Goal: Task Accomplishment & Management: Complete application form

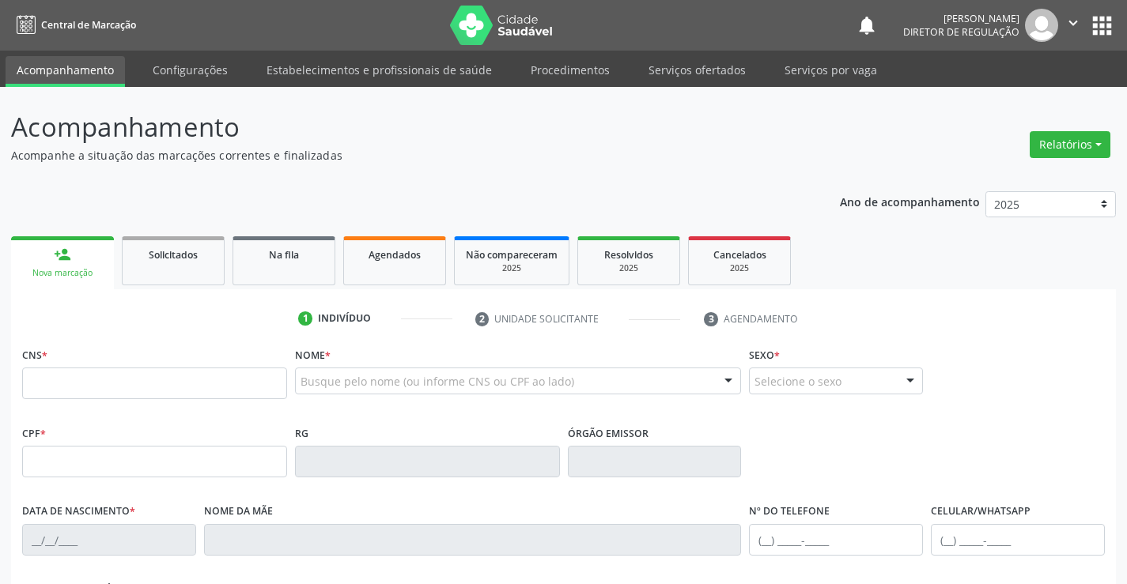
click at [154, 382] on input "text" at bounding box center [154, 384] width 265 height 32
type input "704 0058 8550 2665"
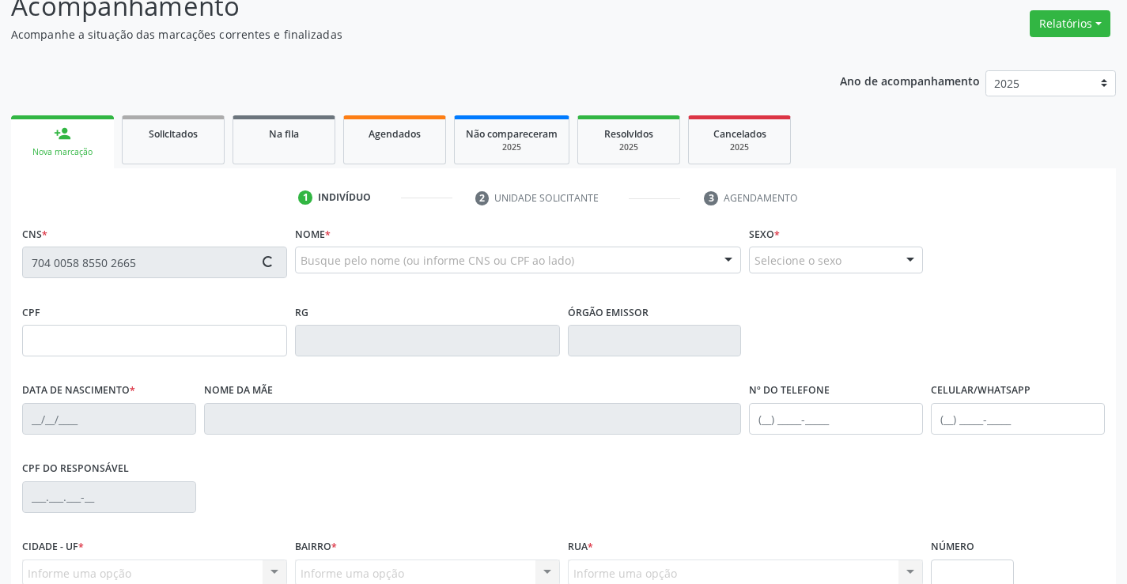
scroll to position [273, 0]
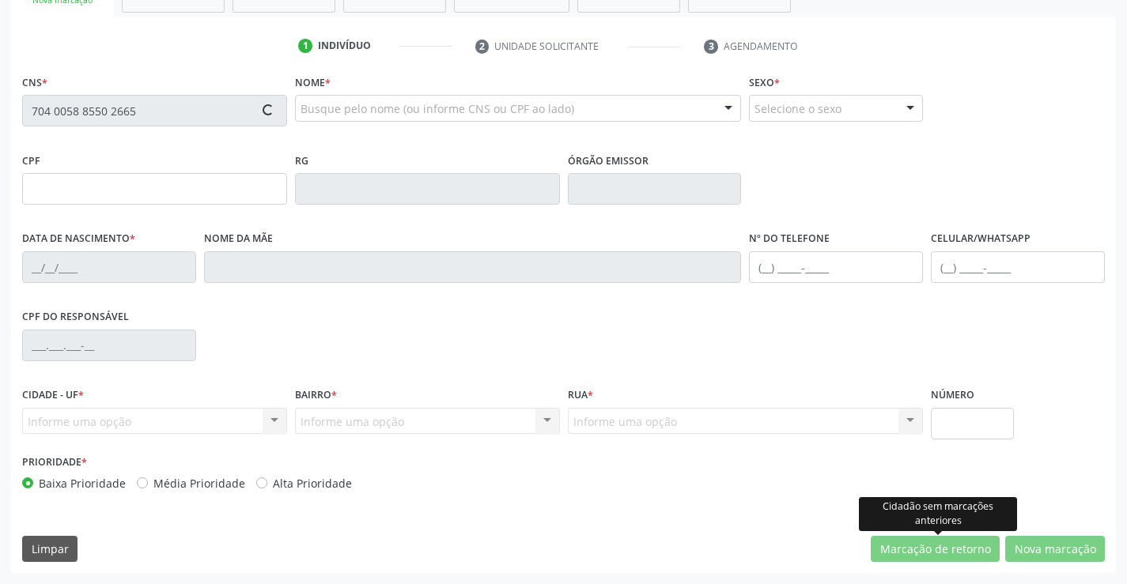
type input "[DATE]"
type input "Margônia [PERSON_NAME]"
type input "[PHONE_NUMBER]"
type input "S/N"
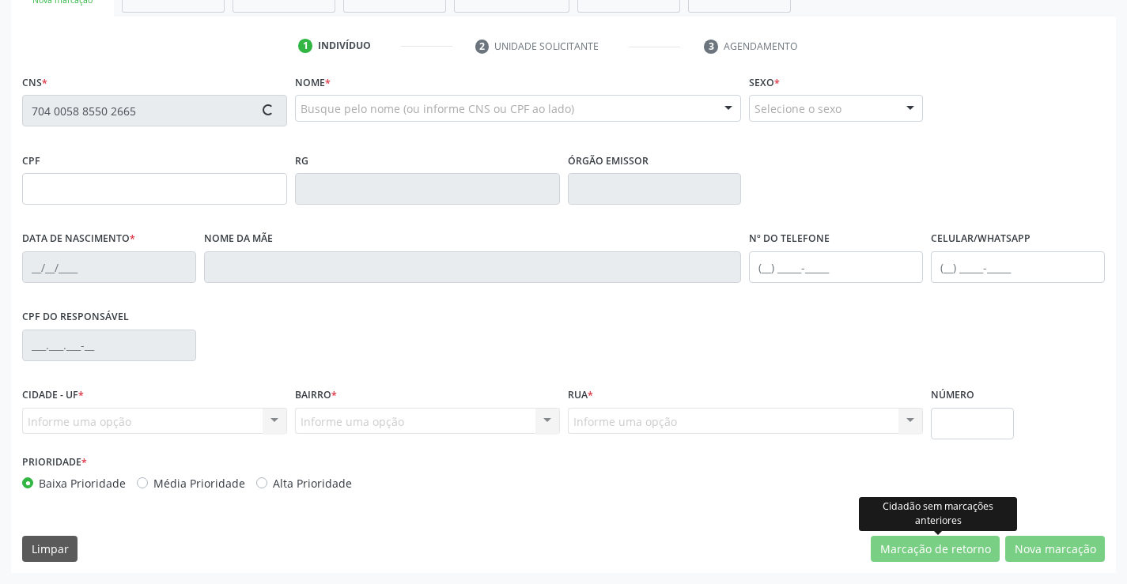
type input "097.708.505-86"
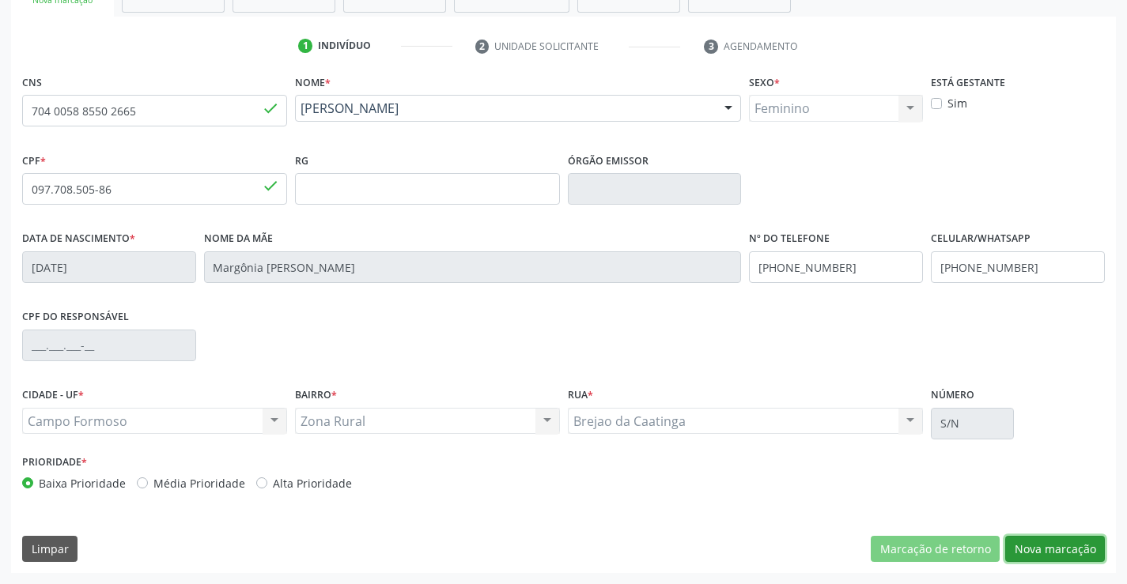
click at [1059, 548] on button "Nova marcação" at bounding box center [1055, 549] width 100 height 27
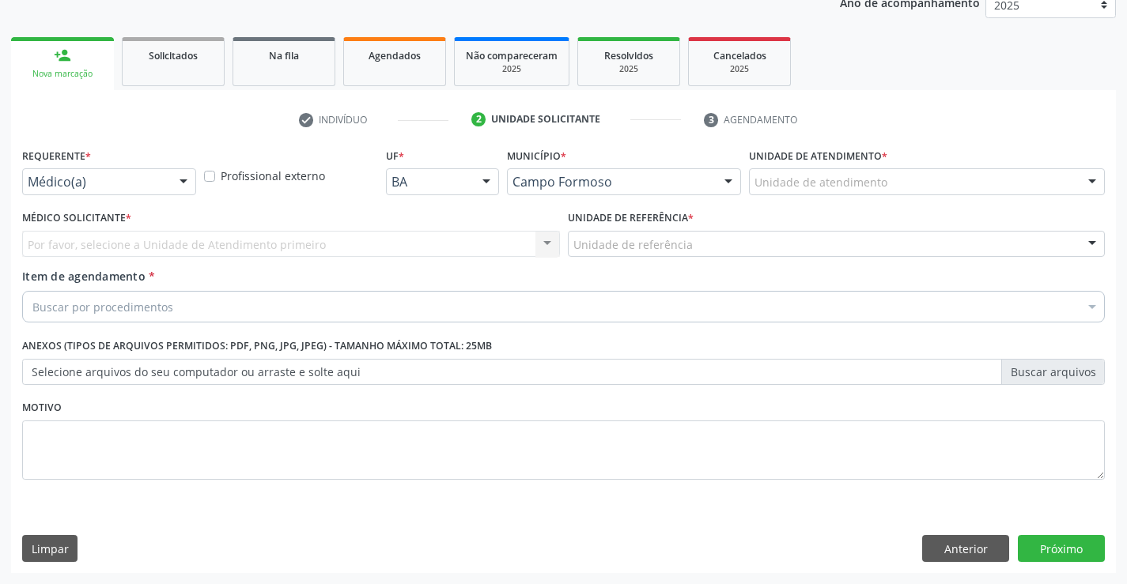
scroll to position [199, 0]
click at [185, 192] on div at bounding box center [184, 182] width 24 height 27
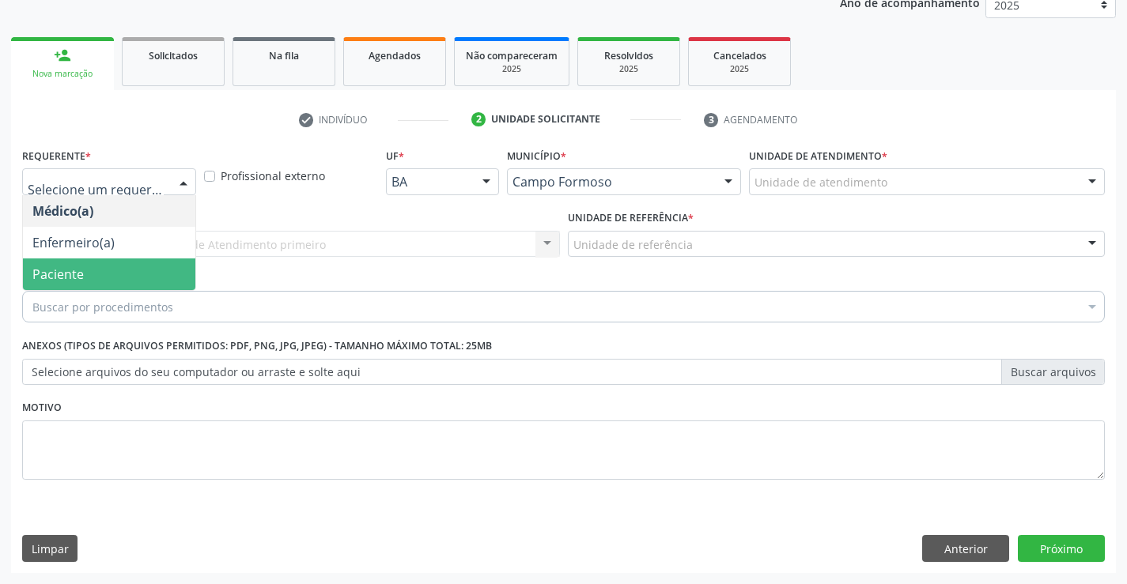
click at [142, 267] on span "Paciente" at bounding box center [109, 275] width 172 height 32
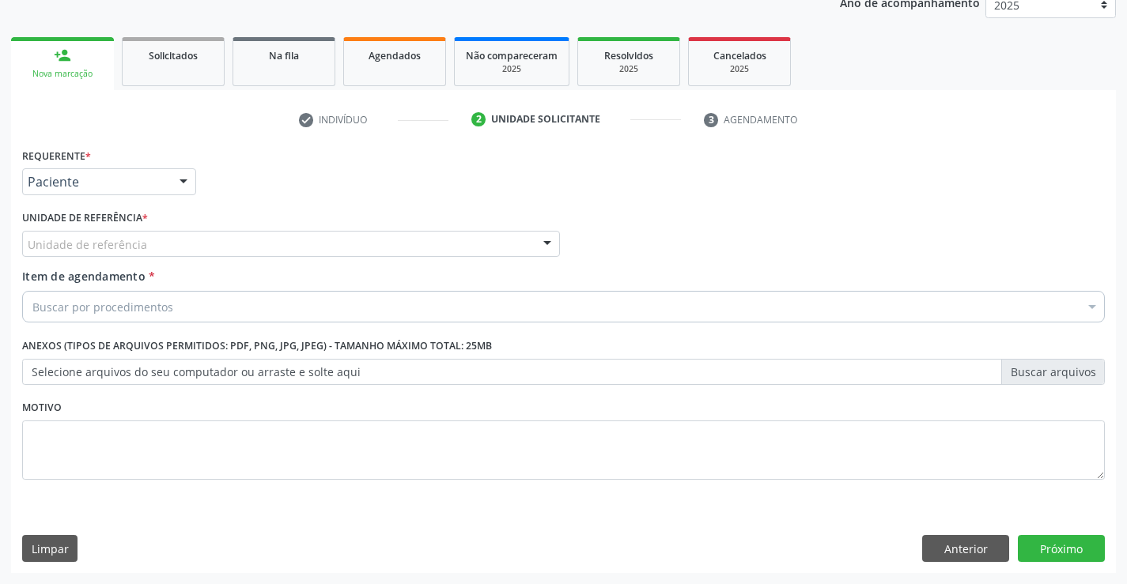
click at [255, 259] on div "Unidade de referência * Unidade de referência Unidade Basica de Saude da Famili…" at bounding box center [291, 237] width 546 height 62
click at [295, 240] on div "Unidade de referência" at bounding box center [291, 244] width 538 height 27
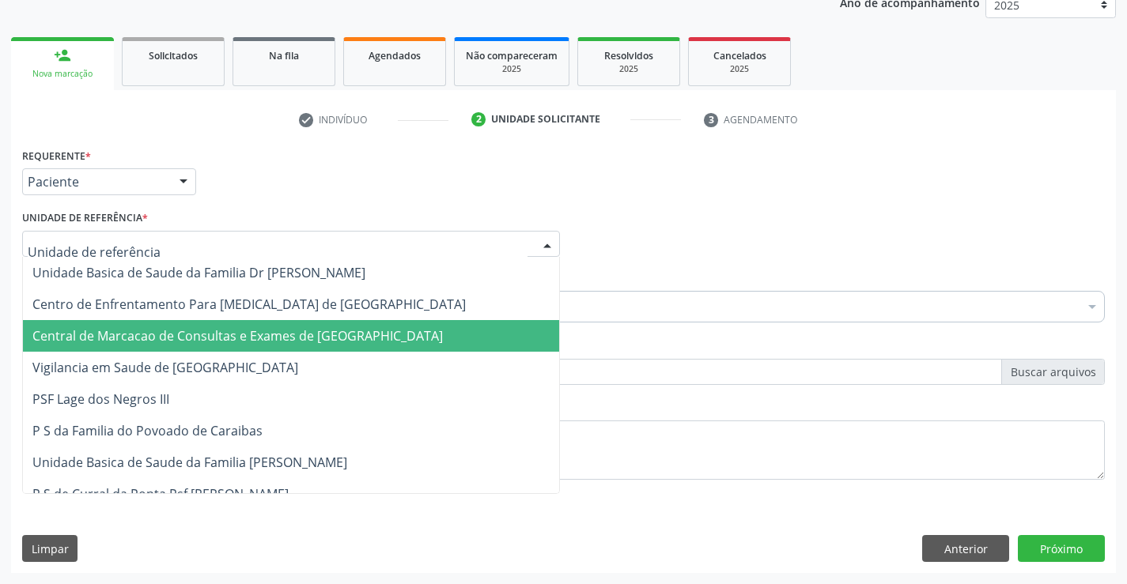
click at [278, 339] on span "Central de Marcacao de Consultas e Exames de [GEOGRAPHIC_DATA]" at bounding box center [237, 335] width 410 height 17
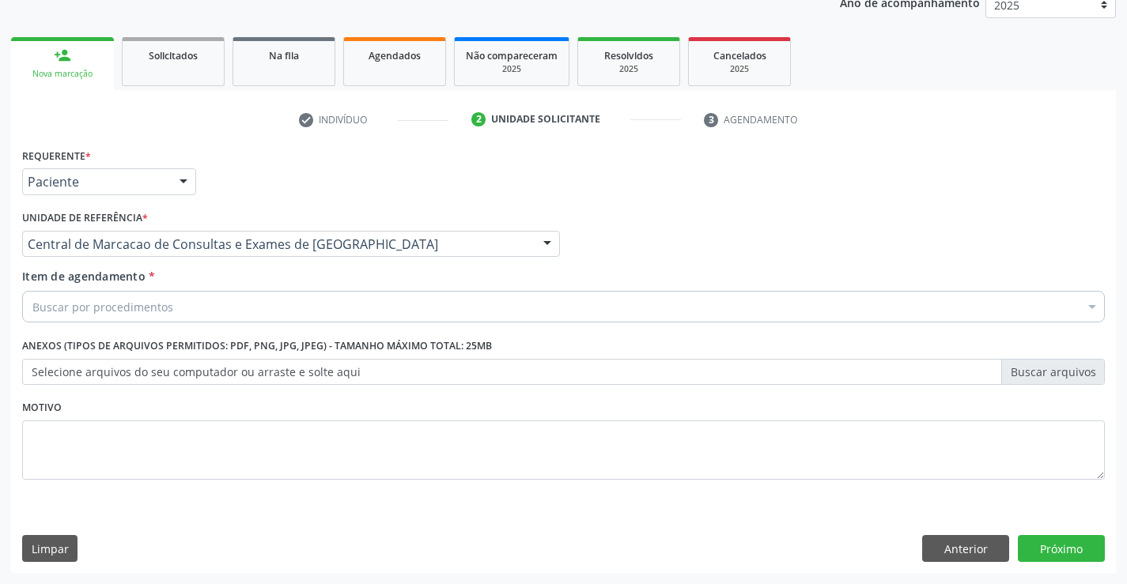
click at [386, 314] on div "Buscar por procedimentos" at bounding box center [563, 307] width 1082 height 32
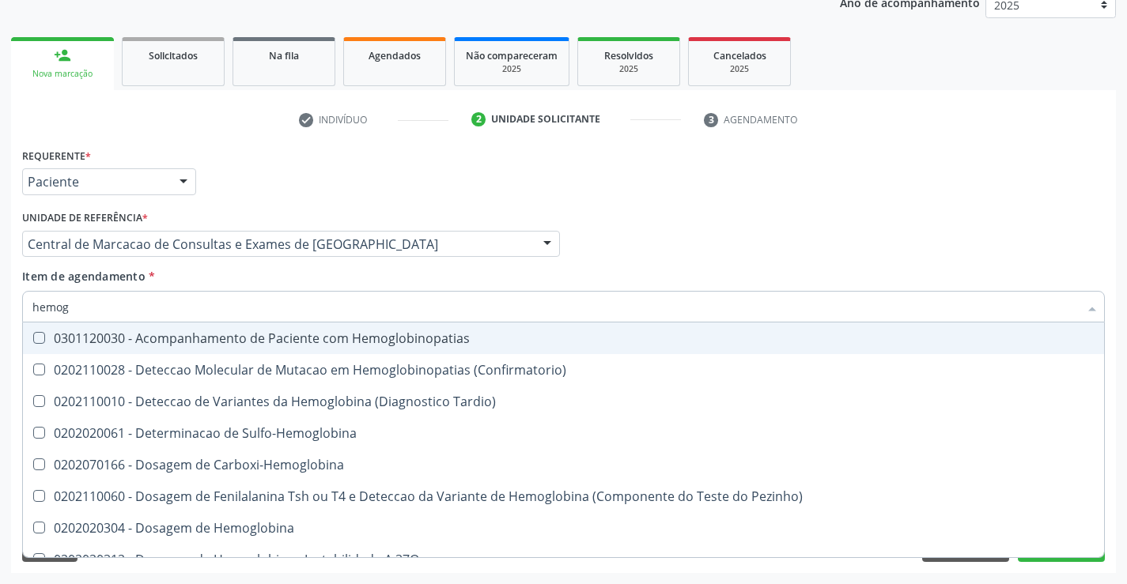
type input "hemogr"
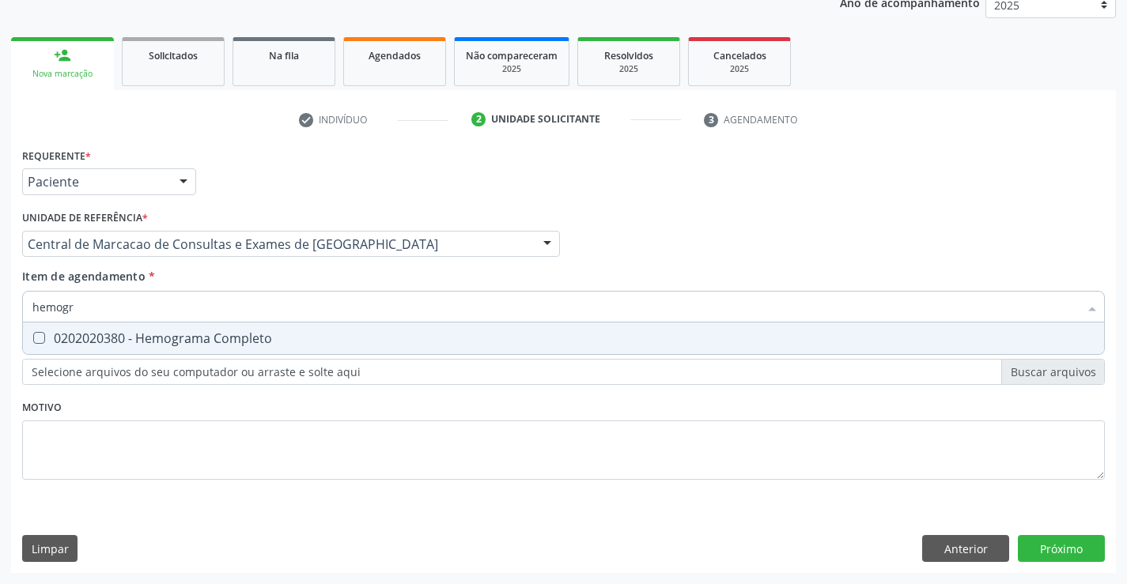
click at [306, 334] on div "0202020380 - Hemograma Completo" at bounding box center [563, 338] width 1062 height 13
checkbox Completo "true"
type input "hemogr"
click at [286, 281] on div "Item de agendamento * hemogr Desfazer seleção 0202020380 - Hemograma Completo N…" at bounding box center [563, 293] width 1082 height 50
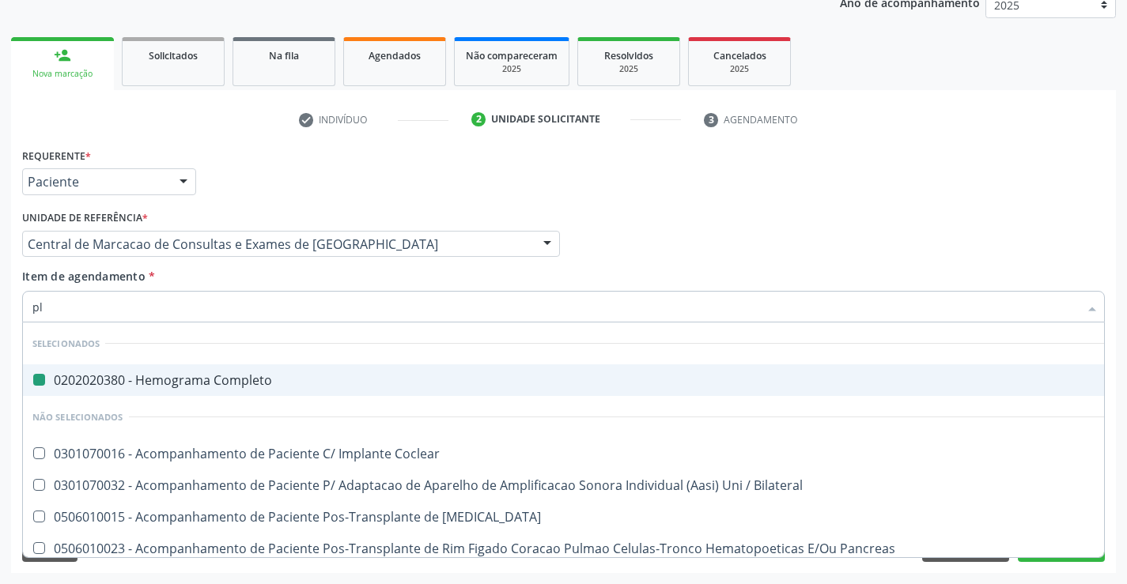
type input "pla"
checkbox Completo "false"
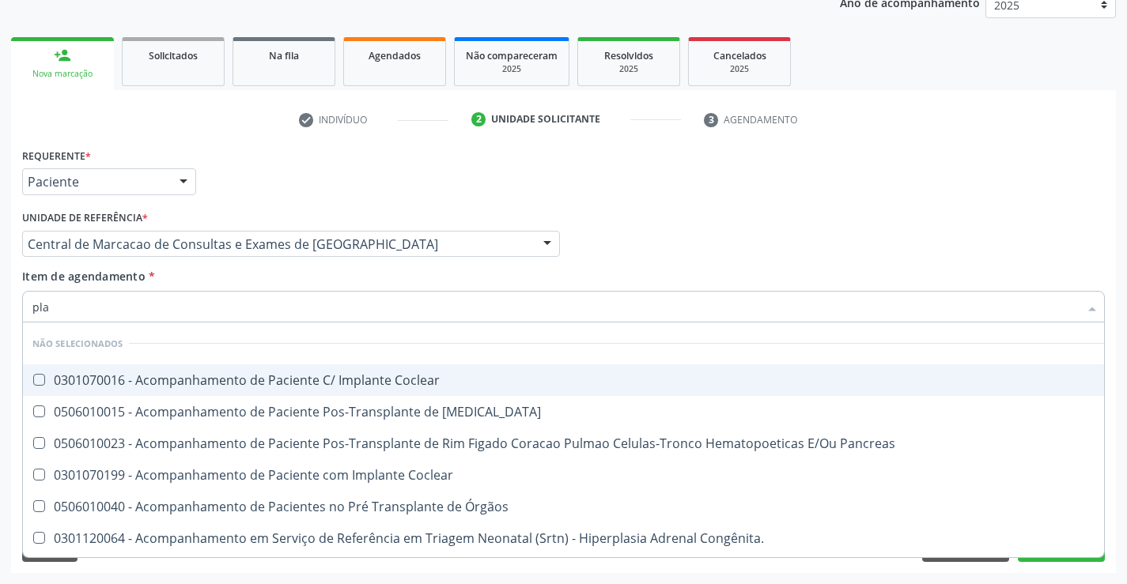
type input "plaq"
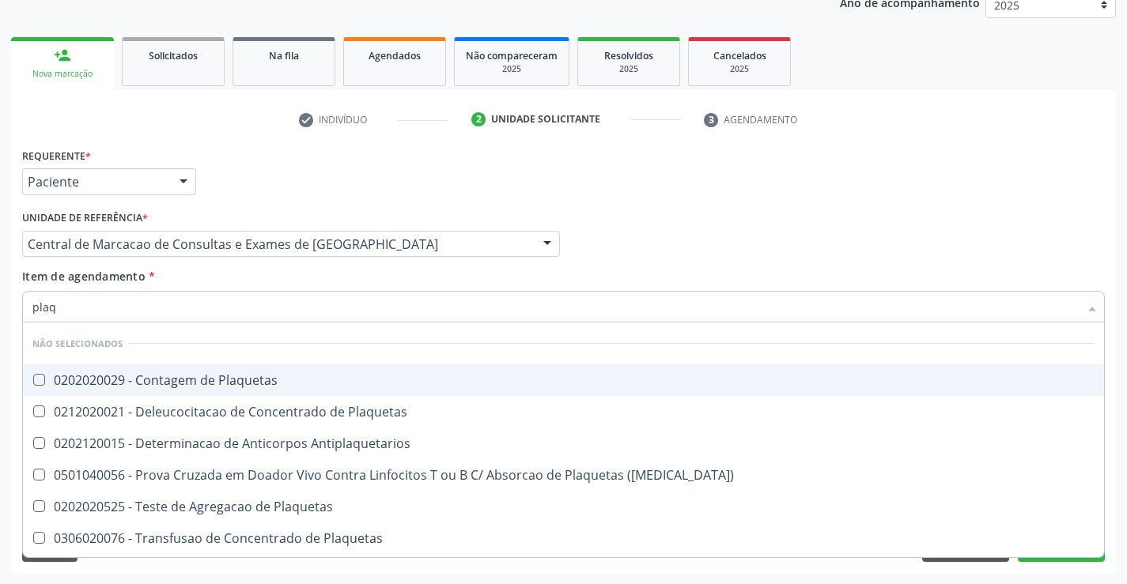
click at [239, 375] on div "0202020029 - Contagem de Plaquetas" at bounding box center [563, 380] width 1062 height 13
checkbox Plaquetas "true"
type input "plaq"
click at [257, 274] on div "Item de agendamento * plaq Desfazer seleção Não selecionados 0202020029 - Conta…" at bounding box center [563, 293] width 1082 height 50
checkbox Plaquetas "true"
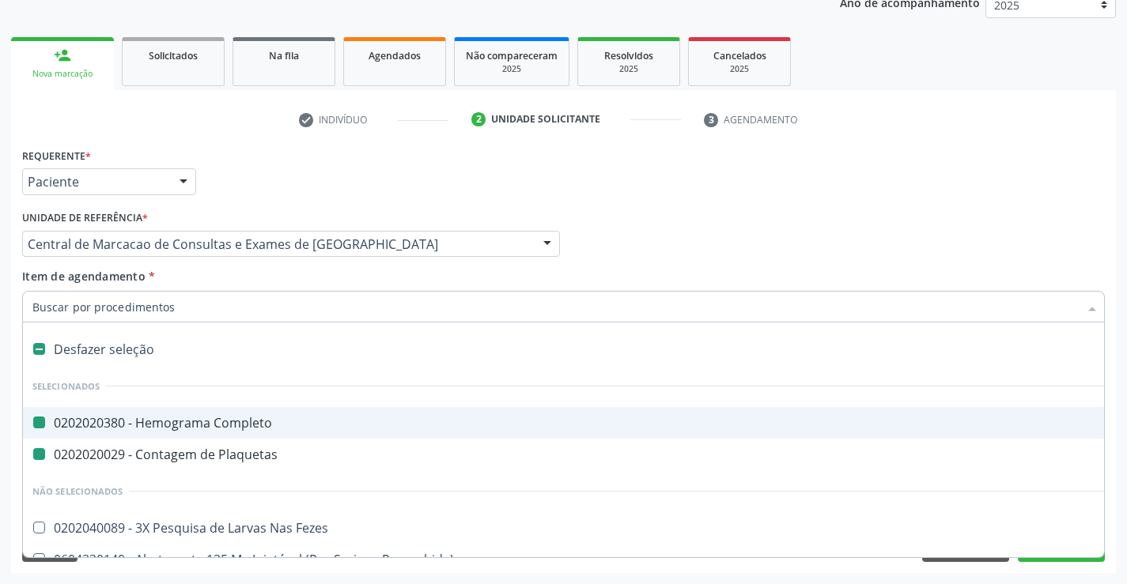
type input "f"
checkbox Completo "false"
checkbox Plaquetas "false"
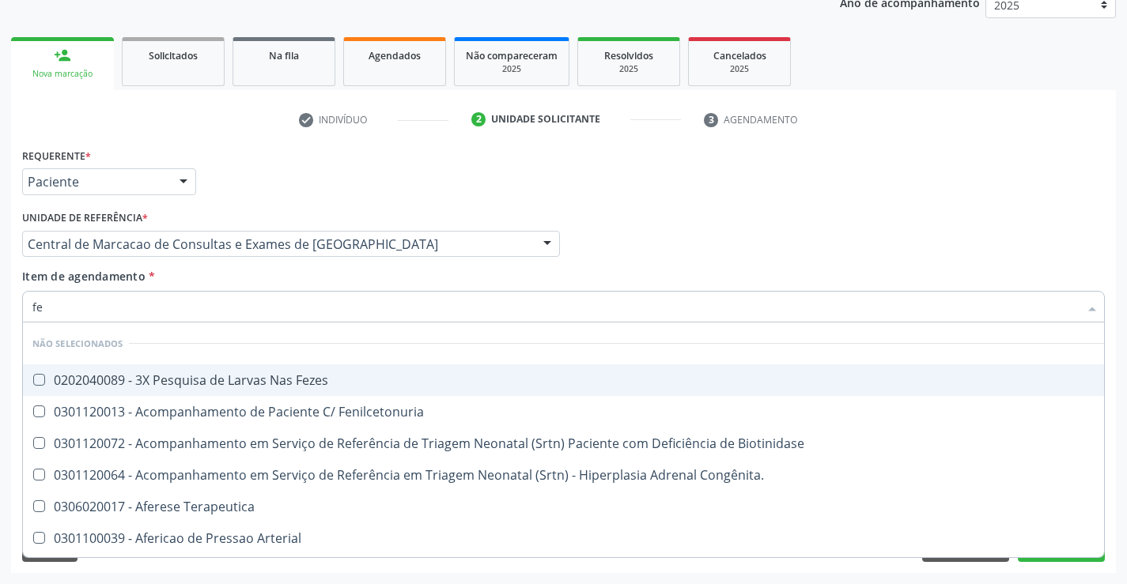
type input "fez"
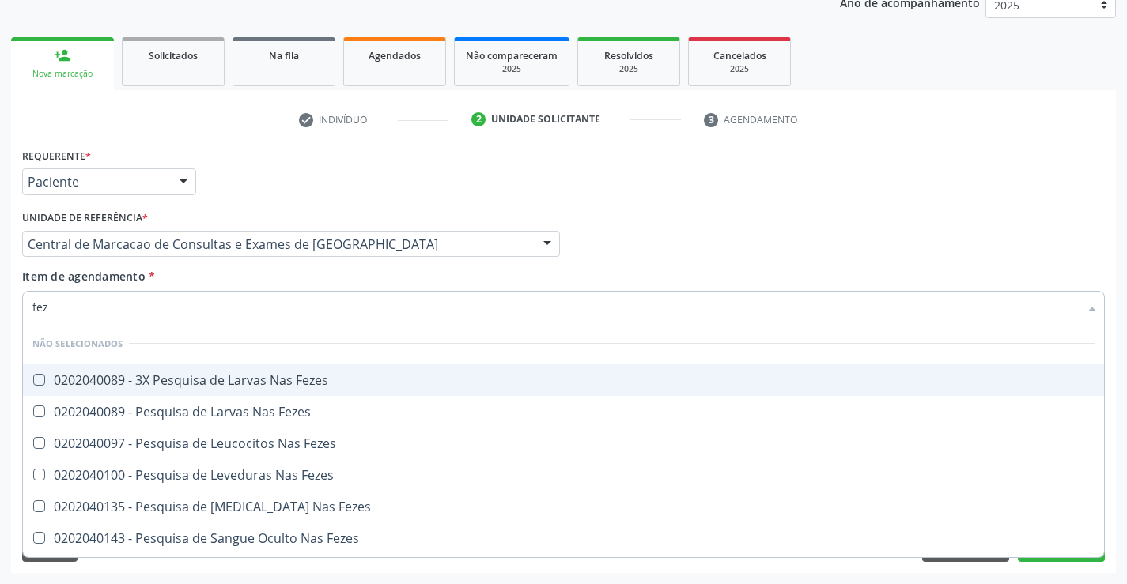
click at [273, 387] on div "0202040089 - 3X Pesquisa de Larvas Nas Fezes" at bounding box center [563, 380] width 1062 height 13
checkbox Fezes "true"
type input "fez"
click at [247, 290] on div "Item de agendamento * fez [PERSON_NAME] seleção Não selecionados 0202040089 - 3…" at bounding box center [563, 293] width 1082 height 50
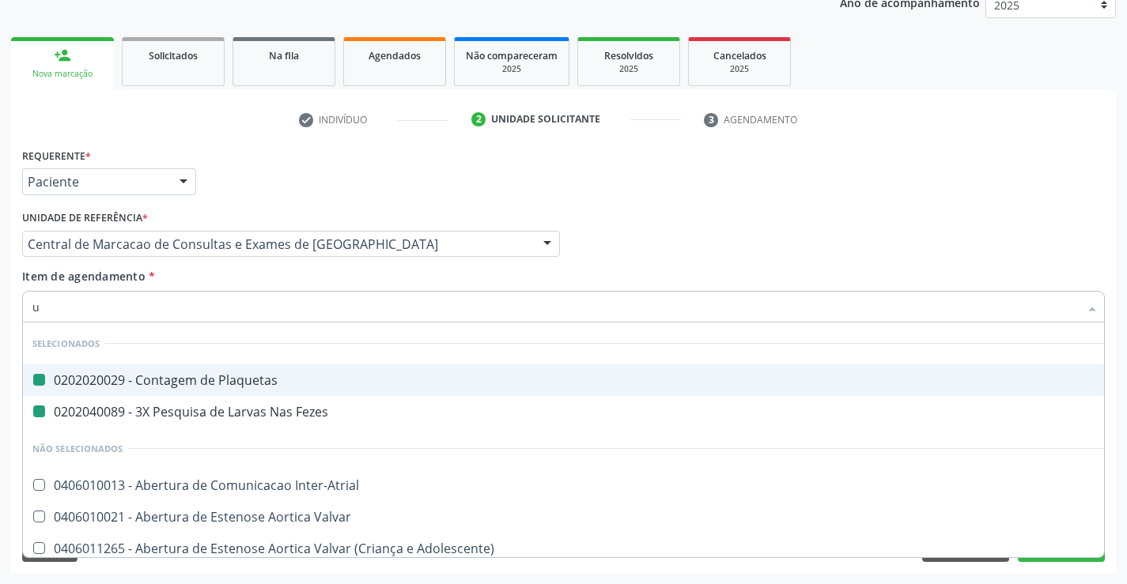
type input "ur"
checkbox Plaquetas "false"
checkbox Fezes "false"
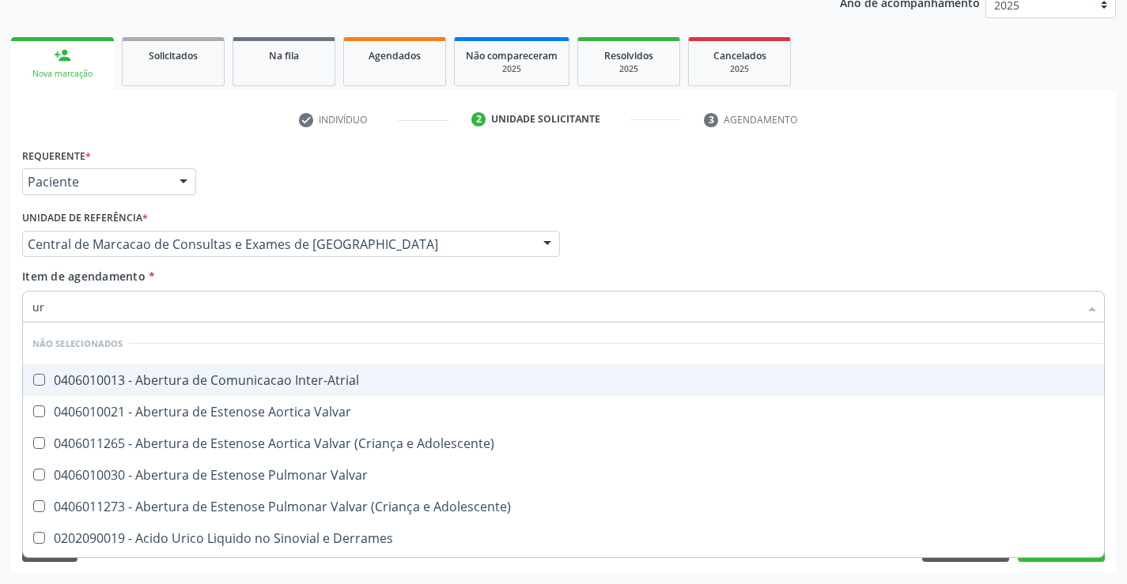
type input "uri"
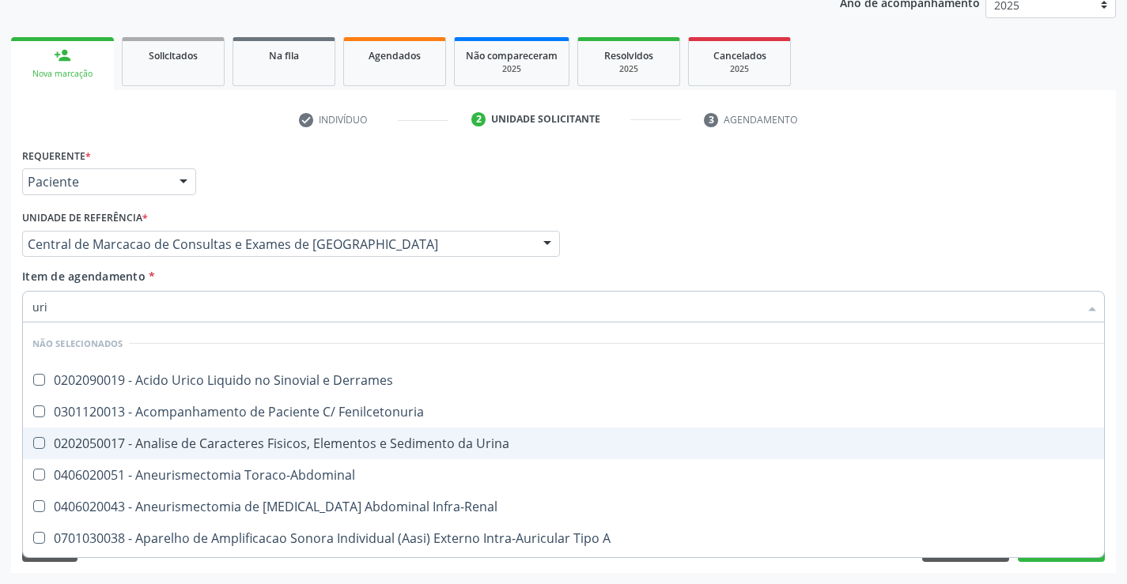
click at [275, 438] on div "0202050017 - Analise de Caracteres Fisicos, Elementos e Sedimento da Urina" at bounding box center [597, 443] width 1131 height 13
checkbox Urina "true"
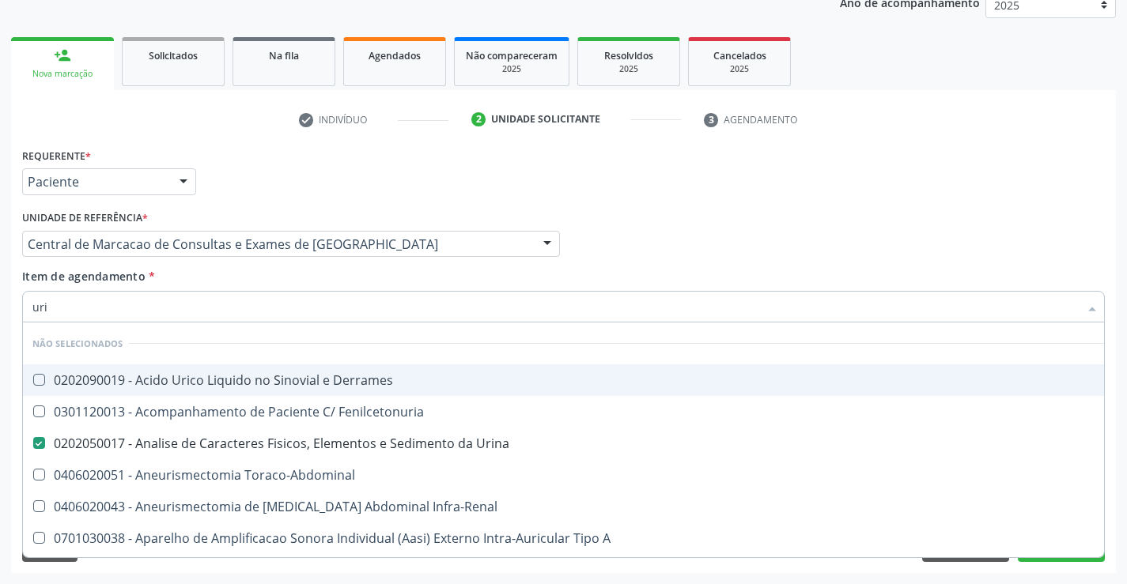
type input "uri"
click at [280, 270] on div "Item de agendamento * uri Desfazer seleção Não selecionados 0202090019 - Acido …" at bounding box center [563, 293] width 1082 height 50
checkbox Derrames "true"
checkbox Fenilcetonuria "true"
checkbox Toraco-Abdominal "true"
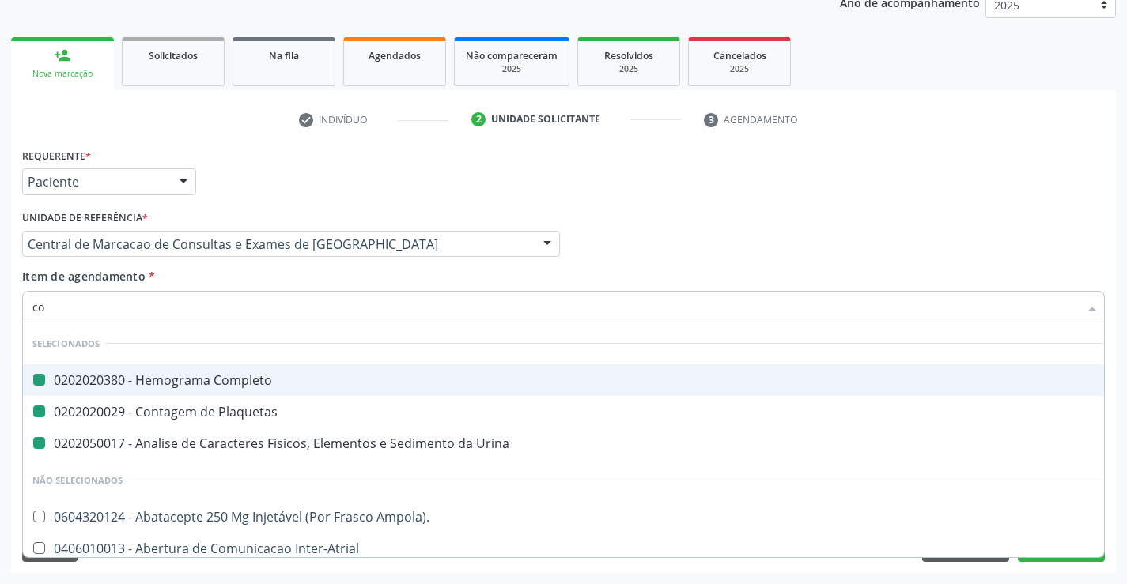
type input "col"
checkbox Completo "false"
checkbox Plaquetas "false"
checkbox Urina "false"
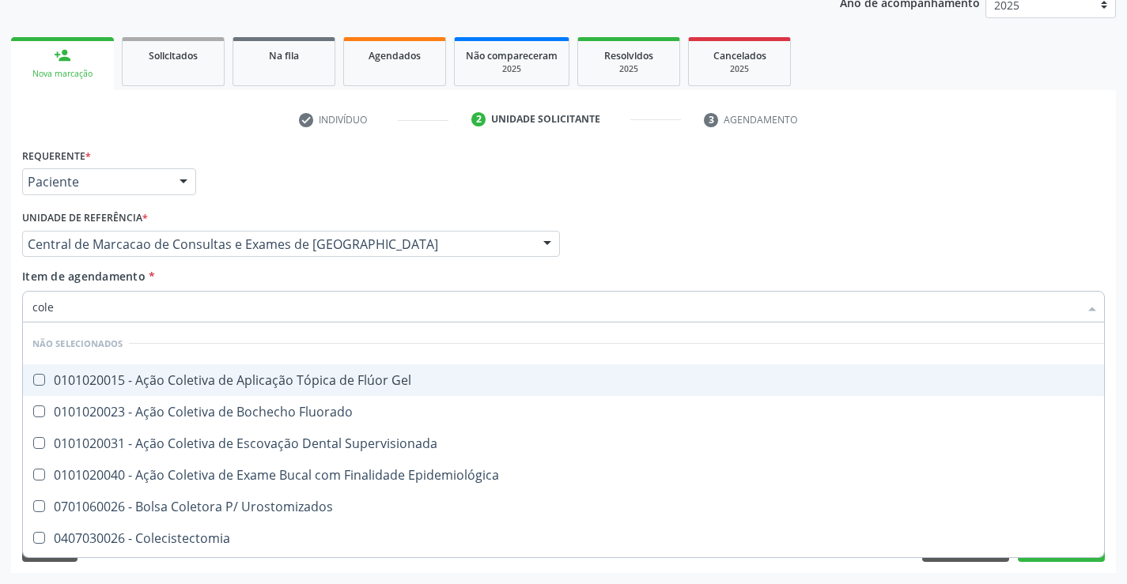
type input "coles"
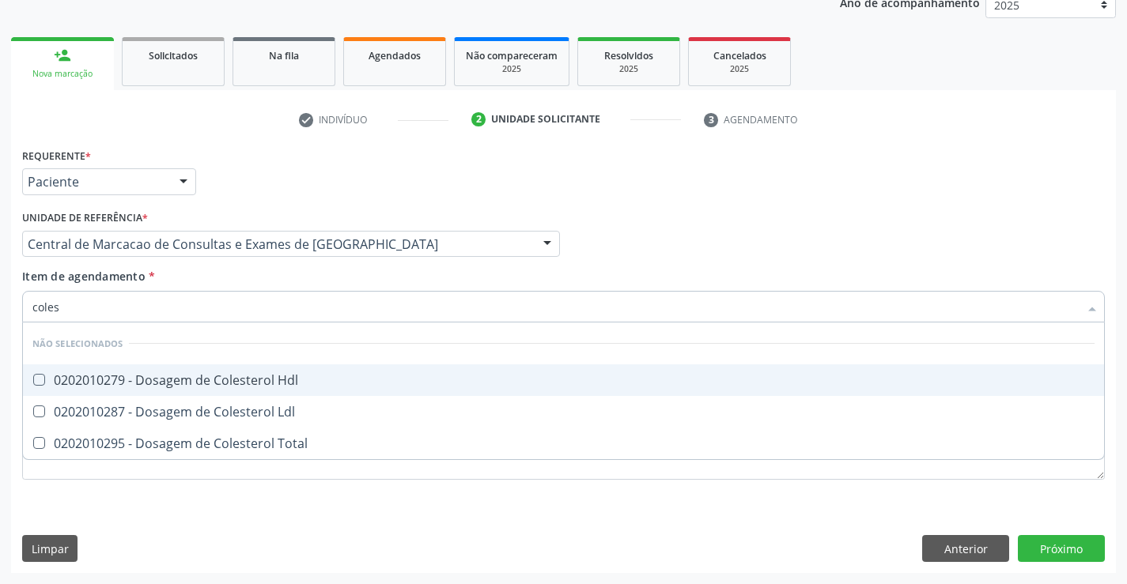
click at [270, 383] on div "0202010279 - Dosagem de Colesterol Hdl" at bounding box center [563, 380] width 1062 height 13
checkbox Hdl "true"
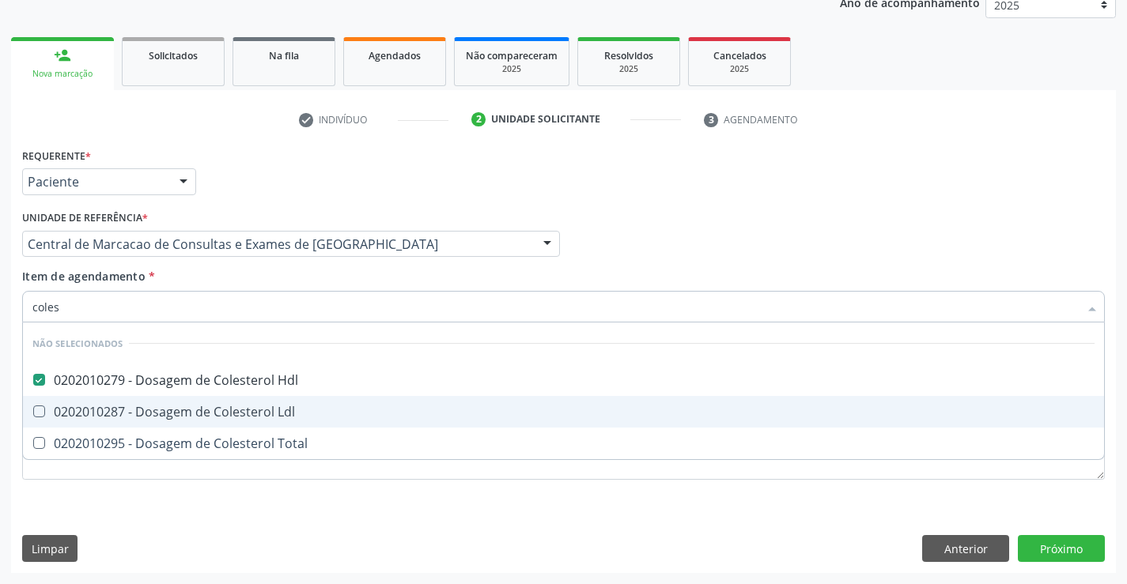
click at [274, 409] on div "0202010287 - Dosagem de Colesterol Ldl" at bounding box center [563, 412] width 1062 height 13
checkbox Ldl "true"
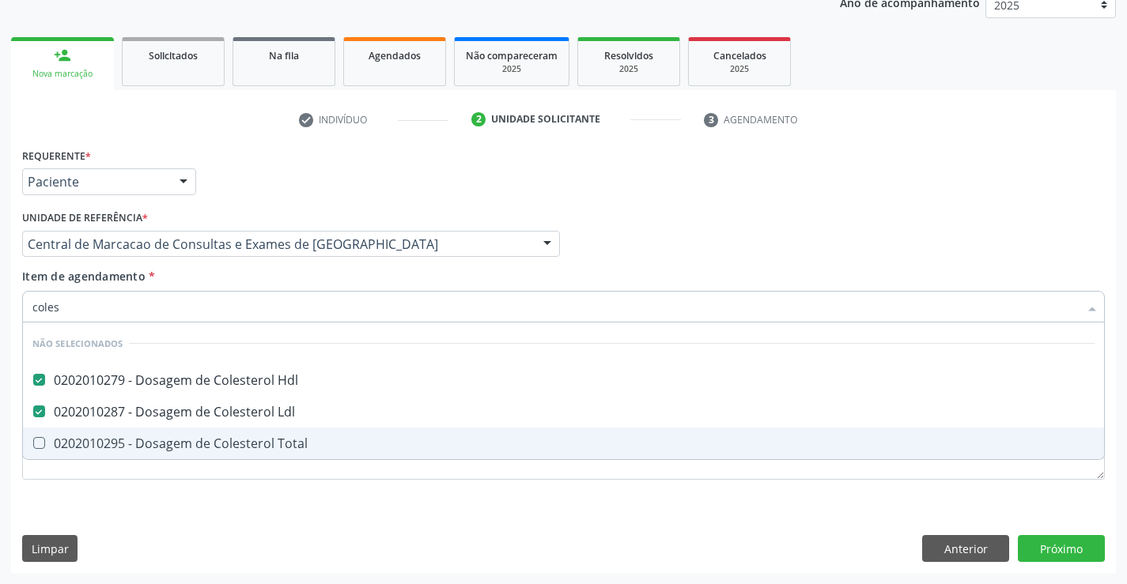
click at [273, 443] on div "0202010295 - Dosagem de Colesterol Total" at bounding box center [563, 443] width 1062 height 13
checkbox Total "true"
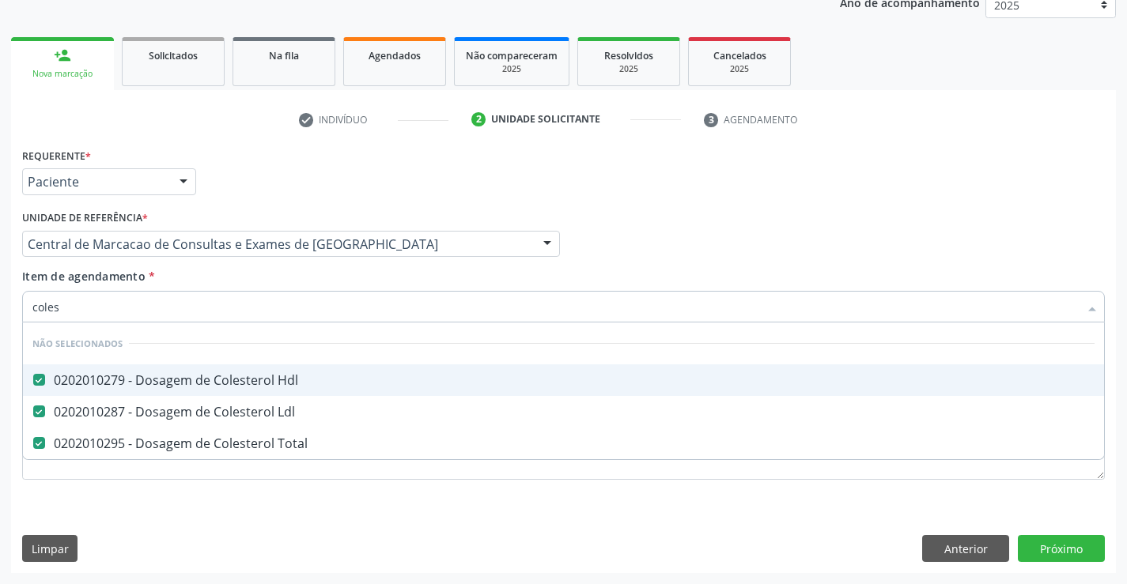
click at [266, 280] on div "Item de agendamento * coles Desfazer seleção Não selecionados 0202010279 - Dosa…" at bounding box center [563, 293] width 1082 height 50
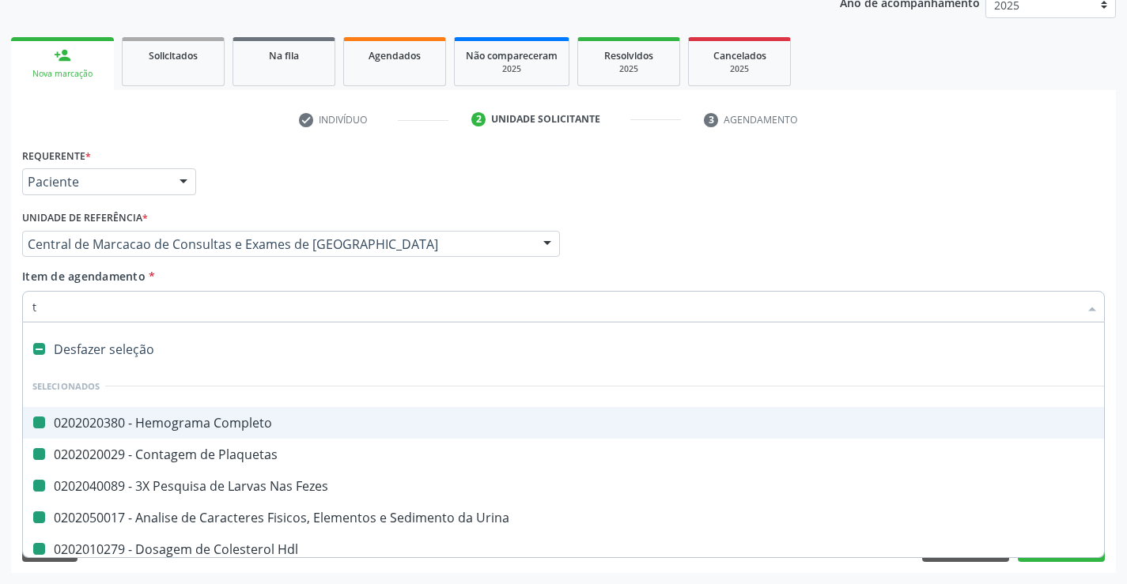
type input "tr"
checkbox Completo "false"
checkbox Plaquetas "false"
checkbox Fezes "false"
checkbox Urina "false"
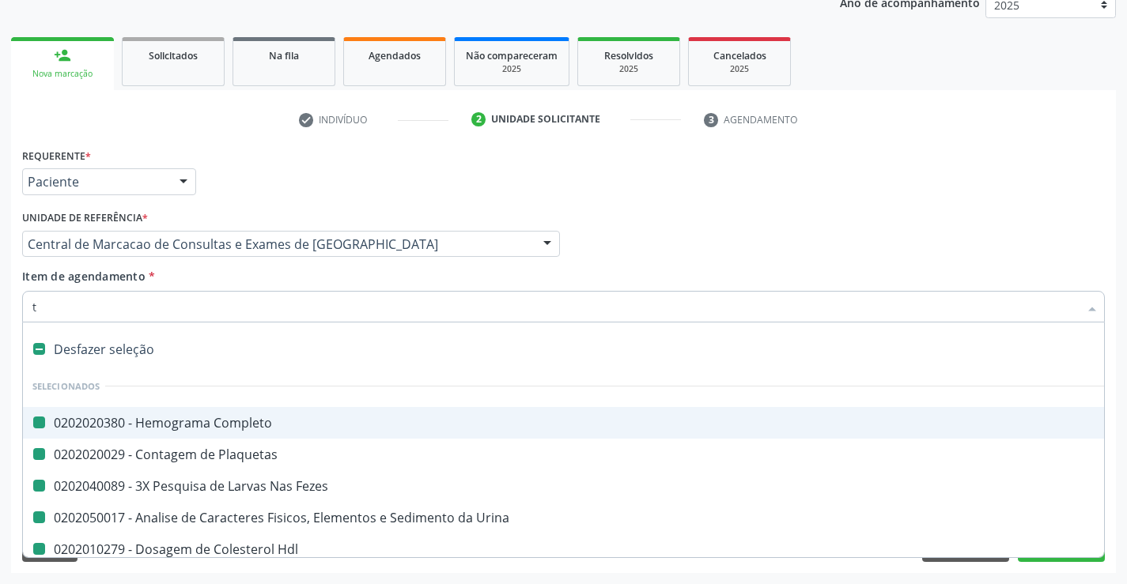
checkbox Hdl "false"
checkbox Ldl "false"
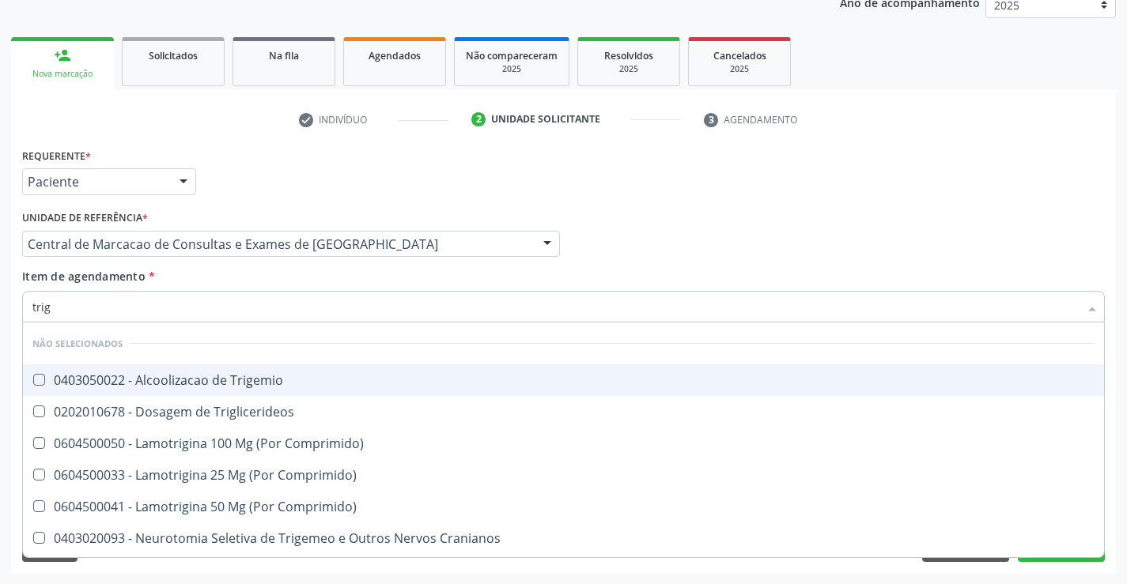
type input "trigl"
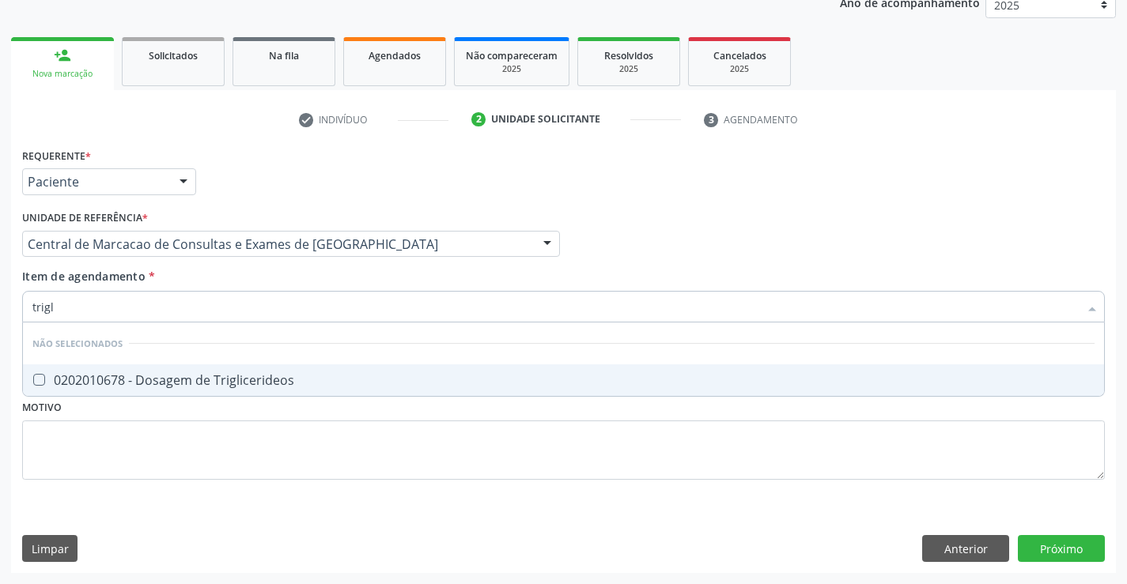
click at [263, 383] on div "0202010678 - Dosagem de Triglicerideos" at bounding box center [563, 380] width 1062 height 13
checkbox Triglicerideos "true"
click at [283, 295] on input "trigl" at bounding box center [555, 307] width 1046 height 32
click at [265, 312] on input "trigl" at bounding box center [555, 307] width 1046 height 32
type input "trigl"
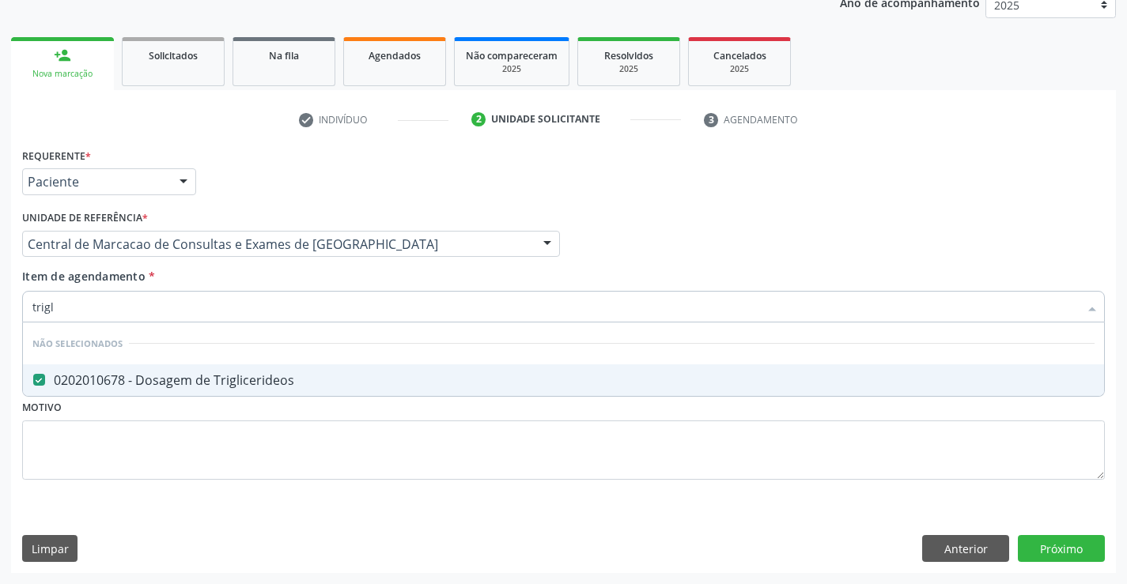
click at [262, 285] on div "Item de agendamento * trigl Desfazer seleção Não selecionados 0202010678 - Dosa…" at bounding box center [563, 293] width 1082 height 50
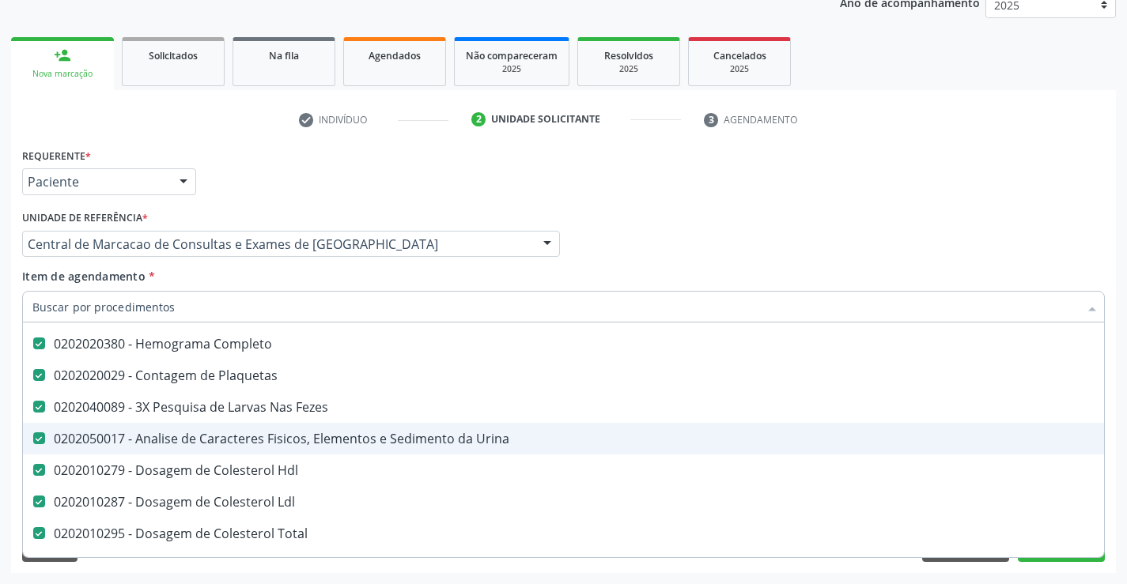
scroll to position [158, 0]
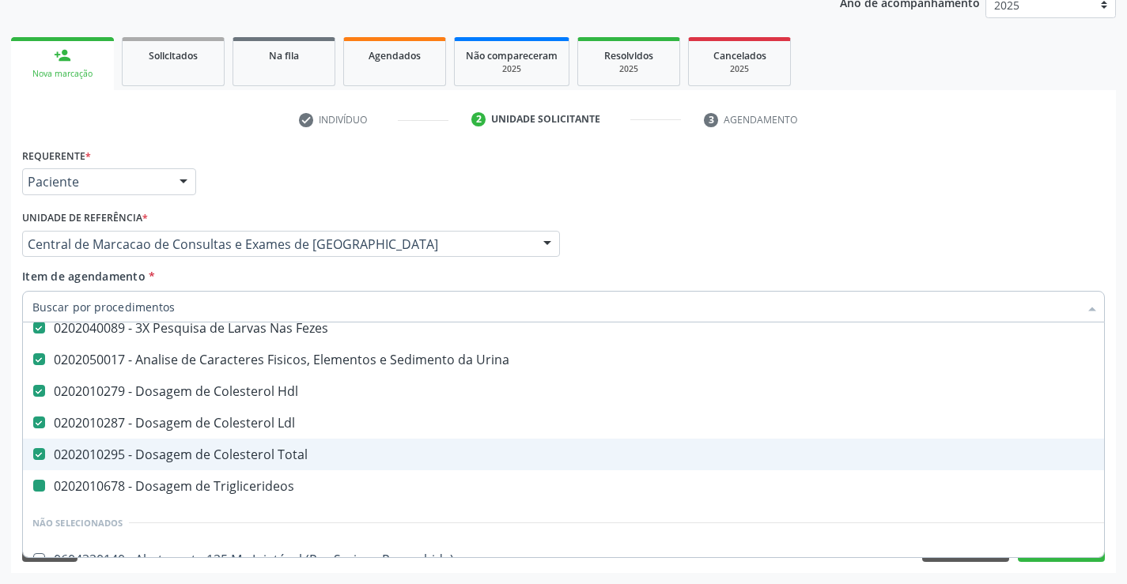
type input "g"
checkbox Triglicerideos "false"
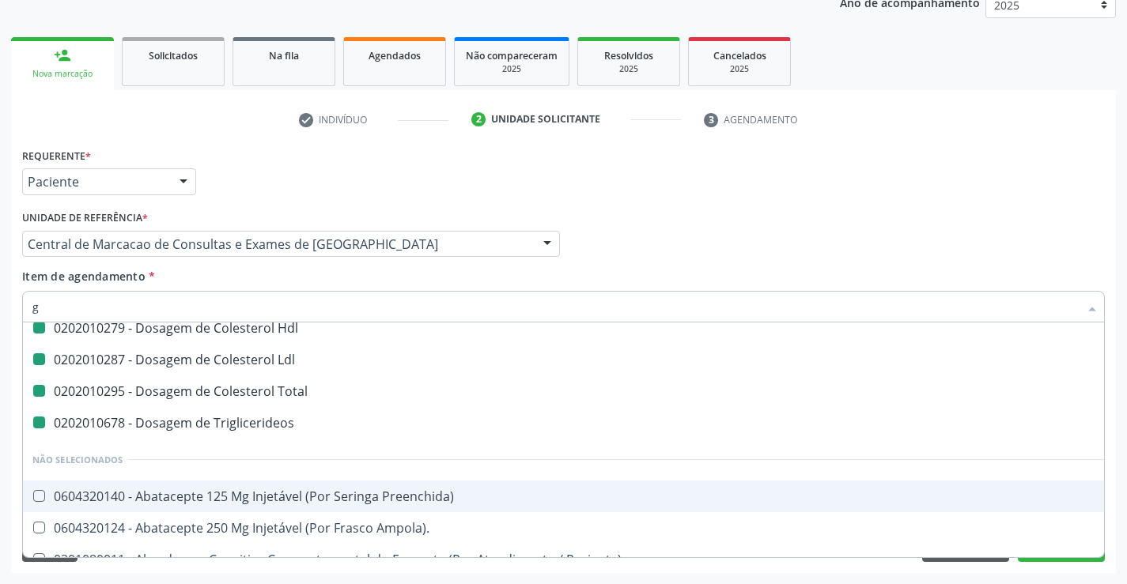
type input "gl"
checkbox Hdl "false"
checkbox Ldl "false"
checkbox Total "false"
checkbox Triglicerideos "false"
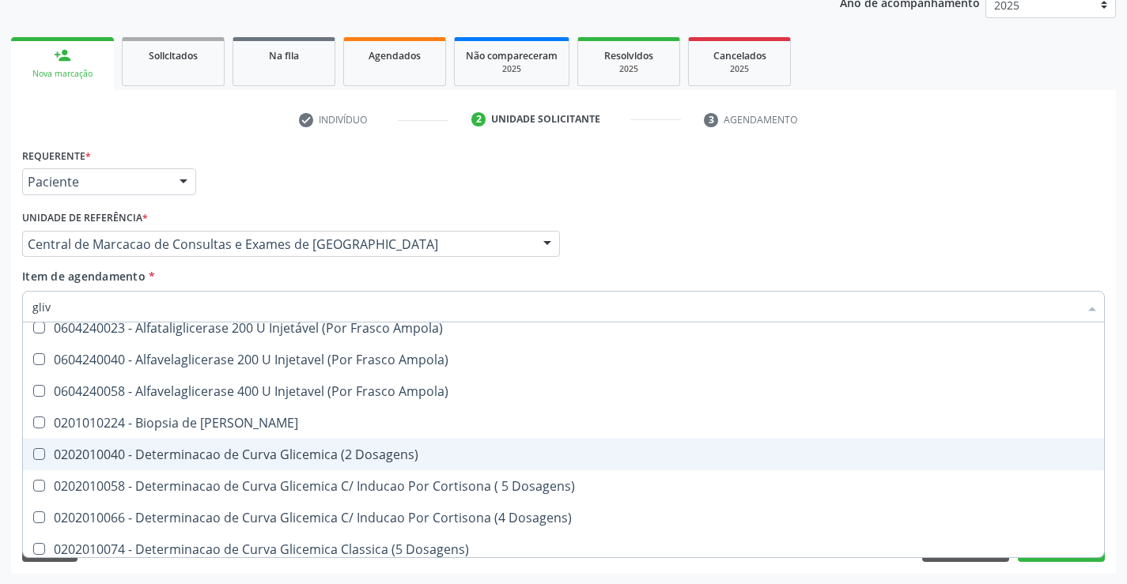
scroll to position [0, 0]
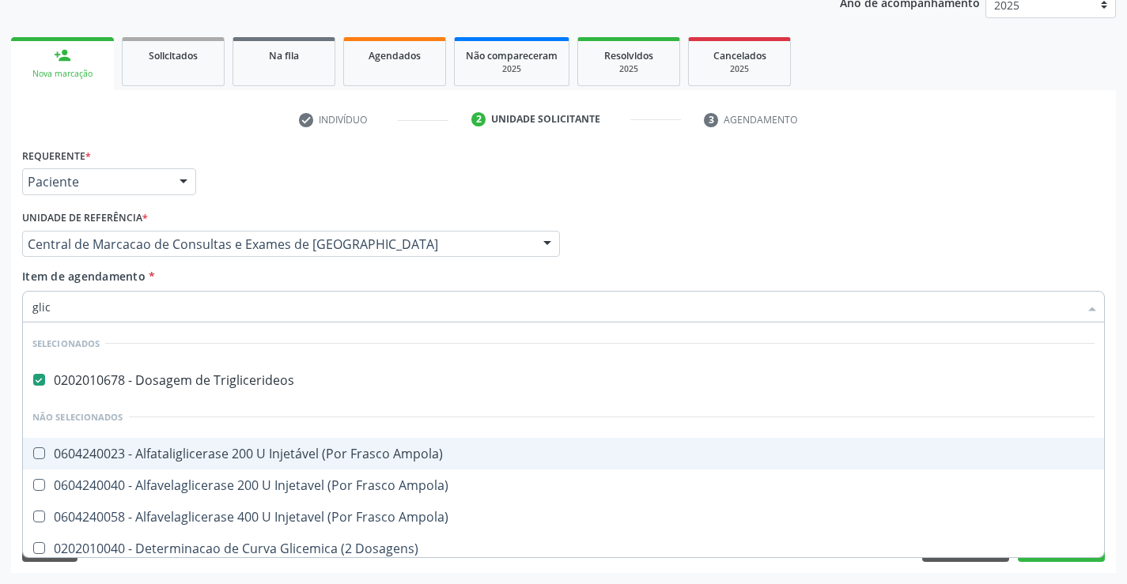
type input "glico"
checkbox Triglicerideos "false"
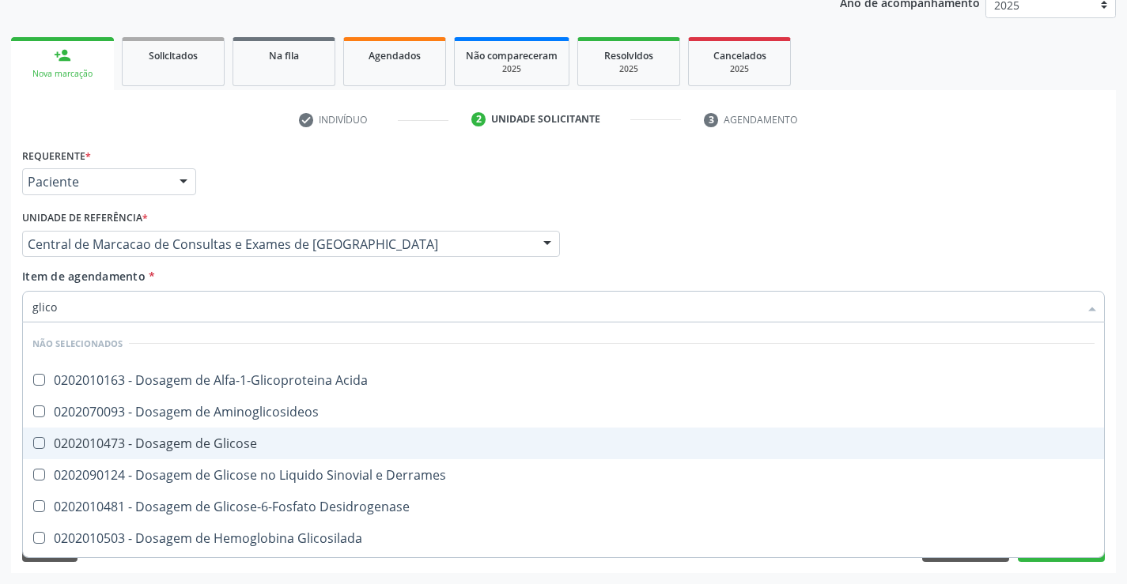
click at [262, 433] on span "0202010473 - Dosagem de Glicose" at bounding box center [563, 444] width 1081 height 32
checkbox Glicose "true"
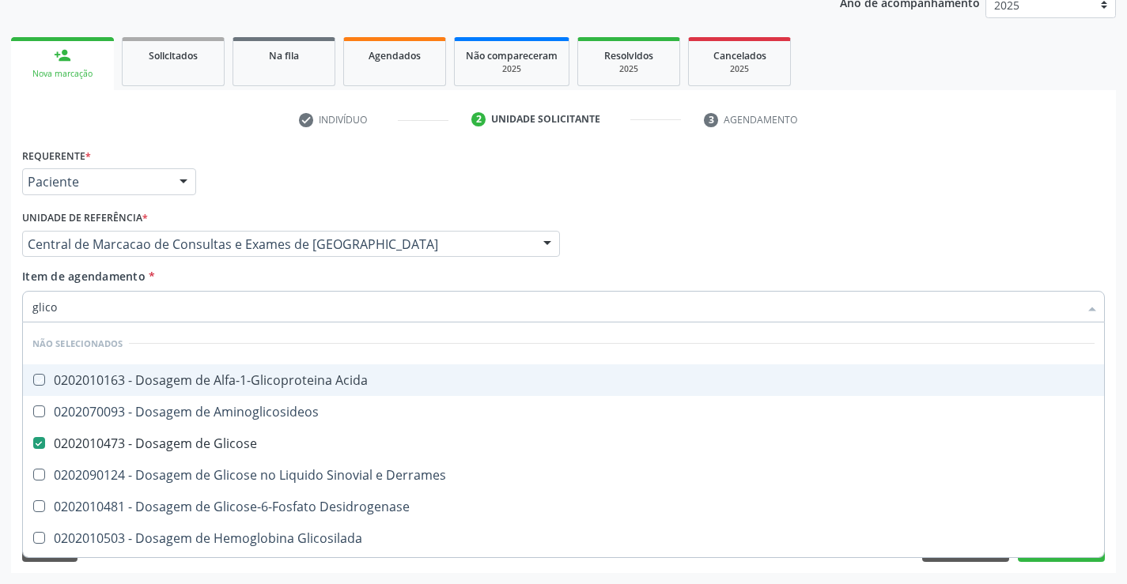
click at [252, 285] on div "Item de agendamento * glico Desfazer seleção Não selecionados 0202010163 - Dosa…" at bounding box center [563, 293] width 1082 height 50
checkbox Acida "true"
checkbox Derrames "true"
checkbox Desidrogenase "true"
checkbox Glicosilada "true"
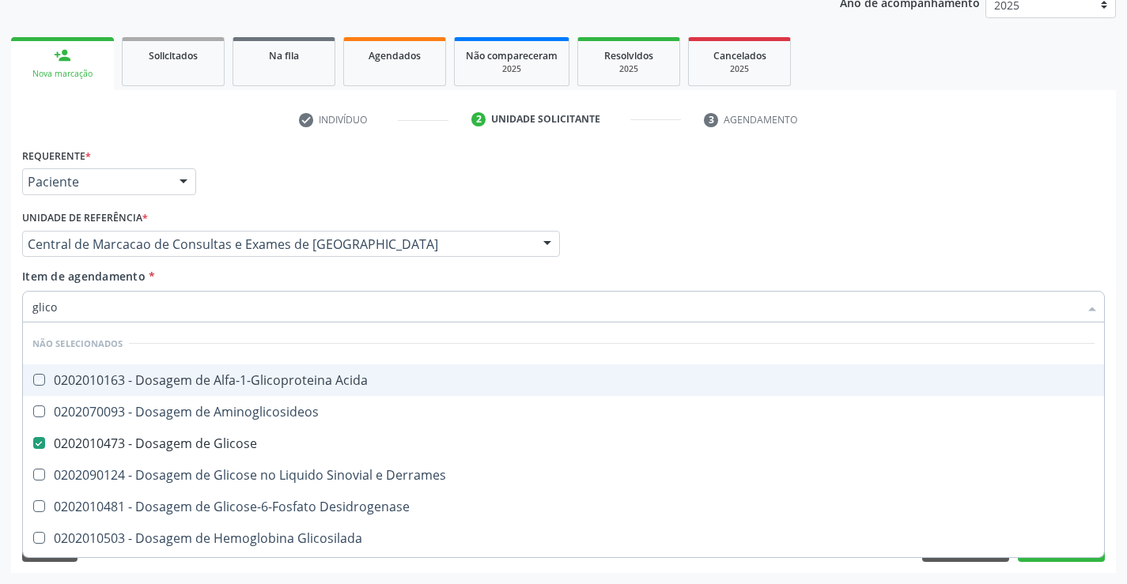
checkbox Quantitativa "true"
checkbox Urina "true"
checkbox Glicose "true"
checkbox Aminoglicosideos "true"
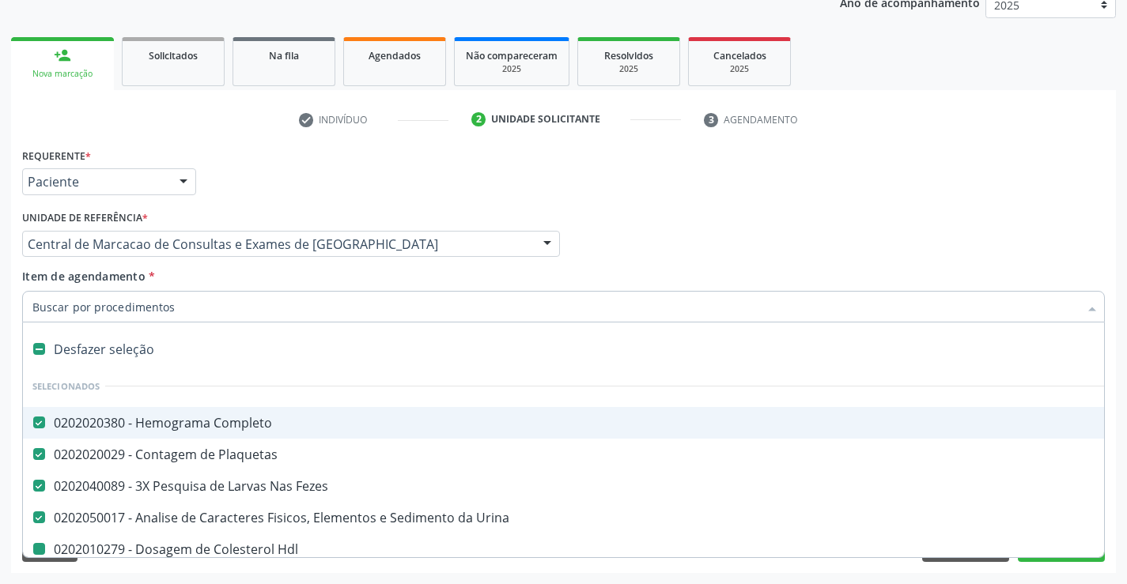
type input "u"
checkbox Hdl "false"
checkbox Ldl "false"
checkbox Total "false"
checkbox Triglicerideos "false"
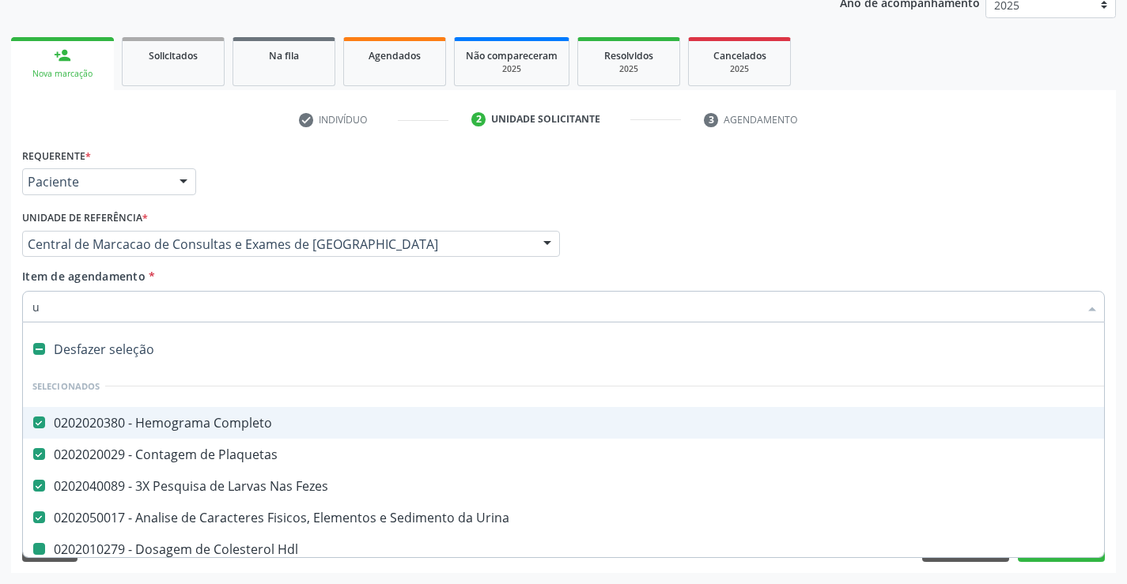
checkbox Glicose "false"
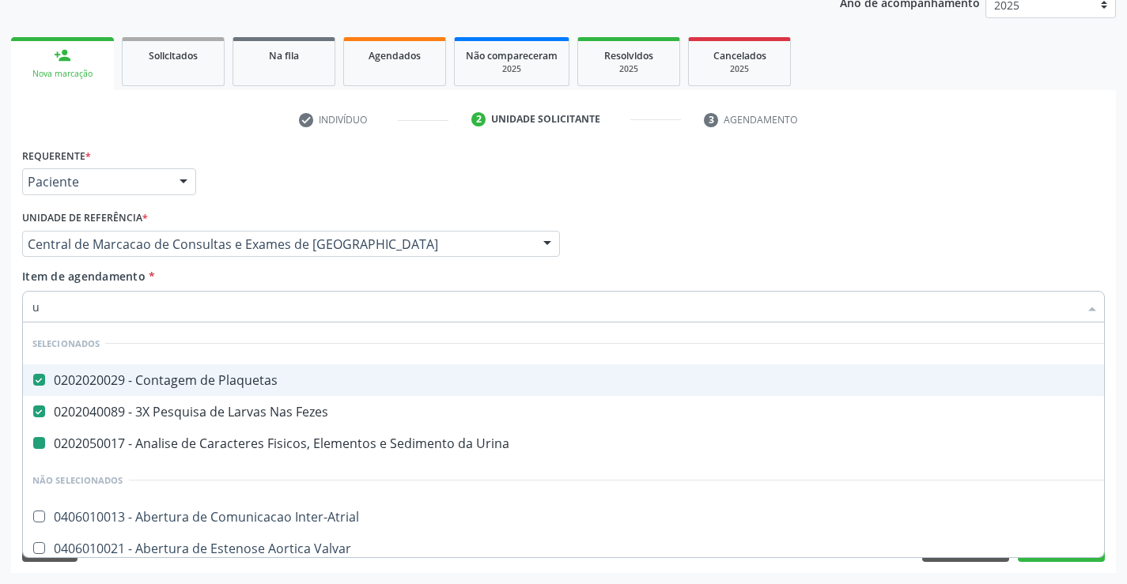
type input "ur"
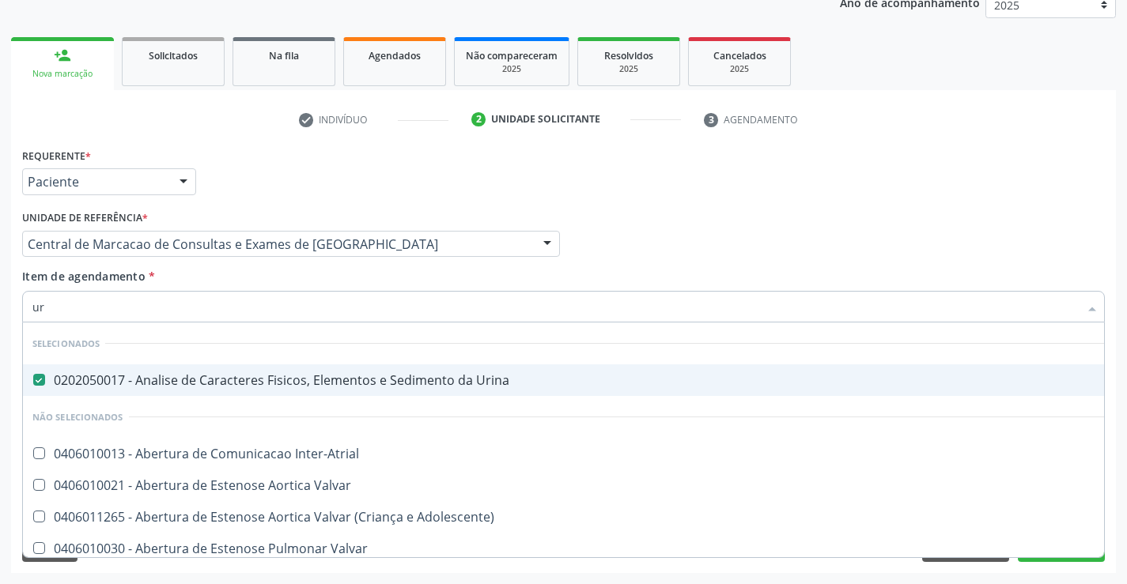
checkbox Inter-Atrial "false"
type input "ure"
checkbox Urina "false"
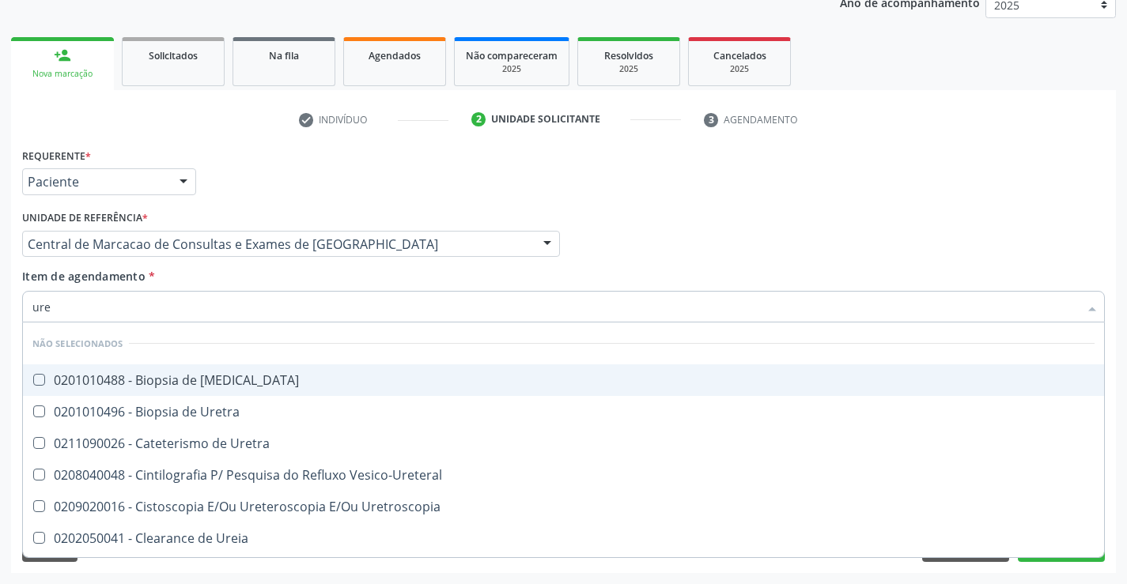
type input "urei"
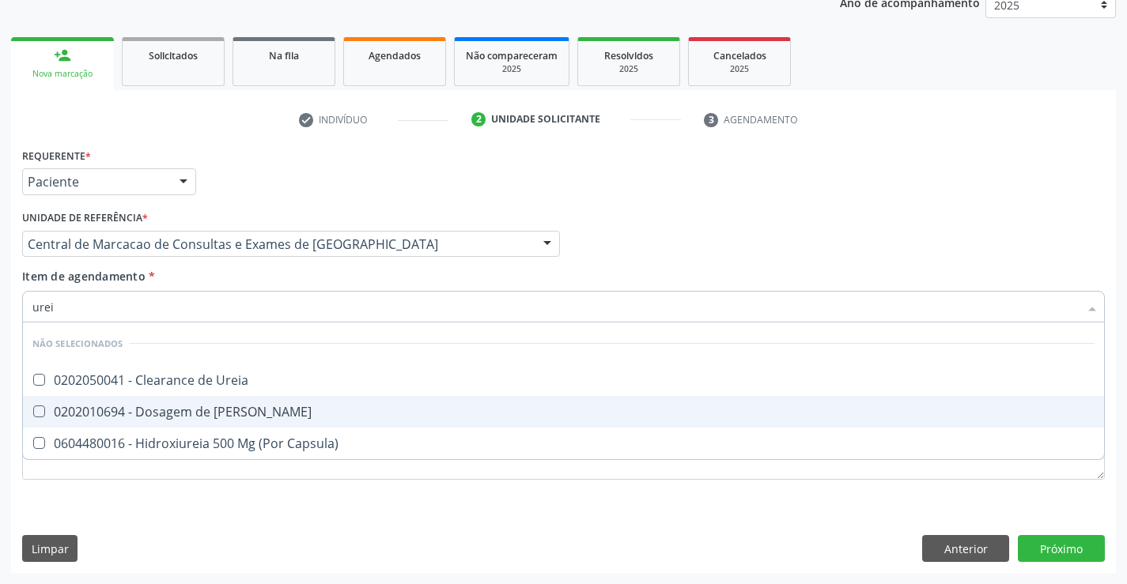
click at [248, 406] on div "0202010694 - Dosagem de [PERSON_NAME]" at bounding box center [563, 412] width 1062 height 13
checkbox Ureia "true"
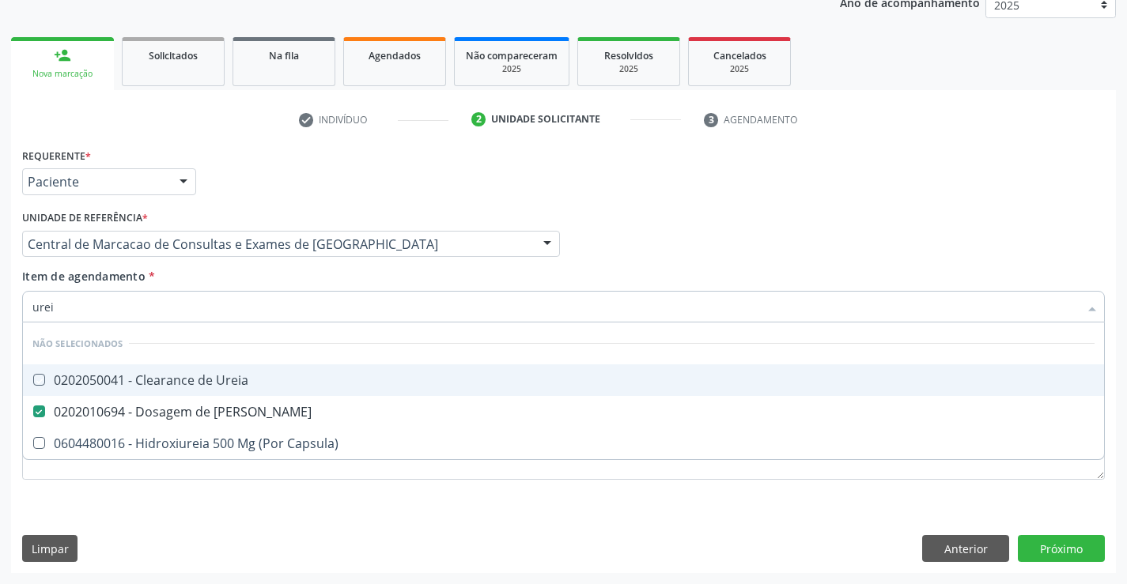
click at [260, 274] on div "Item de agendamento * urei Desfazer seleção Não selecionados 0202050041 - Clear…" at bounding box center [563, 293] width 1082 height 50
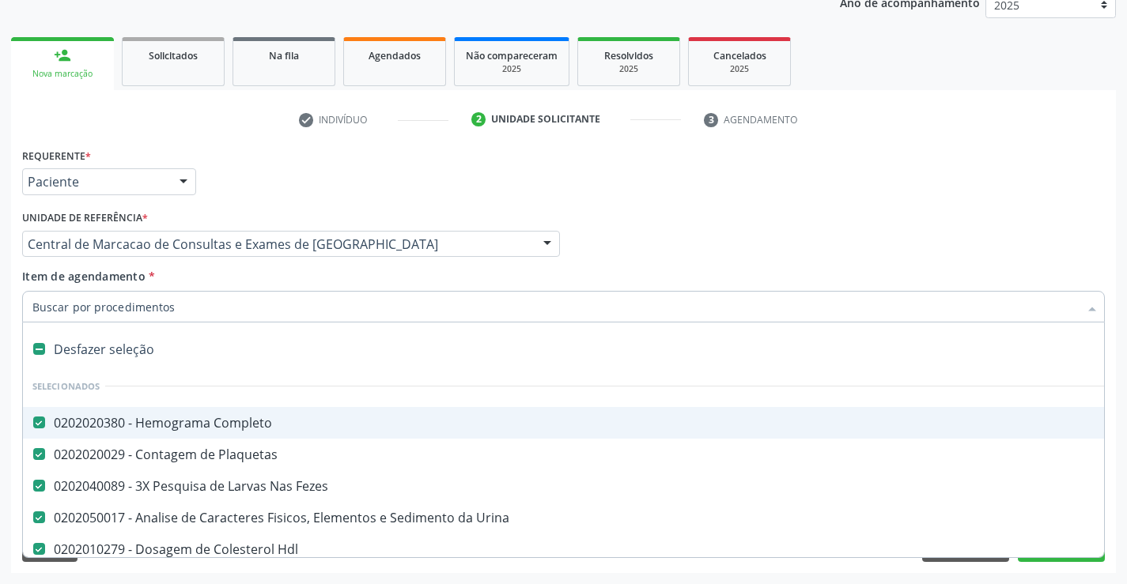
type input "c"
checkbox Ureia "false"
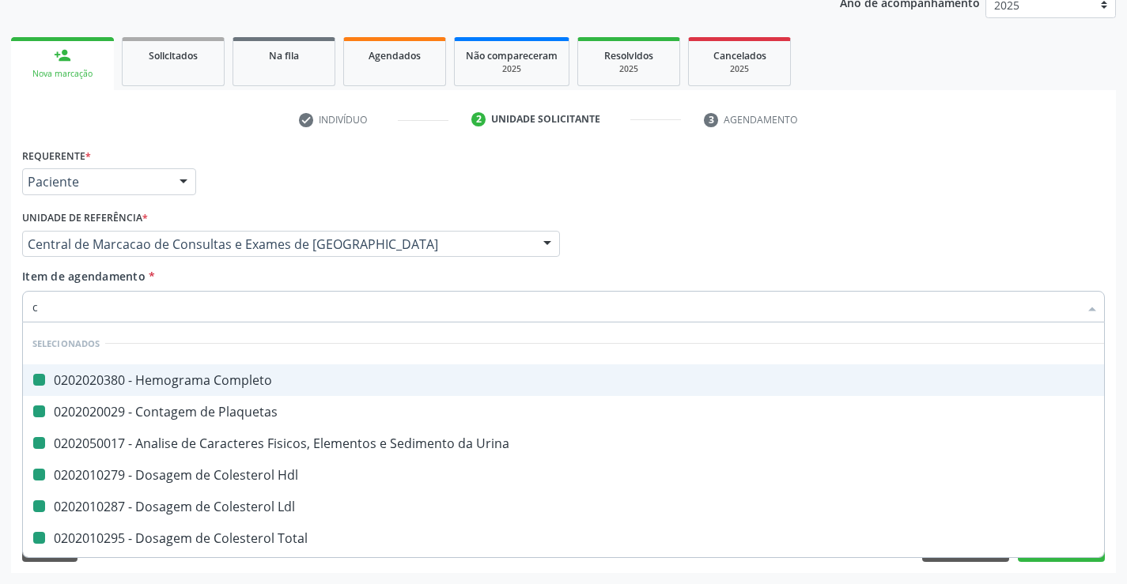
type input "cr"
checkbox Completo "false"
checkbox Urina "false"
checkbox Plaquetas "false"
checkbox Hdl "false"
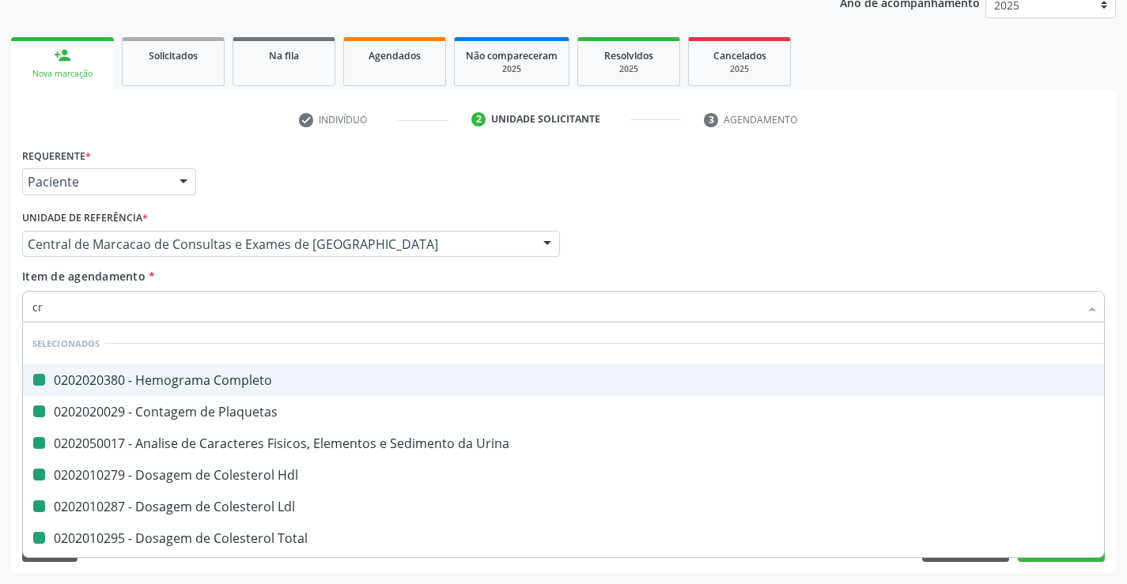
checkbox Ldl "false"
checkbox Total "false"
checkbox Triglicerideos "false"
checkbox Glicose "false"
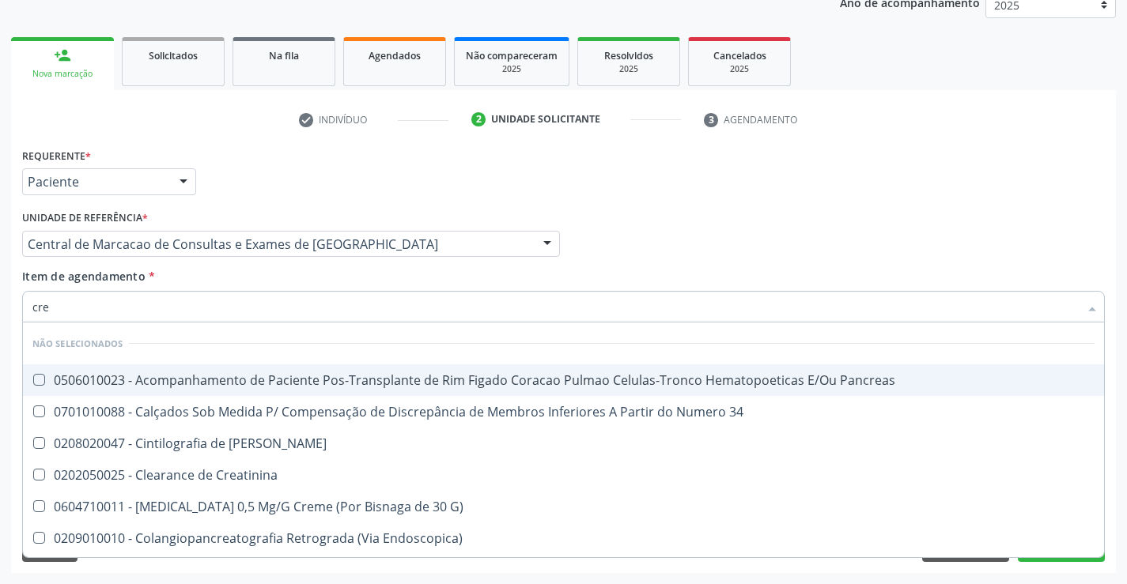
type input "crea"
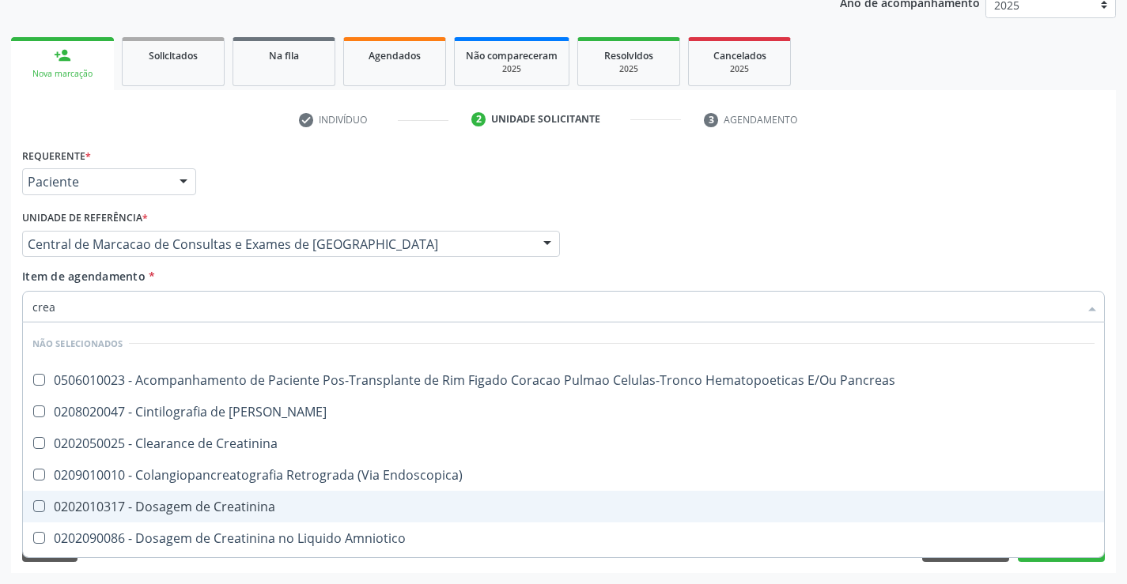
click at [251, 509] on div "0202010317 - Dosagem de Creatinina" at bounding box center [563, 506] width 1062 height 13
checkbox Creatinina "true"
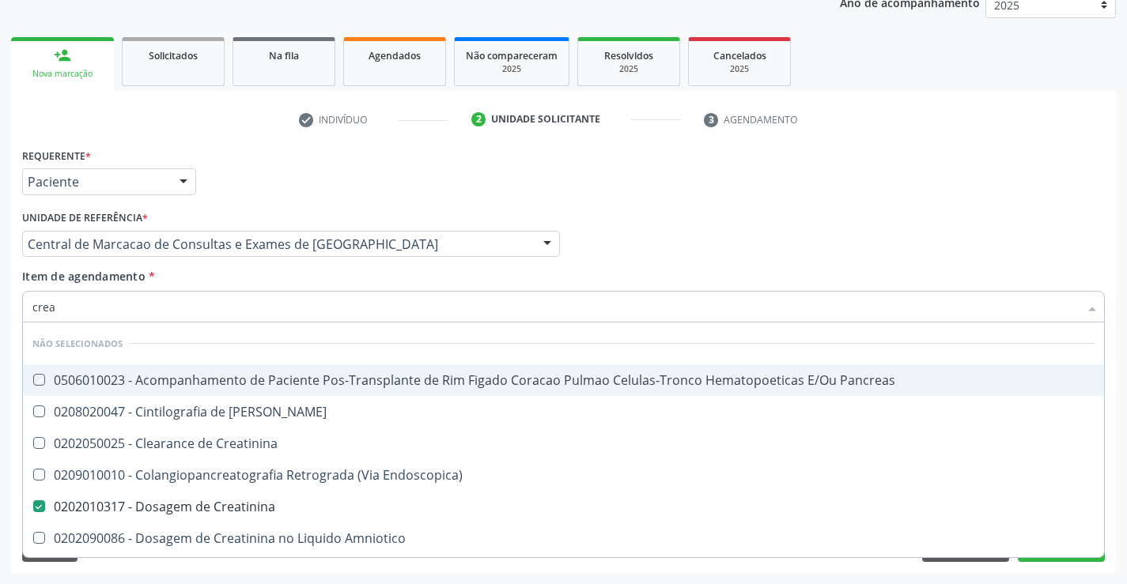
click at [206, 271] on div "Item de agendamento * crea Desfazer seleção Não selecionados 0506010023 - Acomp…" at bounding box center [563, 293] width 1082 height 50
checkbox Pancreas "true"
checkbox Creatinina "true"
checkbox Pancreas "true"
checkbox Endoscopica\) "true"
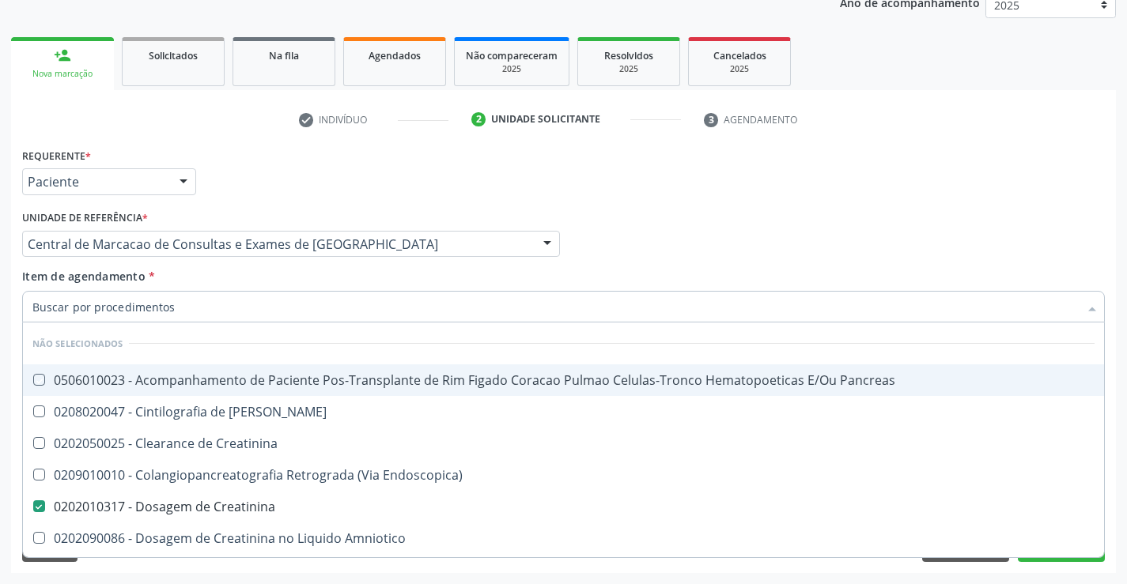
checkbox Amniotico "true"
checkbox \(Cpk\) "true"
checkbox Mb "true"
checkbox Rim "true"
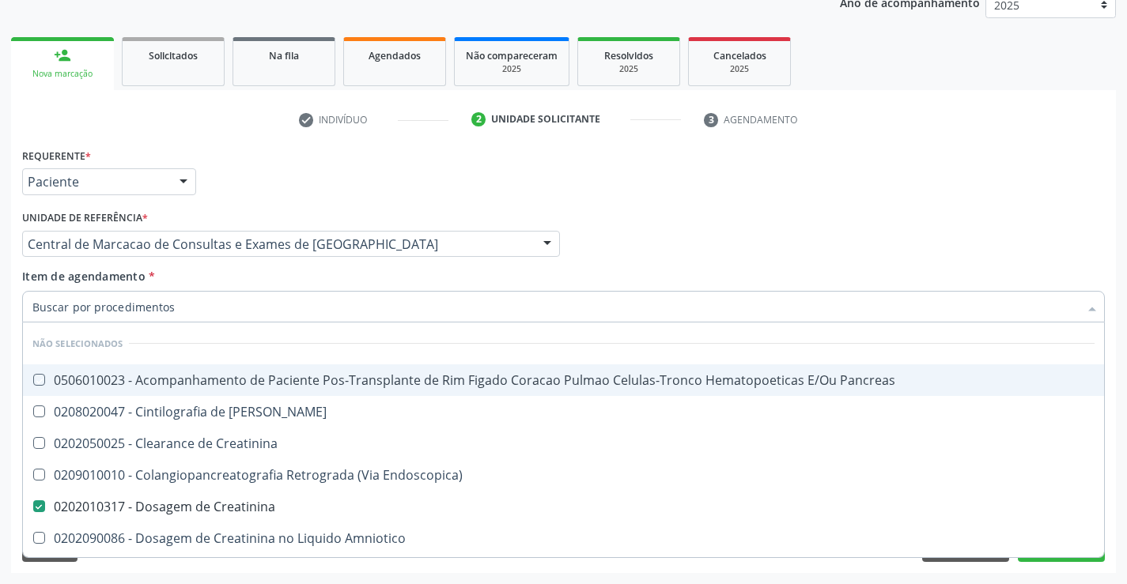
checkbox Oncologia "true"
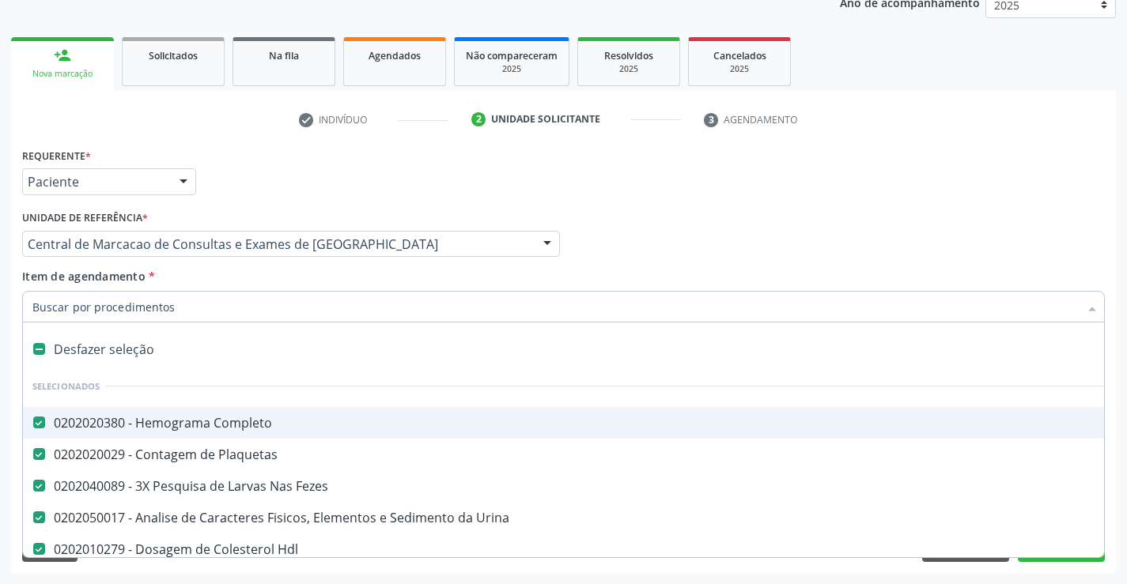
type input "t"
checkbox Ureia "false"
checkbox Creatinina "false"
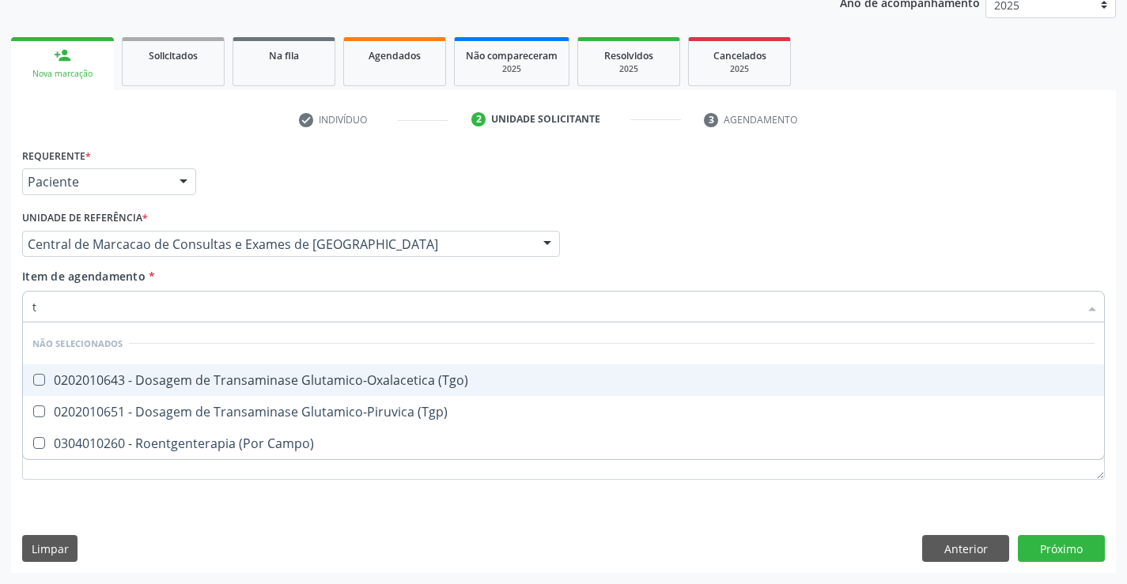
type input "tg"
checkbox \(Tgo\) "false"
checkbox Campo\) "false"
checkbox \(Tgp\) "false"
click at [287, 365] on span "0202010643 - Dosagem de Transaminase Glutamico-Oxalacetica (Tgo)" at bounding box center [563, 380] width 1081 height 32
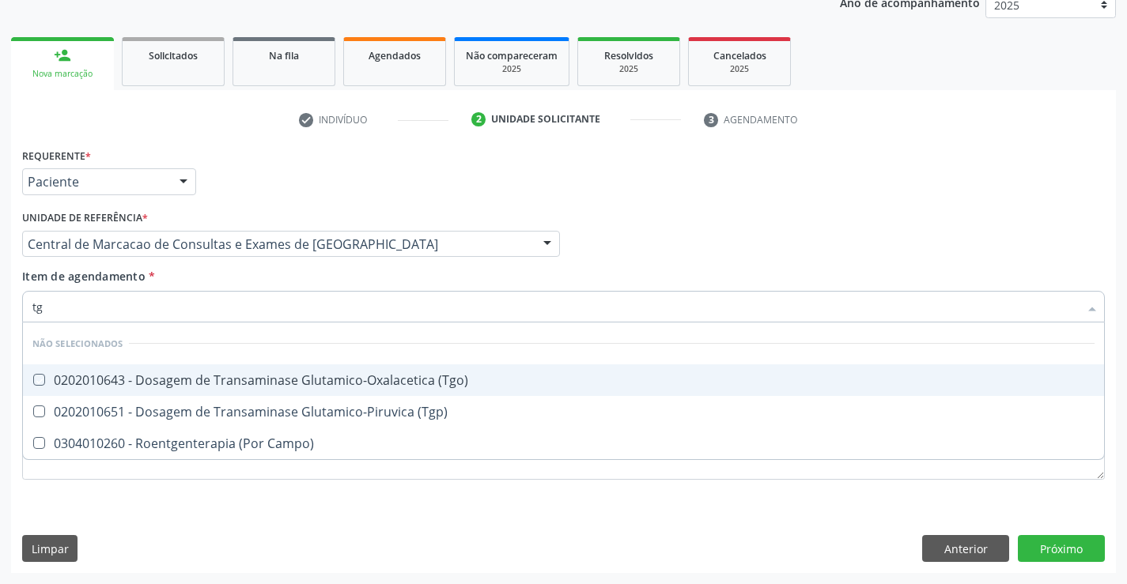
checkbox \(Tgo\) "true"
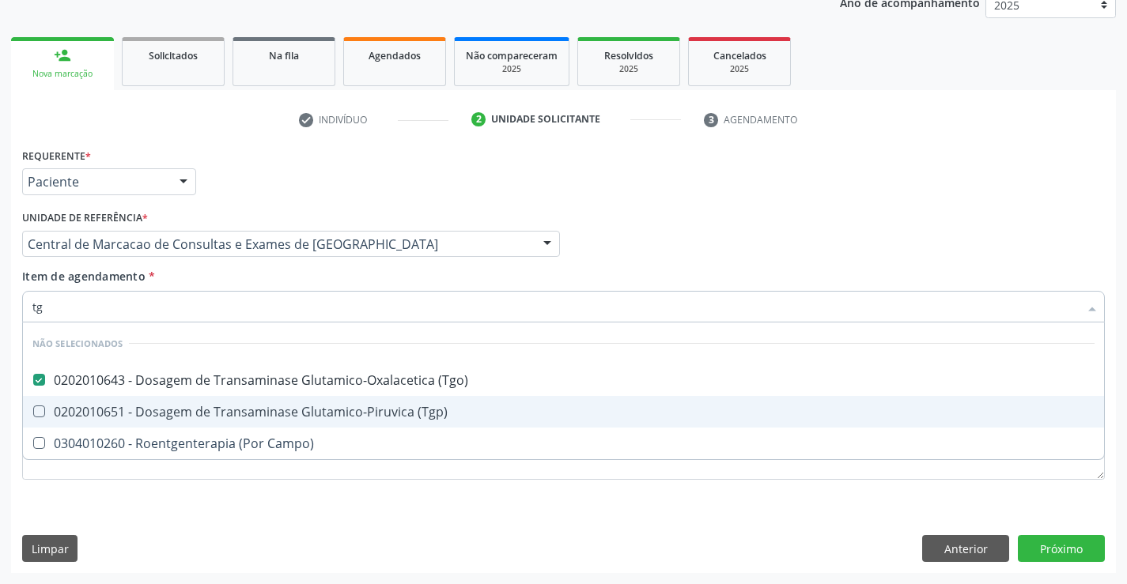
click at [296, 402] on span "0202010651 - Dosagem de Transaminase Glutamico-Piruvica (Tgp)" at bounding box center [563, 412] width 1081 height 32
checkbox \(Tgp\) "true"
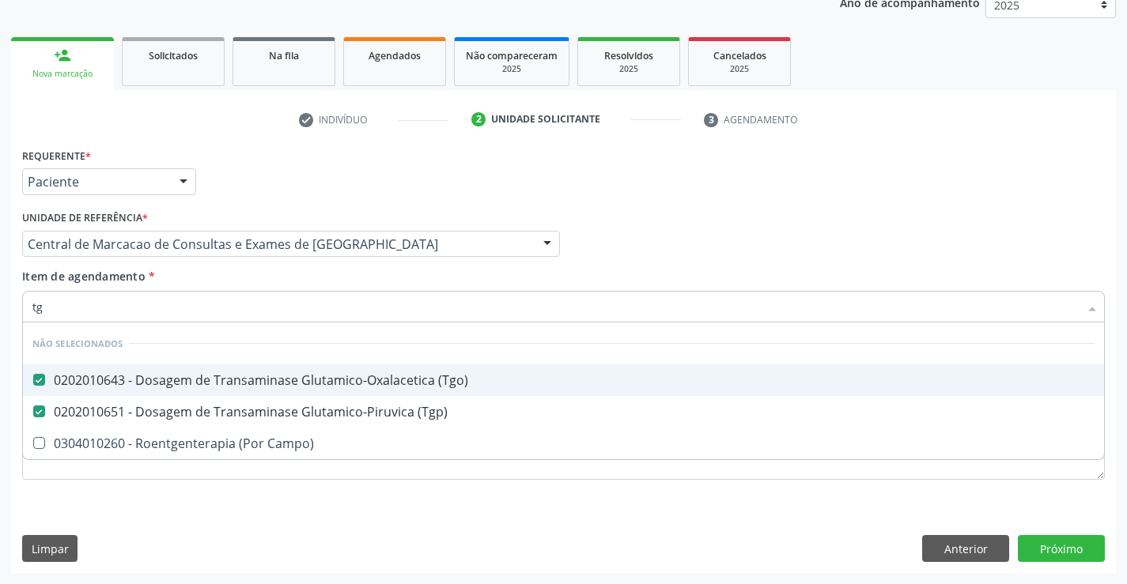
click at [285, 259] on div "Unidade de referência * Central de Marcacao de Consultas e Exames de [GEOGRAPHI…" at bounding box center [291, 237] width 546 height 62
checkbox Campo\) "true"
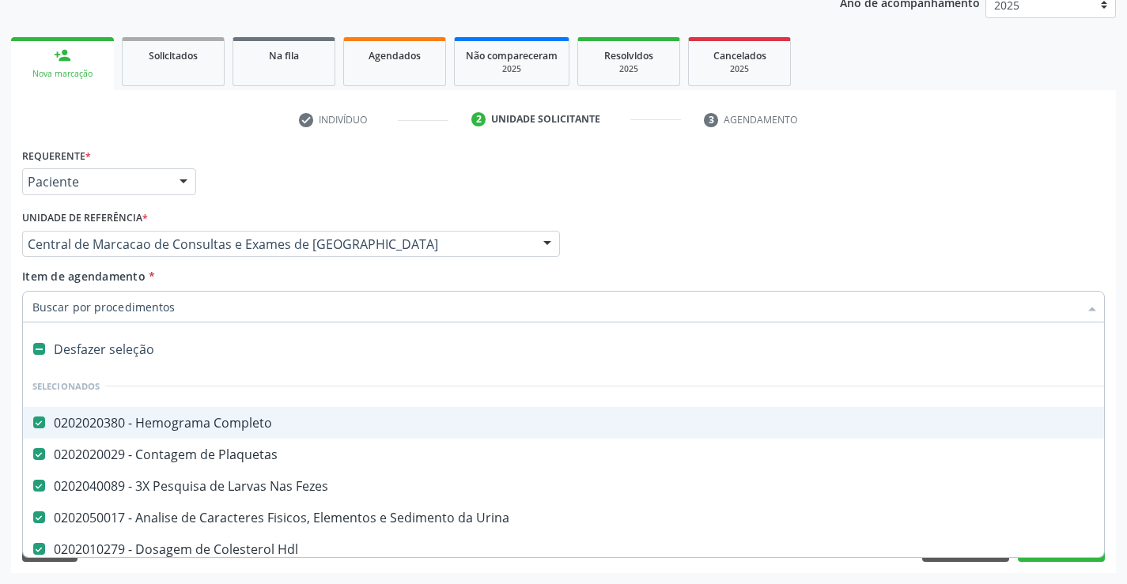
type input "c"
checkbox \(Tgp\) "false"
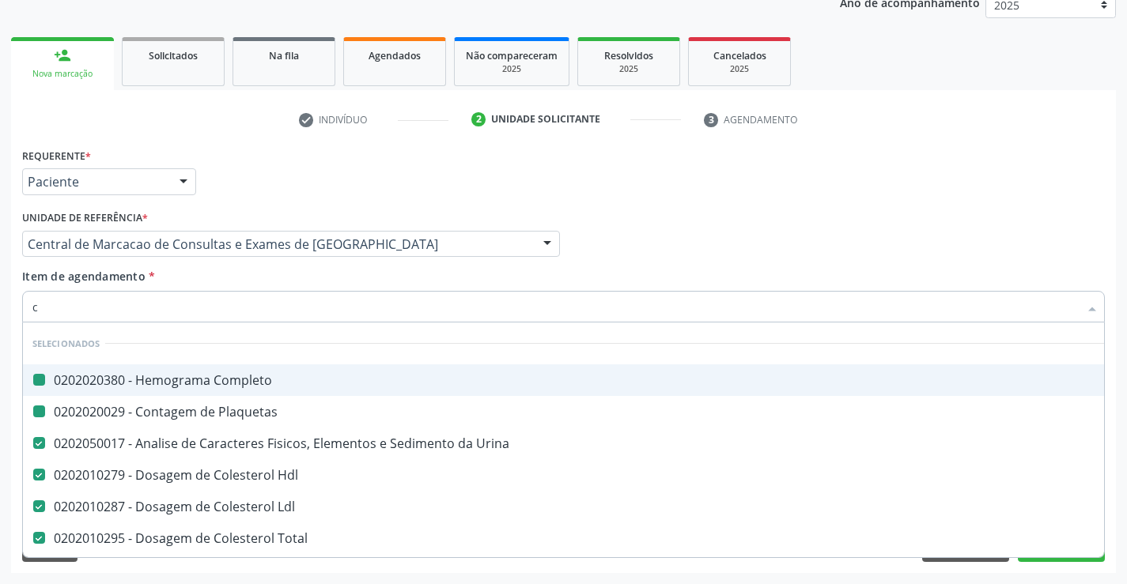
type input "CALCIO"
checkbox Completo "false"
checkbox Plaquetas "false"
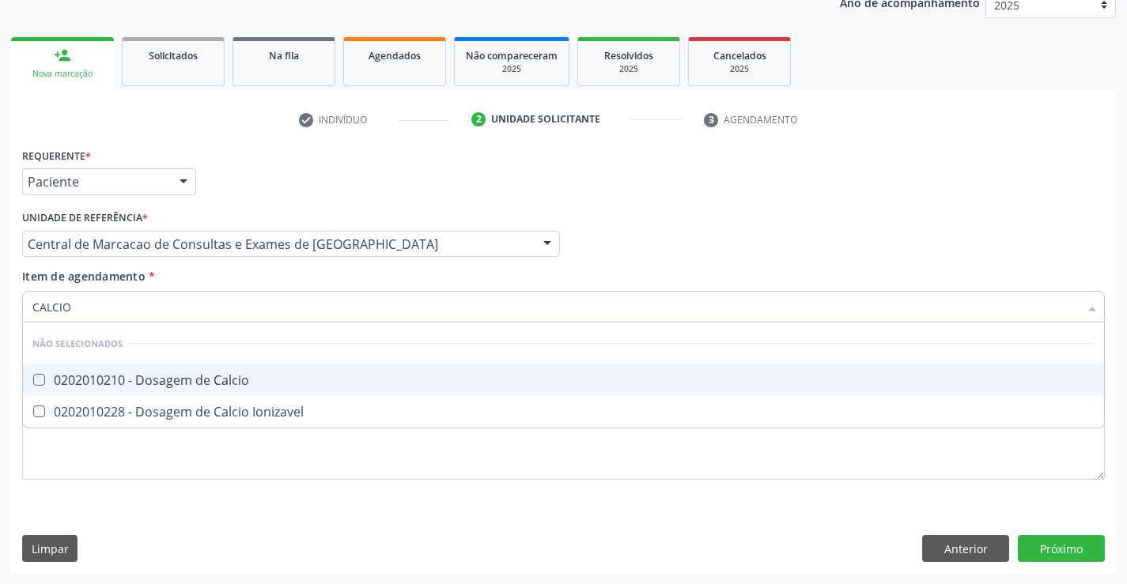
click at [186, 374] on div "0202010210 - Dosagem de Calcio" at bounding box center [563, 380] width 1062 height 13
checkbox Calcio "true"
click at [202, 273] on div "Item de agendamento * CALCIO Desfazer seleção Não selecionados 0202010210 - Dos…" at bounding box center [563, 293] width 1082 height 50
checkbox Ionizavel "true"
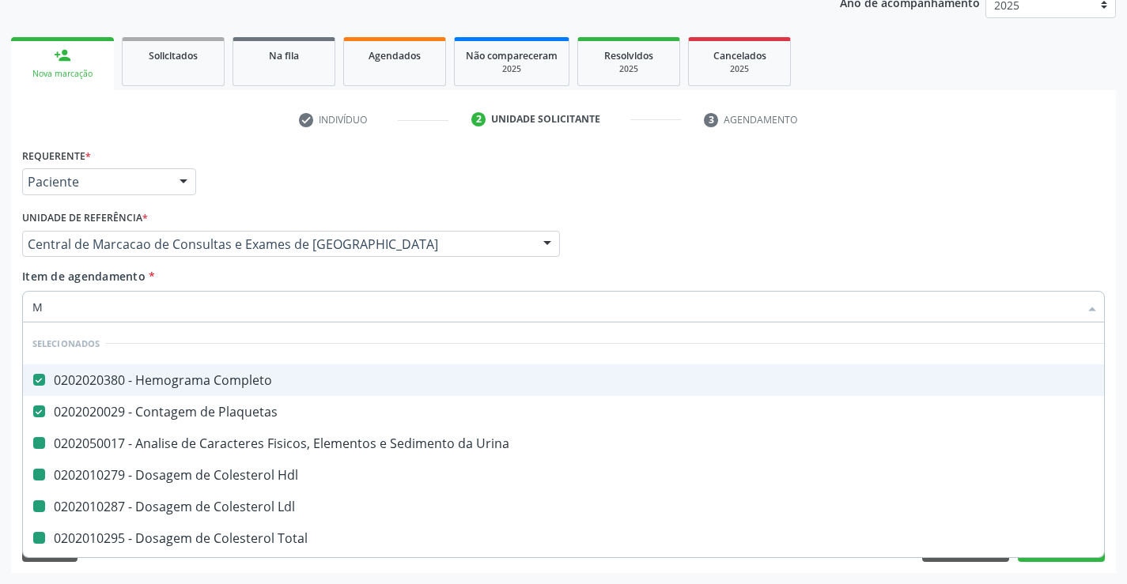
type input "MA"
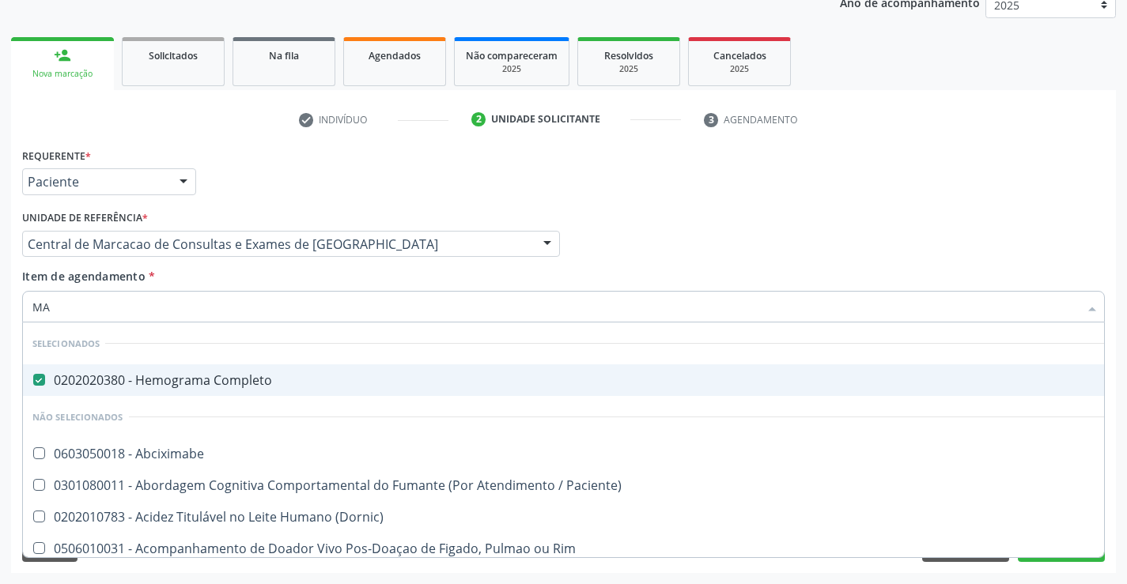
checkbox Abciximabe "false"
checkbox Paciente\) "false"
checkbox \(Dornic\) "false"
checkbox Rim "false"
checkbox Queimado "false"
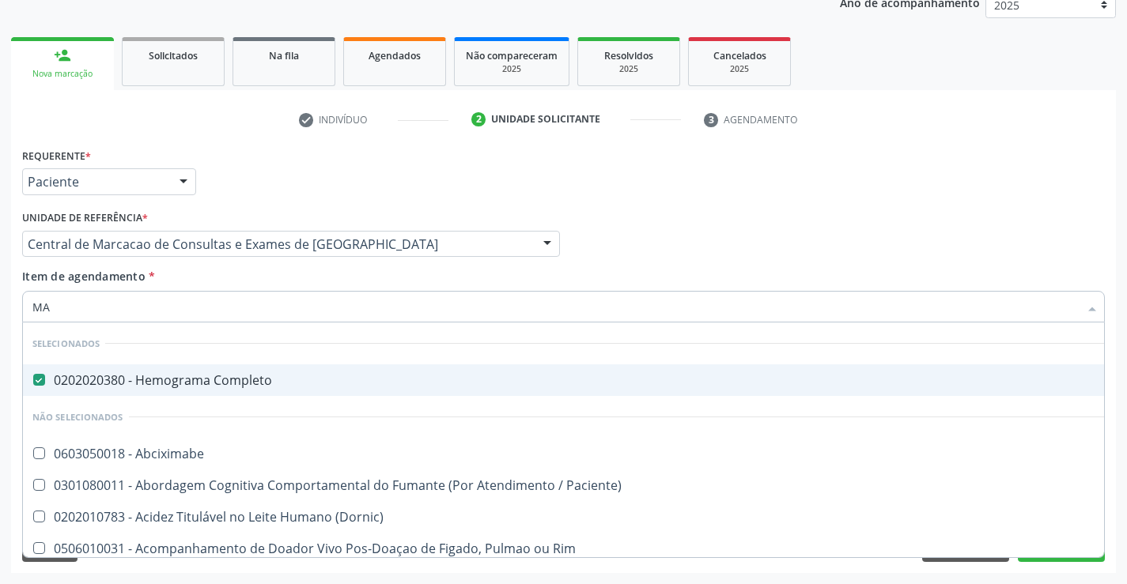
checkbox Queimado "false"
checkbox Pancreas "false"
checkbox Tonometria "false"
checkbox Preenchida\) "false"
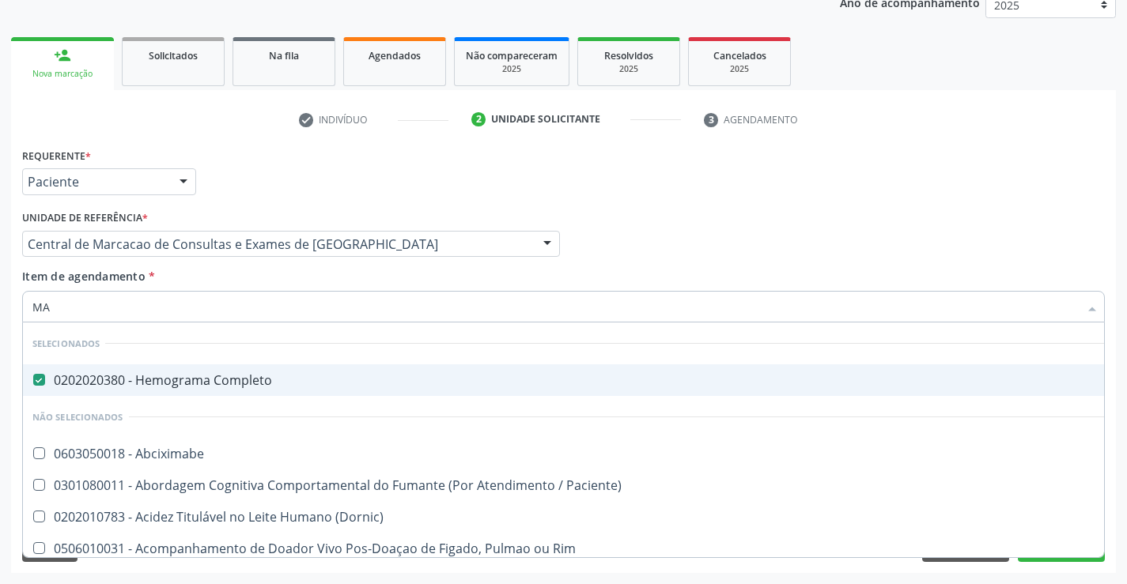
checkbox Adenograma "false"
type input "MAG"
checkbox Completo "false"
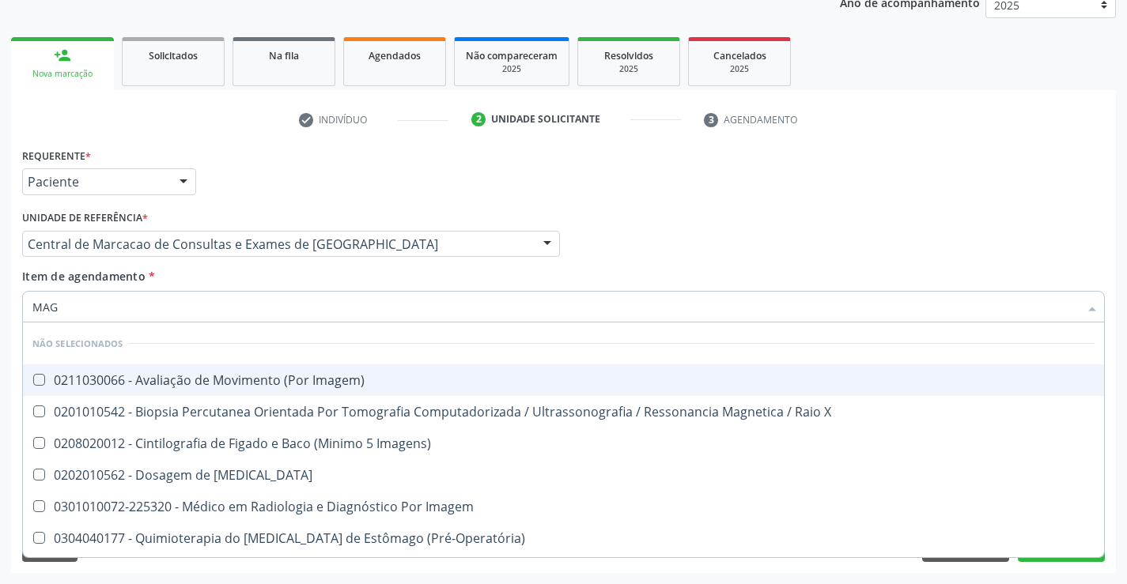
type input "MAGN"
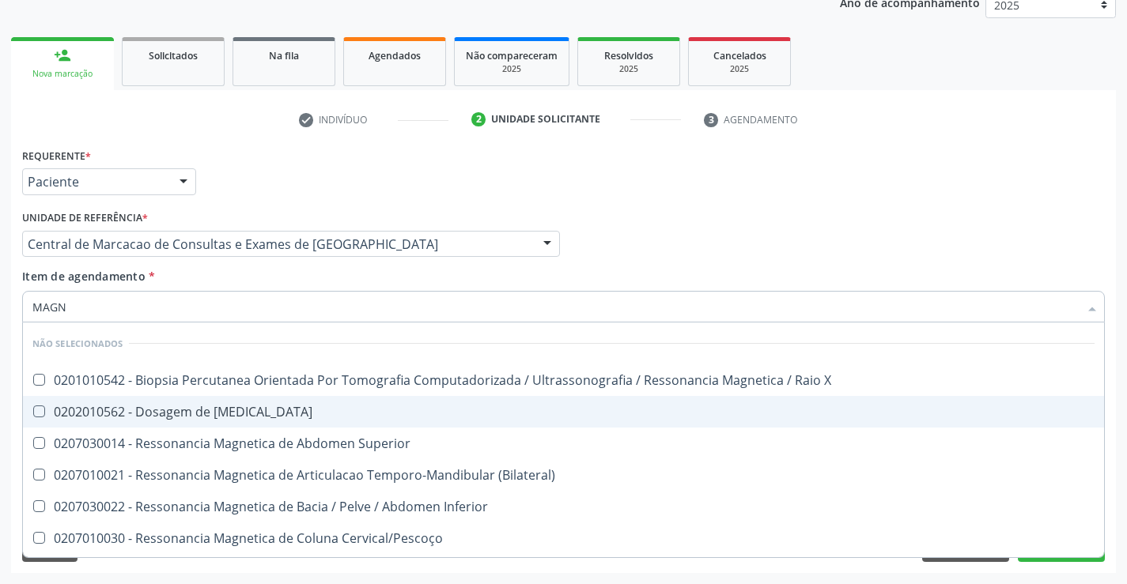
click at [224, 425] on span "0202010562 - Dosagem de Magnesio" at bounding box center [563, 412] width 1081 height 32
checkbox Magnesio "true"
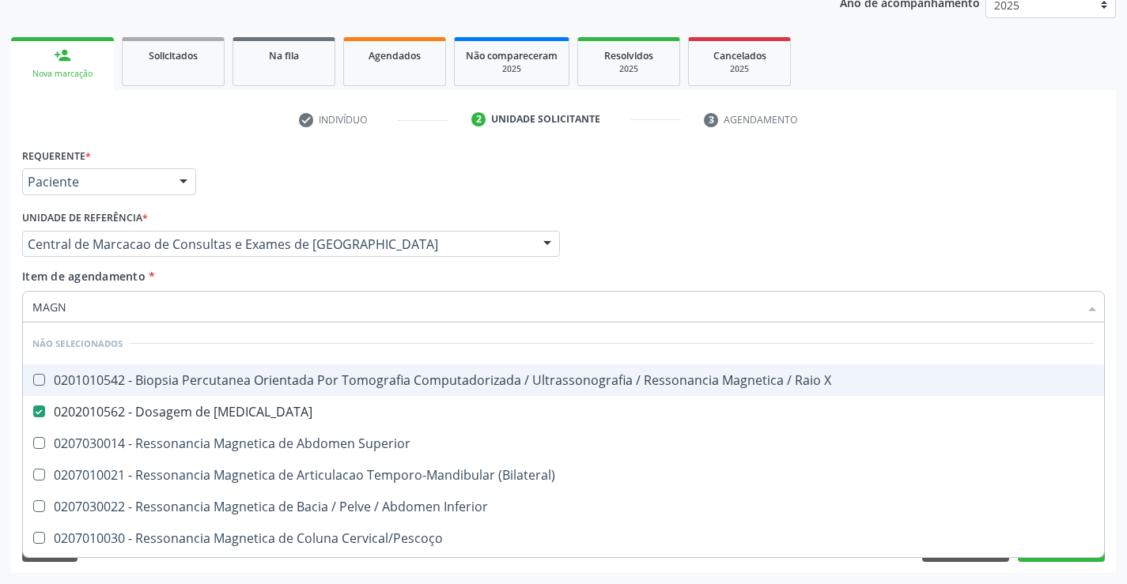
click at [210, 294] on input "MAGN" at bounding box center [555, 307] width 1046 height 32
click at [210, 278] on div "Item de agendamento * MAGN Desfazer seleção Não selecionados 0201010542 - Biops…" at bounding box center [563, 293] width 1082 height 50
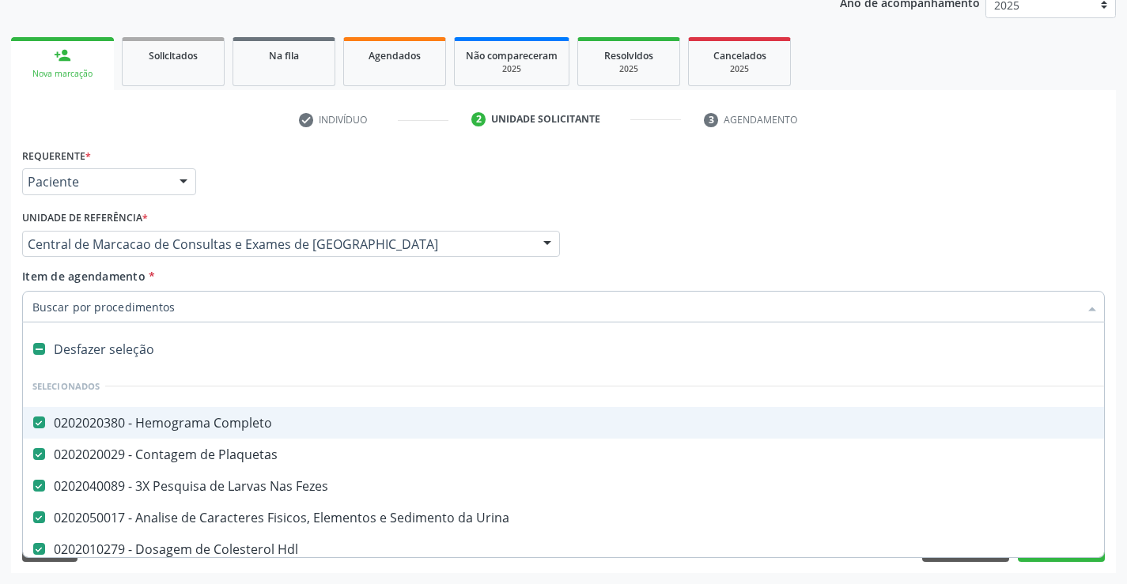
click at [557, 270] on div "Item de agendamento * Desfazer seleção Selecionados 0202020380 - Hemograma Comp…" at bounding box center [563, 293] width 1082 height 50
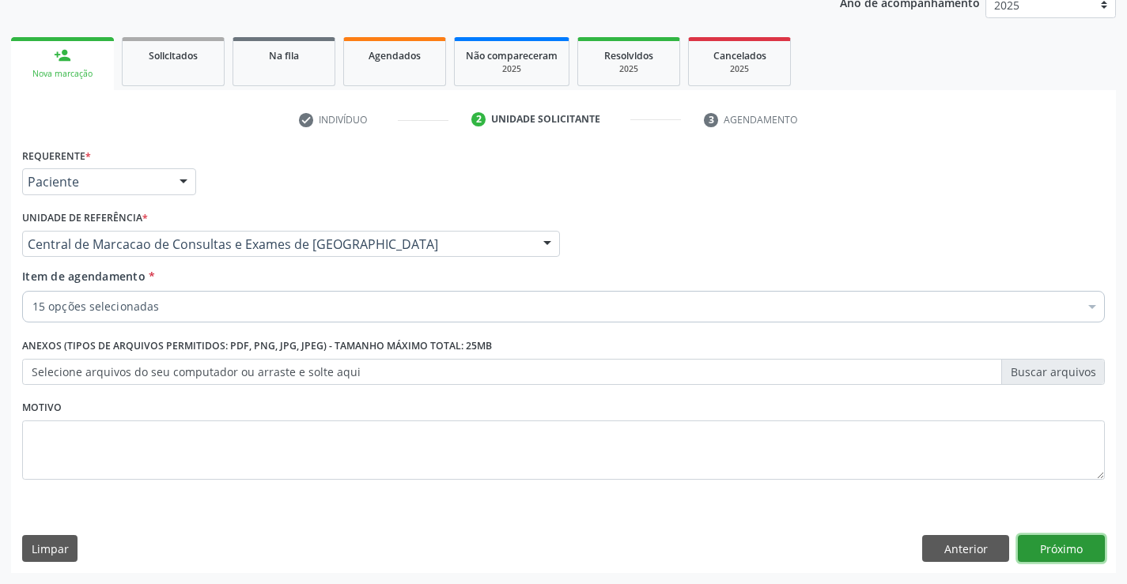
click at [1074, 544] on button "Próximo" at bounding box center [1061, 548] width 87 height 27
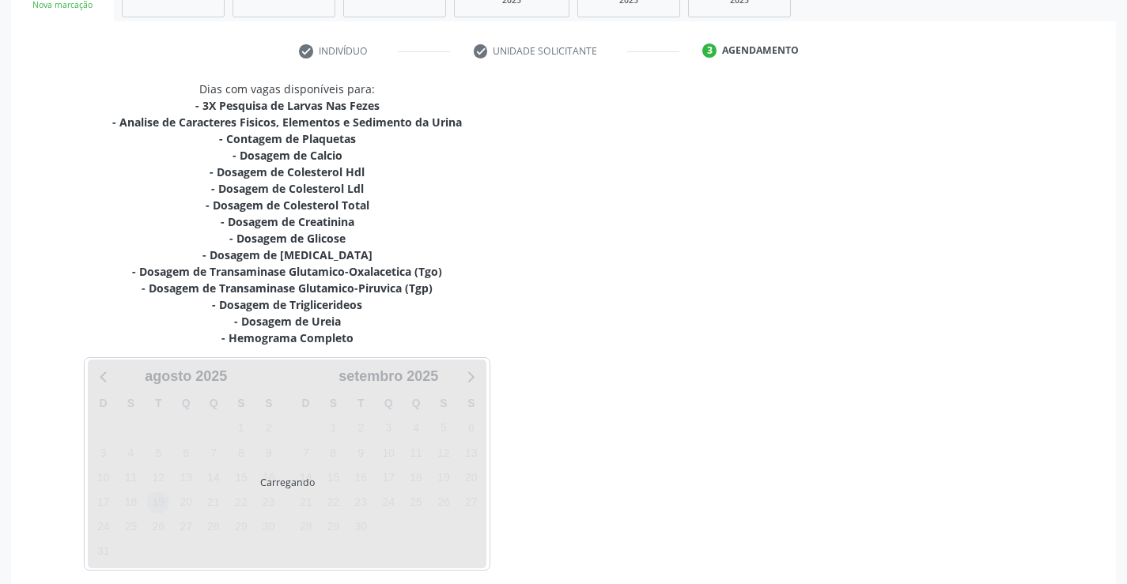
scroll to position [336, 0]
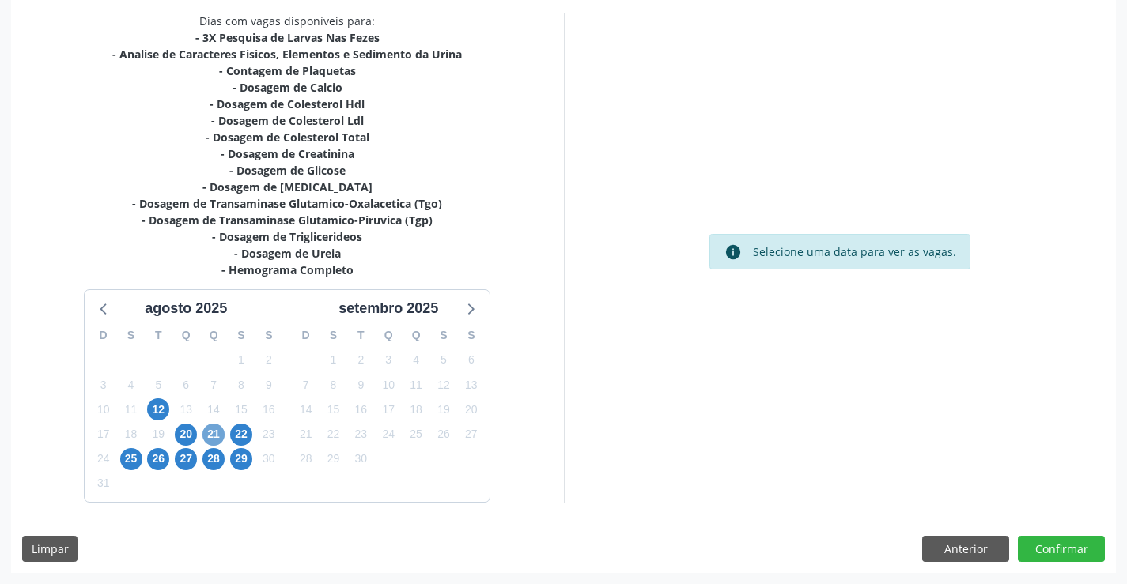
click at [212, 440] on span "21" at bounding box center [213, 435] width 22 height 22
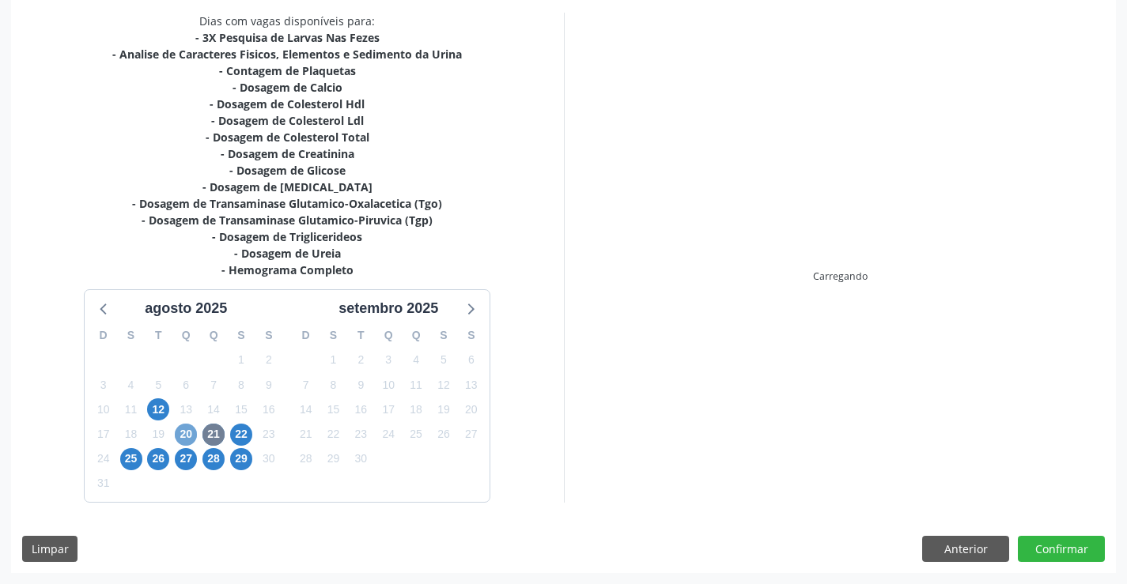
click at [192, 440] on span "20" at bounding box center [186, 435] width 22 height 22
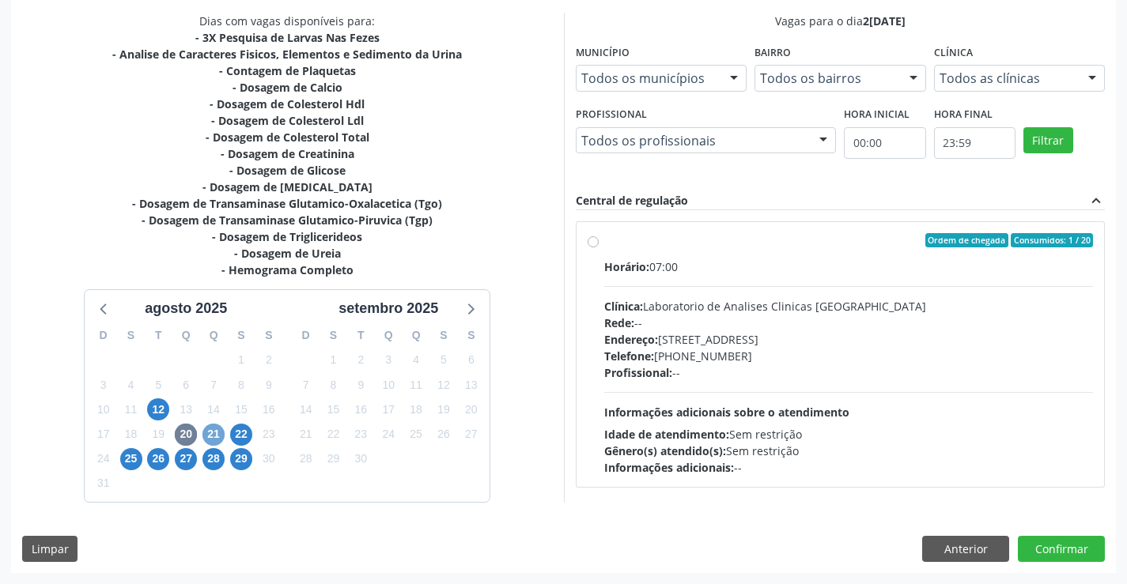
click at [210, 433] on span "21" at bounding box center [213, 435] width 22 height 22
click at [177, 439] on span "20" at bounding box center [186, 435] width 22 height 22
click at [210, 427] on span "21" at bounding box center [213, 435] width 22 height 22
click at [809, 244] on div "Ordem de chegada Consumidos: 1 / 20" at bounding box center [848, 240] width 489 height 14
click at [598, 244] on input "Ordem de chegada Consumidos: 1 / 20 Horário: 07:00 Clínica: Laboratorio de Anal…" at bounding box center [592, 240] width 11 height 14
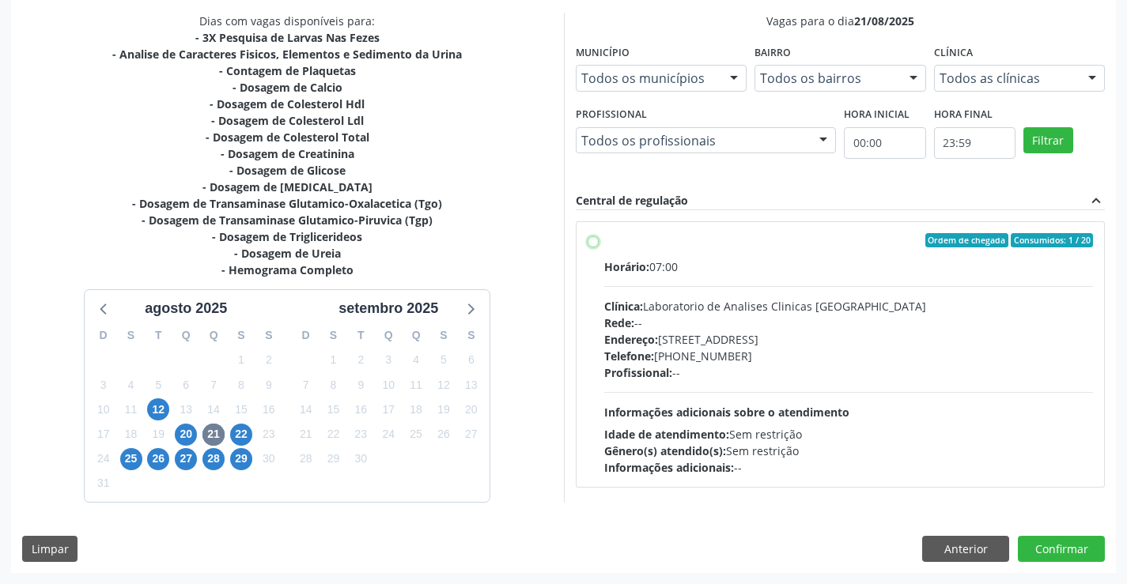
radio input "true"
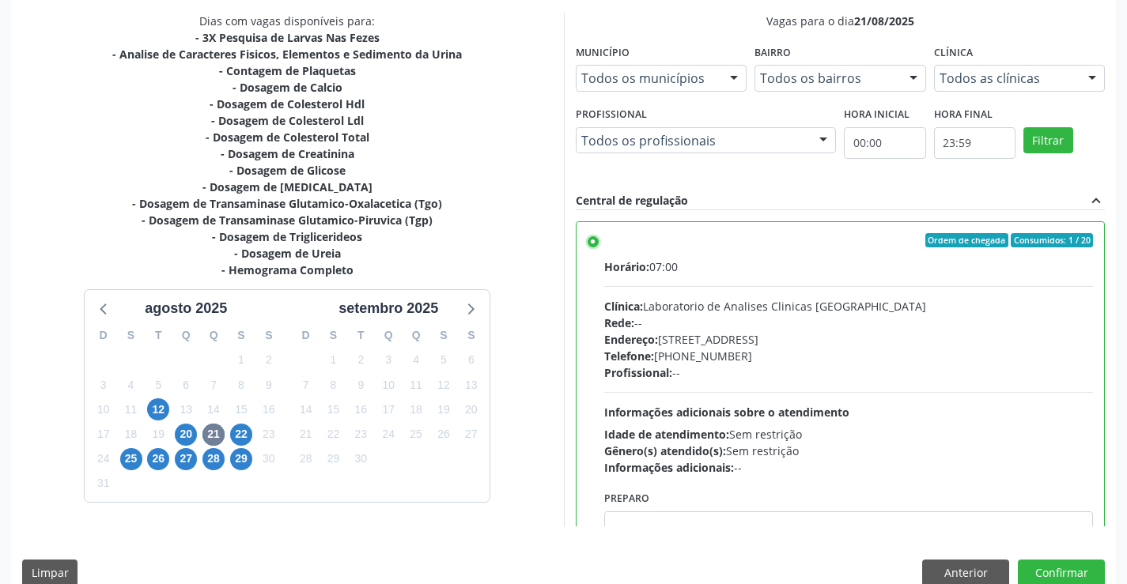
scroll to position [361, 0]
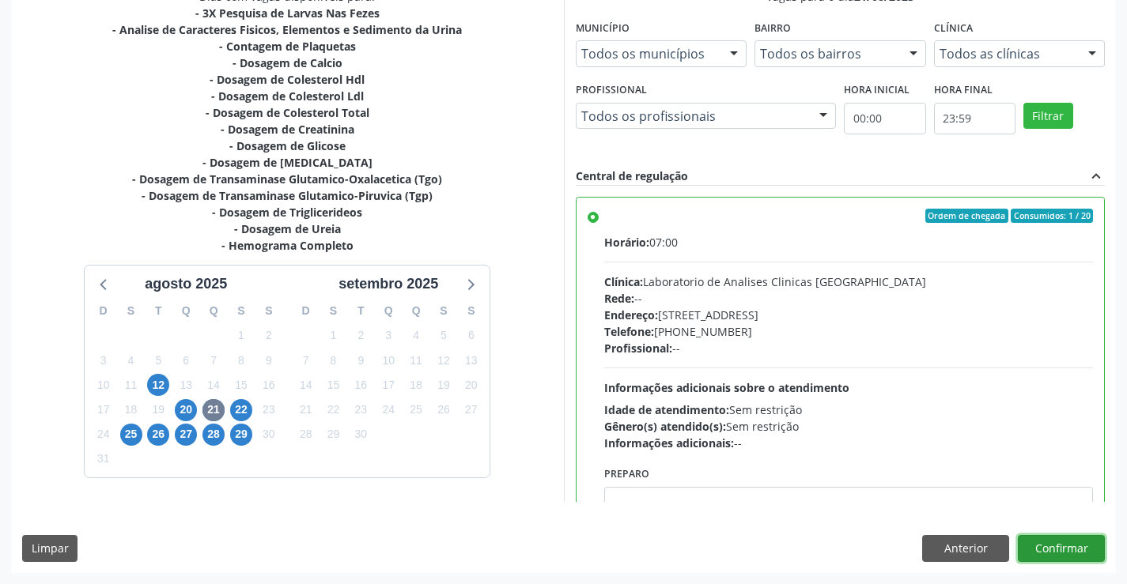
click at [1050, 535] on button "Confirmar" at bounding box center [1061, 548] width 87 height 27
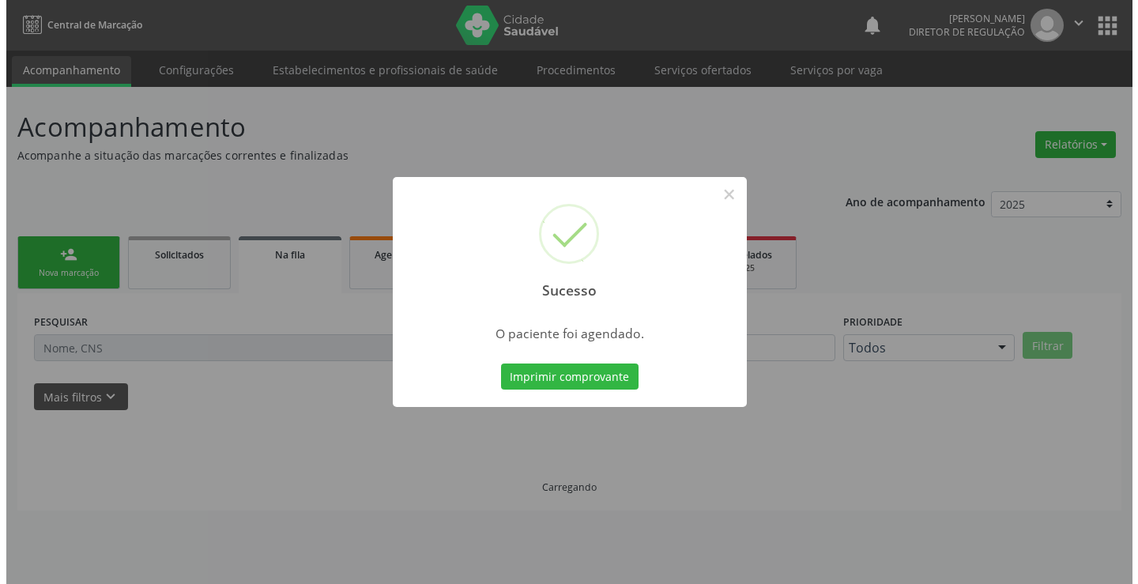
scroll to position [0, 0]
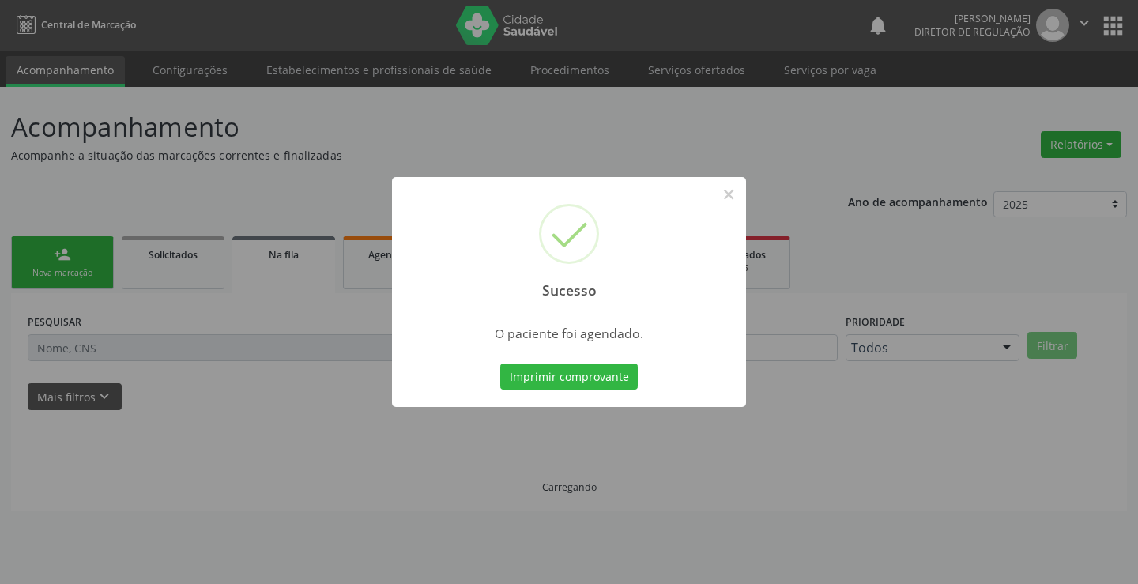
click at [500, 364] on button "Imprimir comprovante" at bounding box center [569, 377] width 138 height 27
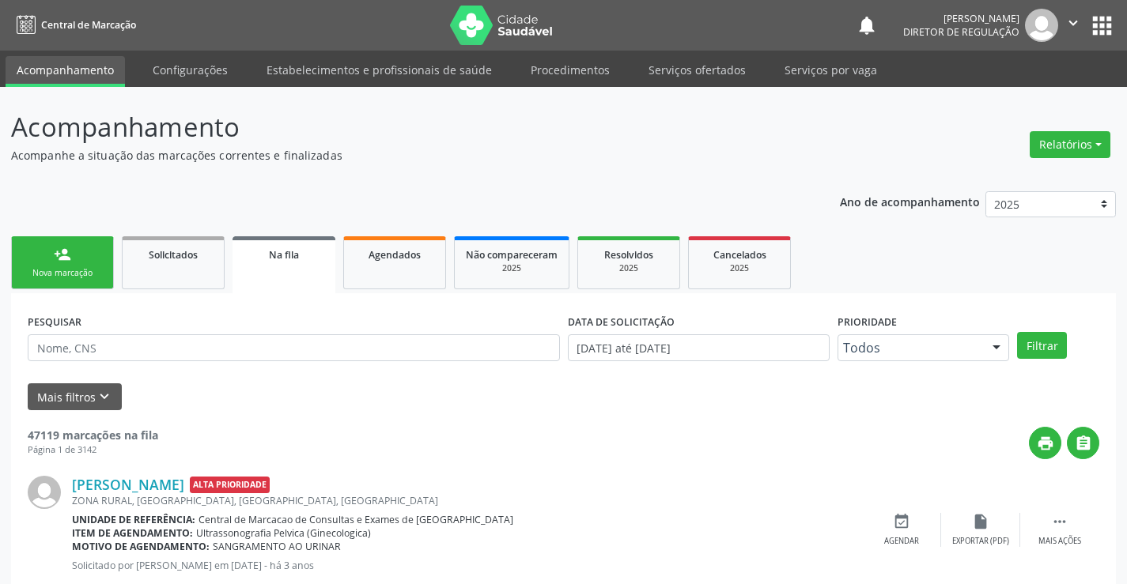
click at [88, 238] on link "person_add Nova marcação" at bounding box center [62, 262] width 103 height 53
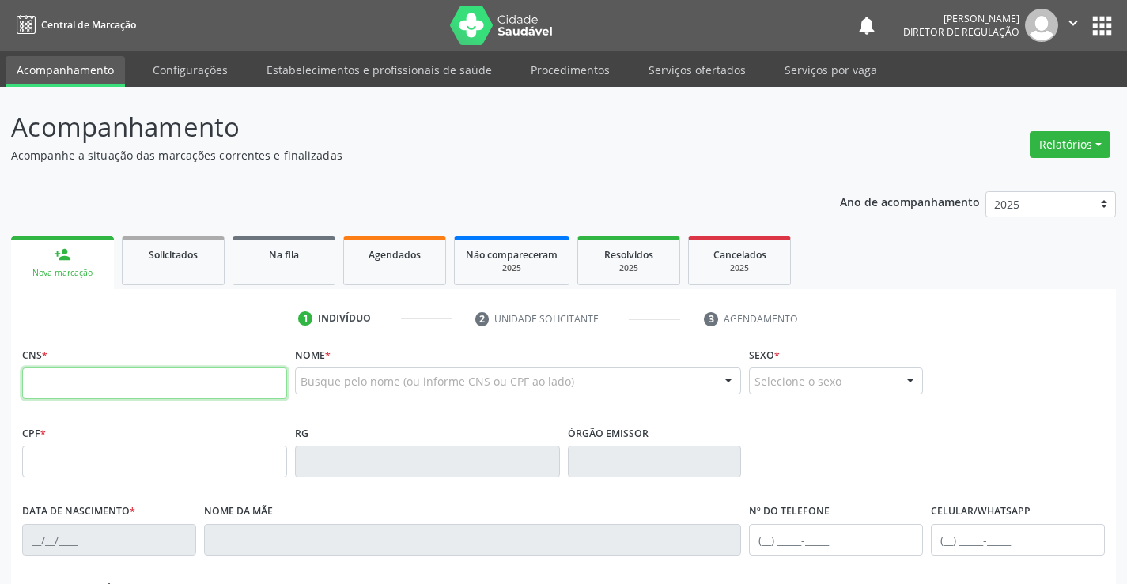
click at [112, 384] on input "text" at bounding box center [154, 384] width 265 height 32
type input "700 5025 8390 4957"
type input "030.224.365-80"
type input "1175306703"
type input "17/01/1987"
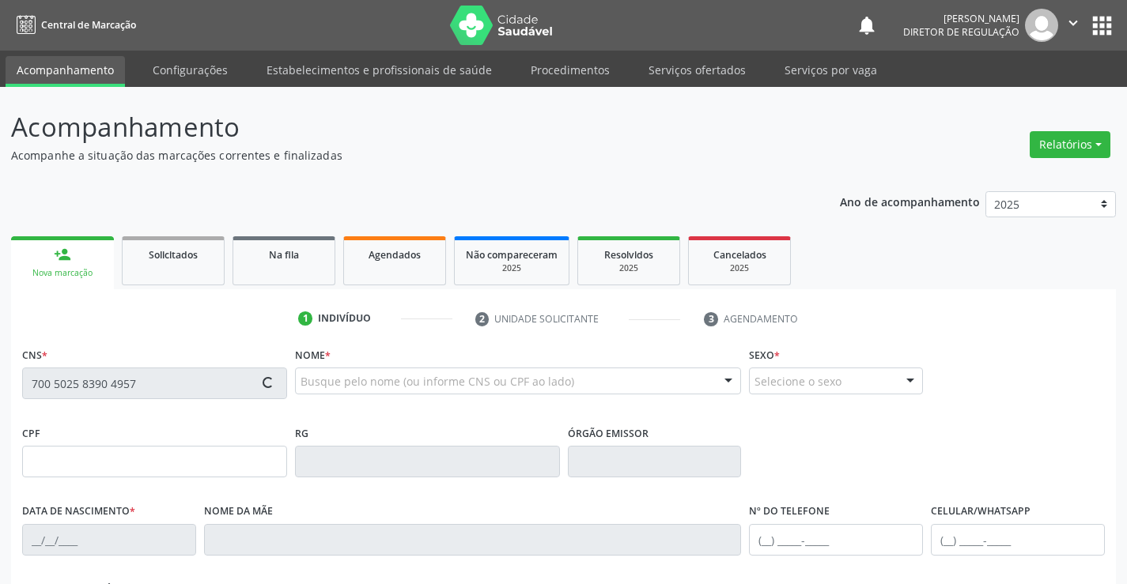
type input "(74) 99113-3315"
type input "030.224.365-80"
type input "535"
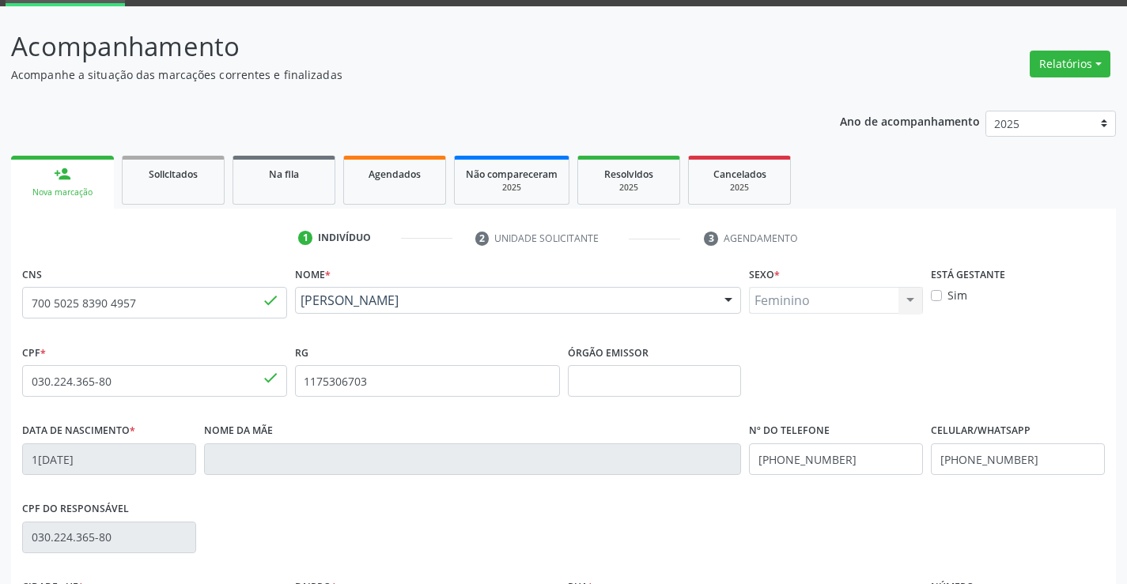
scroll to position [273, 0]
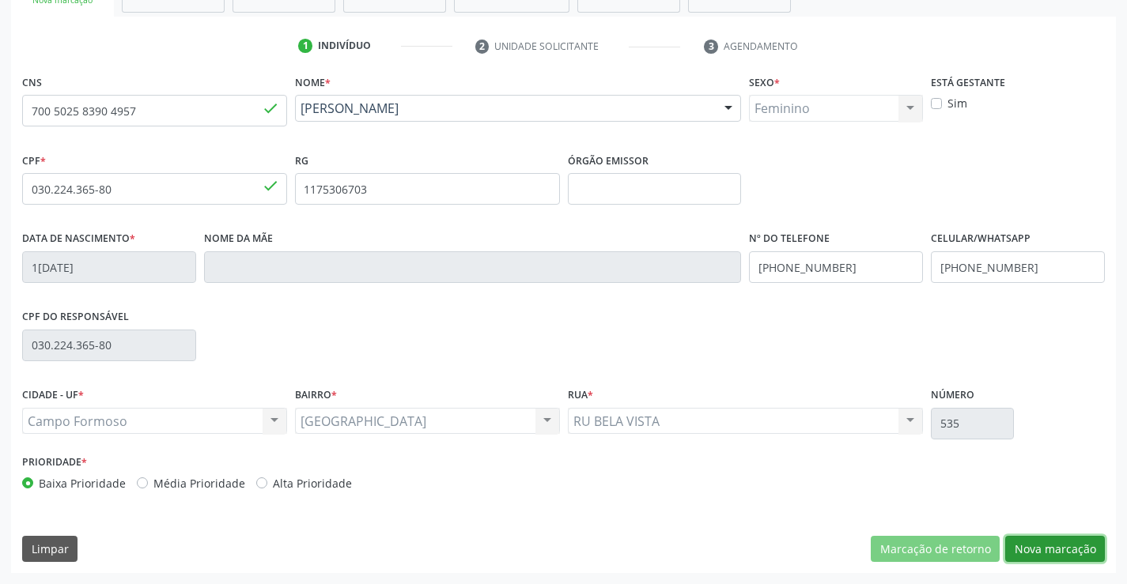
click at [1033, 562] on button "Nova marcação" at bounding box center [1055, 549] width 100 height 27
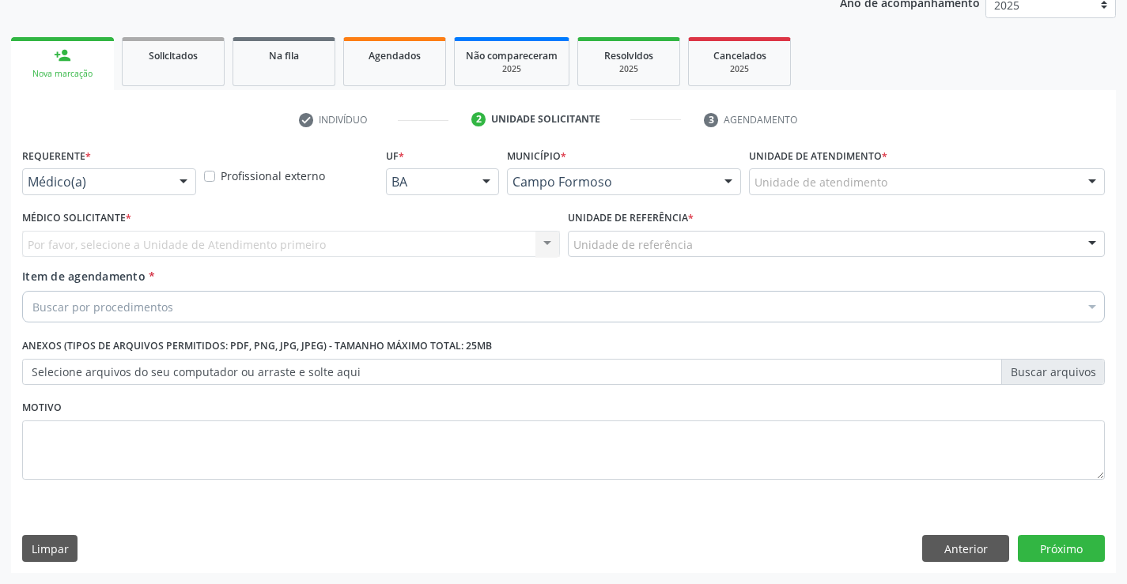
scroll to position [199, 0]
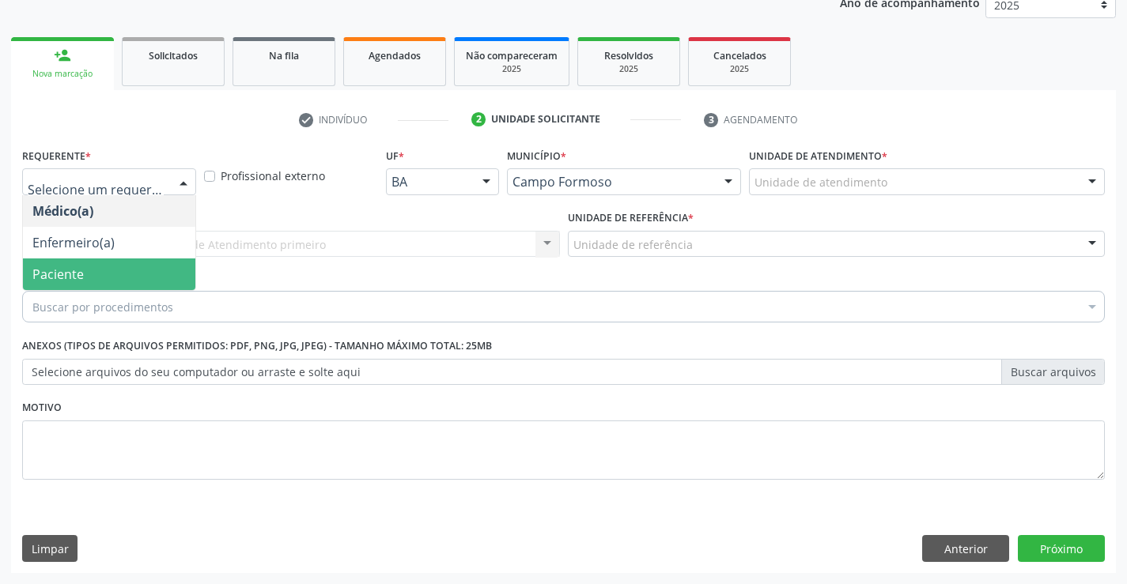
click at [133, 270] on span "Paciente" at bounding box center [109, 275] width 172 height 32
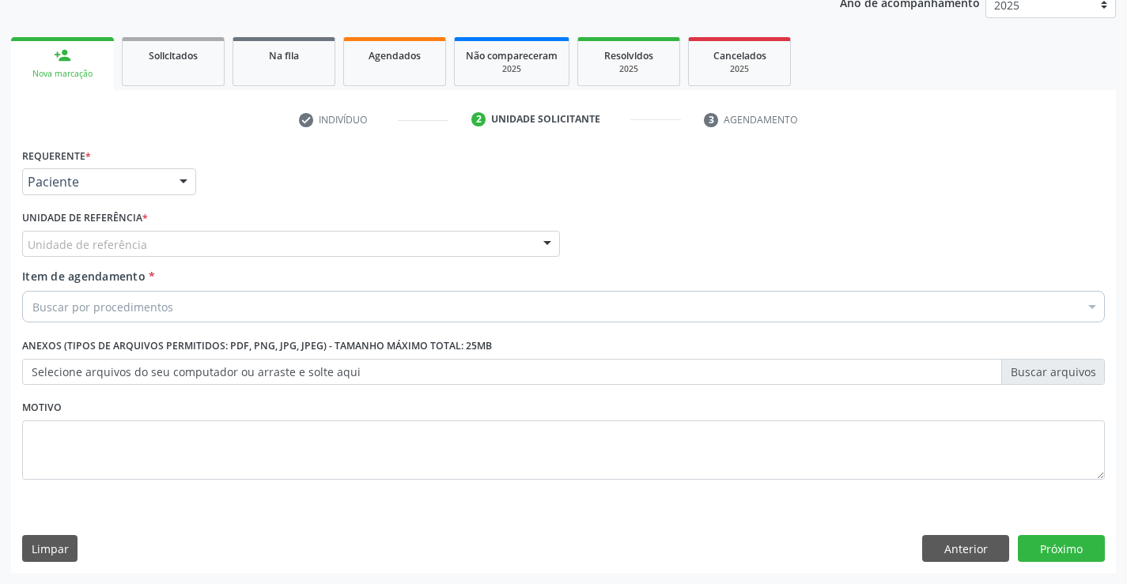
click at [296, 258] on div "Unidade de referência * Unidade de referência Unidade Basica de Saude da Famili…" at bounding box center [291, 237] width 546 height 62
click at [306, 245] on div "Unidade de referência" at bounding box center [291, 244] width 538 height 27
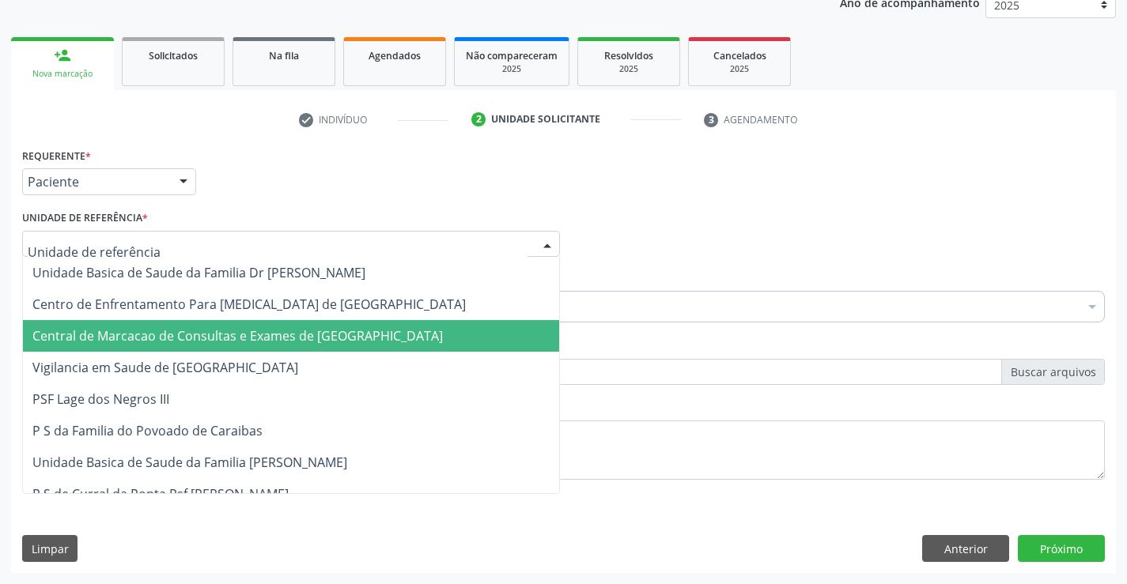
click at [289, 334] on span "Central de Marcacao de Consultas e Exames de [GEOGRAPHIC_DATA]" at bounding box center [237, 335] width 410 height 17
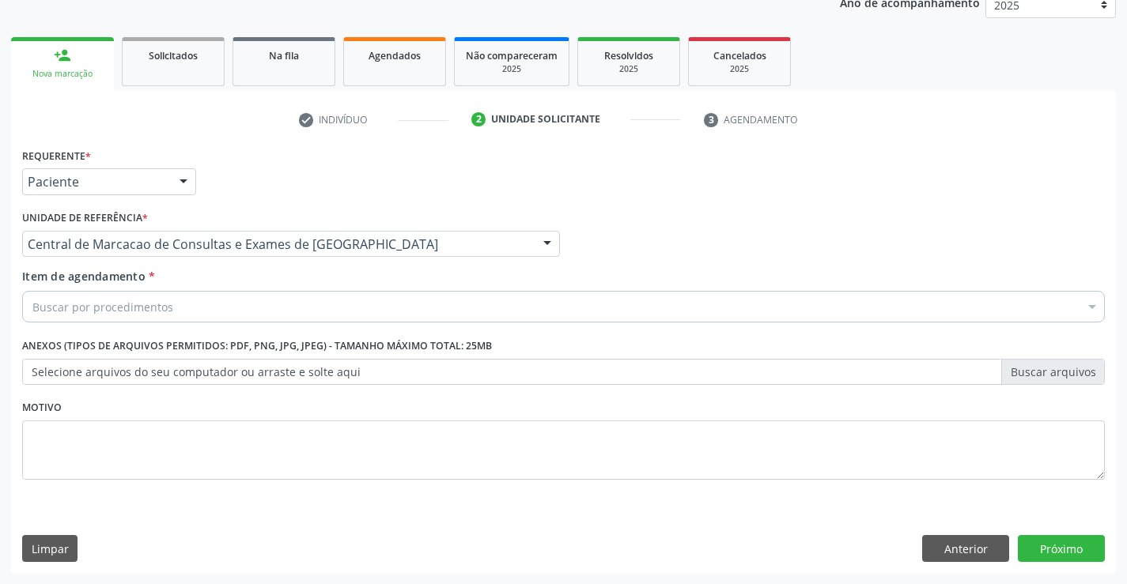
click at [357, 314] on div "Buscar por procedimentos" at bounding box center [563, 307] width 1082 height 32
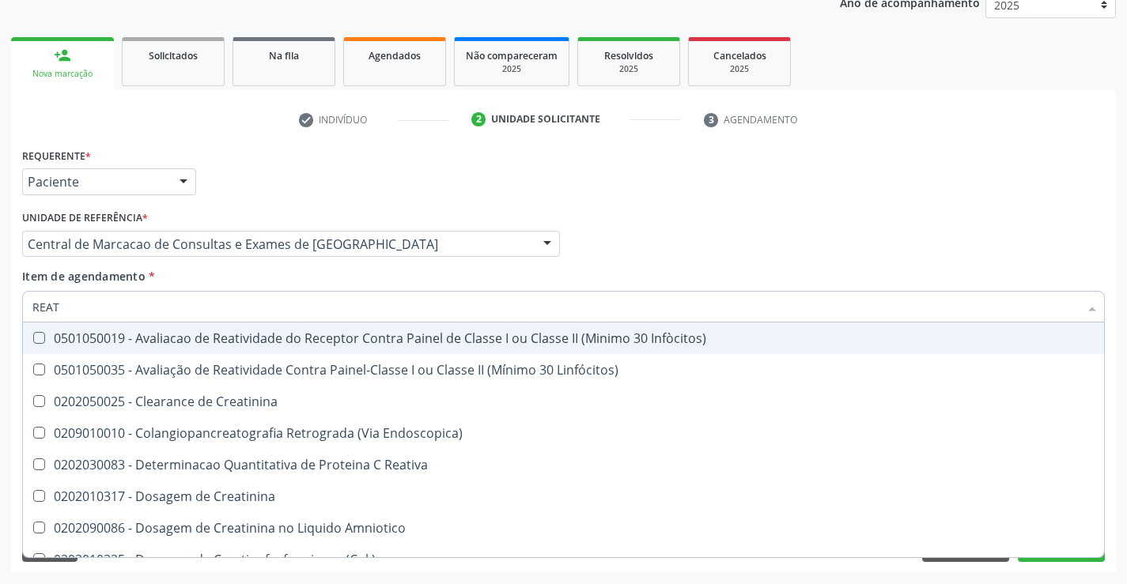
type input "REATI"
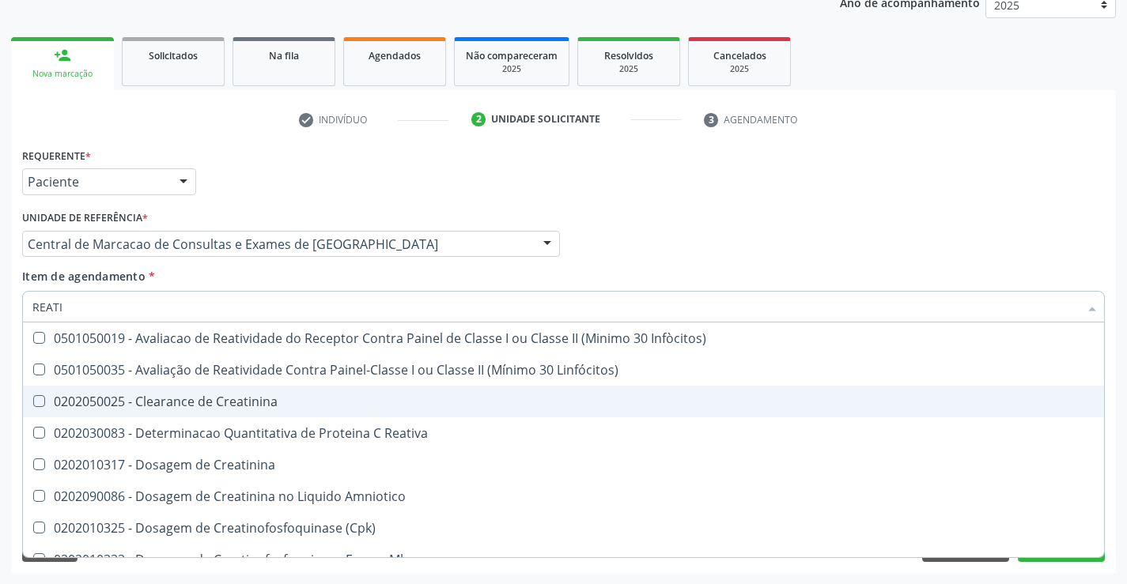
drag, startPoint x: 275, startPoint y: 471, endPoint x: 527, endPoint y: 286, distance: 312.8
click at [518, 304] on div "REATI Selecionar todos 0501050019 - Avaliacao de Reatividade do Receptor Contra…" at bounding box center [563, 304] width 1082 height 27
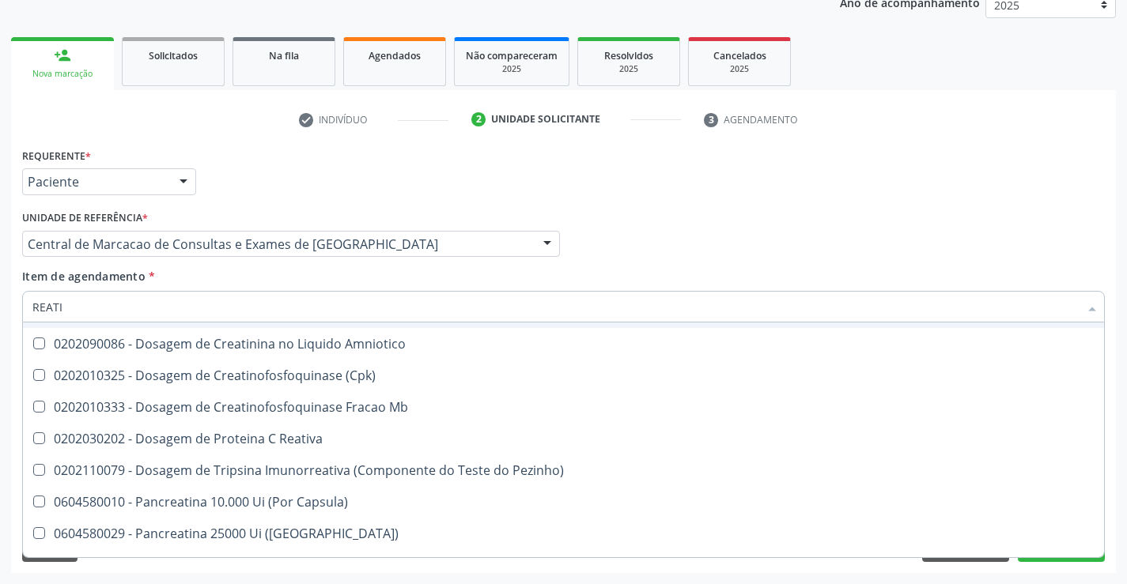
scroll to position [158, 0]
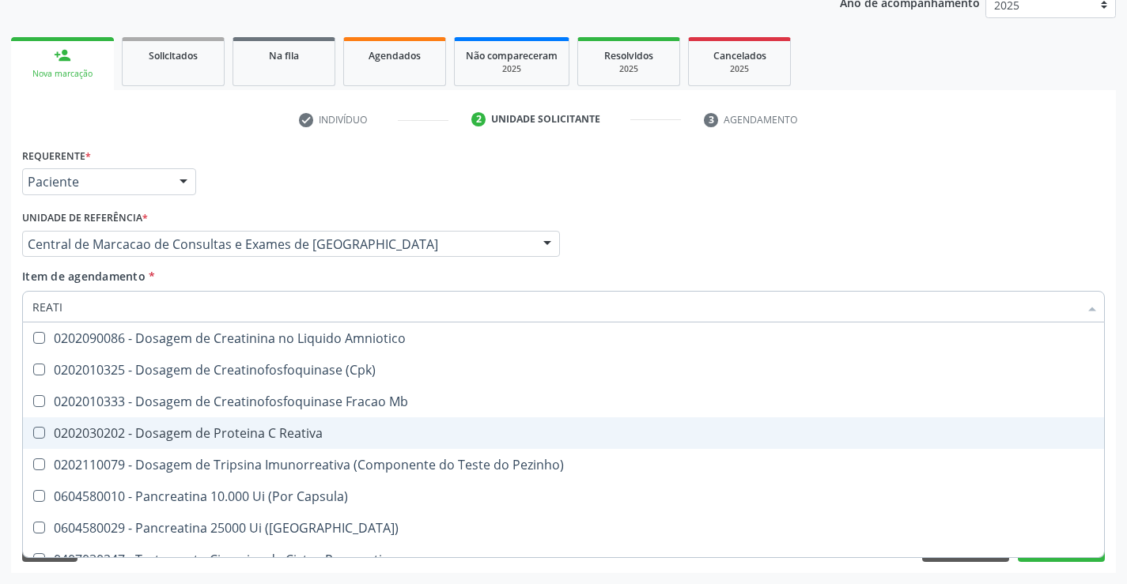
click at [281, 437] on div "0202030202 - Dosagem de Proteina C Reativa" at bounding box center [563, 433] width 1062 height 13
checkbox Reativa "true"
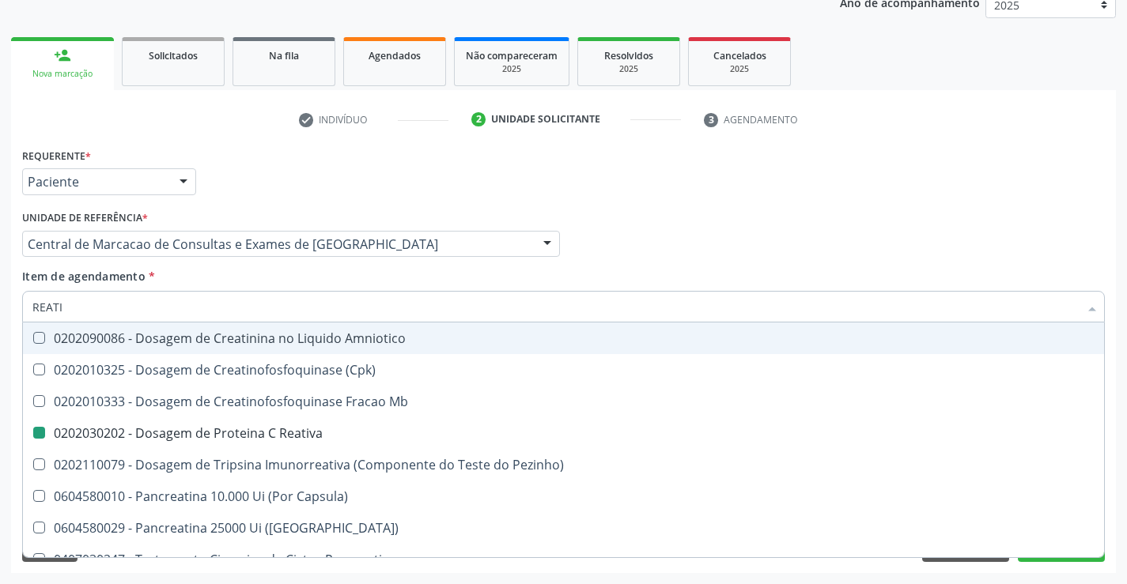
click at [264, 268] on div "Item de agendamento * REATI Desfazer seleção 0501050019 - Avaliacao de Reativid…" at bounding box center [563, 293] width 1082 height 50
checkbox Linfócitos\) "true"
checkbox Reativa "false"
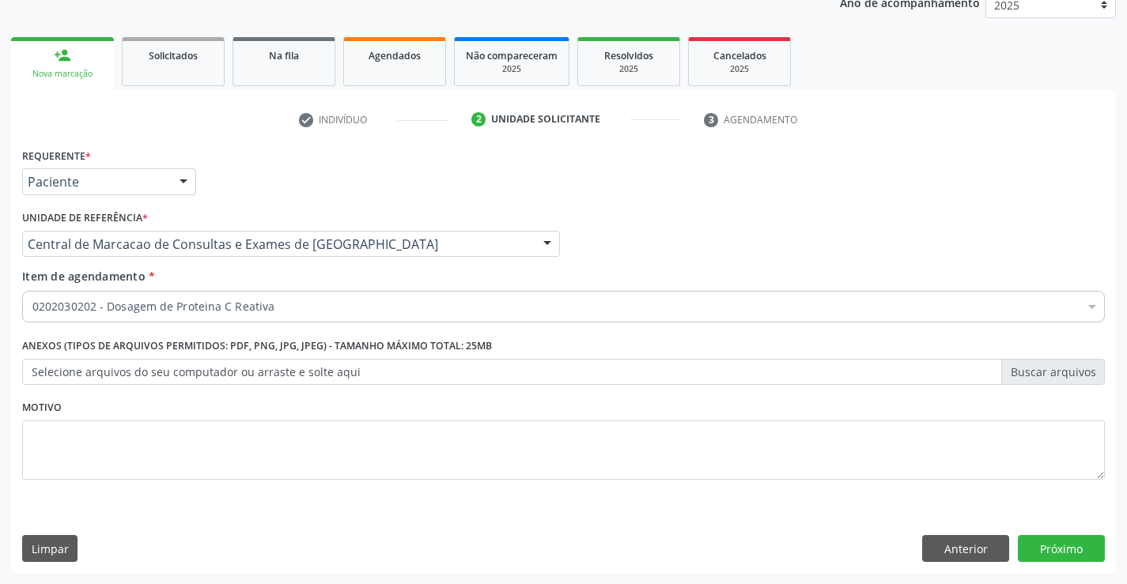
scroll to position [0, 0]
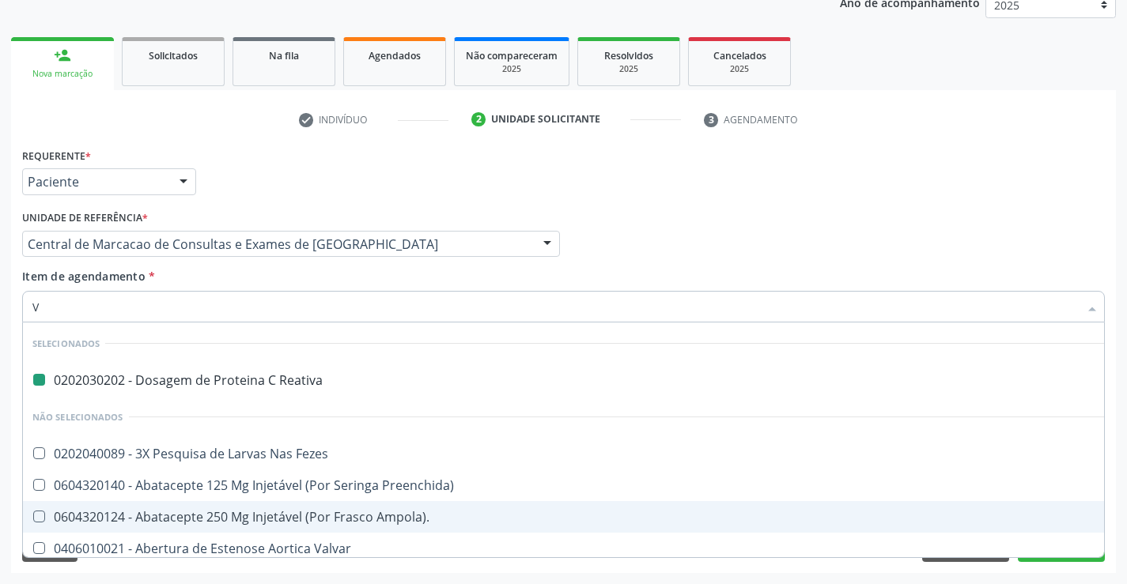
type input "VH"
checkbox Reativa "false"
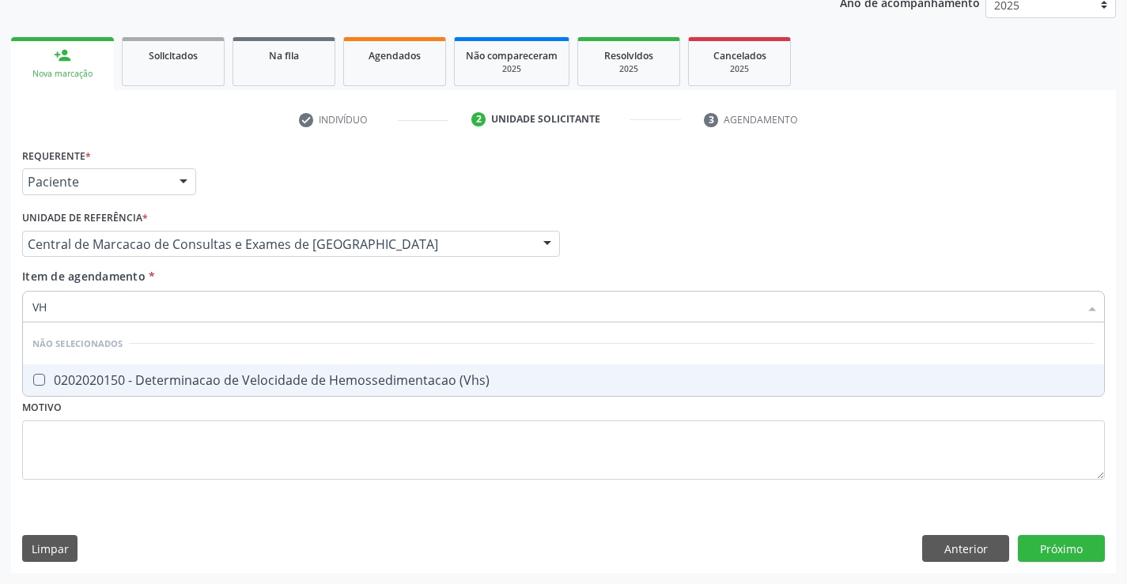
type input "VHS"
click at [304, 396] on span "0202020150 - Determinacao de Velocidade de Hemossedimentacao (Vhs)" at bounding box center [563, 380] width 1081 height 32
checkbox \(Vhs\) "true"
click at [304, 279] on div "Item de agendamento * VHS Desfazer seleção Não selecionados 0202020150 - Determ…" at bounding box center [563, 293] width 1082 height 50
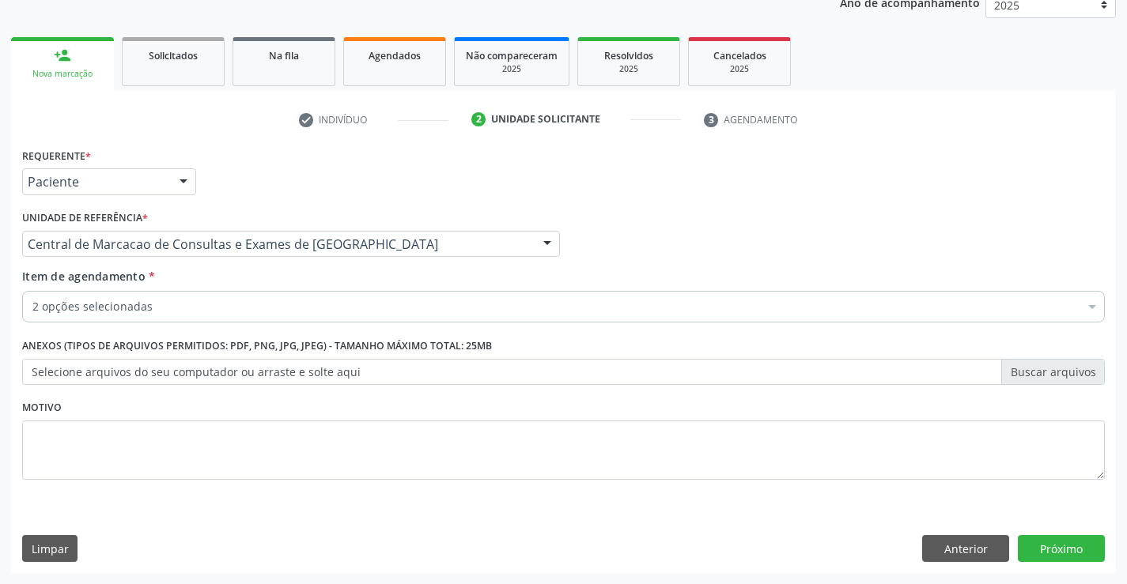
click at [295, 315] on div "2 opções selecionadas" at bounding box center [563, 307] width 1082 height 32
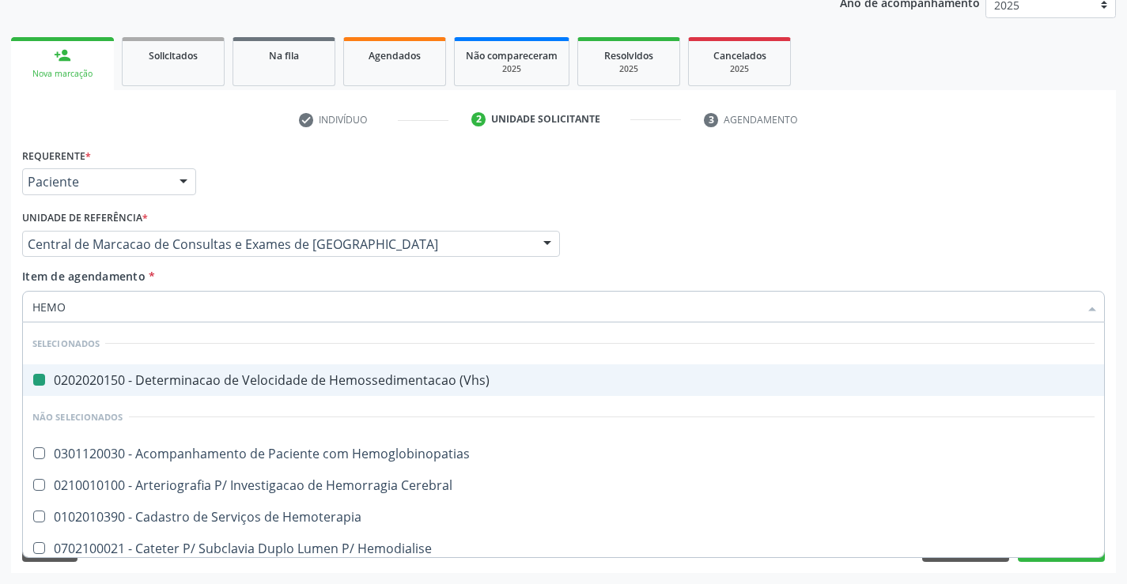
type input "HEMOG"
checkbox \(Vhs\) "false"
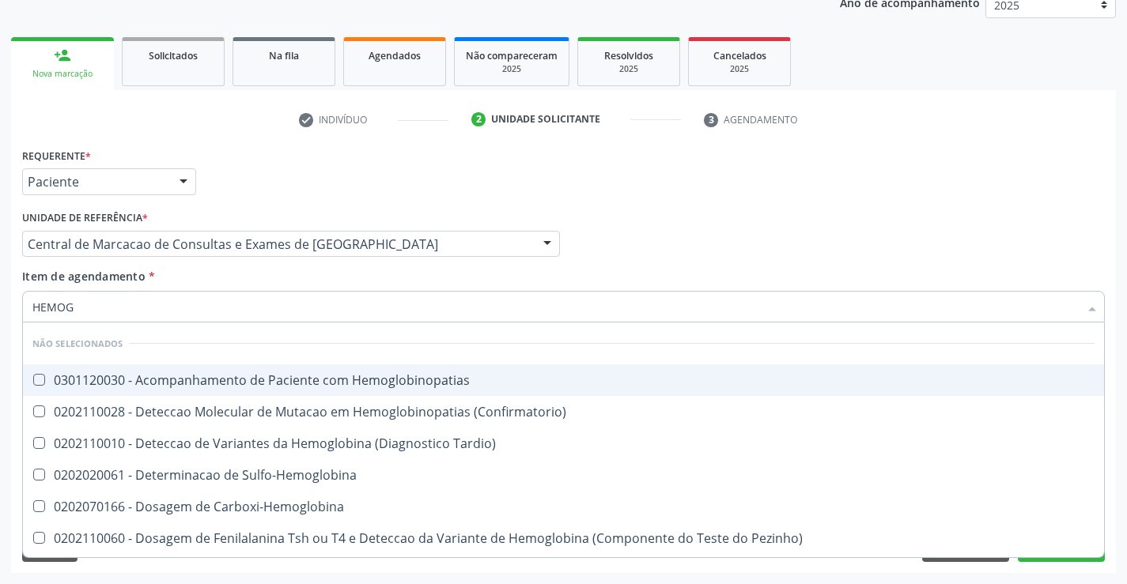
type input "HEMOGR"
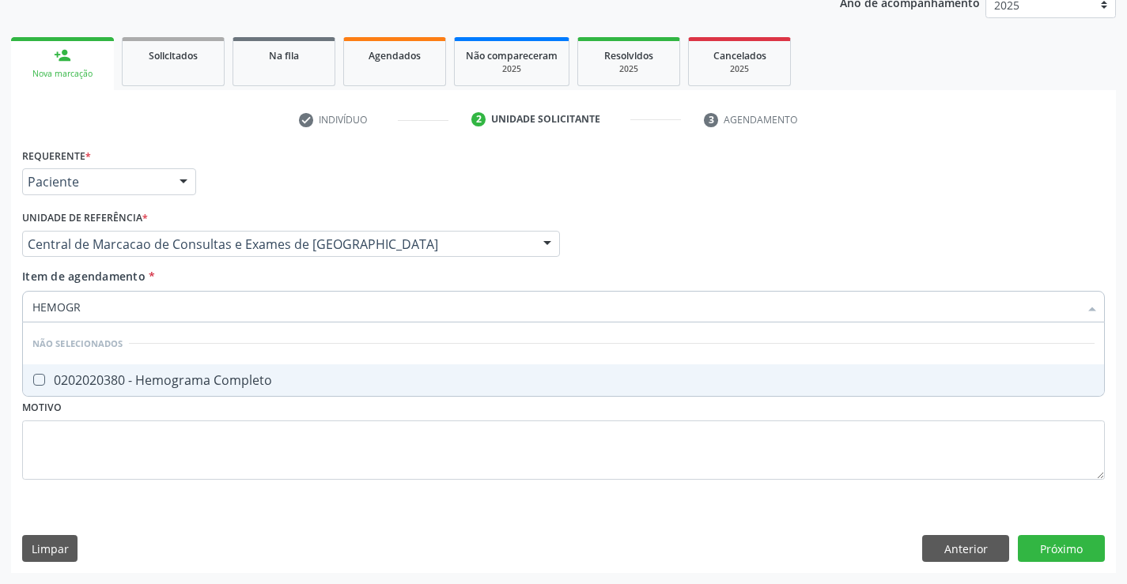
click at [259, 379] on div "0202020380 - Hemograma Completo" at bounding box center [563, 380] width 1062 height 13
checkbox Completo "true"
click at [264, 285] on div "Item de agendamento * HEMOGR Desfazer seleção Não selecionados 0202020380 - Hem…" at bounding box center [563, 293] width 1082 height 50
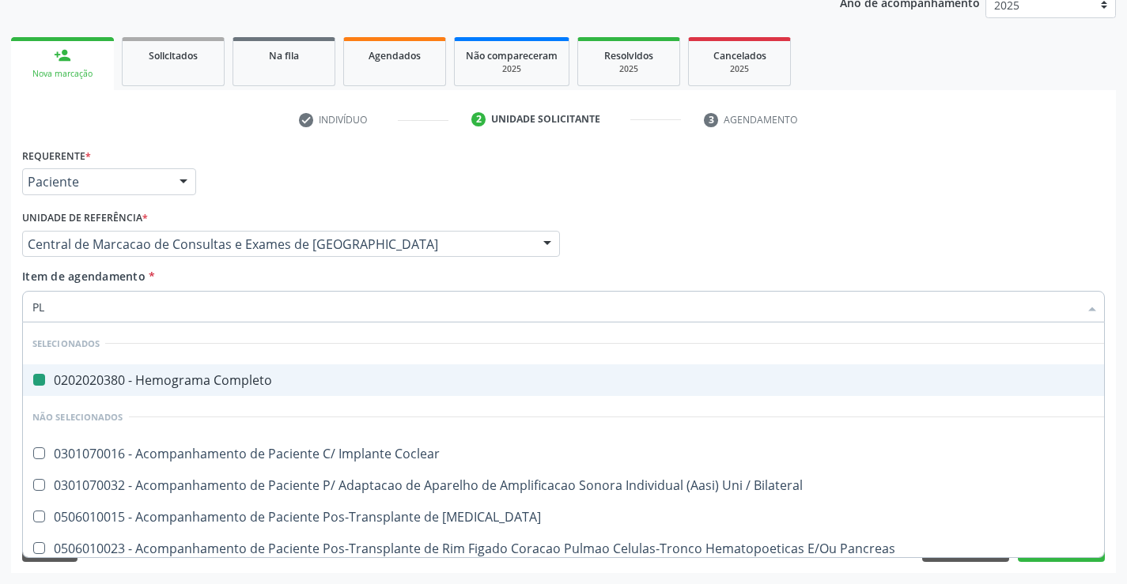
type input "PLA"
checkbox Completo "false"
type input "PLAQ"
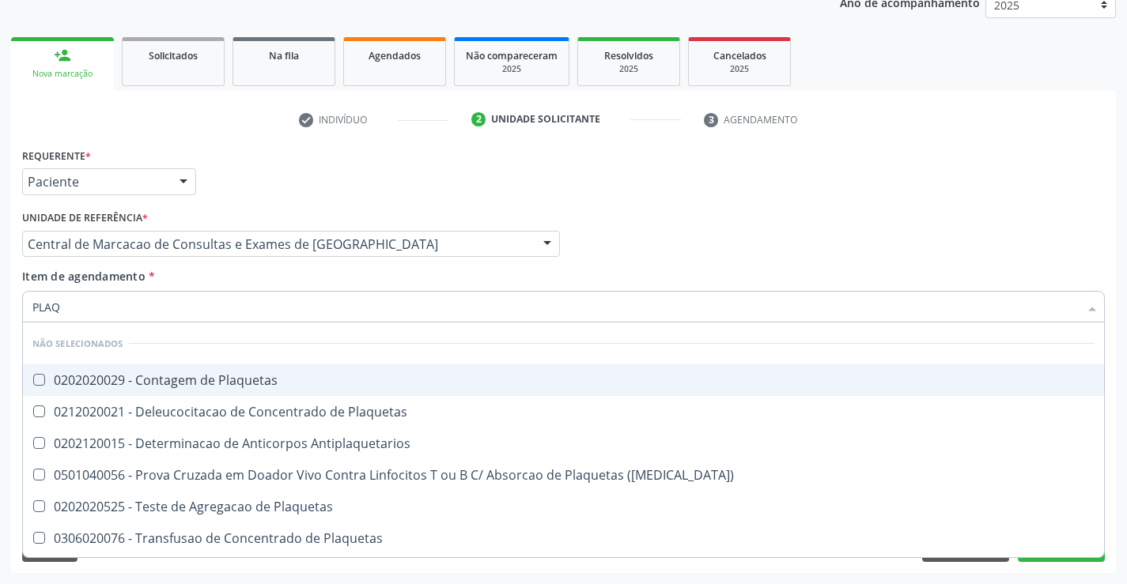
click at [252, 387] on div "0202020029 - Contagem de Plaquetas" at bounding box center [563, 380] width 1062 height 13
checkbox Plaquetas "true"
click at [248, 276] on div "Item de agendamento * PLAQ Desfazer seleção Não selecionados 0202020029 - Conta…" at bounding box center [563, 293] width 1082 height 50
checkbox Match\) "true"
checkbox Antiplaquetarios "true"
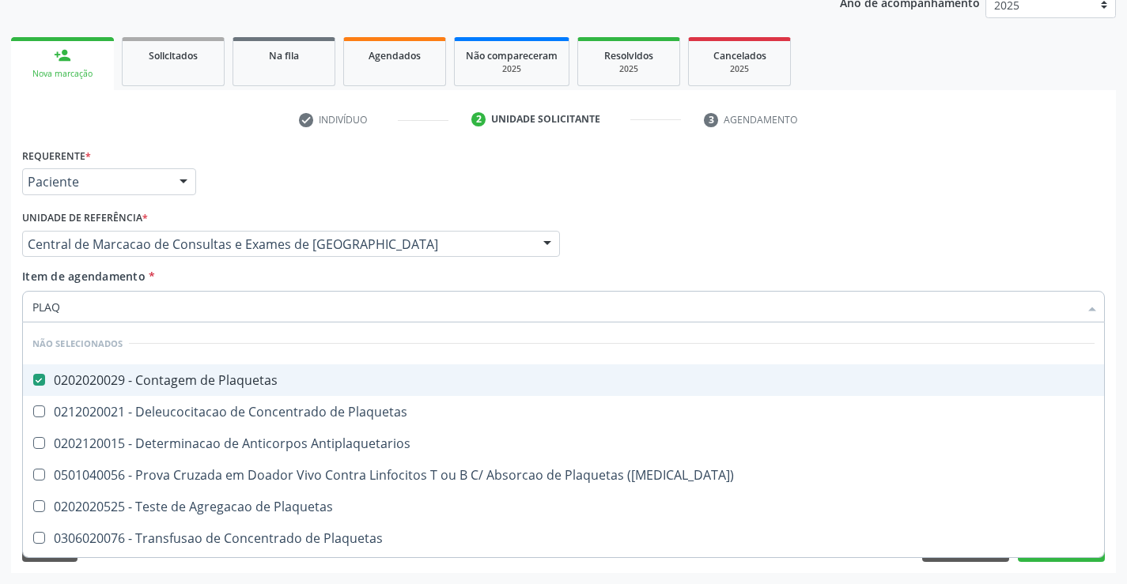
checkbox Plaquetas "true"
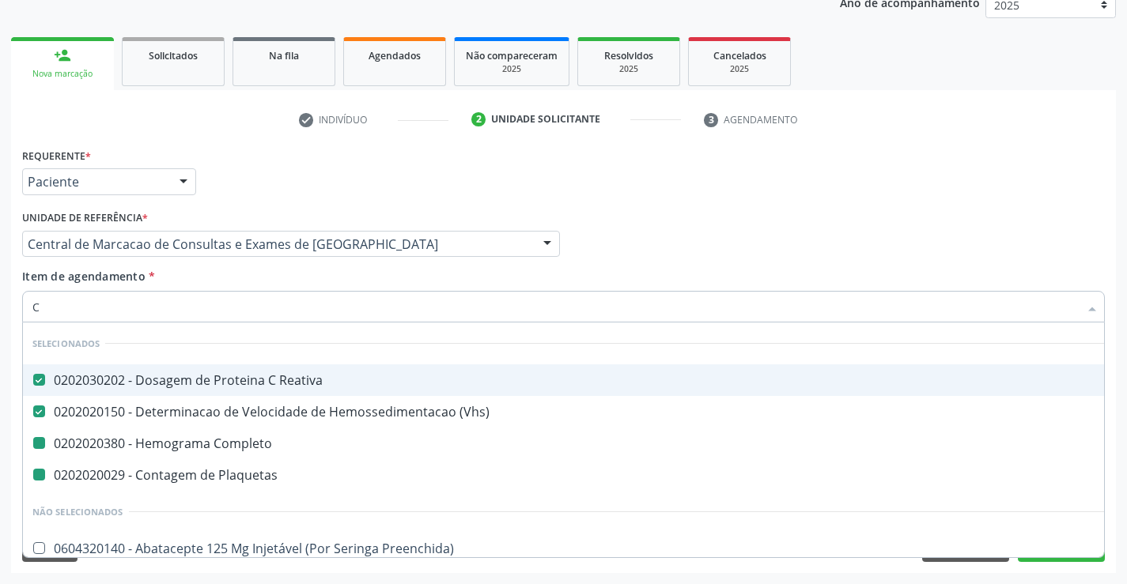
type input "CA"
checkbox Plaquetas "false"
checkbox Completo "false"
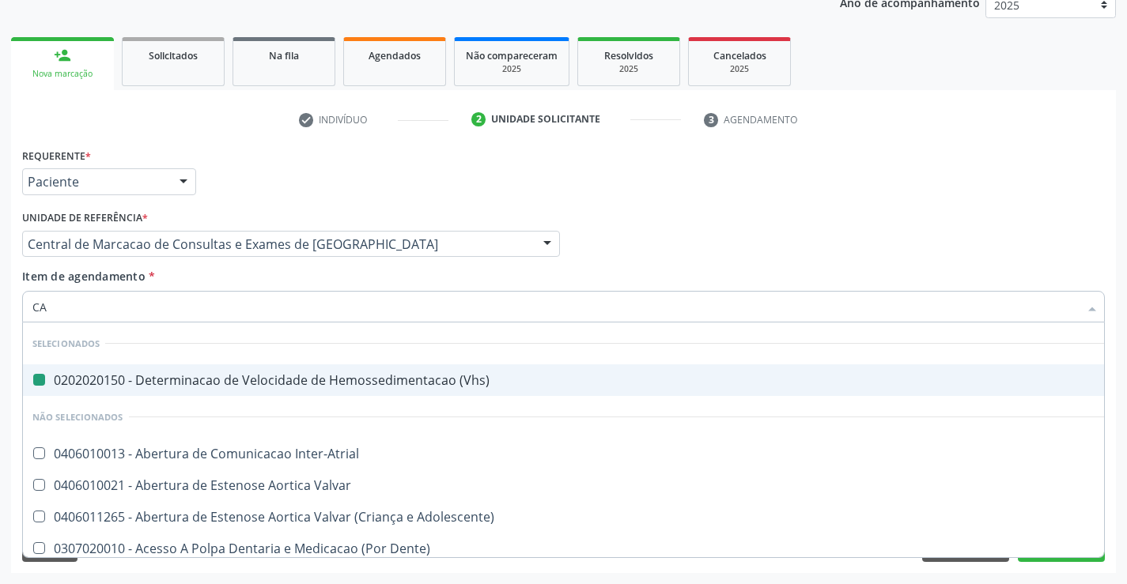
type input "CAL"
checkbox \(Vhs\) "false"
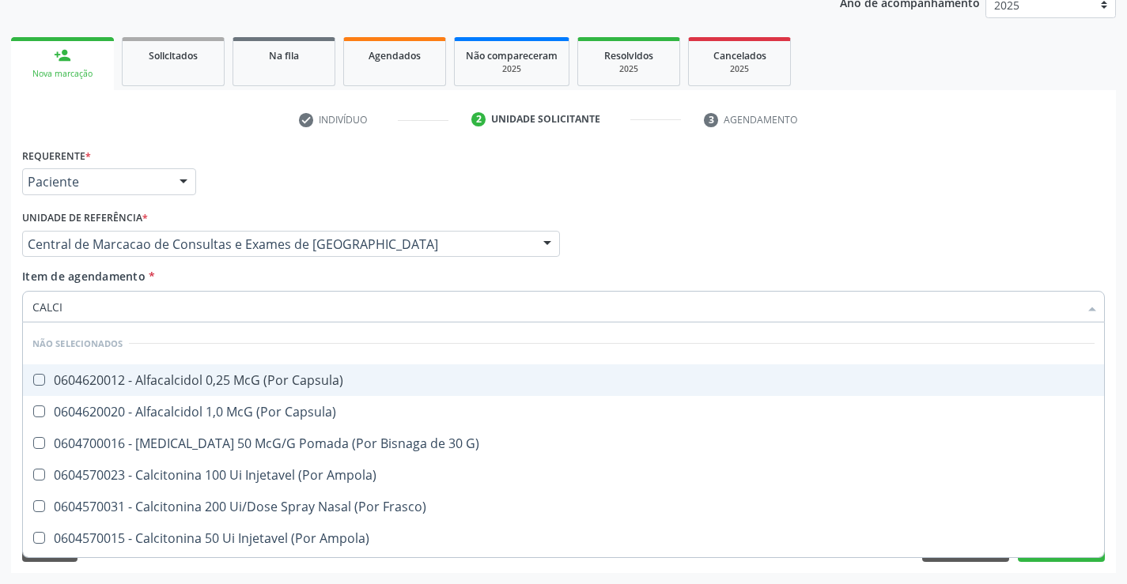
type input "CALCIO"
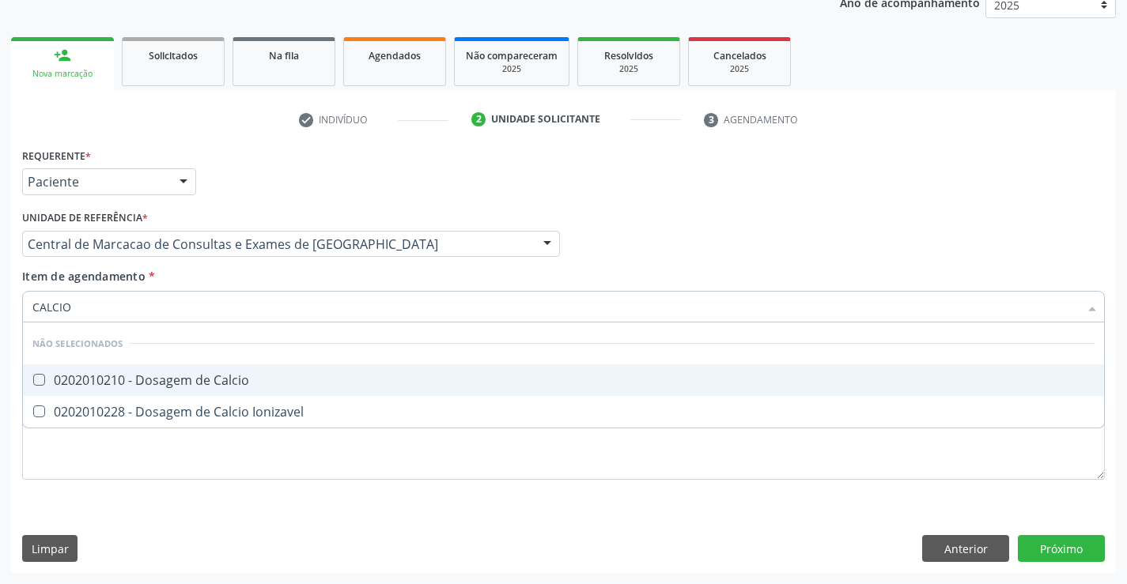
click at [260, 379] on div "0202010210 - Dosagem de Calcio" at bounding box center [563, 380] width 1062 height 13
checkbox Calcio "true"
click at [655, 255] on div "Médico Solicitante Por favor, selecione a Unidade de Atendimento primeiro Nenhu…" at bounding box center [563, 237] width 1090 height 62
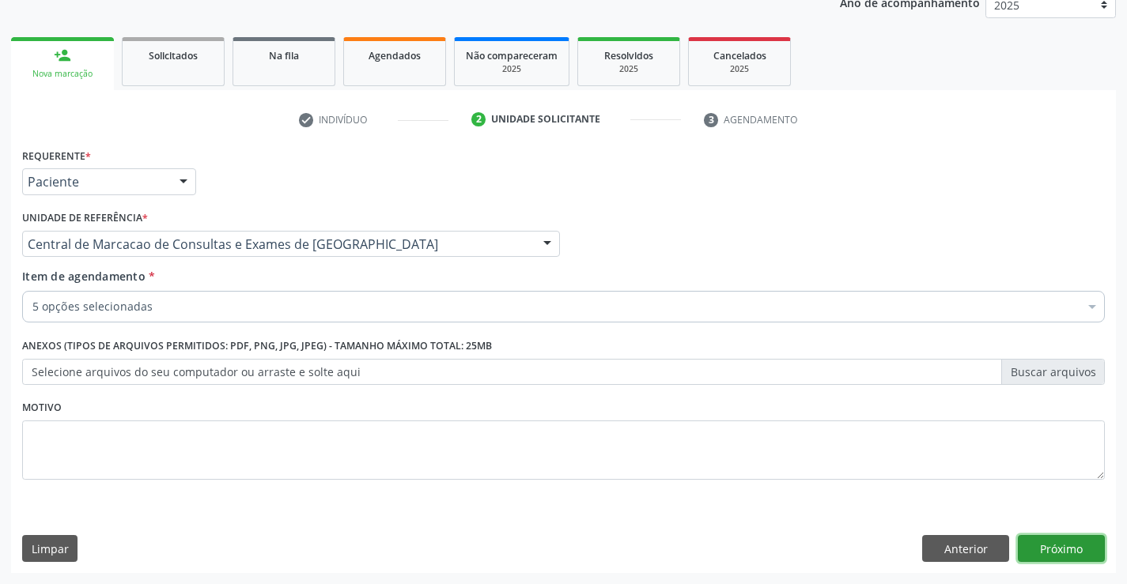
click at [1075, 550] on button "Próximo" at bounding box center [1061, 548] width 87 height 27
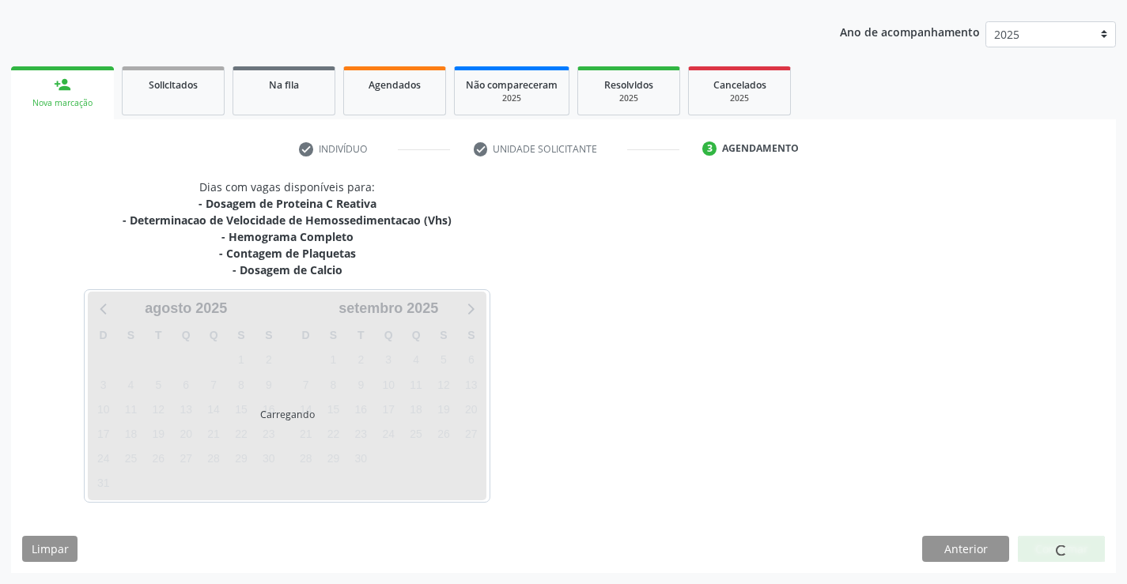
scroll to position [170, 0]
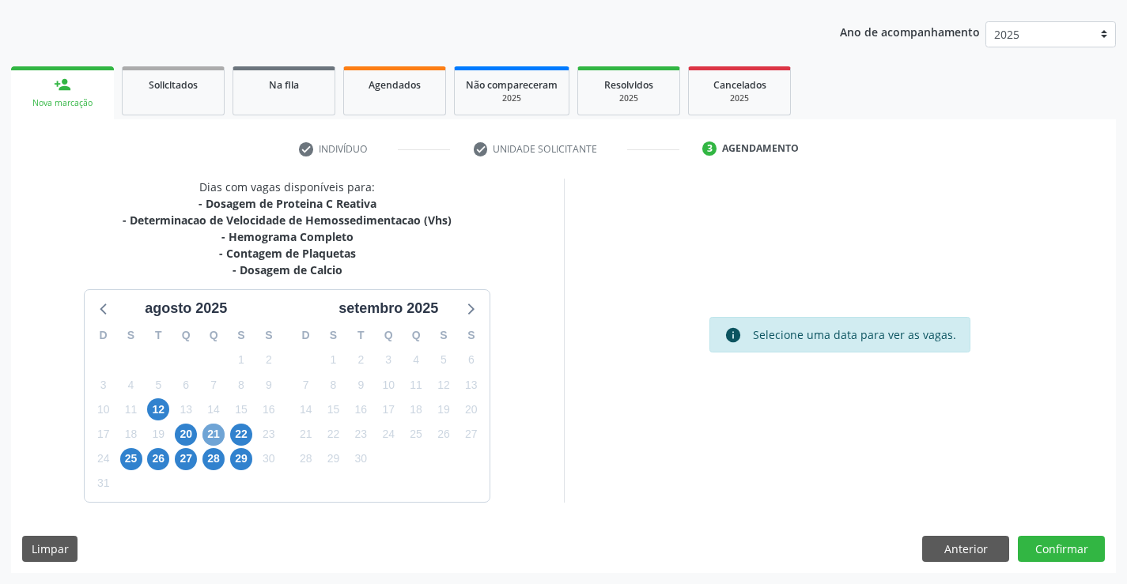
click at [208, 432] on span "21" at bounding box center [213, 435] width 22 height 22
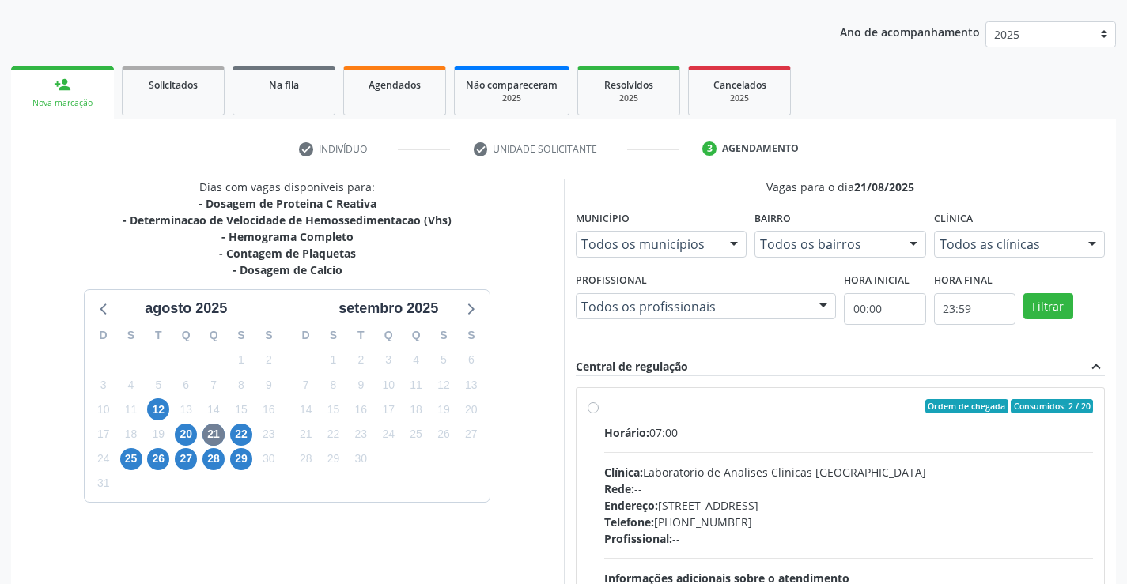
click at [741, 412] on div "Ordem de chegada Consumidos: 2 / 20" at bounding box center [848, 406] width 489 height 14
click at [598, 412] on input "Ordem de chegada Consumidos: 2 / 20 Horário: 07:00 Clínica: Laboratorio de Anal…" at bounding box center [592, 406] width 11 height 14
radio input "true"
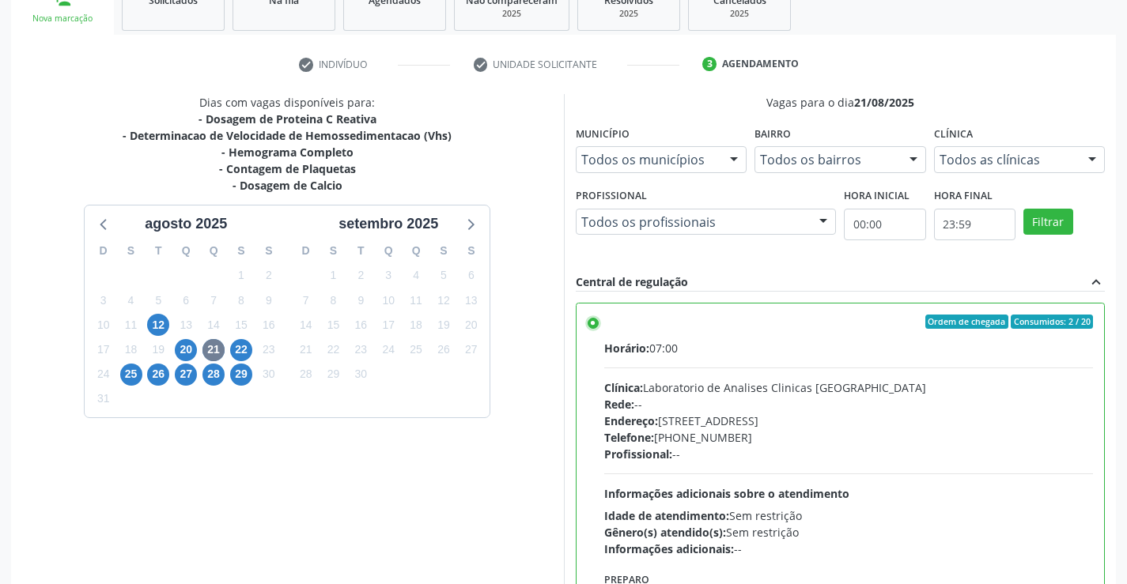
scroll to position [361, 0]
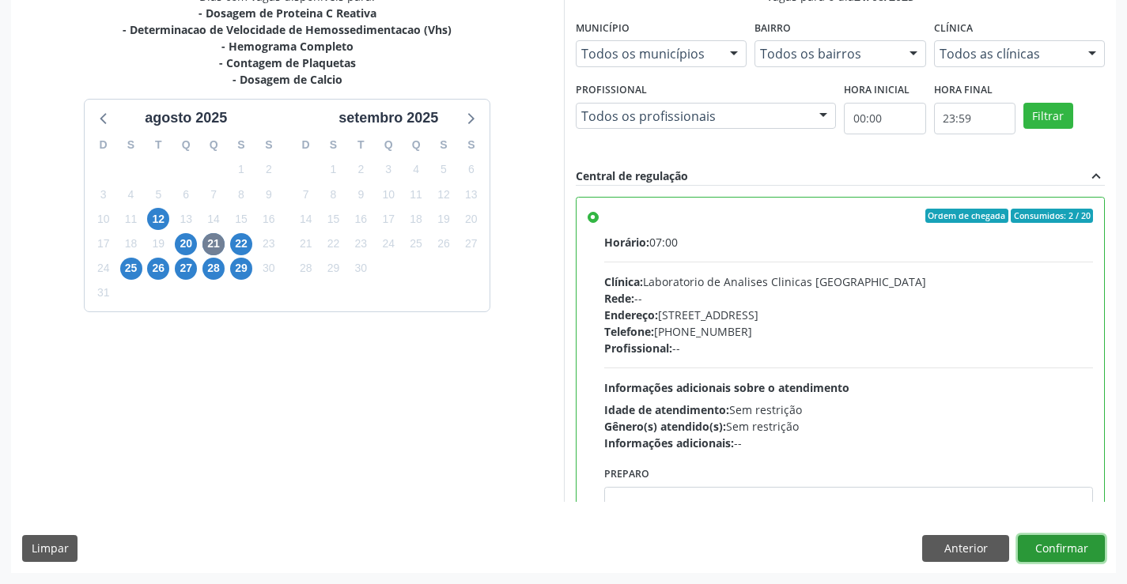
click at [1060, 543] on button "Confirmar" at bounding box center [1061, 548] width 87 height 27
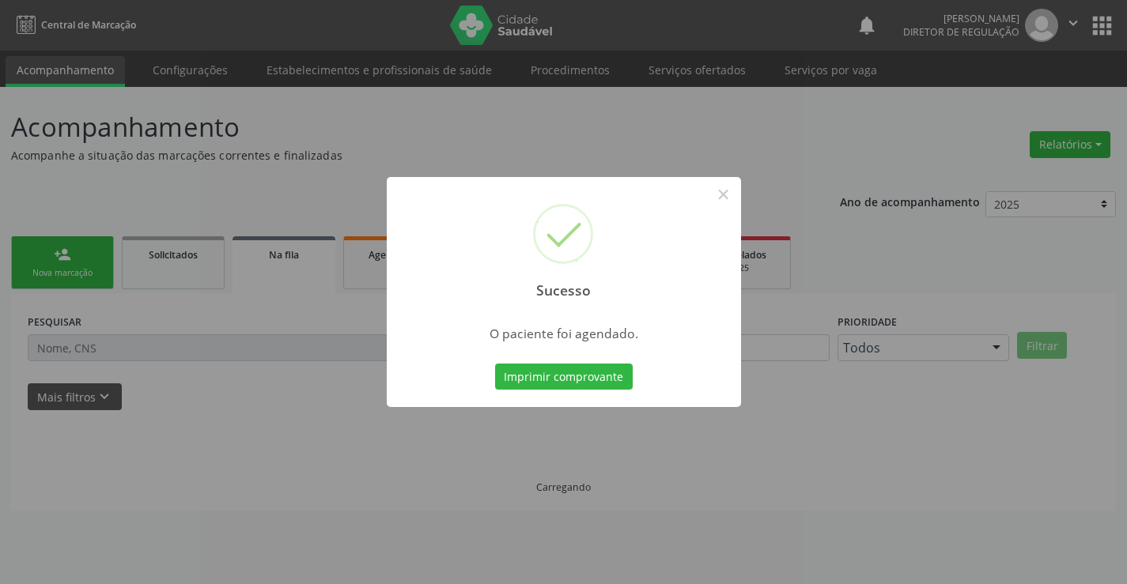
scroll to position [0, 0]
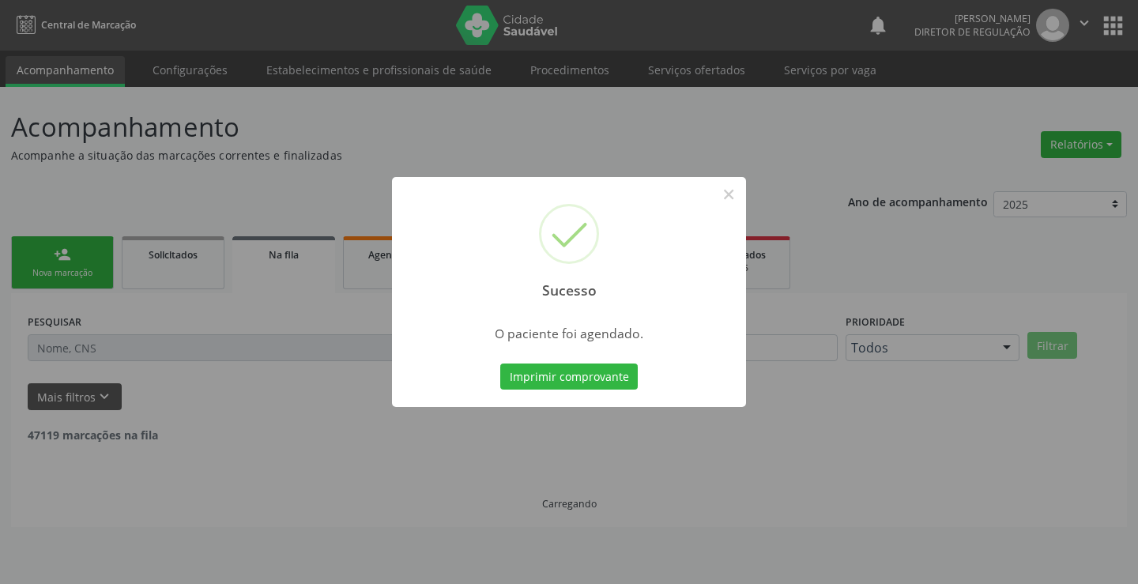
click at [500, 364] on button "Imprimir comprovante" at bounding box center [569, 377] width 138 height 27
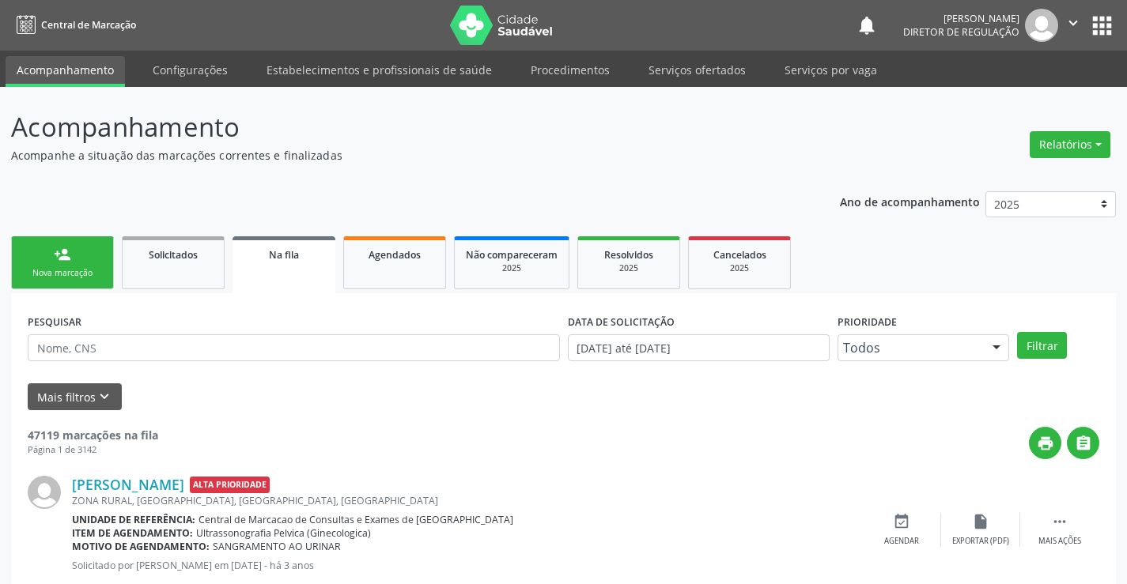
click at [40, 248] on link "person_add Nova marcação" at bounding box center [62, 262] width 103 height 53
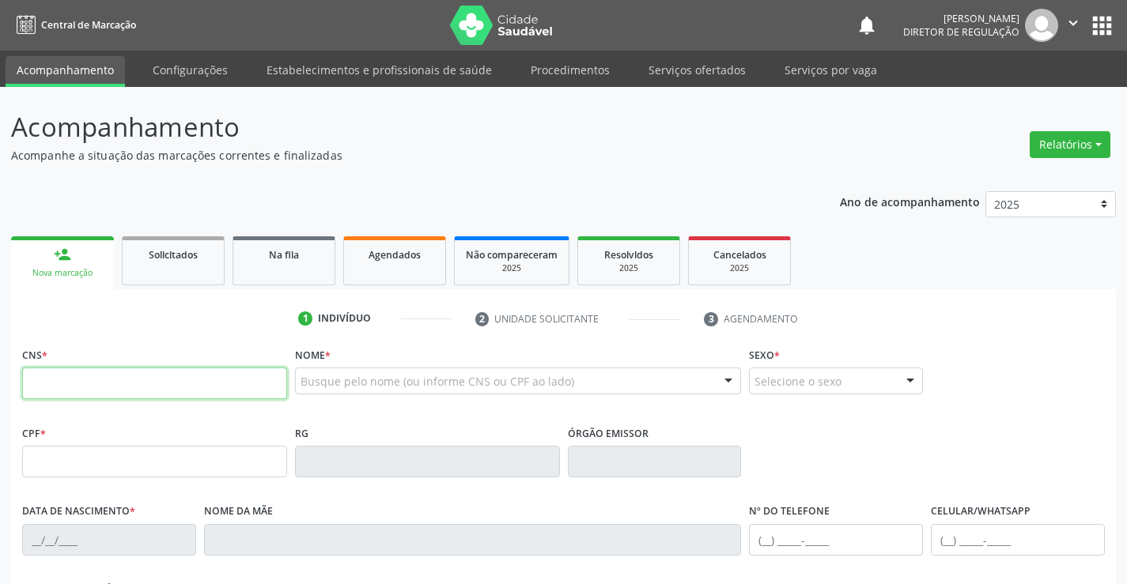
click at [71, 389] on input "text" at bounding box center [154, 384] width 265 height 32
type input "702 5067 5690 4740"
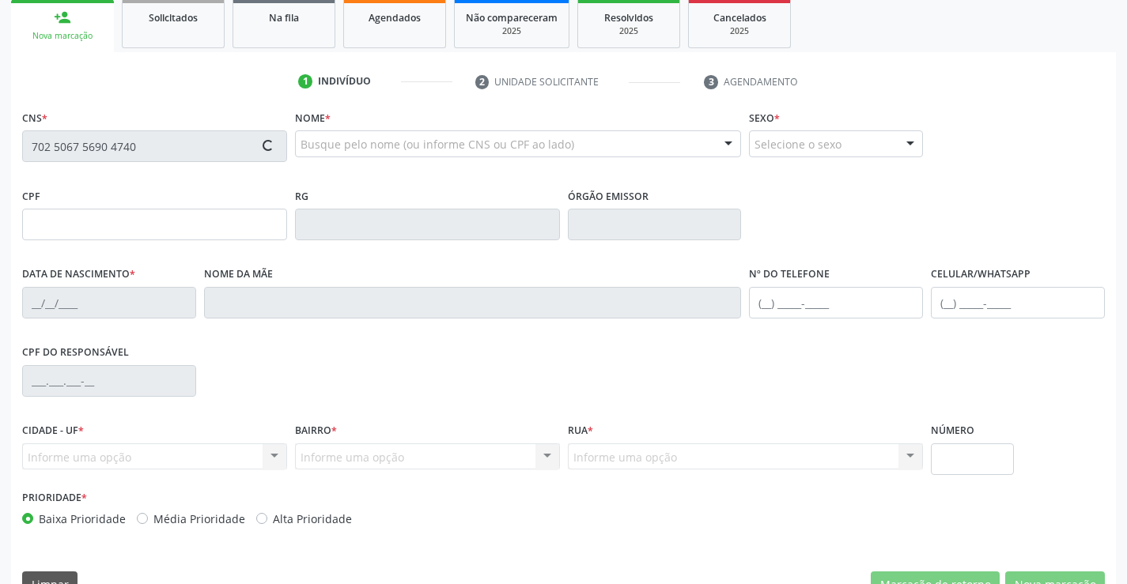
type input "02/11/1988"
type input "(74) 98845-7229"
type input "S/N"
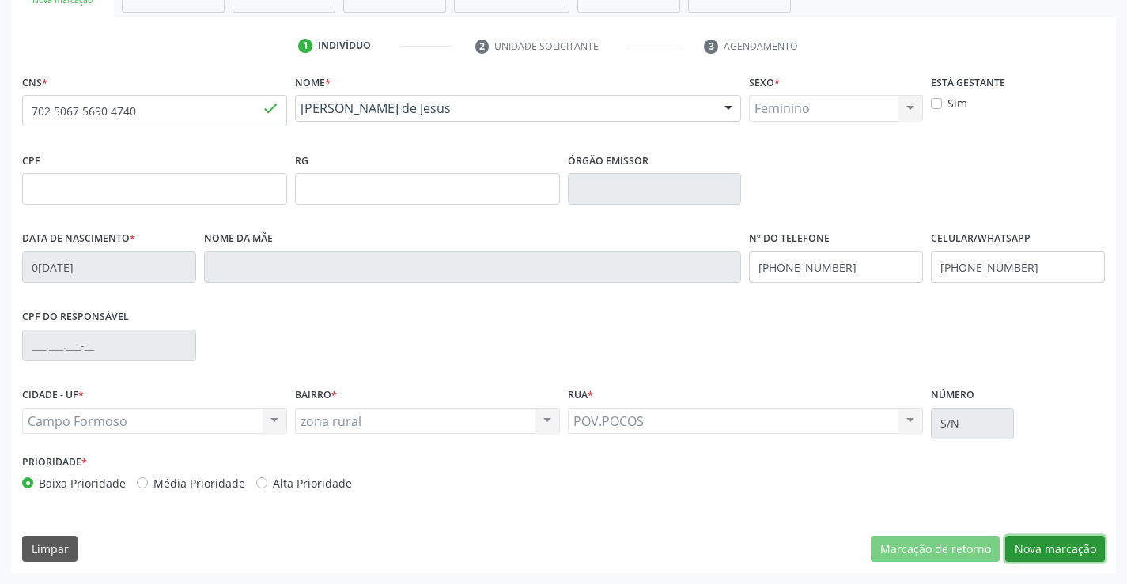
click at [1077, 557] on button "Nova marcação" at bounding box center [1055, 549] width 100 height 27
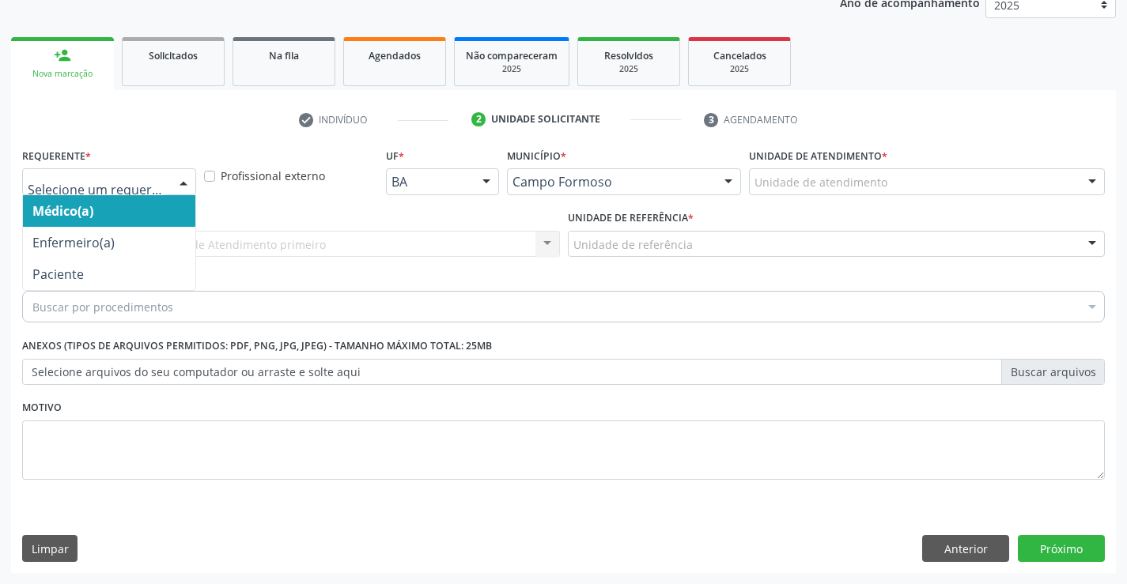
click at [148, 172] on div at bounding box center [109, 181] width 174 height 27
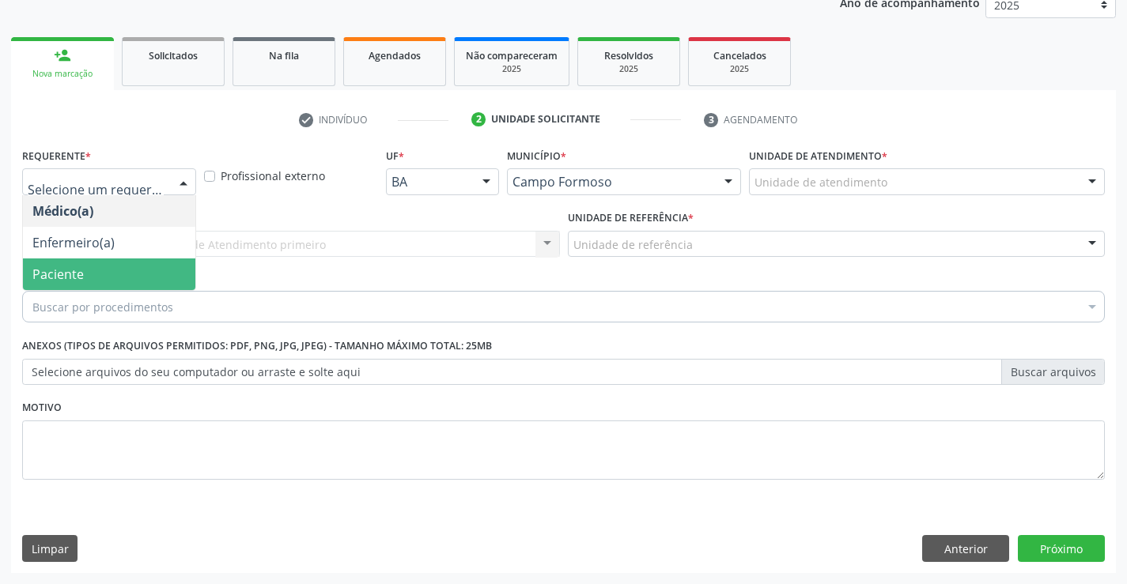
click at [151, 264] on span "Paciente" at bounding box center [109, 275] width 172 height 32
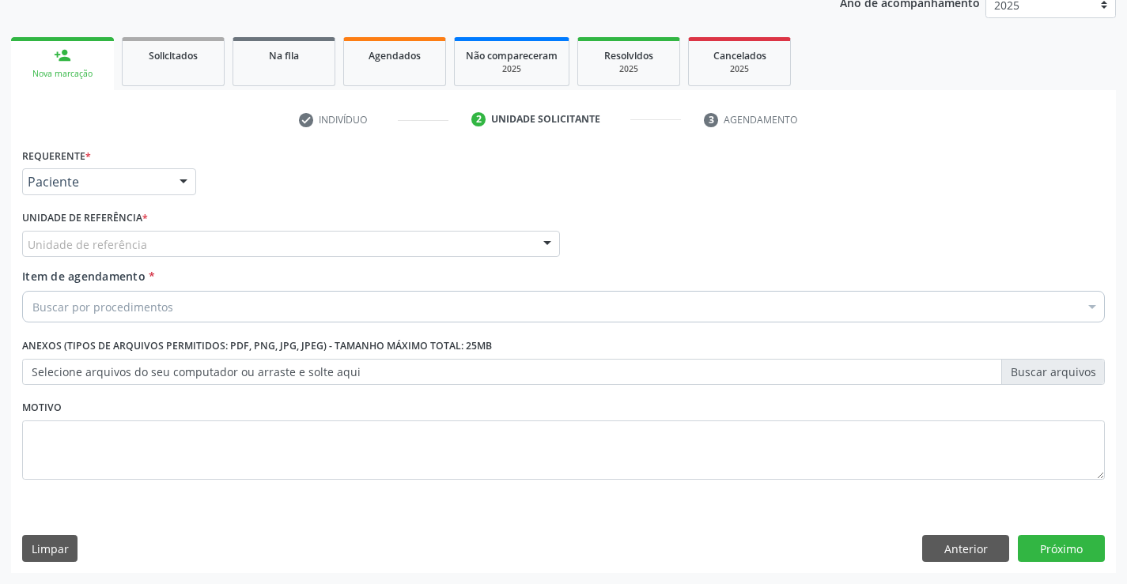
click at [242, 238] on div "Unidade de referência" at bounding box center [291, 244] width 538 height 27
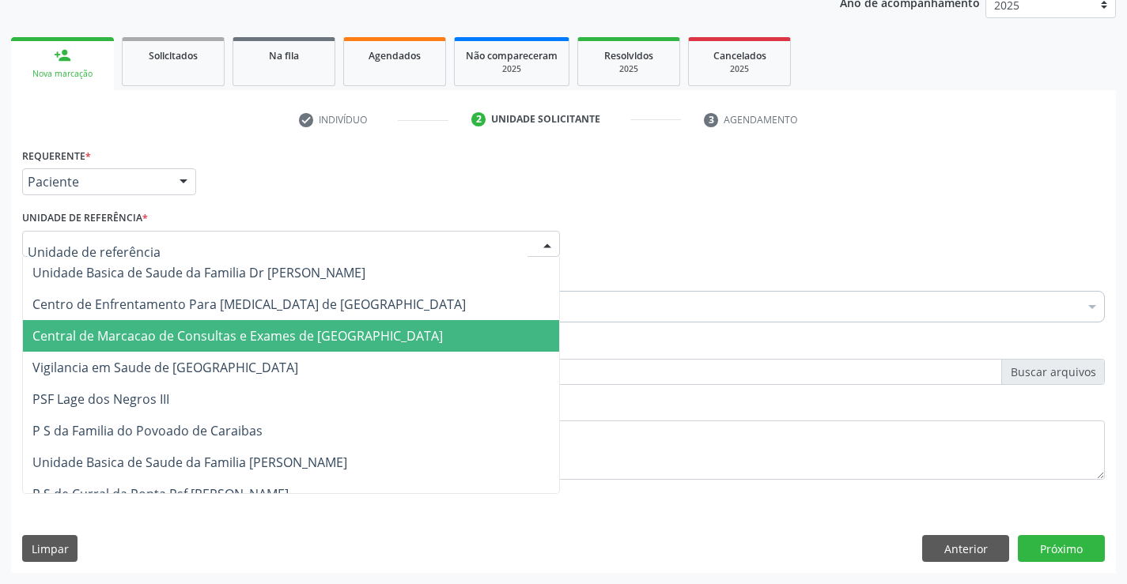
drag, startPoint x: 251, startPoint y: 319, endPoint x: 251, endPoint y: 330, distance: 11.9
click at [251, 330] on span "Central de Marcacao de Consultas e Exames de [GEOGRAPHIC_DATA]" at bounding box center [237, 335] width 410 height 17
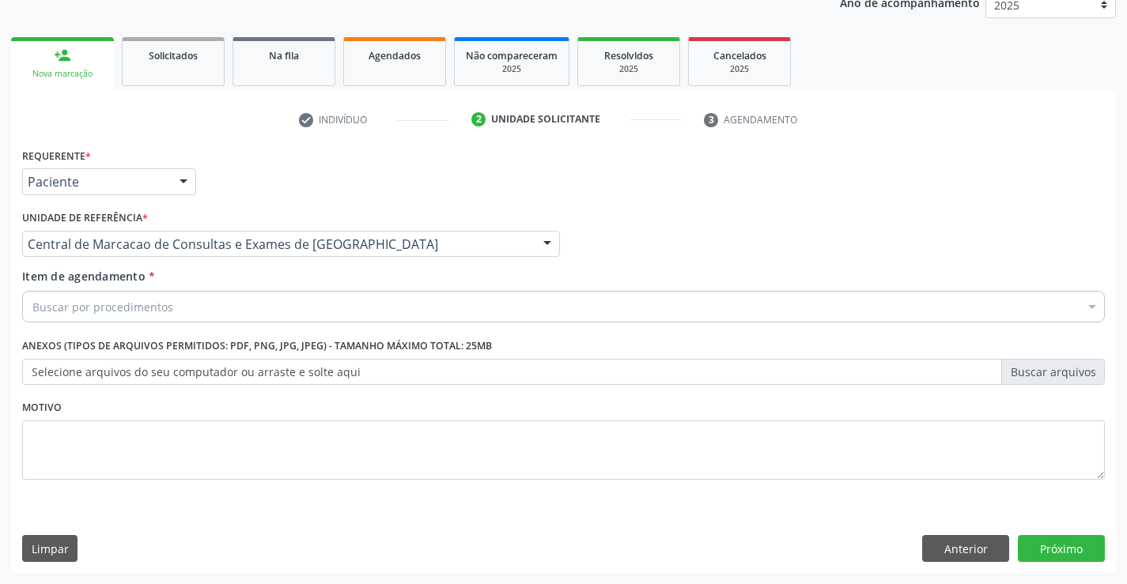
click at [284, 312] on div "Buscar por procedimentos" at bounding box center [563, 307] width 1082 height 32
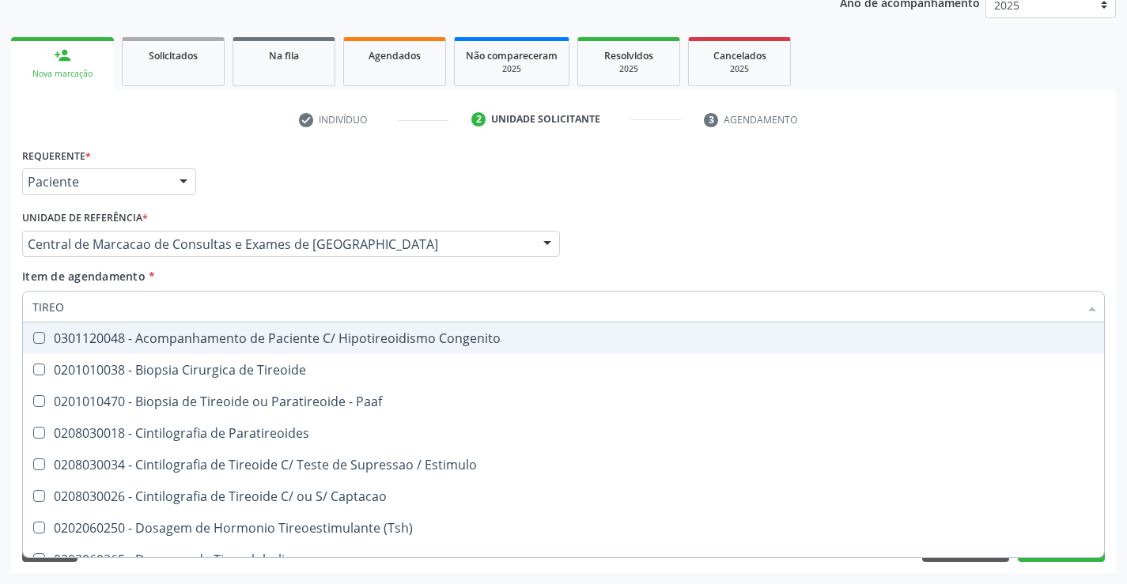
type input "TIREOI"
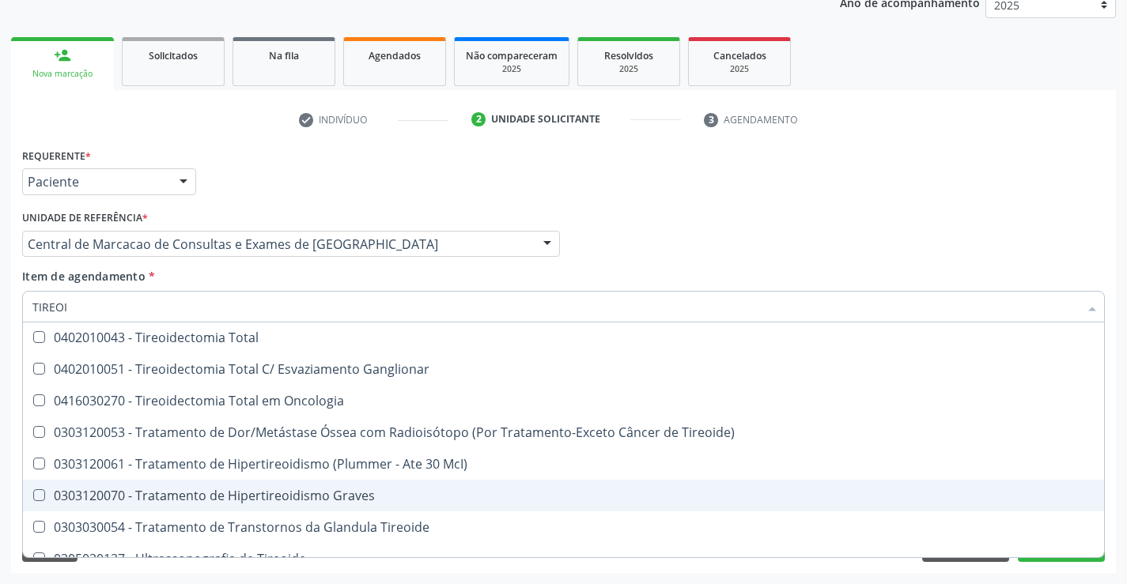
scroll to position [429, 0]
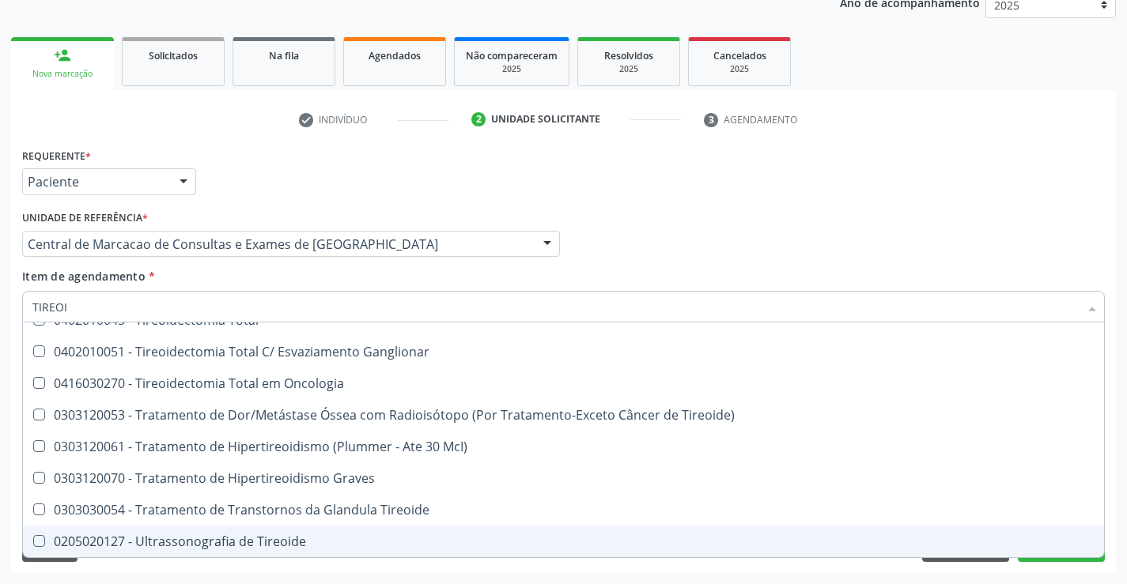
click at [184, 545] on div "0205020127 - Ultrassonografia de Tireoide" at bounding box center [563, 541] width 1062 height 13
checkbox Tireoide "true"
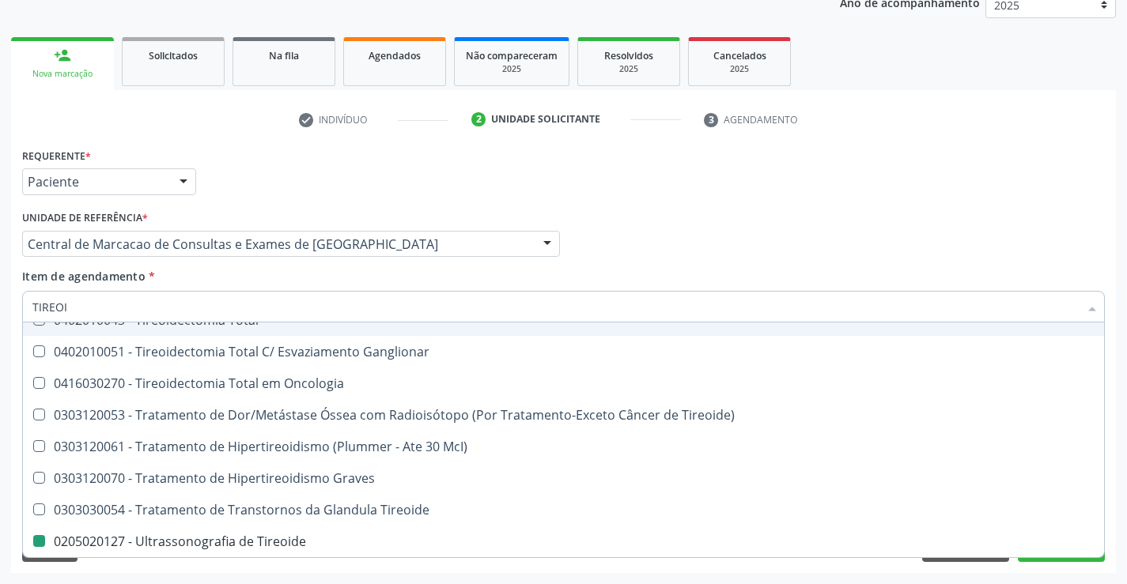
click at [543, 281] on div "Item de agendamento * TIREOI Desfazer seleção 0301120048 - Acompanhamento de Pa…" at bounding box center [563, 293] width 1082 height 50
checkbox Tireoide "true"
checkbox Tireoide "false"
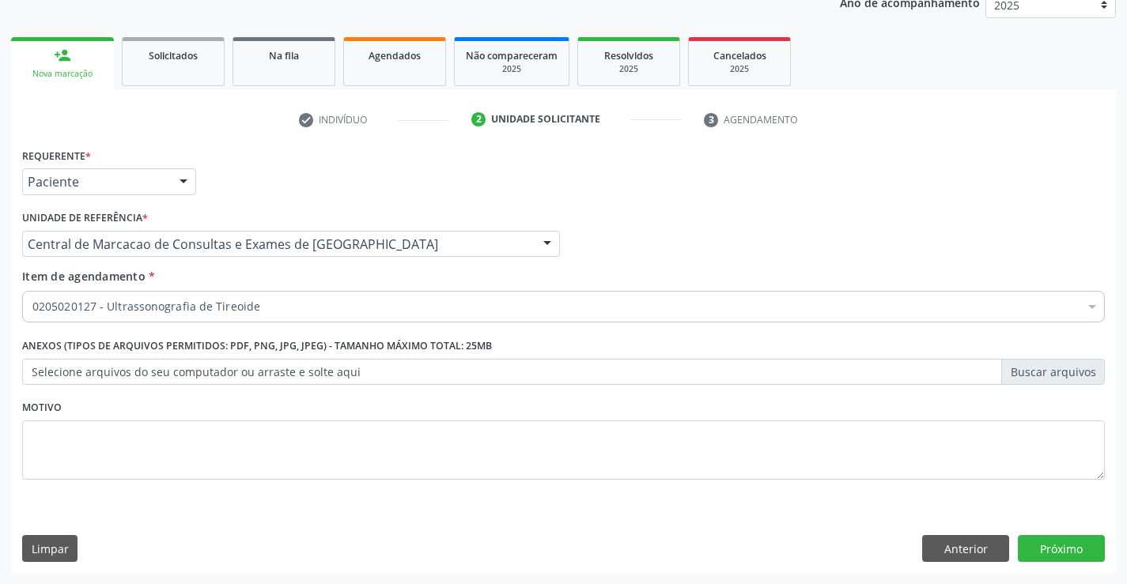
scroll to position [0, 0]
click at [1052, 550] on button "Próximo" at bounding box center [1061, 548] width 87 height 27
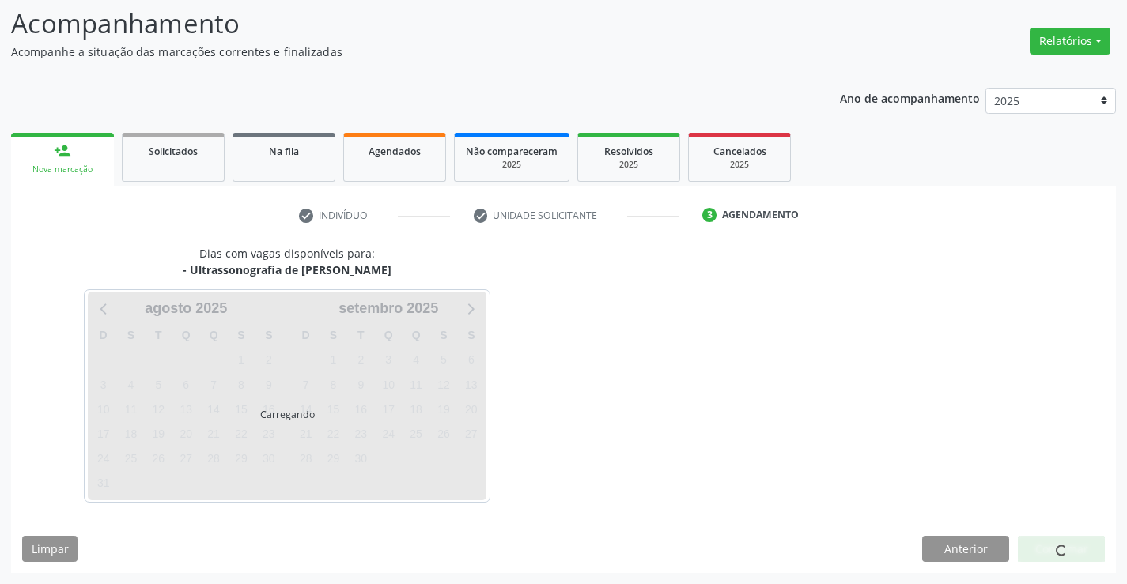
scroll to position [104, 0]
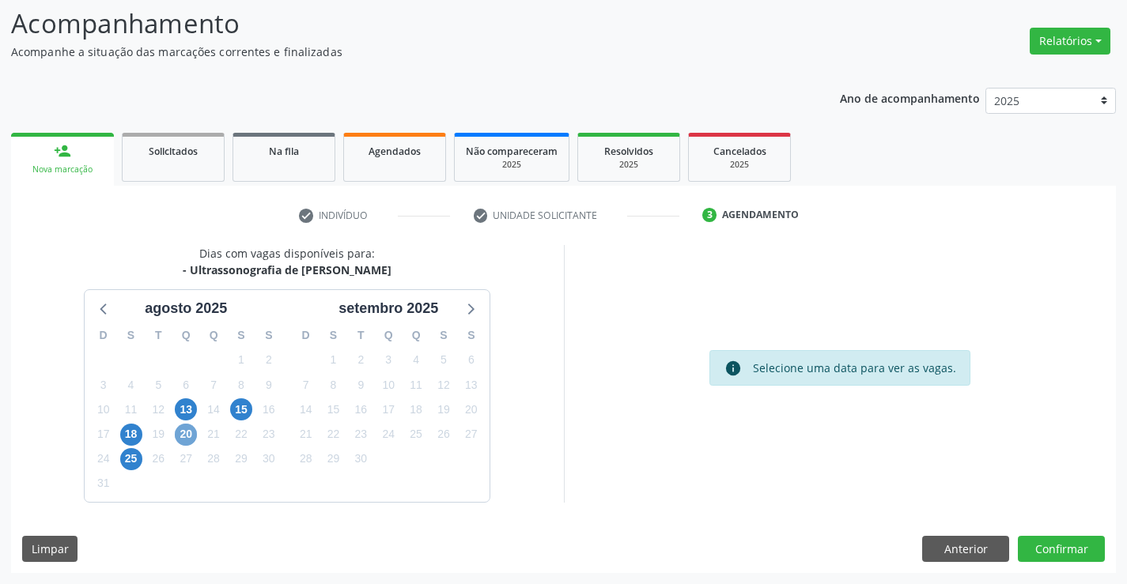
click at [189, 435] on span "20" at bounding box center [186, 435] width 22 height 22
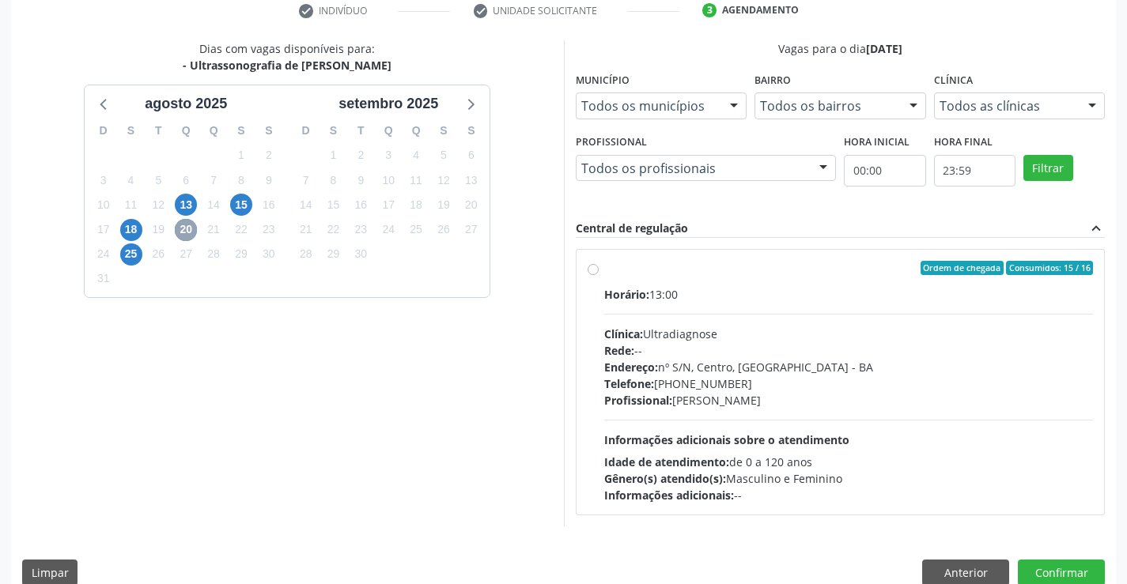
scroll to position [332, 0]
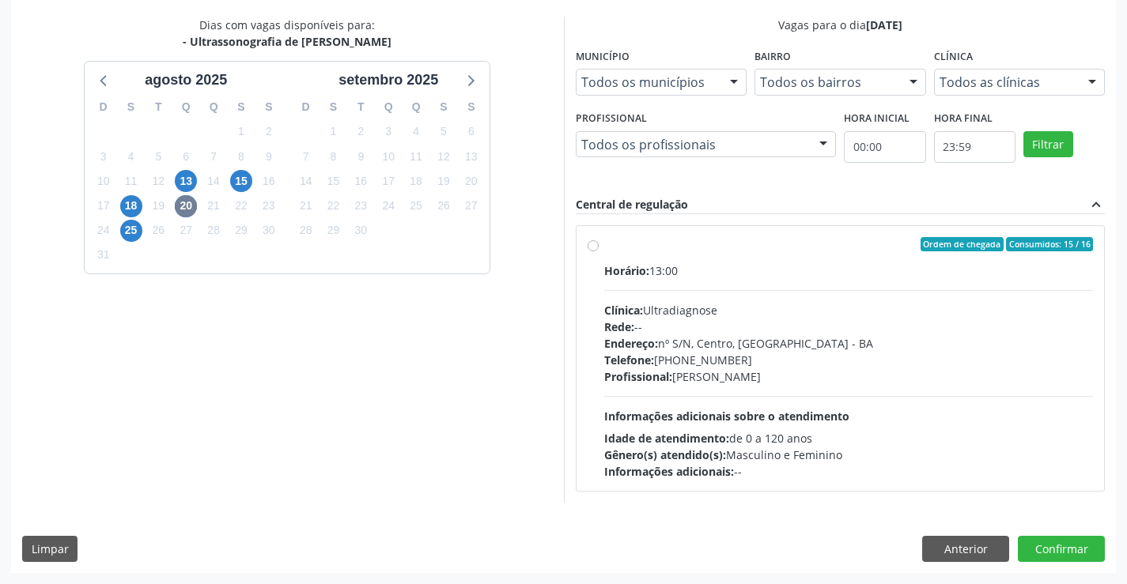
click at [737, 281] on div "Horário: 13:00 Clínica: Ultradiagnose Rede: -- Endereço: nº S/N, Centro, Campo …" at bounding box center [848, 370] width 489 height 217
click at [598, 251] on input "Ordem de chegada Consumidos: 15 / 16 Horário: 13:00 Clínica: Ultradiagnose Rede…" at bounding box center [592, 244] width 11 height 14
radio input "true"
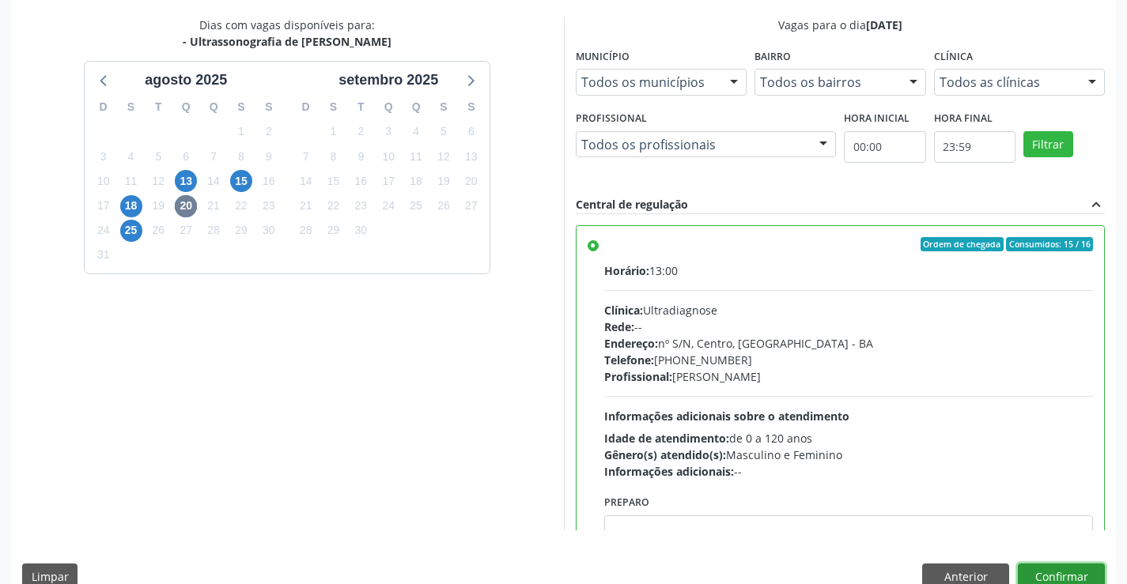
drag, startPoint x: 1051, startPoint y: 572, endPoint x: 1121, endPoint y: 530, distance: 80.8
click at [1064, 565] on button "Confirmar" at bounding box center [1061, 577] width 87 height 27
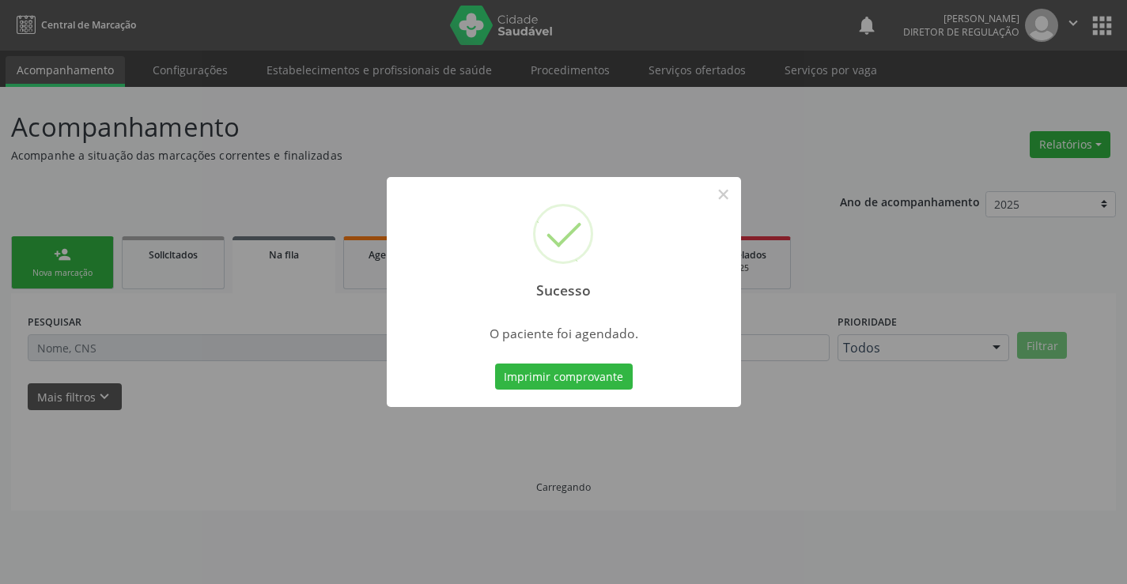
scroll to position [0, 0]
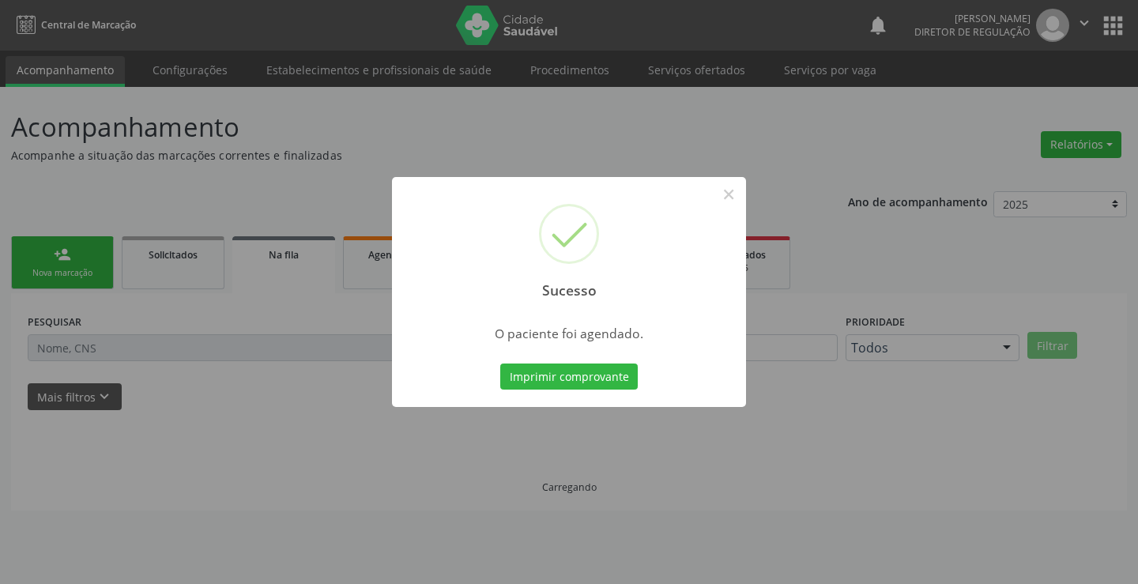
click at [500, 364] on button "Imprimir comprovante" at bounding box center [569, 377] width 138 height 27
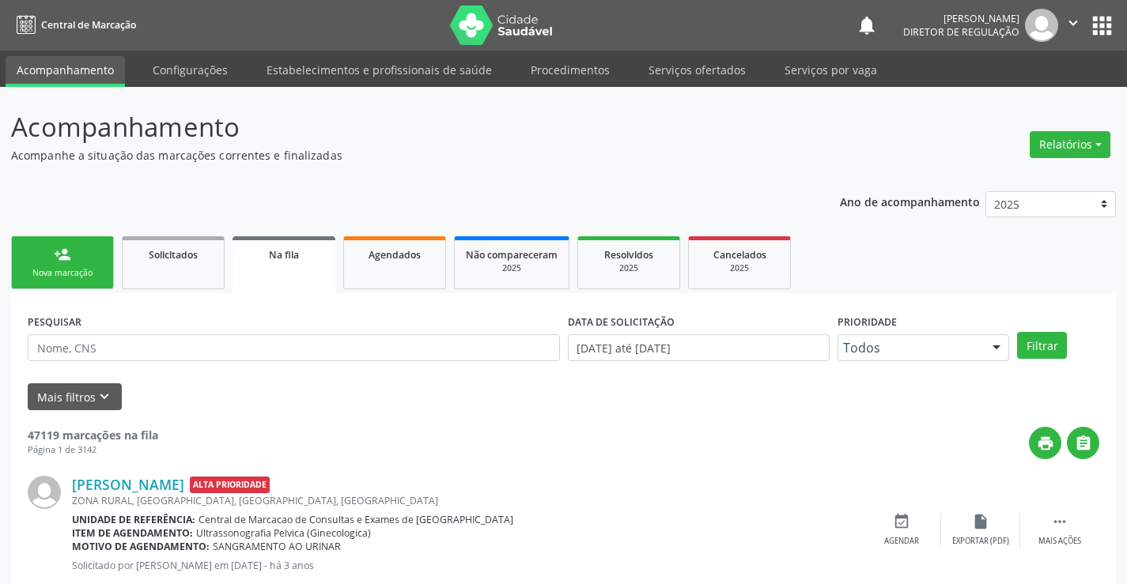
click at [61, 271] on div "Nova marcação" at bounding box center [62, 273] width 79 height 12
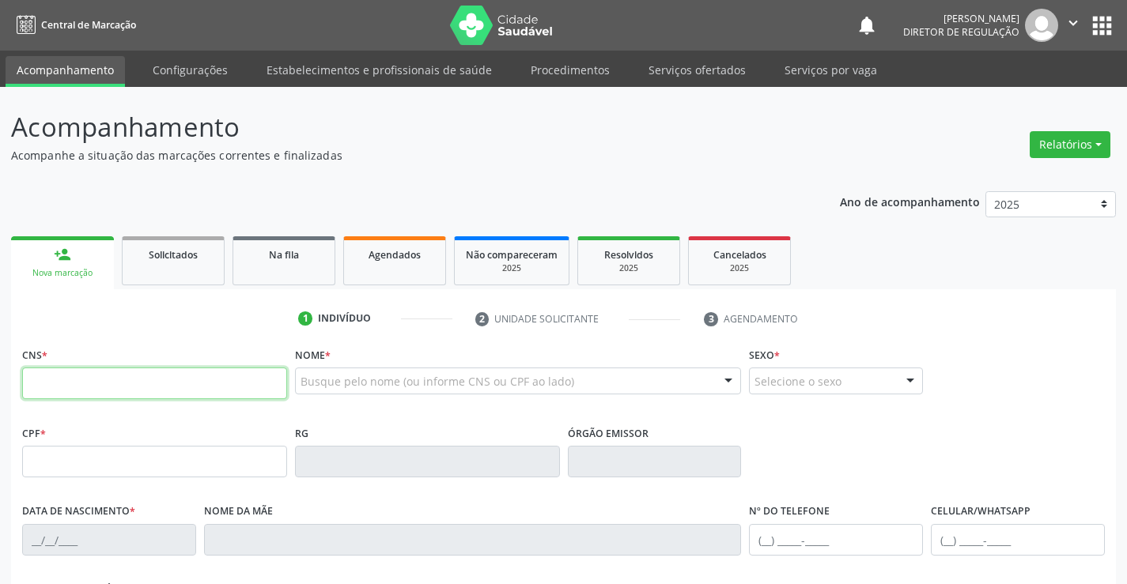
click at [93, 376] on input "text" at bounding box center [154, 384] width 265 height 32
type input "700 5011 1690 4756"
type input "03/11/1983"
type input "S/N"
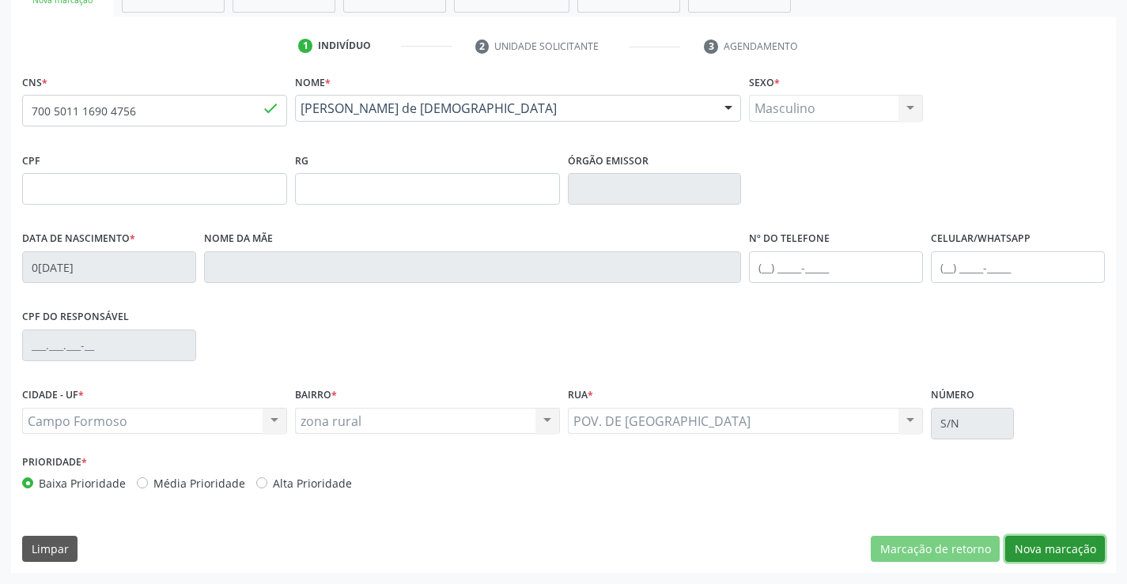
click at [1075, 554] on button "Nova marcação" at bounding box center [1055, 549] width 100 height 27
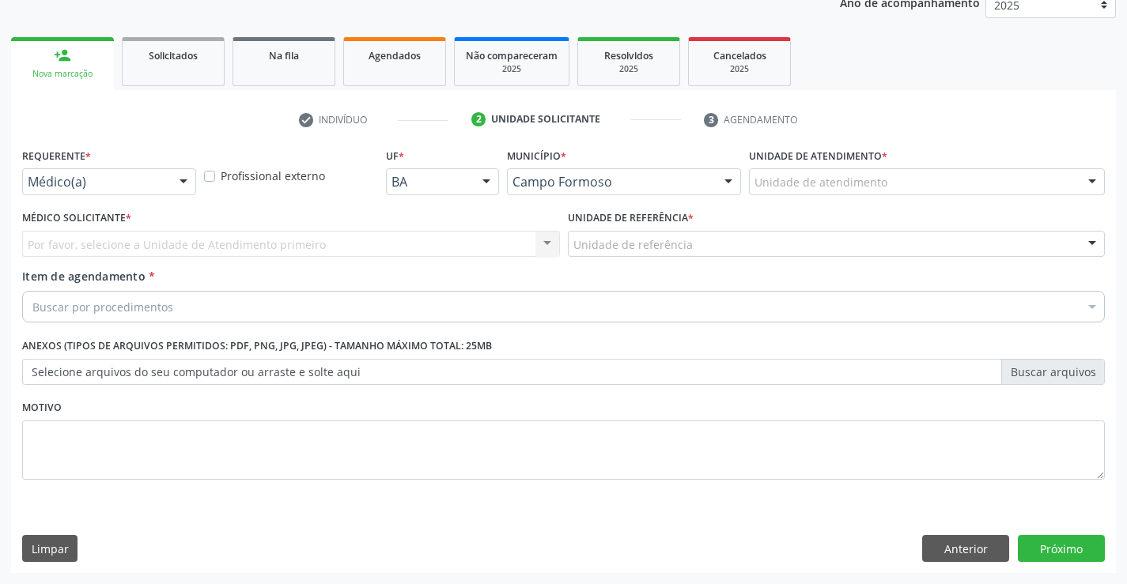
scroll to position [199, 0]
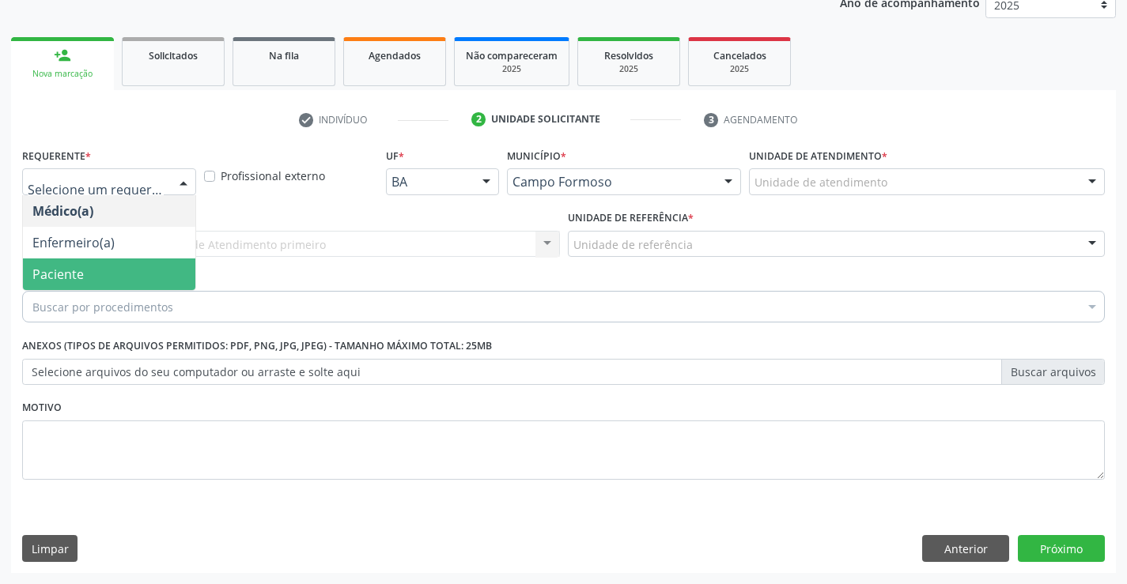
click at [160, 282] on span "Paciente" at bounding box center [109, 275] width 172 height 32
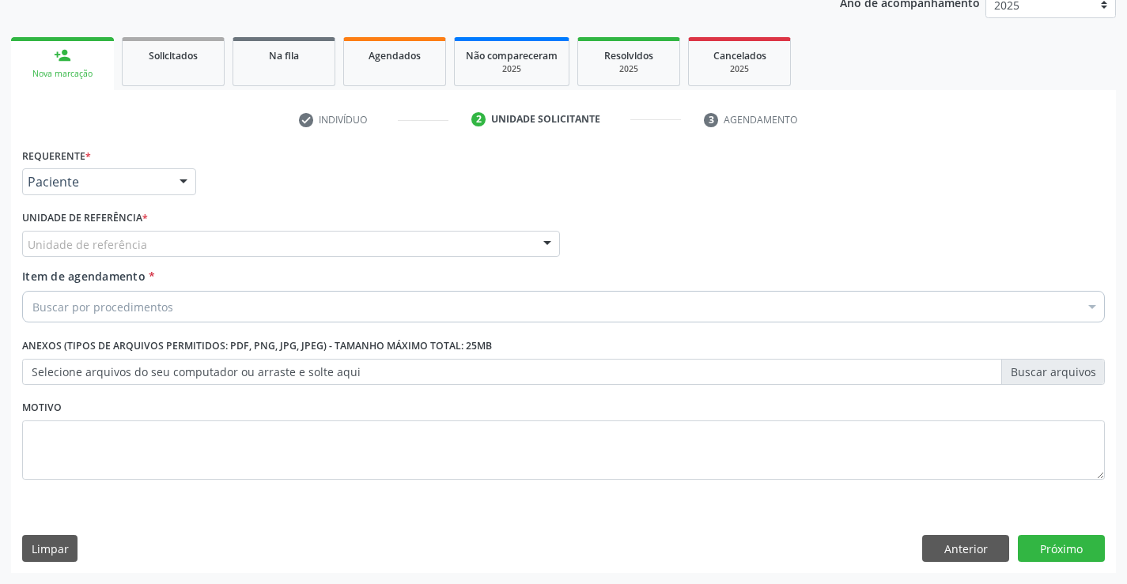
click at [275, 237] on div "Unidade de referência" at bounding box center [291, 244] width 538 height 27
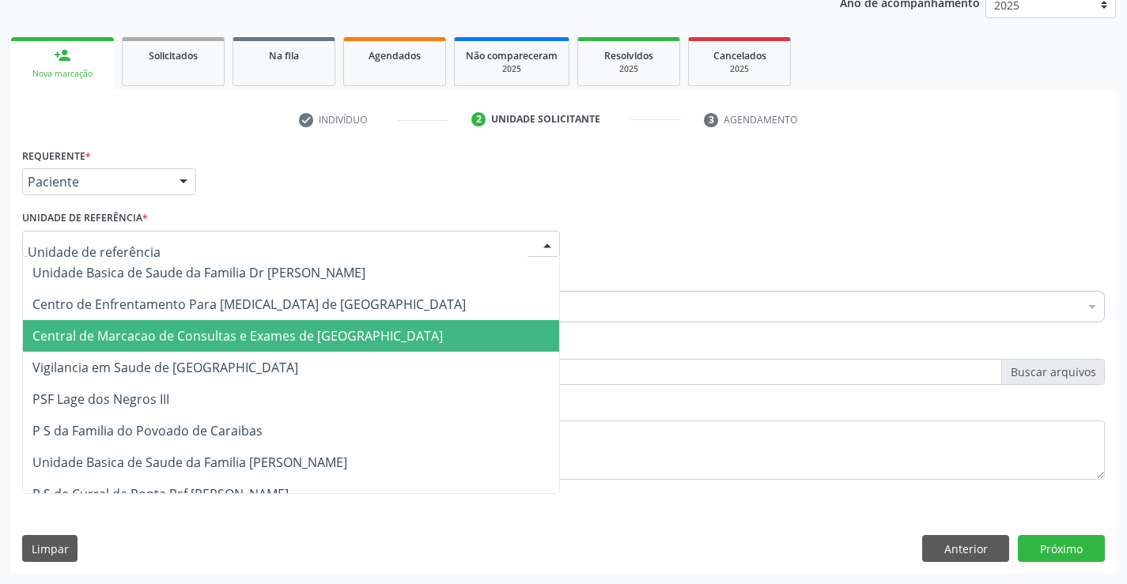
click at [276, 334] on span "Central de Marcacao de Consultas e Exames de [GEOGRAPHIC_DATA]" at bounding box center [237, 335] width 410 height 17
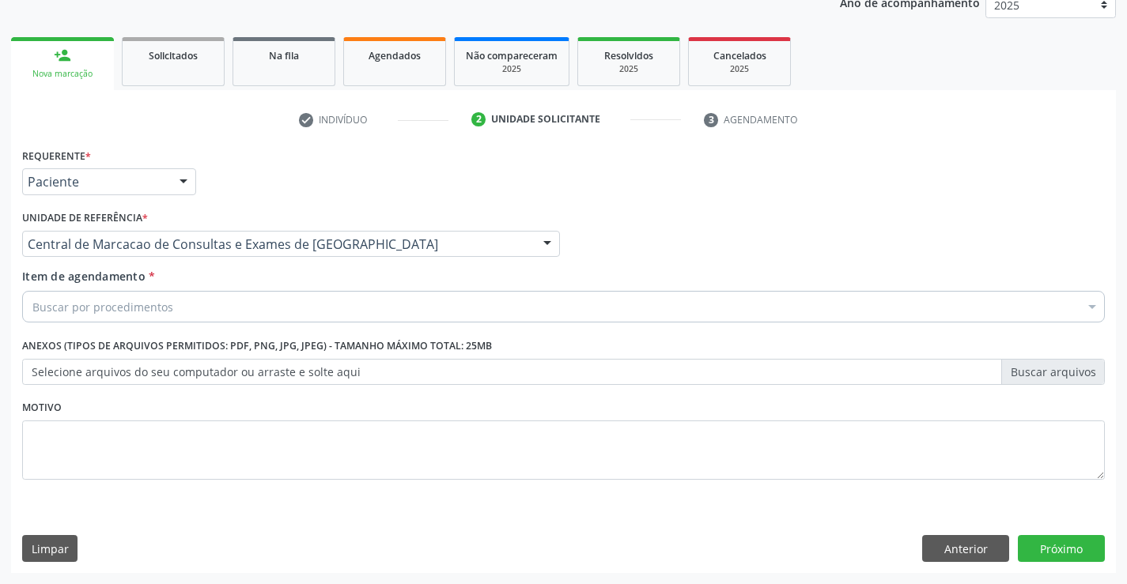
click at [344, 311] on div "Buscar por procedimentos" at bounding box center [563, 307] width 1082 height 32
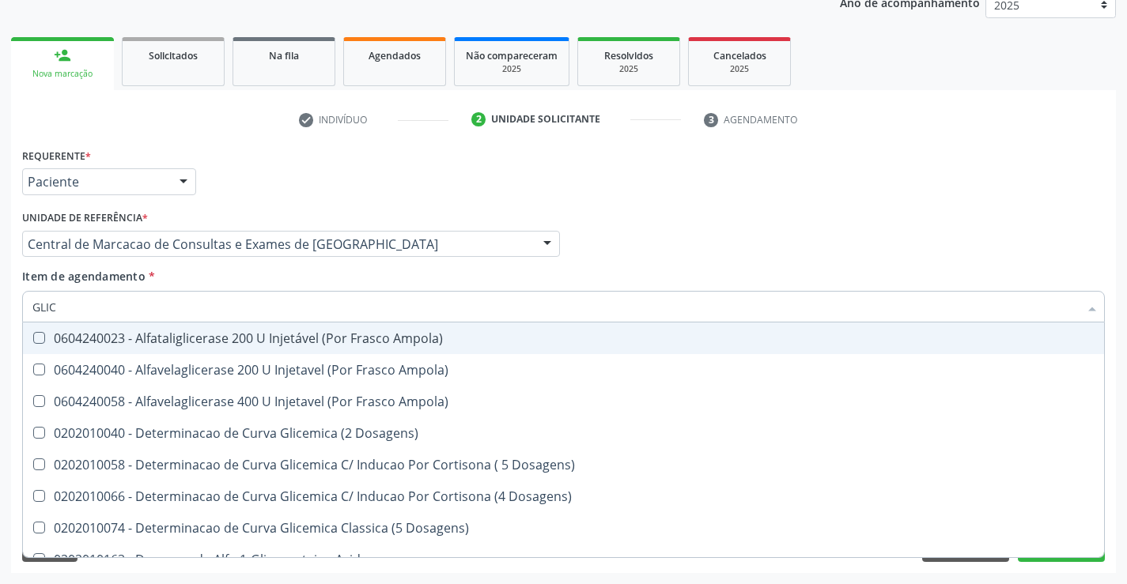
type input "GLICO"
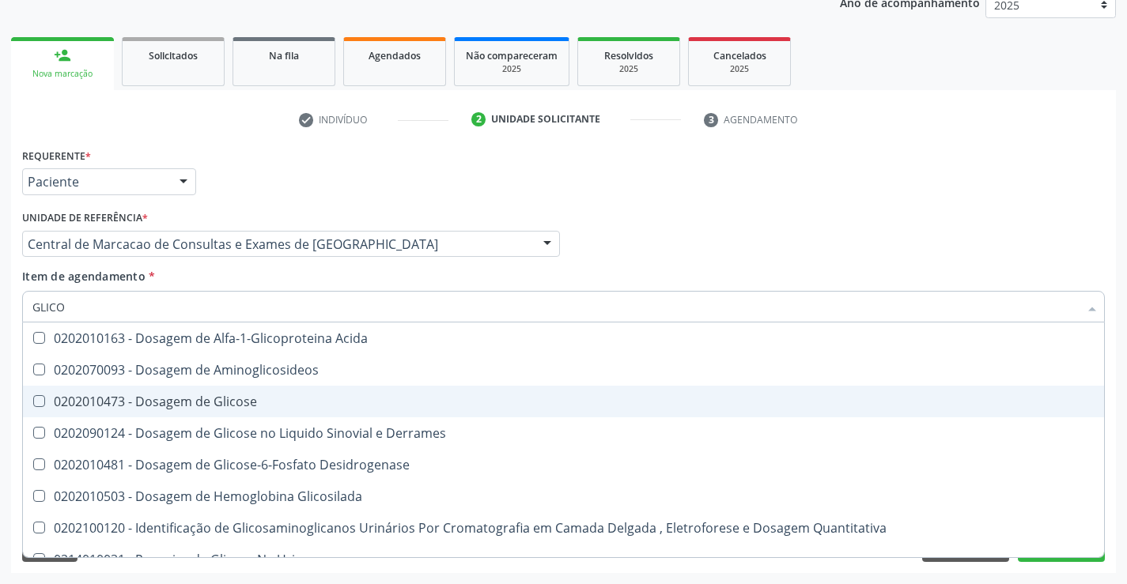
click at [320, 394] on span "0202010473 - Dosagem de Glicose" at bounding box center [563, 402] width 1081 height 32
checkbox Glicose "true"
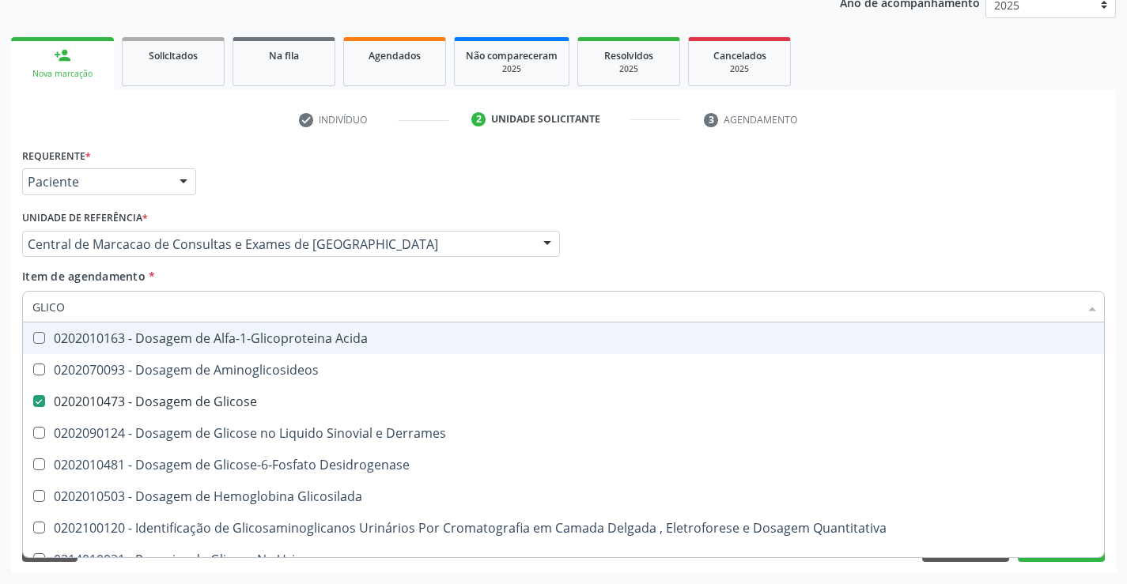
type input "GLICO"
click at [342, 289] on div "Item de agendamento * GLICO Desfazer seleção 0202010163 - Dosagem de Alfa-1-Gli…" at bounding box center [563, 293] width 1082 height 50
checkbox Aminoglicosideos "true"
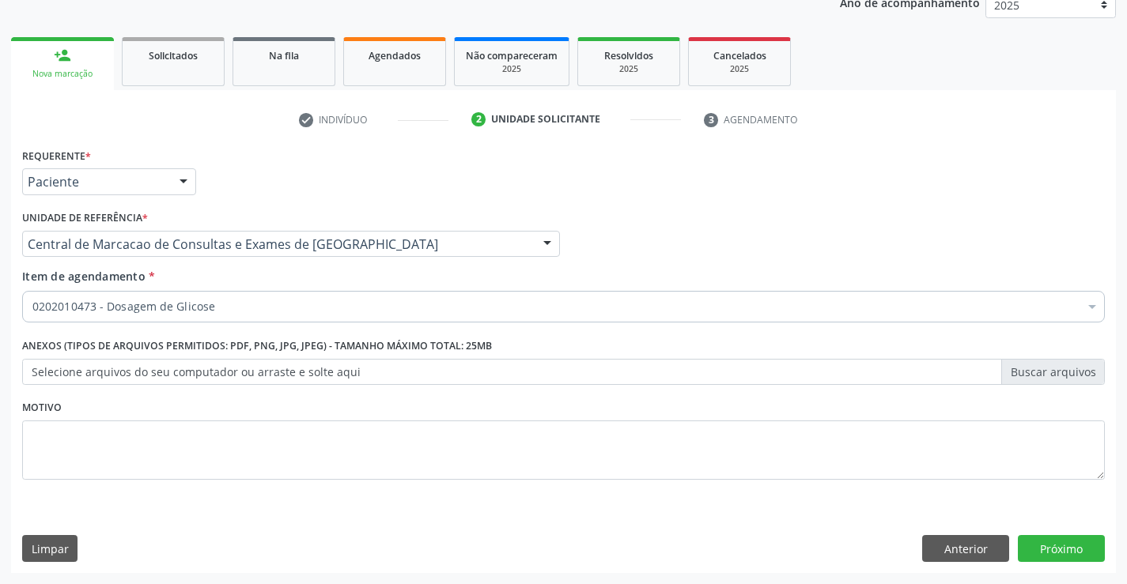
click at [288, 319] on div "0202010473 - Dosagem de Glicose" at bounding box center [563, 307] width 1082 height 32
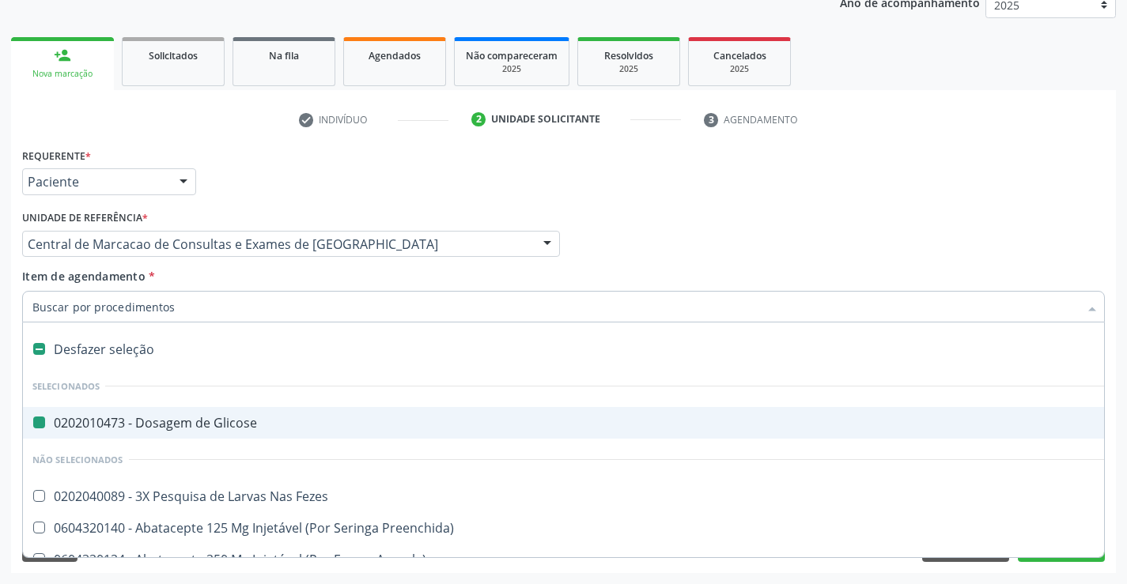
type input "F"
checkbox Glicose "false"
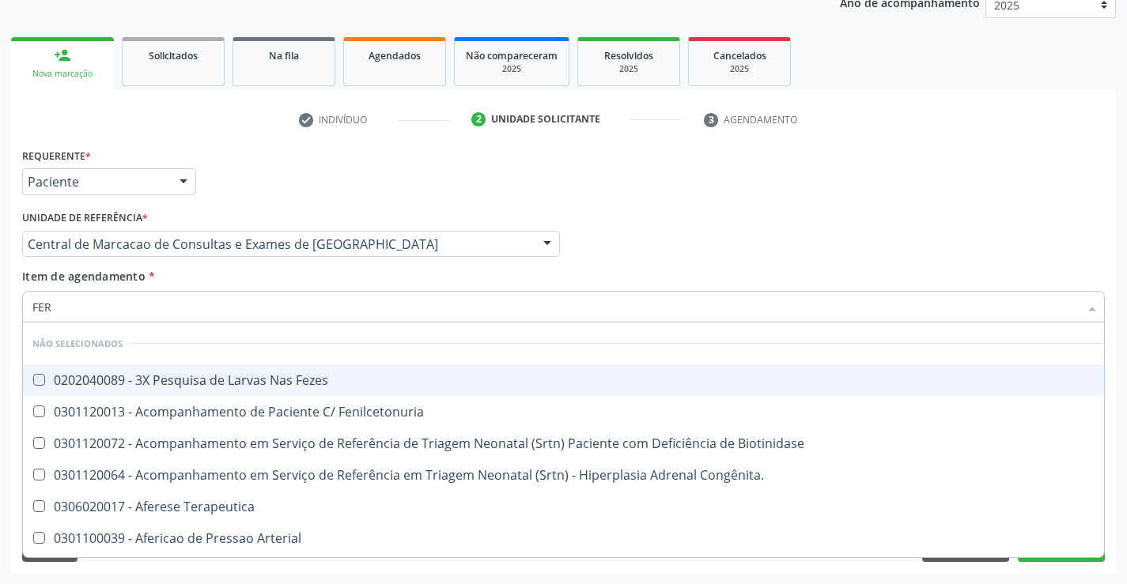
type input "FERR"
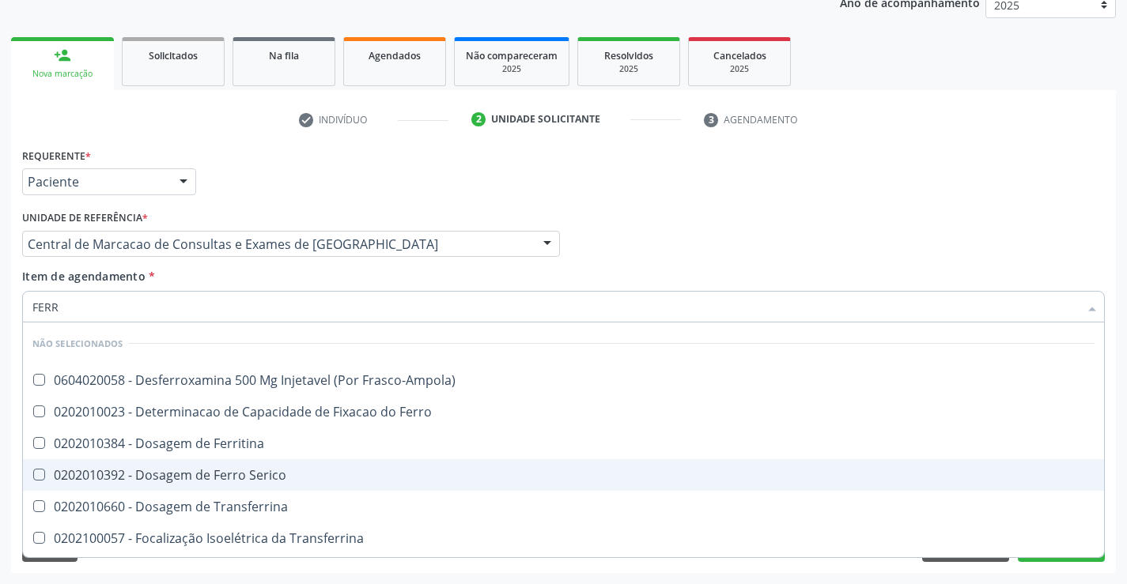
click at [308, 464] on span "0202010392 - Dosagem de Ferro Serico" at bounding box center [563, 475] width 1081 height 32
checkbox Serico "true"
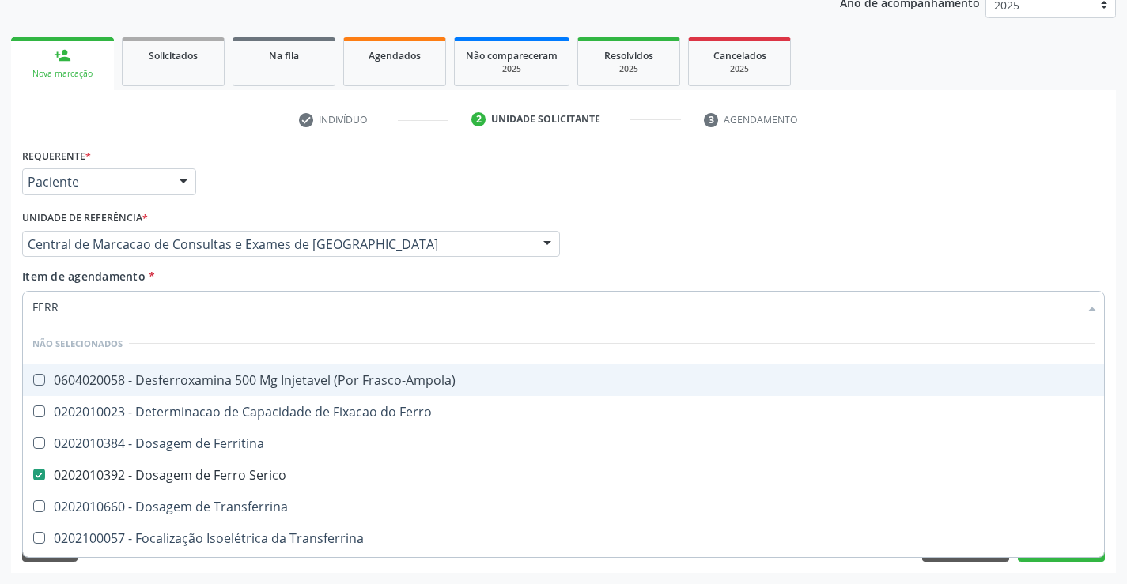
type input "FERR"
click at [288, 285] on div "Item de agendamento * FERR Desfazer seleção Não selecionados 0604020058 - Desfe…" at bounding box center [563, 293] width 1082 height 50
checkbox Frasco-Ampola\) "true"
checkbox Serico "false"
checkbox Ferro "true"
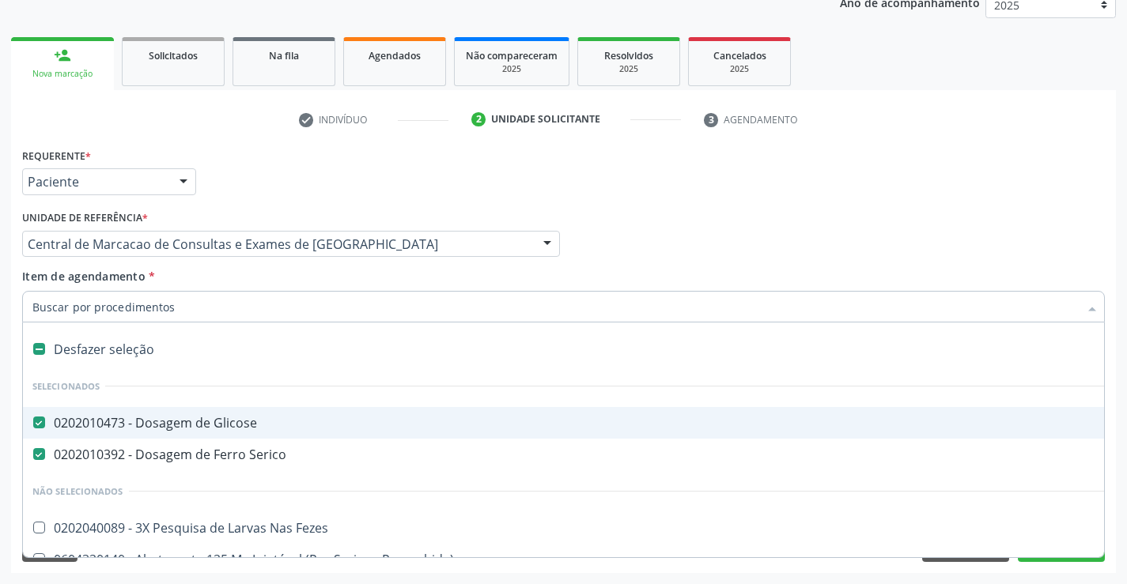
type input "F"
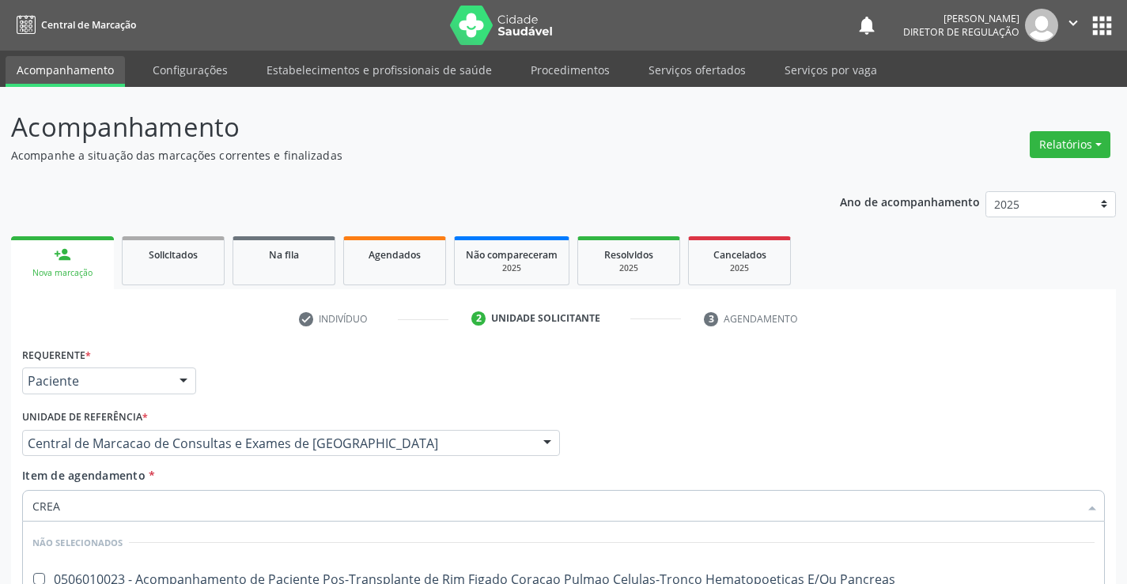
scroll to position [199, 0]
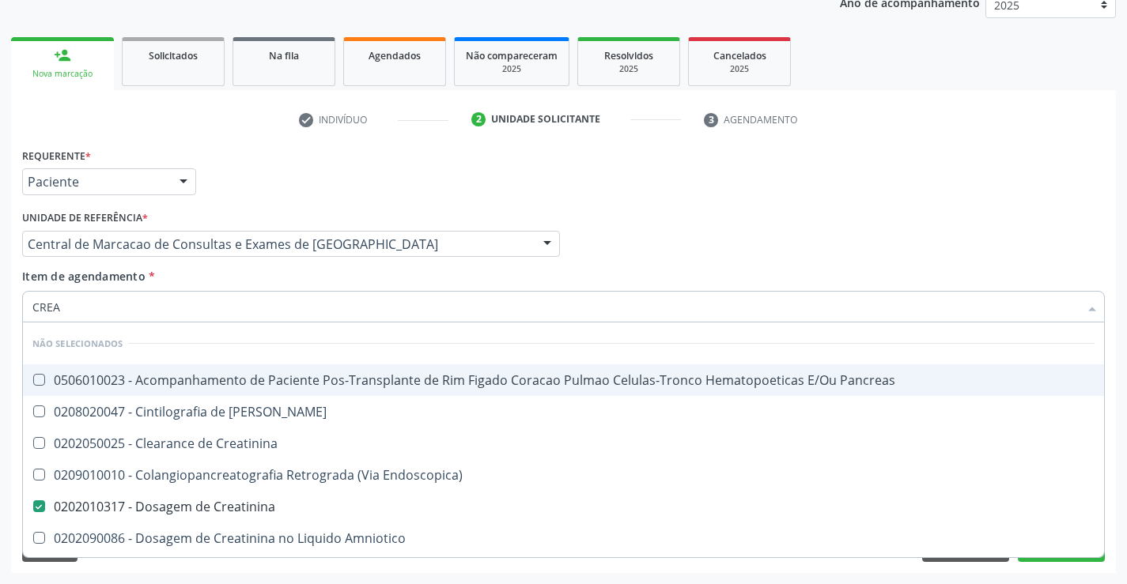
type input "CREA"
click at [232, 265] on div "Unidade de referência * Central de Marcacao de Consultas e Exames de Campo Form…" at bounding box center [291, 237] width 546 height 62
checkbox Pancreas "true"
checkbox Creatinina "true"
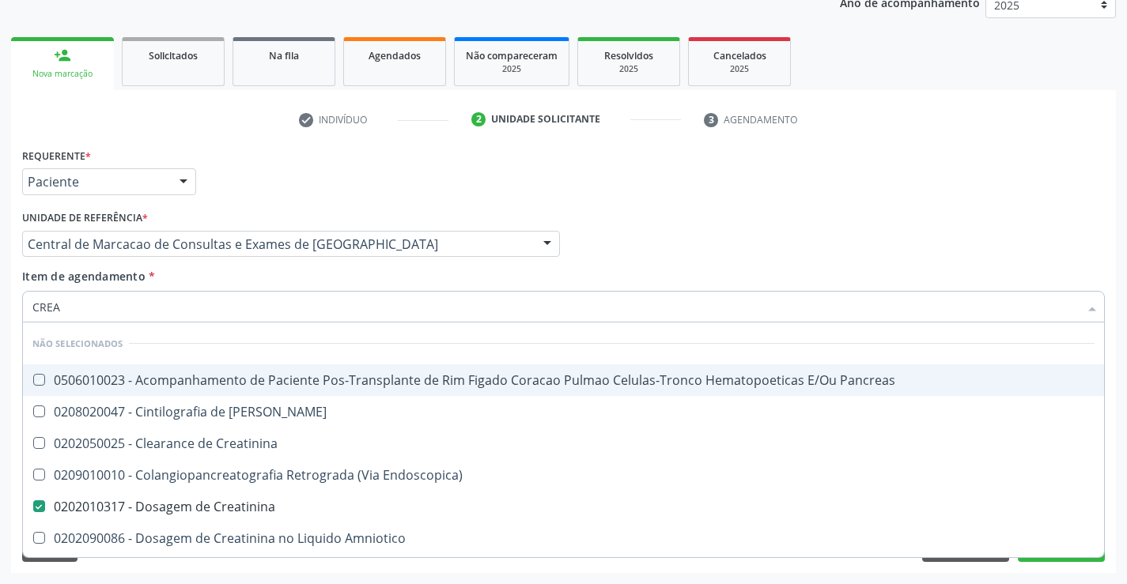
checkbox Endoscopica\) "true"
checkbox Amniotico "true"
checkbox \(Cpk\) "true"
checkbox Mb "true"
checkbox Oncologia "true"
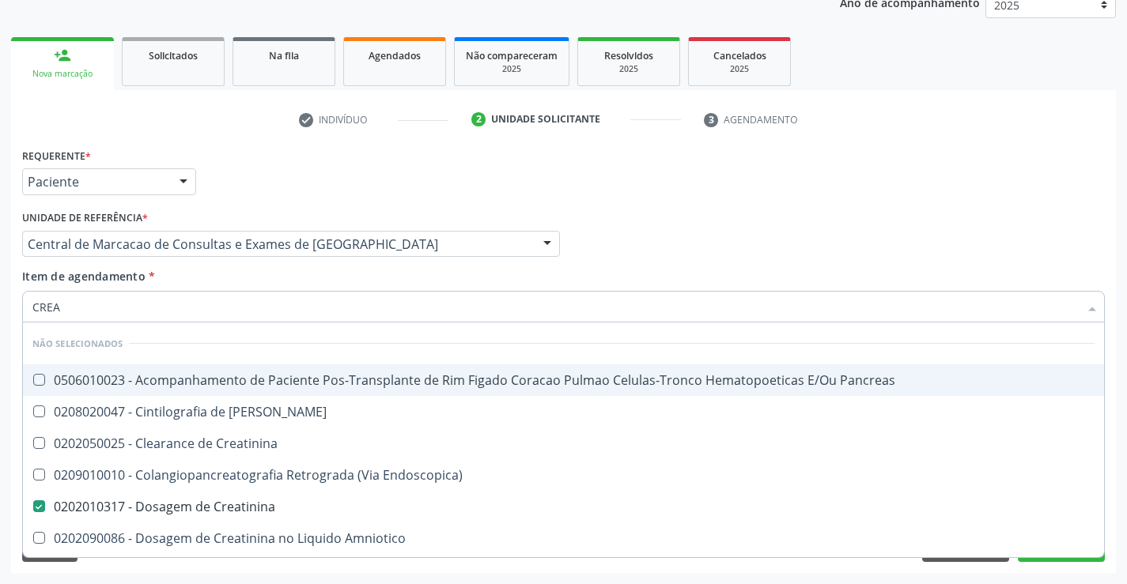
checkbox Rim "true"
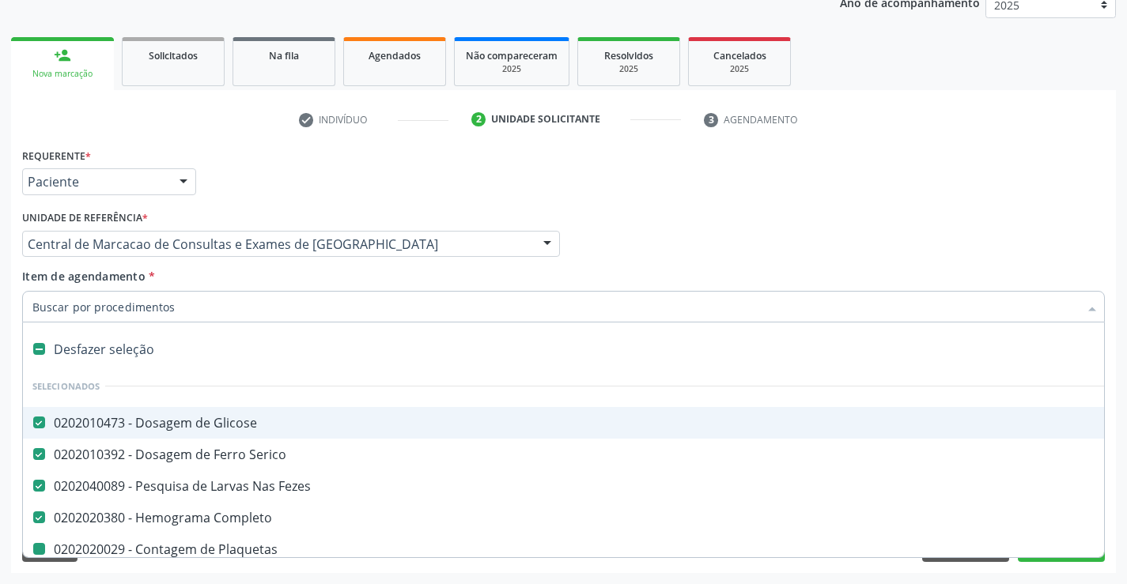
type input "U"
checkbox Plaquetas "false"
checkbox Hdl "false"
checkbox Ldl "false"
checkbox Total "false"
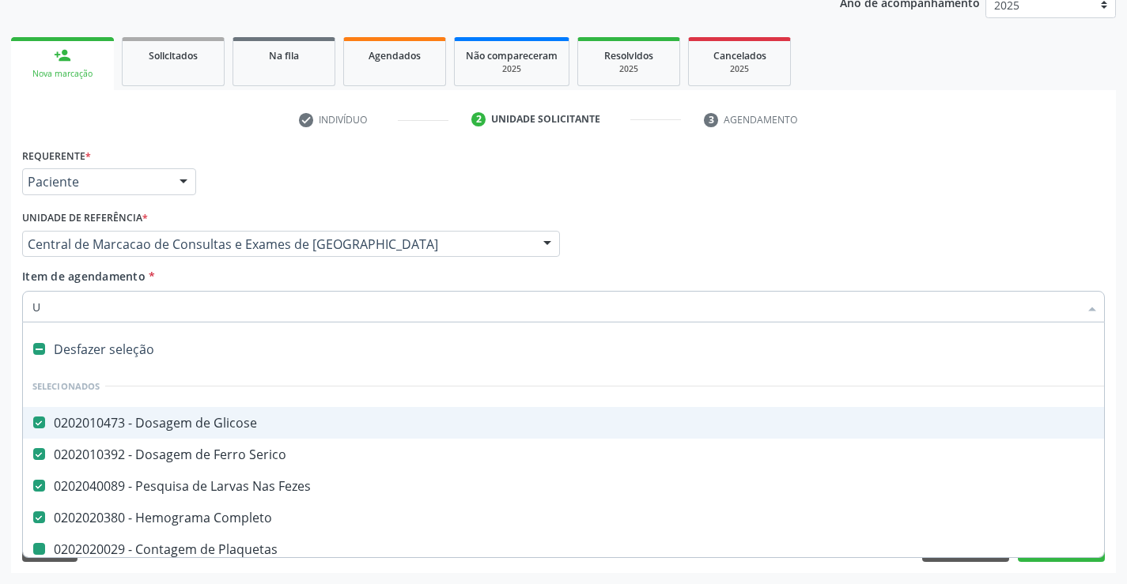
checkbox Triglicerideos "false"
checkbox Ureia "false"
checkbox Creatinina "false"
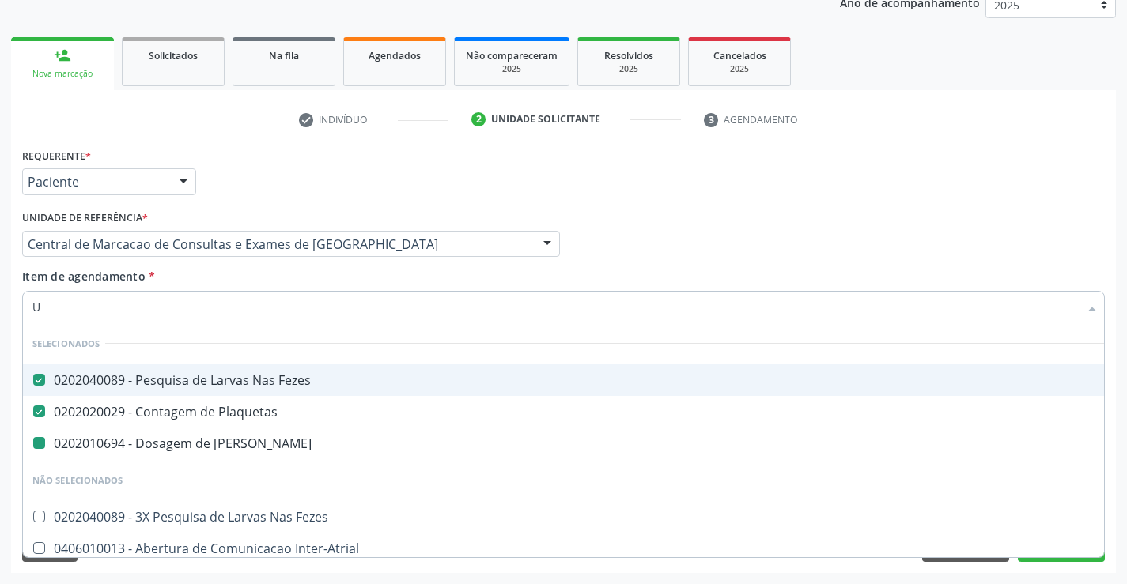
type input "UR"
checkbox Ureia "false"
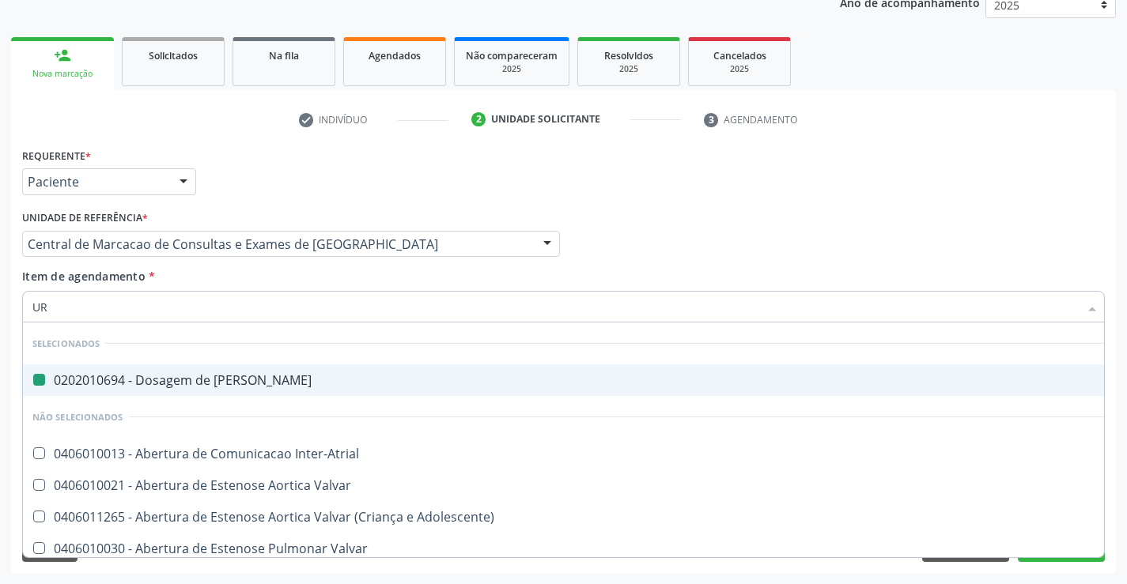
type input "URI"
checkbox Ureia "false"
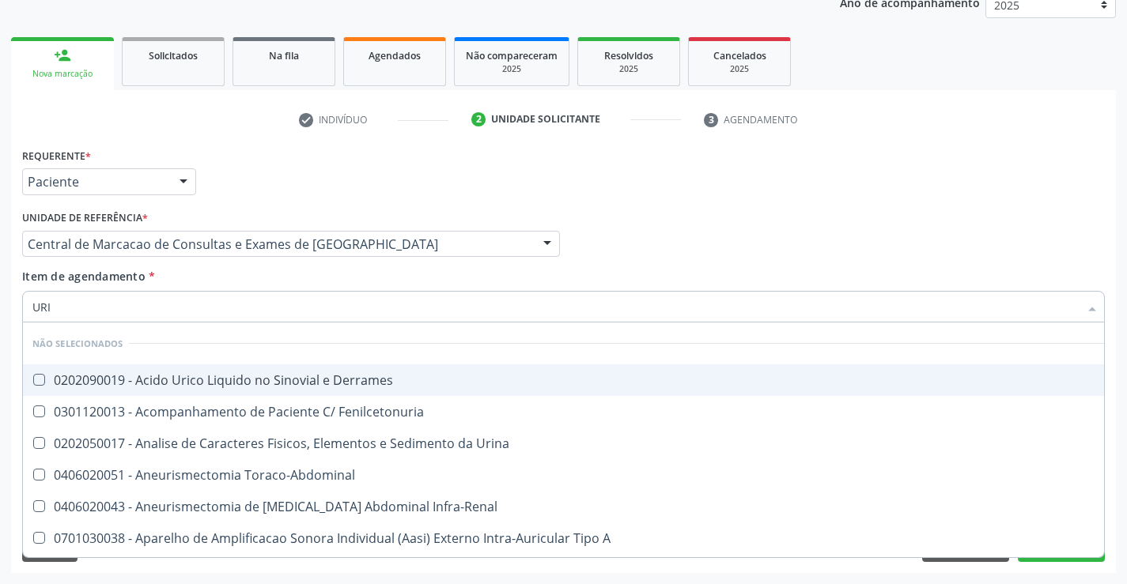
type input "URIN"
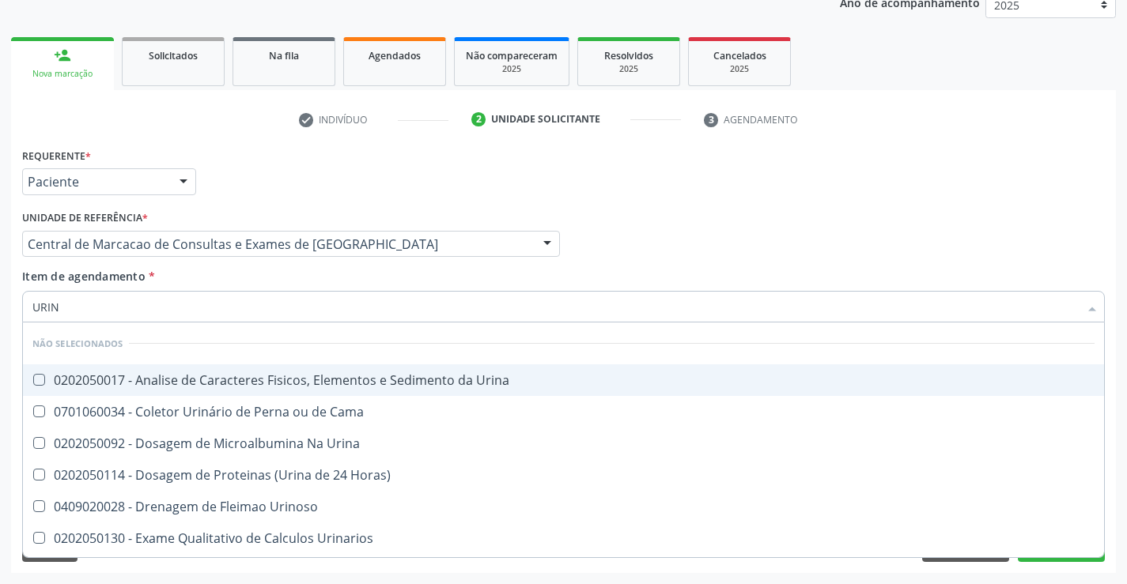
click at [283, 378] on div "0202050017 - Analise de Caracteres Fisicos, Elementos e Sedimento da Urina" at bounding box center [563, 380] width 1062 height 13
checkbox Urina "true"
click at [273, 272] on div "Item de agendamento * URIN Desfazer seleção Não selecionados 0202050017 - Anali…" at bounding box center [563, 293] width 1082 height 50
checkbox Urina "true"
checkbox Urinoso "true"
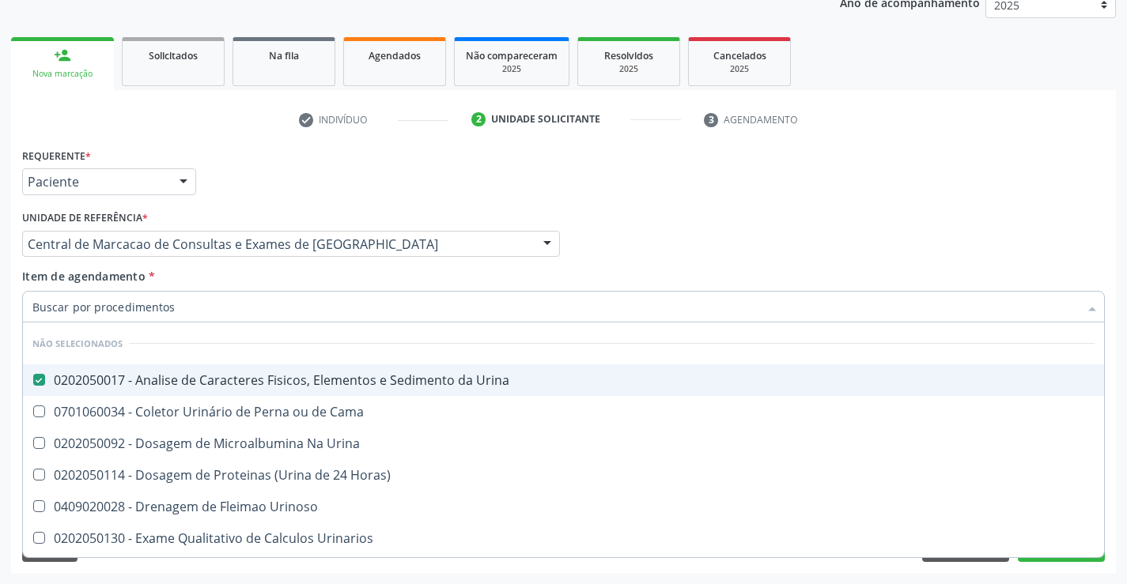
checkbox Urinarios "true"
checkbox Quantitativa "true"
checkbox Delgada\) "true"
checkbox Urina "true"
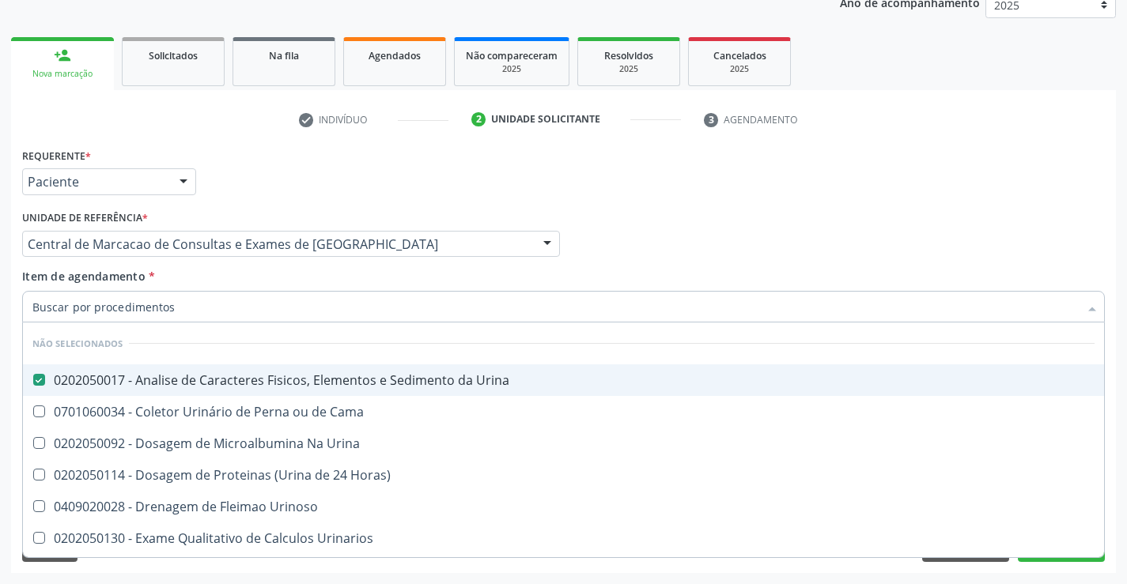
checkbox Urina "true"
checkbox Horas\) "true"
checkbox Cama "true"
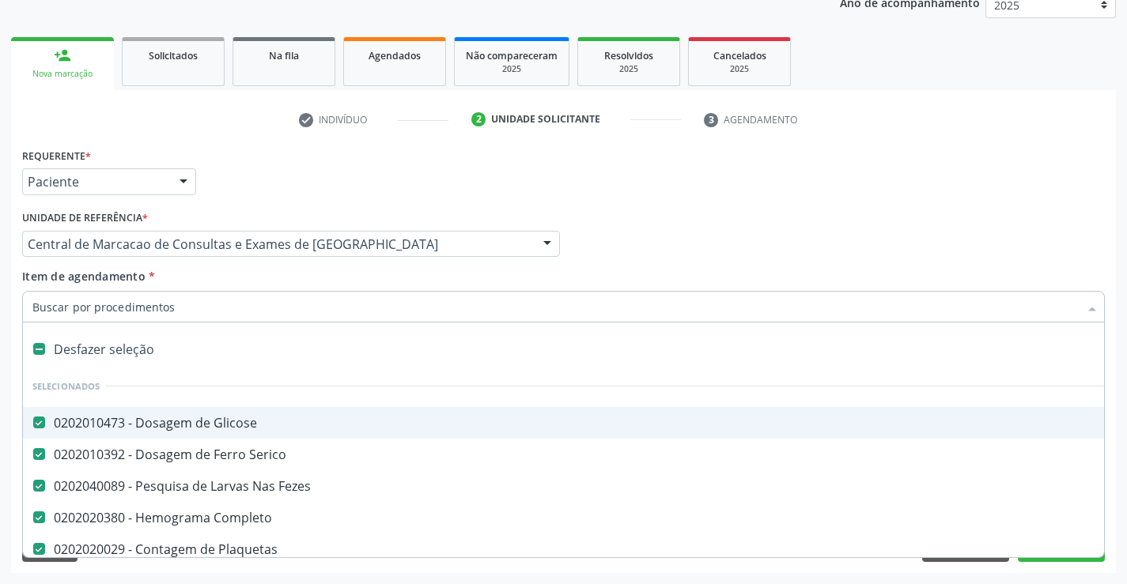
type input "T"
checkbox Ureia "false"
checkbox Creatinina "false"
checkbox Urina "false"
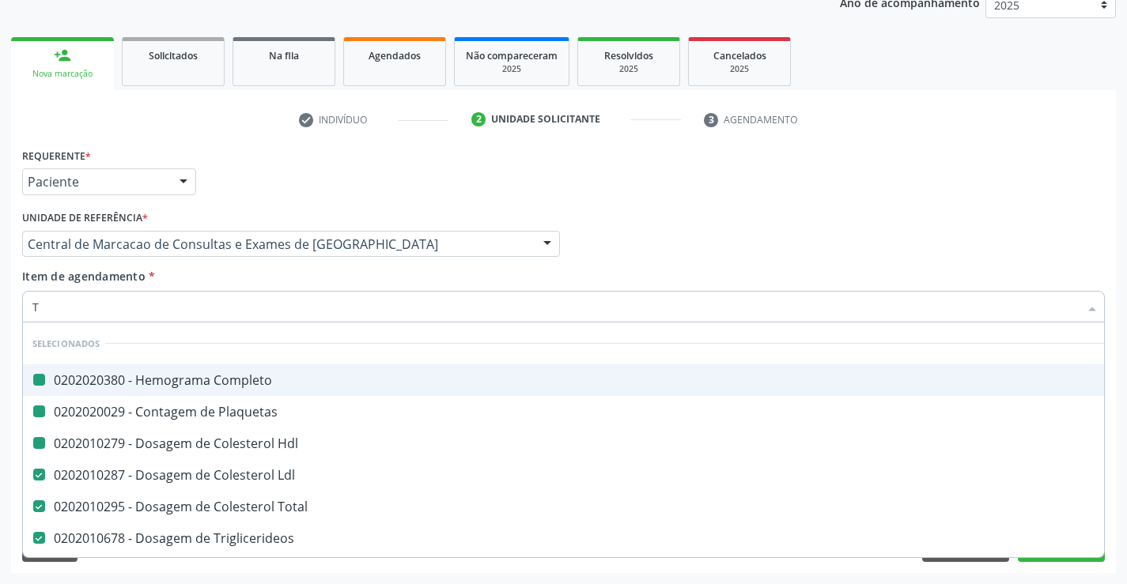
type input "TG"
checkbox Completo "false"
checkbox Hdl "false"
checkbox Plaquetas "false"
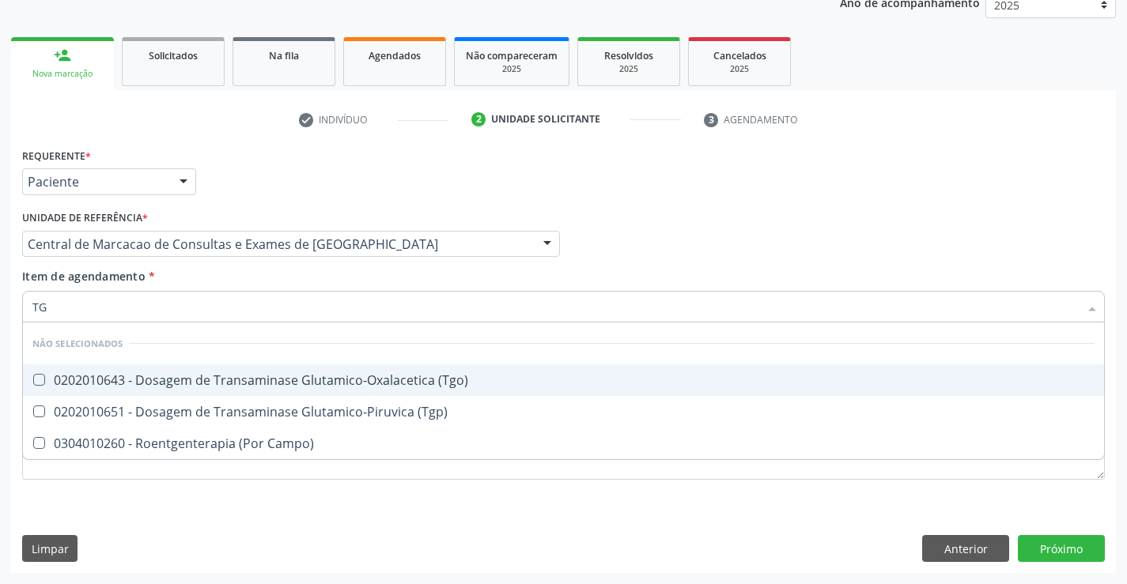
click at [256, 386] on div "0202010643 - Dosagem de Transaminase Glutamico-Oxalacetica (Tgo)" at bounding box center [563, 380] width 1062 height 13
checkbox \(Tgo\) "true"
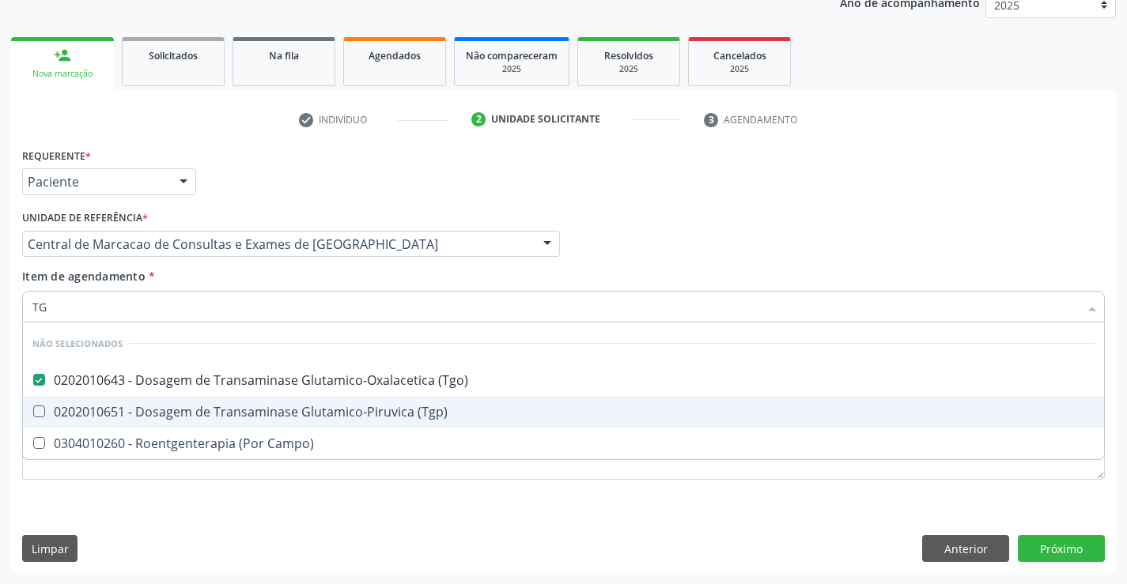
click at [257, 406] on div "0202010651 - Dosagem de Transaminase Glutamico-Piruvica (Tgp)" at bounding box center [563, 412] width 1062 height 13
checkbox \(Tgp\) "true"
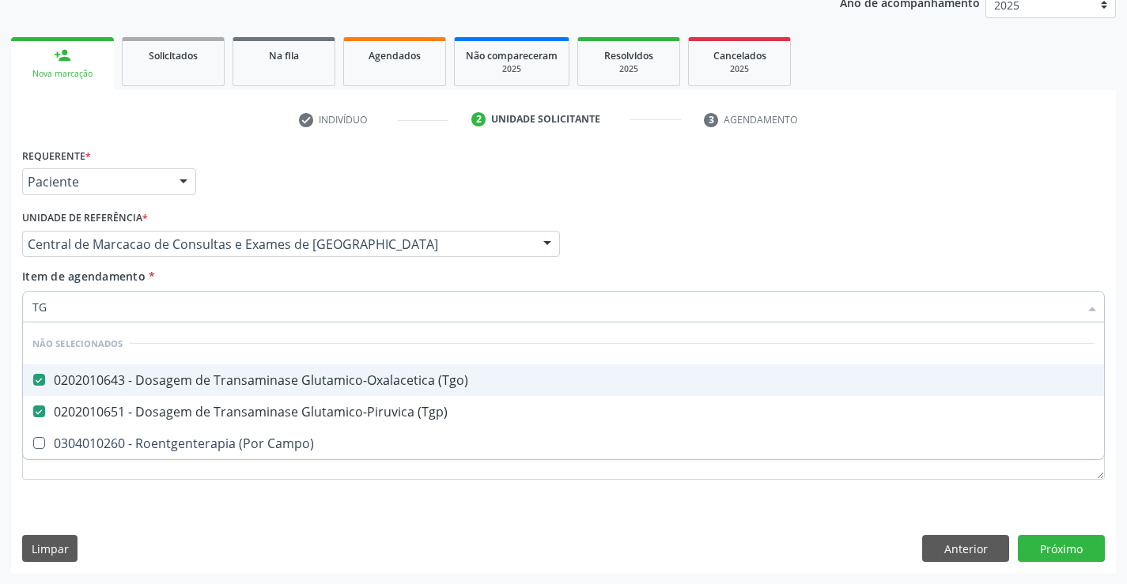
click at [235, 283] on div "Item de agendamento * TG Desfazer seleção Não selecionados 0202010643 - Dosagem…" at bounding box center [563, 293] width 1082 height 50
checkbox Campo\) "true"
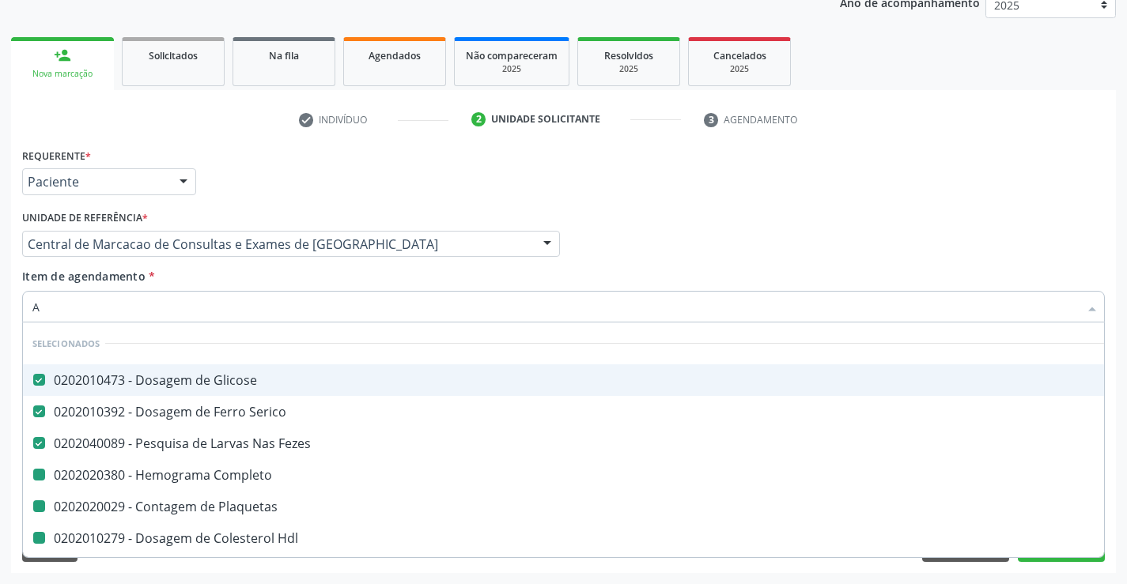
type input "AC"
checkbox Completo "false"
checkbox Plaquetas "false"
checkbox Hdl "false"
checkbox Ldl "false"
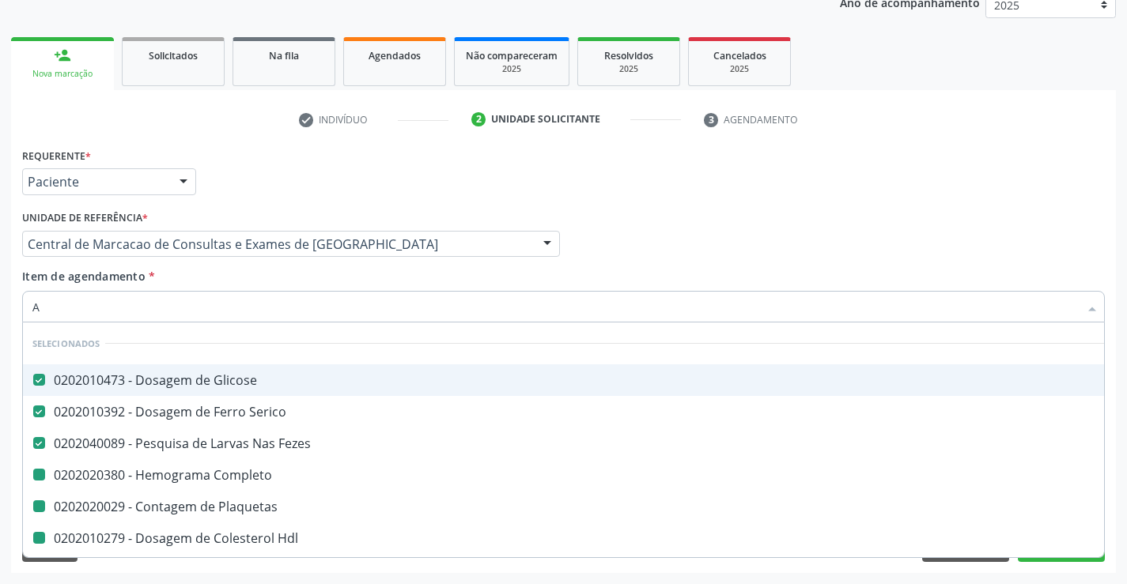
checkbox Total "false"
checkbox Triglicerideos "false"
checkbox Ureia "false"
checkbox Creatinina "false"
checkbox Urina "false"
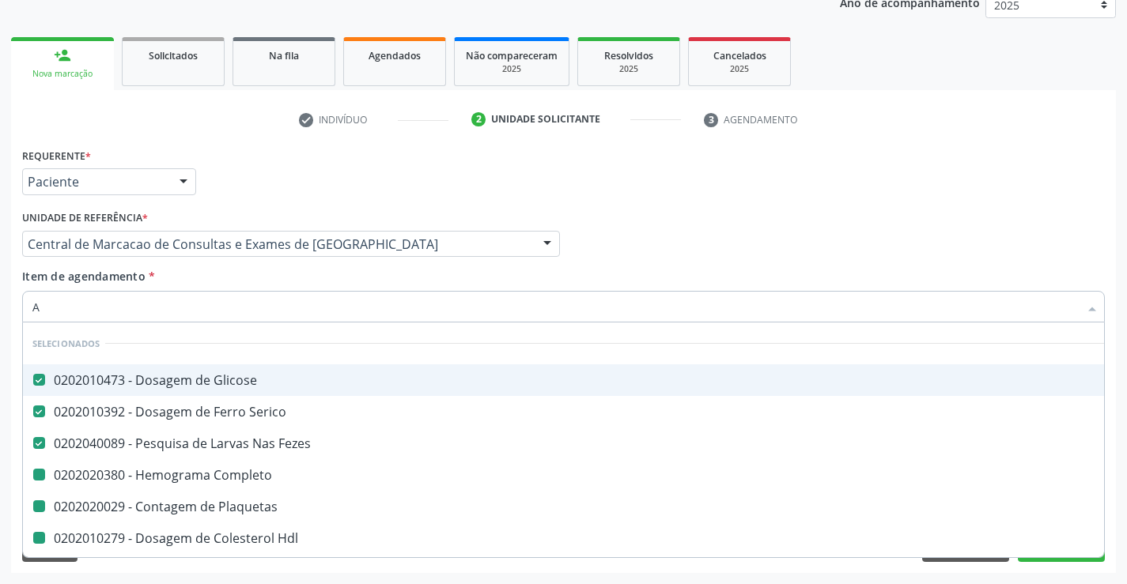
checkbox \(Tgo\) "false"
checkbox \(Tgp\) "false"
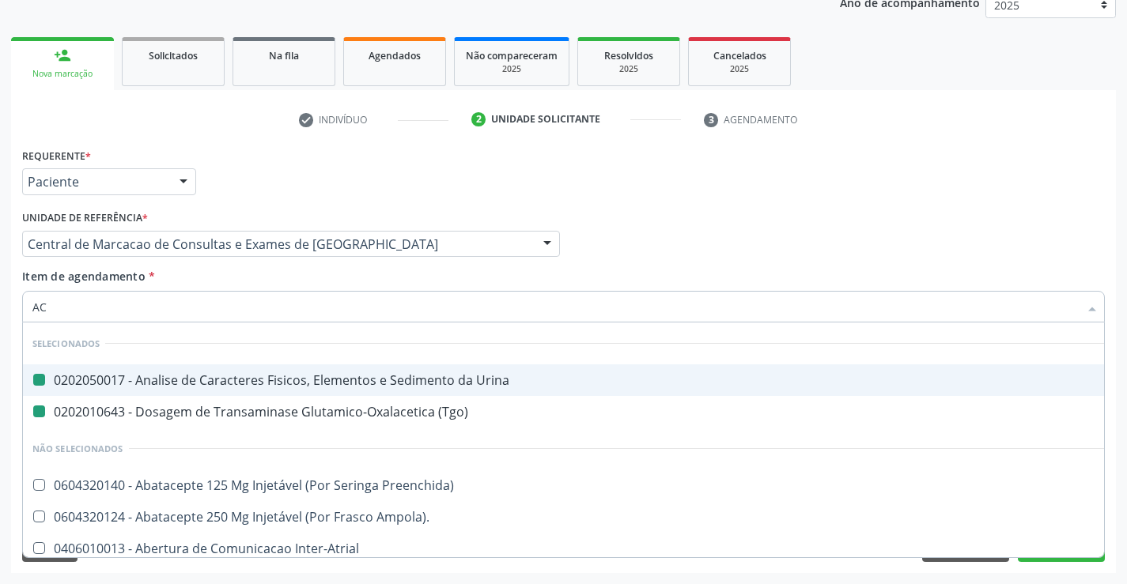
type input "ACI"
checkbox Urina "false"
checkbox \(Tgo\) "false"
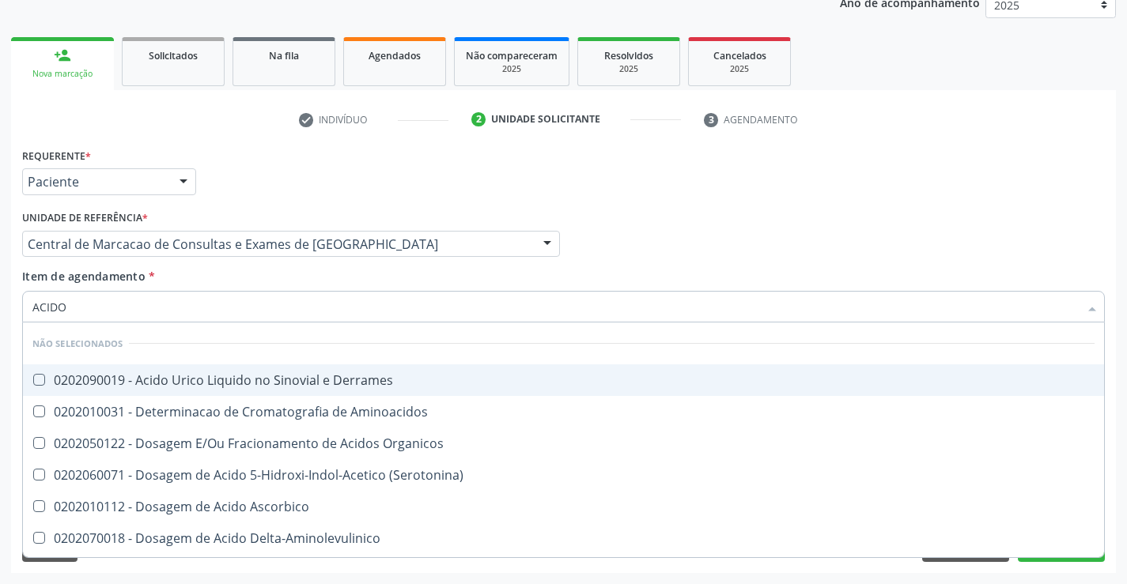
type input "ACIDO U"
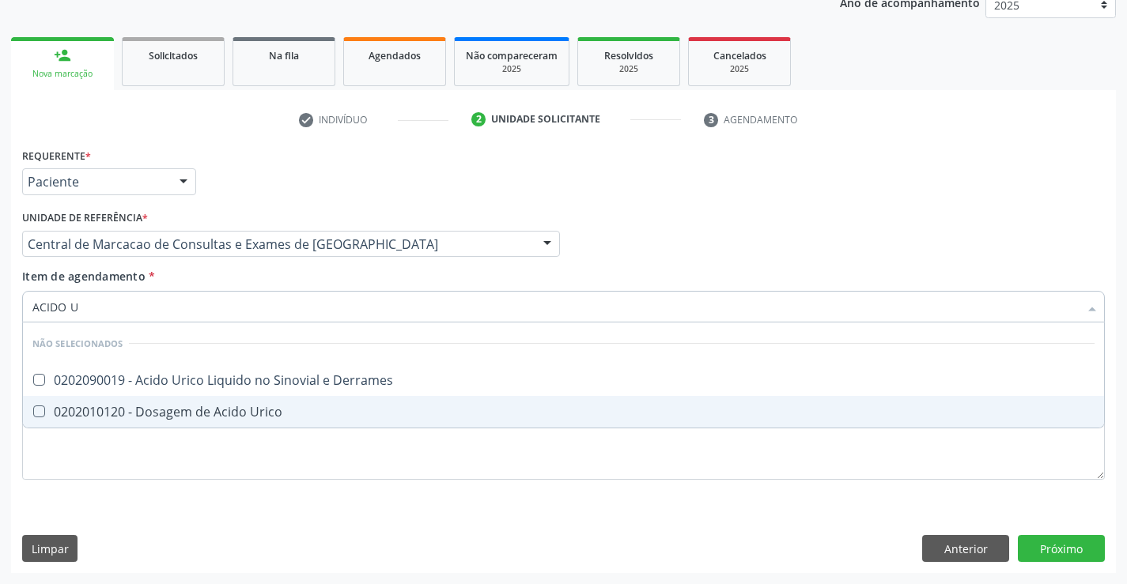
click at [257, 406] on div "0202010120 - Dosagem de Acido Urico" at bounding box center [563, 412] width 1062 height 13
checkbox Urico "true"
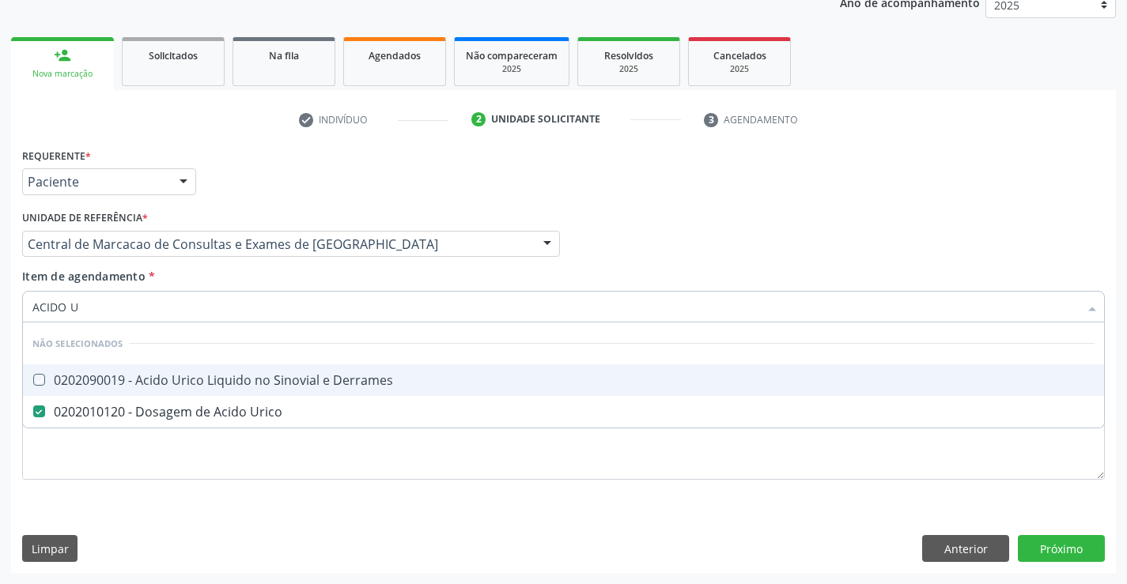
click at [328, 266] on div "Unidade de referência * Central de Marcacao de Consultas e Exames de [GEOGRAPHI…" at bounding box center [291, 237] width 546 height 62
checkbox Derrames "true"
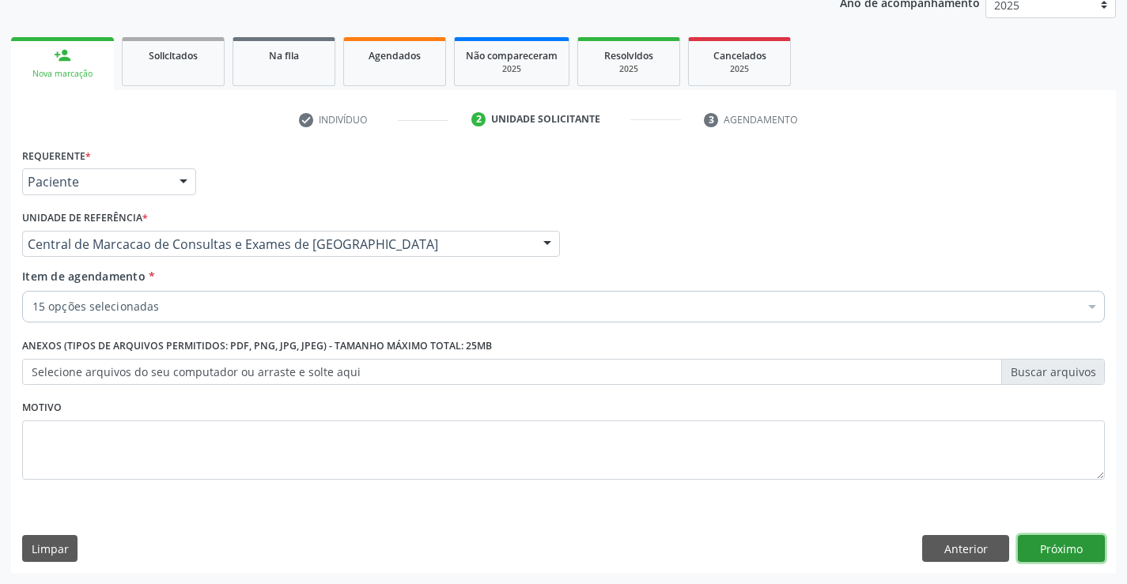
click at [1087, 542] on button "Próximo" at bounding box center [1061, 548] width 87 height 27
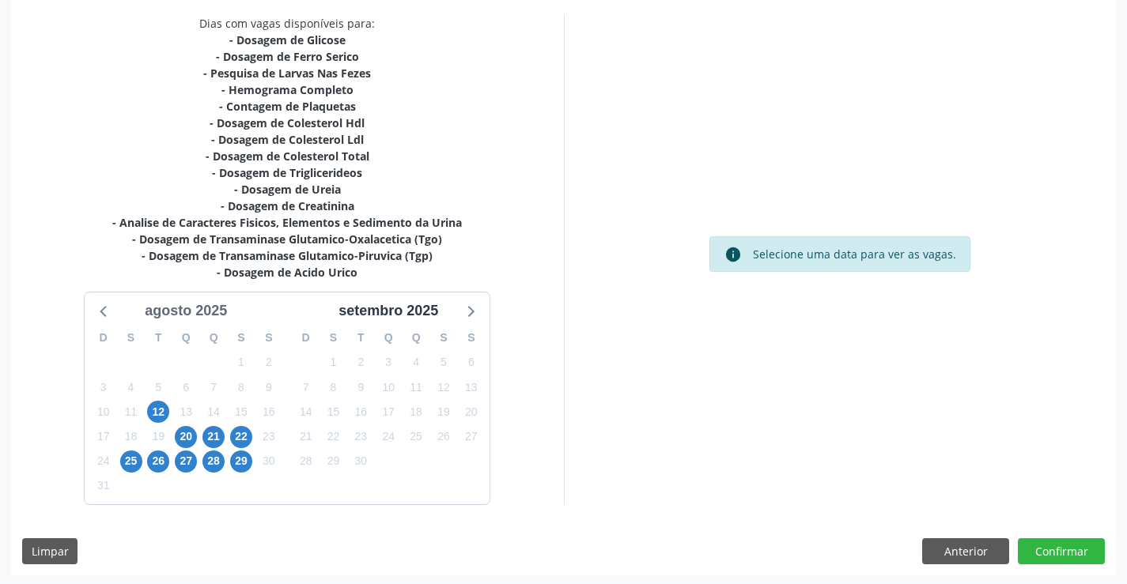
scroll to position [336, 0]
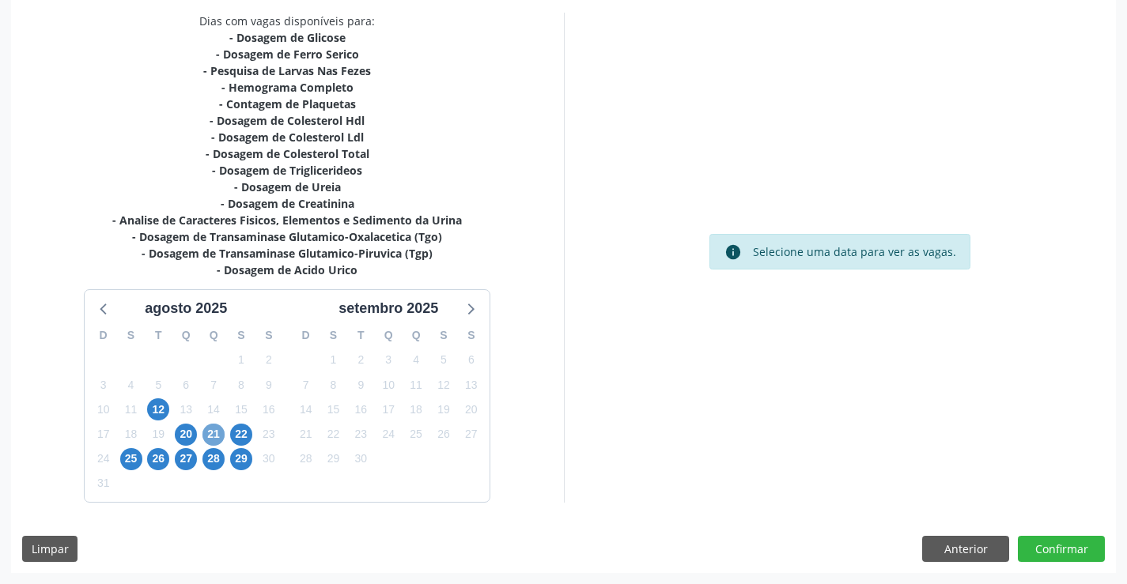
click at [205, 436] on span "21" at bounding box center [213, 435] width 22 height 22
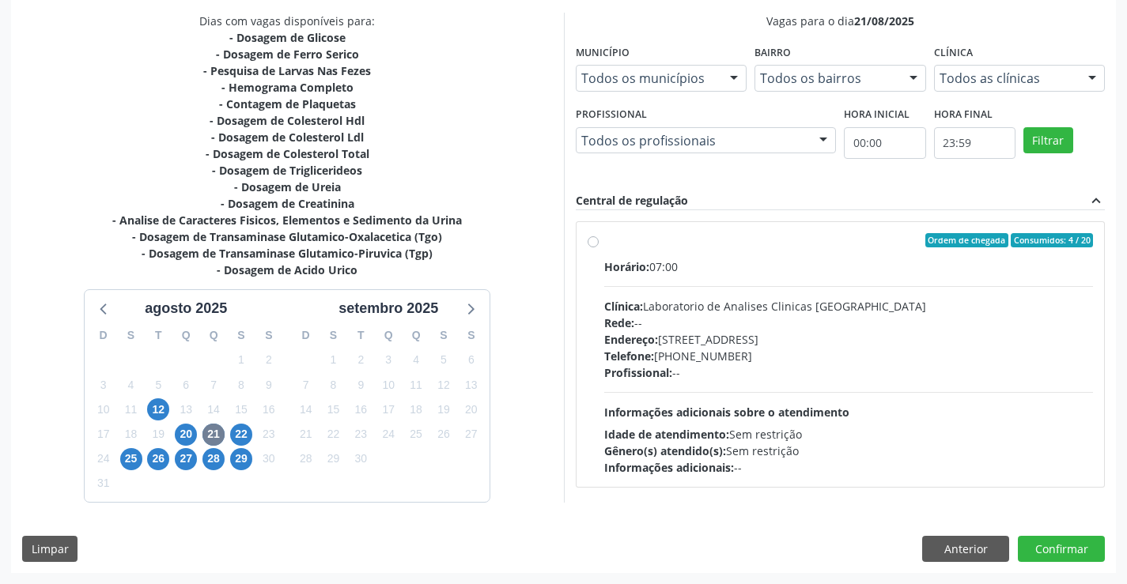
click at [753, 385] on div "Horário: 07:00 Clínica: Laboratorio de Analises Clinicas Sao Francisco Rede: --…" at bounding box center [848, 367] width 489 height 217
click at [598, 247] on input "Ordem de chegada Consumidos: 4 / 20 Horário: 07:00 Clínica: Laboratorio de Anal…" at bounding box center [592, 240] width 11 height 14
radio input "true"
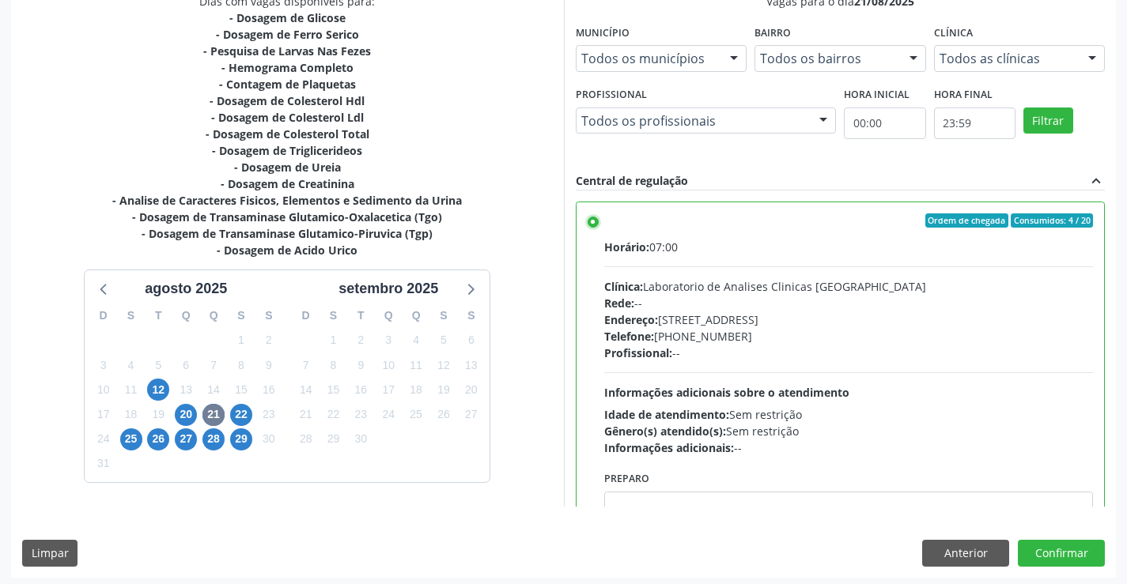
scroll to position [361, 0]
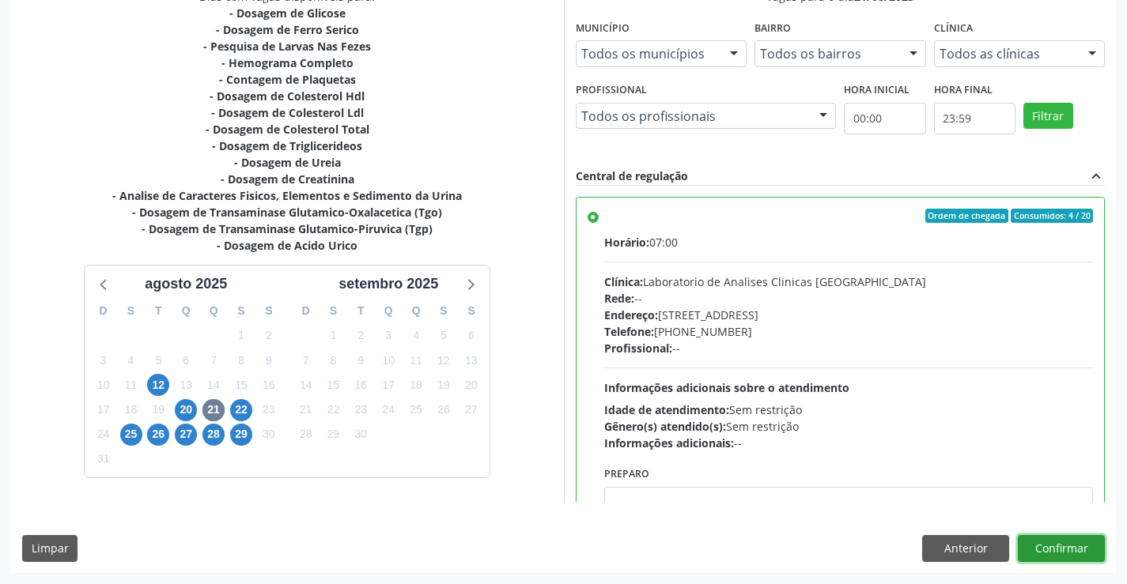
click at [1059, 546] on button "Confirmar" at bounding box center [1061, 548] width 87 height 27
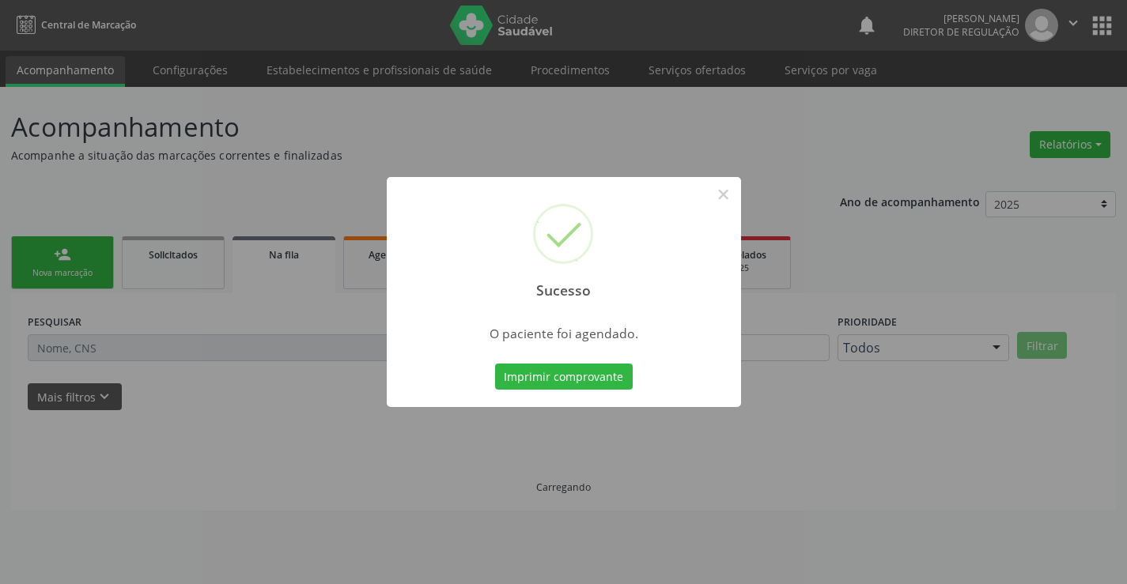
scroll to position [0, 0]
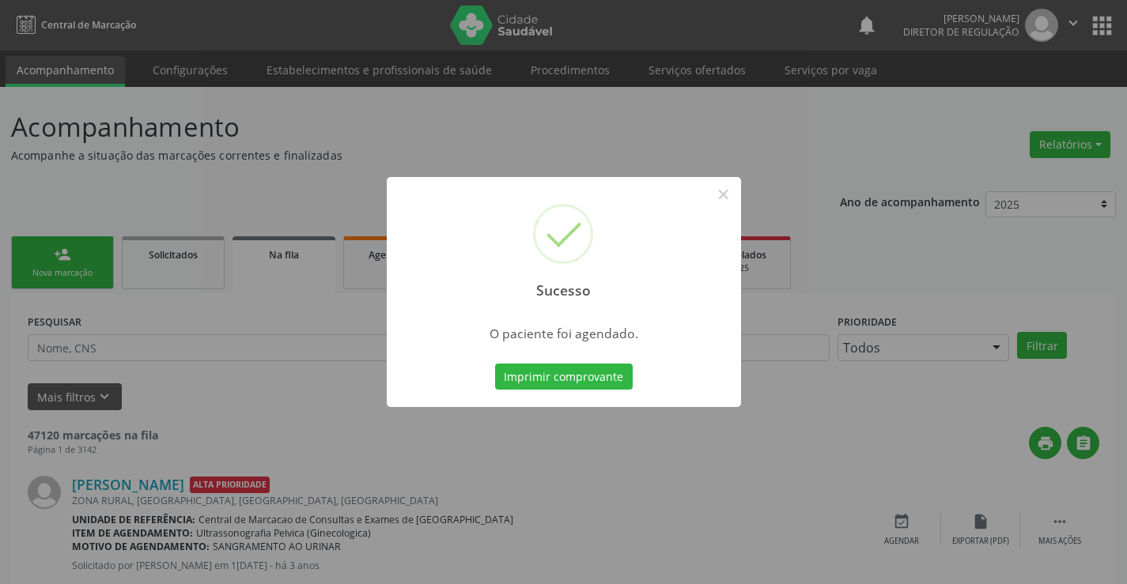
click at [495, 364] on button "Imprimir comprovante" at bounding box center [564, 377] width 138 height 27
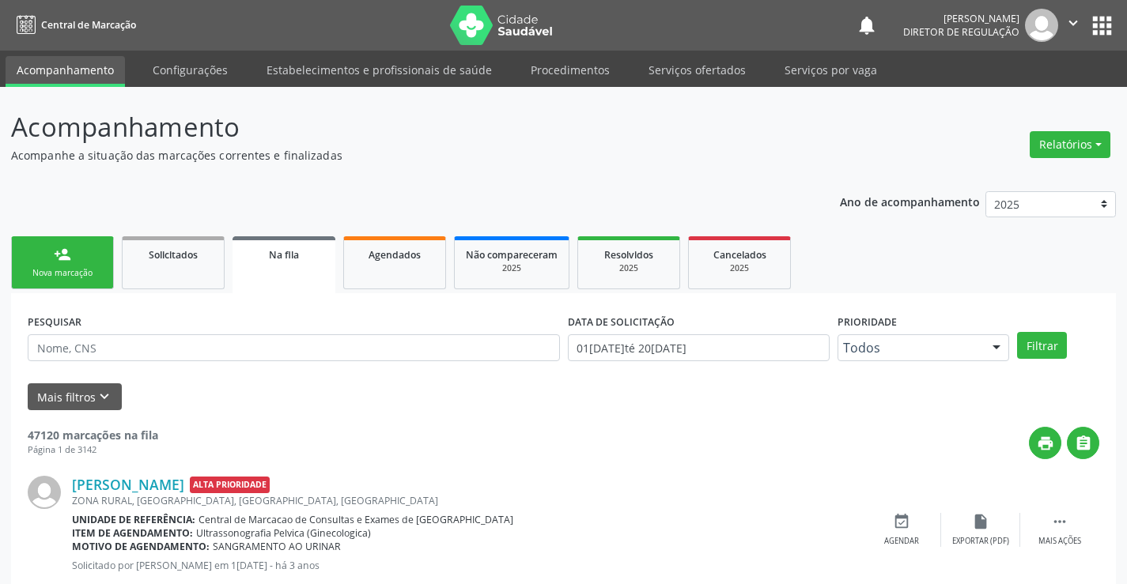
click at [55, 260] on div "person_add" at bounding box center [62, 254] width 17 height 17
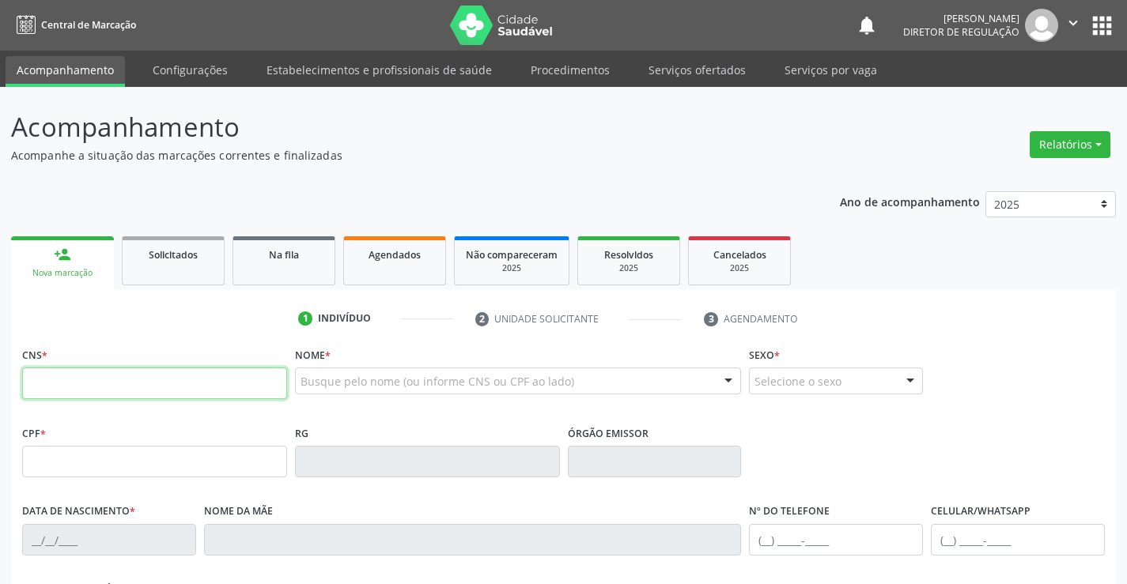
click at [78, 373] on input "text" at bounding box center [154, 384] width 265 height 32
type input "707 6072 1773 5692"
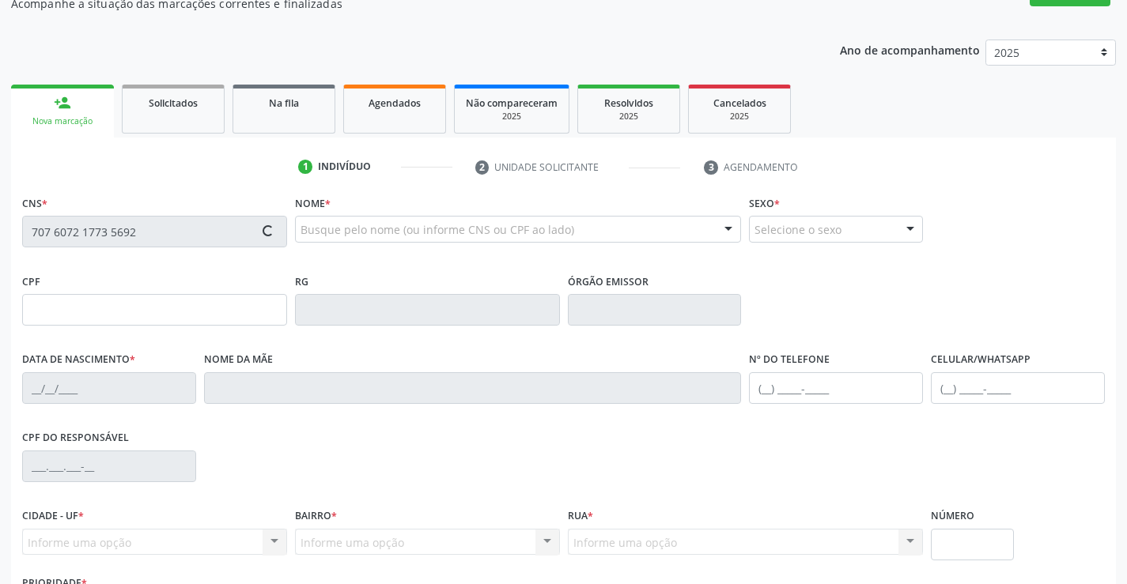
scroll to position [273, 0]
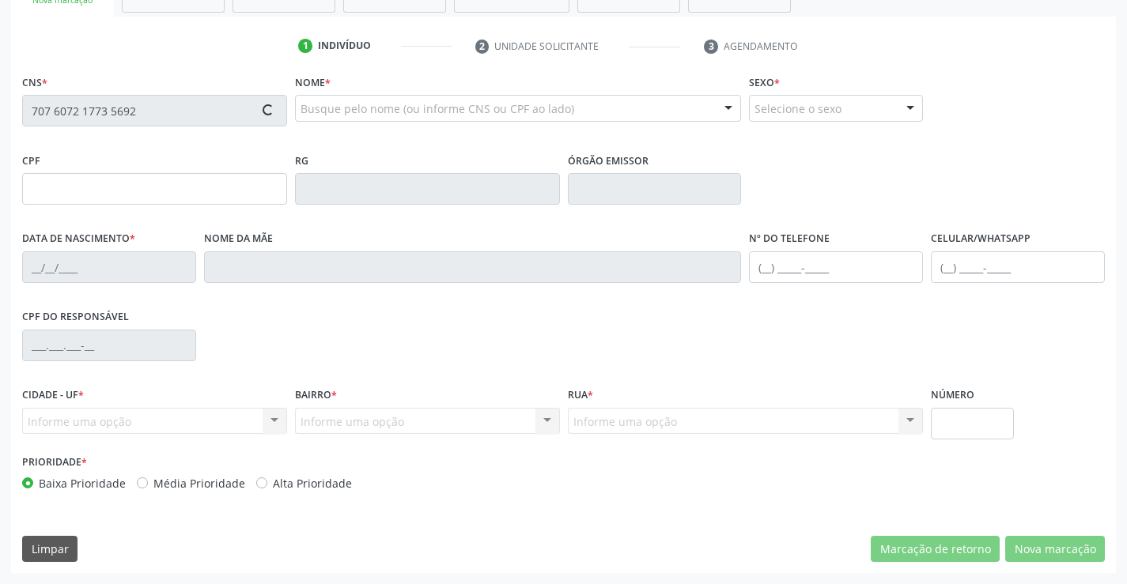
type input "2516771"
type input "03/05/1963"
type input "043.546.475-24"
type input "S/N"
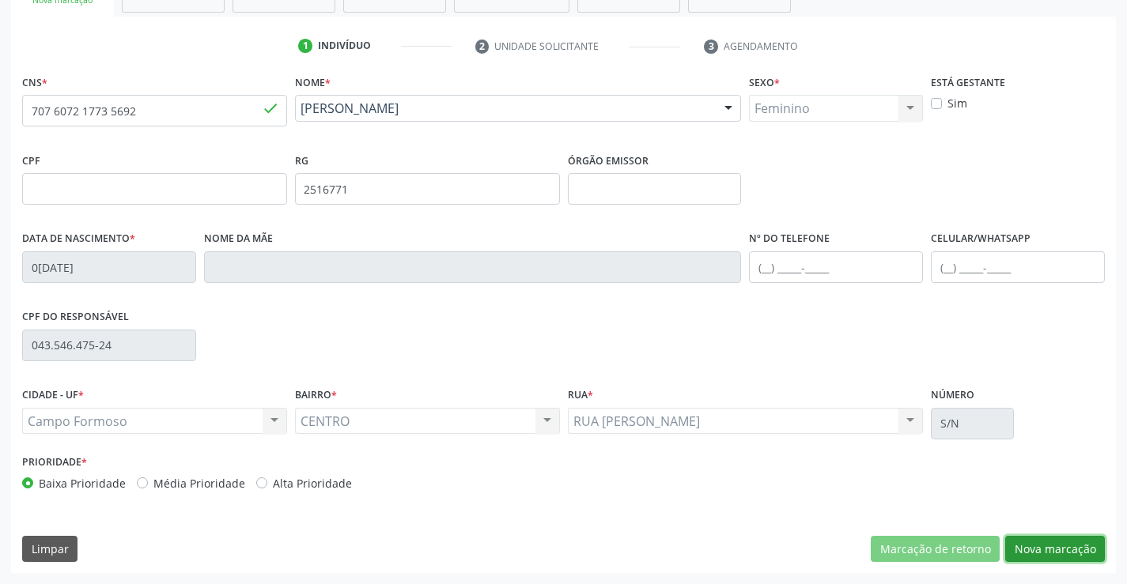
click at [1048, 551] on button "Nova marcação" at bounding box center [1055, 549] width 100 height 27
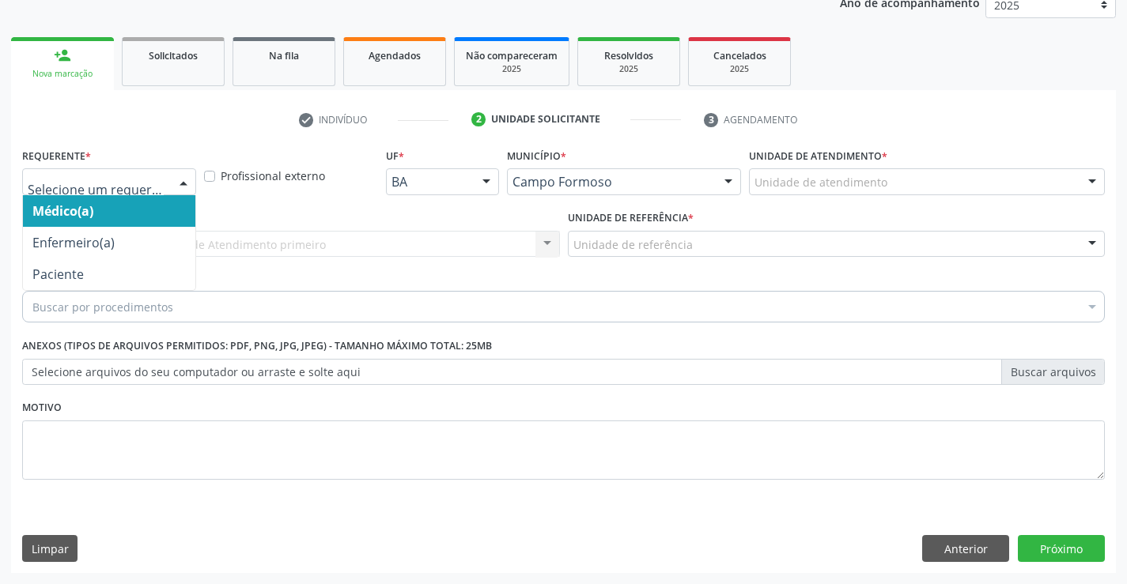
click at [180, 173] on div at bounding box center [184, 182] width 24 height 27
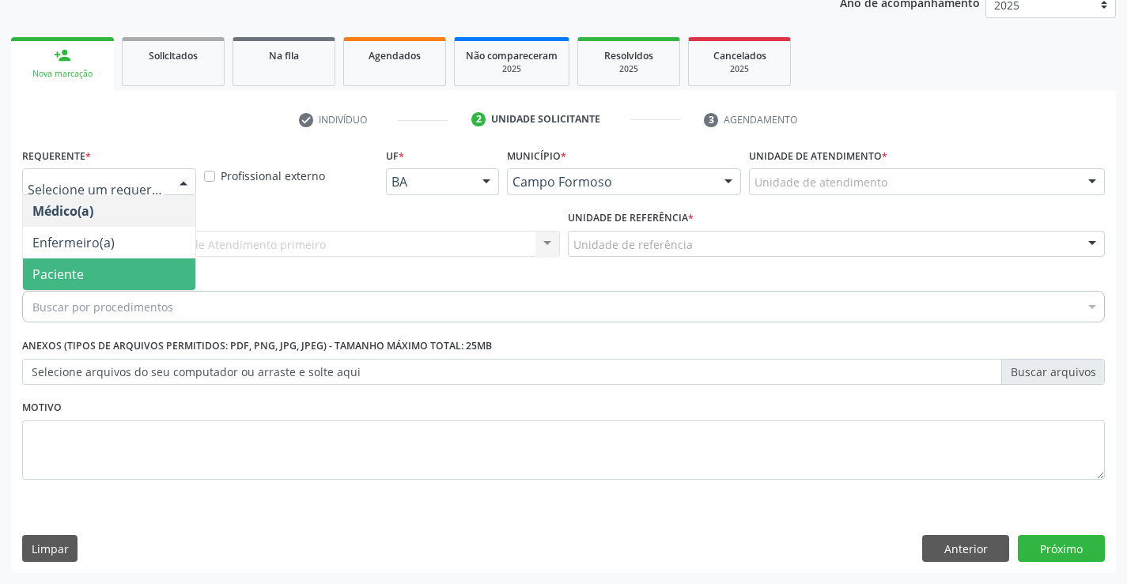
click at [153, 285] on span "Paciente" at bounding box center [109, 275] width 172 height 32
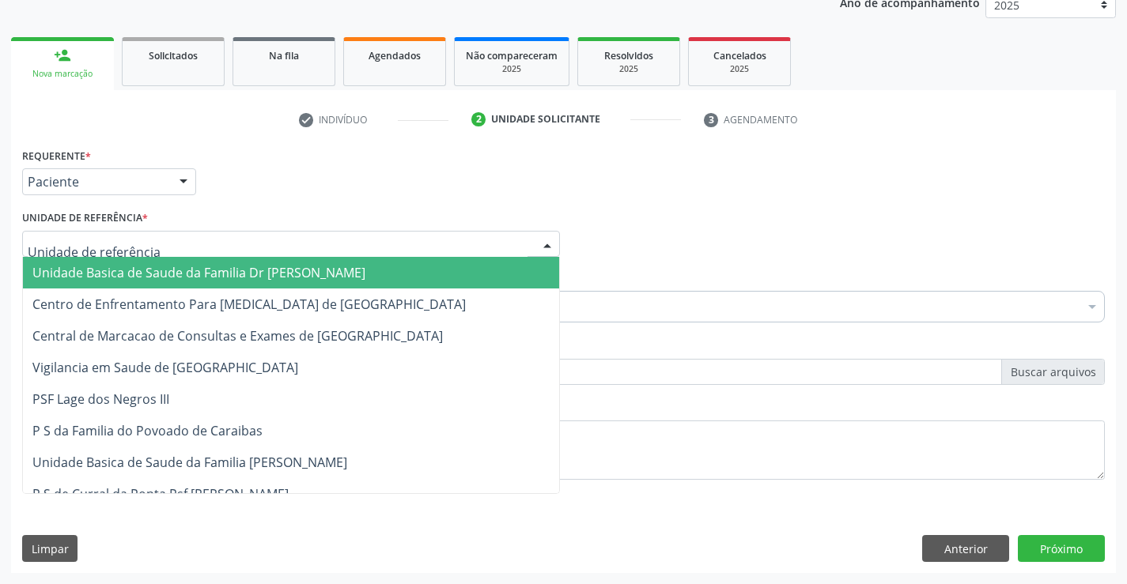
click at [270, 240] on div at bounding box center [291, 244] width 538 height 27
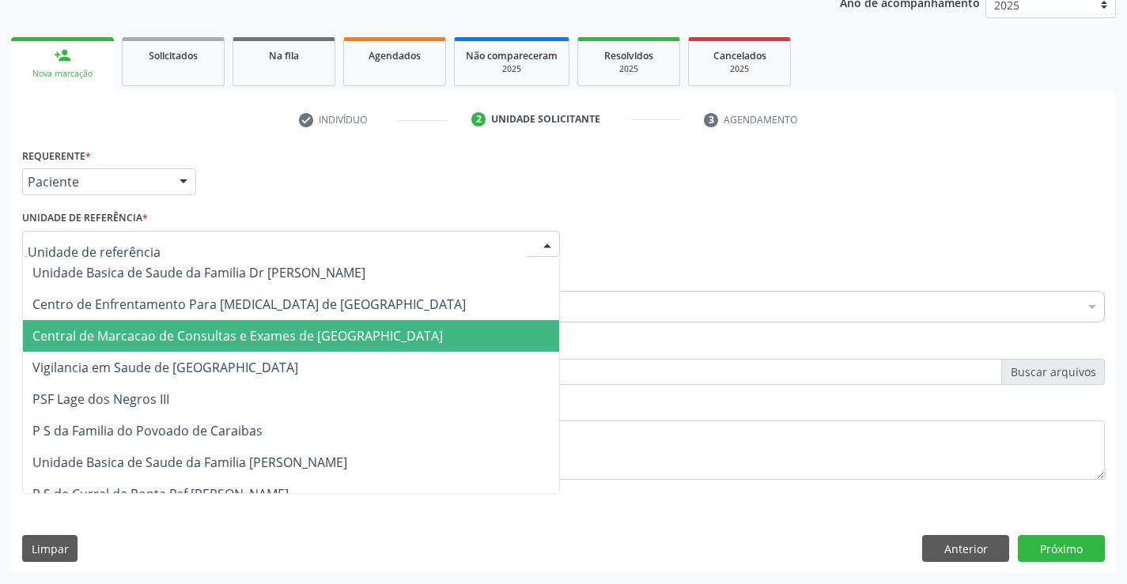
click at [278, 338] on span "Central de Marcacao de Consultas e Exames de [GEOGRAPHIC_DATA]" at bounding box center [237, 335] width 410 height 17
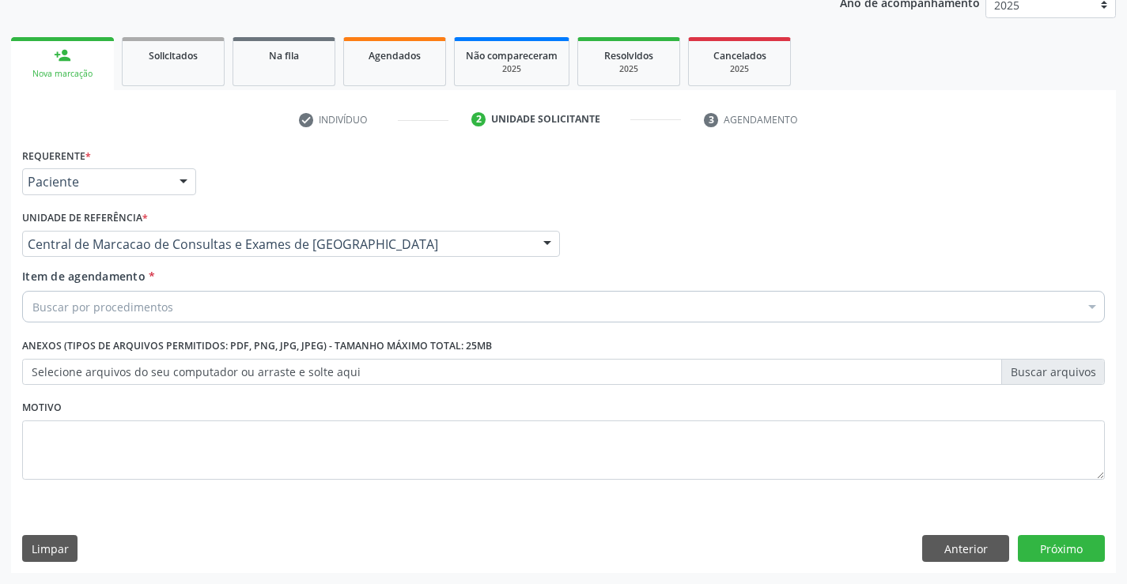
click at [338, 306] on div "Buscar por procedimentos" at bounding box center [563, 307] width 1082 height 32
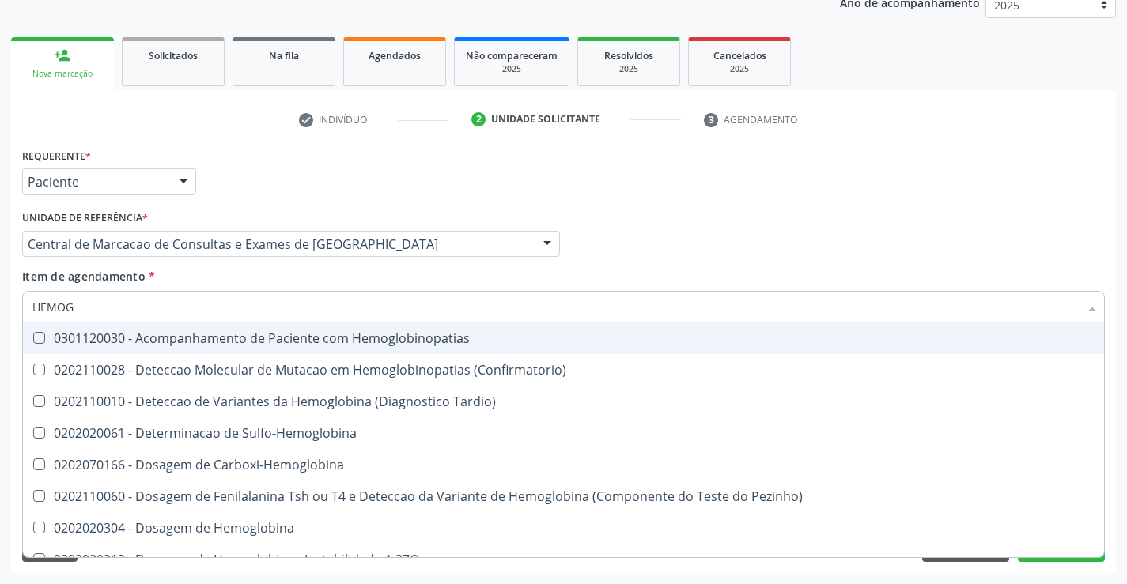
type input "HEMOGR"
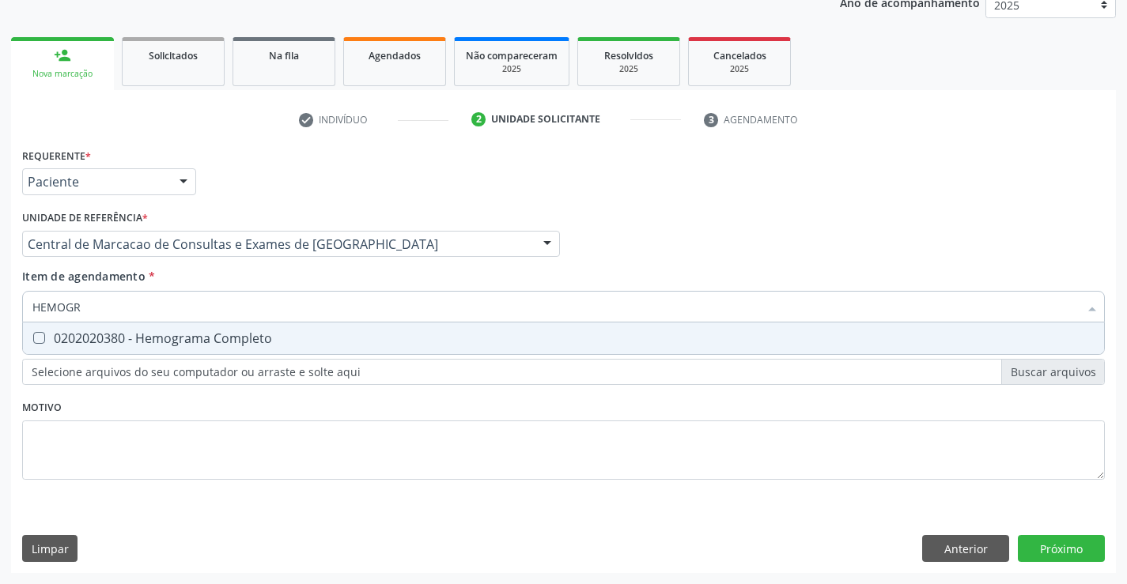
click at [279, 335] on div "0202020380 - Hemograma Completo" at bounding box center [563, 338] width 1062 height 13
checkbox Completo "true"
type input "HEMOGR"
click at [285, 284] on div "Item de agendamento * HEMOGR Desfazer seleção 0202020380 - Hemograma Completo N…" at bounding box center [563, 293] width 1082 height 50
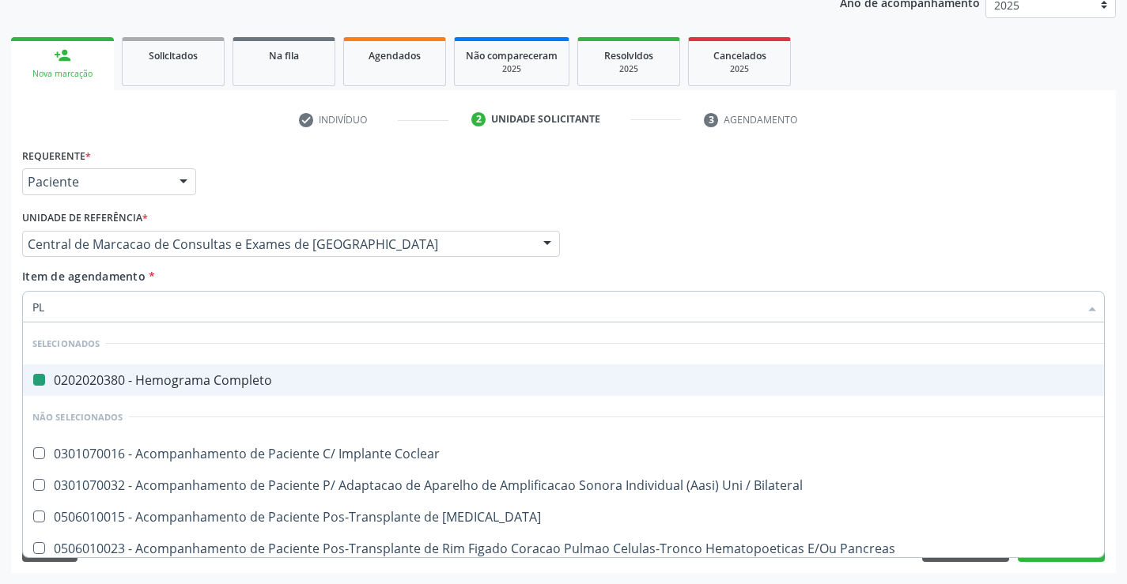
type input "PLA"
checkbox Completo "false"
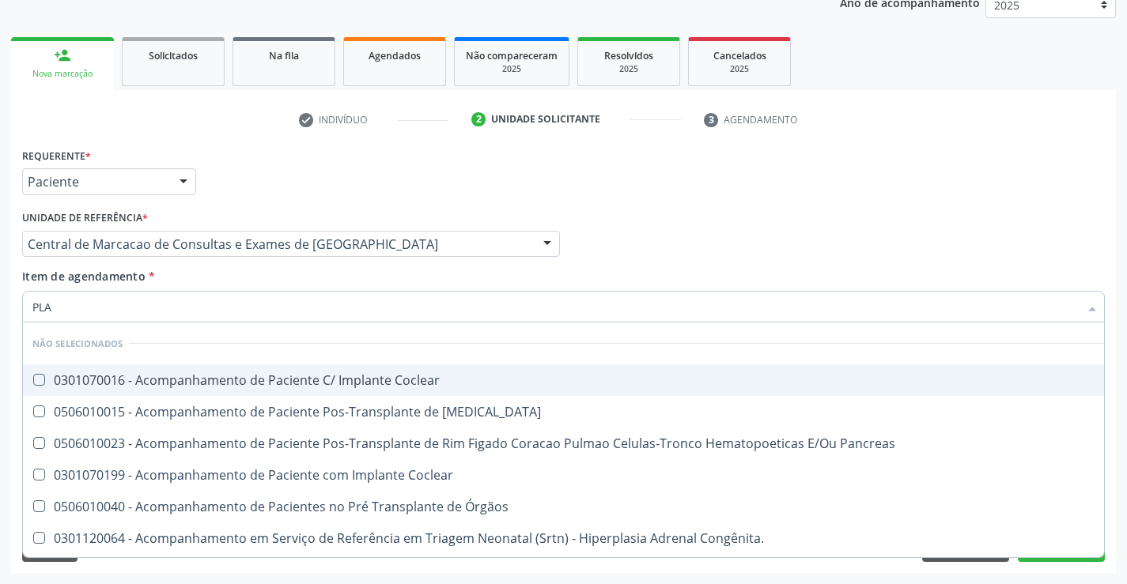
type input "PLAQ"
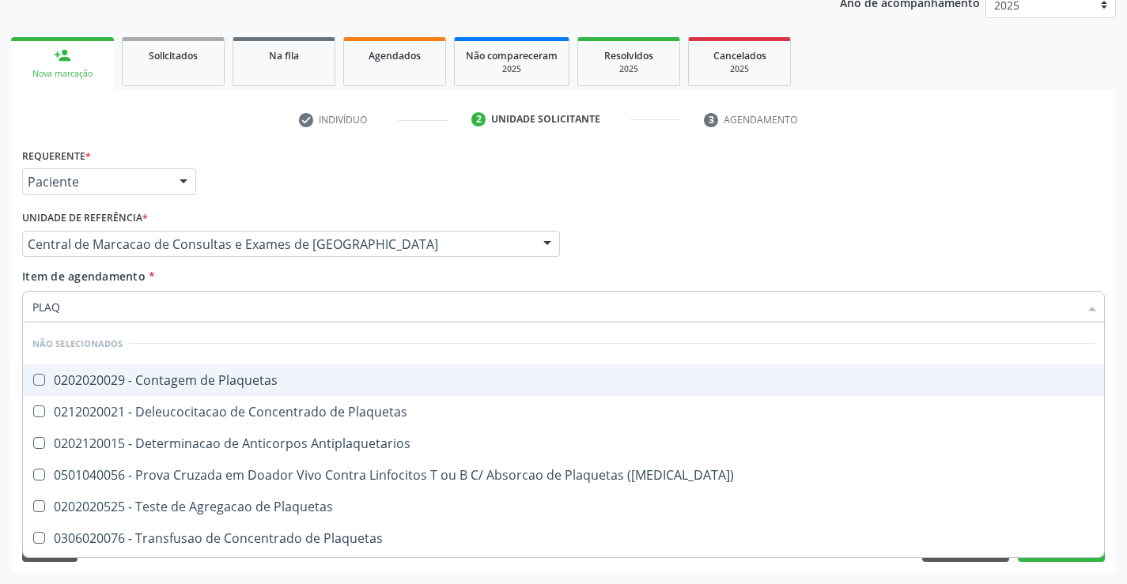
drag, startPoint x: 262, startPoint y: 383, endPoint x: 261, endPoint y: 311, distance: 71.9
click at [261, 383] on div "0202020029 - Contagem de Plaquetas" at bounding box center [563, 380] width 1062 height 13
checkbox Plaquetas "true"
type input "PLAQ"
click at [259, 278] on div "Item de agendamento * PLAQ Desfazer seleção Não selecionados 0202020029 - Conta…" at bounding box center [563, 293] width 1082 height 50
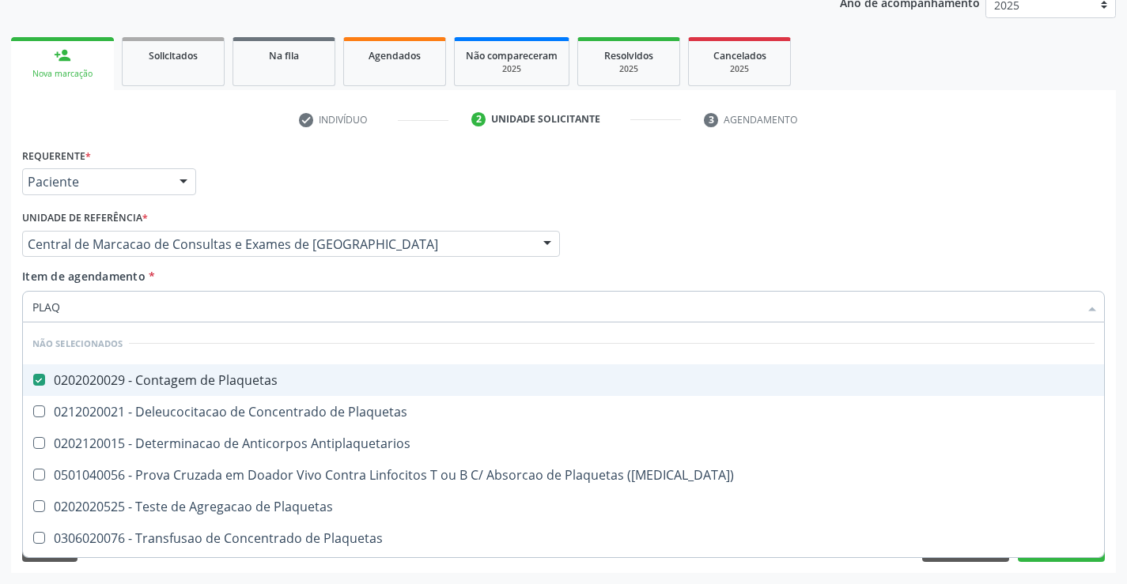
checkbox Plaquetas "true"
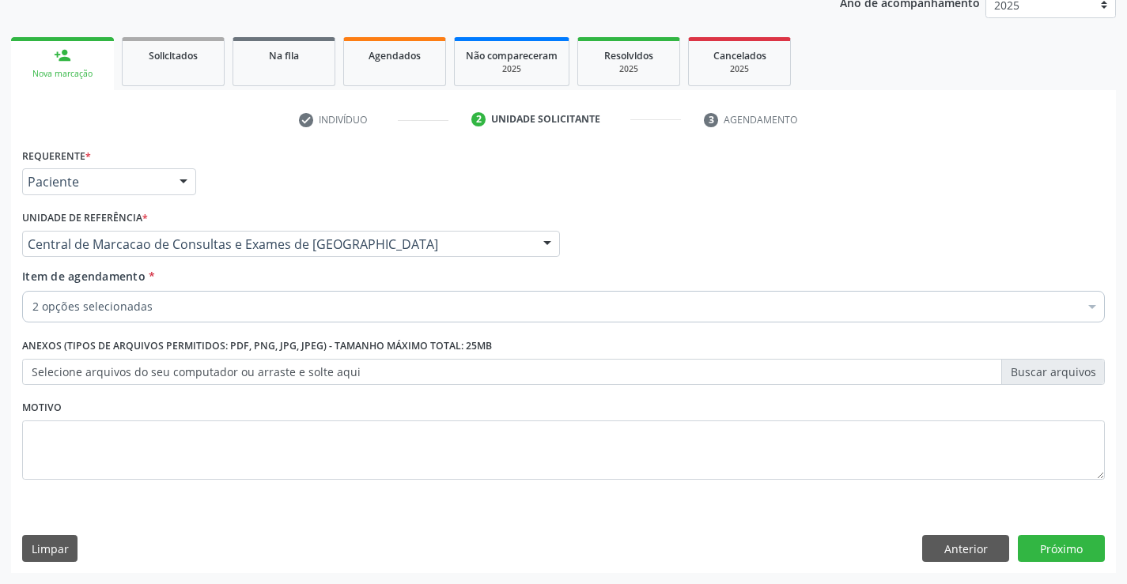
click at [263, 317] on div "2 opções selecionadas" at bounding box center [563, 307] width 1082 height 32
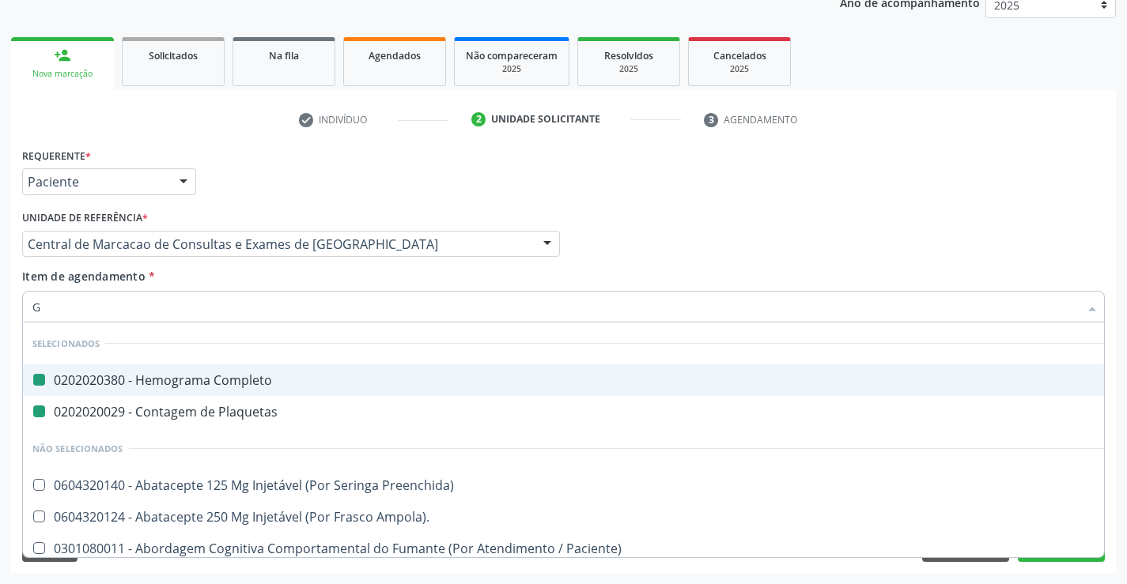
type input "GL"
checkbox Completo "false"
checkbox Plaquetas "false"
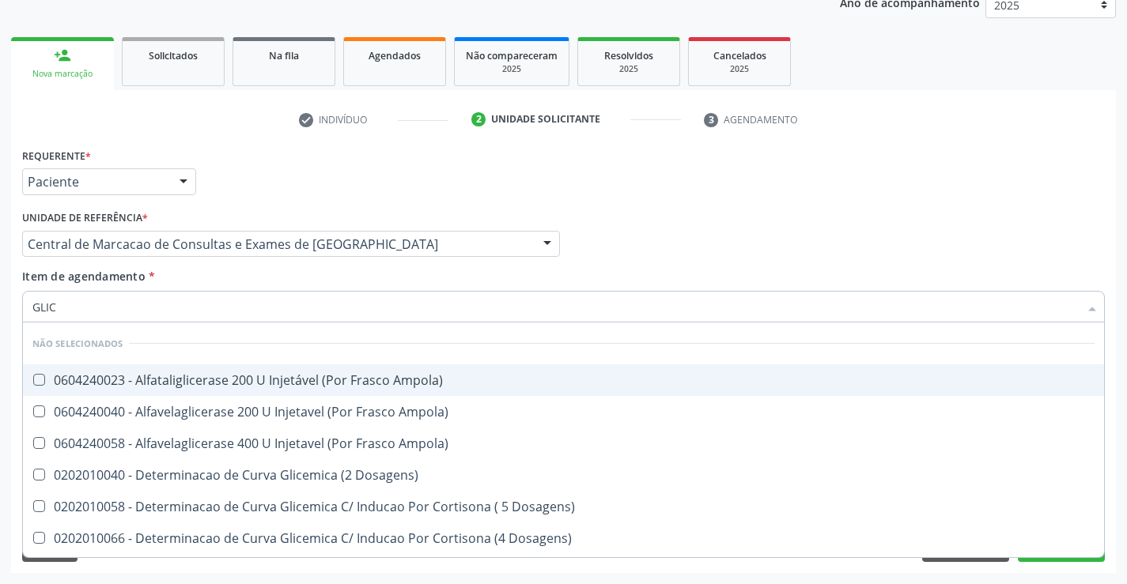
type input "GLICO"
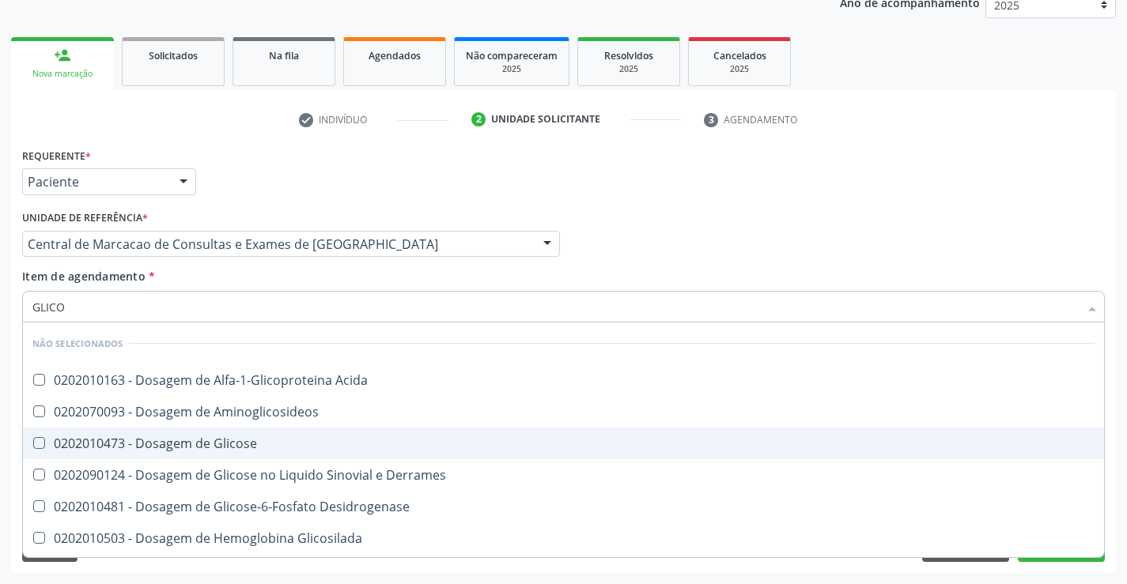
click at [246, 432] on span "0202010473 - Dosagem de Glicose" at bounding box center [563, 444] width 1081 height 32
checkbox Glicose "true"
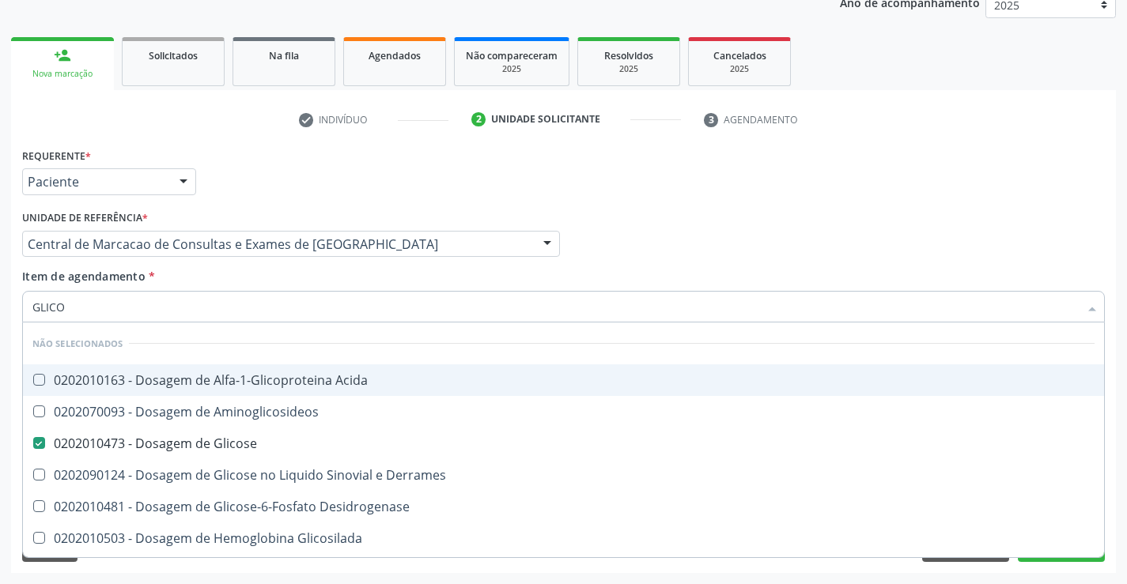
type input "GLICO"
click at [253, 289] on div "Item de agendamento * GLICO Desfazer seleção Não selecionados 0202010163 - Dosa…" at bounding box center [563, 293] width 1082 height 50
checkbox Acida "true"
checkbox Aminoglicosideos "true"
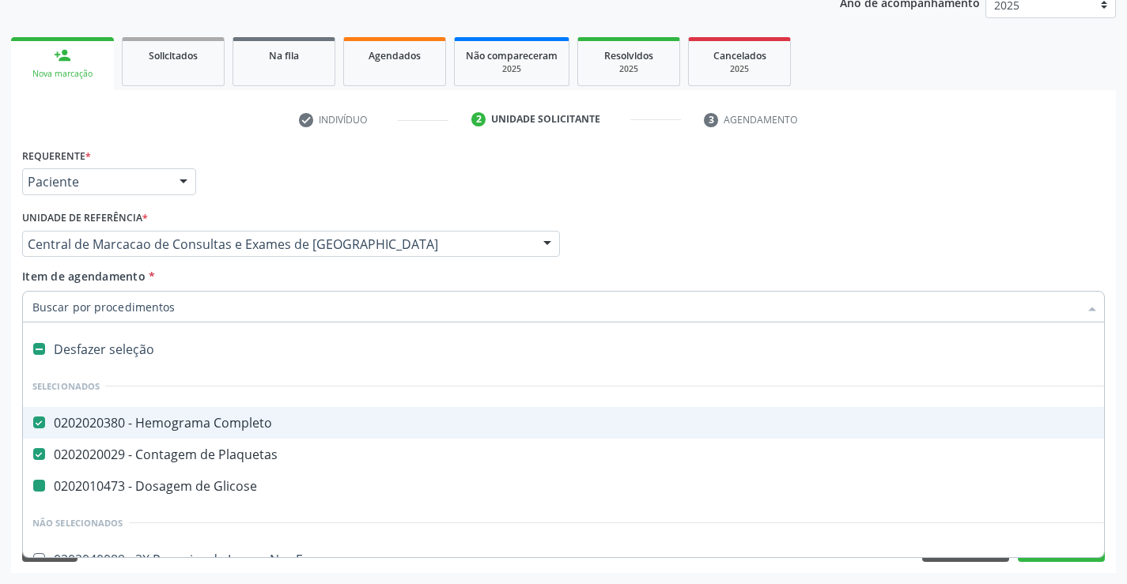
type input "U"
checkbox Glicose "false"
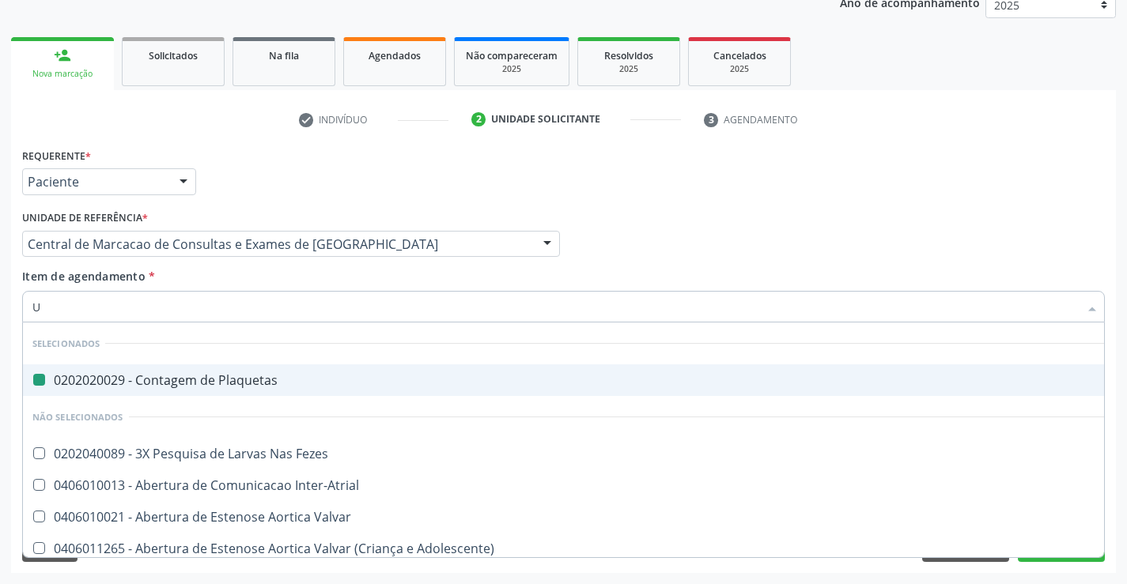
type input "UR"
checkbox Plaquetas "false"
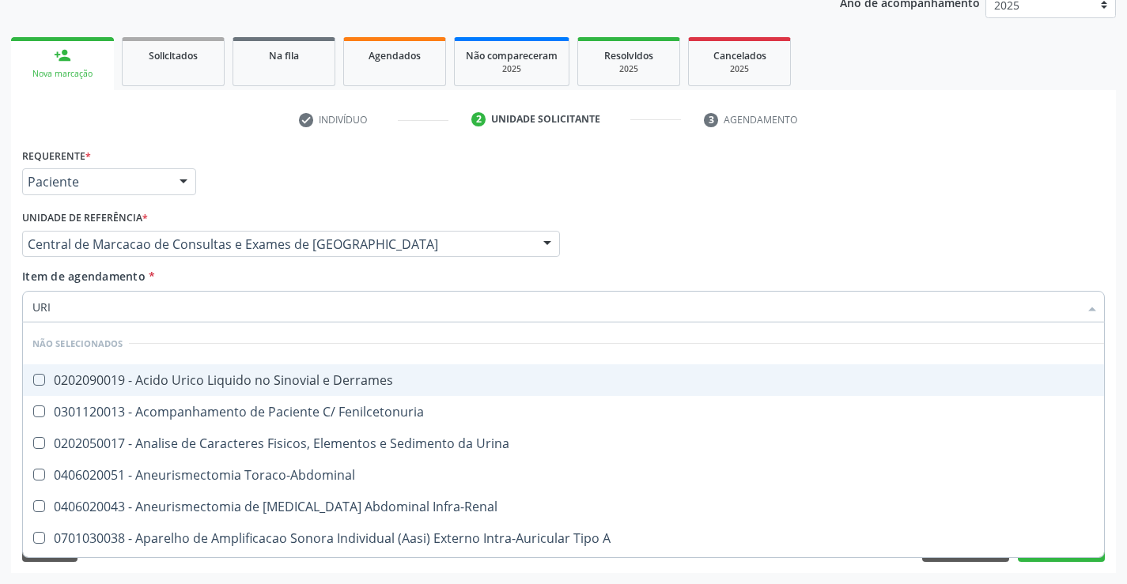
type input "URIN"
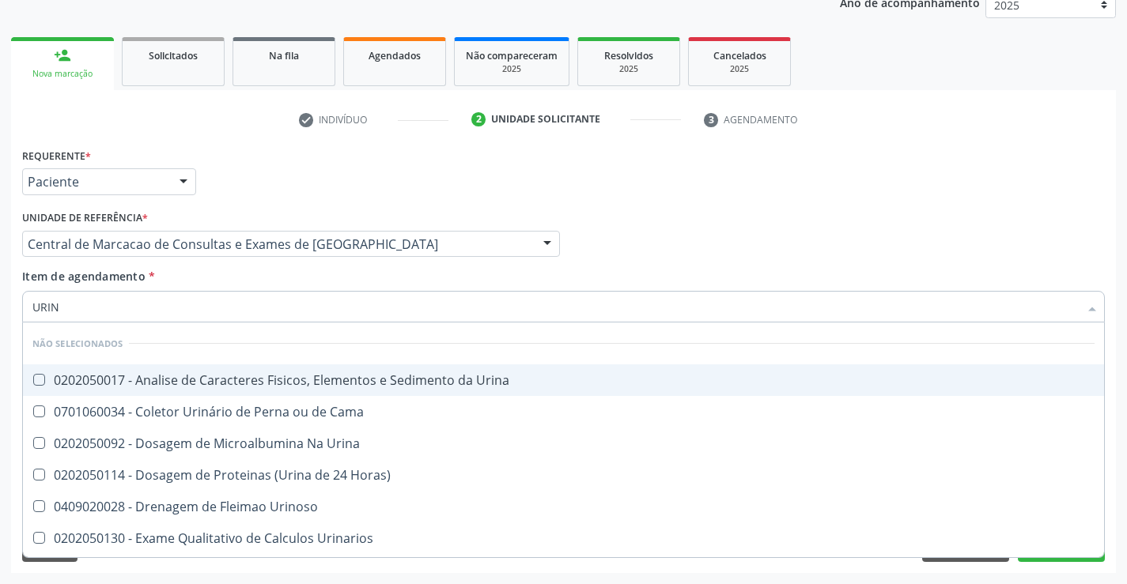
click at [317, 368] on span "0202050017 - Analise de Caracteres Fisicos, Elementos e Sedimento da Urina" at bounding box center [563, 380] width 1081 height 32
checkbox Urina "true"
click at [307, 274] on div "Item de agendamento * URIN Desfazer seleção Não selecionados 0202050017 - Anali…" at bounding box center [563, 293] width 1082 height 50
checkbox Urina "true"
checkbox Horas\) "true"
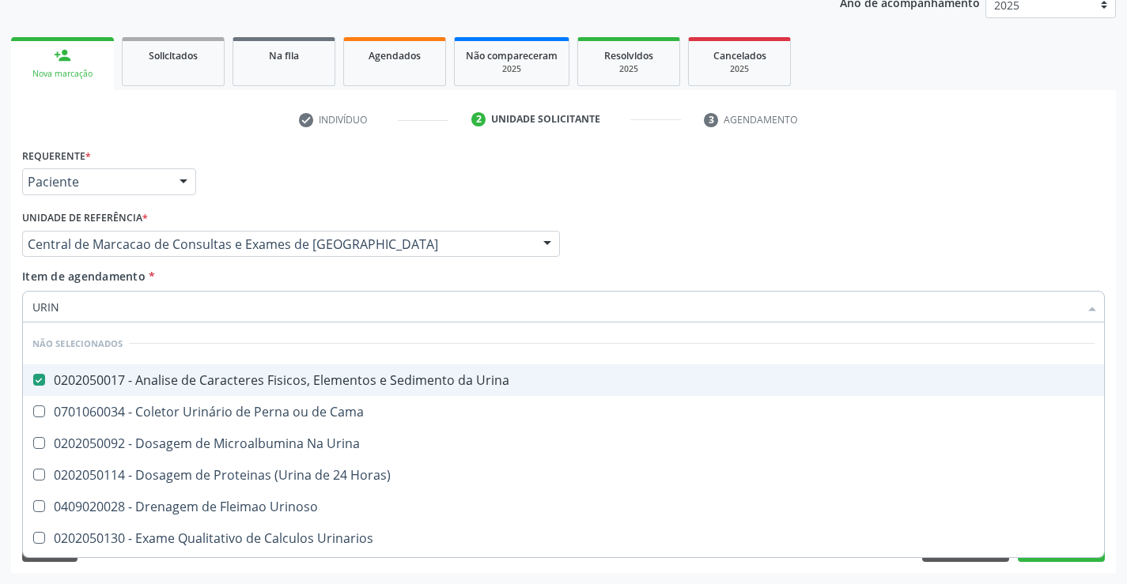
checkbox Cama "true"
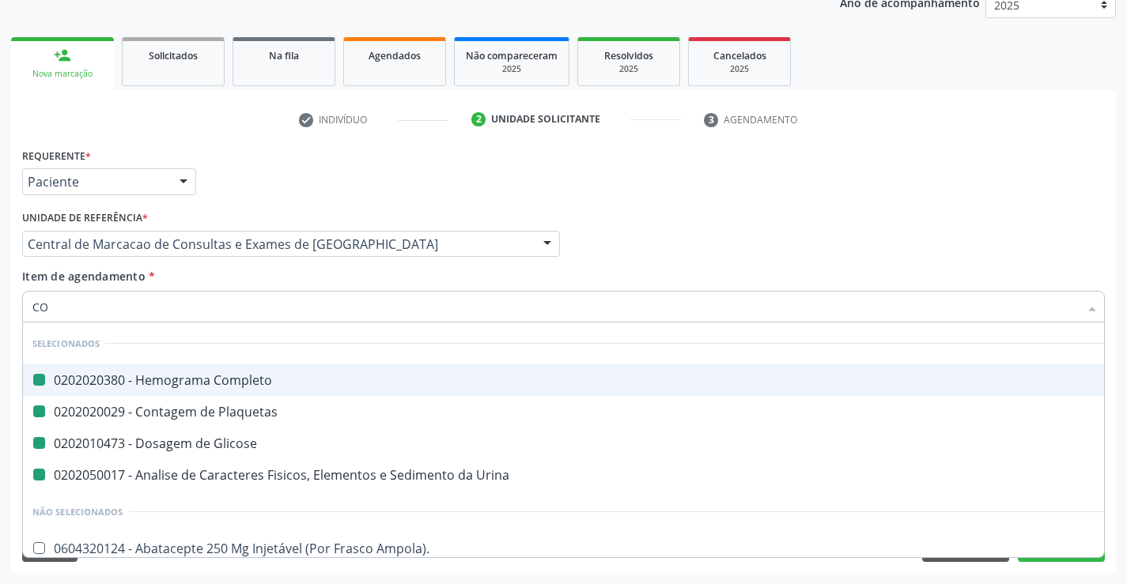
type input "COL"
checkbox Completo "false"
checkbox Glicose "false"
checkbox Urina "false"
checkbox Plaquetas "false"
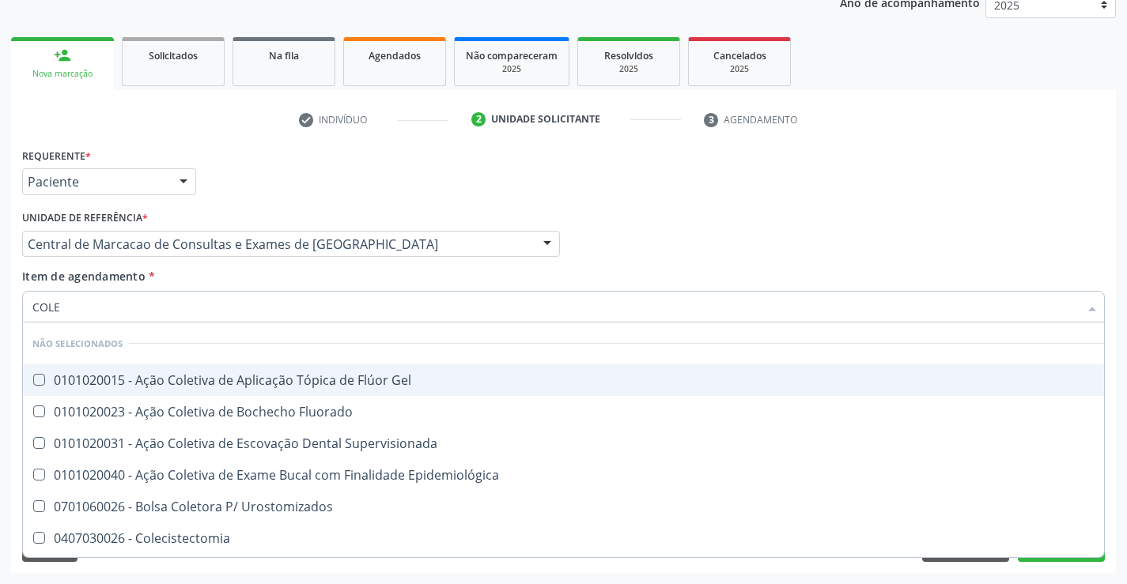
type input "COLES"
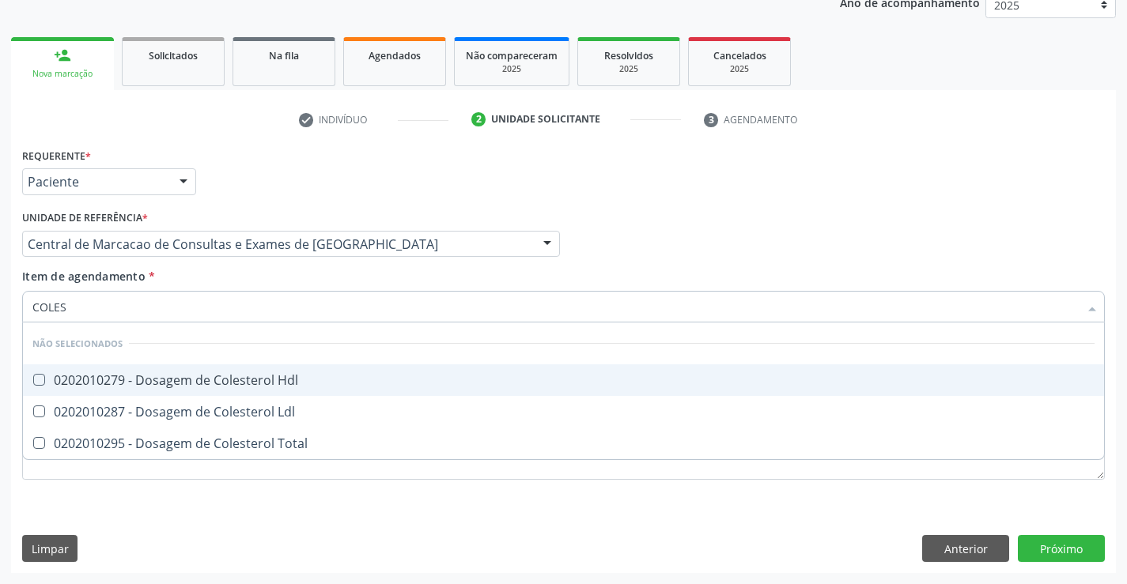
click at [262, 369] on span "0202010279 - Dosagem de Colesterol Hdl" at bounding box center [563, 380] width 1081 height 32
checkbox Hdl "true"
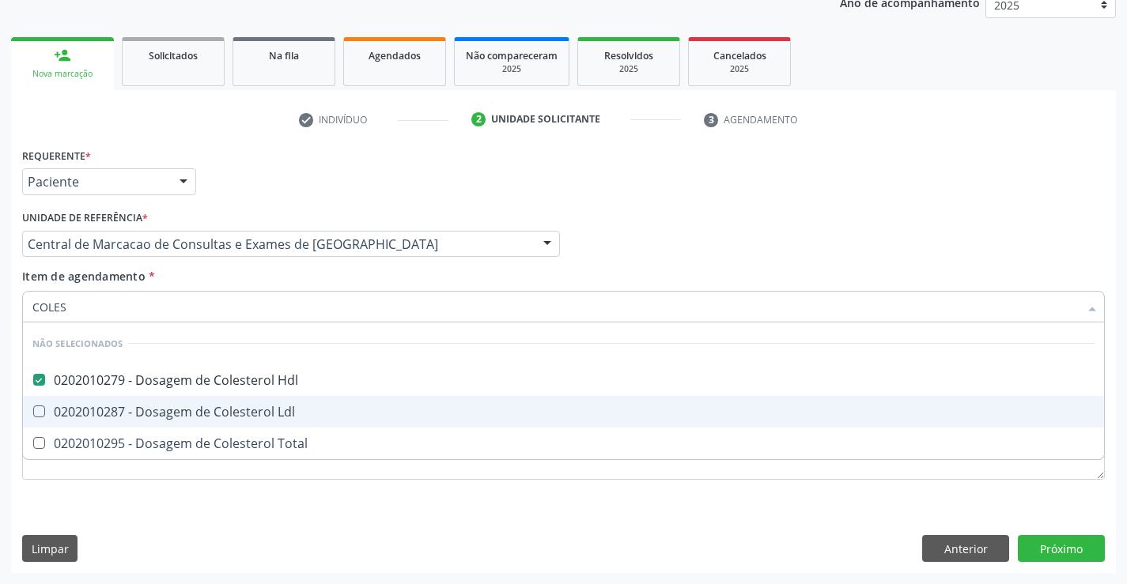
drag, startPoint x: 270, startPoint y: 405, endPoint x: 274, endPoint y: 416, distance: 11.8
click at [273, 414] on div "0202010287 - Dosagem de Colesterol Ldl" at bounding box center [563, 412] width 1062 height 13
checkbox Ldl "true"
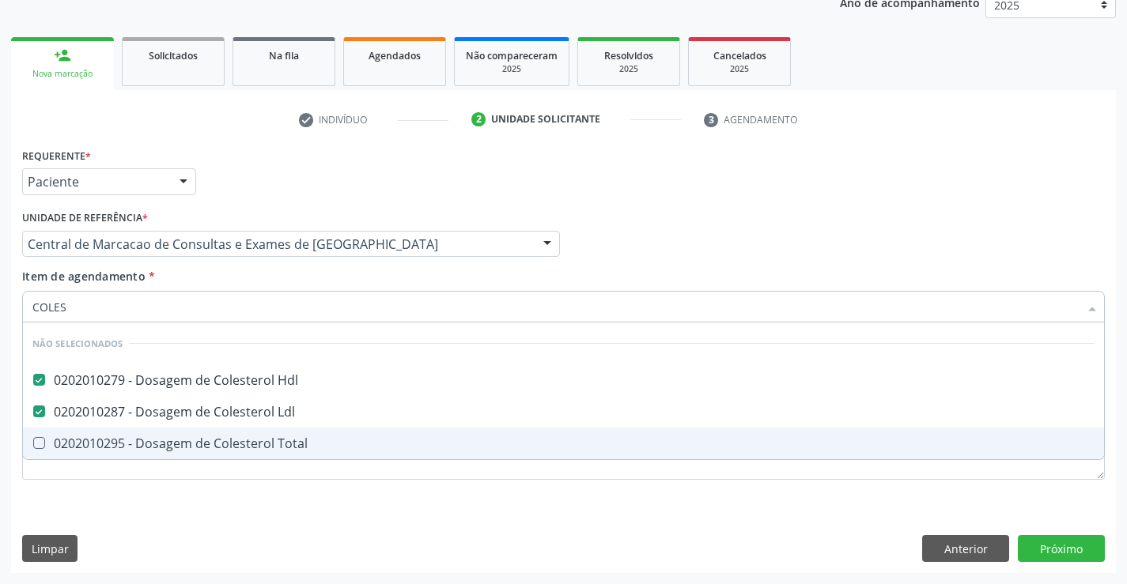
click at [278, 444] on div "0202010295 - Dosagem de Colesterol Total" at bounding box center [563, 443] width 1062 height 13
checkbox Total "true"
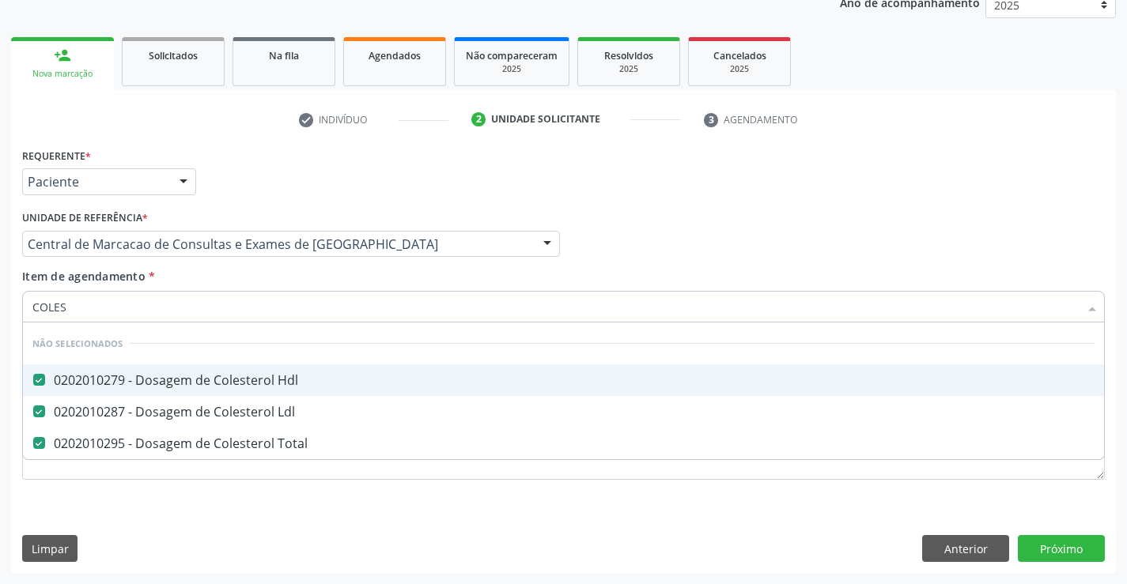
type input "COLES"
click at [270, 266] on div "Unidade de referência * Central de Marcacao de Consultas e Exames de [GEOGRAPHI…" at bounding box center [291, 237] width 546 height 62
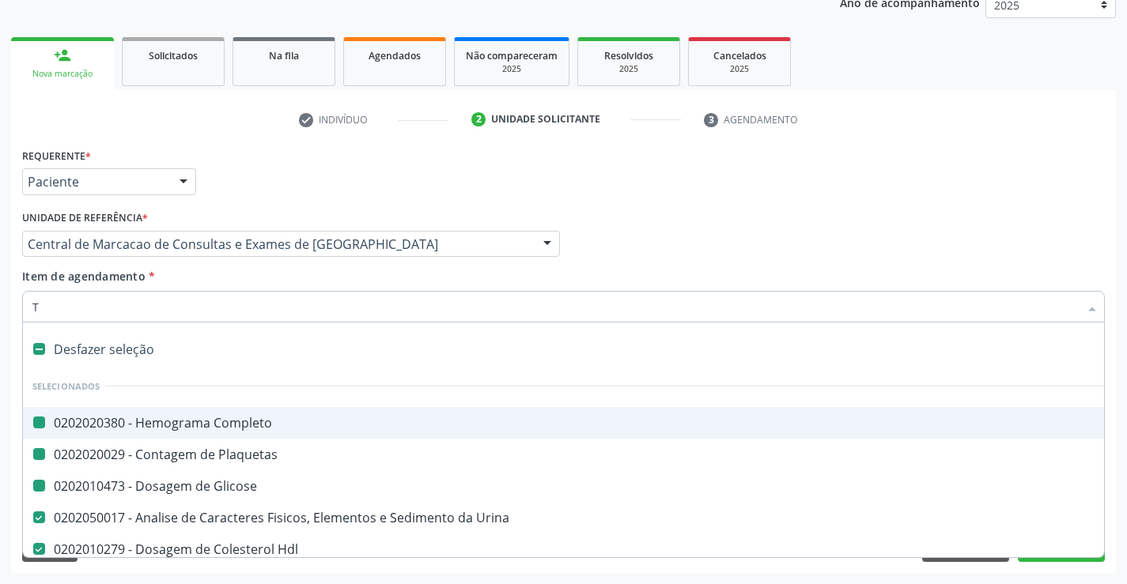
type input "TR"
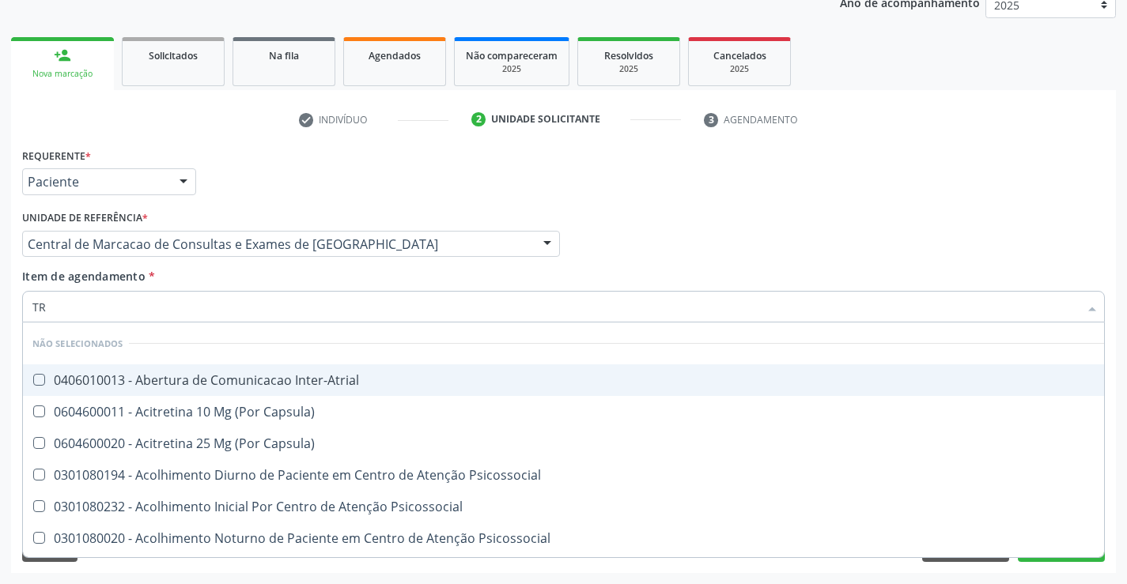
checkbox Inter-Atrial "false"
checkbox Capsula\) "false"
checkbox Psicossocial "false"
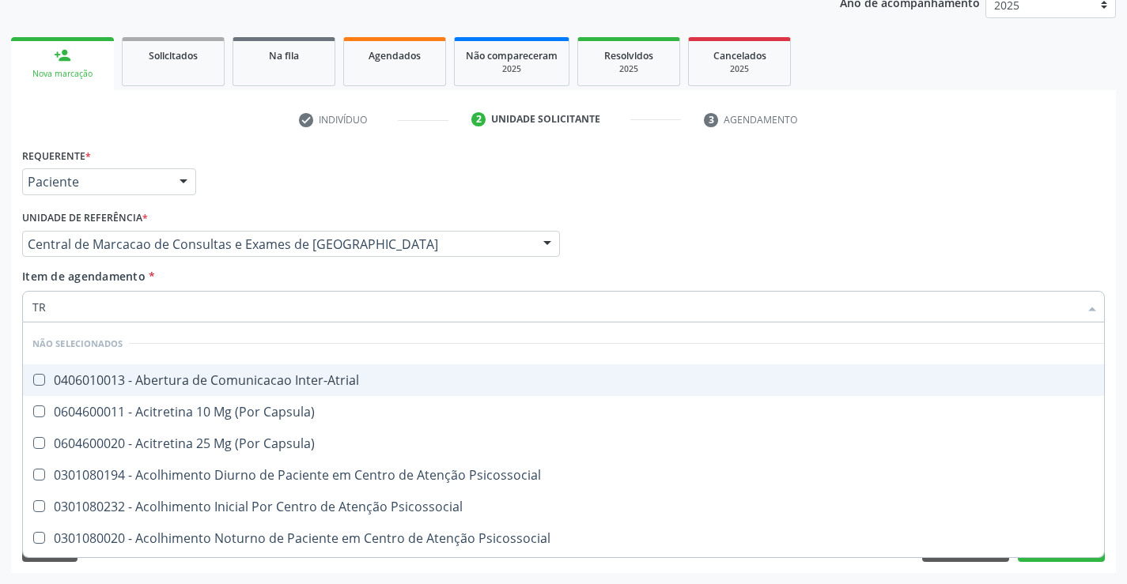
checkbox Psicossocial "false"
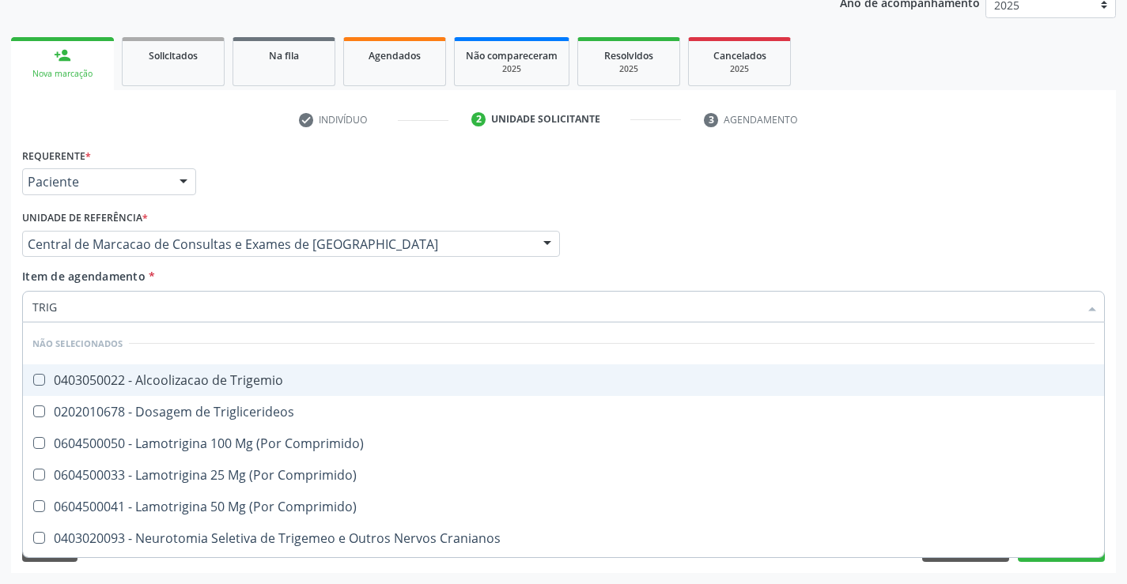
type input "TRIGL"
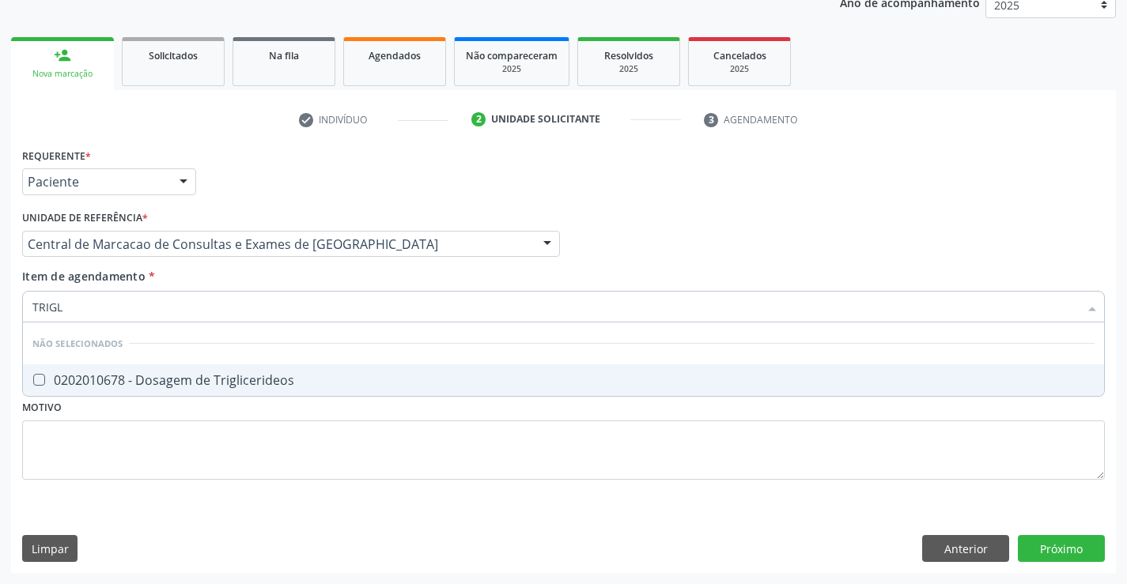
click at [300, 377] on div "0202010678 - Dosagem de Triglicerideos" at bounding box center [563, 380] width 1062 height 13
checkbox Triglicerideos "true"
click at [291, 283] on div "Item de agendamento * TRIGL Desfazer seleção Não selecionados 0202010678 - Dosa…" at bounding box center [563, 293] width 1082 height 50
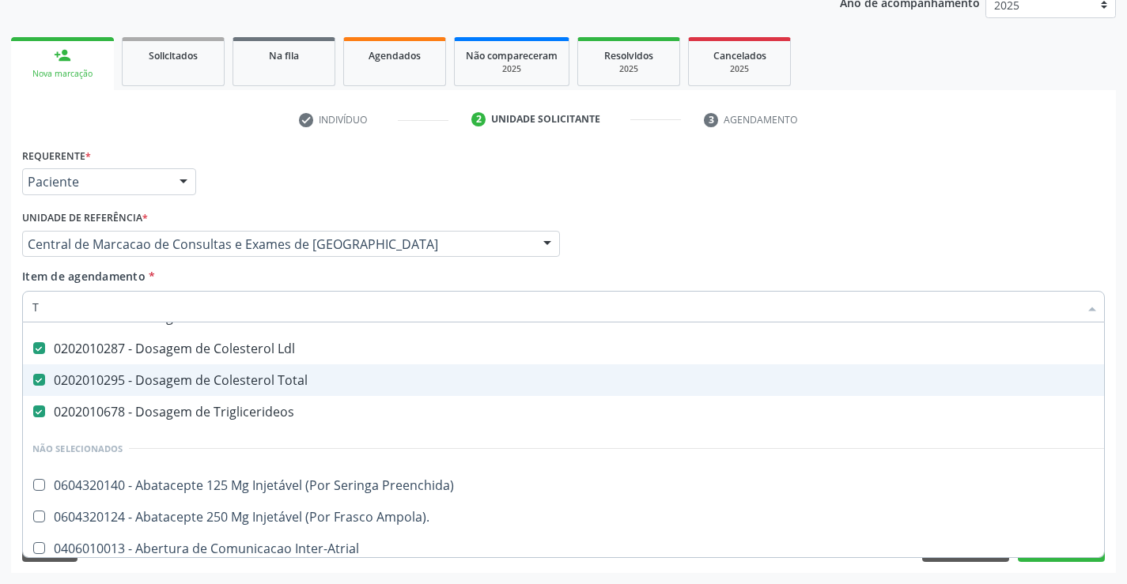
scroll to position [115, 0]
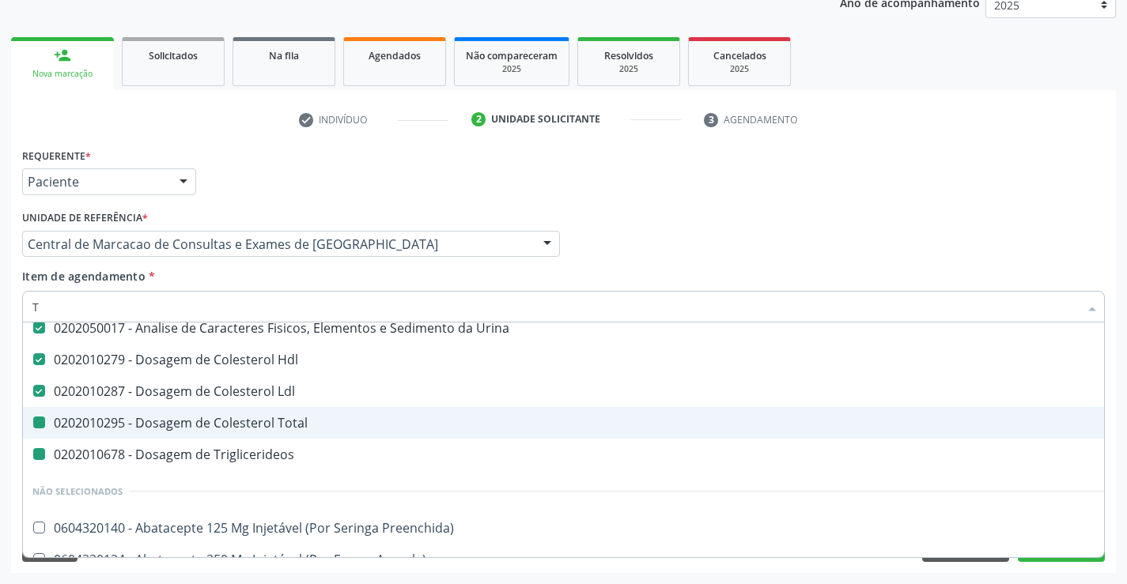
type input "TE"
checkbox Total "false"
checkbox Triglicerideos "false"
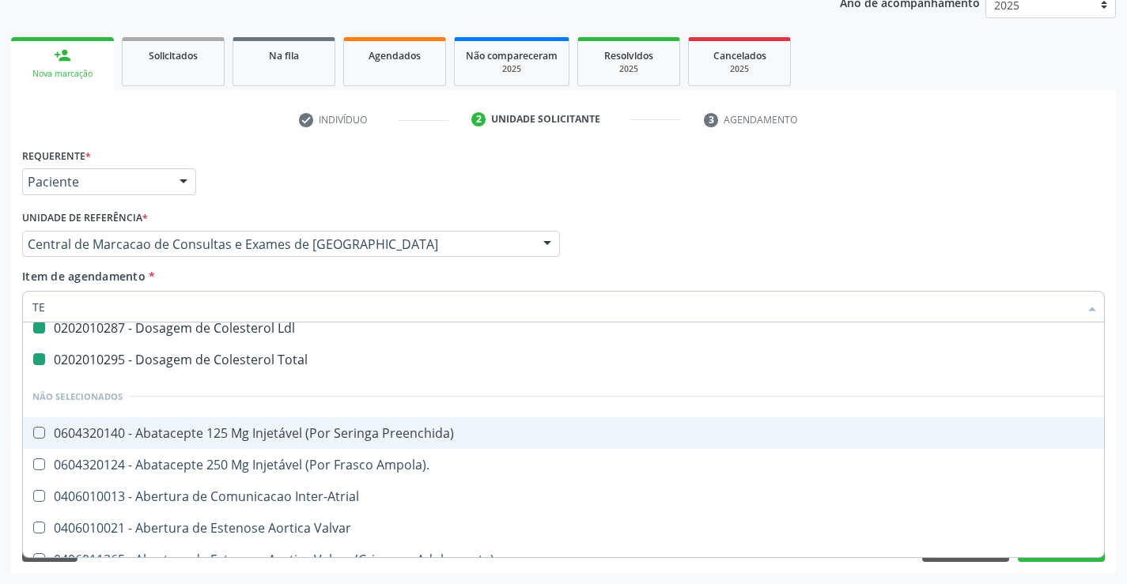
type input "TEM"
checkbox Urina "false"
checkbox Hdl "false"
checkbox Ldl "false"
checkbox Total "false"
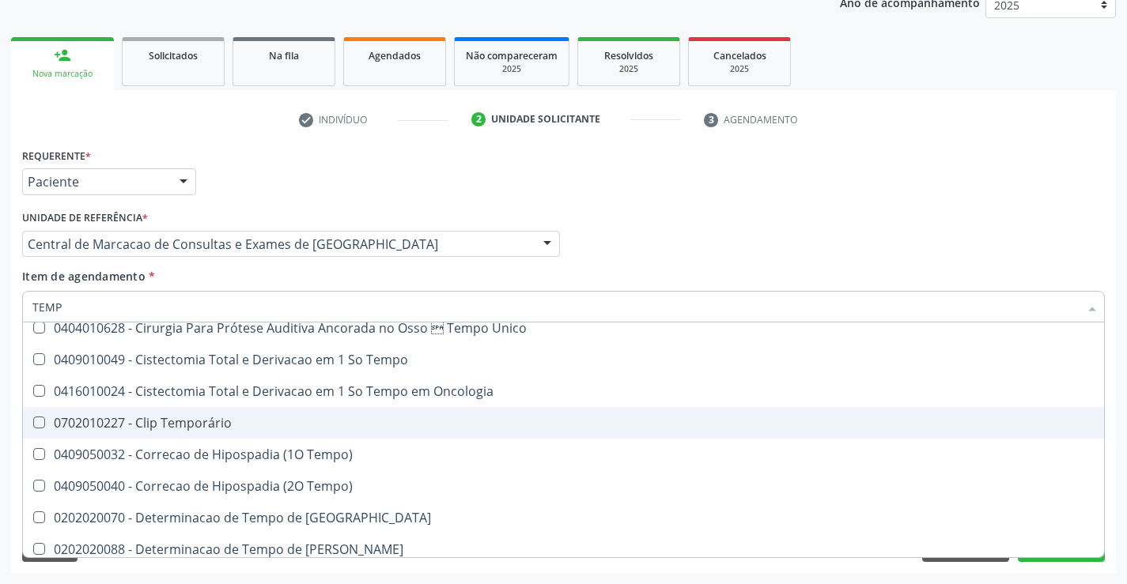
type input "TEMPO"
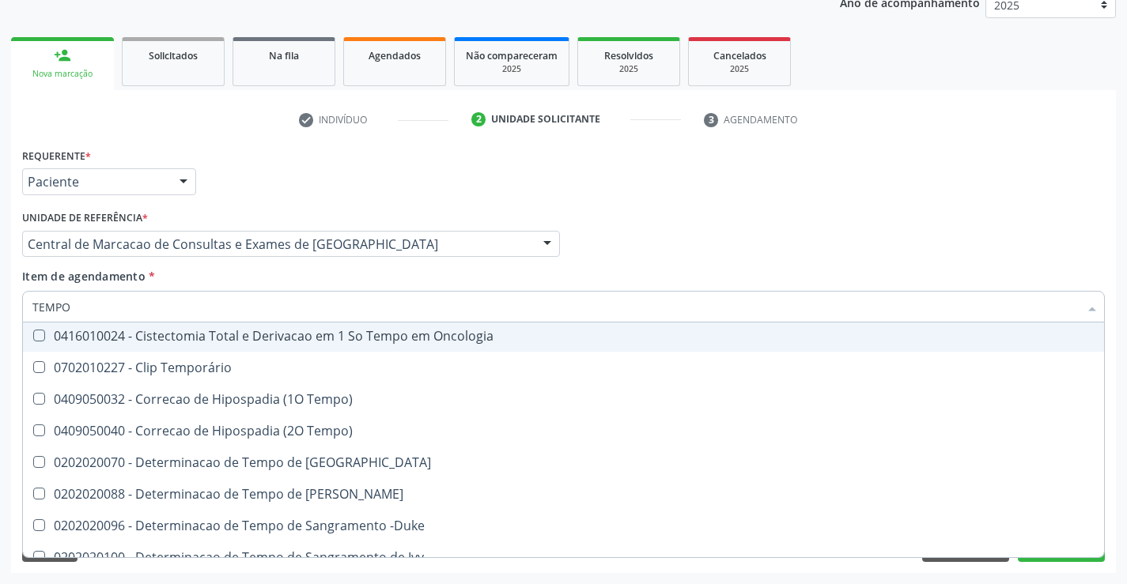
scroll to position [194, 0]
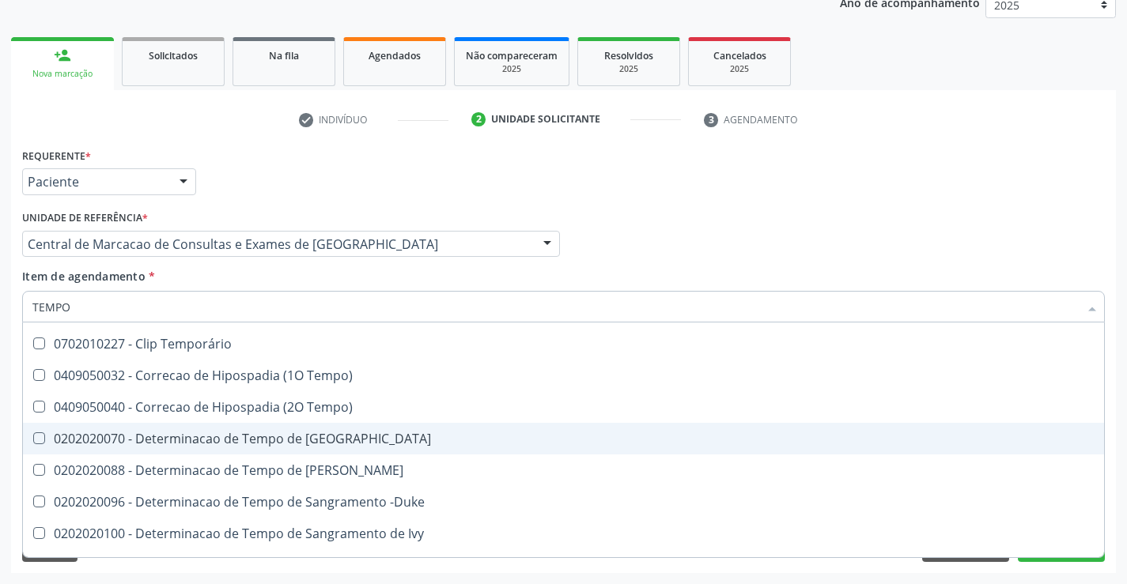
click at [381, 443] on div "0202020070 - Determinacao de Tempo de [GEOGRAPHIC_DATA]" at bounding box center [597, 438] width 1131 height 13
checkbox Coagulacao "true"
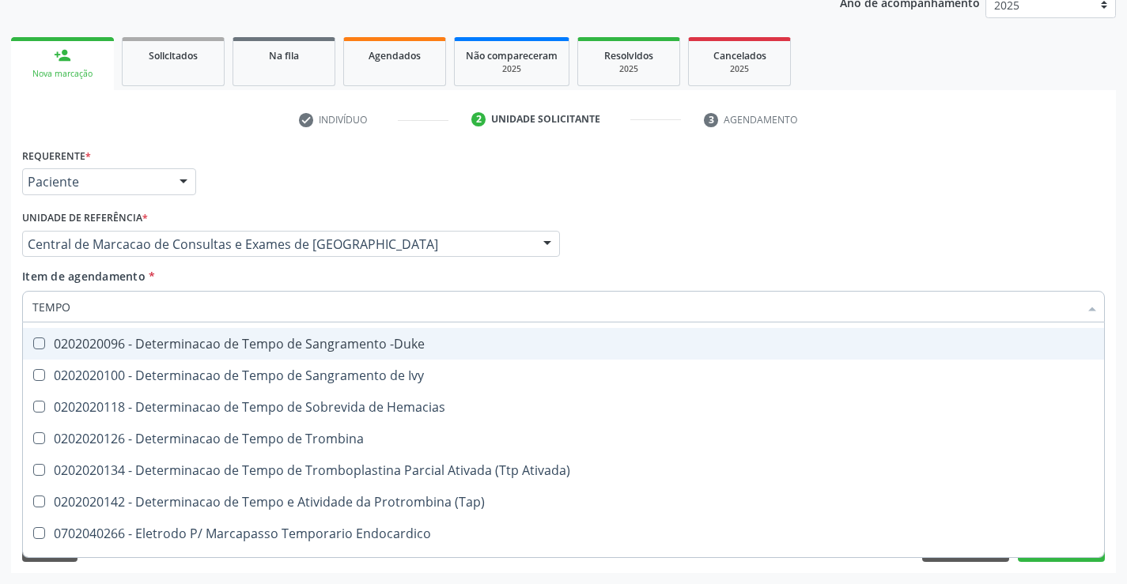
click at [404, 347] on div "0202020096 - Determinacao de Tempo de Sangramento -Duke" at bounding box center [597, 344] width 1131 height 13
checkbox -Duke "true"
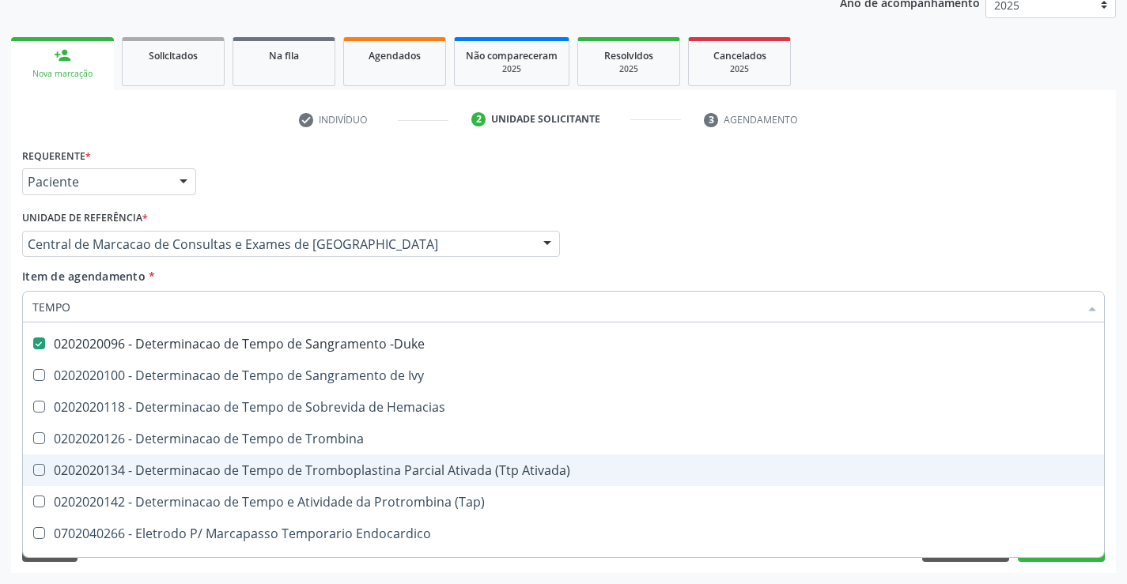
click at [516, 473] on div "0202020134 - Determinacao de Tempo de Tromboplastina Parcial Ativada (Ttp Ativa…" at bounding box center [597, 470] width 1131 height 13
checkbox Ativada\) "true"
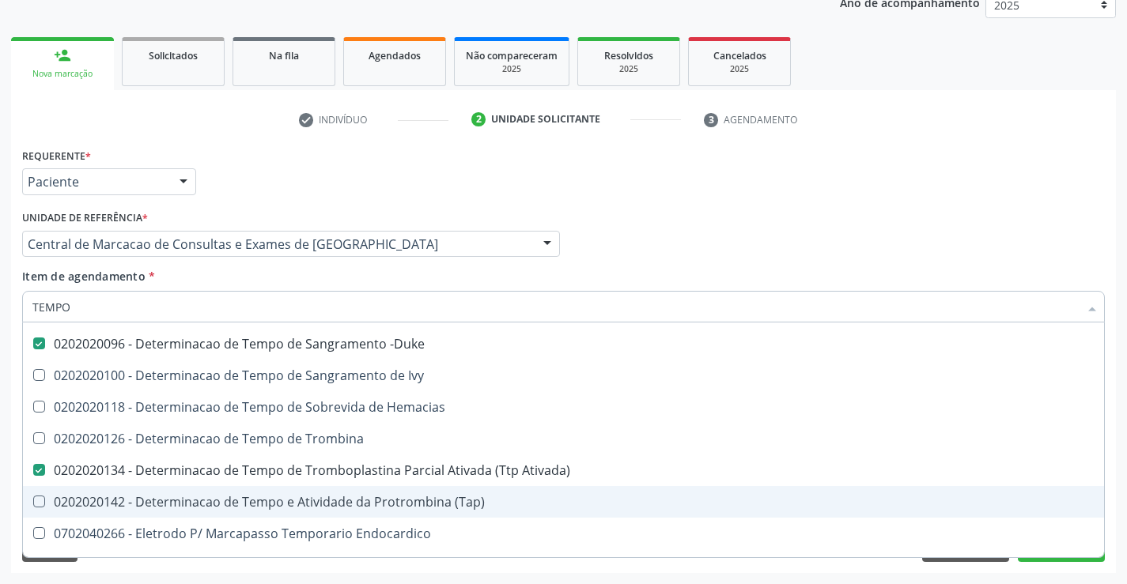
drag, startPoint x: 489, startPoint y: 501, endPoint x: 652, endPoint y: 330, distance: 236.5
click at [489, 500] on div "0202020142 - Determinacao de Tempo e Atividade da Protrombina (Tap)" at bounding box center [597, 502] width 1131 height 13
checkbox \(Tap\) "true"
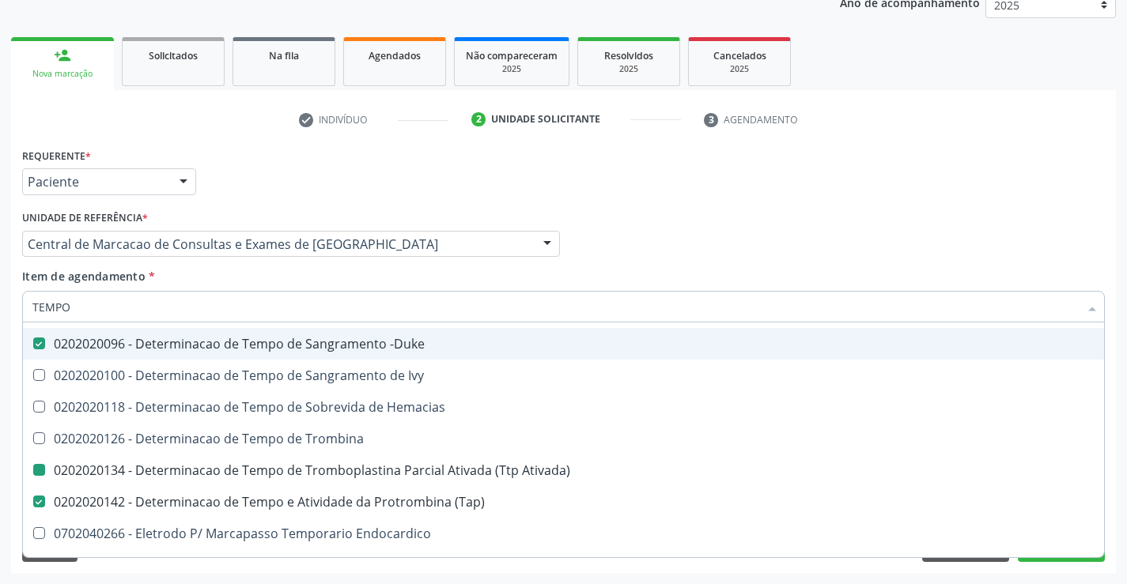
click at [673, 233] on div "Médico Solicitante Por favor, selecione a Unidade de Atendimento primeiro Nenhu…" at bounding box center [563, 237] width 1090 height 62
checkbox Tempo "true"
checkbox Único "true"
checkbox Tempo "true"
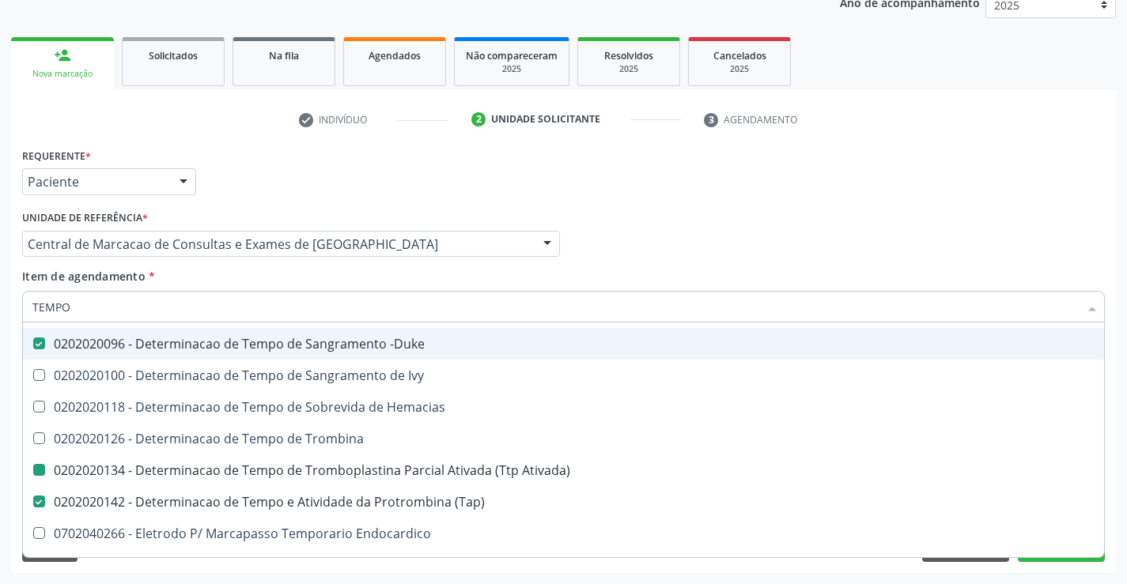
checkbox Temporário "true"
checkbox Tempo\) "true"
checkbox Euglobulina "true"
checkbox Ivy "true"
checkbox Ativada\) "false"
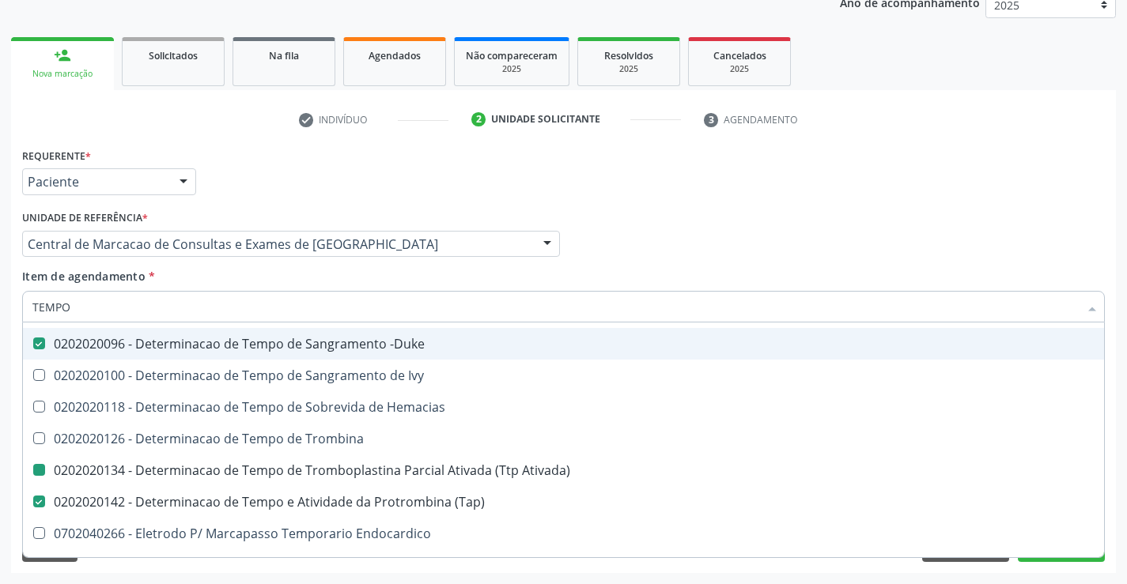
checkbox \(Tap\) "false"
checkbox Tempo\) "true"
checkbox Oncologia "true"
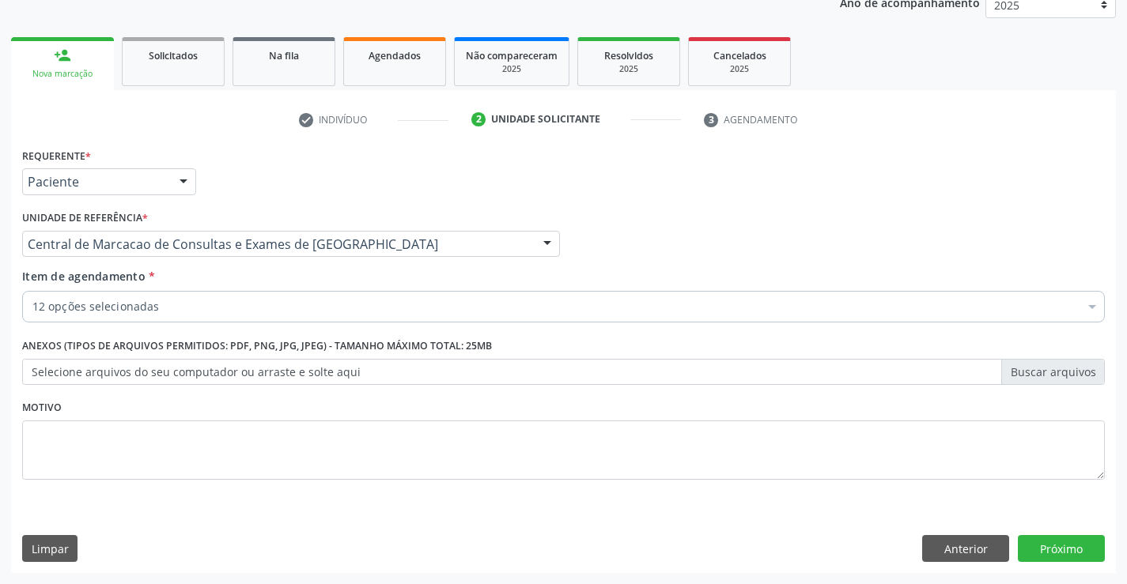
scroll to position [0, 0]
click at [1026, 544] on button "Próximo" at bounding box center [1061, 548] width 87 height 27
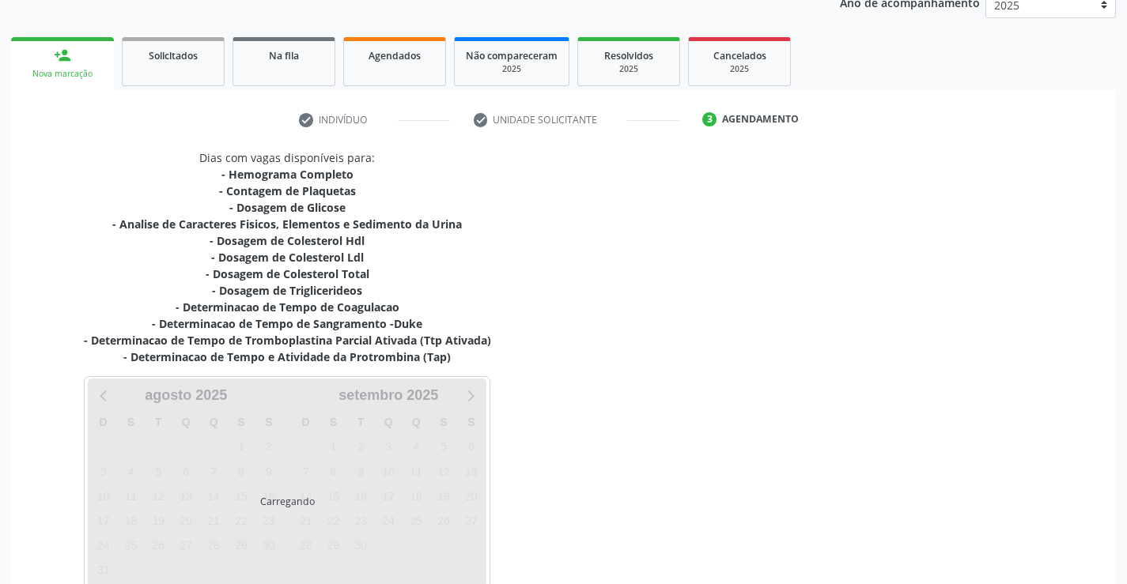
scroll to position [286, 0]
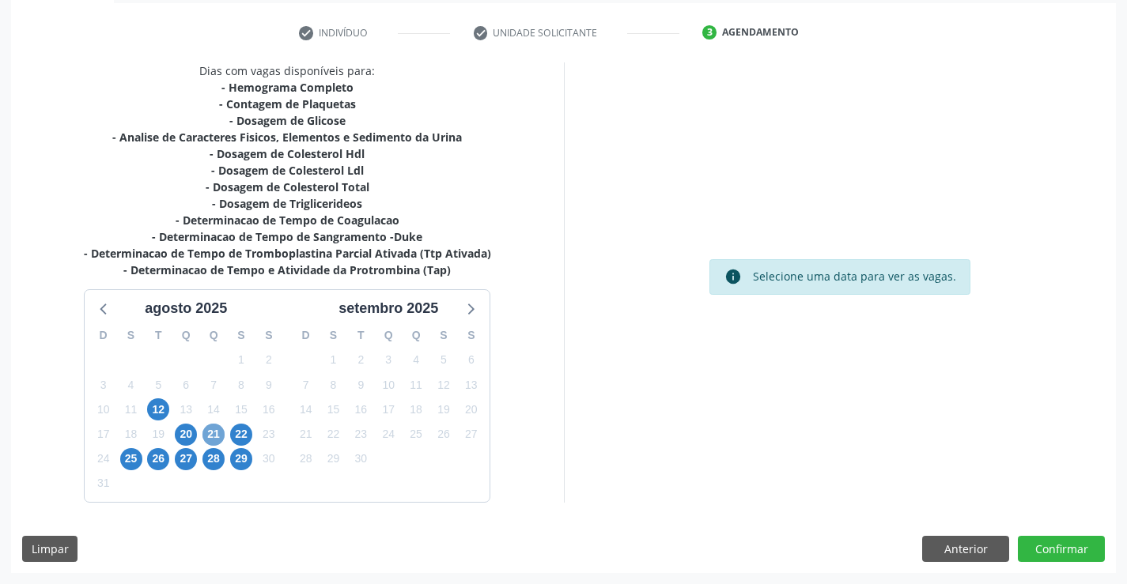
click at [215, 432] on span "21" at bounding box center [213, 435] width 22 height 22
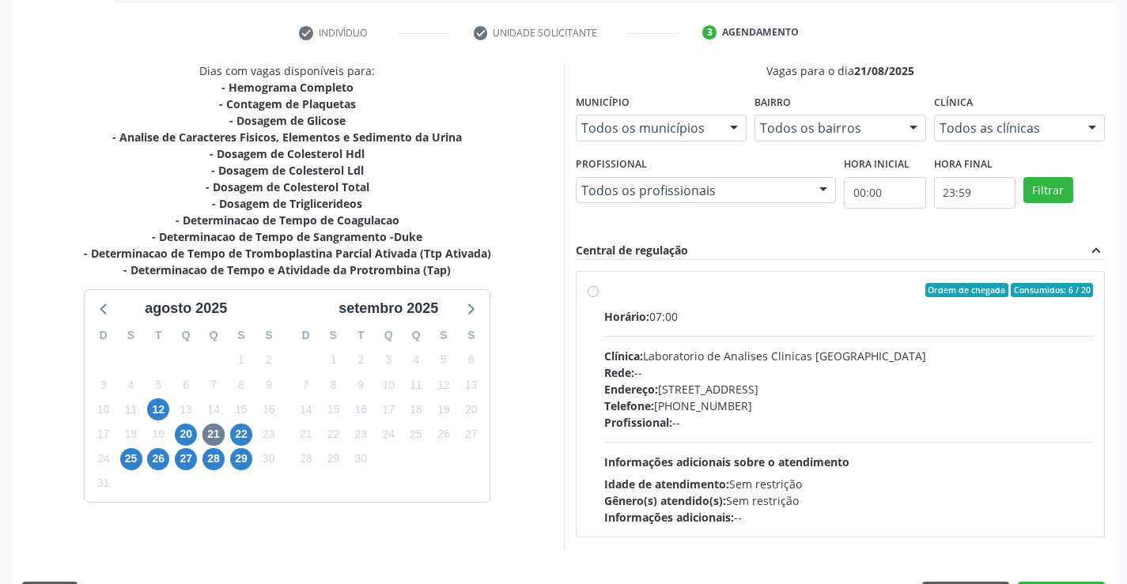
click at [853, 440] on div "Horário: 07:00 Clínica: Laboratorio de Analises Clinicas Sao Francisco Rede: --…" at bounding box center [848, 416] width 489 height 217
click at [598, 297] on input "Ordem de chegada Consumidos: 6 / 20 Horário: 07:00 Clínica: Laboratorio de Anal…" at bounding box center [592, 290] width 11 height 14
radio input "true"
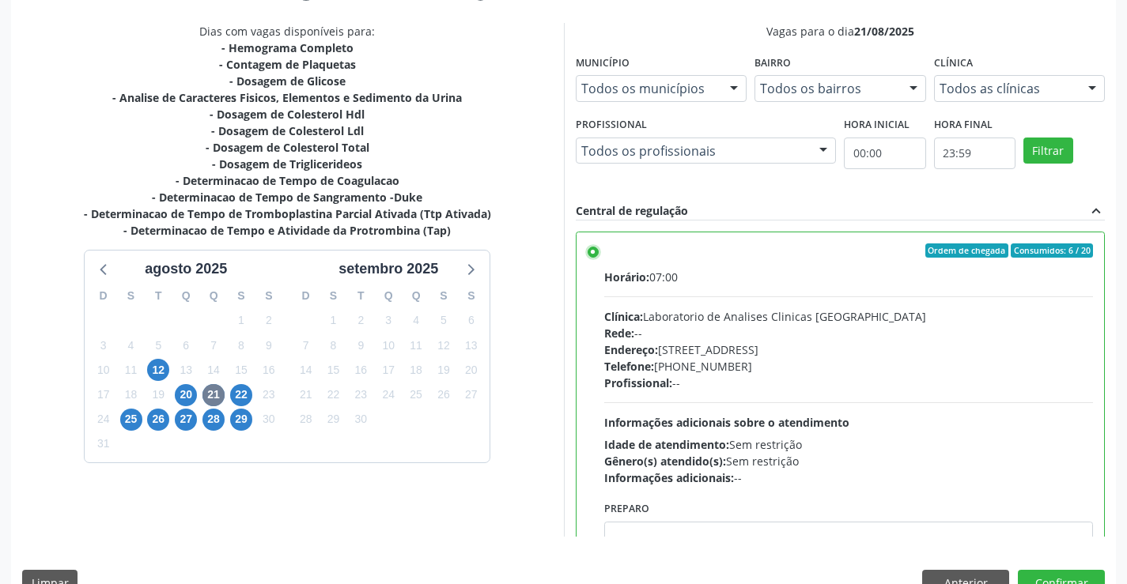
scroll to position [361, 0]
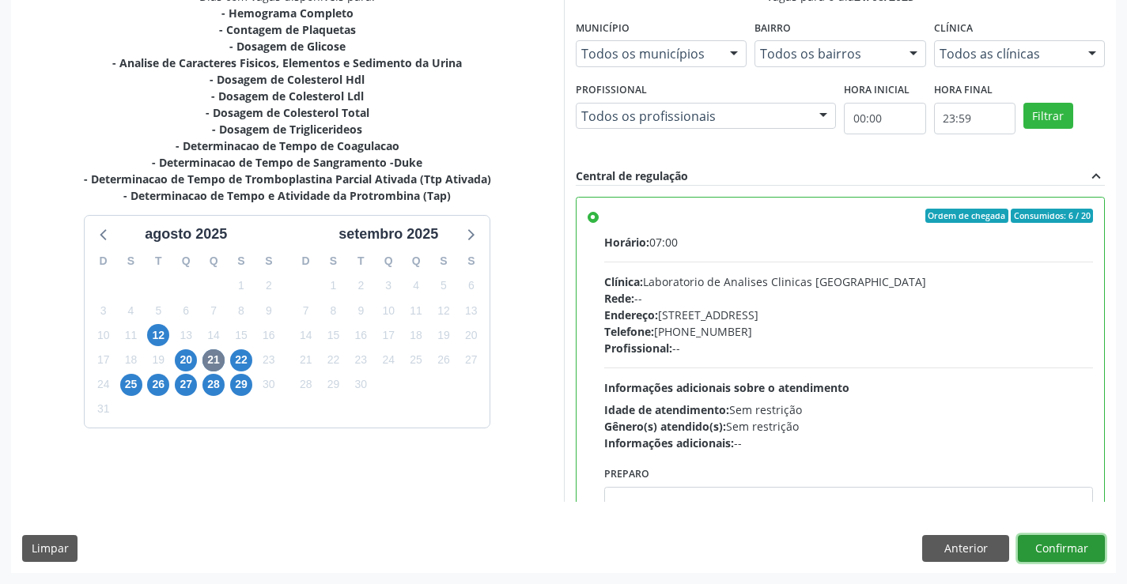
click at [1060, 549] on button "Confirmar" at bounding box center [1061, 548] width 87 height 27
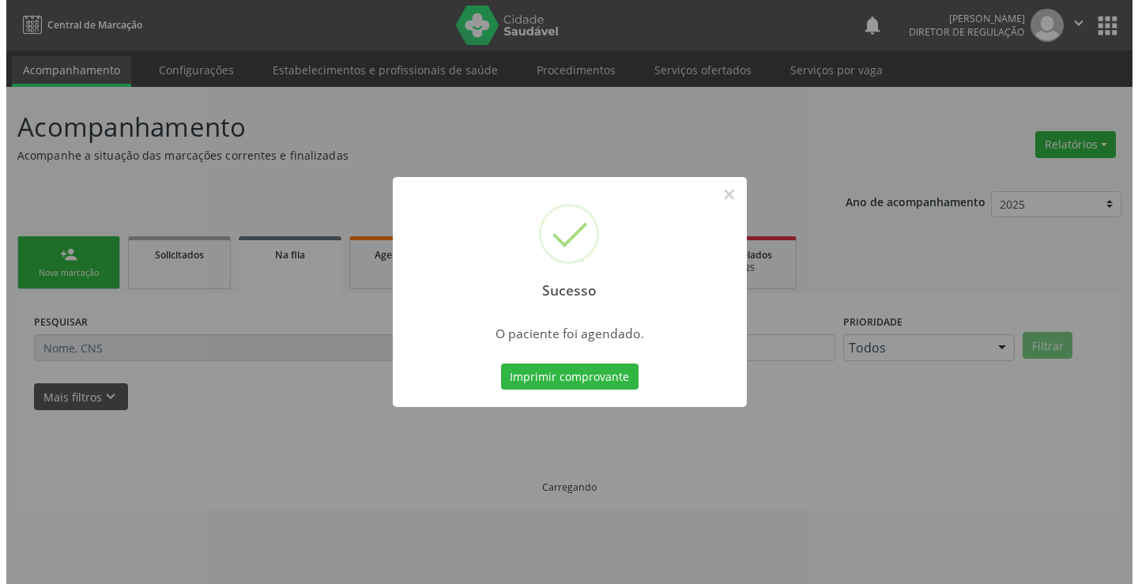
scroll to position [0, 0]
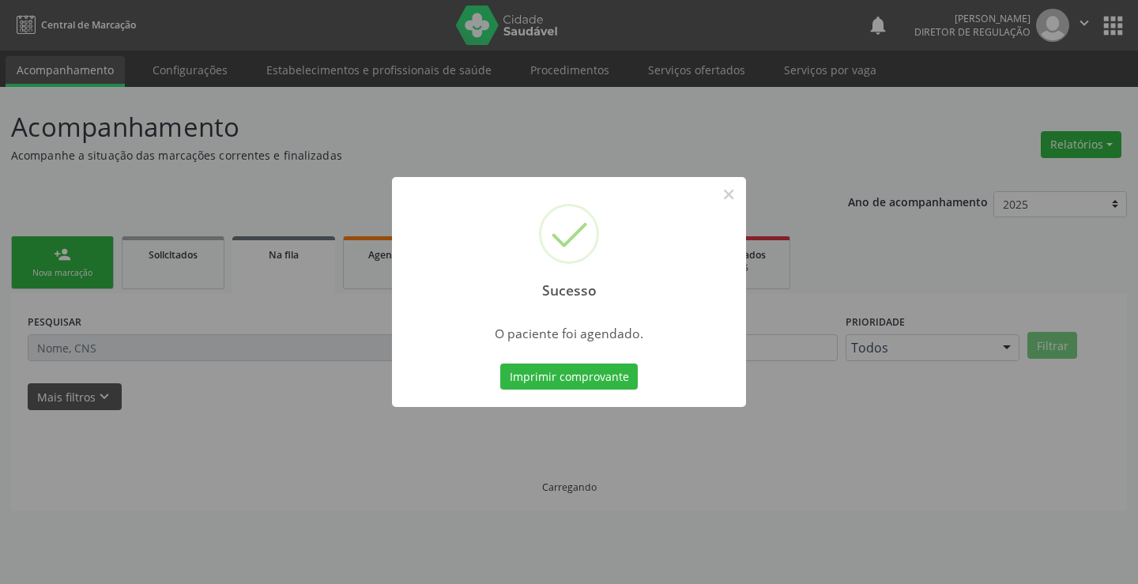
click at [500, 364] on button "Imprimir comprovante" at bounding box center [569, 377] width 138 height 27
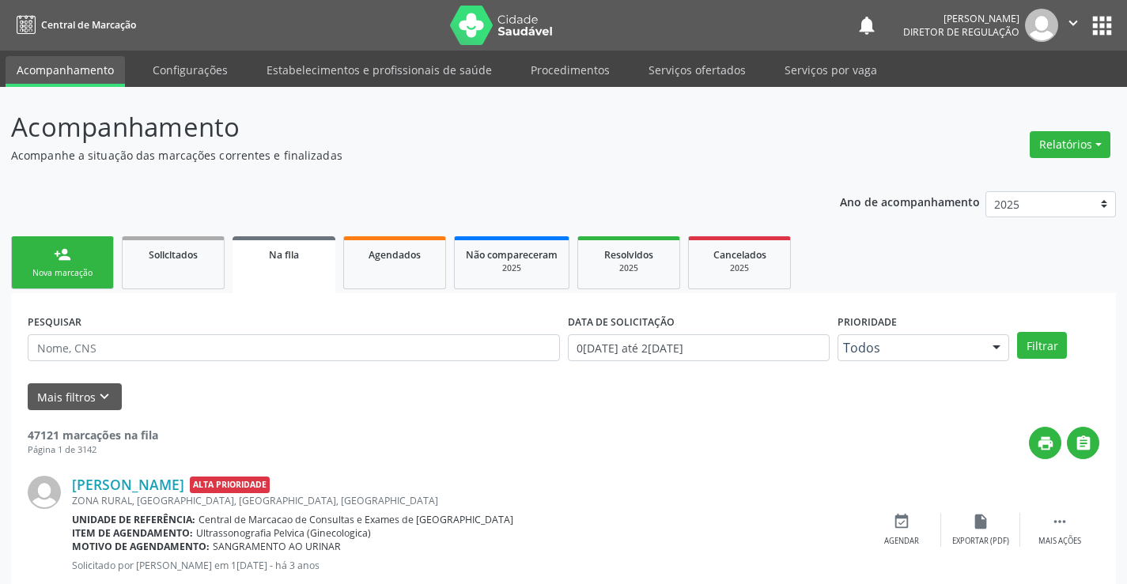
click at [50, 258] on link "person_add Nova marcação" at bounding box center [62, 262] width 103 height 53
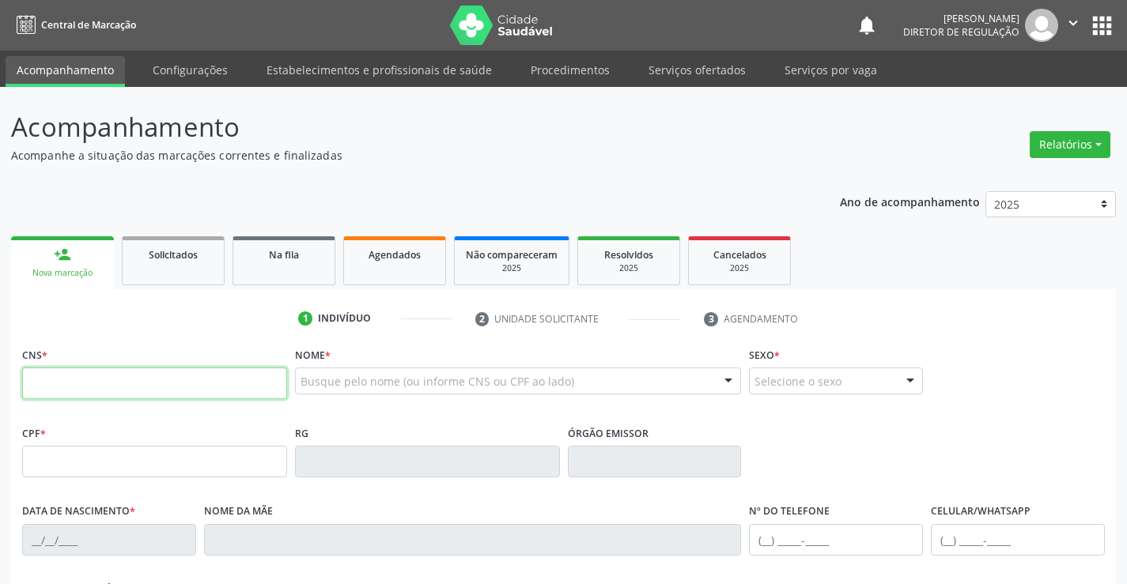
click at [83, 370] on input "text" at bounding box center [154, 384] width 265 height 32
type input "702 5067 5690 4740"
type input "02/11/1988"
type input "(74) 98845-7229"
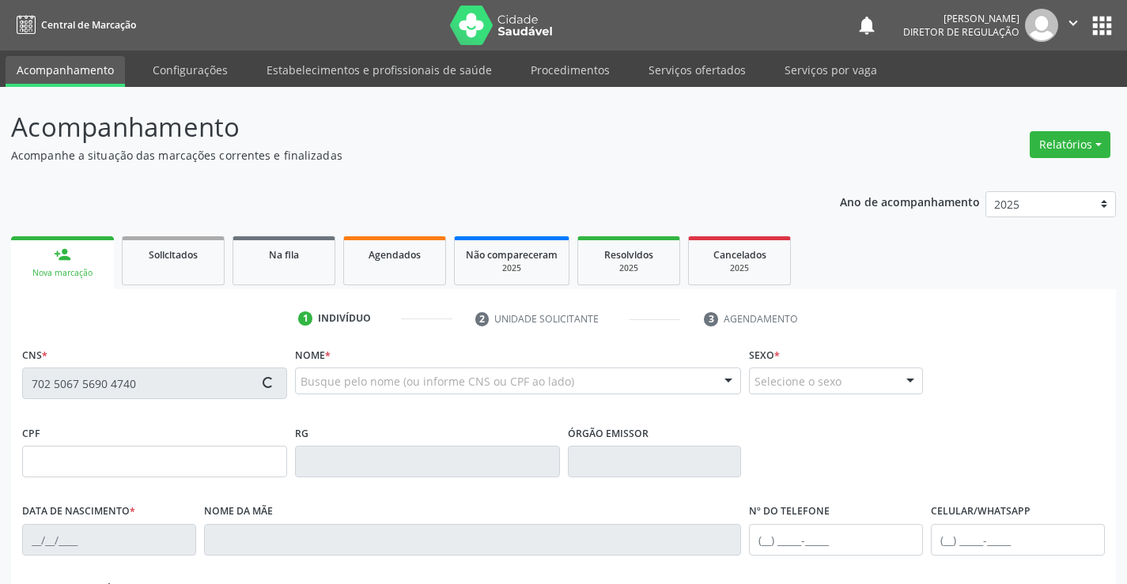
type input "S/N"
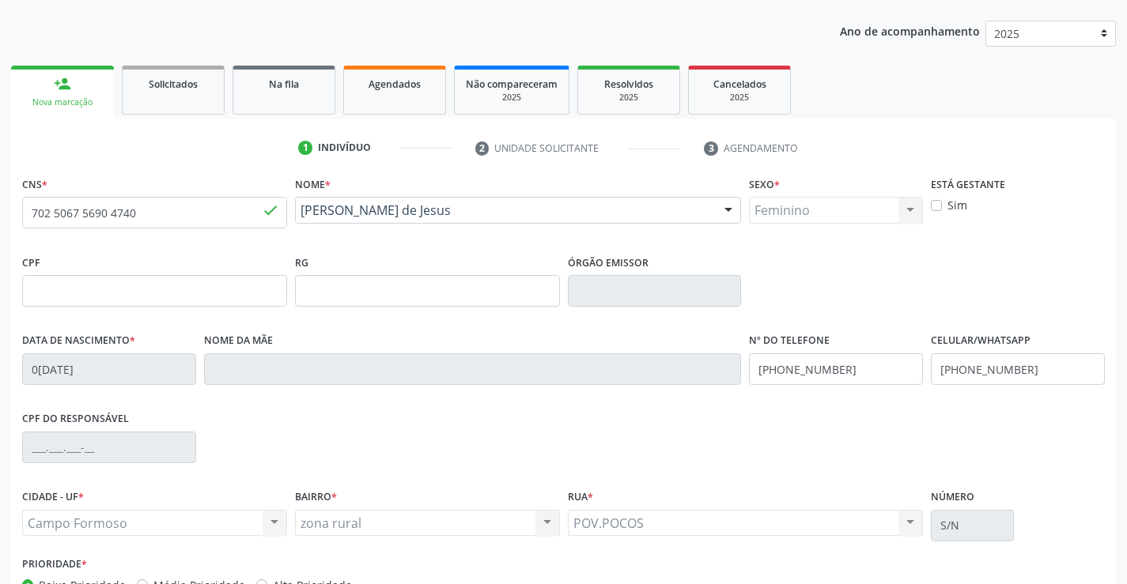
scroll to position [273, 0]
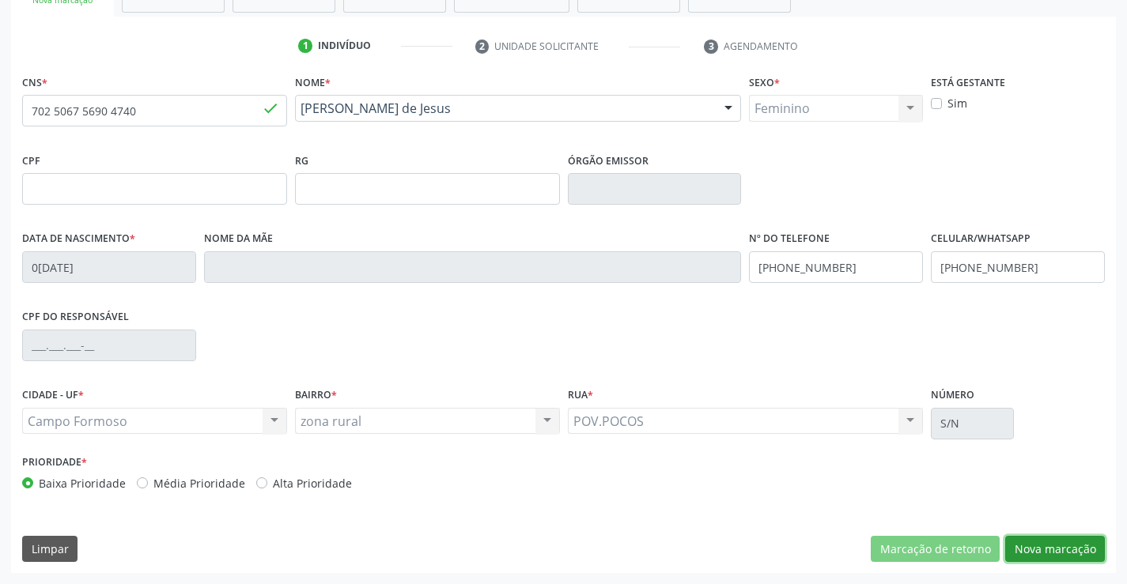
click at [1041, 554] on button "Nova marcação" at bounding box center [1055, 549] width 100 height 27
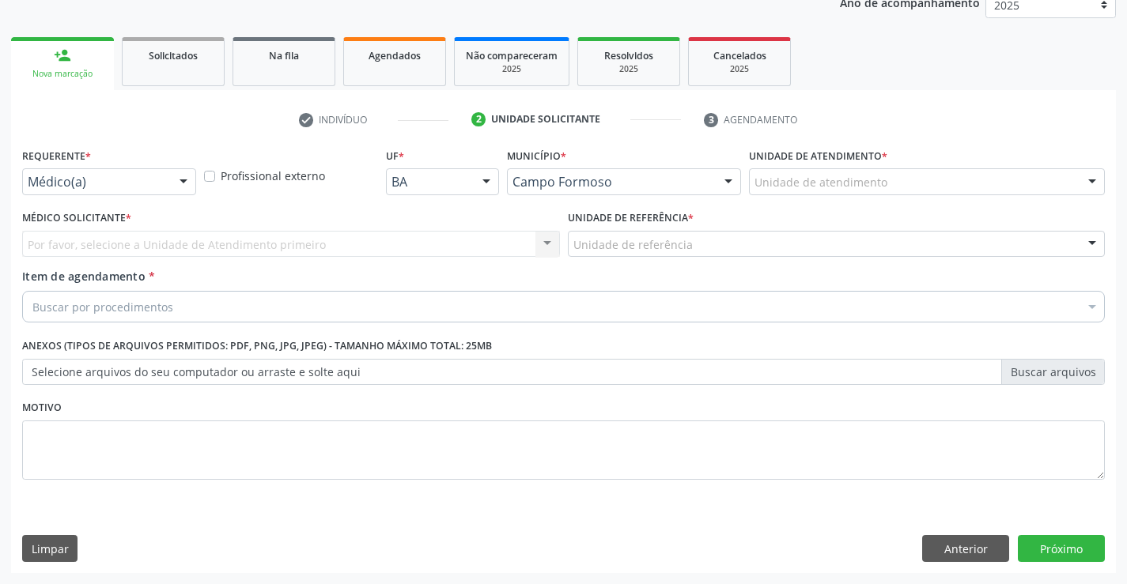
scroll to position [199, 0]
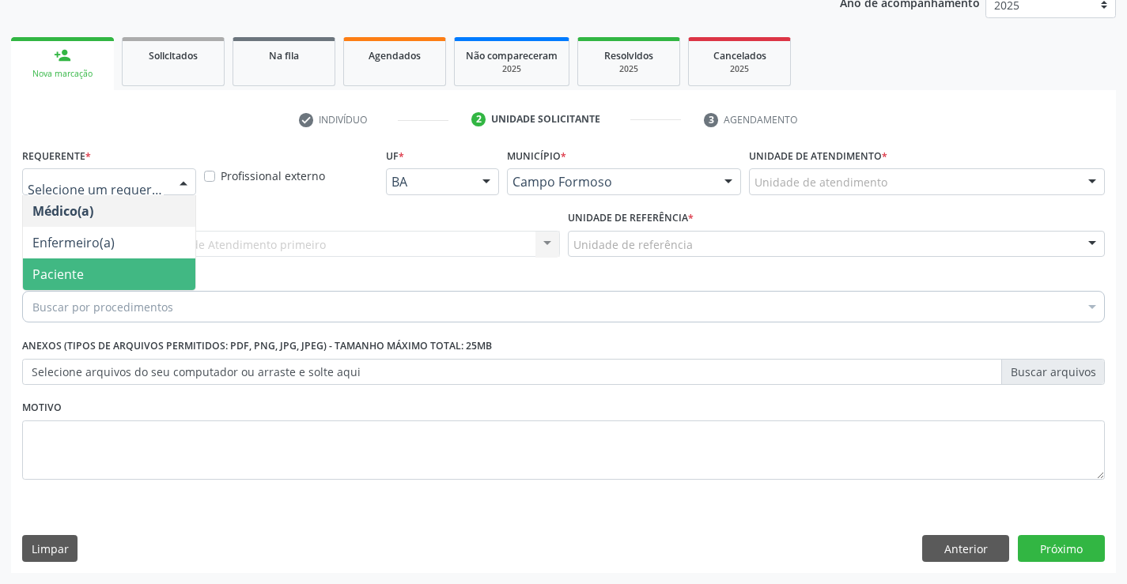
click at [136, 271] on span "Paciente" at bounding box center [109, 275] width 172 height 32
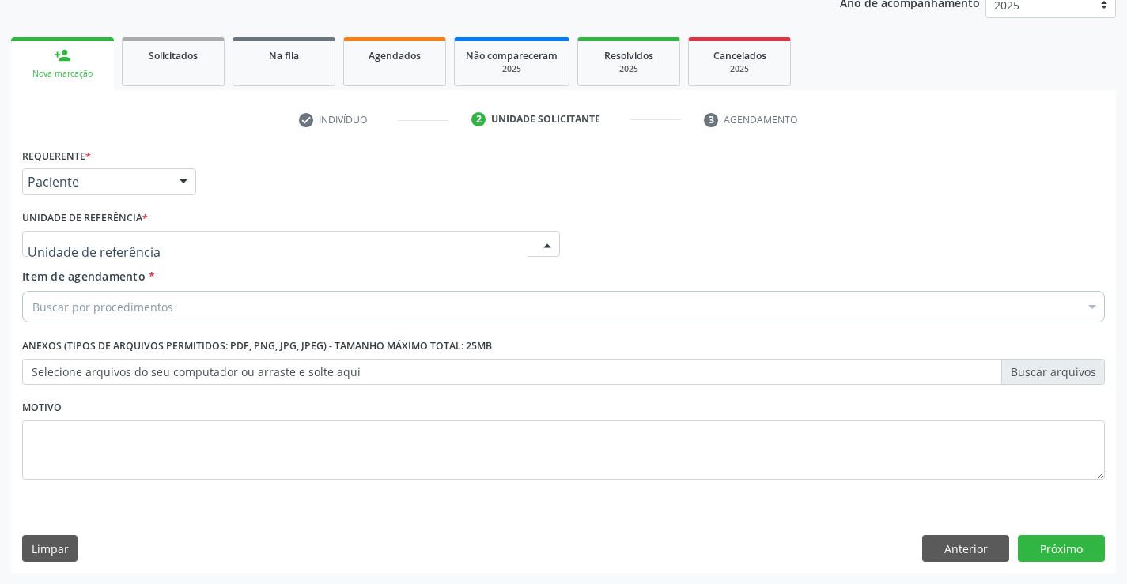
click at [251, 241] on div at bounding box center [291, 244] width 538 height 27
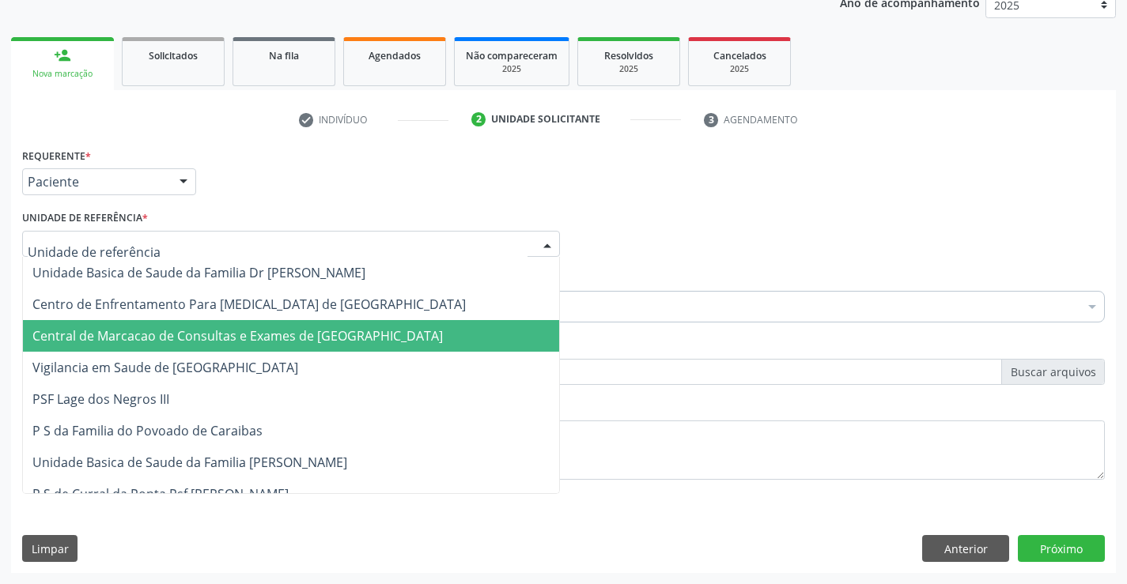
click at [244, 344] on span "Central de Marcacao de Consultas e Exames de [GEOGRAPHIC_DATA]" at bounding box center [237, 335] width 410 height 17
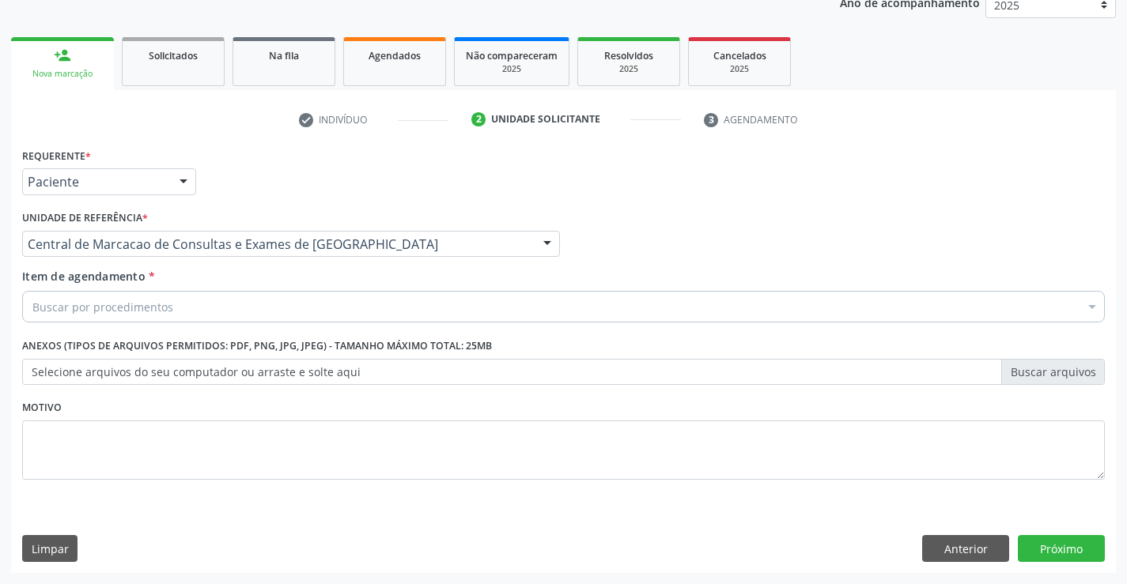
click at [308, 319] on div "Buscar por procedimentos" at bounding box center [563, 307] width 1082 height 32
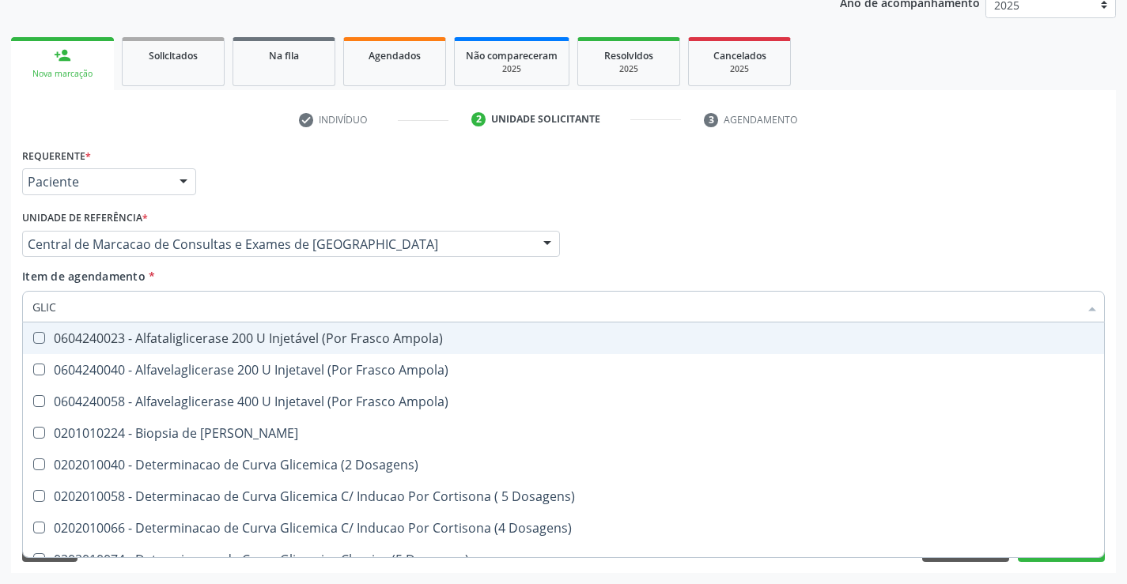
type input "GLICO"
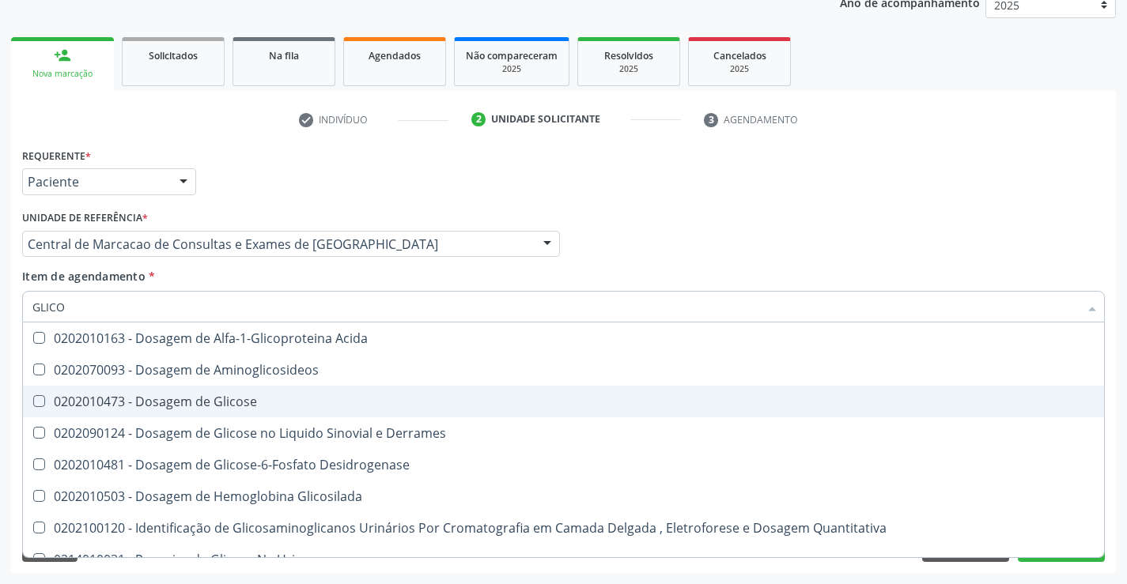
click at [273, 402] on div "0202010473 - Dosagem de Glicose" at bounding box center [563, 401] width 1062 height 13
checkbox Glicose "true"
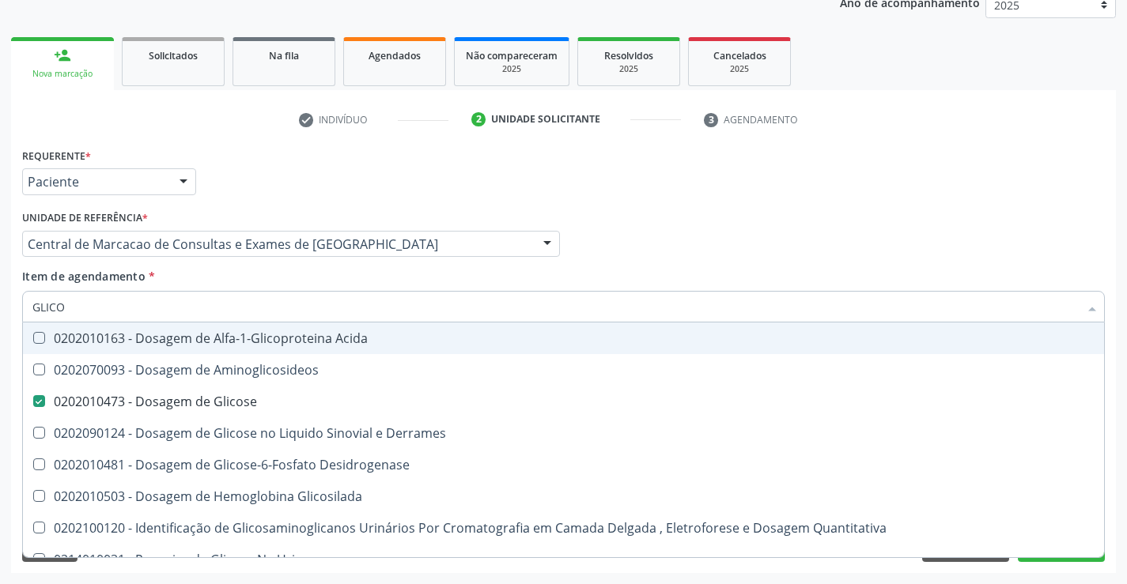
type input "GLICO"
click at [301, 270] on div "Item de agendamento * GLICO Desfazer seleção 0202010163 - Dosagem de Alfa-1-Gli…" at bounding box center [563, 293] width 1082 height 50
checkbox Aminoglicosideos "true"
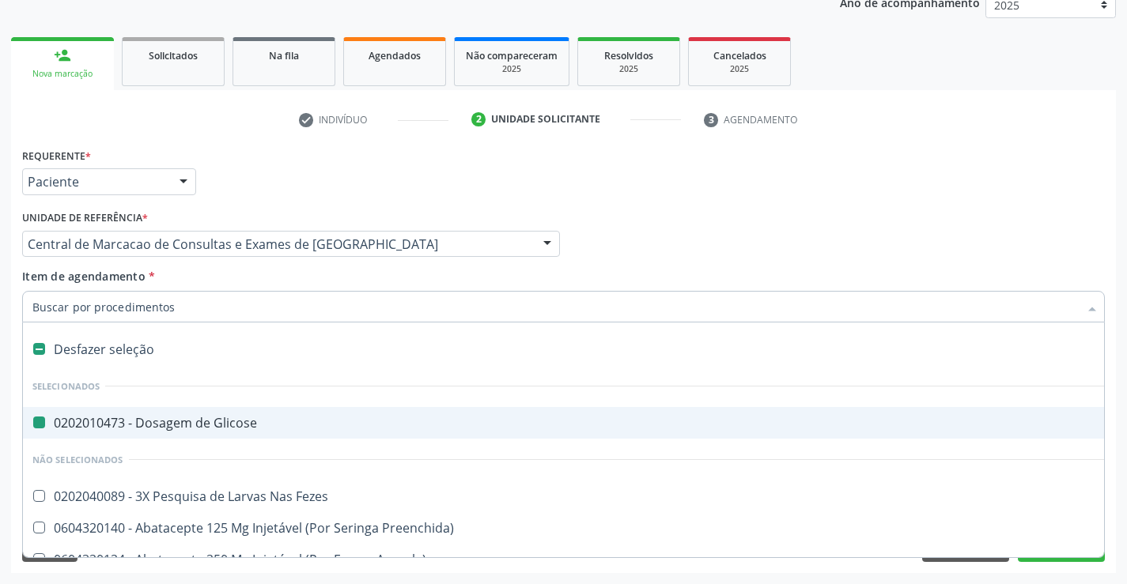
type input "F"
checkbox Glicose "false"
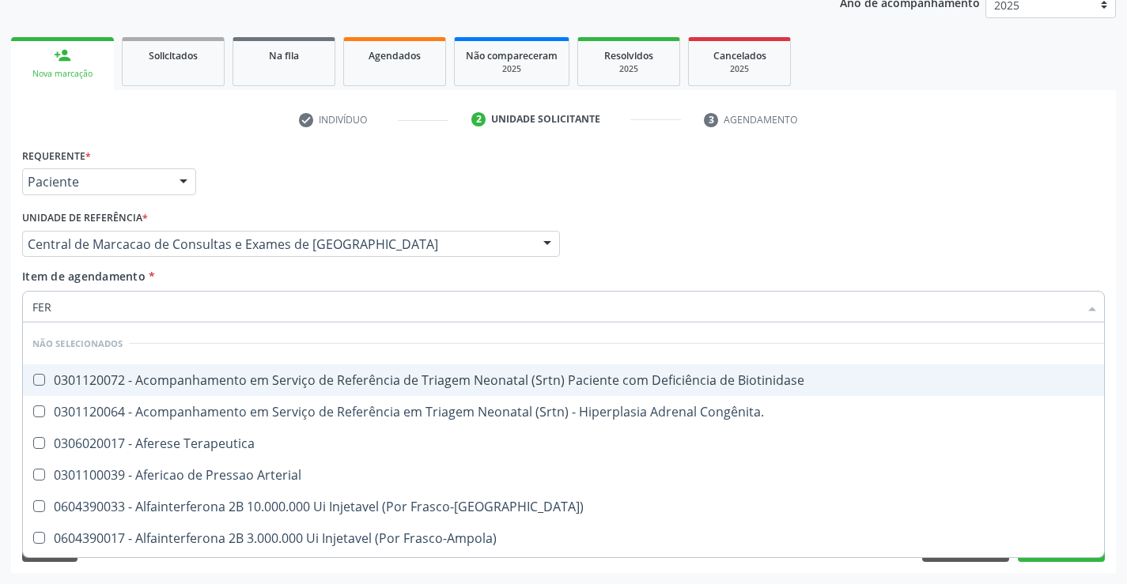
type input "FERR"
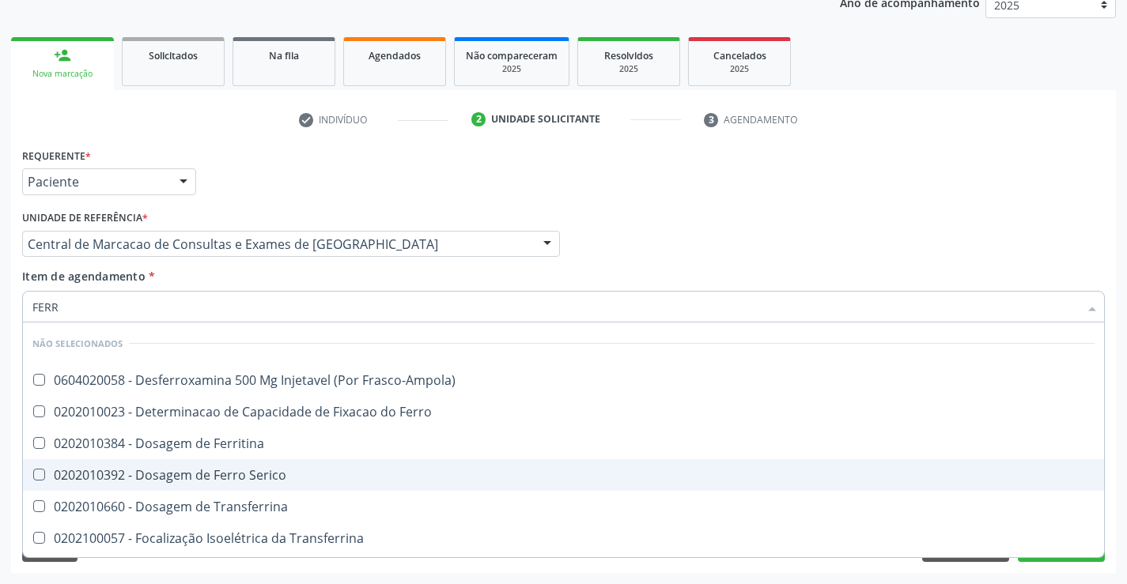
drag, startPoint x: 296, startPoint y: 447, endPoint x: 293, endPoint y: 469, distance: 22.4
click at [293, 469] on ul "Desfazer seleção Não selecionados 0604020058 - Desferroxamina 500 Mg Injetavel …" at bounding box center [563, 470] width 1081 height 295
click at [293, 469] on div "0202010392 - Dosagem de Ferro Serico" at bounding box center [563, 475] width 1062 height 13
checkbox Serico "true"
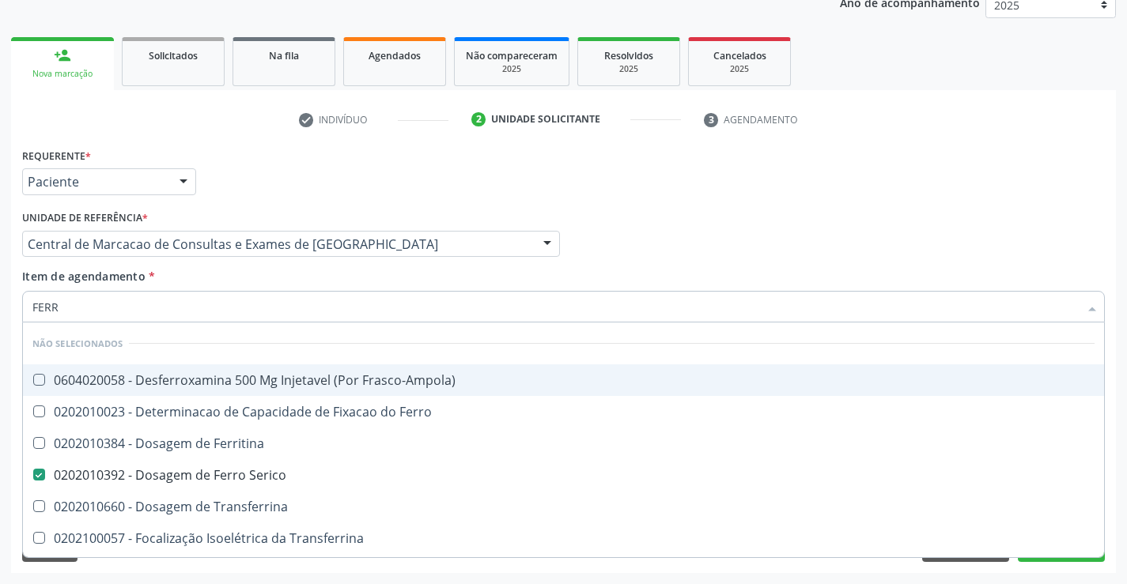
type input "FERR"
click at [248, 281] on div "Item de agendamento * FERR Desfazer seleção Não selecionados 0604020058 - Desfe…" at bounding box center [563, 293] width 1082 height 50
checkbox Frasco-Ampola\) "true"
checkbox Serico "false"
checkbox Ferro "true"
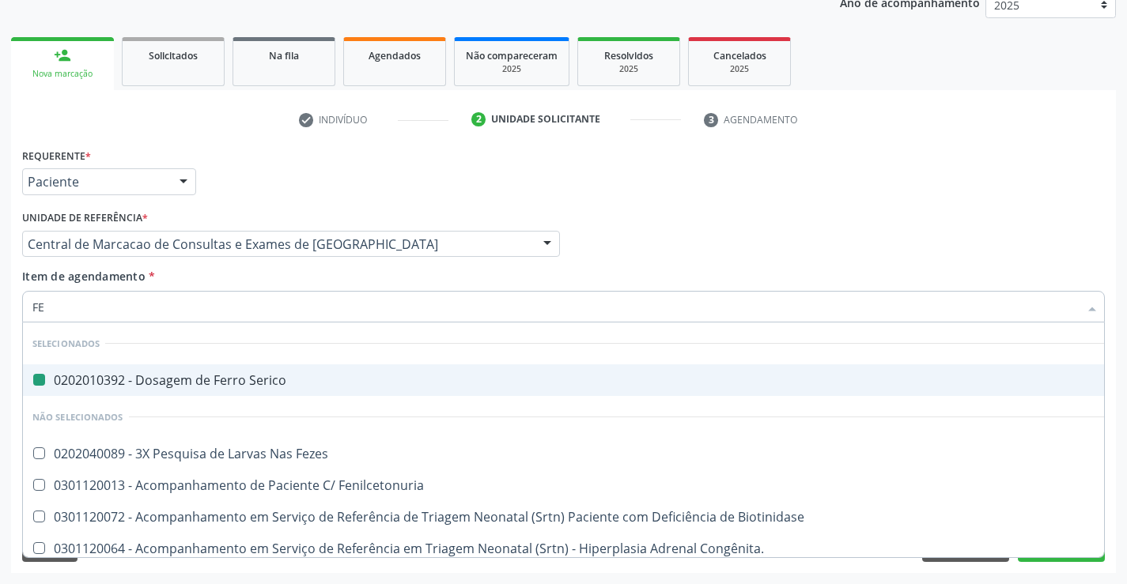
type input "FEZ"
checkbox Serico "false"
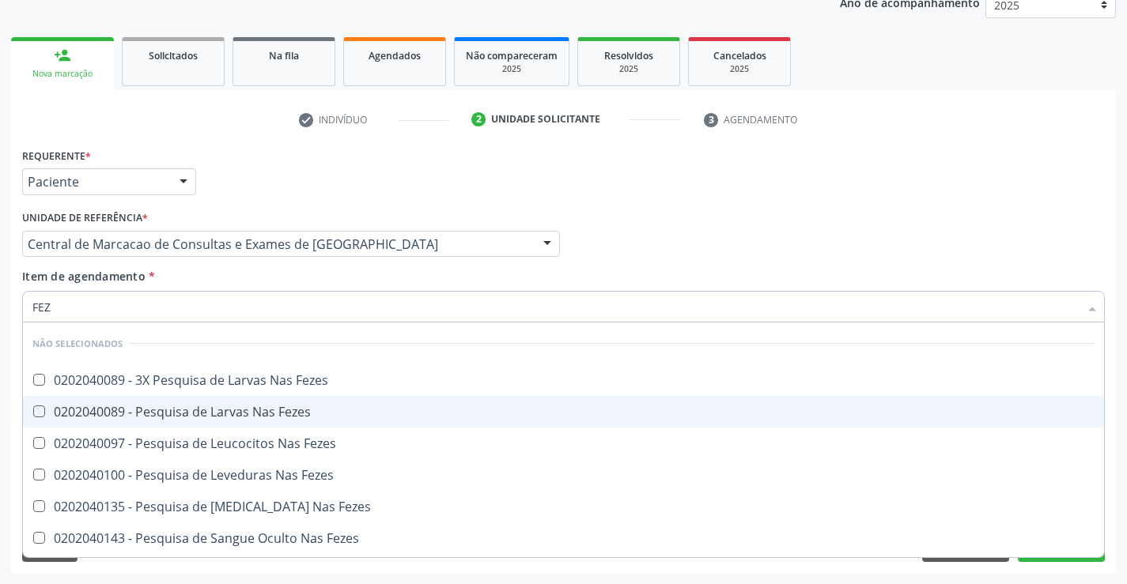
click at [272, 406] on div "0202040089 - Pesquisa de Larvas Nas Fezes" at bounding box center [563, 412] width 1062 height 13
checkbox Fezes "true"
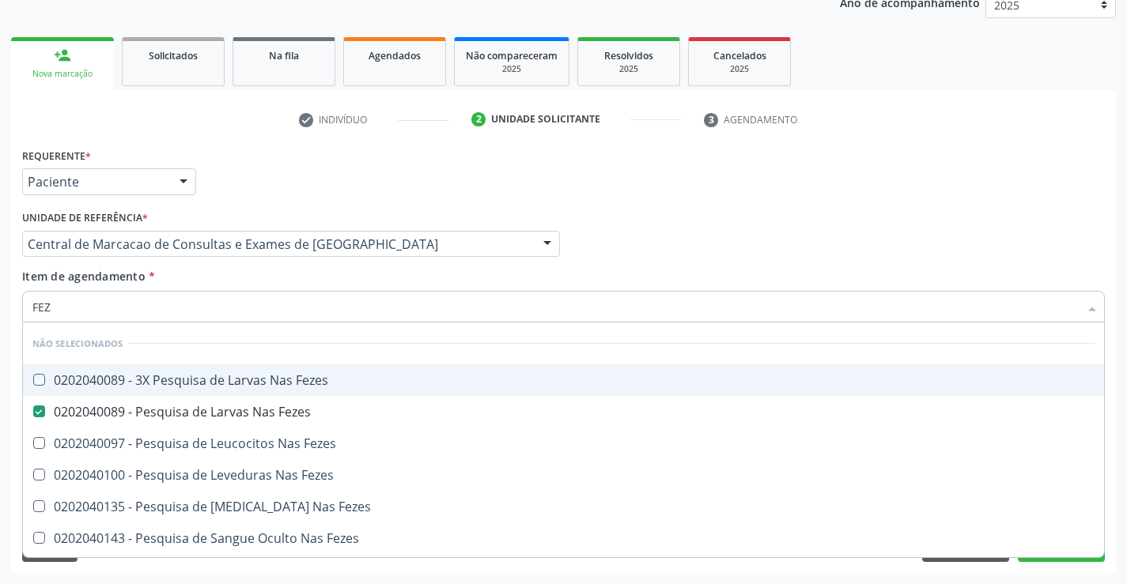
click at [251, 272] on div "Item de agendamento * FEZ Desfazer seleção Não selecionados 0202040089 - 3X Pes…" at bounding box center [563, 293] width 1082 height 50
checkbox Fezes "true"
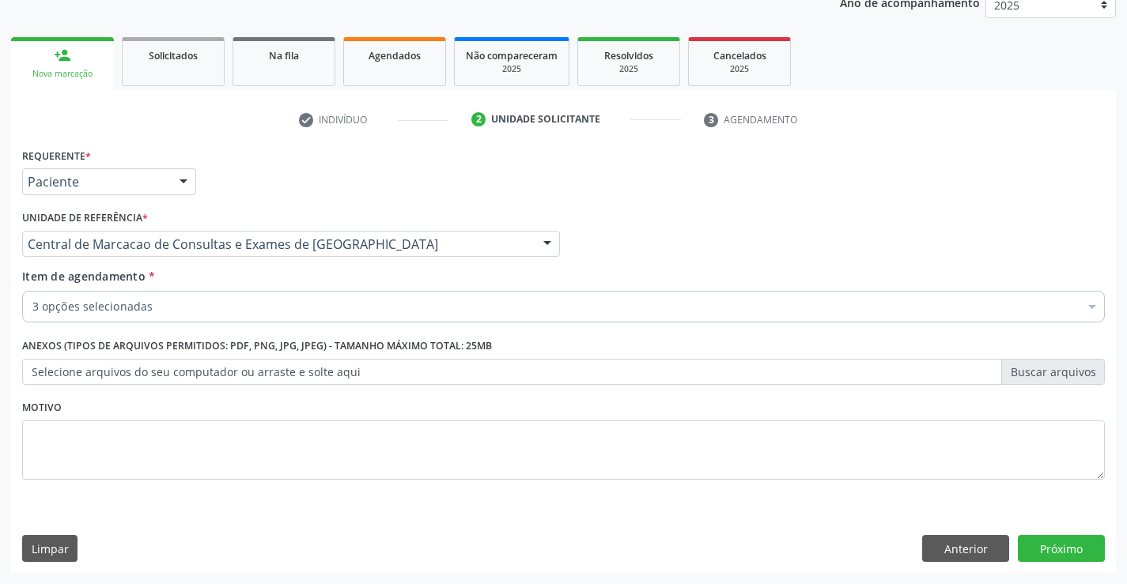
click at [244, 315] on div "3 opções selecionadas" at bounding box center [563, 307] width 1082 height 32
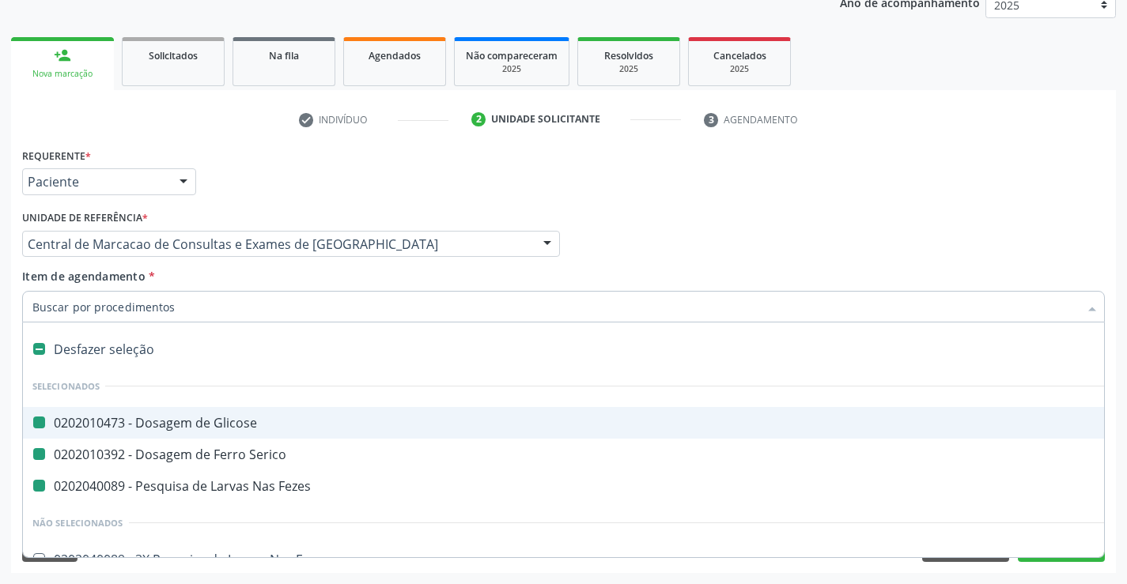
type input "H"
checkbox Glicose "false"
checkbox Fezes "false"
checkbox Serico "false"
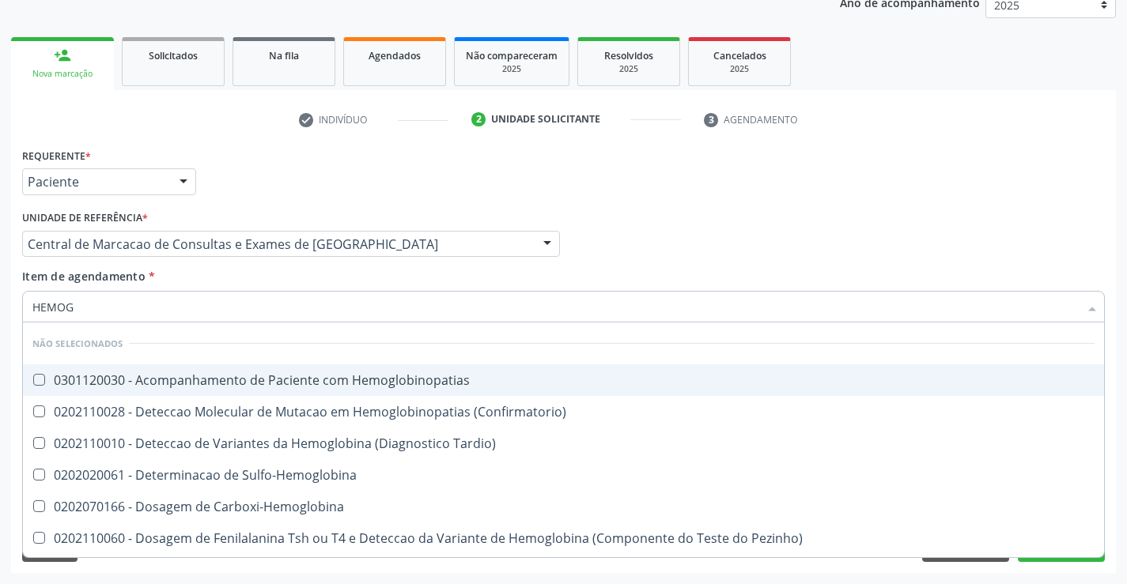
type input "HEMOGR"
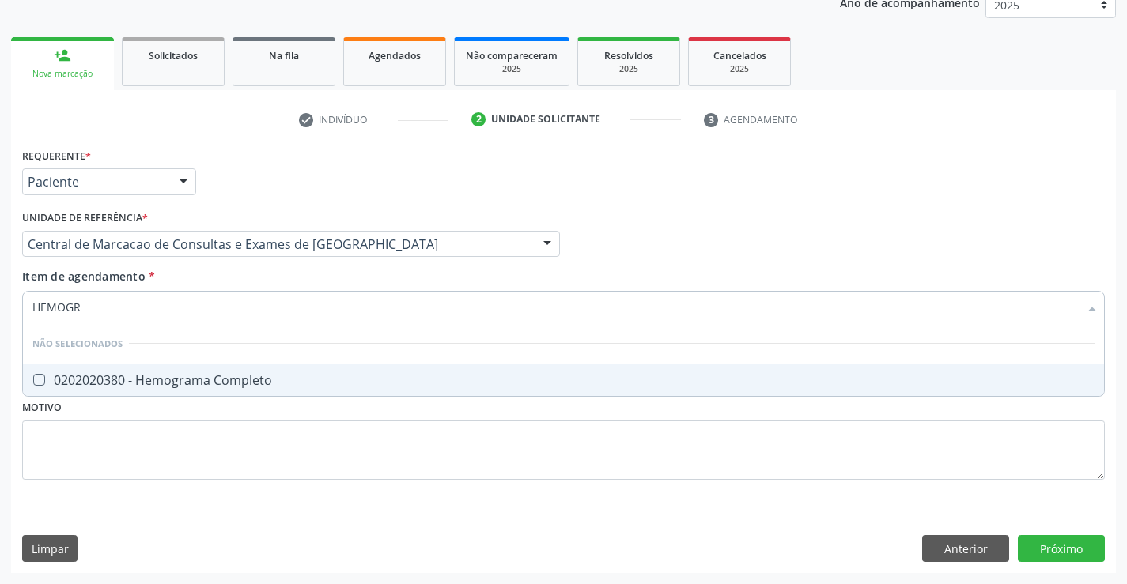
drag, startPoint x: 230, startPoint y: 372, endPoint x: 251, endPoint y: 330, distance: 46.0
click at [229, 371] on span "0202020380 - Hemograma Completo" at bounding box center [563, 380] width 1081 height 32
checkbox Completo "true"
type input "HEMOGR"
click at [257, 279] on div "Item de agendamento * HEMOGR Desfazer seleção Não selecionados 0202020380 - Hem…" at bounding box center [563, 293] width 1082 height 50
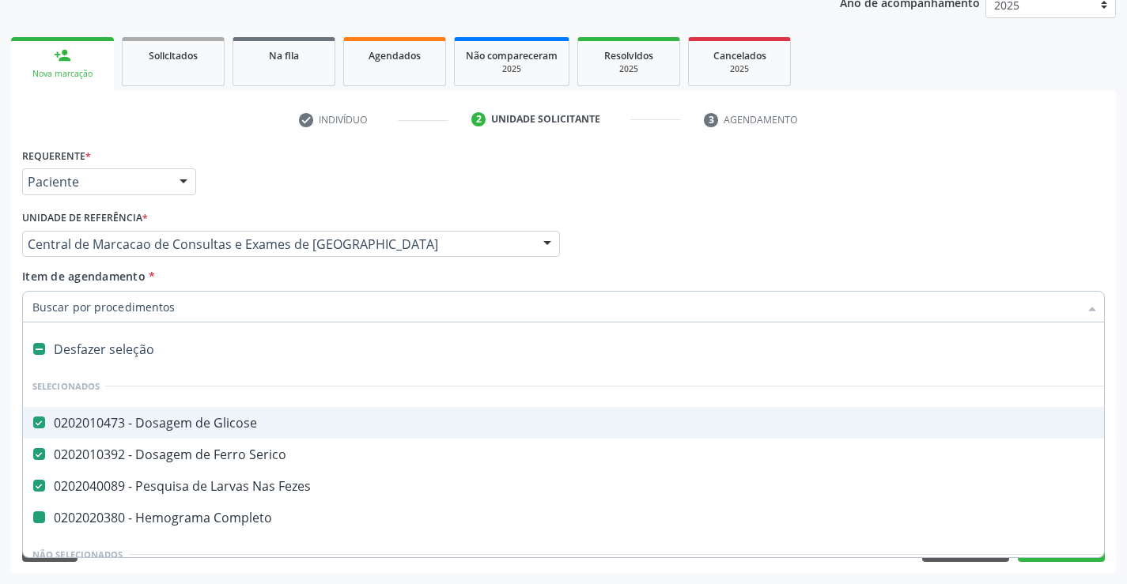
type input "P"
checkbox Completo "false"
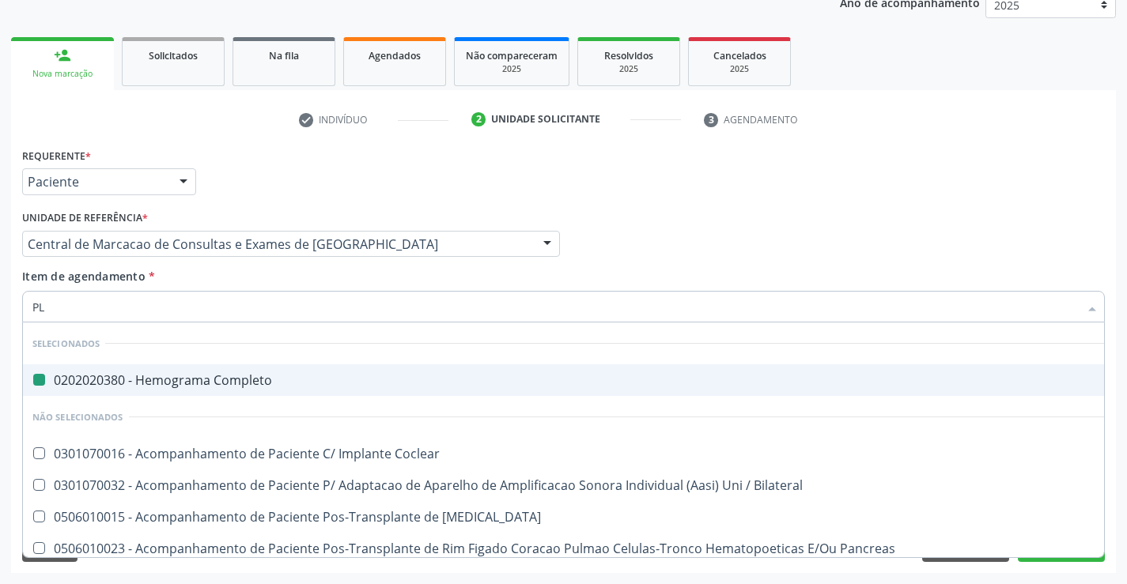
type input "PLA"
checkbox Completo "false"
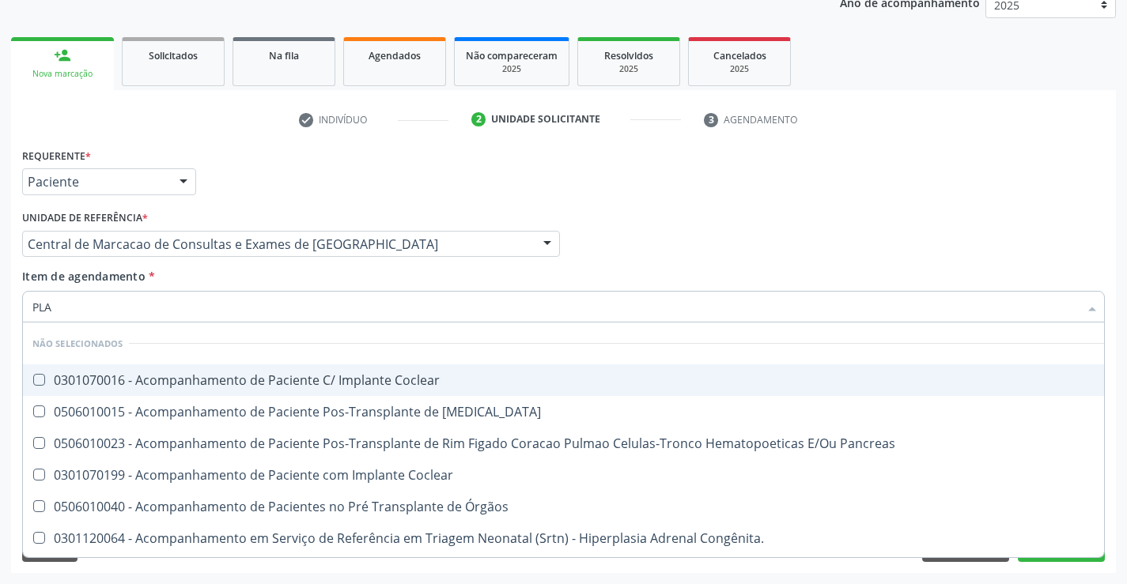
type input "PLAQ"
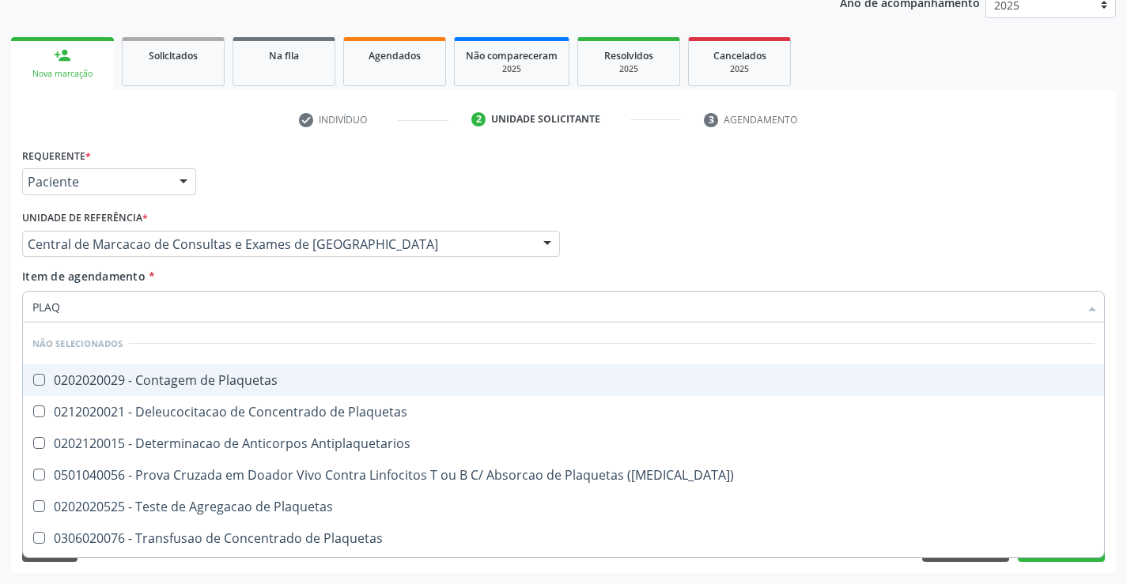
click at [251, 368] on span "0202020029 - Contagem de Plaquetas" at bounding box center [563, 380] width 1081 height 32
checkbox Plaquetas "true"
click at [252, 276] on div "Item de agendamento * PLAQ Desfazer seleção Não selecionados 0202020029 - Conta…" at bounding box center [563, 293] width 1082 height 50
checkbox Match\) "true"
checkbox Plaquetas "true"
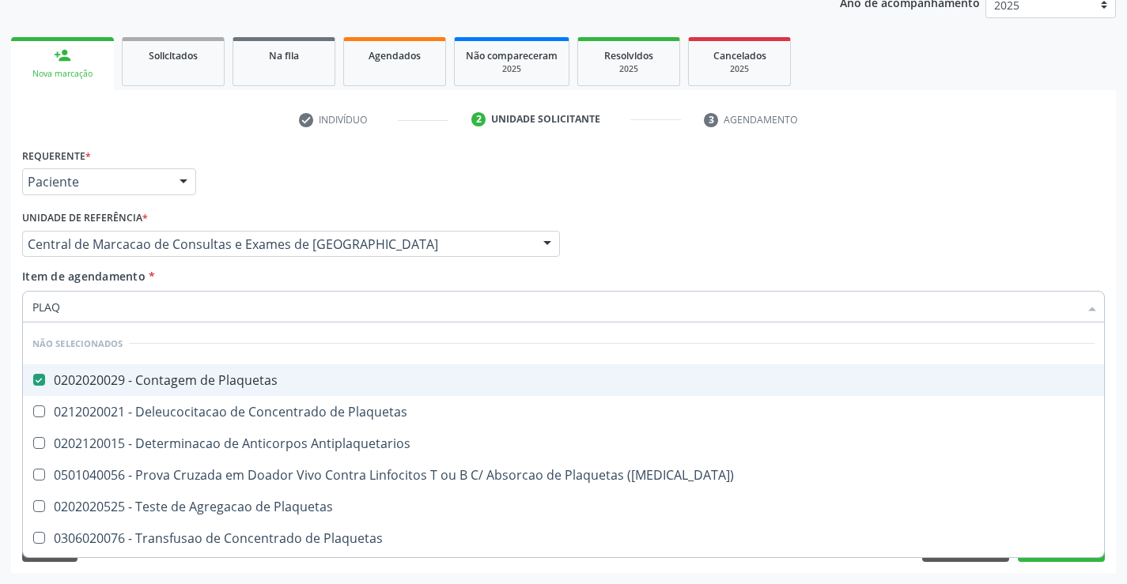
checkbox Antiplaquetarios "true"
checkbox Plaquetas "true"
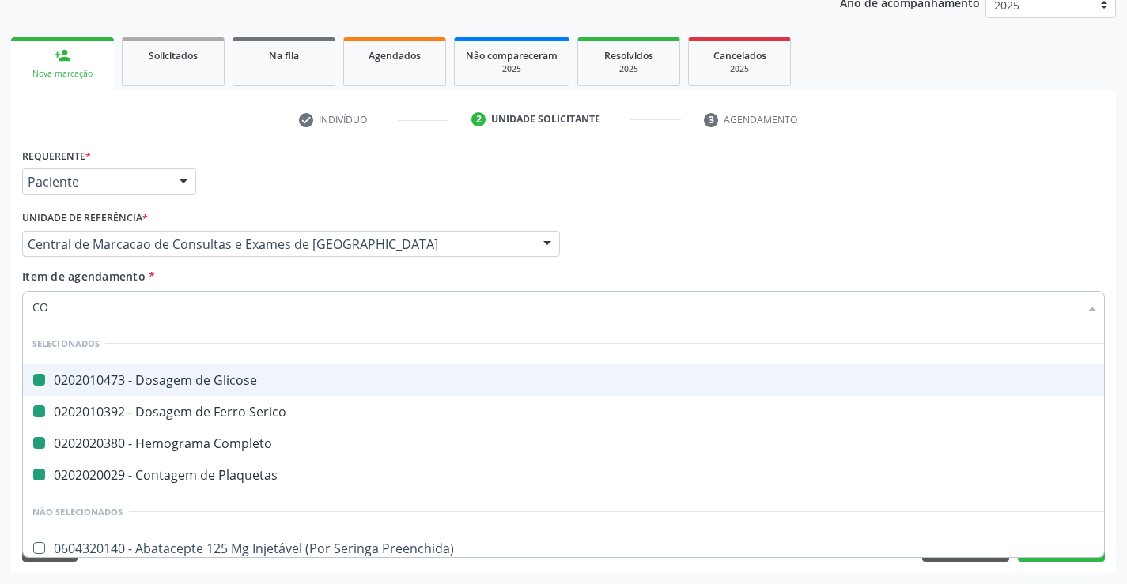
type input "COL"
checkbox Glicose "false"
checkbox Plaquetas "false"
checkbox Completo "false"
checkbox Serico "false"
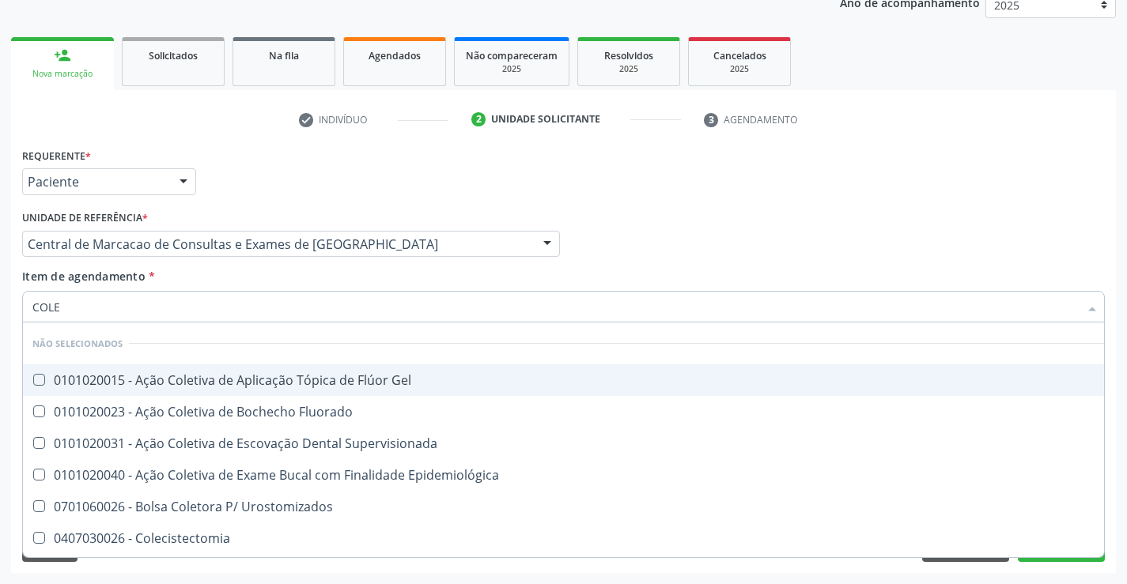
type input "COLES"
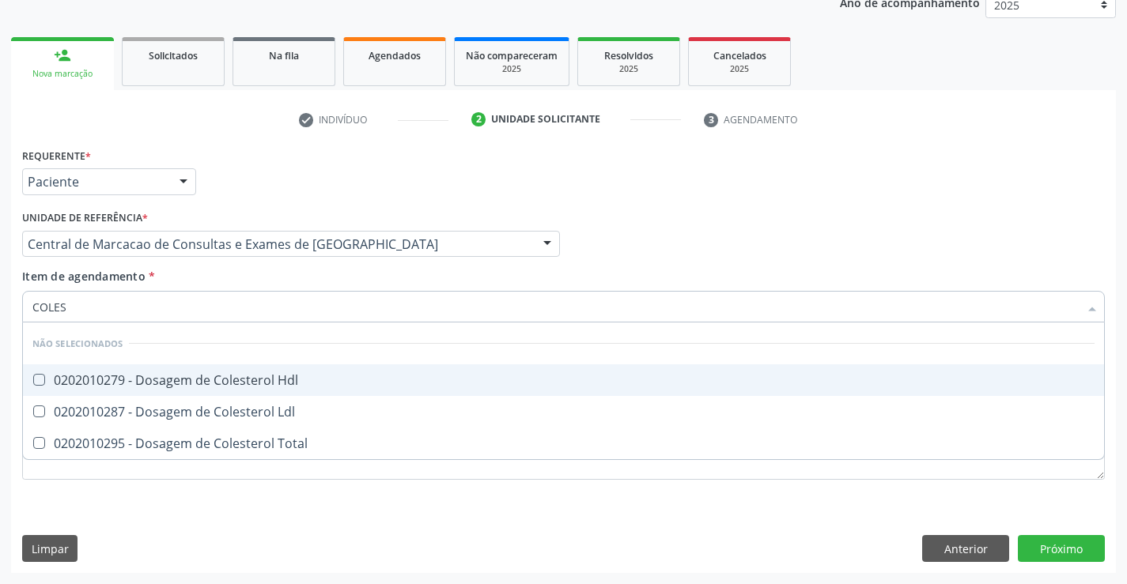
drag, startPoint x: 255, startPoint y: 372, endPoint x: 259, endPoint y: 382, distance: 11.3
click at [255, 374] on div "0202010279 - Dosagem de Colesterol Hdl" at bounding box center [563, 380] width 1062 height 13
drag, startPoint x: 261, startPoint y: 389, endPoint x: 262, endPoint y: 406, distance: 17.4
click at [261, 391] on span "0202010279 - Dosagem de Colesterol Hdl" at bounding box center [563, 380] width 1081 height 32
click at [253, 378] on div "0202010279 - Dosagem de Colesterol Hdl" at bounding box center [563, 380] width 1062 height 13
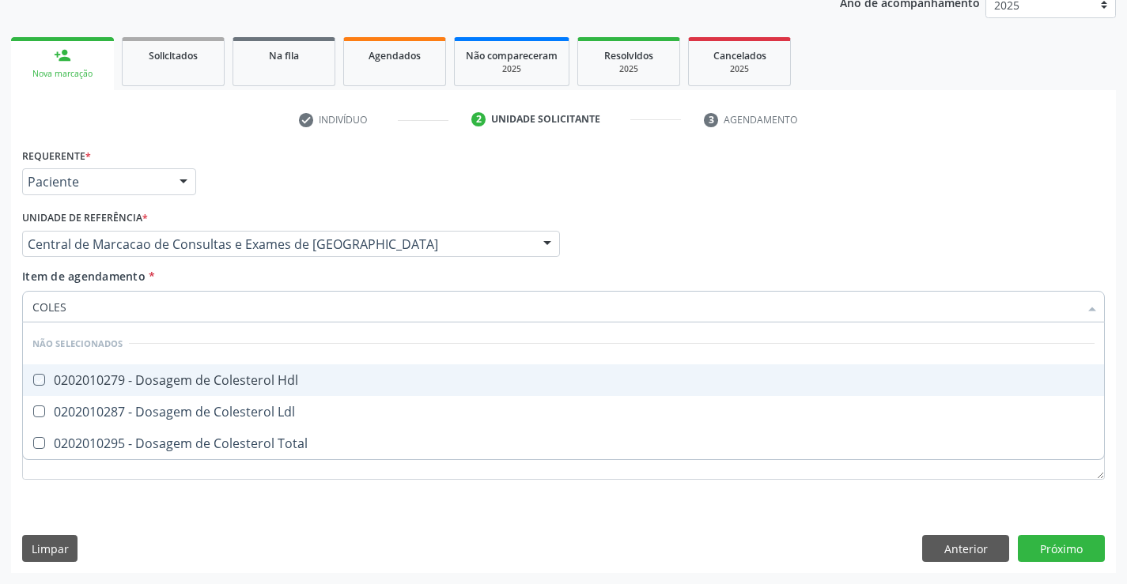
checkbox Hdl "true"
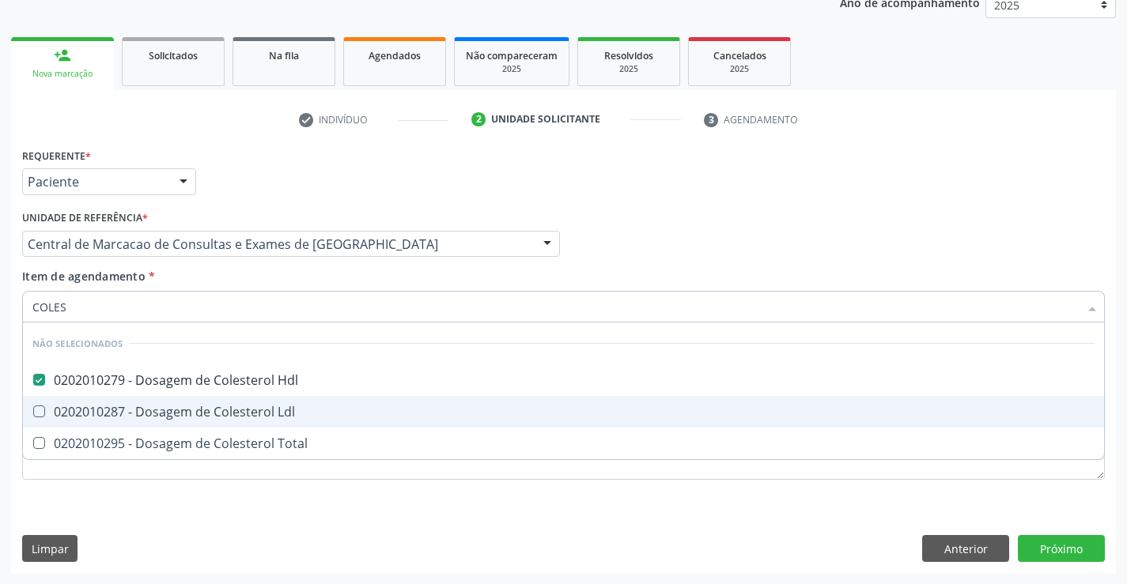
click at [255, 401] on span "0202010287 - Dosagem de Colesterol Ldl" at bounding box center [563, 412] width 1081 height 32
checkbox Ldl "true"
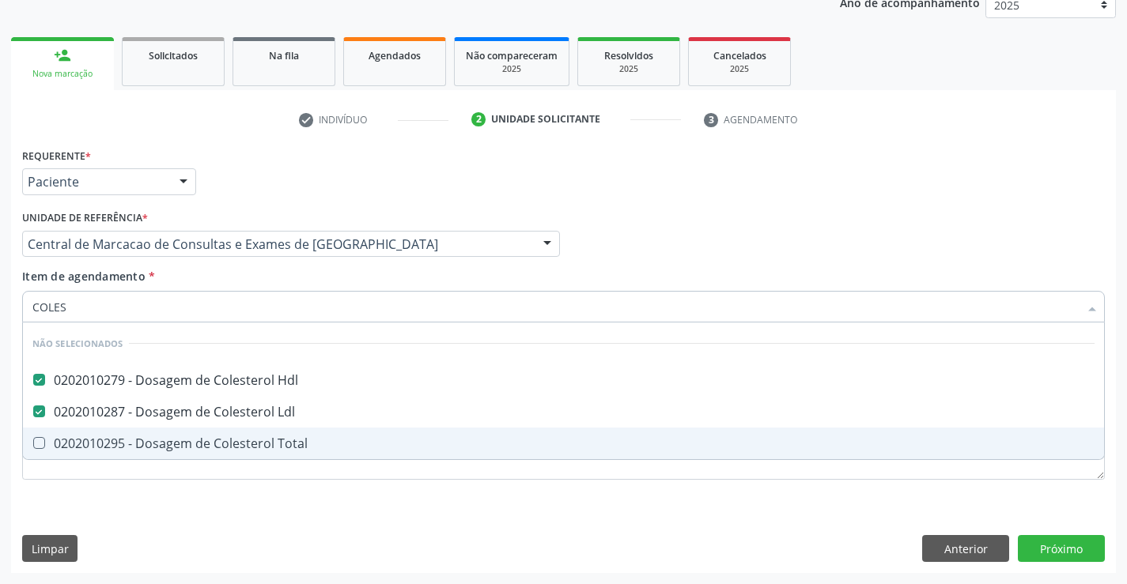
click at [256, 446] on div "0202010295 - Dosagem de Colesterol Total" at bounding box center [563, 443] width 1062 height 13
checkbox Total "true"
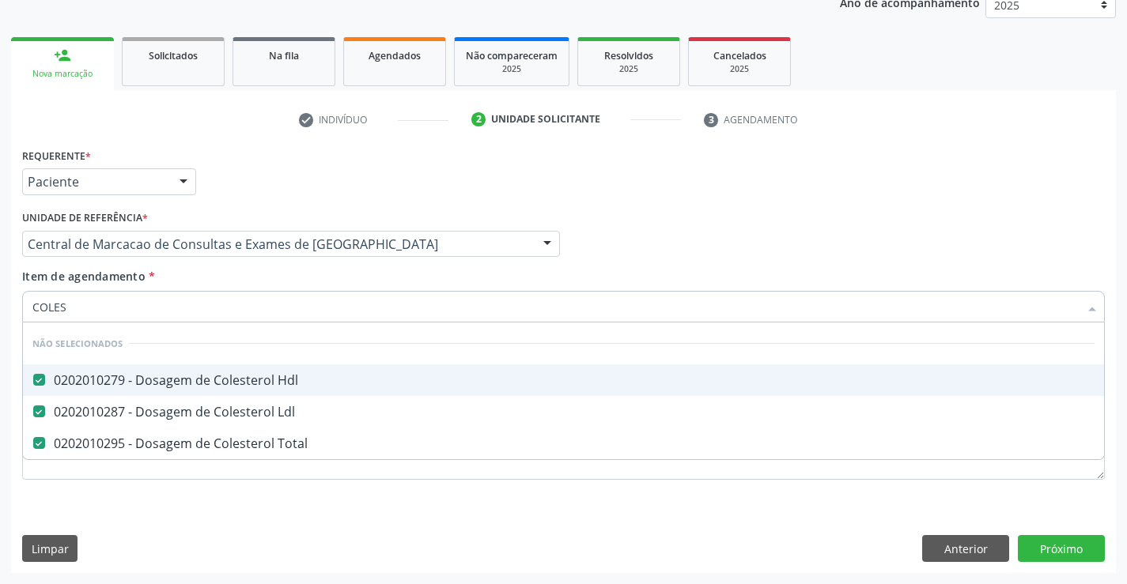
click at [222, 291] on input "COLES" at bounding box center [555, 307] width 1046 height 32
click at [211, 278] on div "Item de agendamento * COLES Desfazer seleção Não selecionados 0202010279 - Dosa…" at bounding box center [563, 293] width 1082 height 50
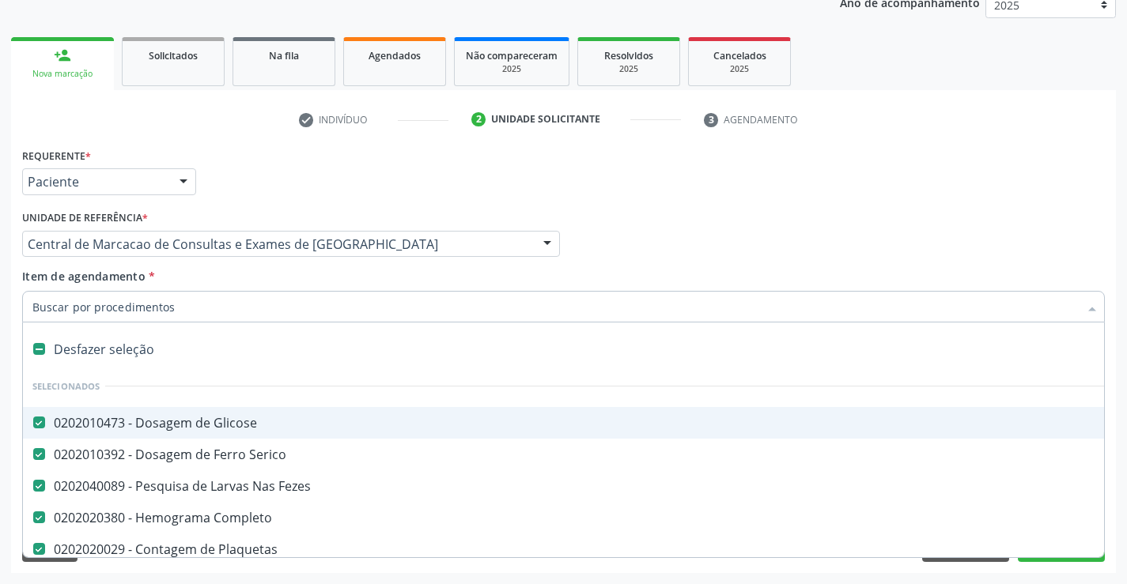
type input "T"
checkbox Ldl "false"
checkbox Total "false"
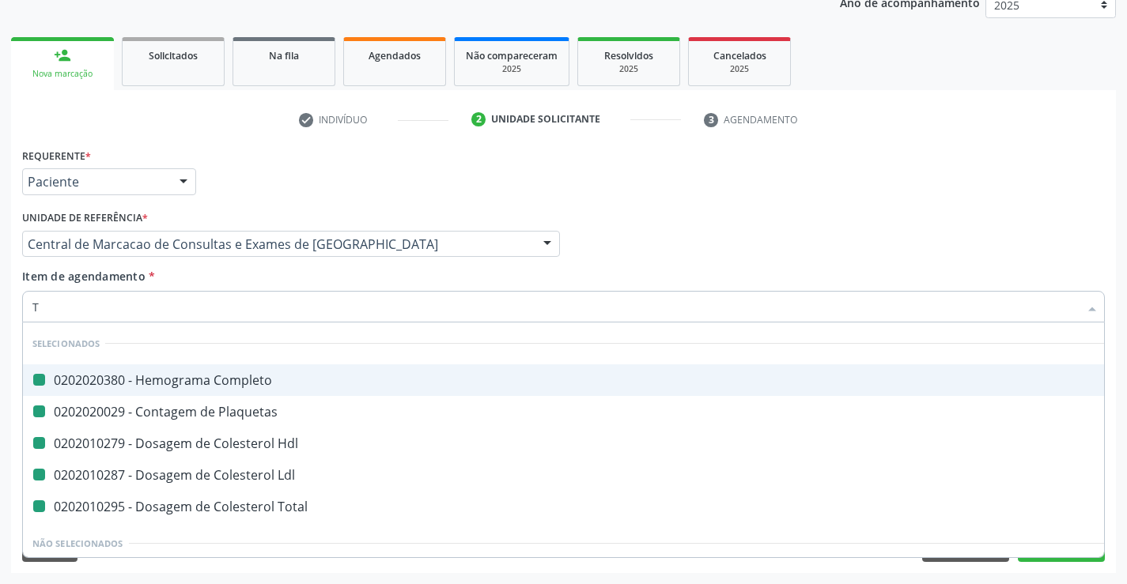
type input "TR"
checkbox Completo "false"
checkbox Hdl "false"
checkbox Plaquetas "false"
checkbox Ldl "false"
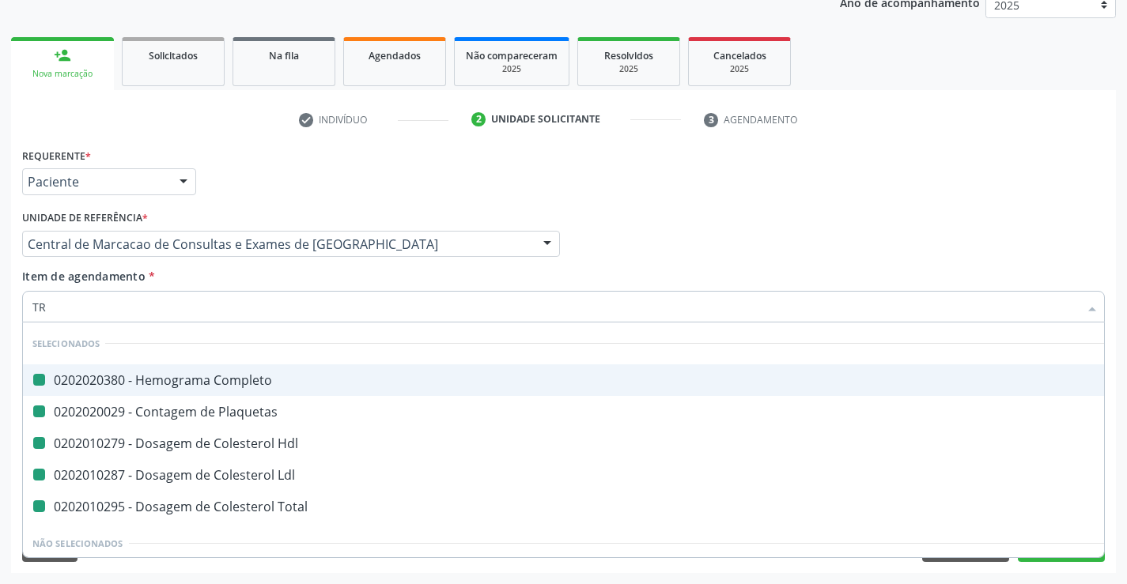
checkbox Total "false"
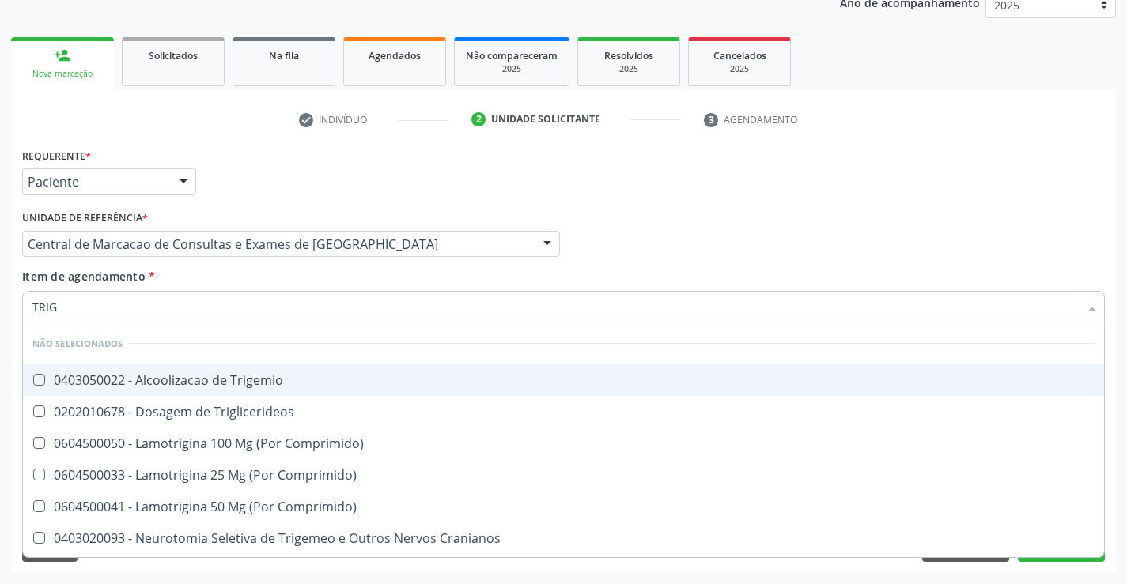
type input "TRIGL"
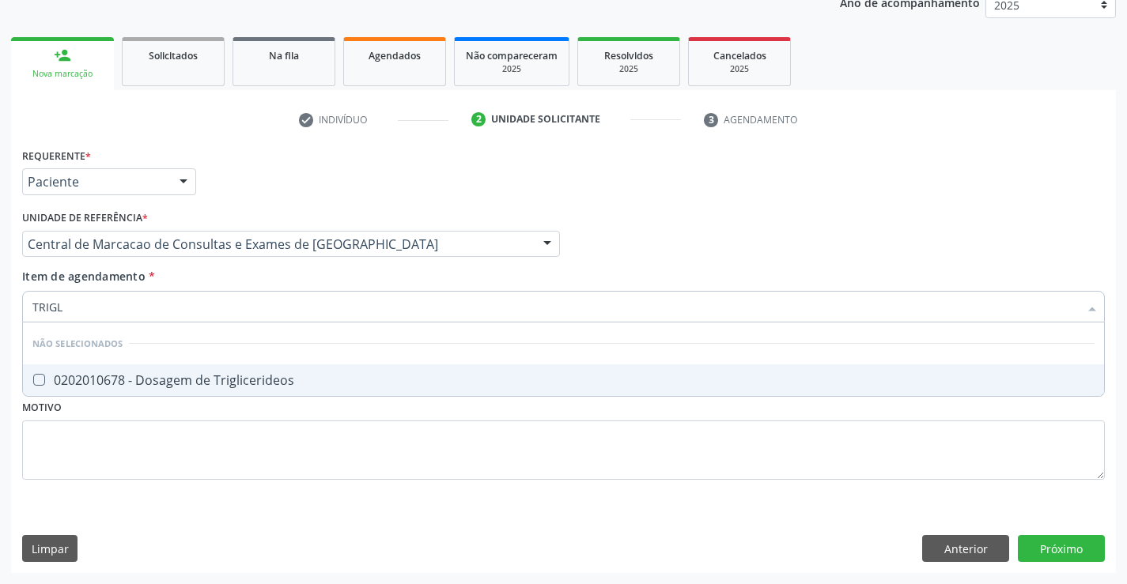
click at [237, 382] on div "0202010678 - Dosagem de Triglicerideos" at bounding box center [563, 380] width 1062 height 13
checkbox Triglicerideos "true"
click at [224, 270] on div "Item de agendamento * TRIGL Desfazer seleção Não selecionados 0202010678 - Dosa…" at bounding box center [563, 293] width 1082 height 50
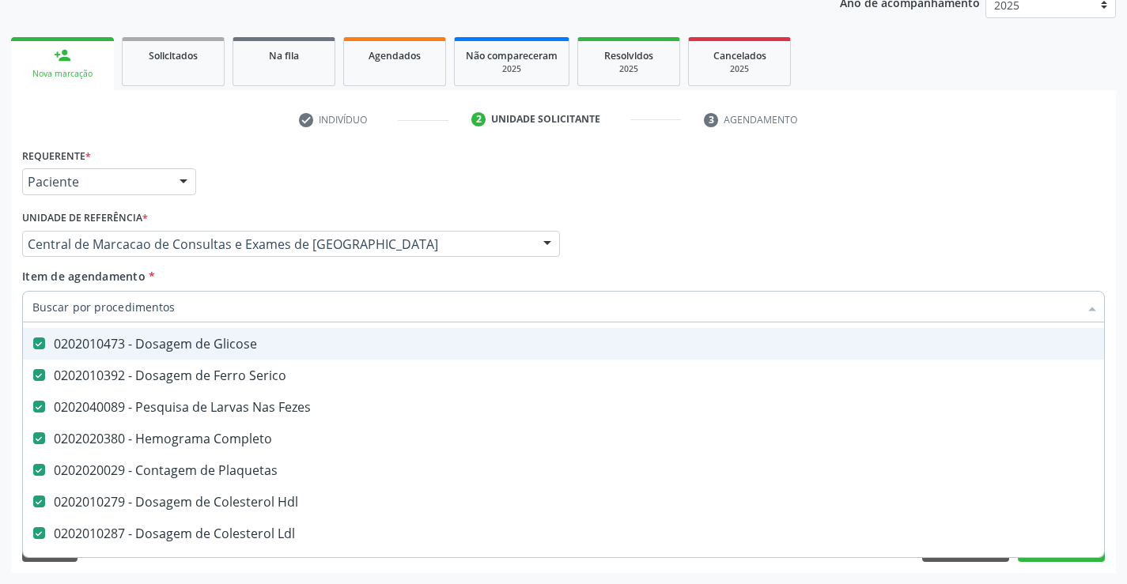
scroll to position [158, 0]
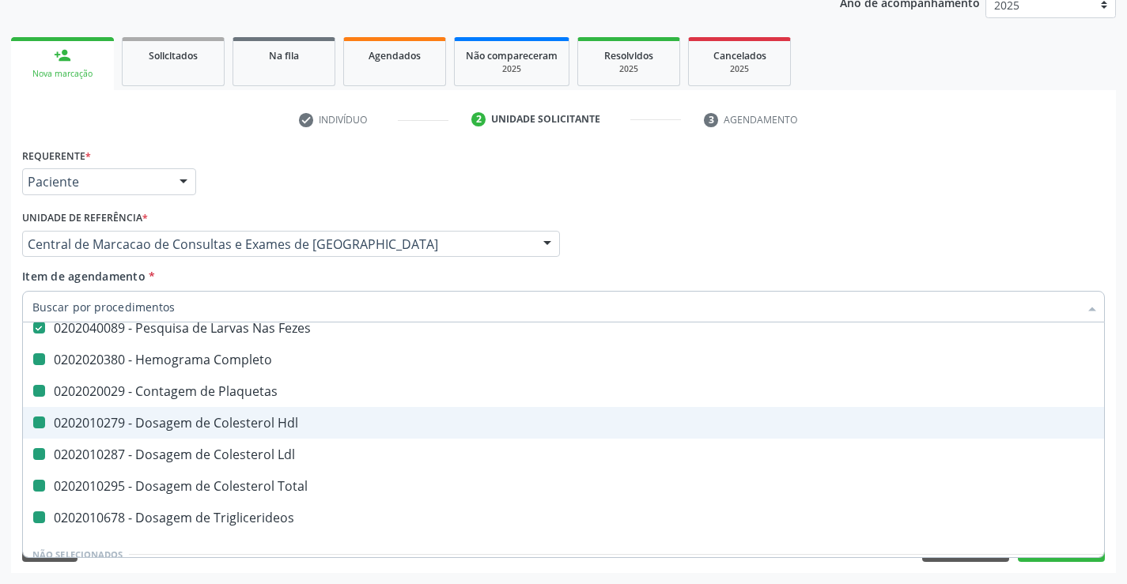
type input "U"
checkbox Completo "false"
checkbox Plaquetas "false"
checkbox Hdl "false"
checkbox Ldl "false"
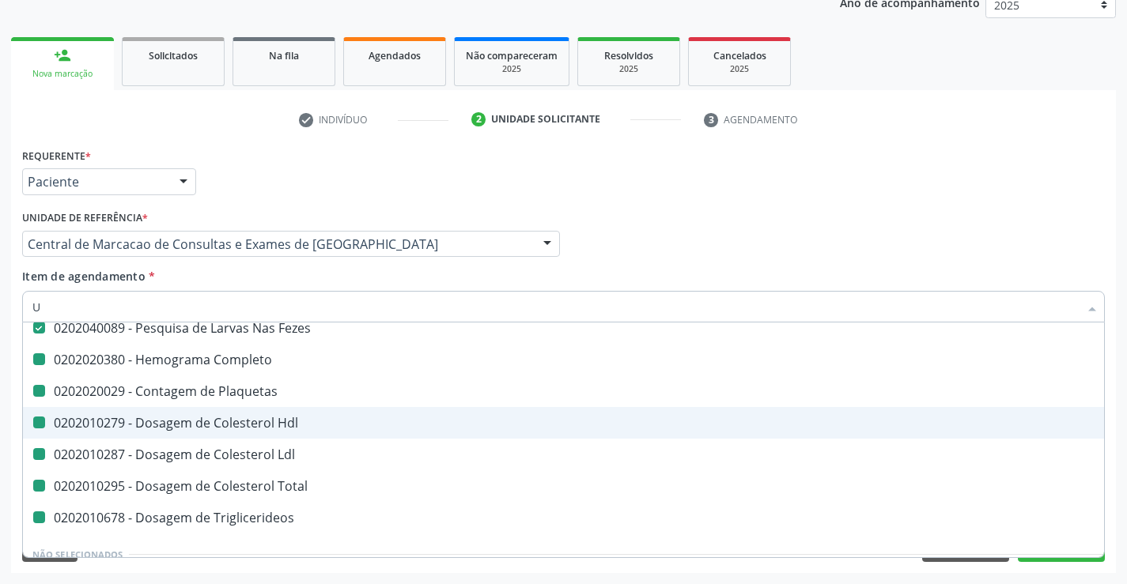
checkbox Total "false"
checkbox Triglicerideos "false"
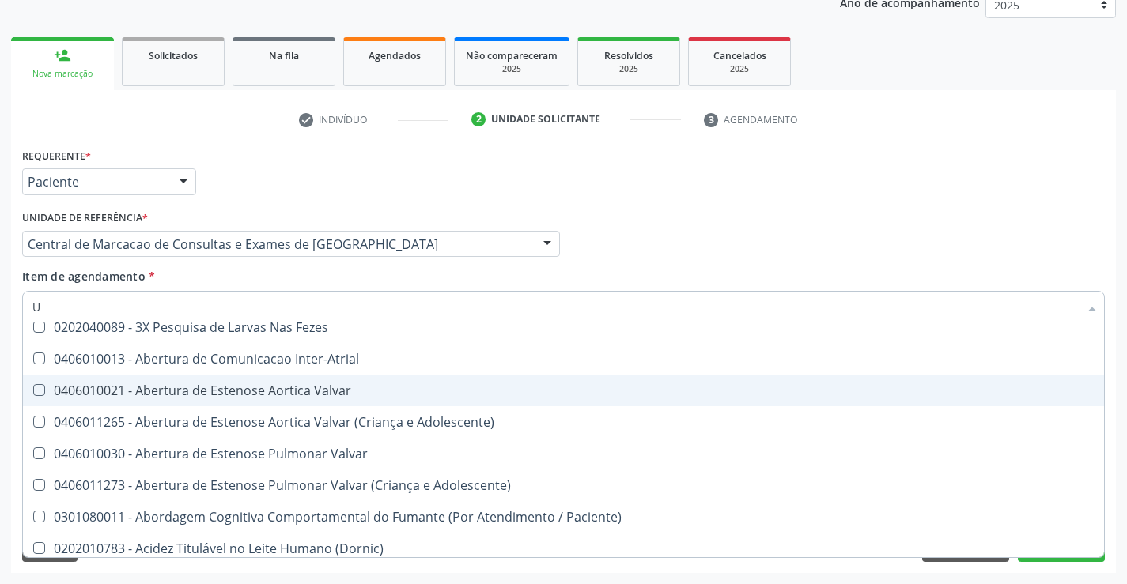
scroll to position [115, 0]
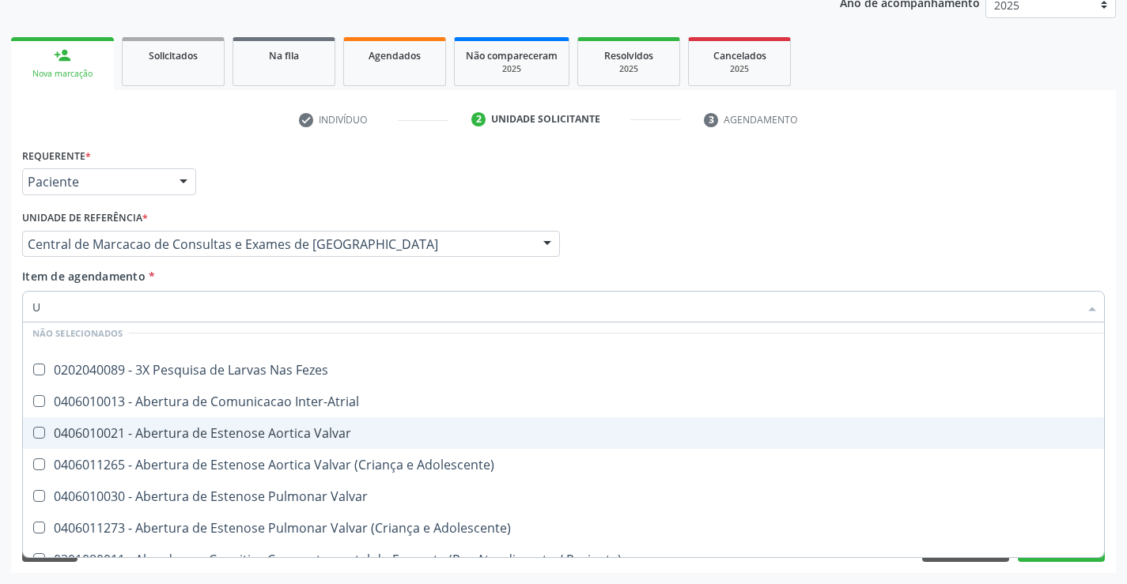
type input "UR"
checkbox Fezes "false"
checkbox Plaquetas "false"
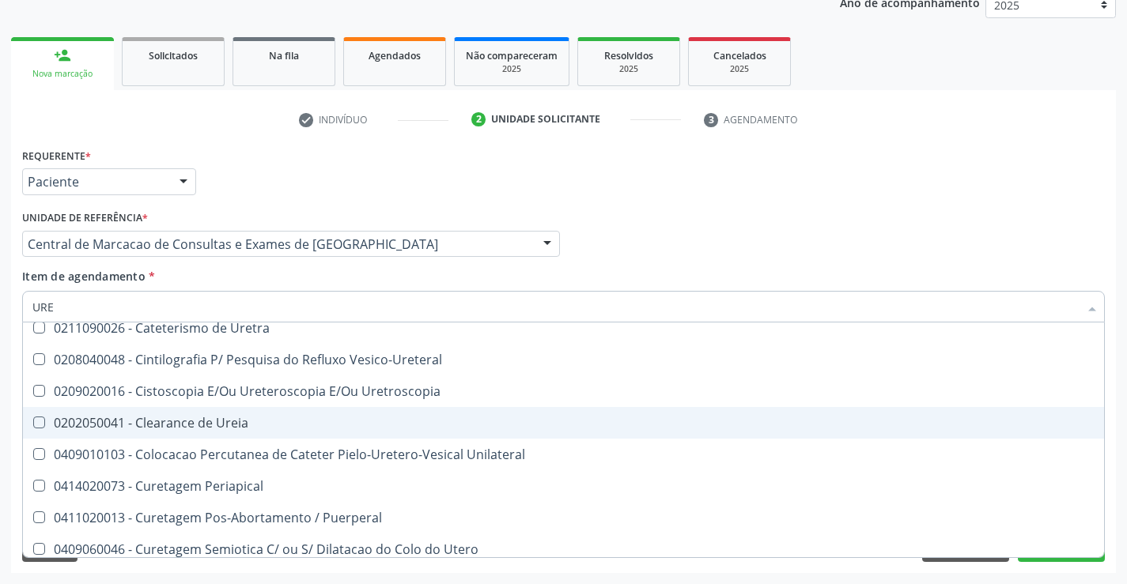
type input "UREI"
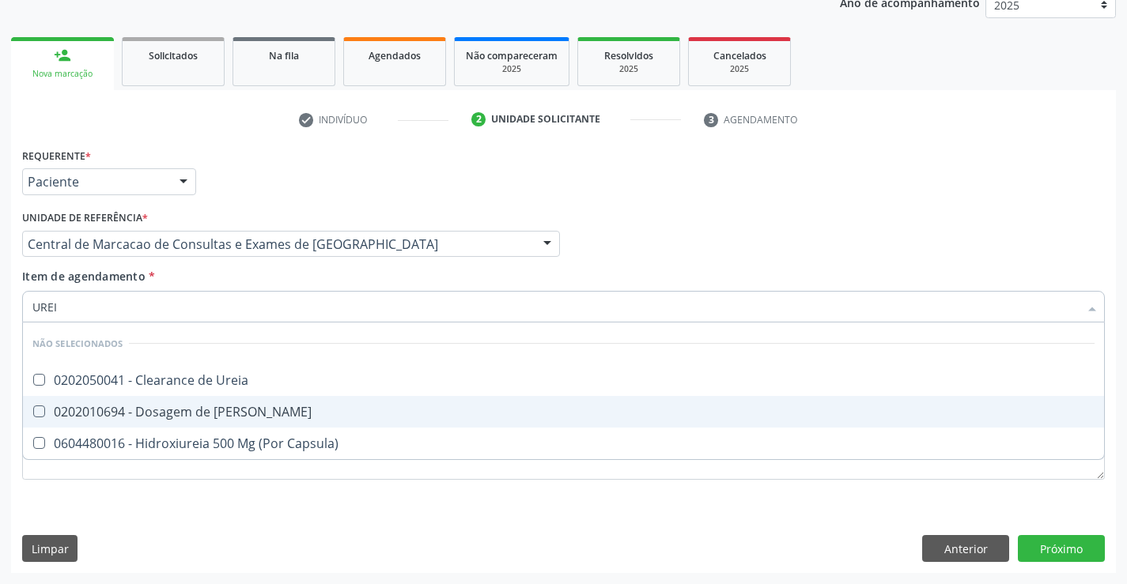
scroll to position [0, 0]
click at [221, 410] on div "0202010694 - Dosagem de [PERSON_NAME]" at bounding box center [563, 412] width 1062 height 13
checkbox Ureia "true"
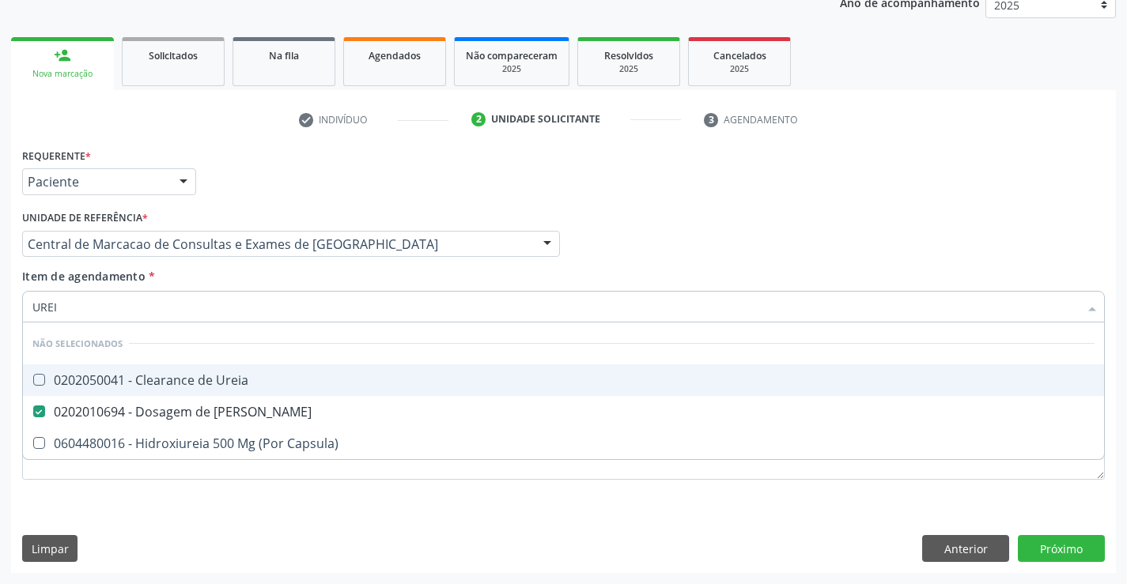
type input "UREI"
click at [218, 273] on div "Item de agendamento * UREI Desfazer seleção Não selecionados 0202050041 - Clear…" at bounding box center [563, 293] width 1082 height 50
checkbox Ureia "true"
checkbox Capsula\) "true"
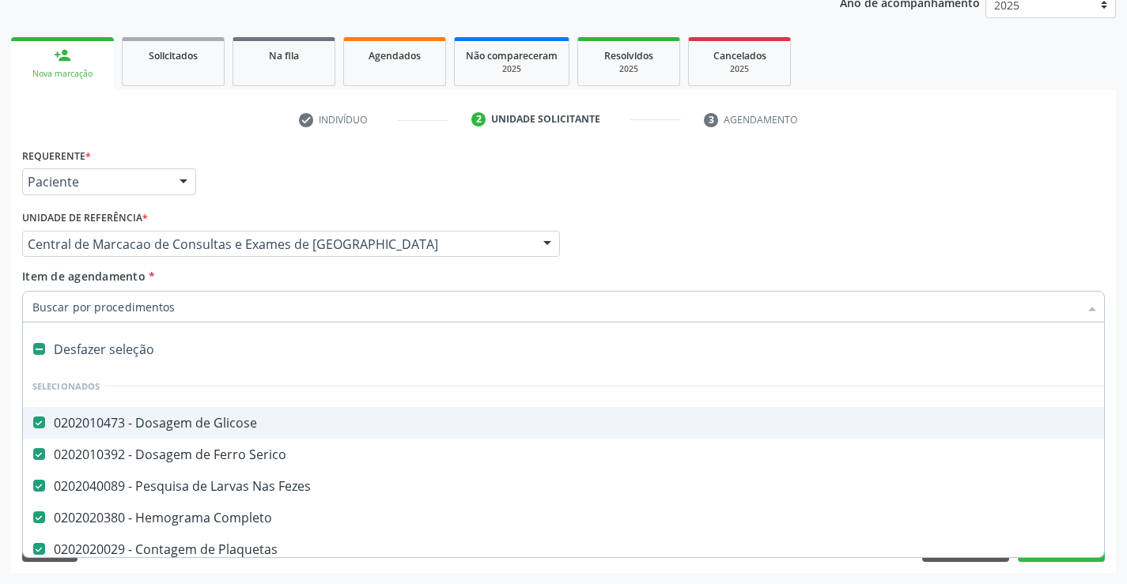
type input "C"
checkbox Ureia "false"
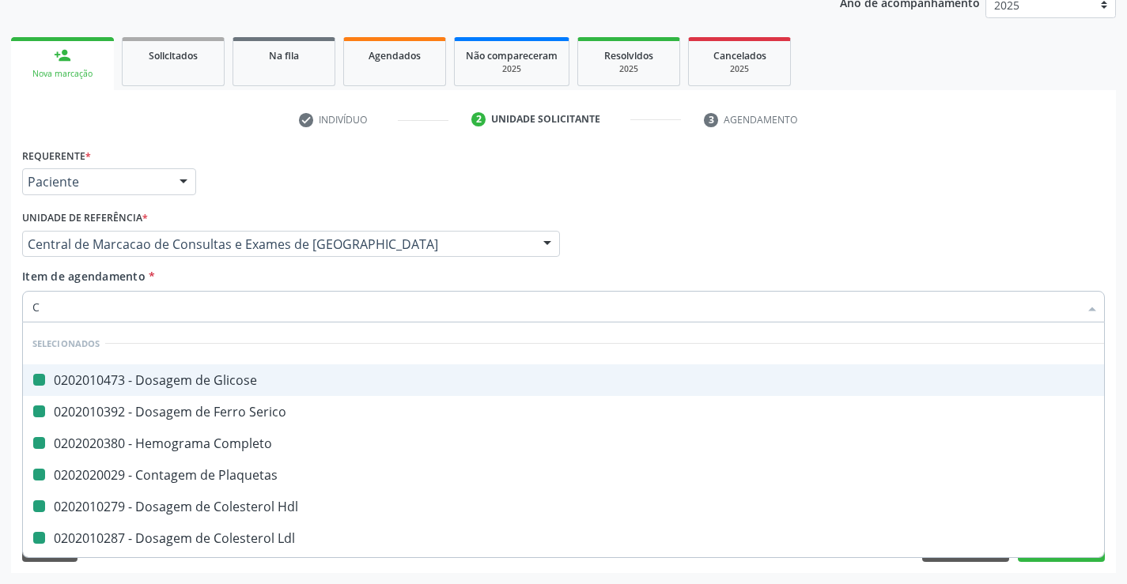
type input "CR"
checkbox Glicose "false"
checkbox Serico "false"
checkbox Completo "false"
checkbox Plaquetas "false"
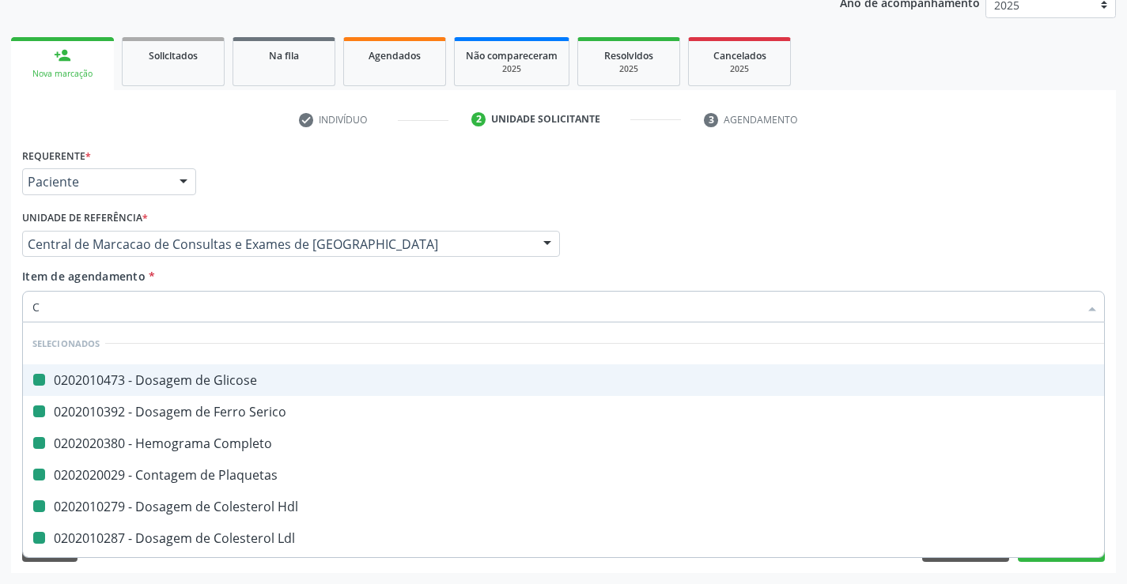
checkbox Hdl "false"
checkbox Ldl "false"
checkbox Total "false"
checkbox Triglicerideos "false"
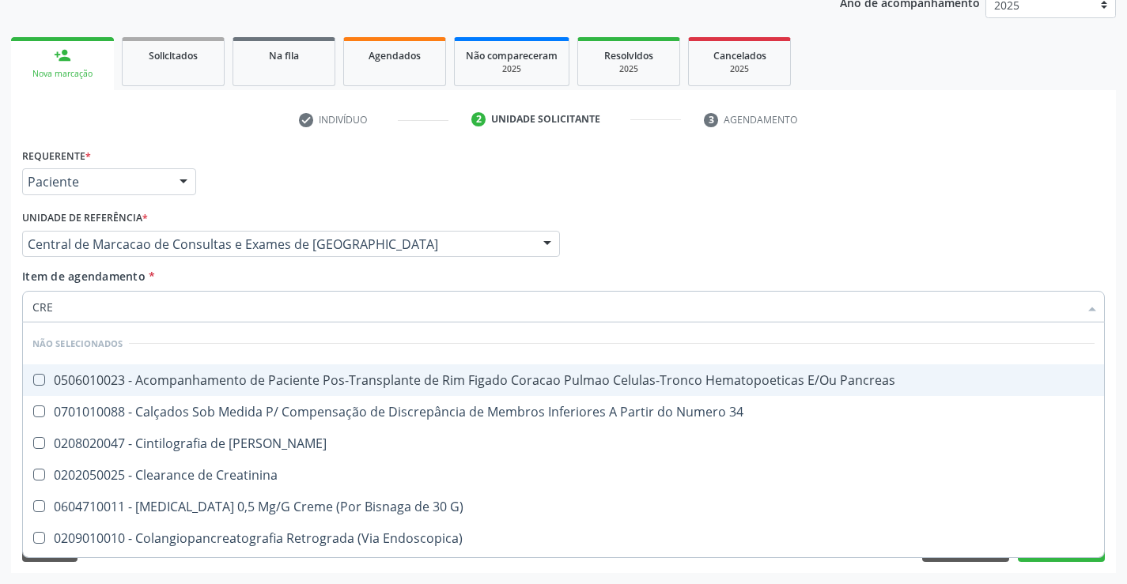
type input "CREA"
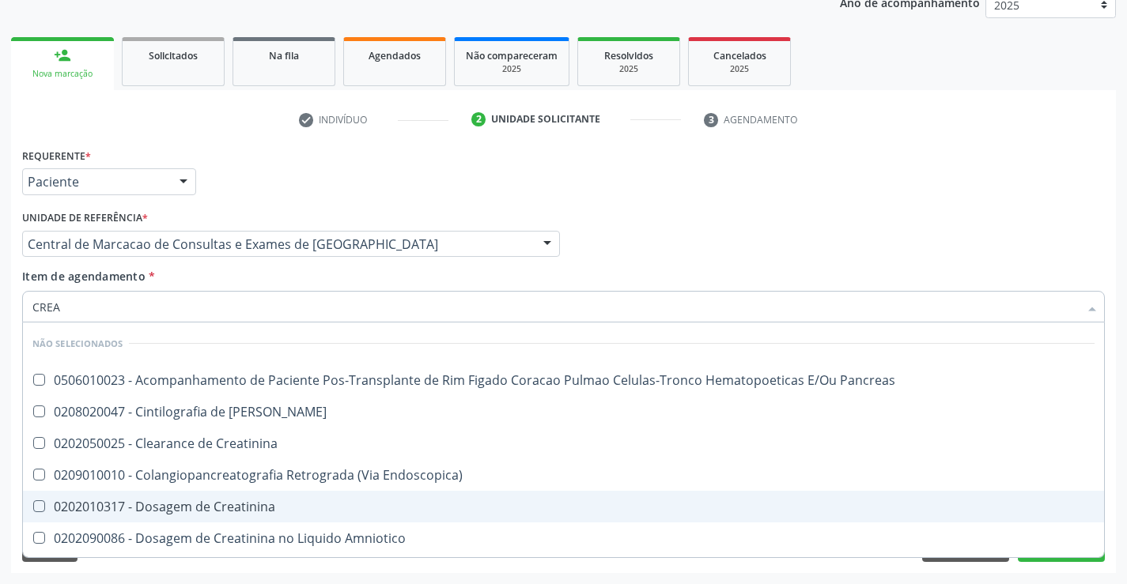
click at [224, 500] on div "0202010317 - Dosagem de Creatinina" at bounding box center [563, 506] width 1062 height 13
checkbox Creatinina "true"
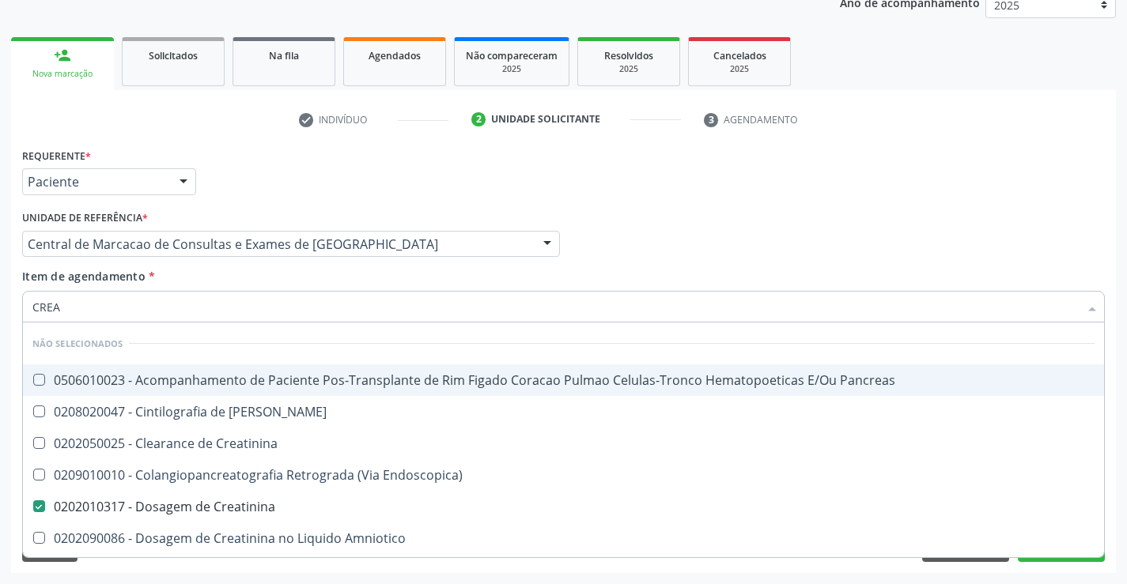
click at [234, 275] on div "Item de agendamento * CREA Desfazer seleção Não selecionados 0506010023 - Acomp…" at bounding box center [563, 293] width 1082 height 50
checkbox Pancreas "true"
checkbox Creatinina "true"
checkbox Endoscopica\) "true"
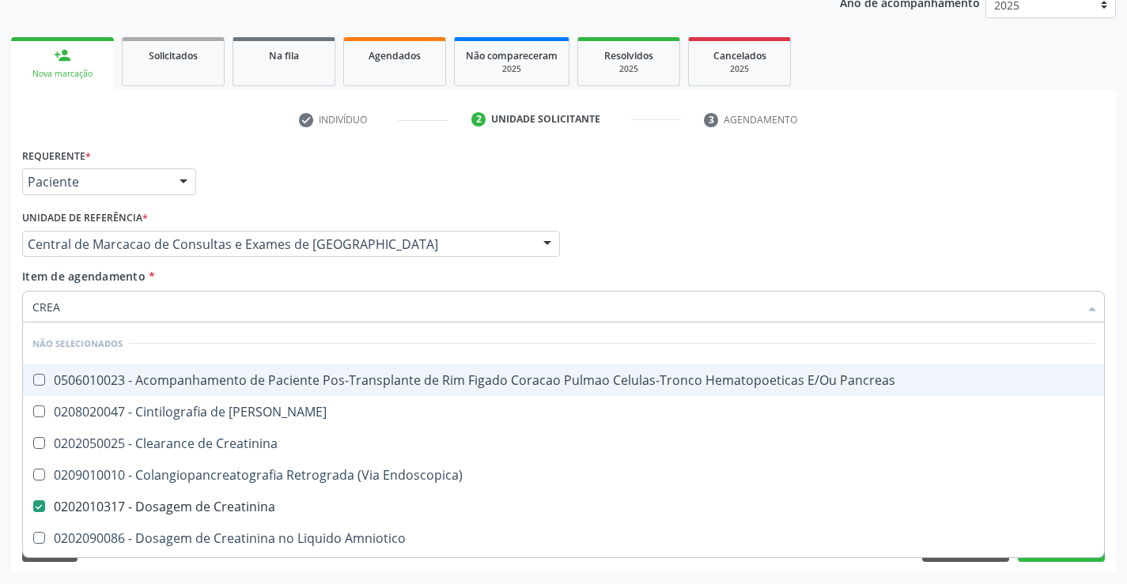
checkbox Amniotico "true"
checkbox \(Cpk\) "true"
checkbox Mb "true"
checkbox Rim "true"
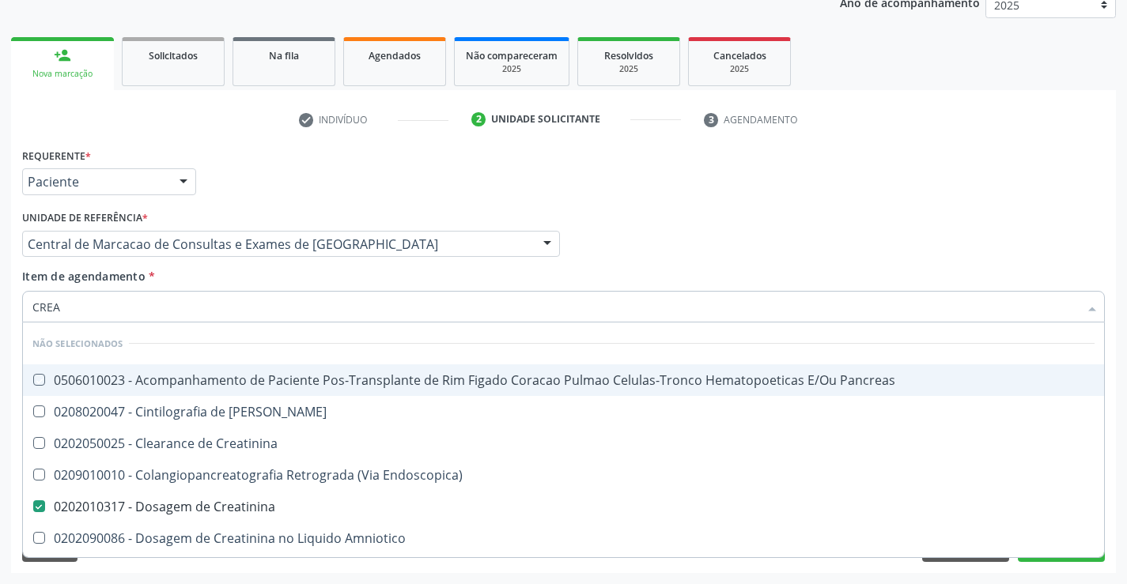
checkbox Oncologia "true"
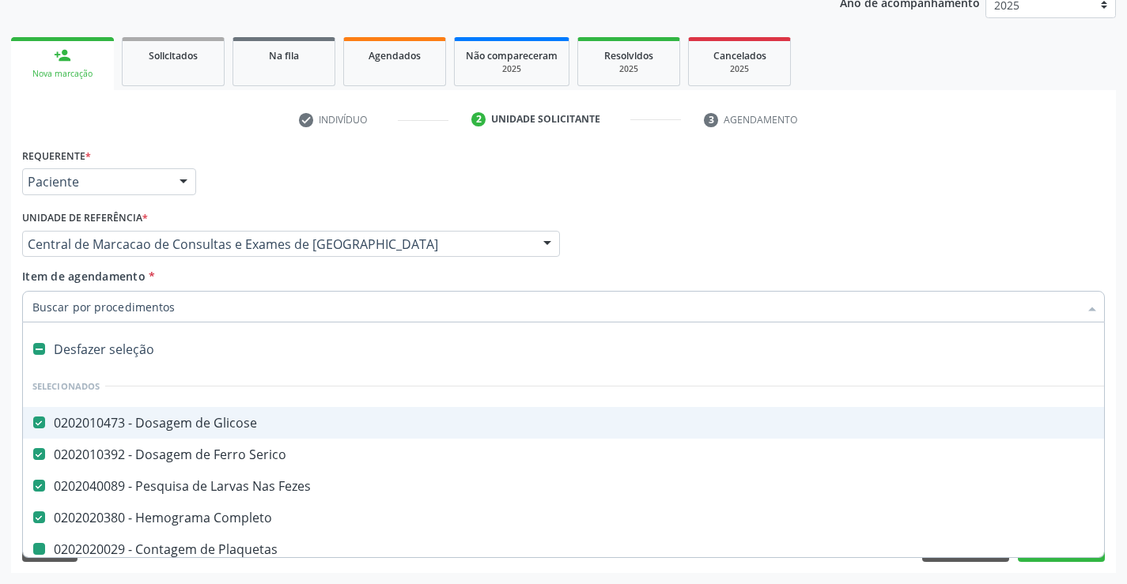
type input "U"
checkbox Plaquetas "false"
checkbox Hdl "false"
checkbox Ldl "false"
checkbox Total "false"
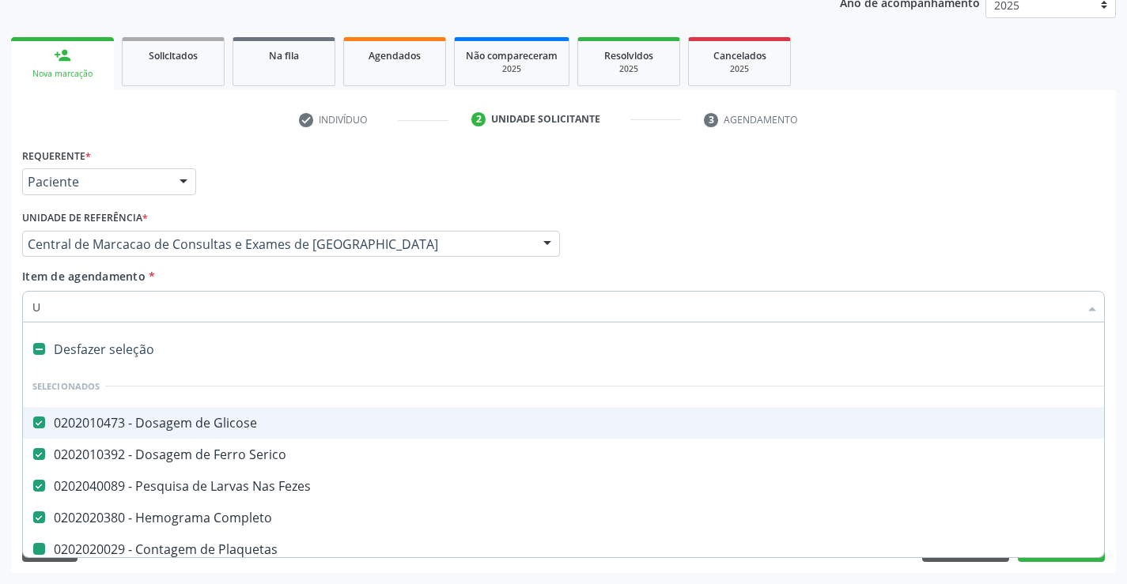
checkbox Ureia "false"
checkbox Creatinina "false"
checkbox Triglicerideos "false"
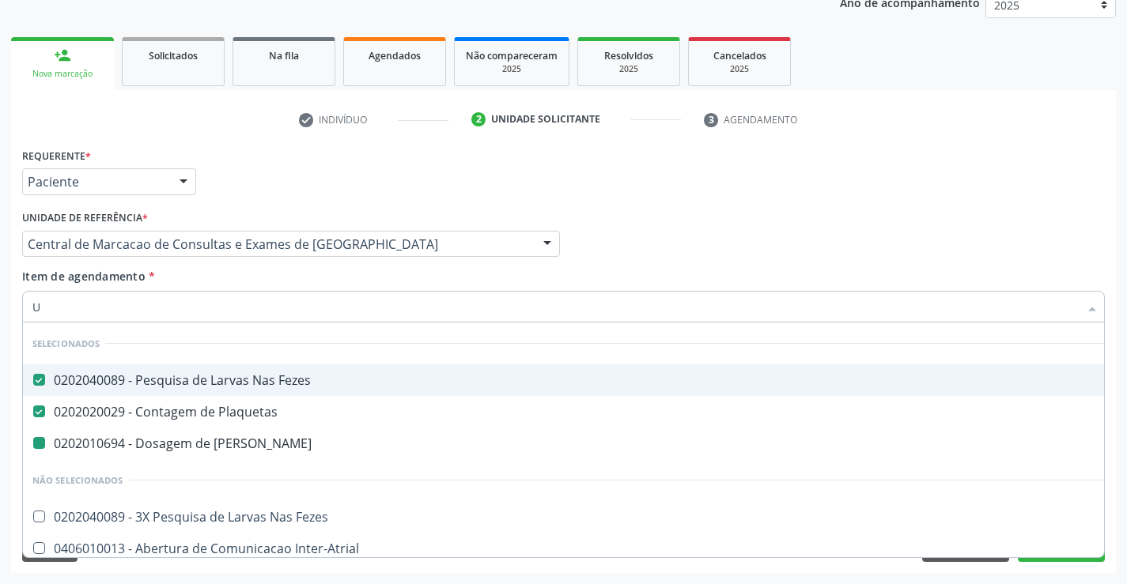
type input "UR"
checkbox Ureia "false"
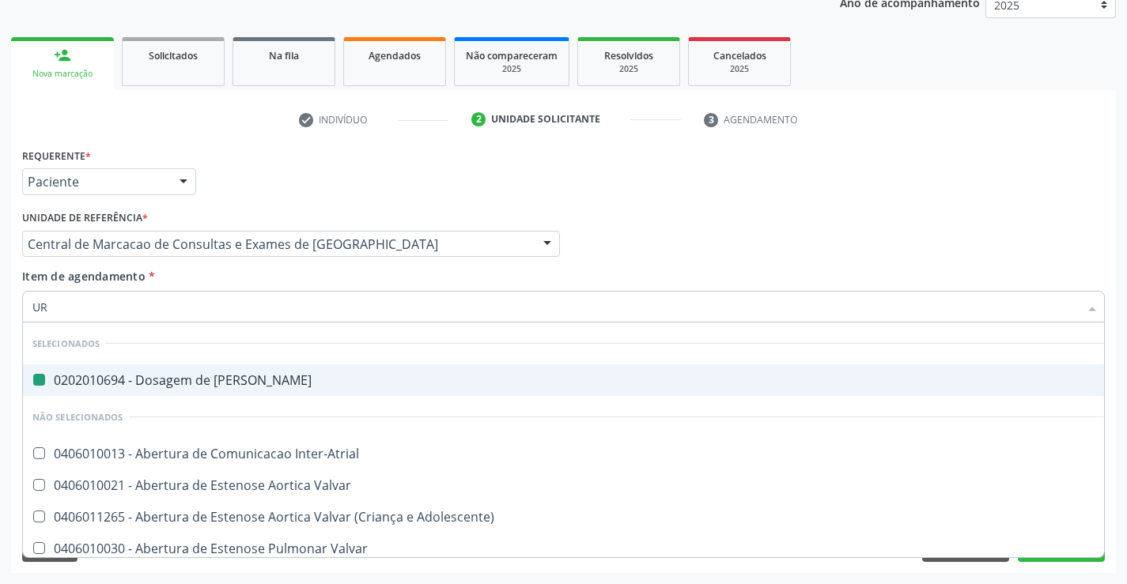
type input "URI"
checkbox Ureia "false"
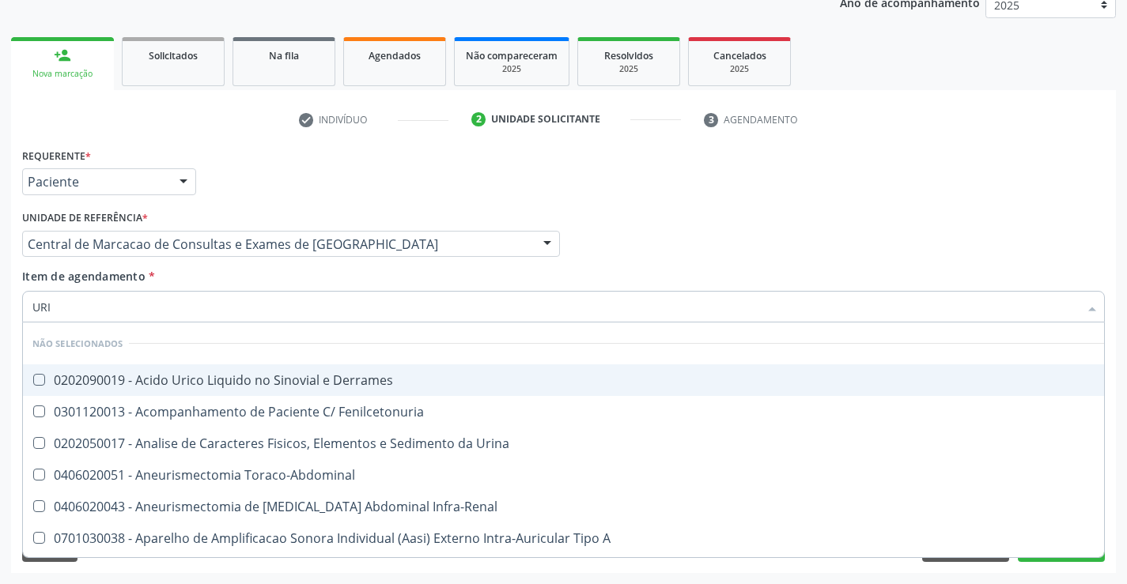
type input "URIN"
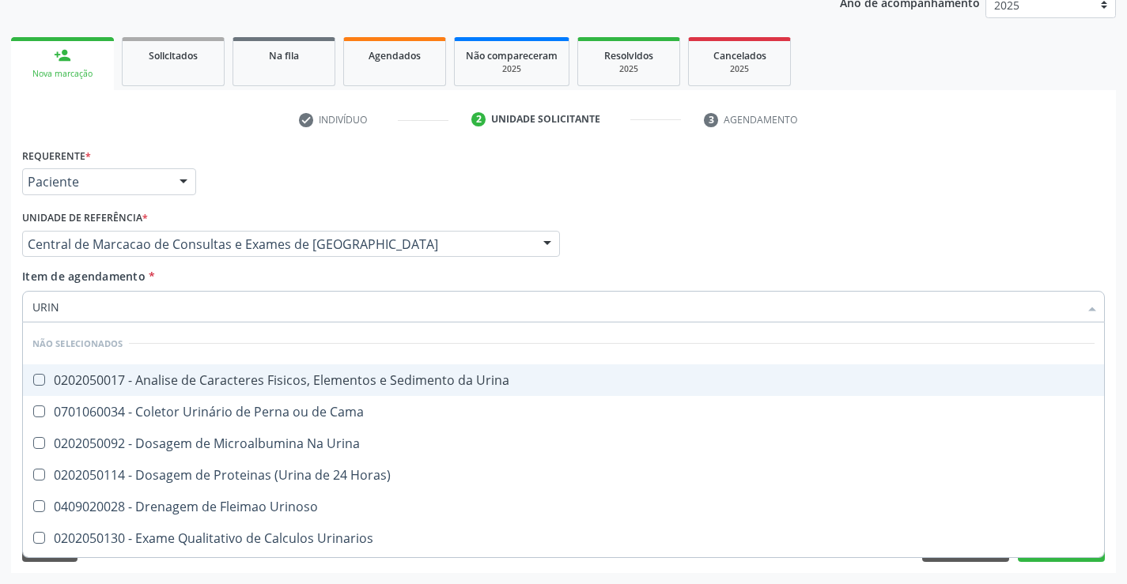
click at [244, 376] on div "0202050017 - Analise de Caracteres Fisicos, Elementos e Sedimento da Urina" at bounding box center [563, 380] width 1062 height 13
checkbox Urina "true"
drag, startPoint x: 247, startPoint y: 256, endPoint x: 239, endPoint y: 294, distance: 38.8
click at [244, 257] on div "Central de Marcacao de Consultas e Exames de Campo Formoso Unidade Basica de Sa…" at bounding box center [291, 244] width 538 height 27
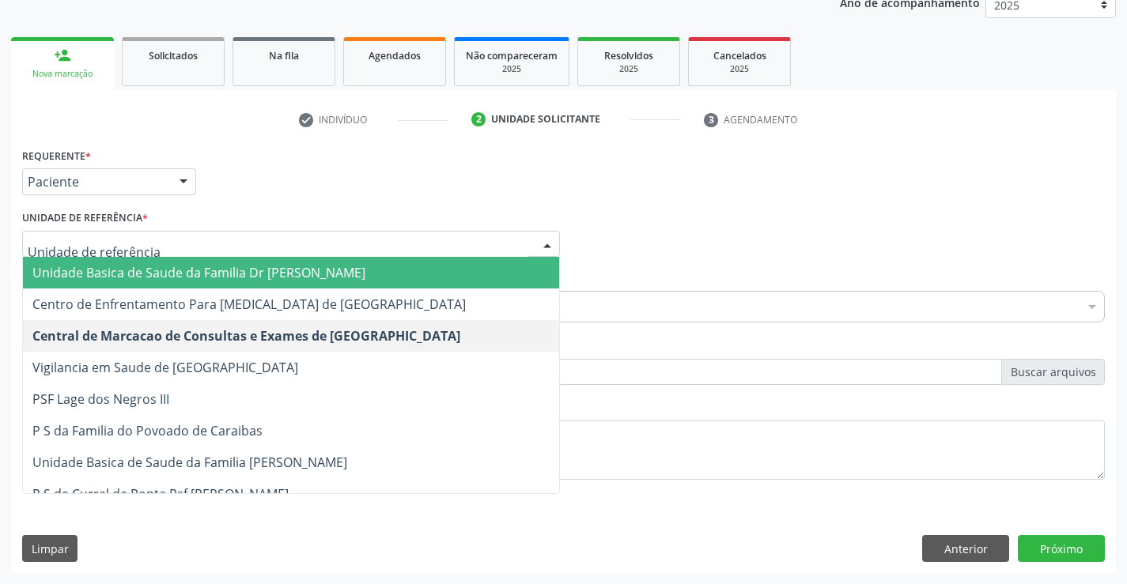
click at [523, 202] on div "Requerente * Paciente Médico(a) Enfermeiro(a) Paciente Nenhum resultado encontr…" at bounding box center [563, 175] width 1090 height 62
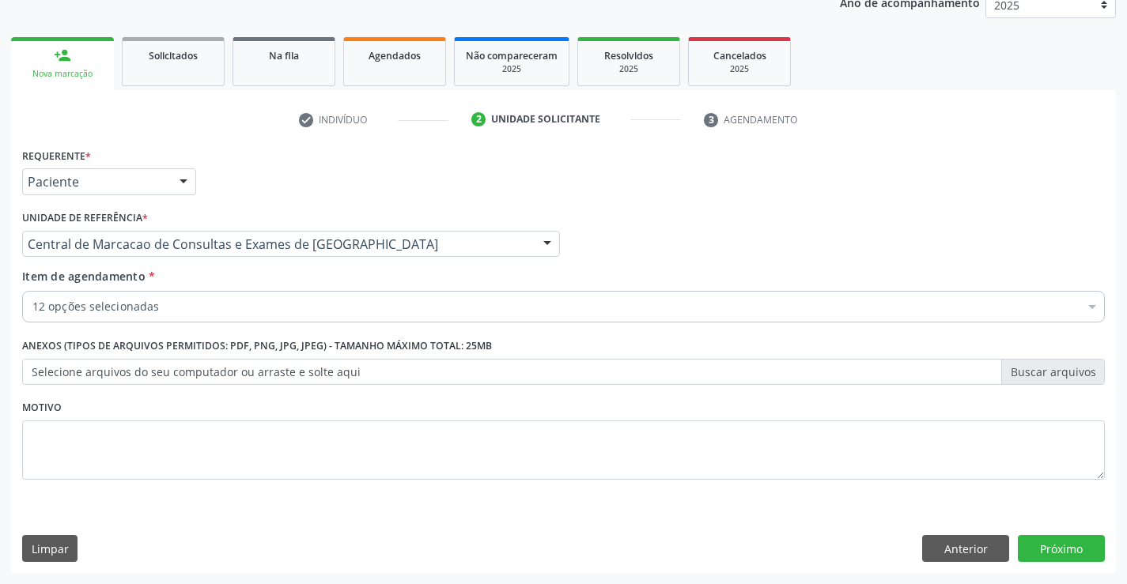
click at [300, 319] on div "12 opções selecionadas" at bounding box center [563, 307] width 1082 height 32
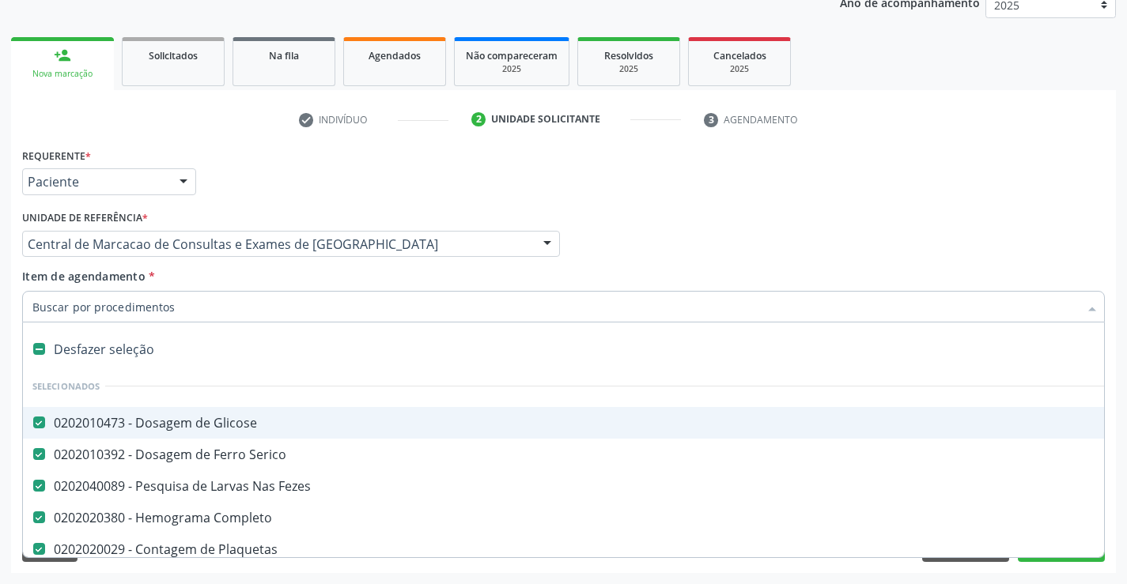
type input "T"
checkbox Ureia "false"
checkbox Creatinina "false"
checkbox Urina "false"
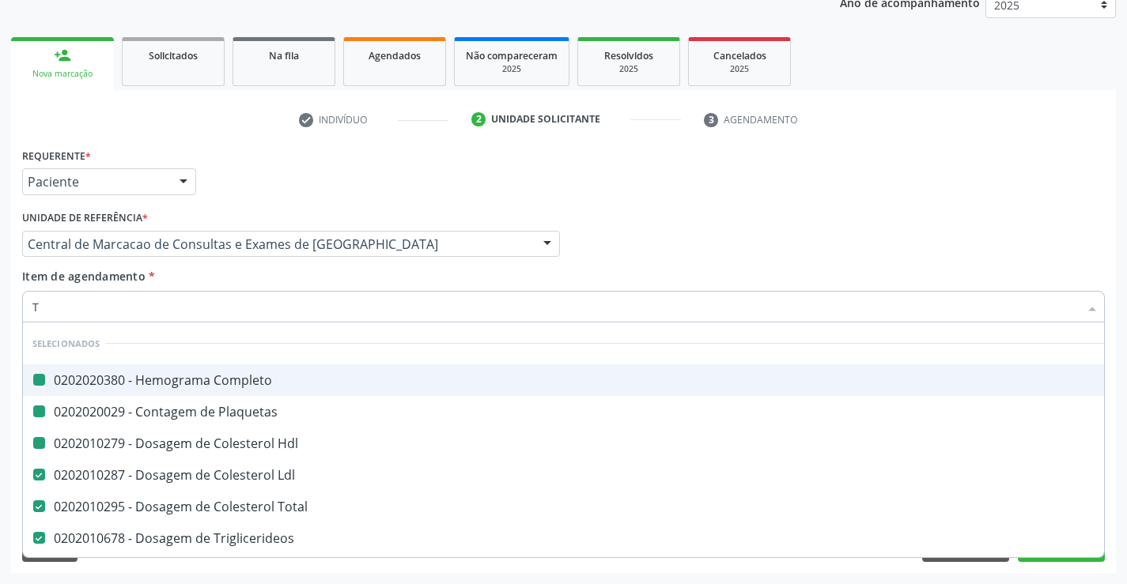
type input "TG"
checkbox Completo "false"
checkbox Hdl "false"
checkbox Plaquetas "false"
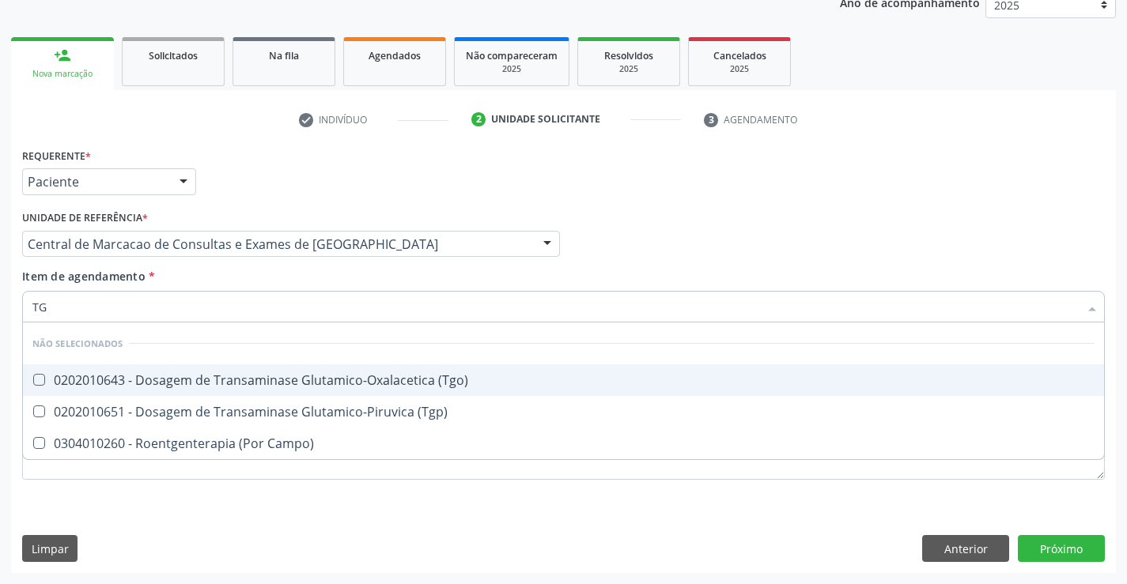
click at [248, 386] on div "0202010643 - Dosagem de Transaminase Glutamico-Oxalacetica (Tgo)" at bounding box center [563, 380] width 1062 height 13
checkbox \(Tgo\) "true"
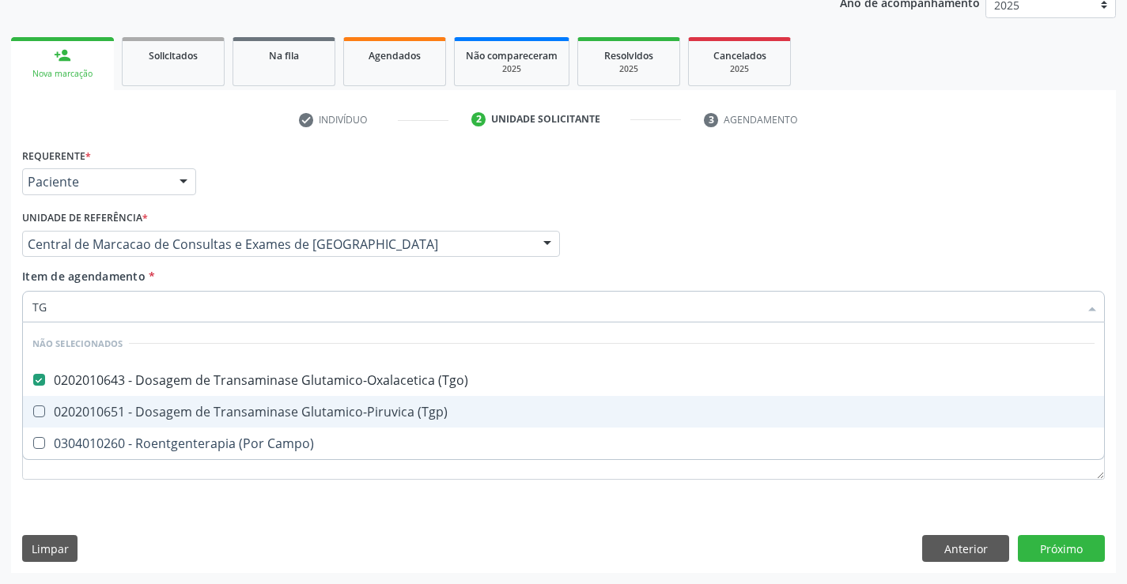
click at [255, 406] on div "0202010651 - Dosagem de Transaminase Glutamico-Piruvica (Tgp)" at bounding box center [563, 412] width 1062 height 13
checkbox \(Tgp\) "true"
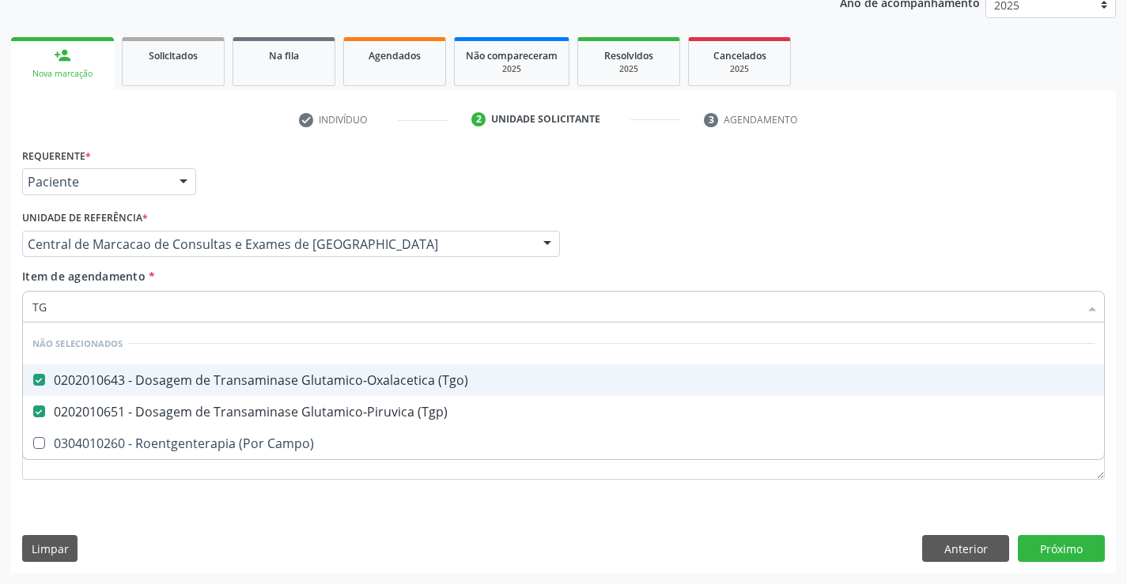
click at [255, 287] on div "Item de agendamento * TG Desfazer seleção Não selecionados 0202010643 - Dosagem…" at bounding box center [563, 293] width 1082 height 50
checkbox Campo\) "true"
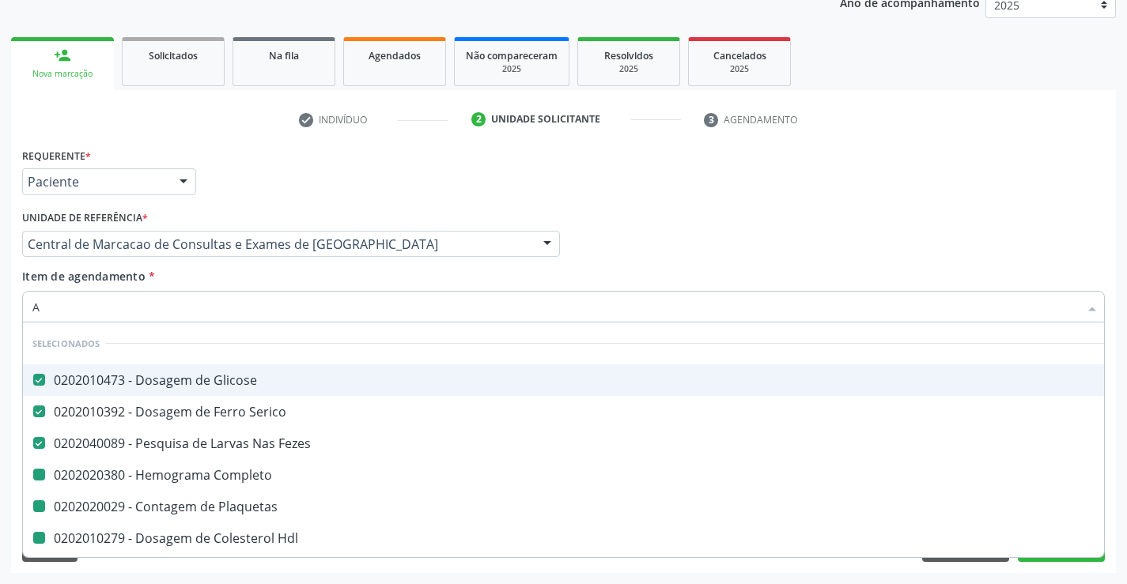
type input "AC"
checkbox Completo "false"
checkbox Plaquetas "false"
checkbox Hdl "false"
checkbox Ldl "false"
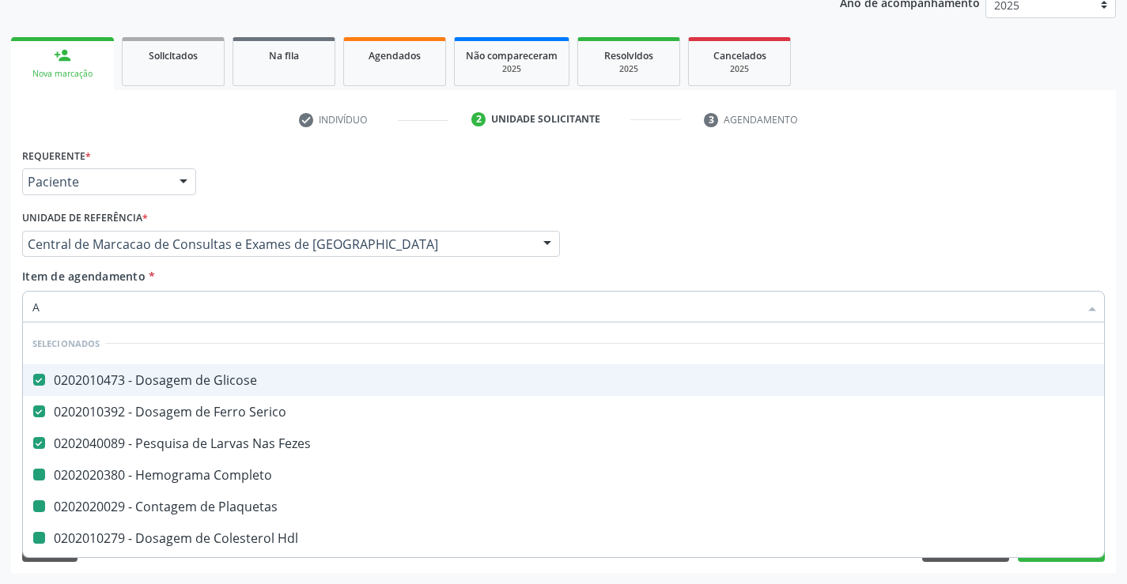
checkbox Total "false"
checkbox Triglicerideos "false"
checkbox Ureia "false"
checkbox Creatinina "false"
checkbox Urina "false"
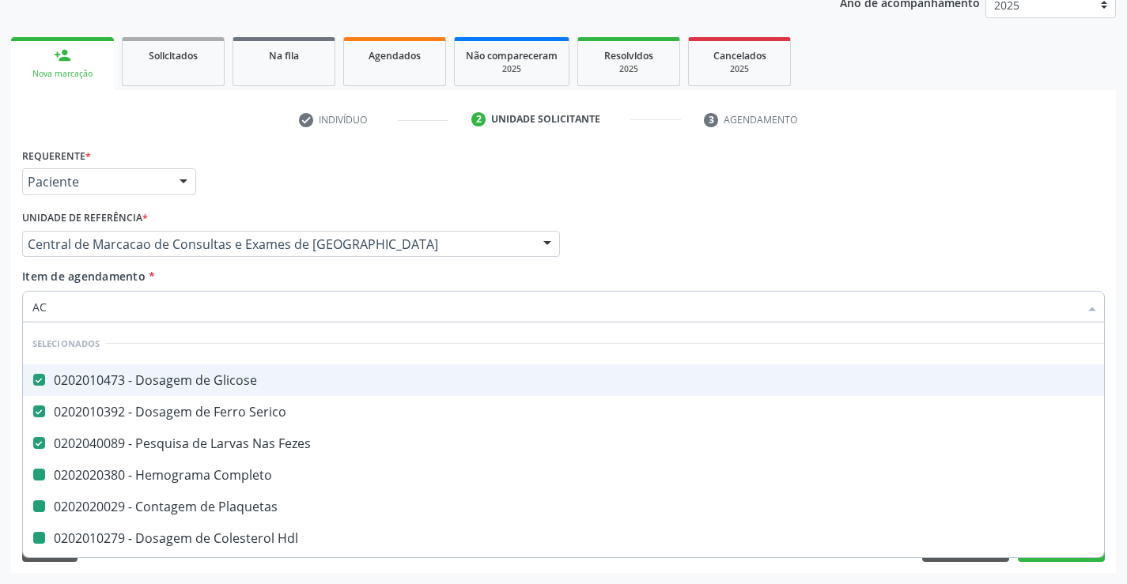
checkbox \(Tgo\) "false"
checkbox \(Tgp\) "false"
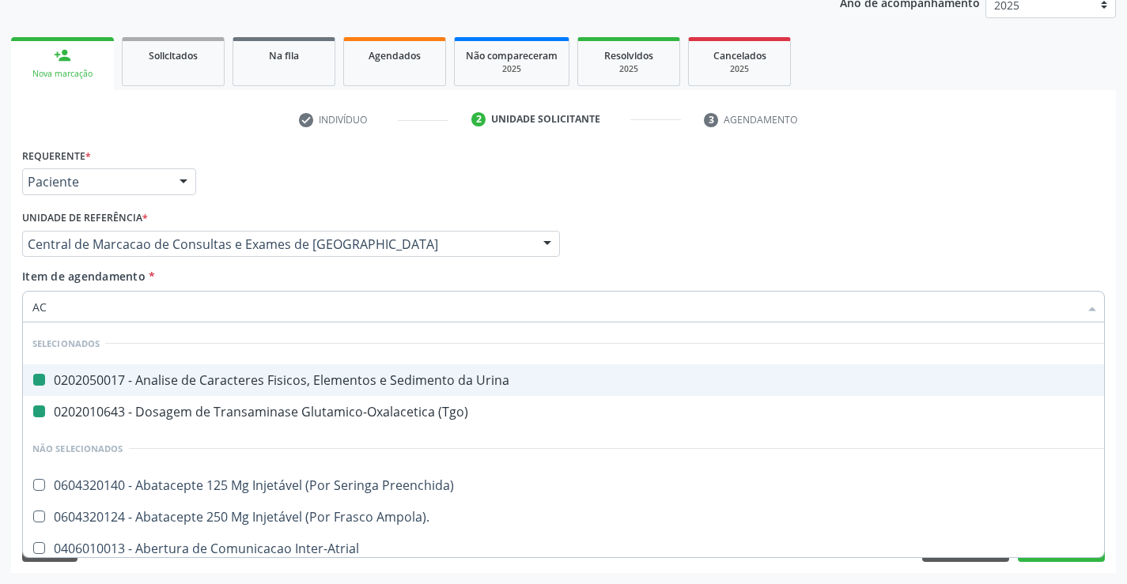
type input "ACI"
checkbox Urina "false"
checkbox \(Tgo\) "false"
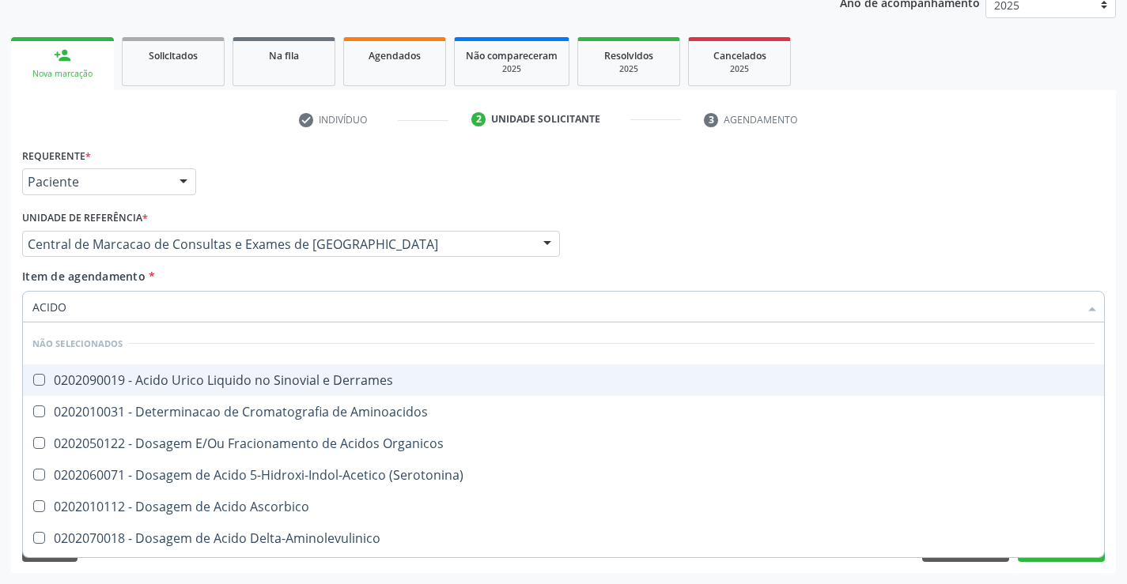
type input "ACIDO U"
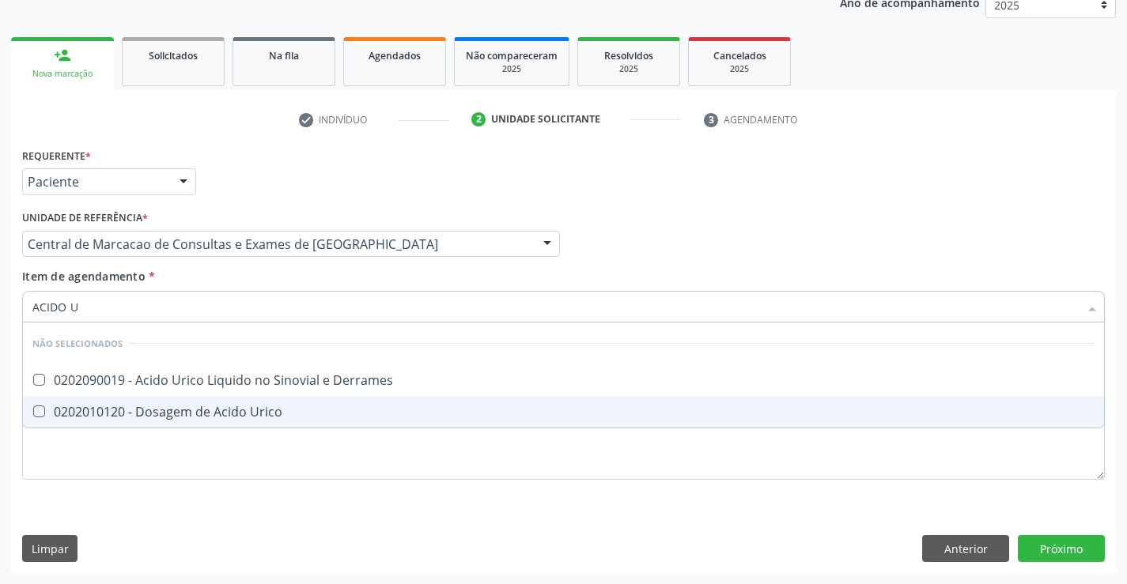
drag, startPoint x: 274, startPoint y: 409, endPoint x: 272, endPoint y: 321, distance: 87.8
click at [274, 407] on div "0202010120 - Dosagem de Acido Urico" at bounding box center [563, 412] width 1062 height 13
checkbox Urico "true"
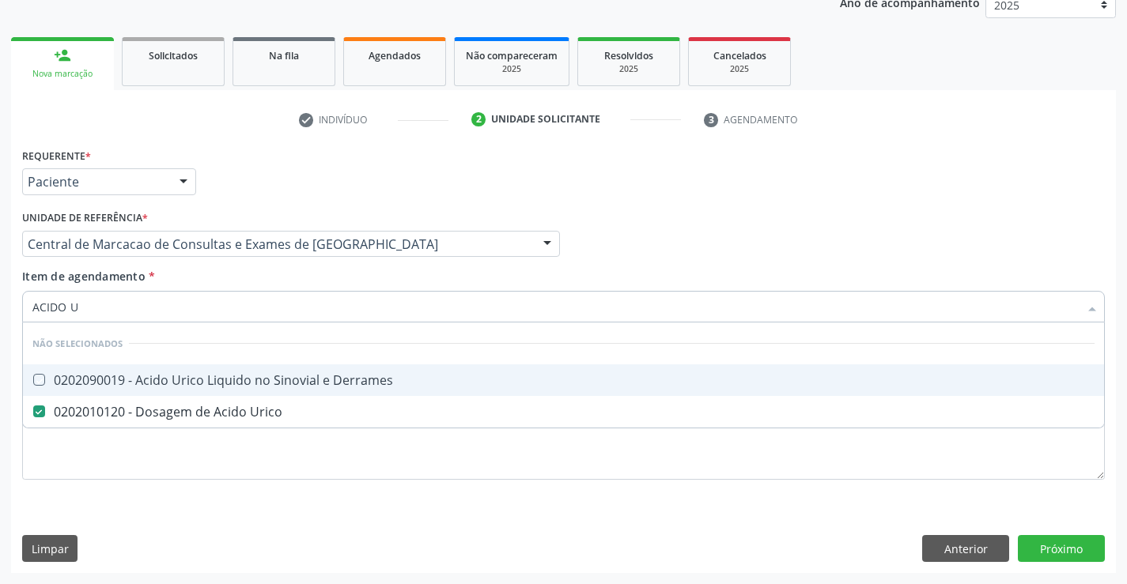
click at [268, 274] on div "Item de agendamento * ACIDO U Desfazer seleção Não selecionados 0202090019 - Ac…" at bounding box center [563, 293] width 1082 height 50
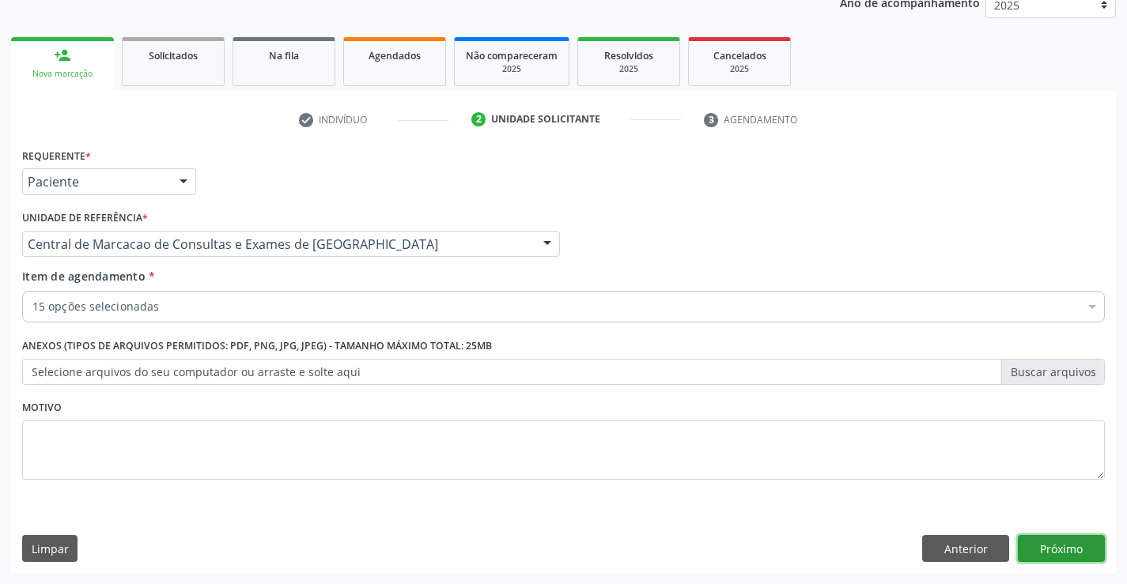
click at [1090, 553] on button "Próximo" at bounding box center [1061, 548] width 87 height 27
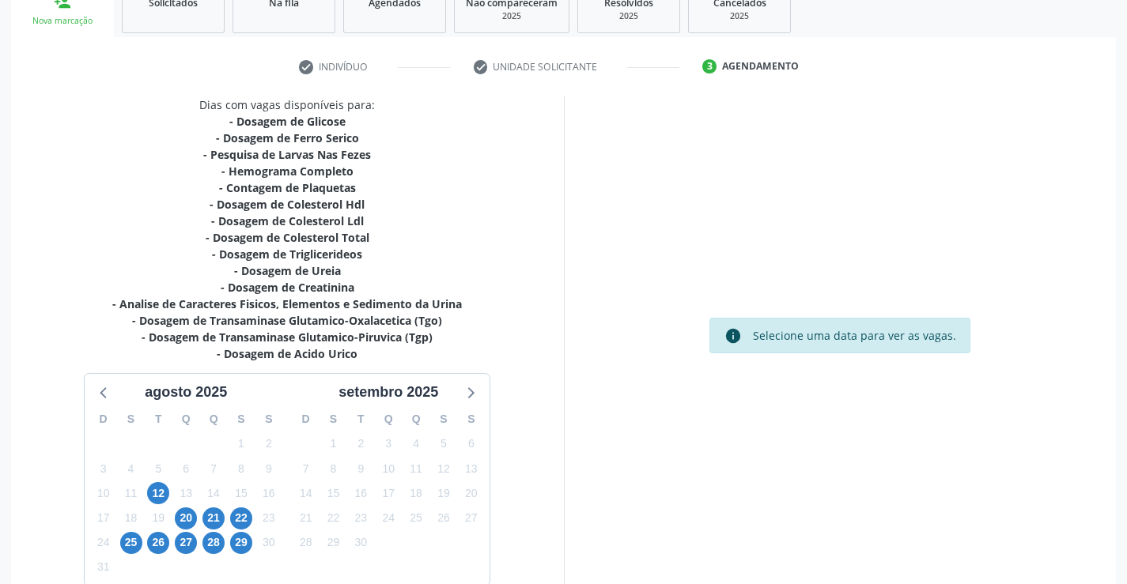
scroll to position [278, 0]
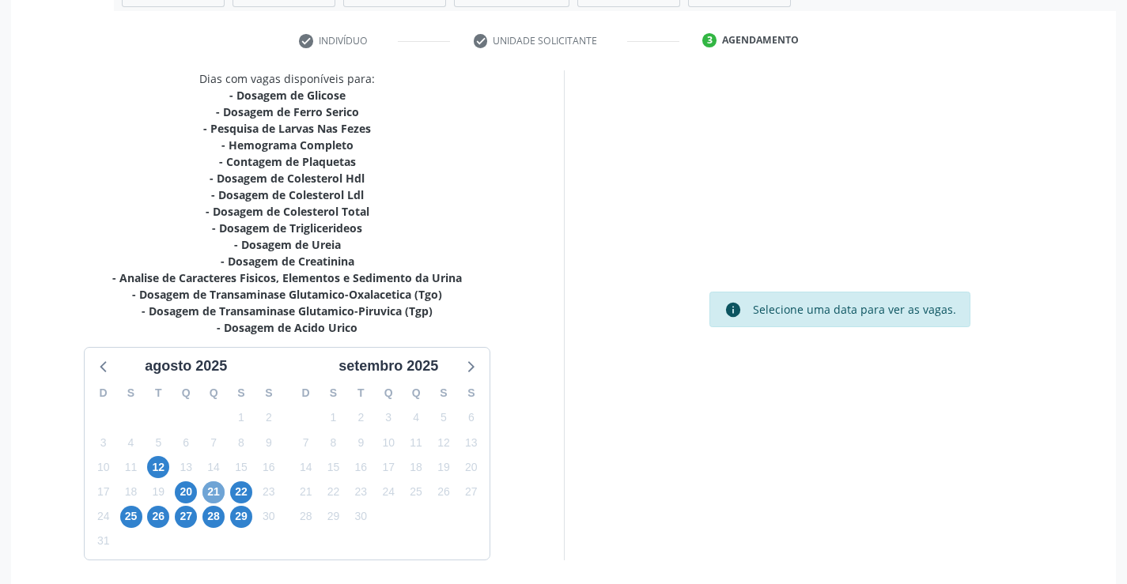
click at [216, 492] on span "21" at bounding box center [213, 492] width 22 height 22
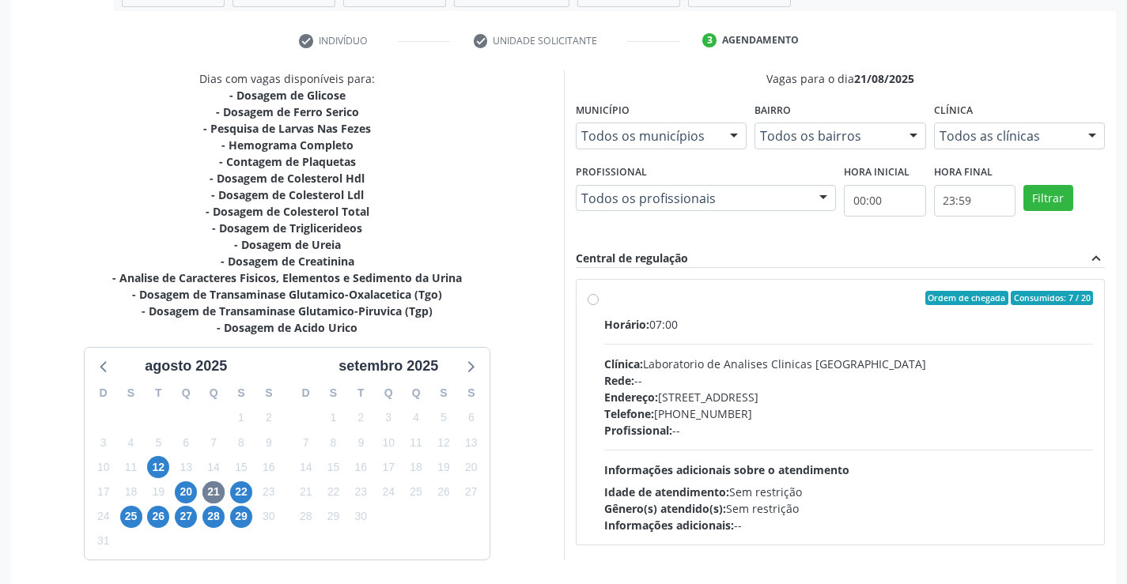
click at [741, 391] on div "Endereço: Terreo, nº 258, Centro, Campo Formoso - BA" at bounding box center [848, 397] width 489 height 17
click at [598, 305] on input "Ordem de chegada Consumidos: 7 / 20 Horário: 07:00 Clínica: Laboratorio de Anal…" at bounding box center [592, 298] width 11 height 14
radio input "true"
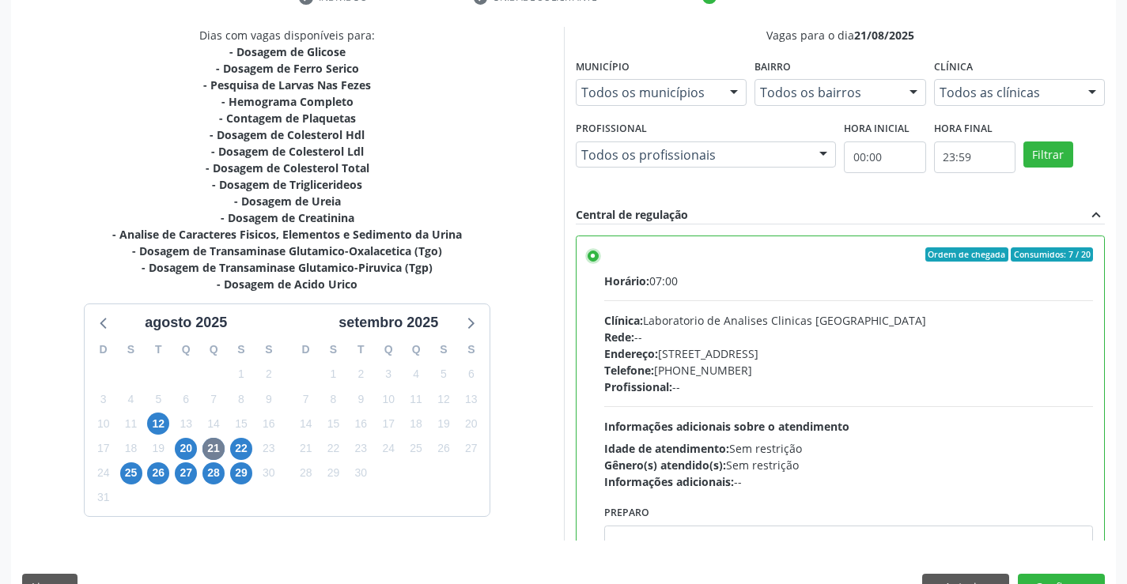
scroll to position [361, 0]
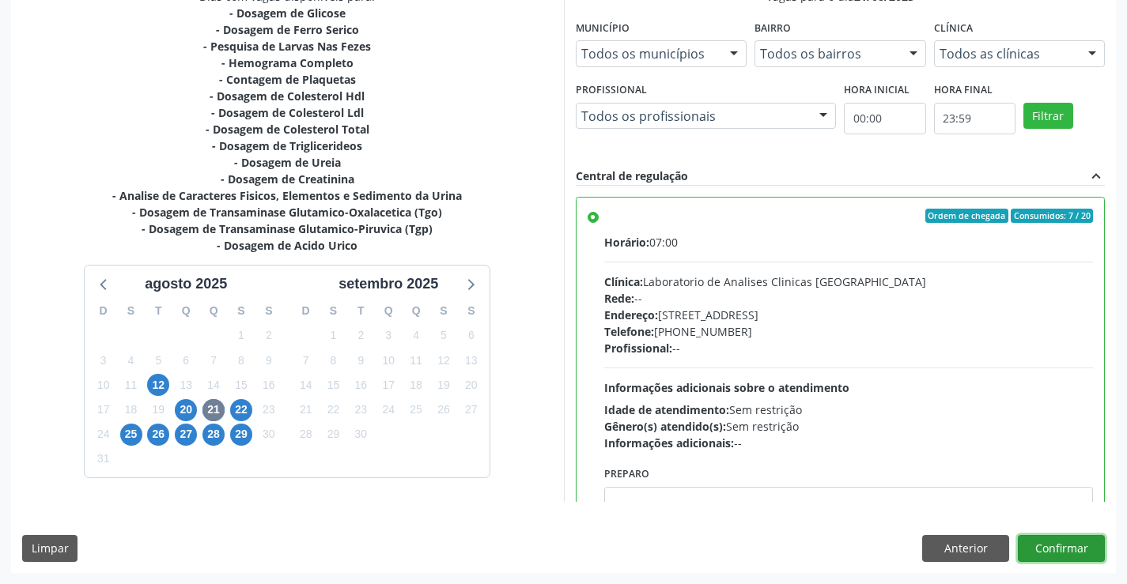
click at [1058, 552] on button "Confirmar" at bounding box center [1061, 548] width 87 height 27
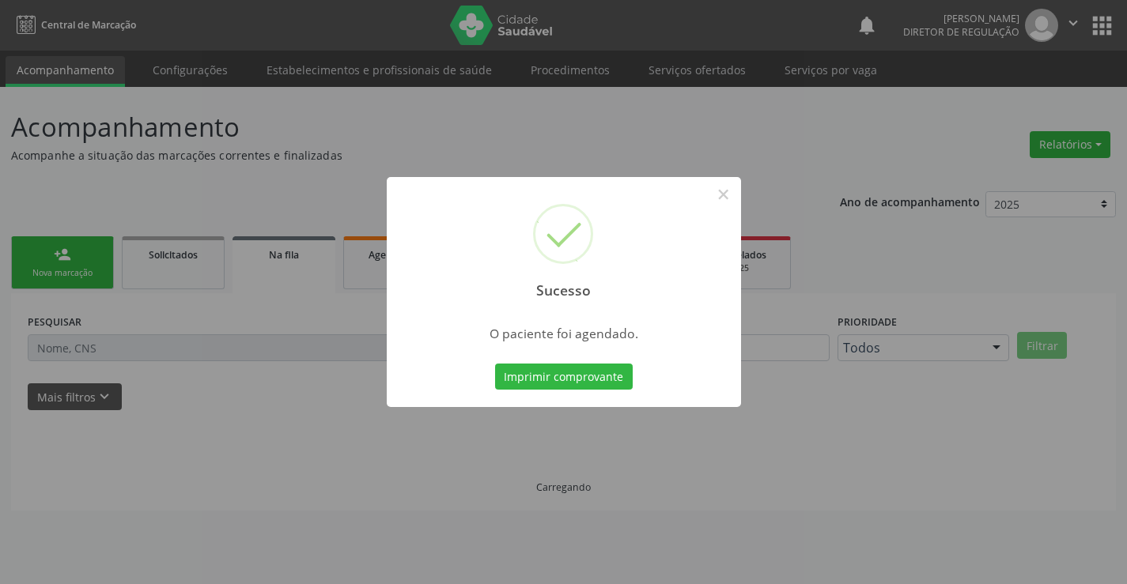
scroll to position [0, 0]
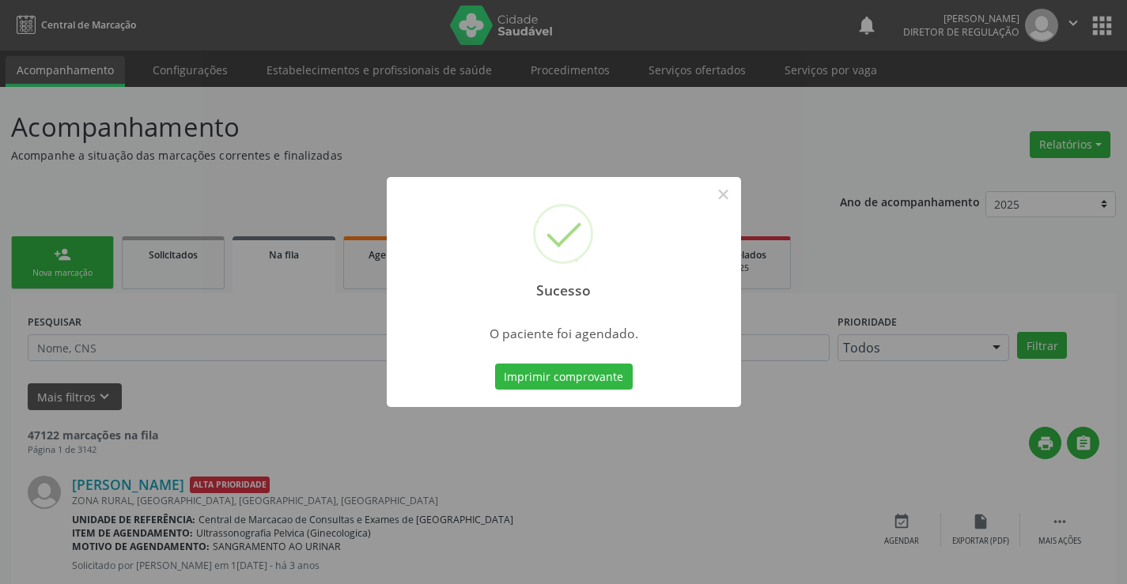
click at [495, 364] on button "Imprimir comprovante" at bounding box center [564, 377] width 138 height 27
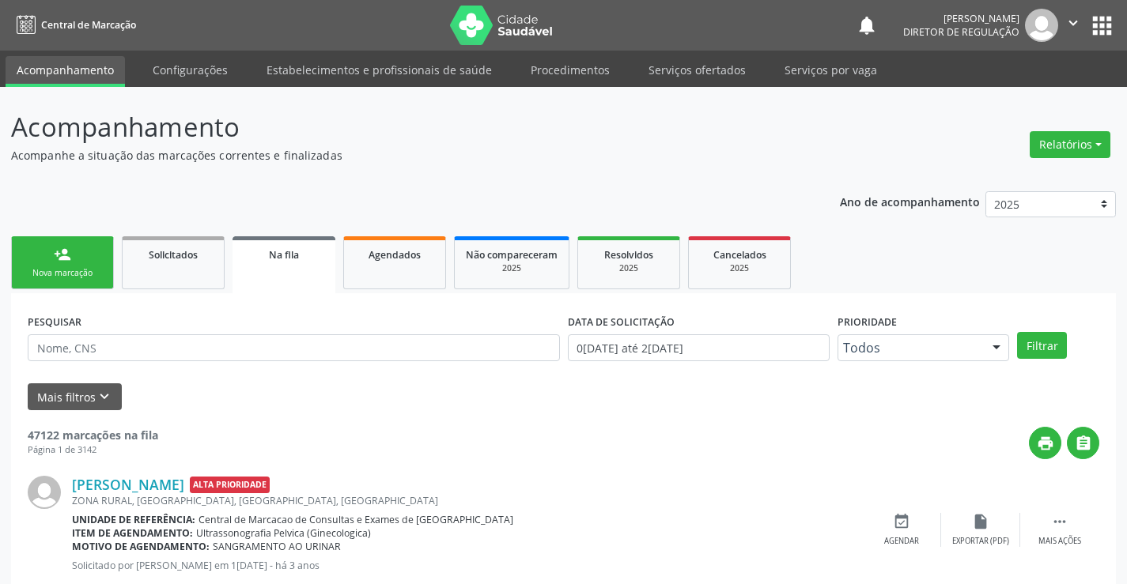
click at [51, 261] on link "person_add Nova marcação" at bounding box center [62, 262] width 103 height 53
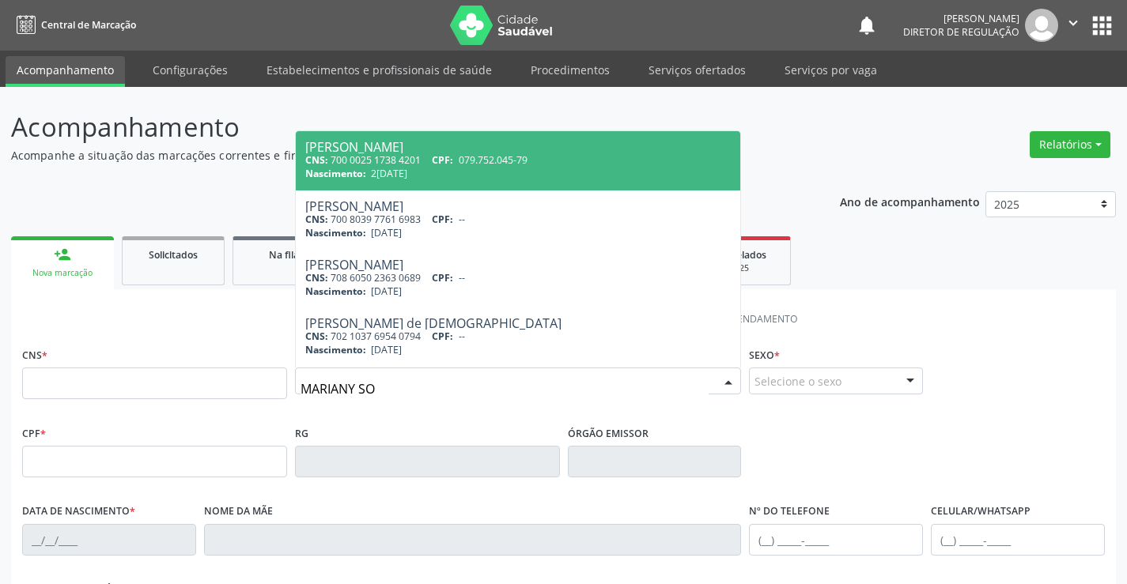
type input "MARIANY SOU"
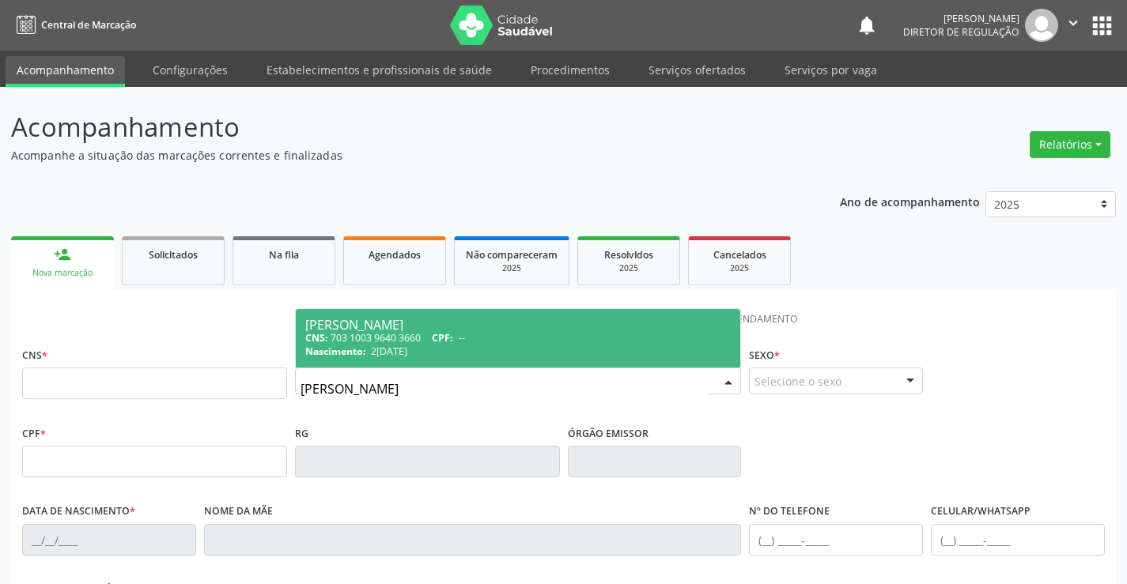
click at [490, 335] on div "CNS: 703 1003 9640 3660 CPF: --" at bounding box center [518, 337] width 426 height 13
type input "703 1003 9640 3660"
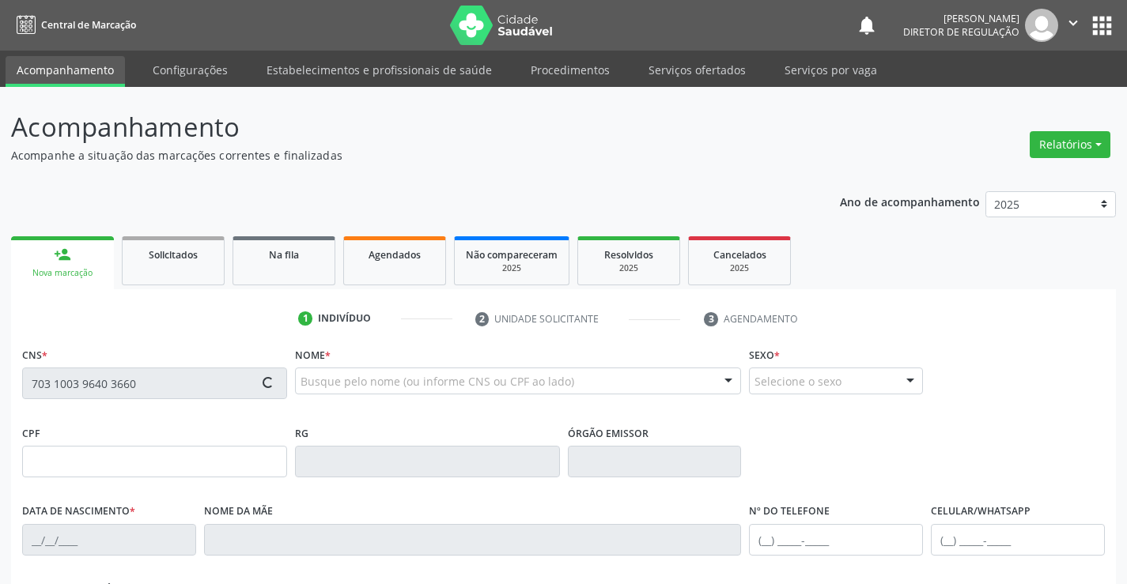
type input "006676015520111"
type input "24/08/2011"
type input "(74) 98856-7230"
type input "SN"
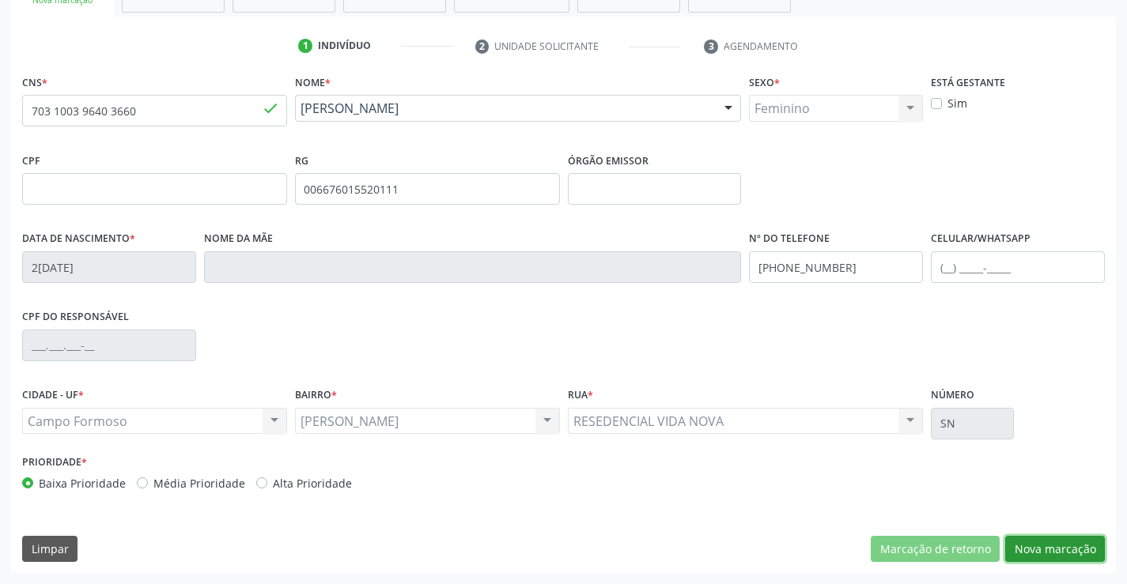
click at [1024, 545] on button "Nova marcação" at bounding box center [1055, 549] width 100 height 27
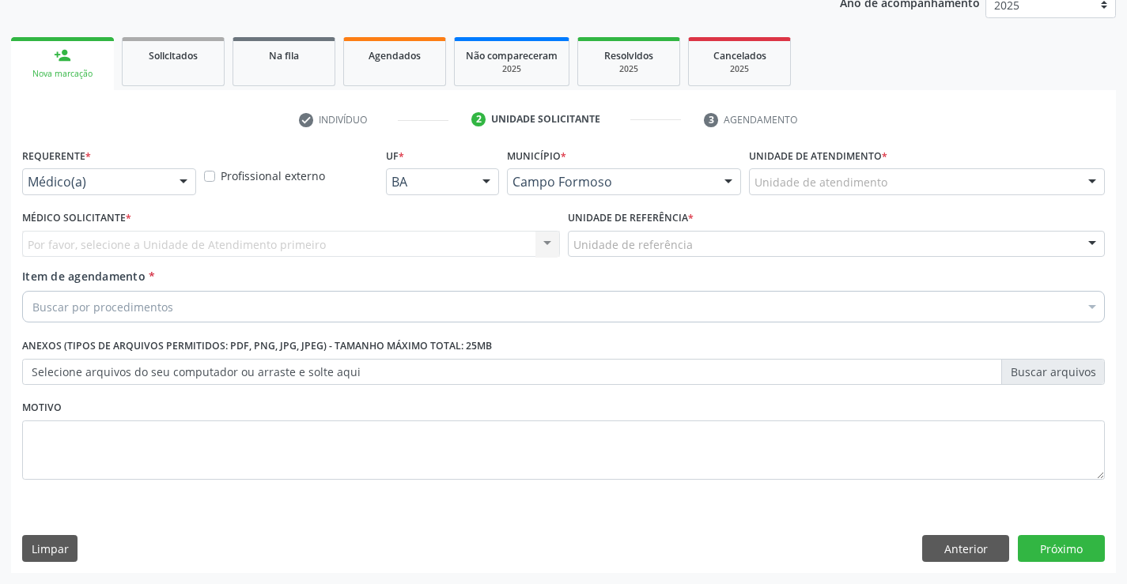
scroll to position [199, 0]
click at [188, 186] on div at bounding box center [184, 182] width 24 height 27
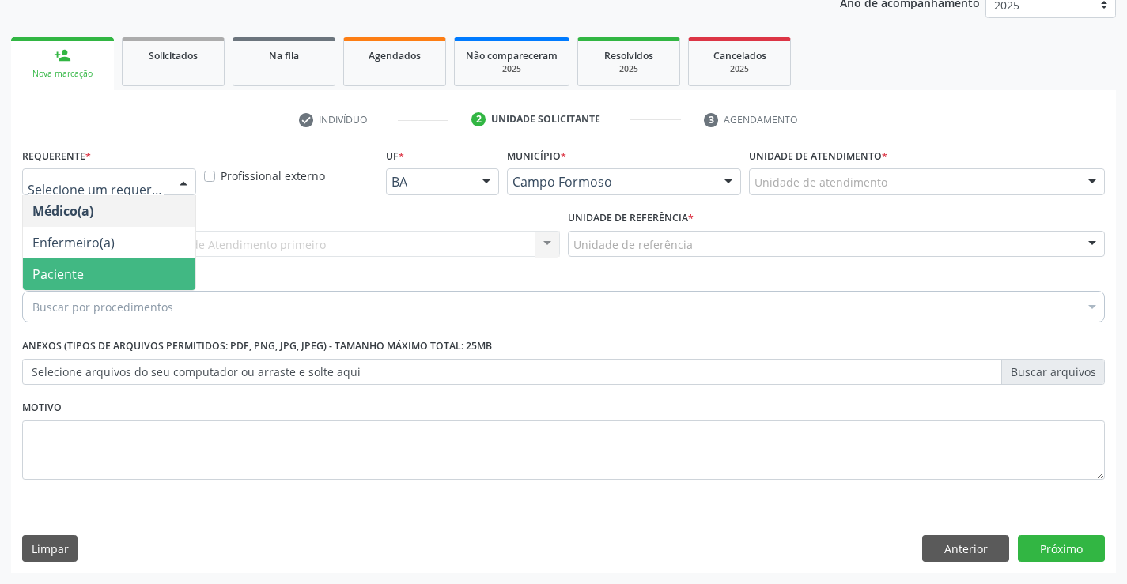
click at [135, 267] on span "Paciente" at bounding box center [109, 275] width 172 height 32
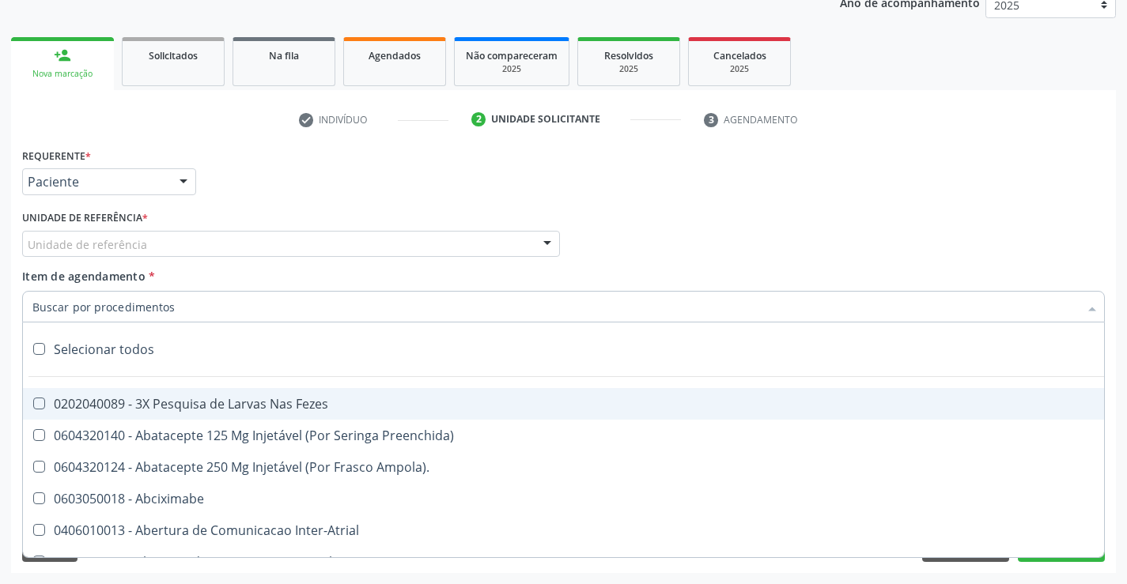
click at [176, 261] on div "Unidade de referência * Unidade de referência Unidade Basica de Saude da Famili…" at bounding box center [291, 237] width 546 height 62
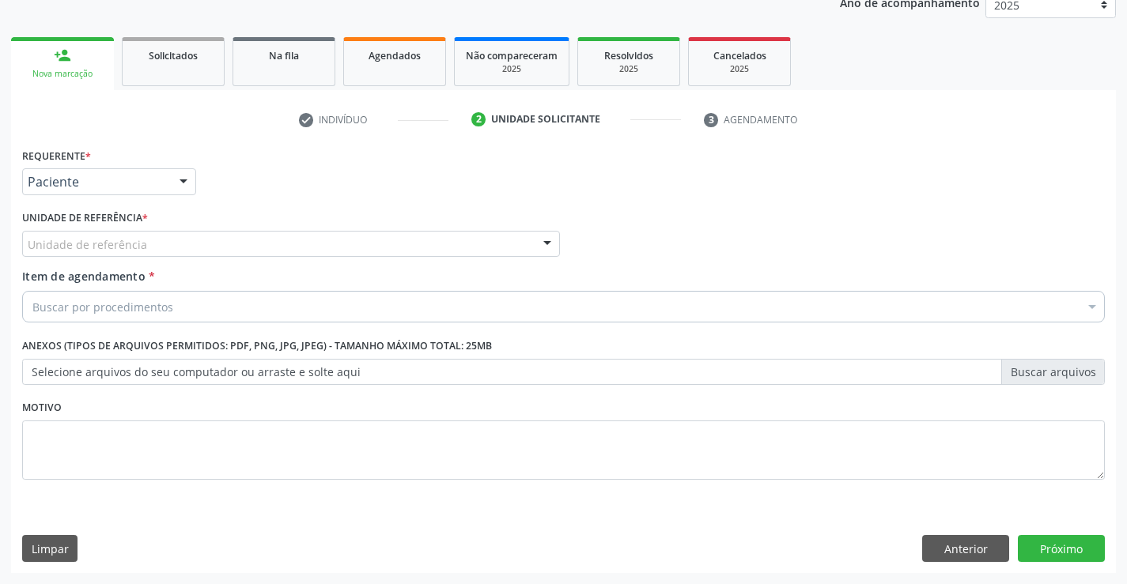
click at [187, 244] on div "Unidade de referência" at bounding box center [291, 244] width 538 height 27
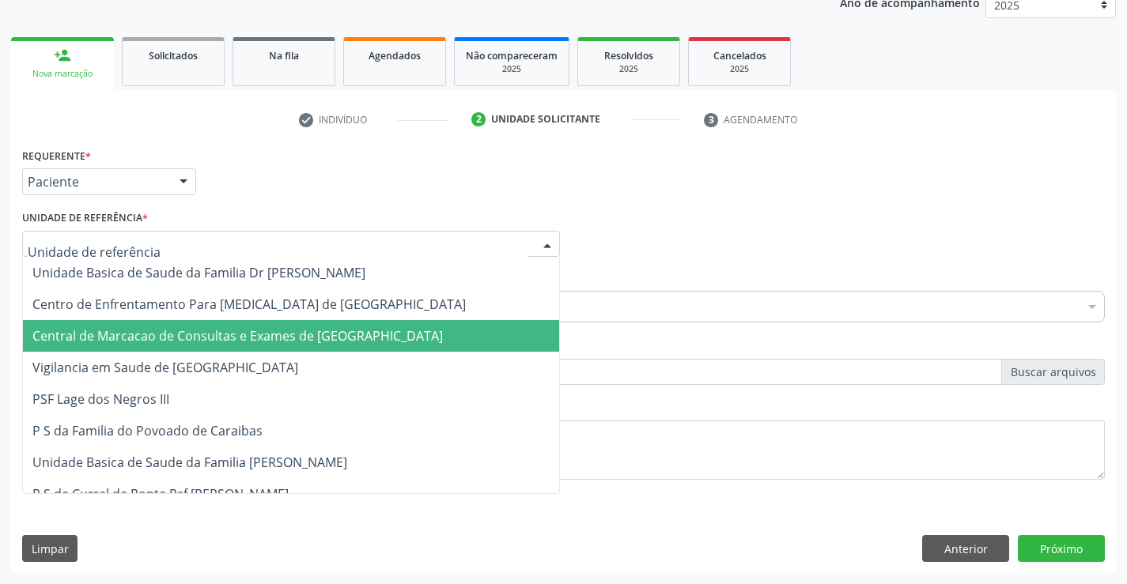
click at [194, 327] on span "Central de Marcacao de Consultas e Exames de [GEOGRAPHIC_DATA]" at bounding box center [237, 335] width 410 height 17
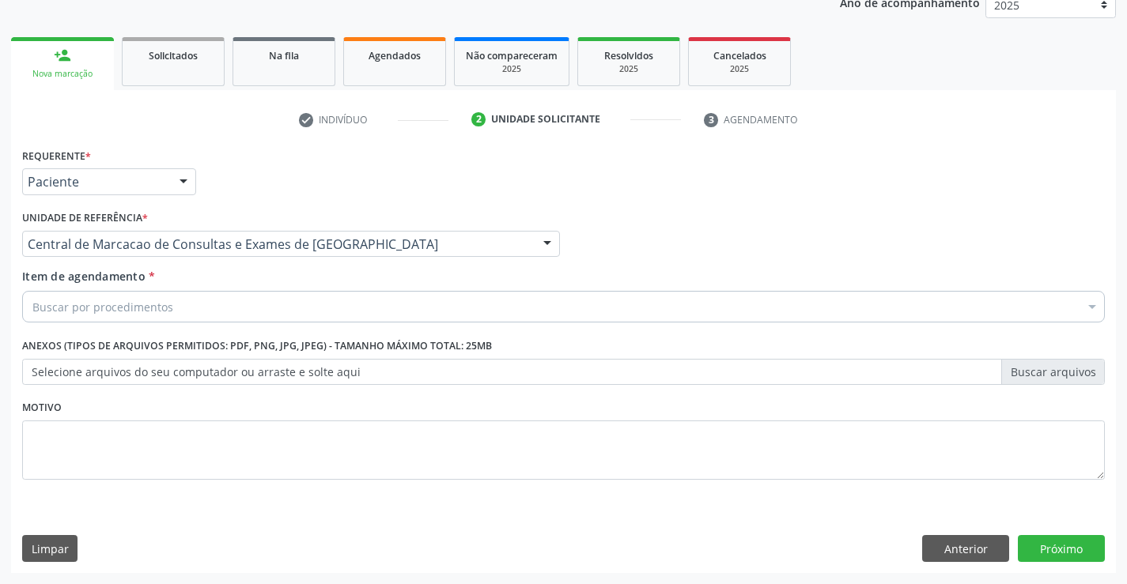
click at [213, 307] on div "Buscar por procedimentos" at bounding box center [563, 307] width 1082 height 32
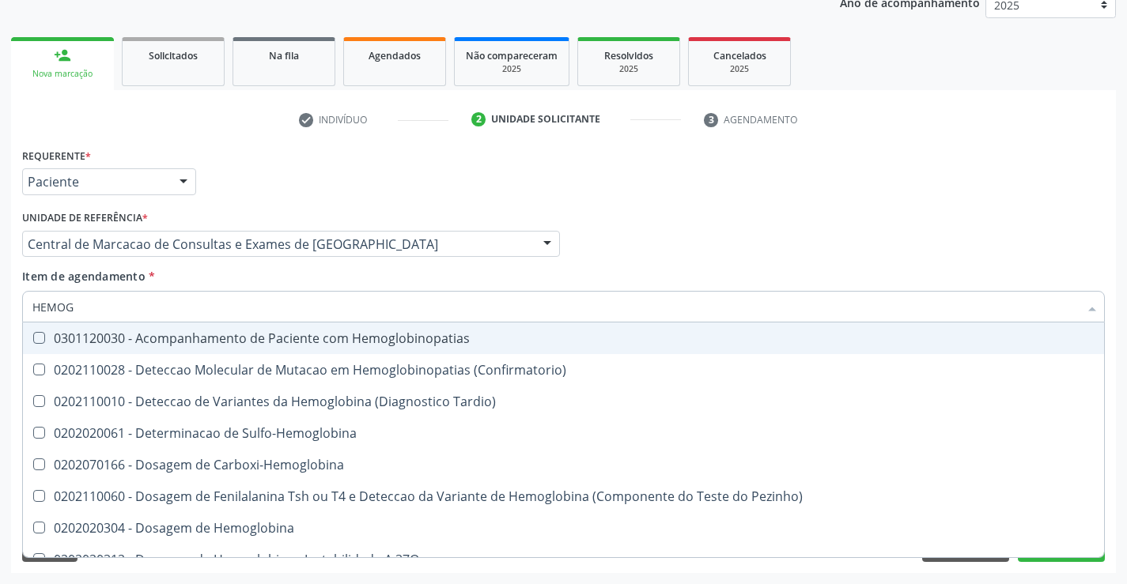
type input "HEMOGR"
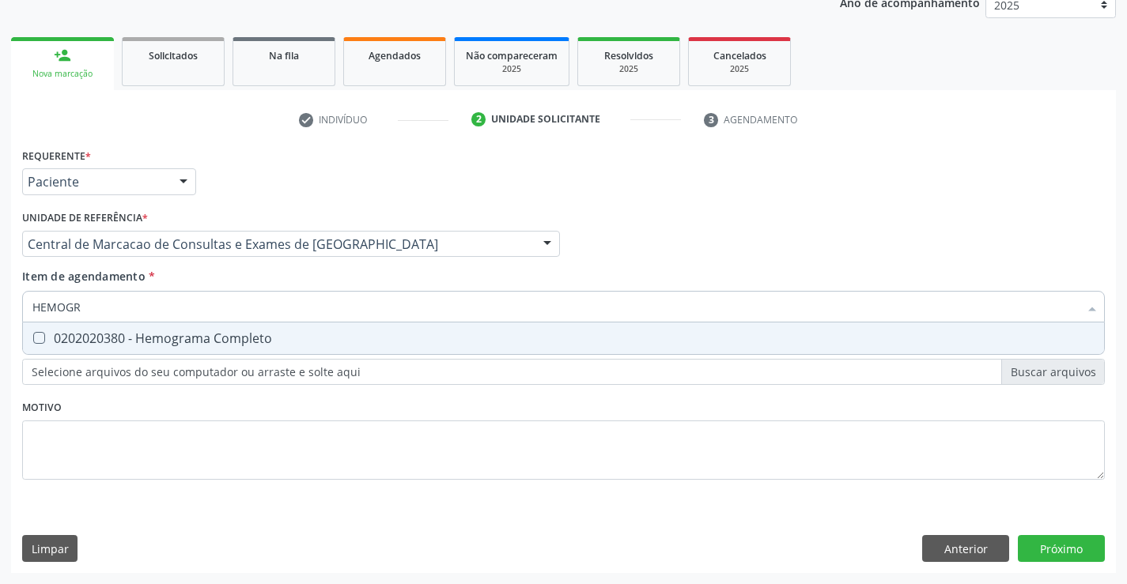
click at [221, 345] on div "0202020380 - Hemograma Completo" at bounding box center [563, 338] width 1062 height 13
checkbox Completo "true"
type input "HEMOGR"
click at [233, 281] on div "Item de agendamento * HEMOGR Desfazer seleção 0202020380 - Hemograma Completo N…" at bounding box center [563, 293] width 1082 height 50
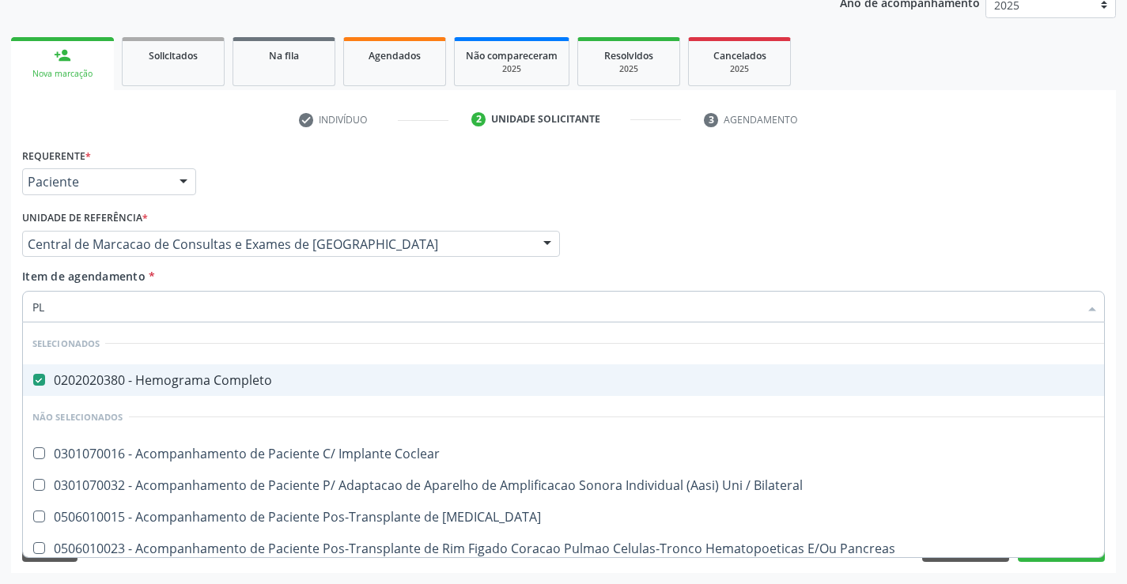
type input "PLA"
checkbox Completo "false"
type input "PLAQ"
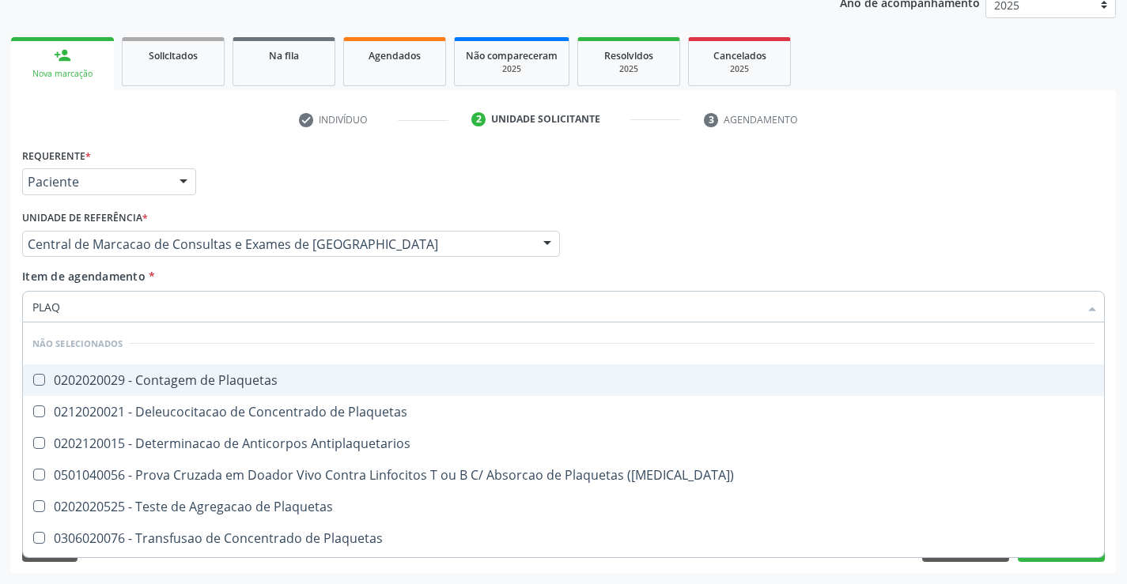
click at [240, 395] on span "0202020029 - Contagem de Plaquetas" at bounding box center [563, 380] width 1081 height 32
checkbox Plaquetas "true"
click at [240, 276] on div "Item de agendamento * PLAQ Desfazer seleção Não selecionados 0202020029 - Conta…" at bounding box center [563, 293] width 1082 height 50
checkbox Plaquetas "true"
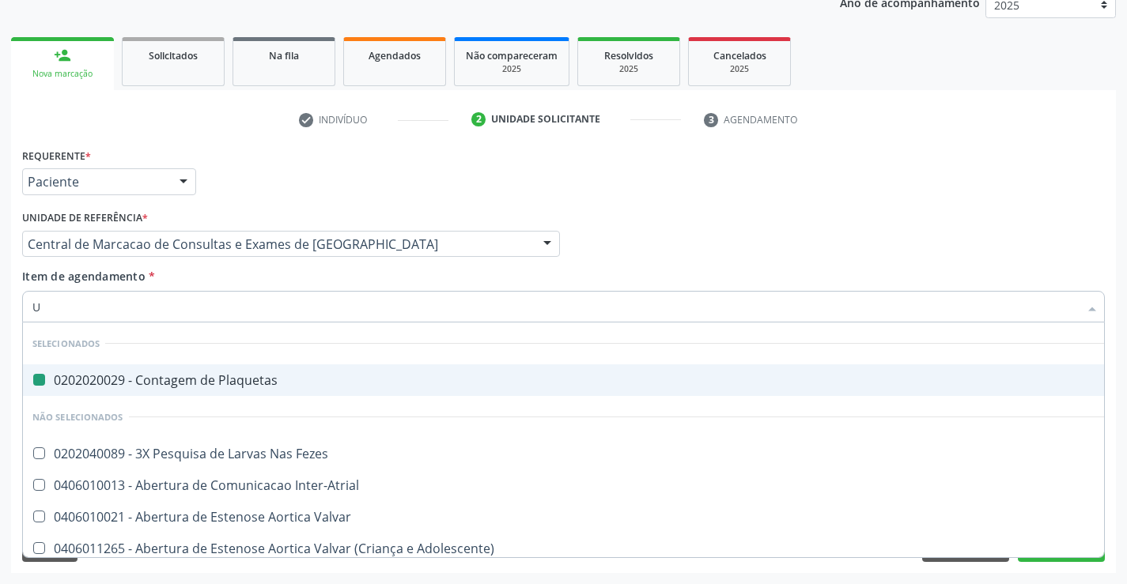
type input "UR"
checkbox Plaquetas "false"
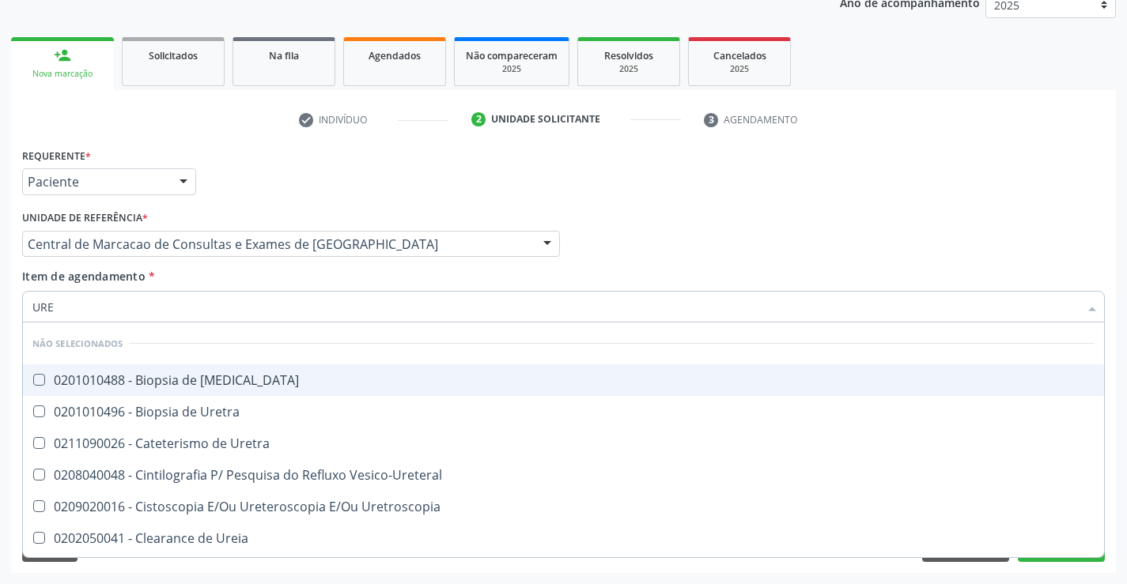
type input "UREI"
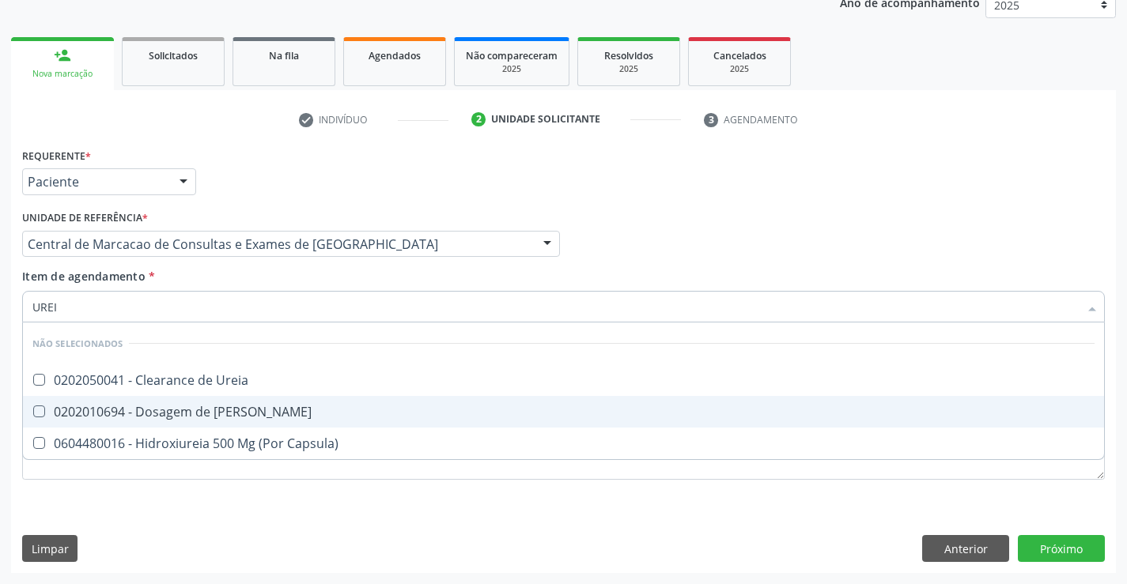
drag, startPoint x: 239, startPoint y: 404, endPoint x: 255, endPoint y: 322, distance: 83.7
click at [239, 406] on div "0202010694 - Dosagem de Ureia" at bounding box center [563, 412] width 1062 height 13
checkbox Ureia "true"
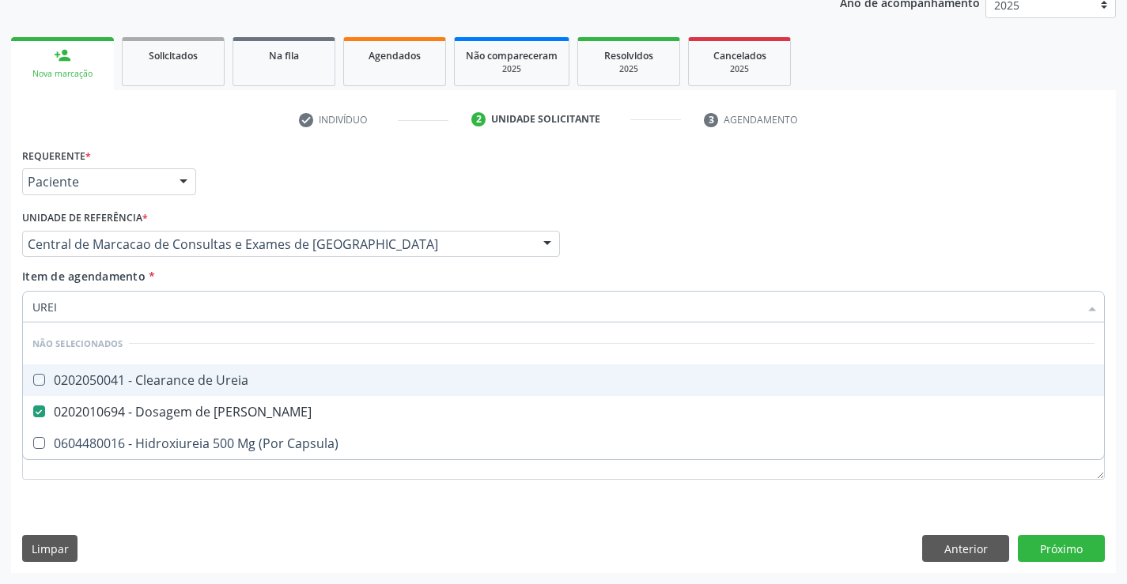
click at [255, 285] on div "Item de agendamento * UREI Desfazer seleção Não selecionados 0202050041 - Clear…" at bounding box center [563, 293] width 1082 height 50
checkbox Ureia "true"
checkbox Capsula\) "true"
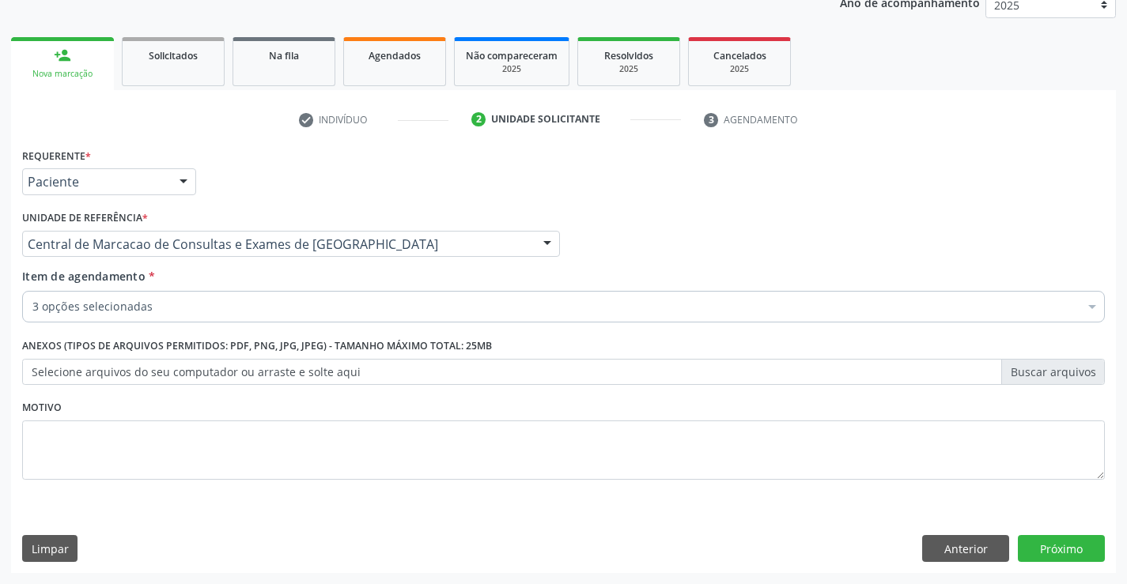
click at [242, 297] on div "3 opções selecionadas" at bounding box center [563, 307] width 1082 height 32
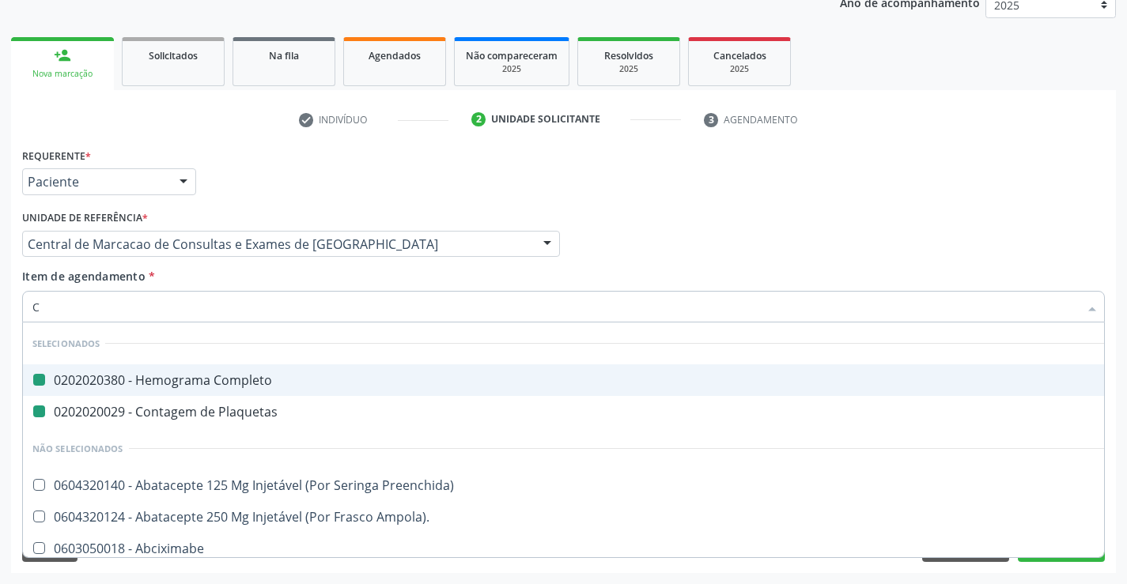
type input "CR"
checkbox Completo "false"
checkbox Plaquetas "false"
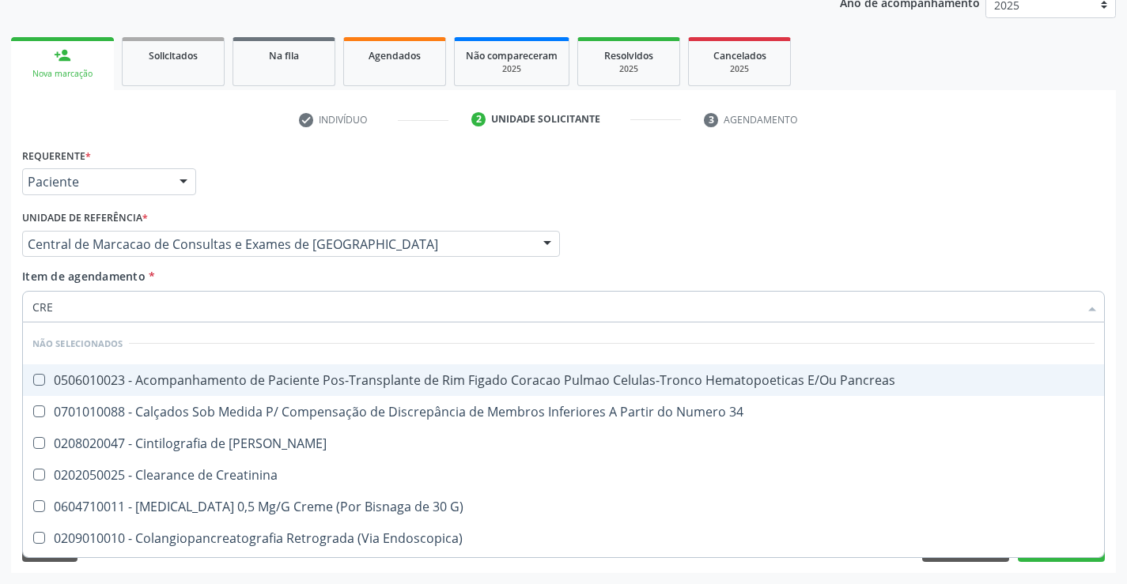
type input "CREA"
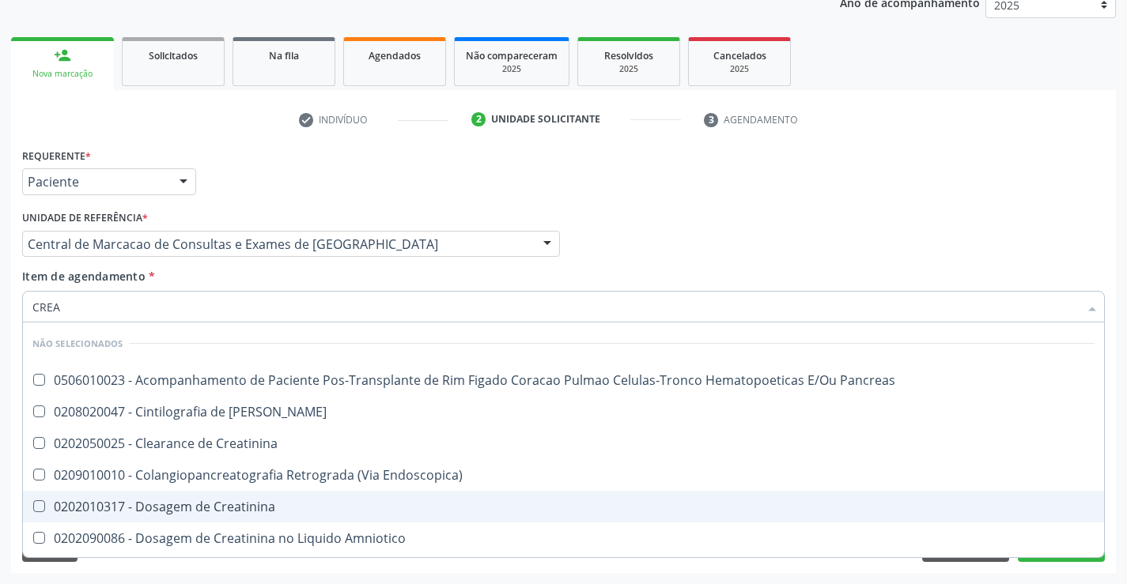
click at [266, 510] on div "0202010317 - Dosagem de Creatinina" at bounding box center [563, 506] width 1062 height 13
checkbox Creatinina "true"
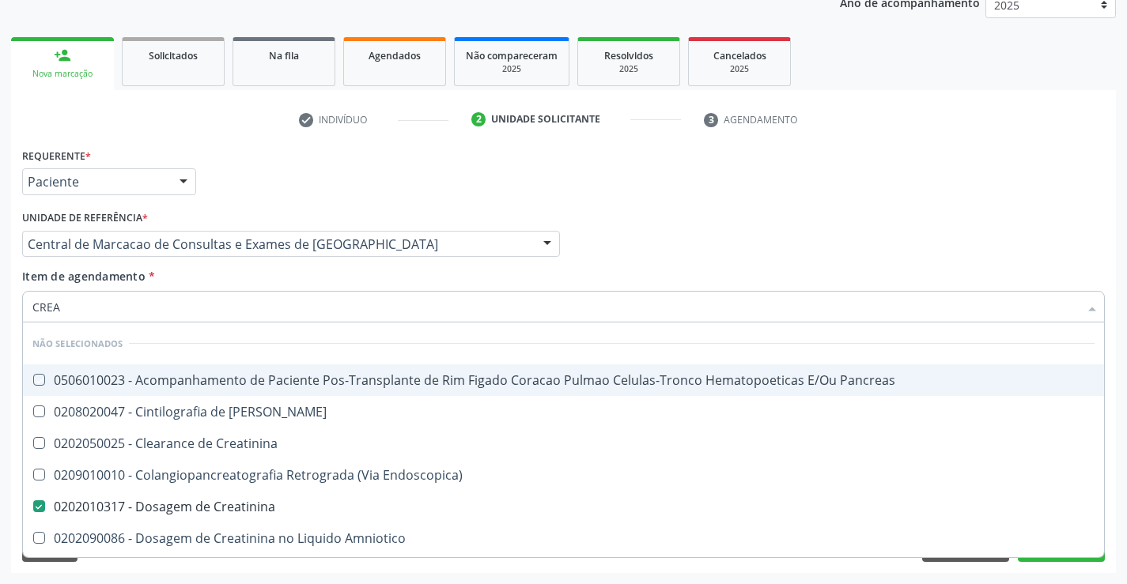
click at [233, 266] on div "Unidade de referência * Central de Marcacao de Consultas e Exames de Campo Form…" at bounding box center [291, 237] width 546 height 62
checkbox Pancreas "true"
checkbox Endoscopica\) "true"
checkbox Creatinina "true"
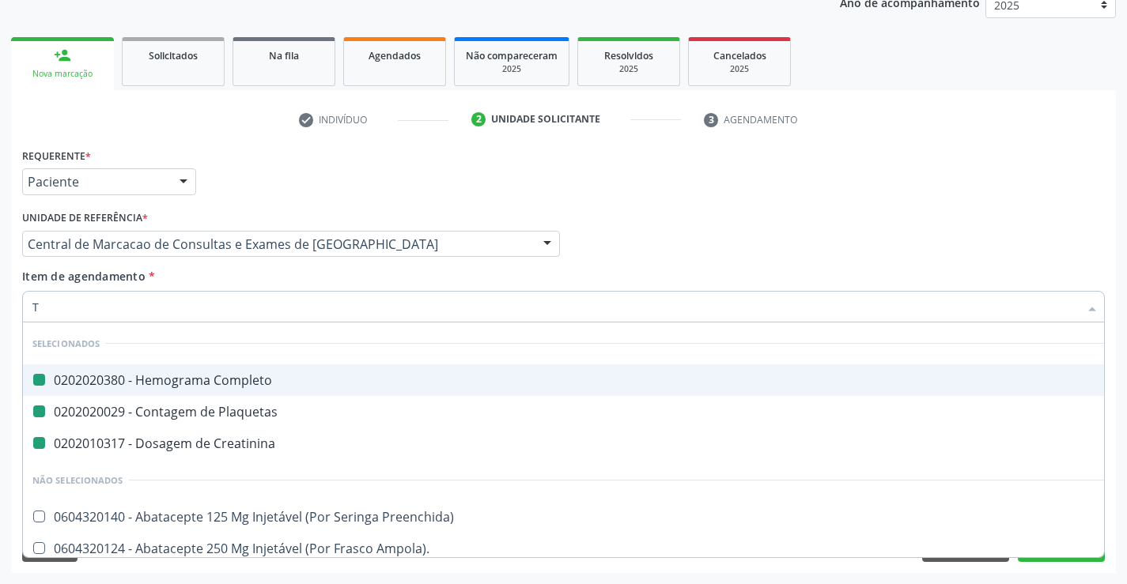
type input "TG"
checkbox Completo "false"
checkbox Plaquetas "false"
checkbox Creatinina "false"
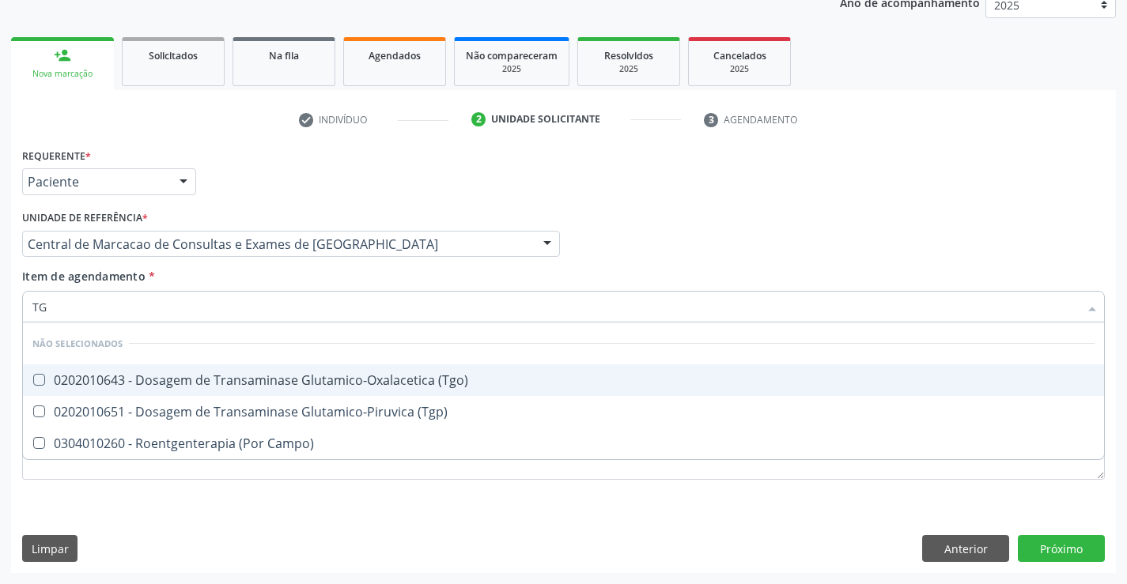
click at [244, 374] on div "0202010643 - Dosagem de Transaminase Glutamico-Oxalacetica (Tgo)" at bounding box center [563, 380] width 1062 height 13
checkbox \(Tgo\) "true"
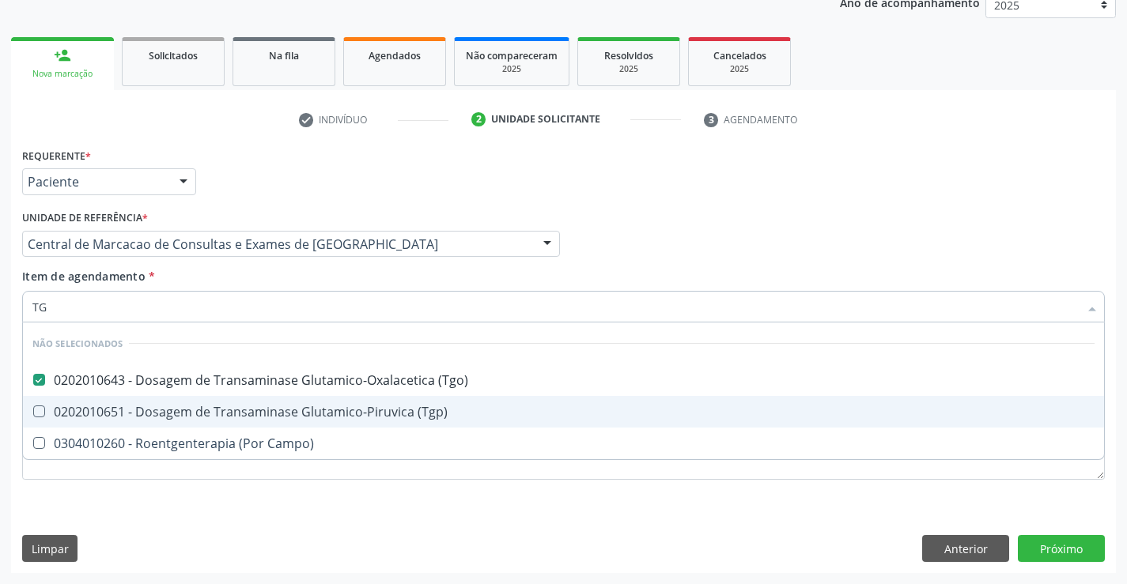
click at [261, 415] on div "0202010651 - Dosagem de Transaminase Glutamico-Piruvica (Tgp)" at bounding box center [563, 412] width 1062 height 13
checkbox \(Tgp\) "true"
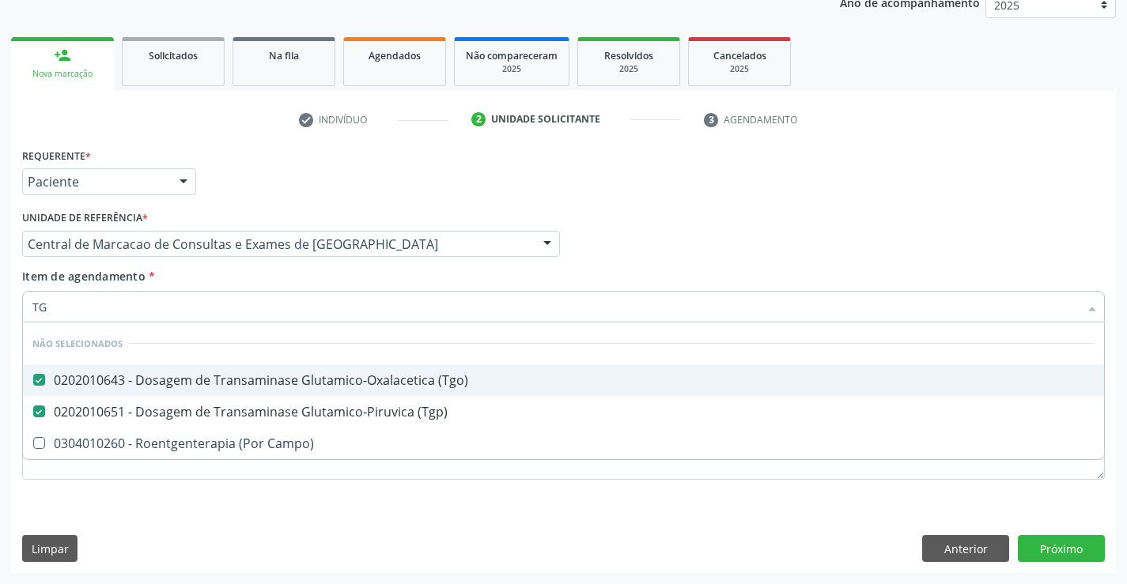
click at [247, 274] on div "Item de agendamento * TG Desfazer seleção Não selecionados 0202010643 - Dosagem…" at bounding box center [563, 293] width 1082 height 50
checkbox Campo\) "true"
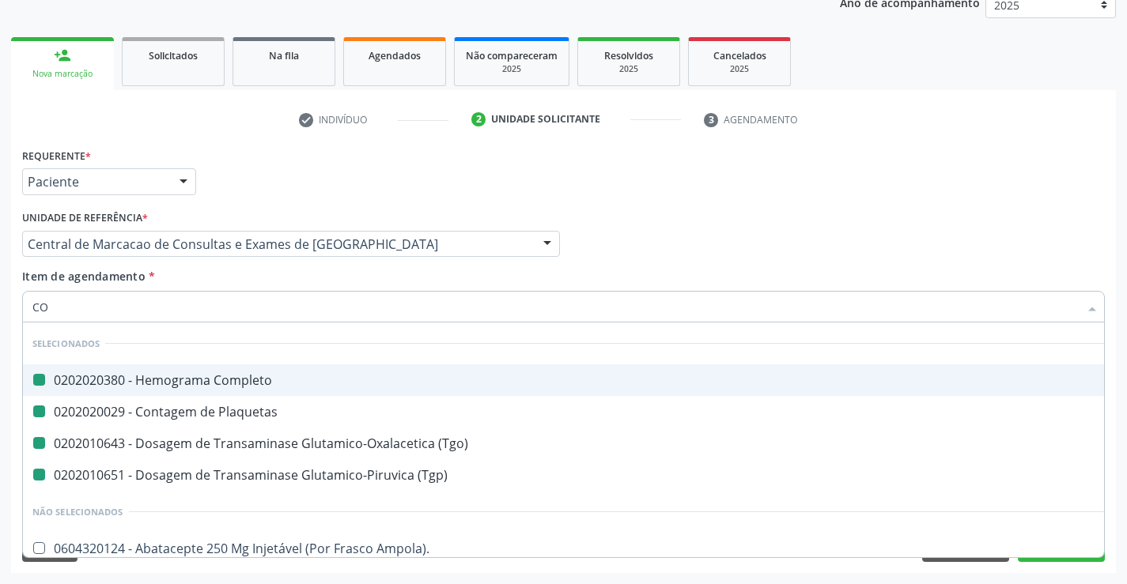
type input "COL"
checkbox Completo "false"
checkbox Plaquetas "false"
checkbox \(Tgo\) "false"
checkbox \(Tgp\) "false"
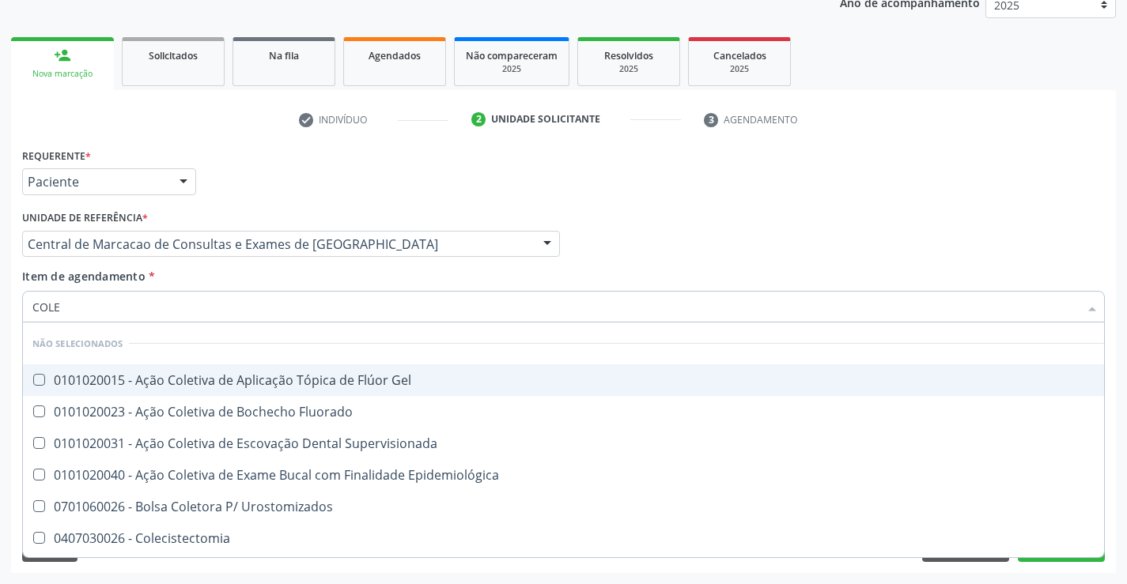
type input "COLES"
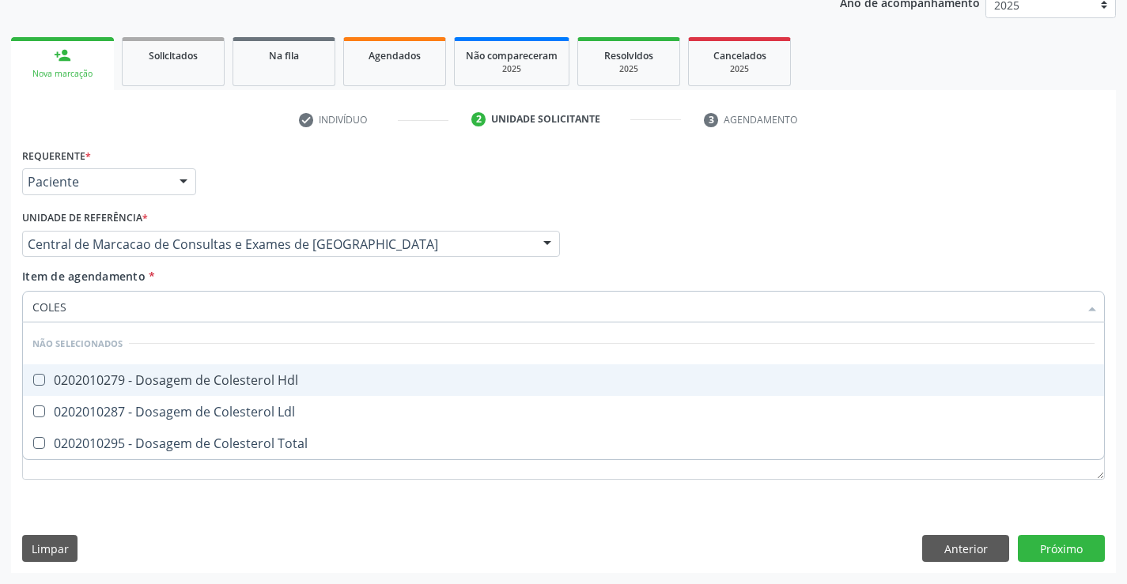
click at [251, 371] on span "0202010279 - Dosagem de Colesterol Hdl" at bounding box center [563, 380] width 1081 height 32
checkbox Hdl "true"
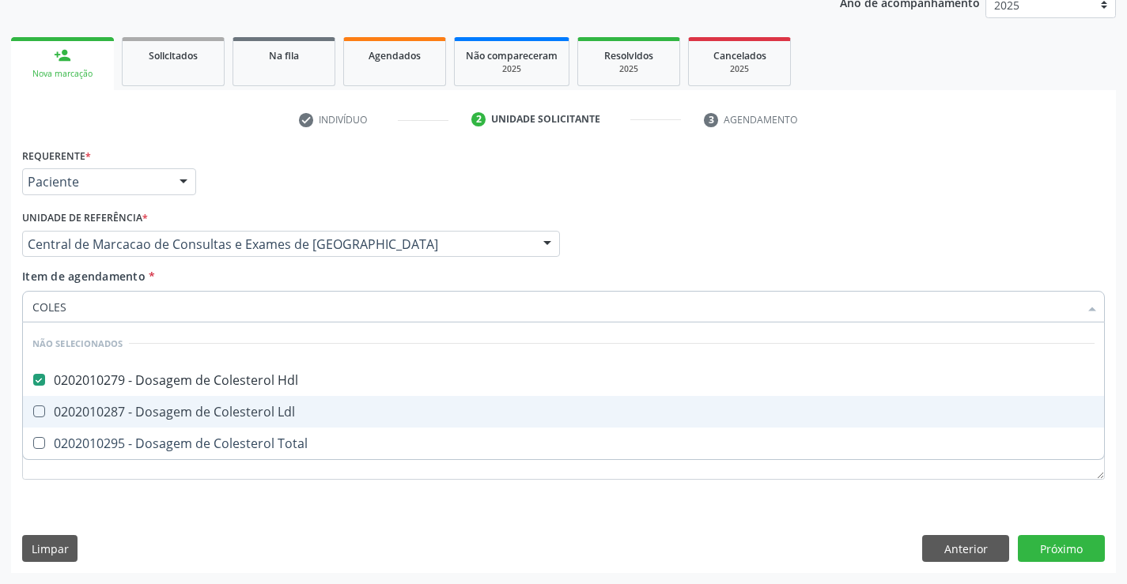
click at [266, 421] on span "0202010287 - Dosagem de Colesterol Ldl" at bounding box center [563, 412] width 1081 height 32
checkbox Ldl "true"
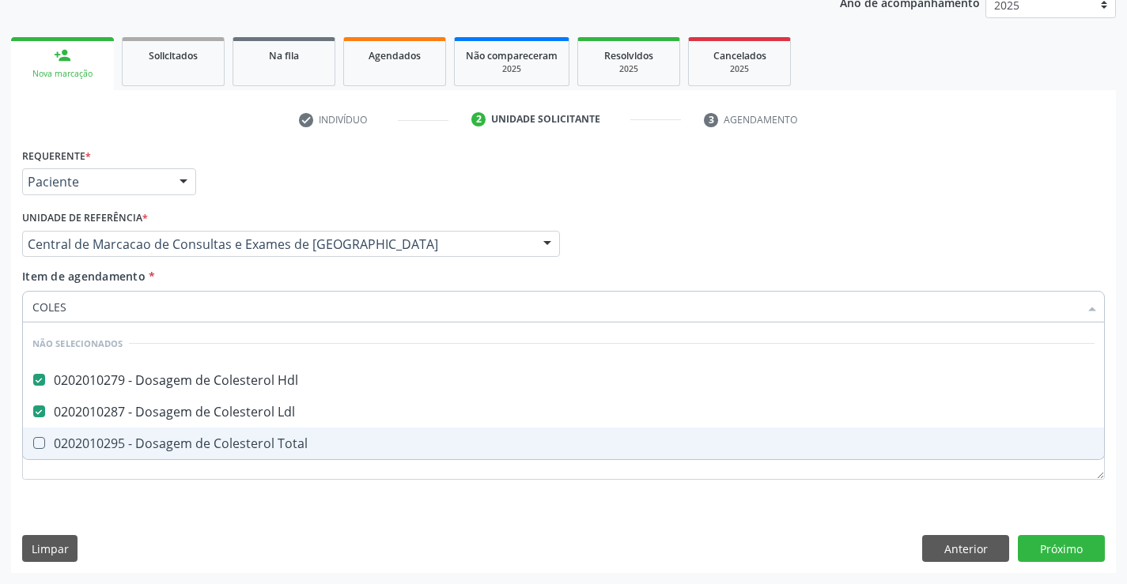
click at [267, 440] on div "0202010295 - Dosagem de Colesterol Total" at bounding box center [563, 443] width 1062 height 13
checkbox Total "true"
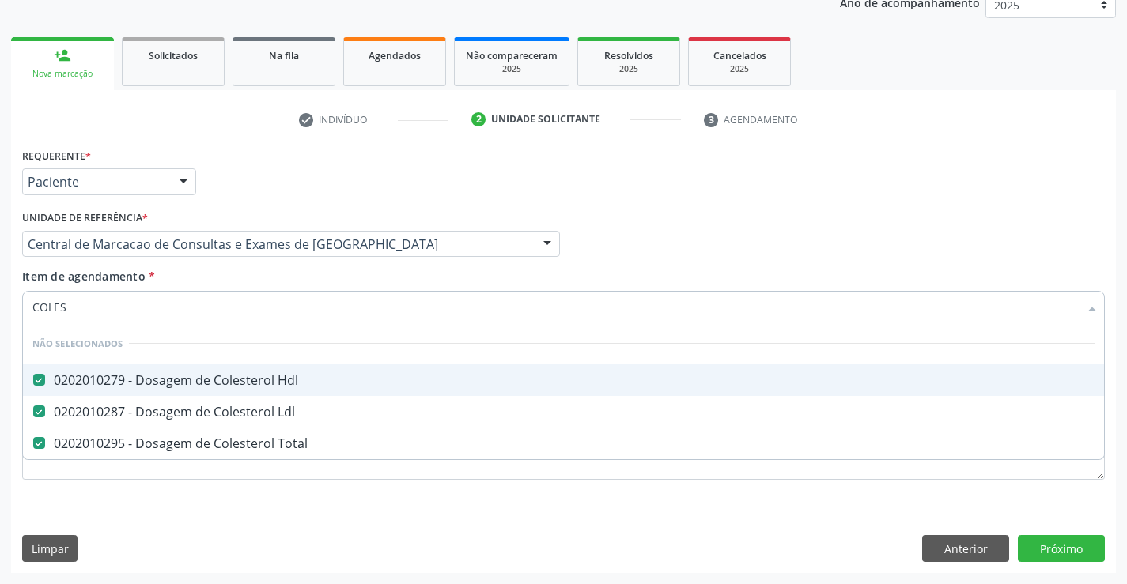
type input "COLES"
click at [235, 278] on div "Item de agendamento * COLES Desfazer seleção Não selecionados 0202010279 - Dosa…" at bounding box center [563, 293] width 1082 height 50
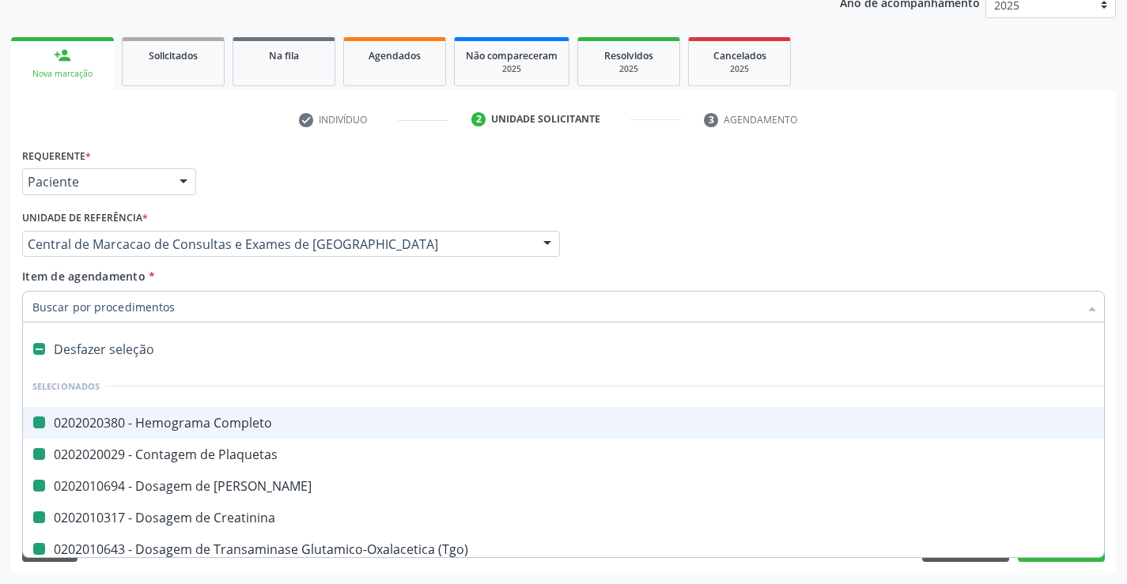
type input "Y"
checkbox Completo "false"
checkbox Plaquetas "false"
checkbox Ureia "false"
checkbox Creatinina "false"
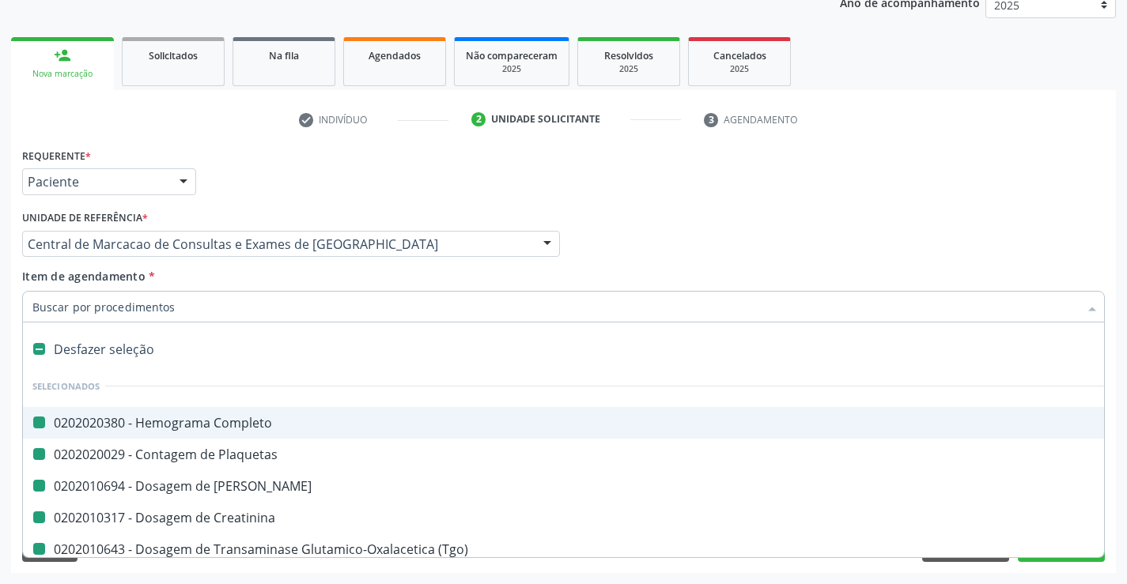
checkbox \(Tgo\) "false"
checkbox \(Tgp\) "false"
checkbox Hdl "false"
checkbox Ldl "false"
checkbox Total "false"
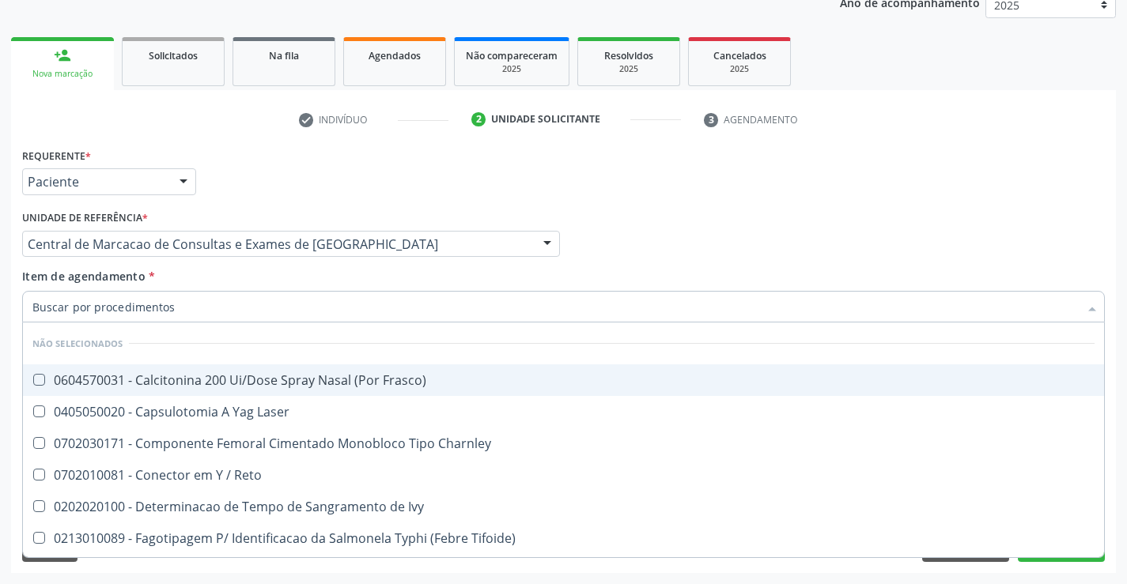
checkbox Frasco\) "true"
checkbox Laser "true"
checkbox Charnley "true"
checkbox Reto "true"
checkbox Ivy "true"
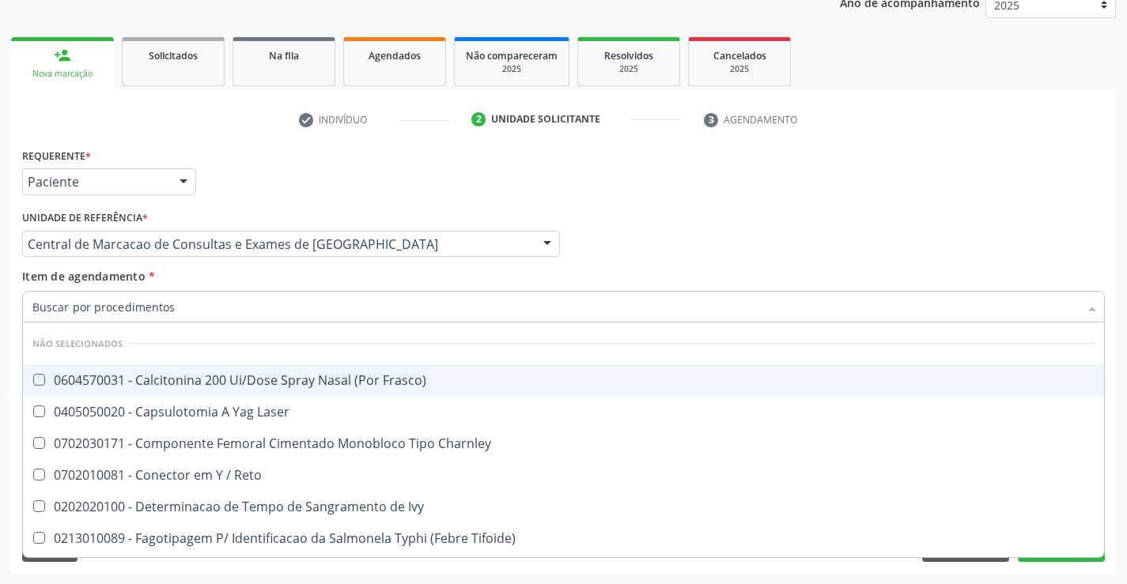
checkbox Tifoide\) "true"
checkbox Gel "true"
checkbox 8\ "true"
checkbox 9\ "true"
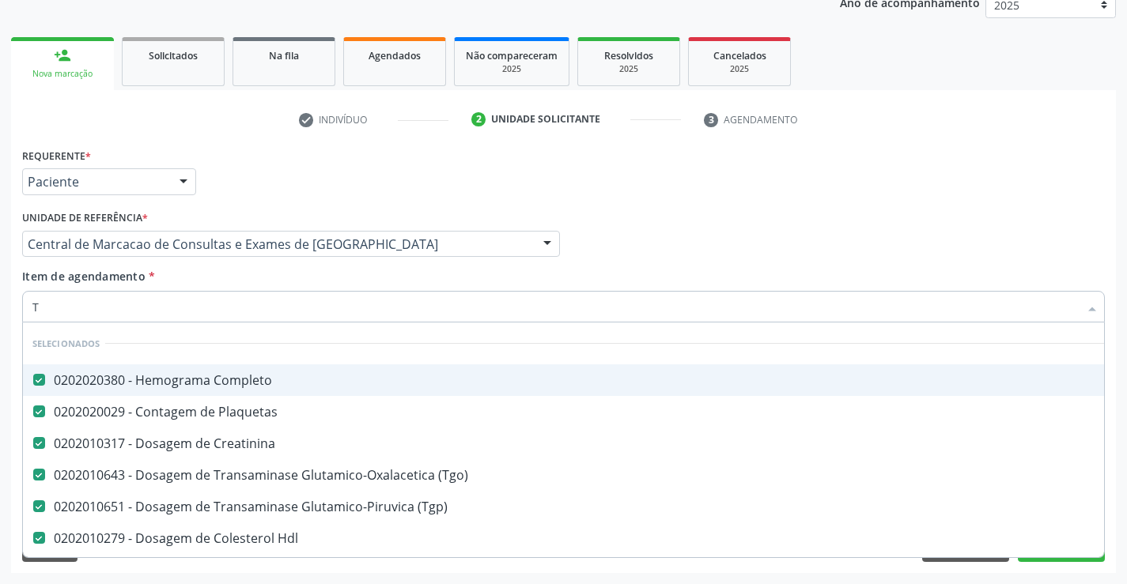
type input "TR"
checkbox \(Tgo\) "false"
checkbox \(Tgp\) "false"
checkbox Hdl "false"
checkbox Ldl "false"
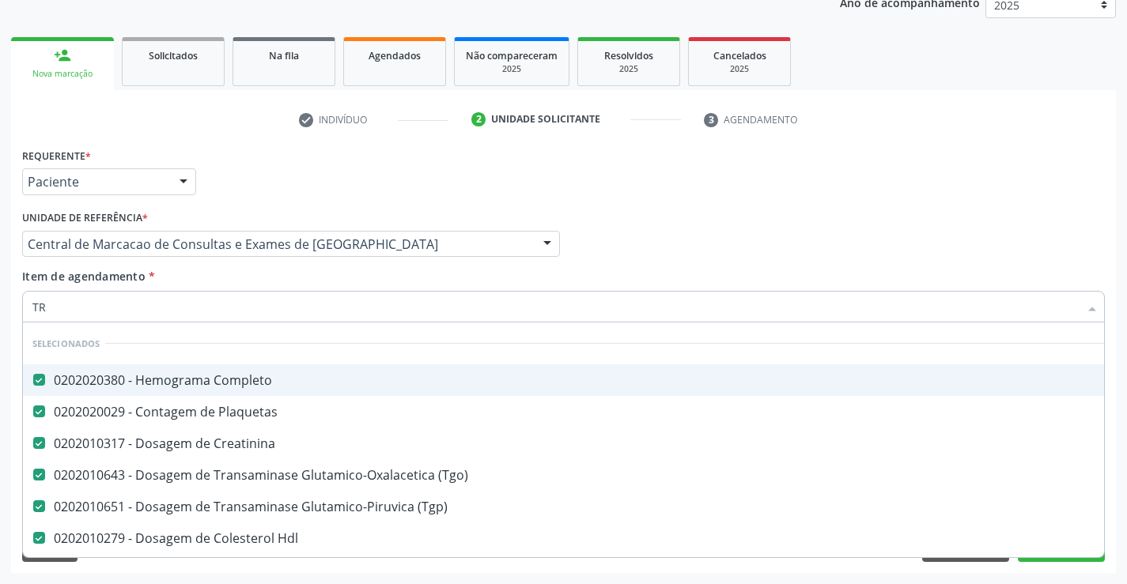
checkbox Total "false"
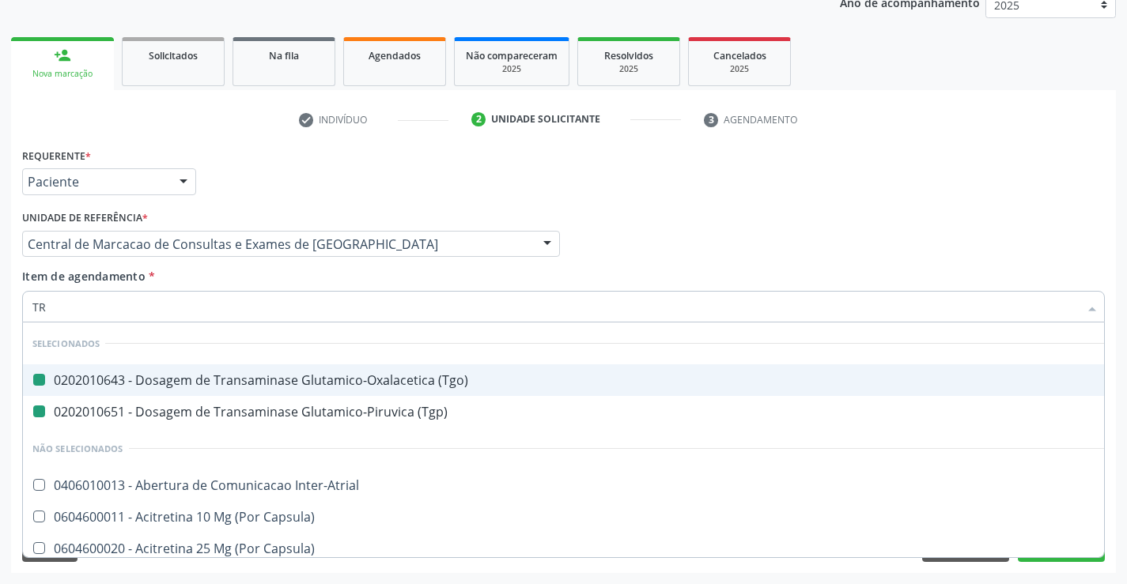
type input "TRI"
checkbox \(Tgo\) "false"
checkbox \(Tgp\) "false"
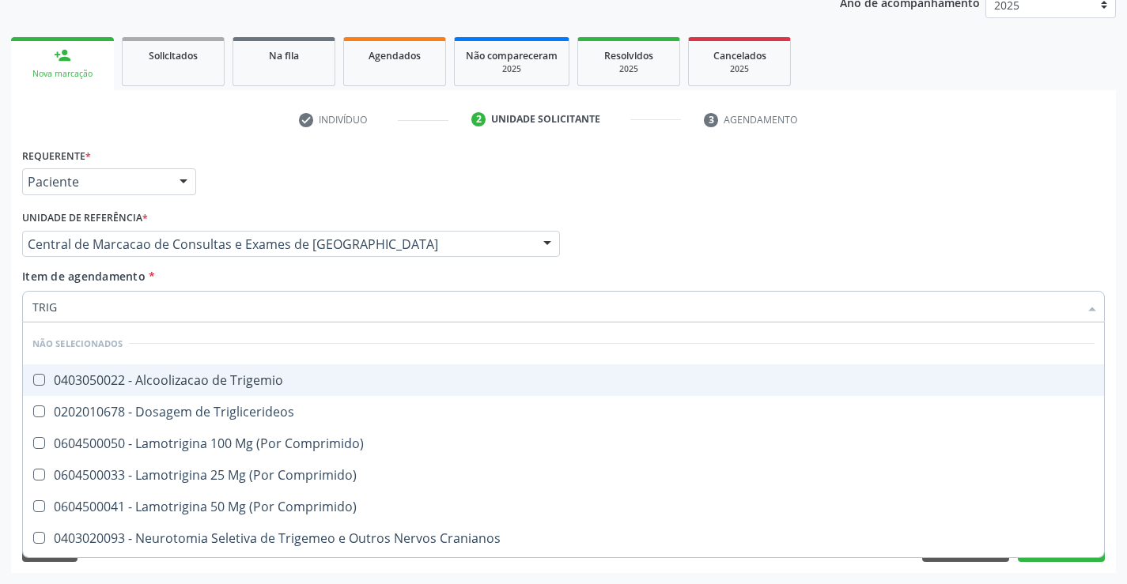
type input "TRIGL"
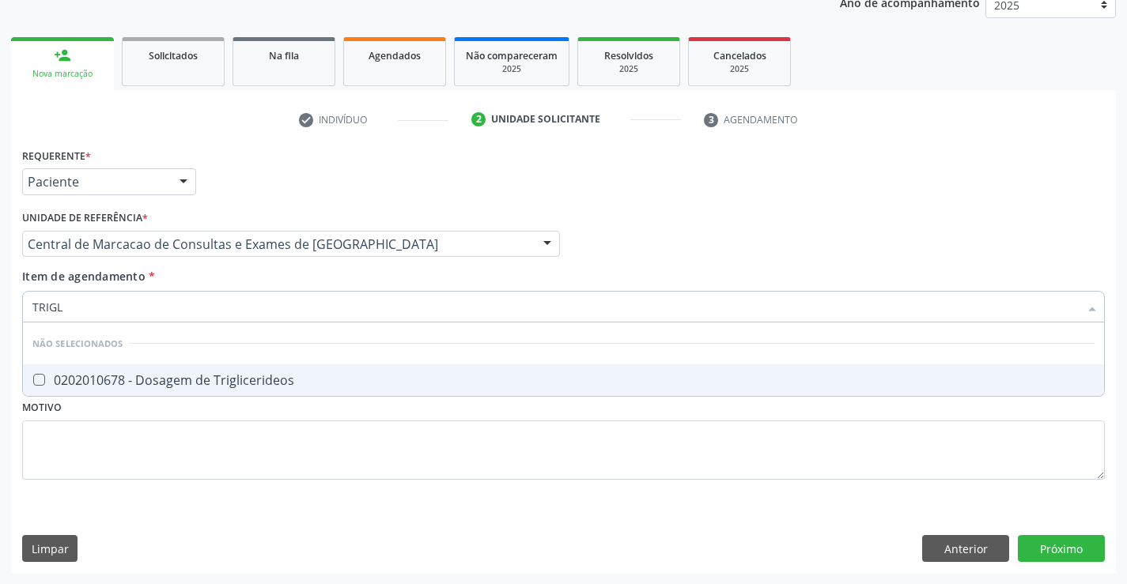
click at [247, 378] on div "0202010678 - Dosagem de Triglicerideos" at bounding box center [563, 380] width 1062 height 13
checkbox Triglicerideos "true"
click at [240, 270] on div "Item de agendamento * TRIGL Desfazer seleção Não selecionados 0202010678 - Dosa…" at bounding box center [563, 293] width 1082 height 50
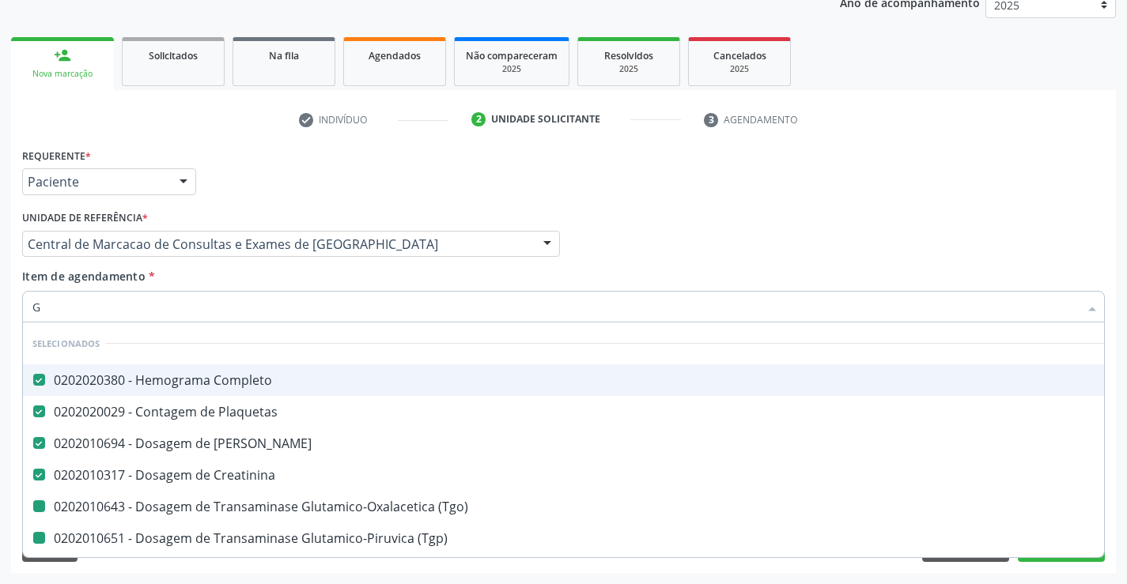
type input "GL"
checkbox \(Tgo\) "false"
checkbox \(Tgp\) "false"
checkbox Hdl "false"
checkbox Ldl "false"
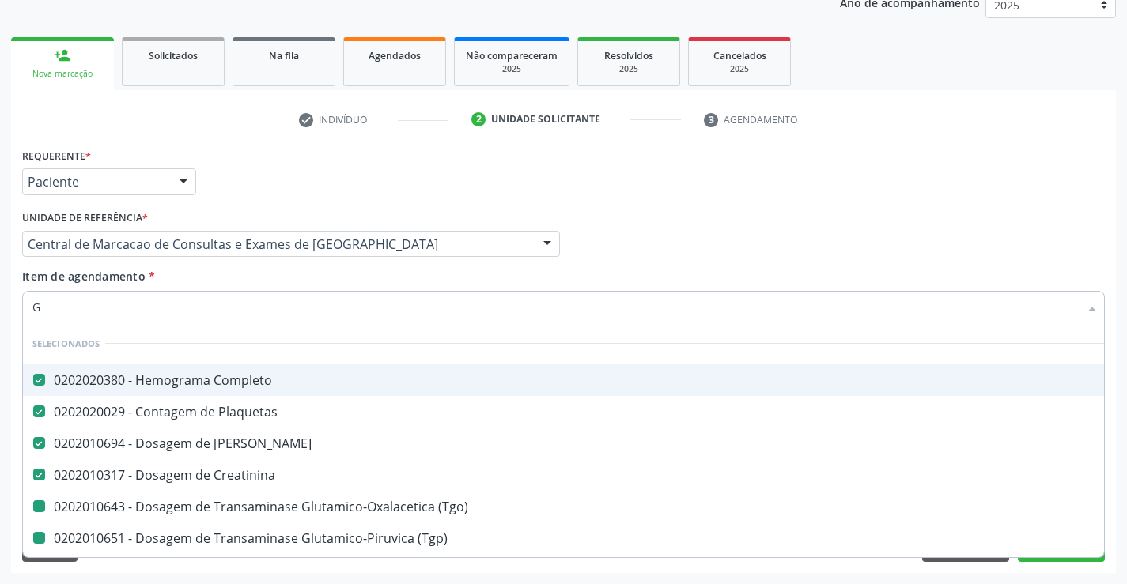
checkbox Total "false"
checkbox Triglicerideos "false"
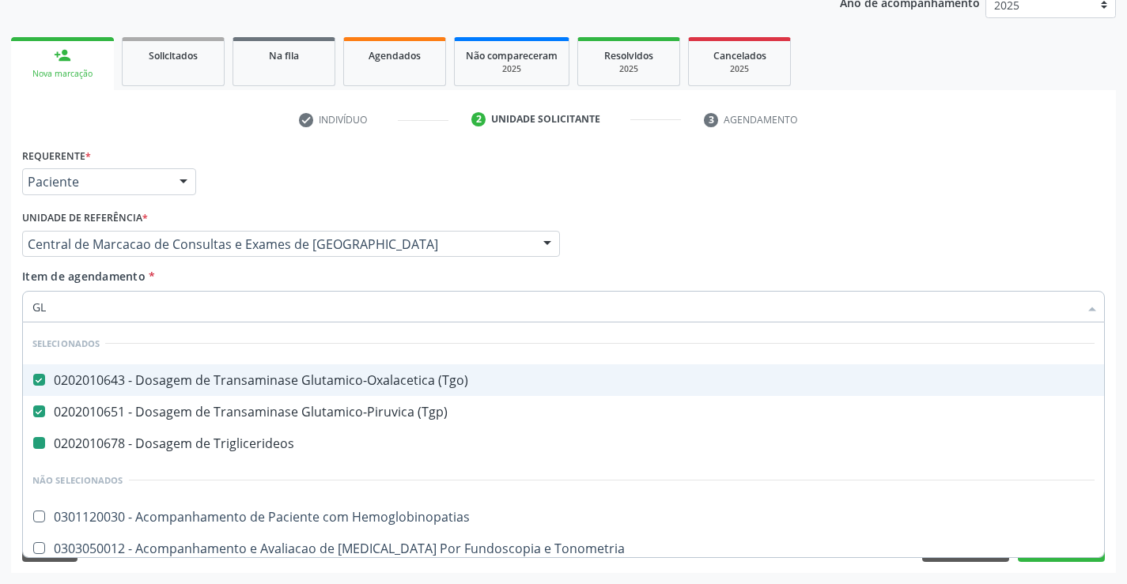
type input "GLI"
checkbox Triglicerideos "false"
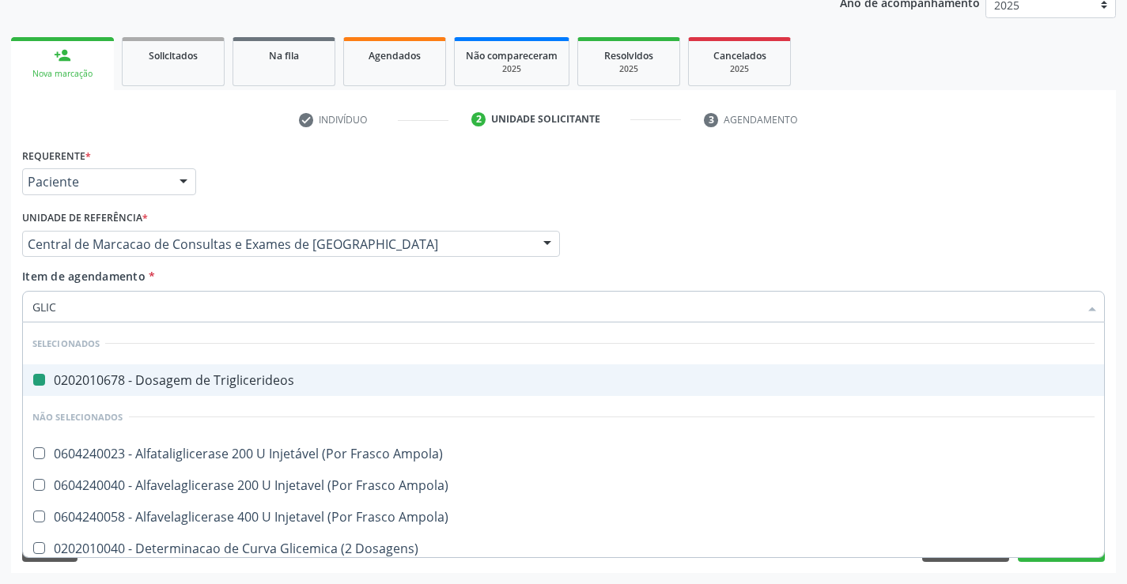
type input "GLICO"
checkbox Triglicerideos "false"
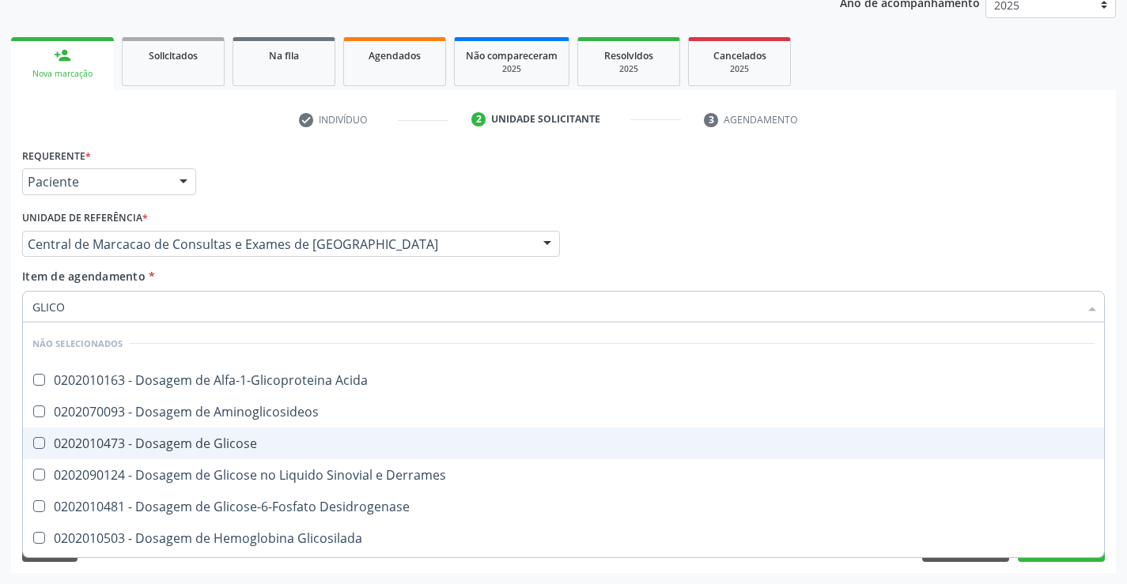
click at [234, 431] on span "0202010473 - Dosagem de Glicose" at bounding box center [563, 444] width 1081 height 32
checkbox Glicose "true"
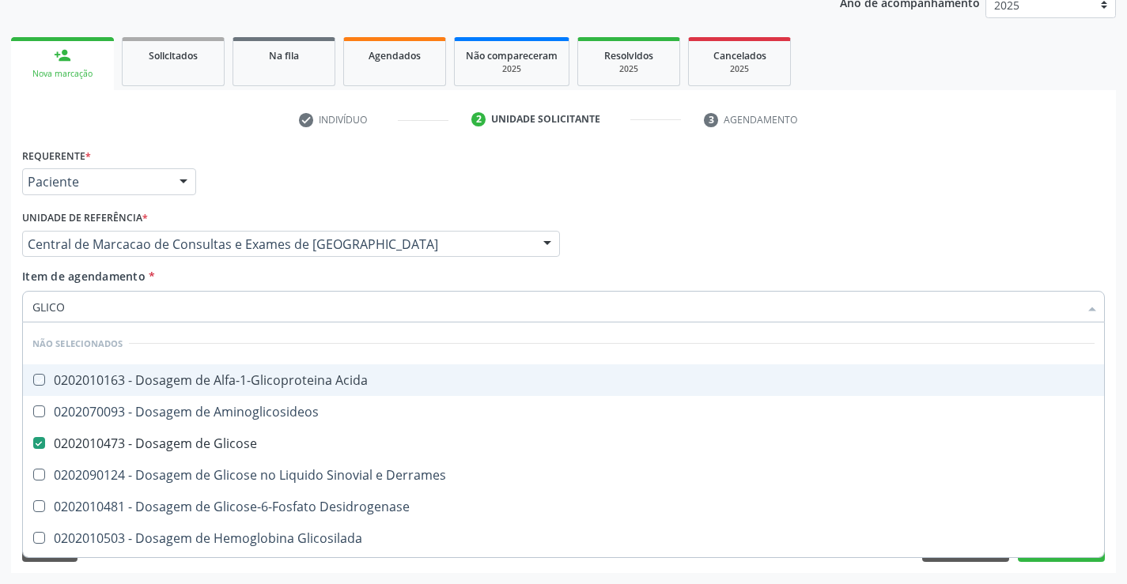
click at [227, 262] on div "Unidade de referência * Central de Marcacao de Consultas e Exames de Campo Form…" at bounding box center [291, 237] width 546 height 62
checkbox Acida "true"
checkbox Desidrogenase "true"
checkbox Glicosilada "true"
checkbox Quantitativa "true"
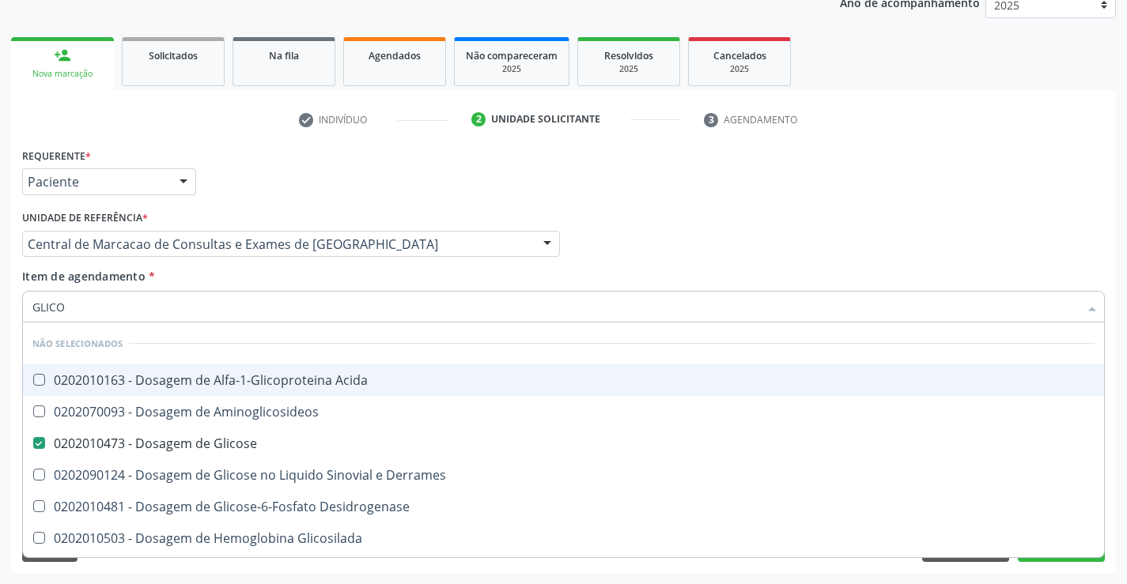
checkbox Urina "true"
checkbox Glicose "true"
checkbox Derrames "true"
checkbox Aminoglicosideos "true"
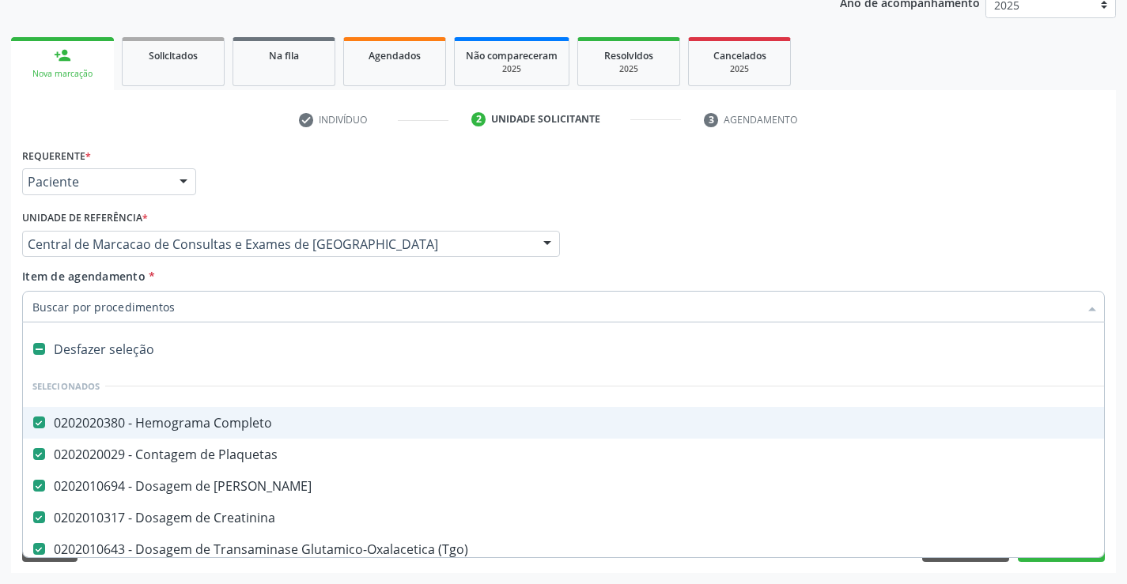
type input "U"
checkbox \(Tgp\) "false"
checkbox Hdl "false"
checkbox Ldl "false"
checkbox Total "false"
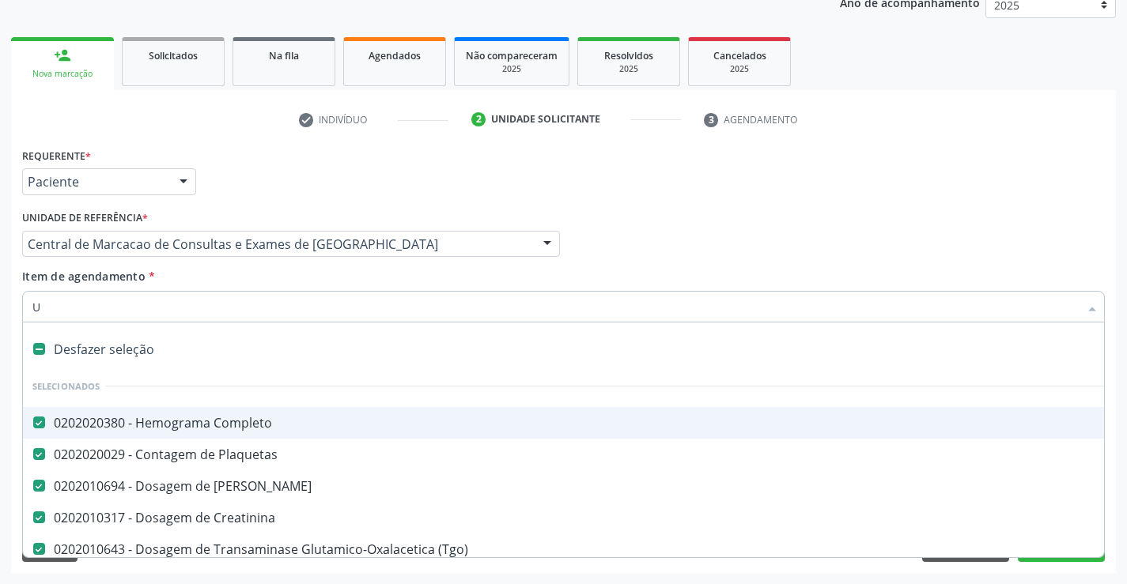
checkbox Triglicerideos "false"
checkbox Glicose "false"
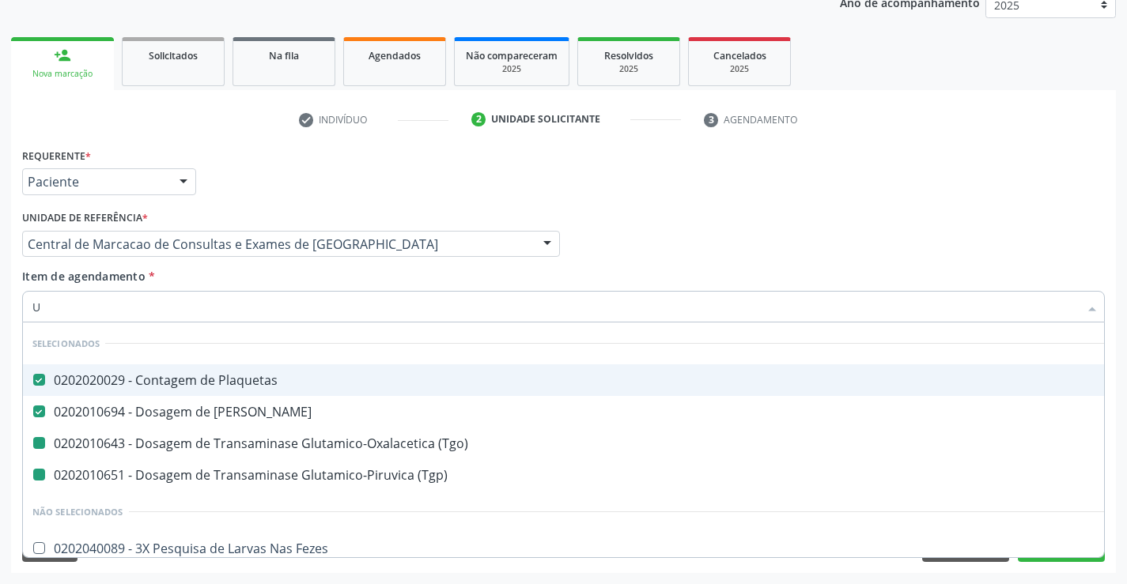
type input "UR"
checkbox \(Tgo\) "false"
checkbox \(Tgp\) "false"
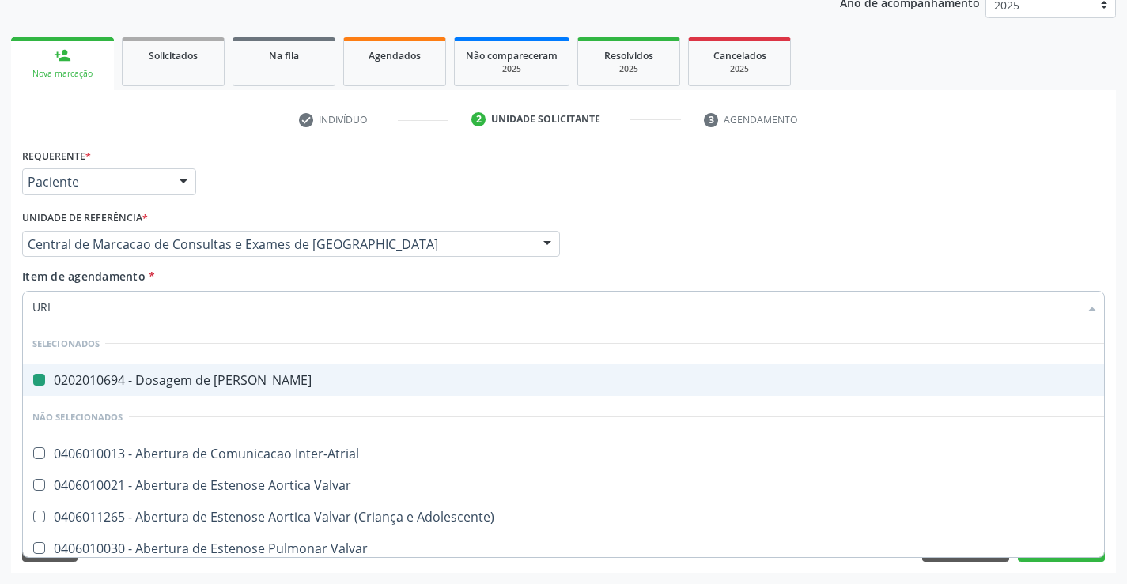
type input "URIN"
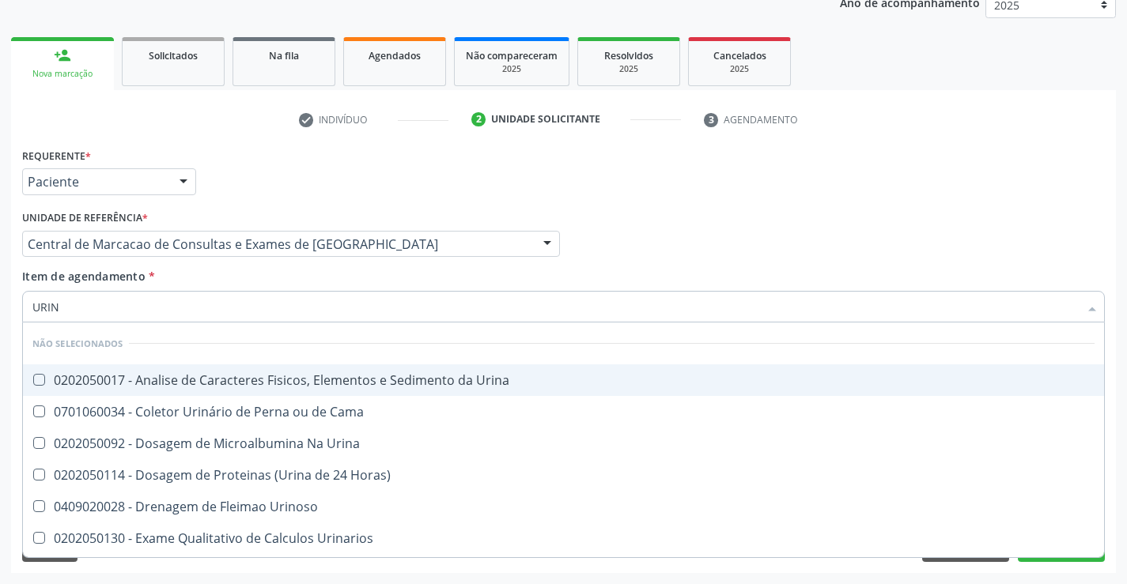
click at [252, 386] on div "0202050017 - Analise de Caracteres Fisicos, Elementos e Sedimento da Urina" at bounding box center [563, 380] width 1062 height 13
checkbox Urina "true"
click at [233, 274] on div "Item de agendamento * URIN Desfazer seleção Não selecionados 0202050017 - Anali…" at bounding box center [563, 293] width 1082 height 50
checkbox Urina "true"
checkbox Urinarios "true"
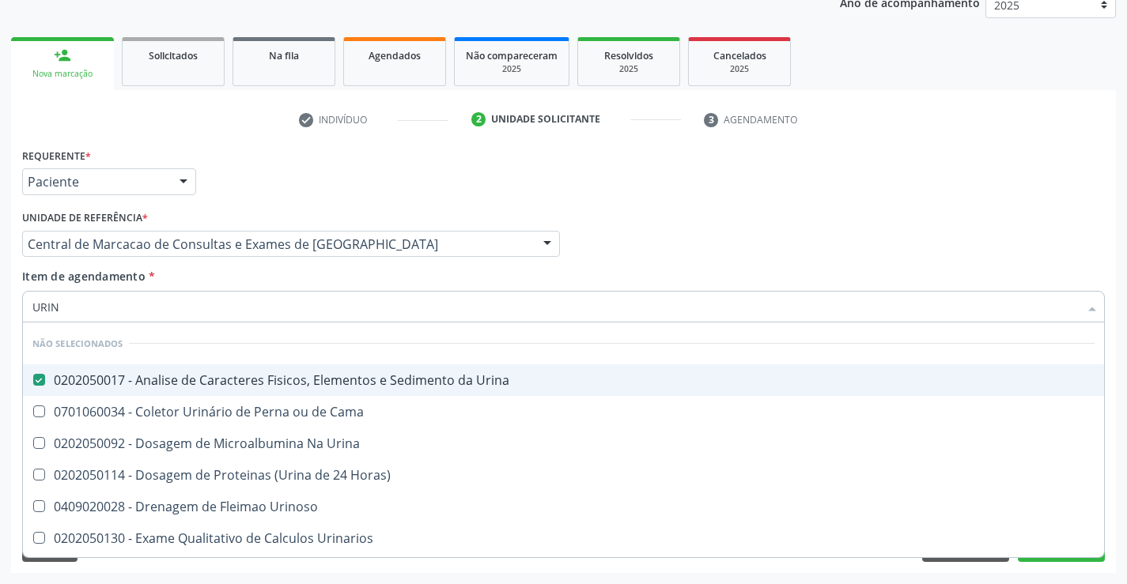
checkbox Quantitativa "true"
checkbox Delgada\) "true"
checkbox Urina "true"
checkbox Horas\) "true"
checkbox Urina "true"
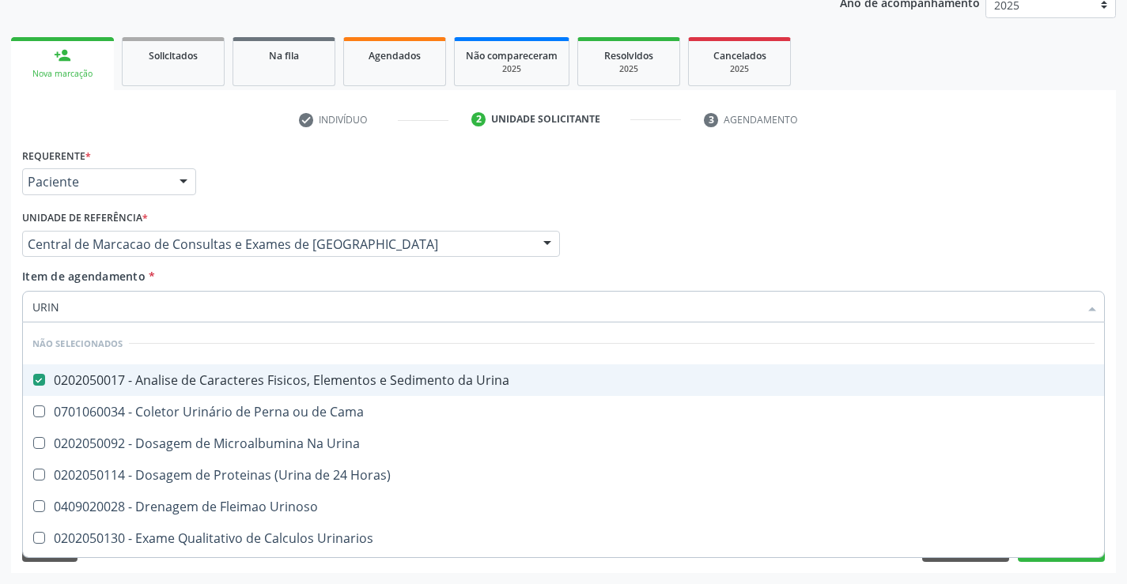
checkbox Urina "true"
checkbox Urinoso "true"
checkbox Cama "true"
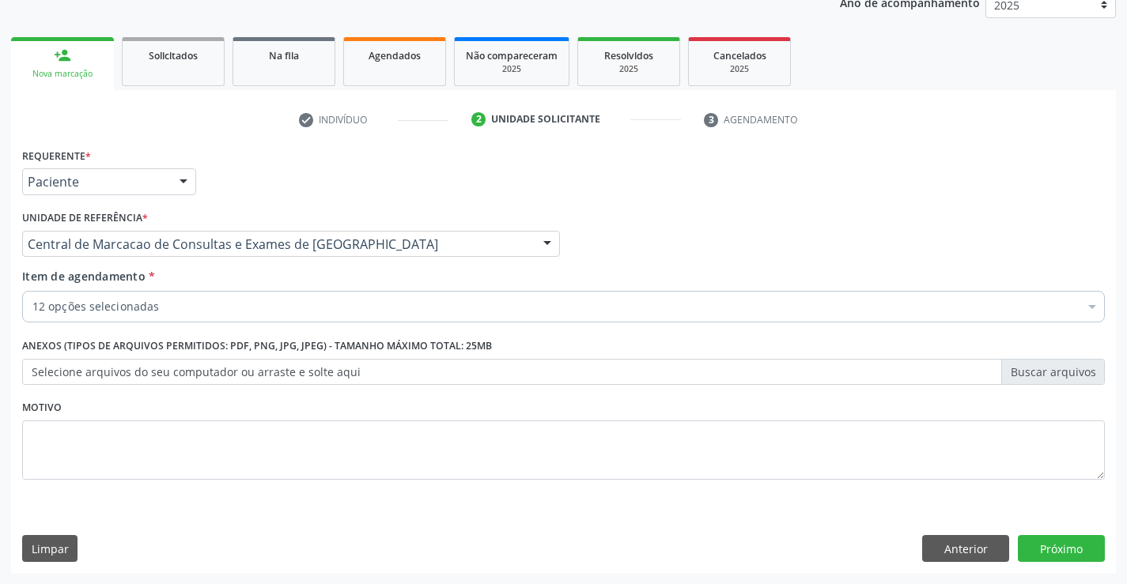
click at [228, 316] on div "12 opções selecionadas" at bounding box center [563, 307] width 1082 height 32
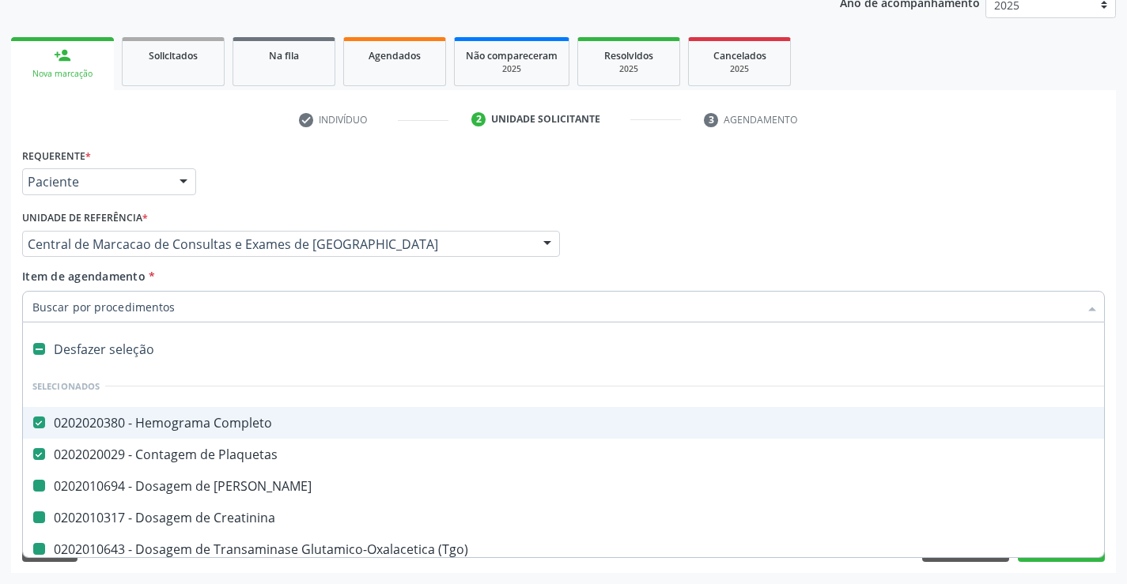
type input "F"
checkbox Ureia "false"
checkbox \(Tgp\) "false"
checkbox Hdl "false"
checkbox Ldl "false"
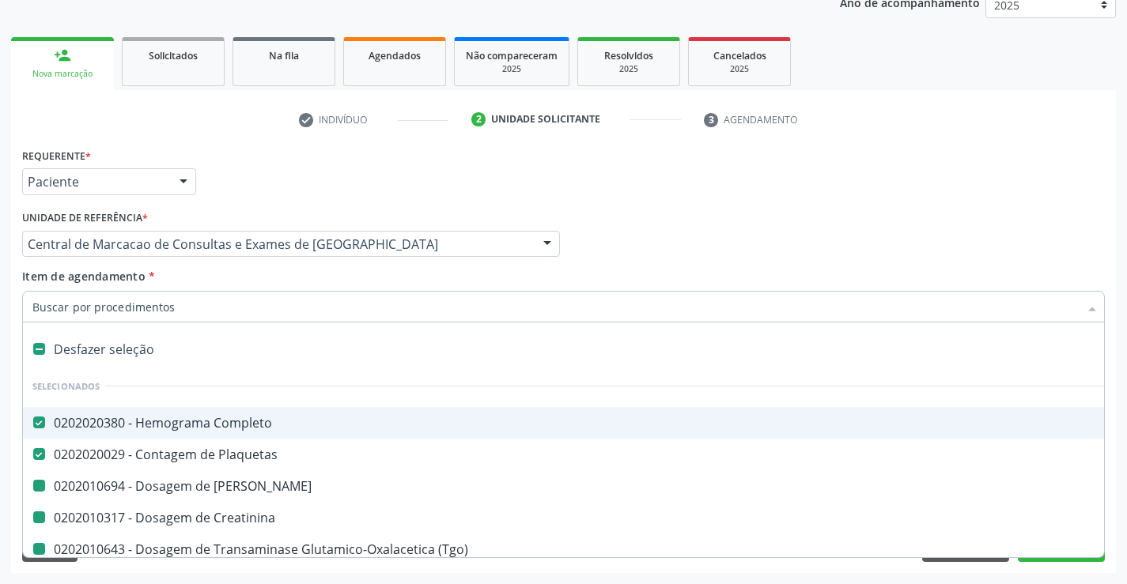
checkbox Total "false"
checkbox Creatinina "false"
checkbox Triglicerideos "false"
checkbox Glicose "false"
checkbox Urina "false"
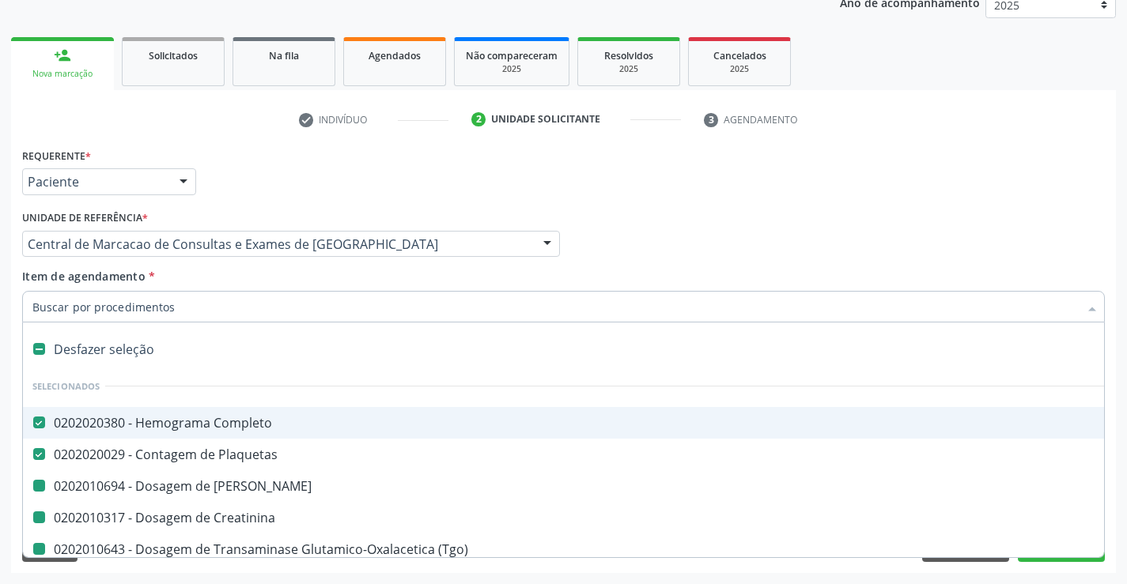
checkbox \(Tgo\) "false"
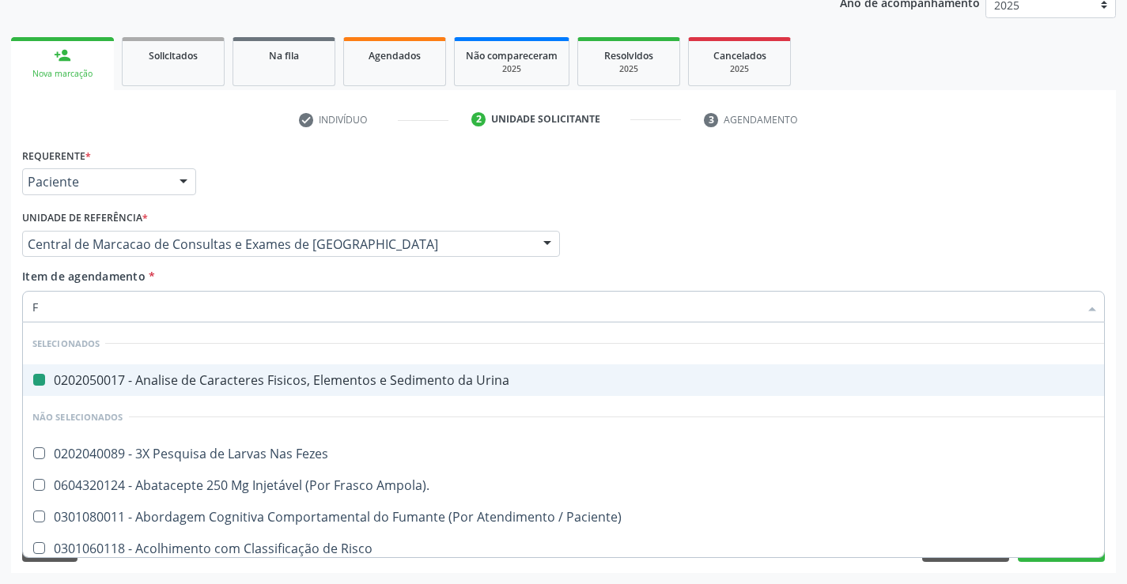
type input "FE"
checkbox Urina "false"
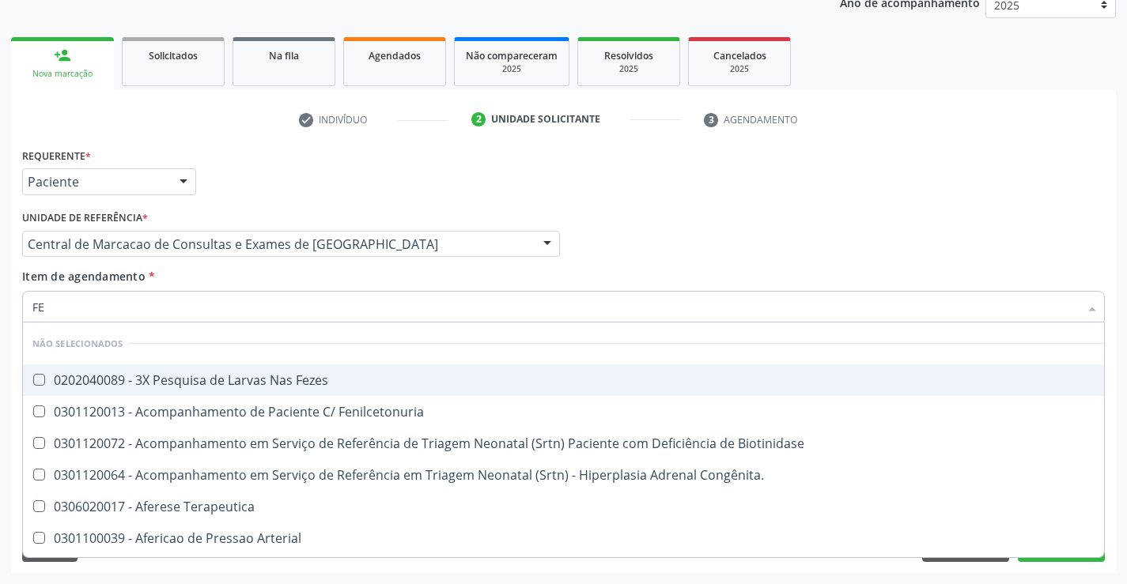
type input "FEZ"
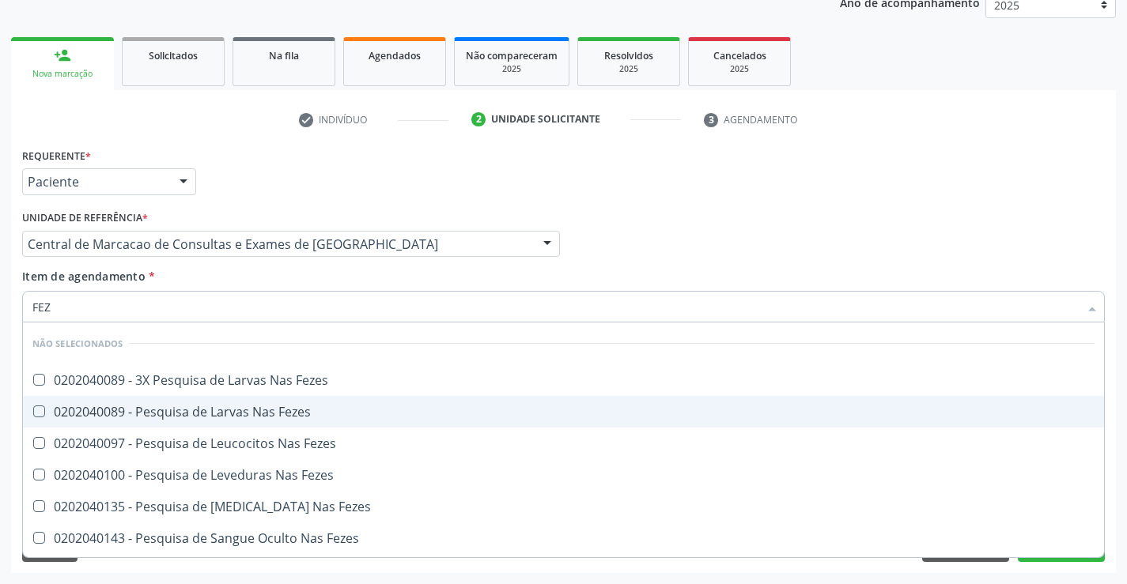
click at [232, 400] on span "0202040089 - Pesquisa de Larvas Nas Fezes" at bounding box center [563, 412] width 1081 height 32
checkbox Fezes "true"
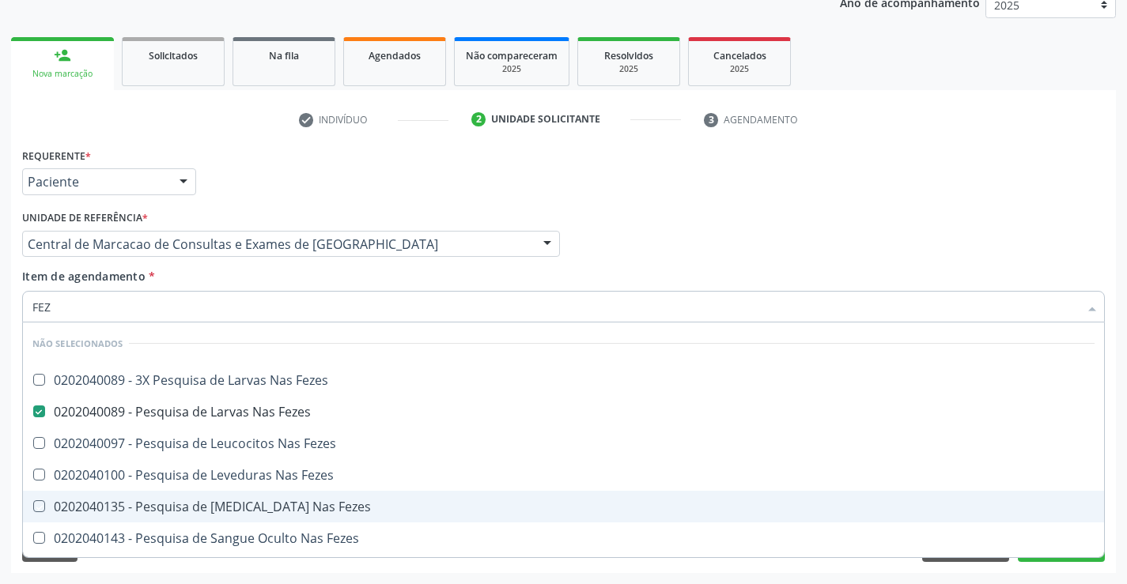
drag, startPoint x: 1040, startPoint y: 226, endPoint x: 1117, endPoint y: 466, distance: 252.5
click at [1057, 274] on div "Requerente * Paciente Médico(a) Enfermeiro(a) Paciente Nenhum resultado encontr…" at bounding box center [563, 323] width 1082 height 358
checkbox Fezes "true"
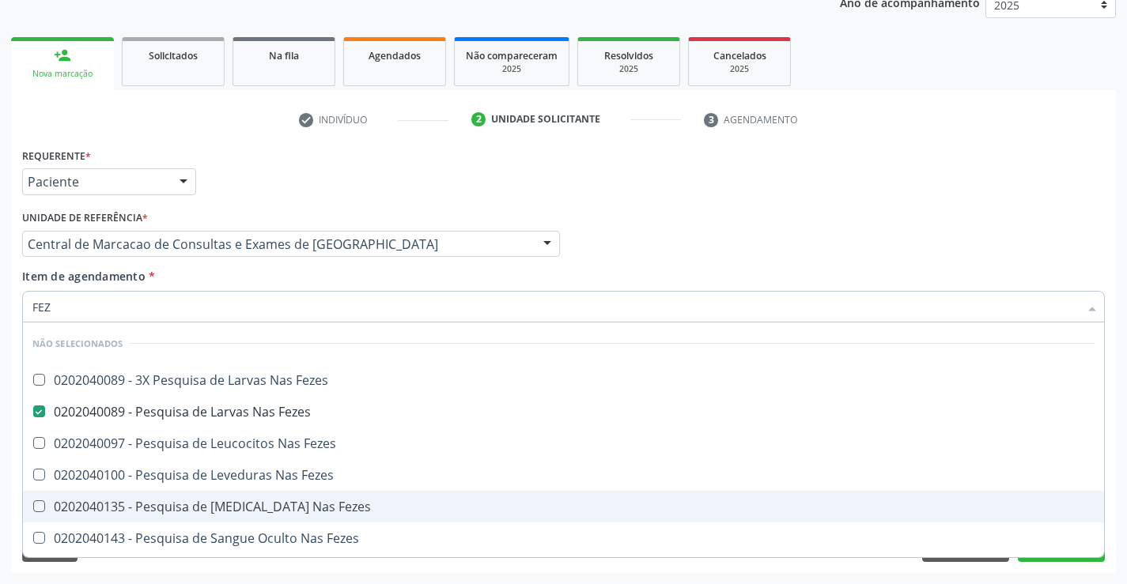
checkbox Fezes "true"
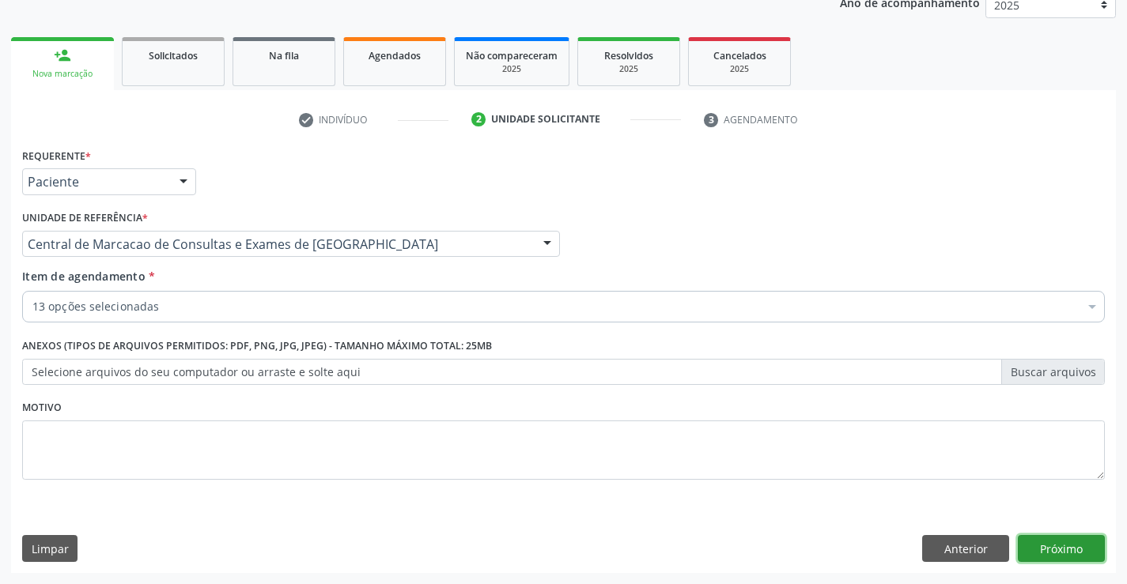
click at [1060, 545] on button "Próximo" at bounding box center [1061, 548] width 87 height 27
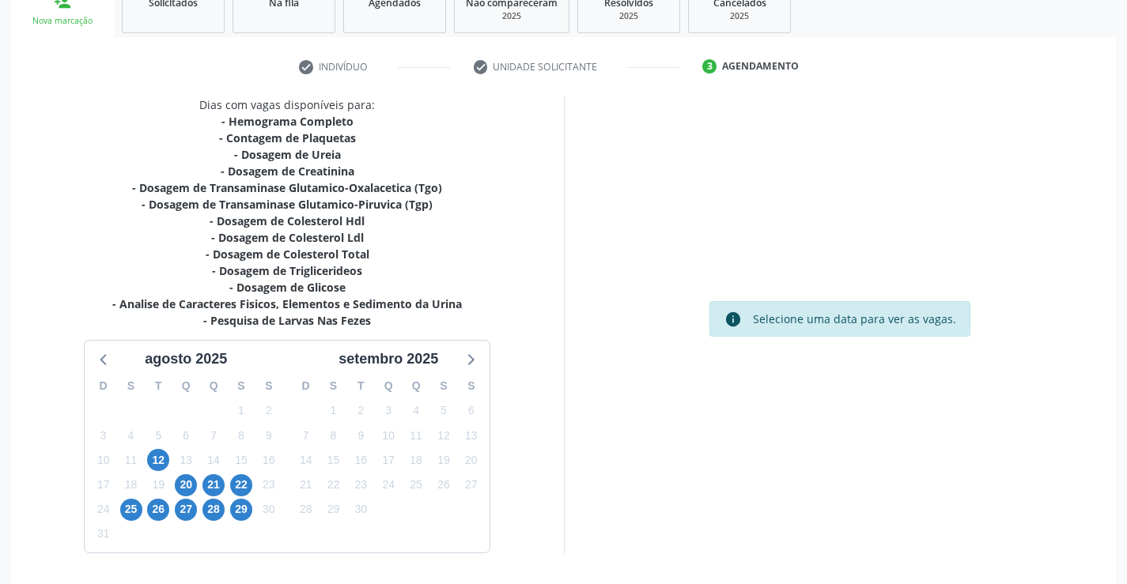
scroll to position [303, 0]
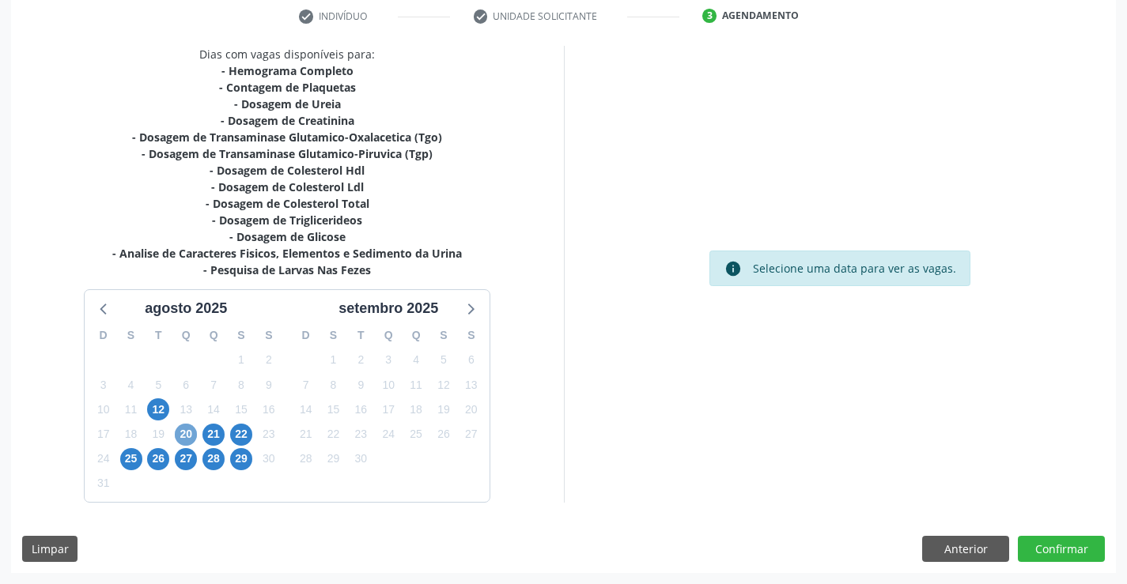
click at [188, 432] on span "20" at bounding box center [186, 435] width 22 height 22
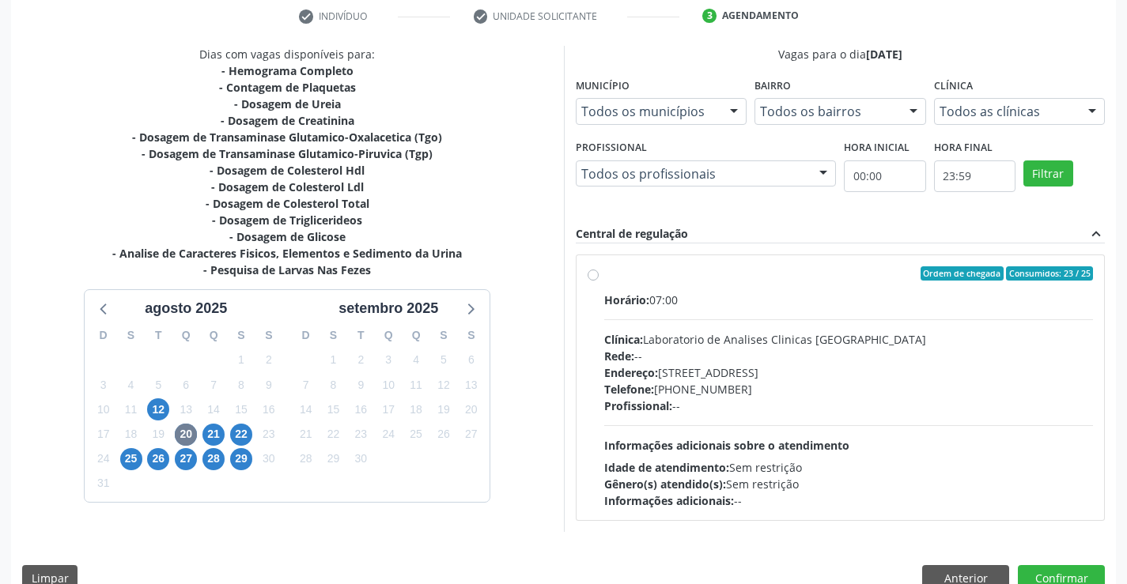
click at [821, 440] on span "Informações adicionais sobre o atendimento" at bounding box center [726, 445] width 245 height 15
click at [598, 281] on input "Ordem de chegada Consumidos: 23 / 25 Horário: 07:00 Clínica: Laboratorio de Ana…" at bounding box center [592, 273] width 11 height 14
radio input "true"
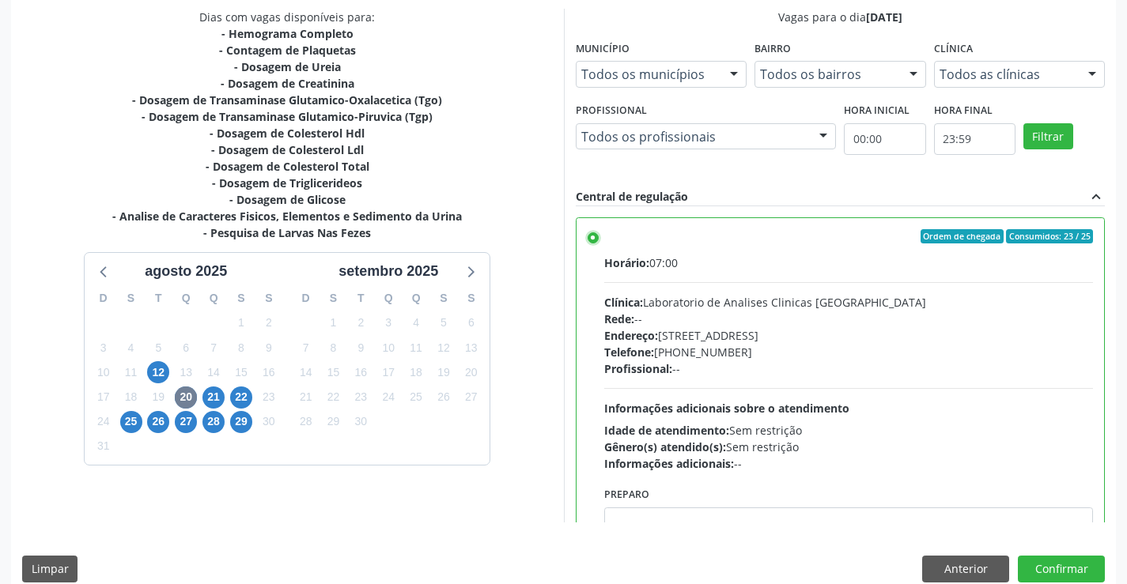
scroll to position [361, 0]
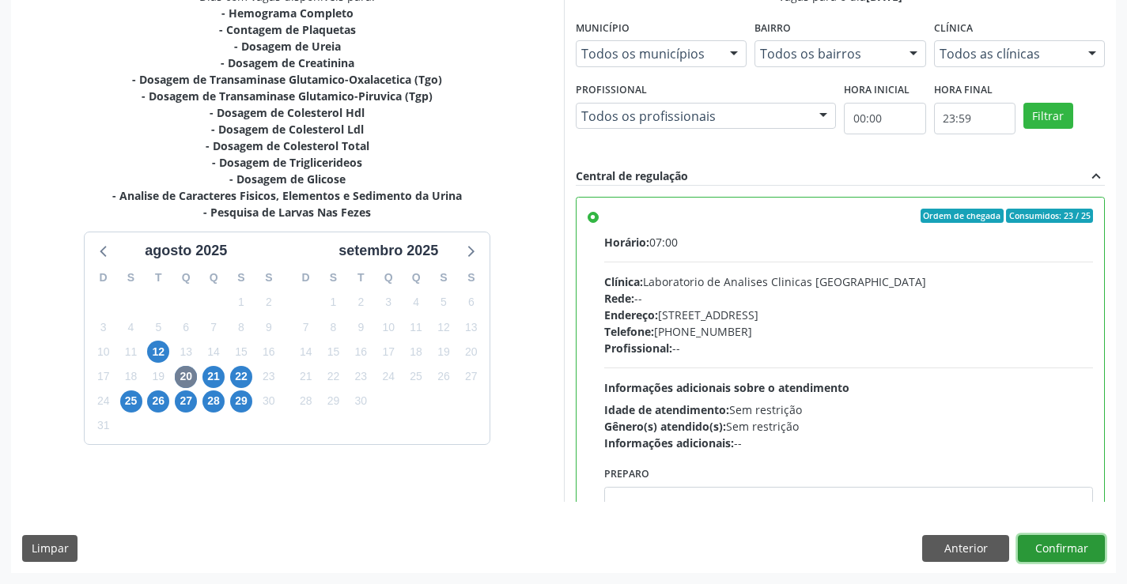
click at [1072, 539] on button "Confirmar" at bounding box center [1061, 548] width 87 height 27
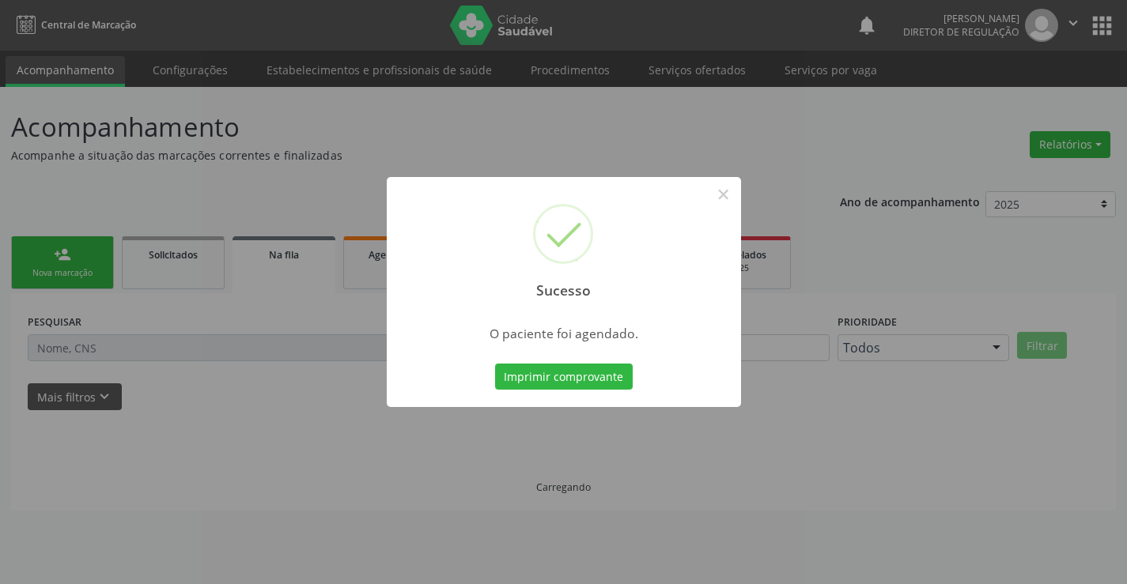
scroll to position [0, 0]
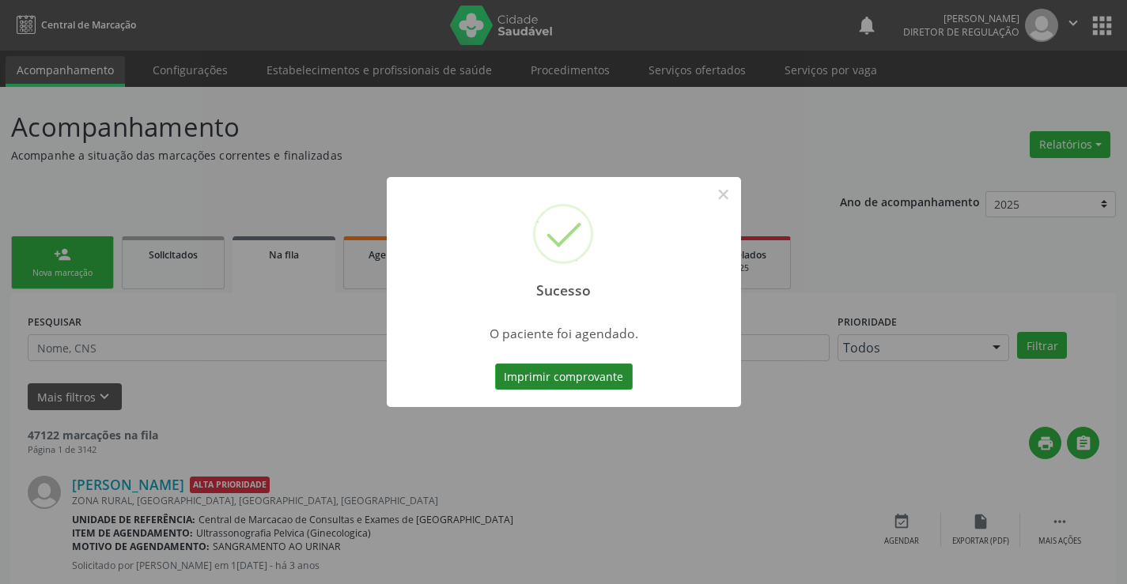
click at [614, 369] on button "Imprimir comprovante" at bounding box center [564, 377] width 138 height 27
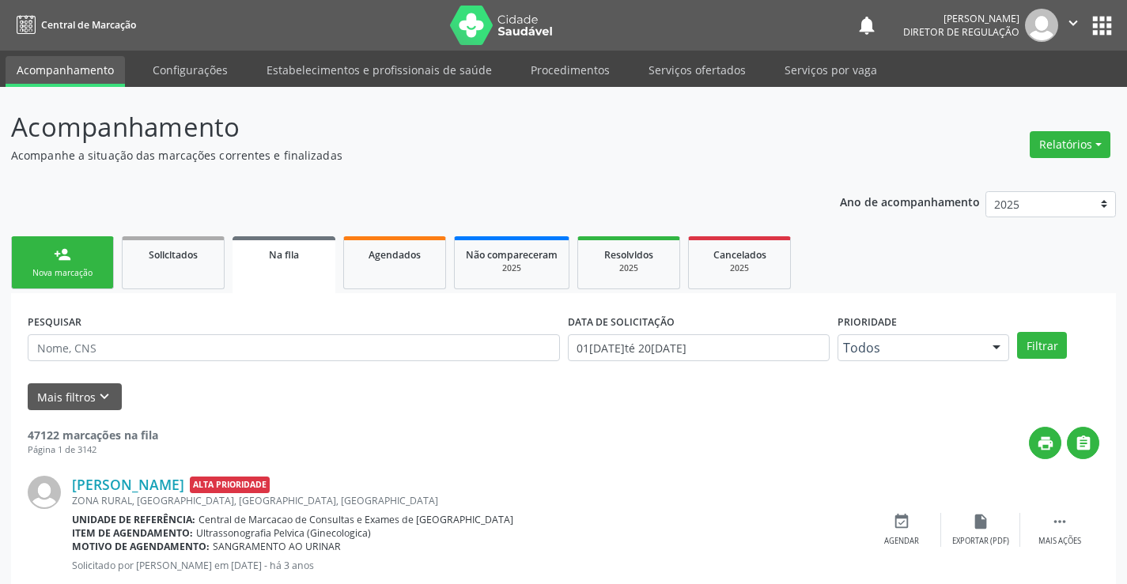
click at [49, 254] on link "person_add Nova marcação" at bounding box center [62, 262] width 103 height 53
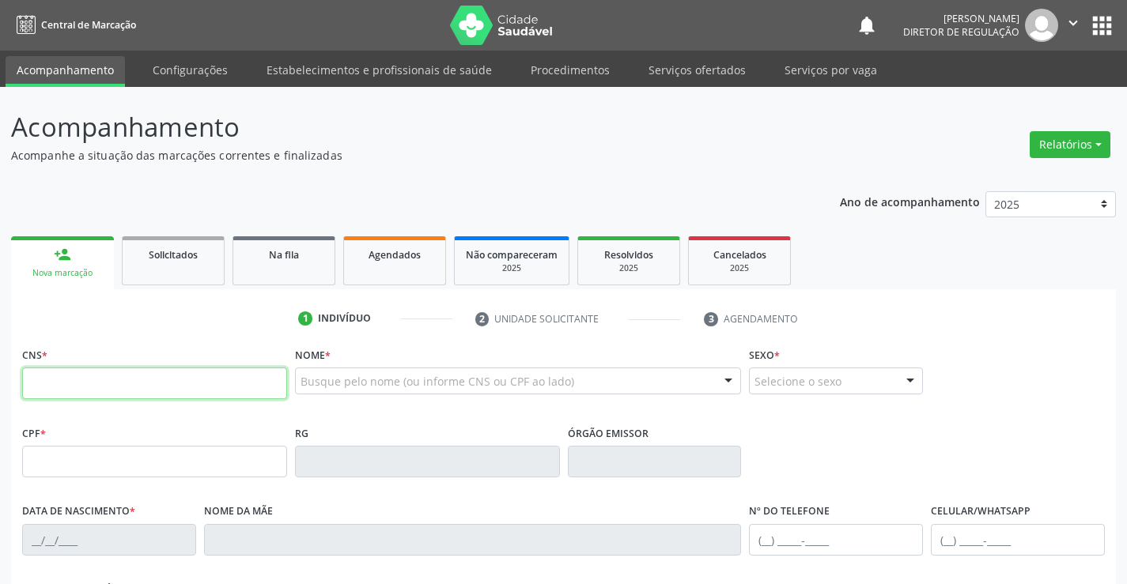
click at [75, 375] on input "text" at bounding box center [154, 384] width 265 height 32
type input "706 7015 3766 2918"
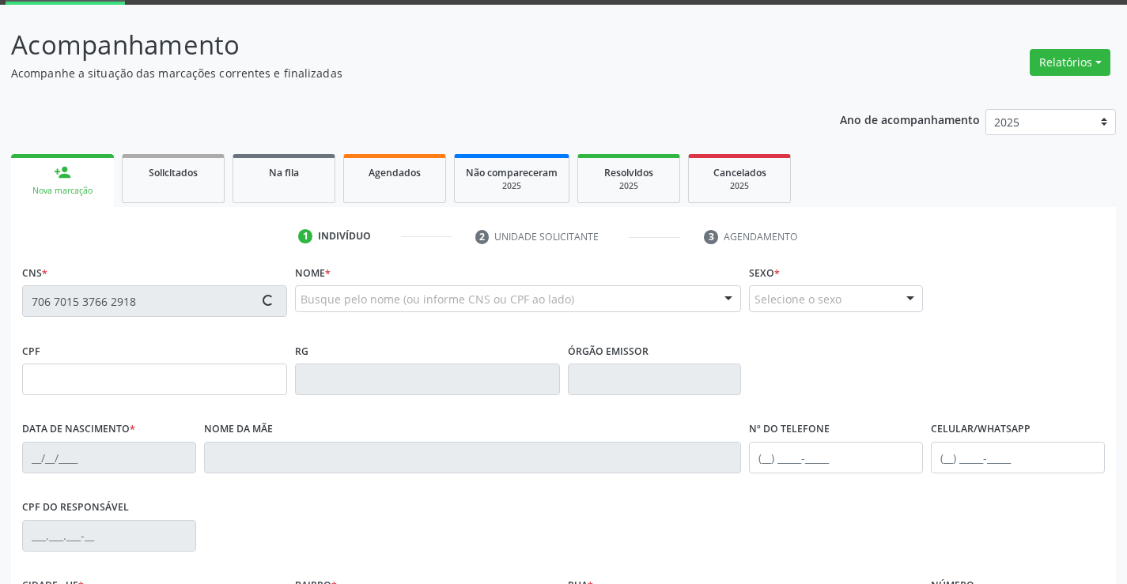
type input "0393802620"
type input "[DATE]"
type input "[PHONE_NUMBER]"
type input "276.749.405-00"
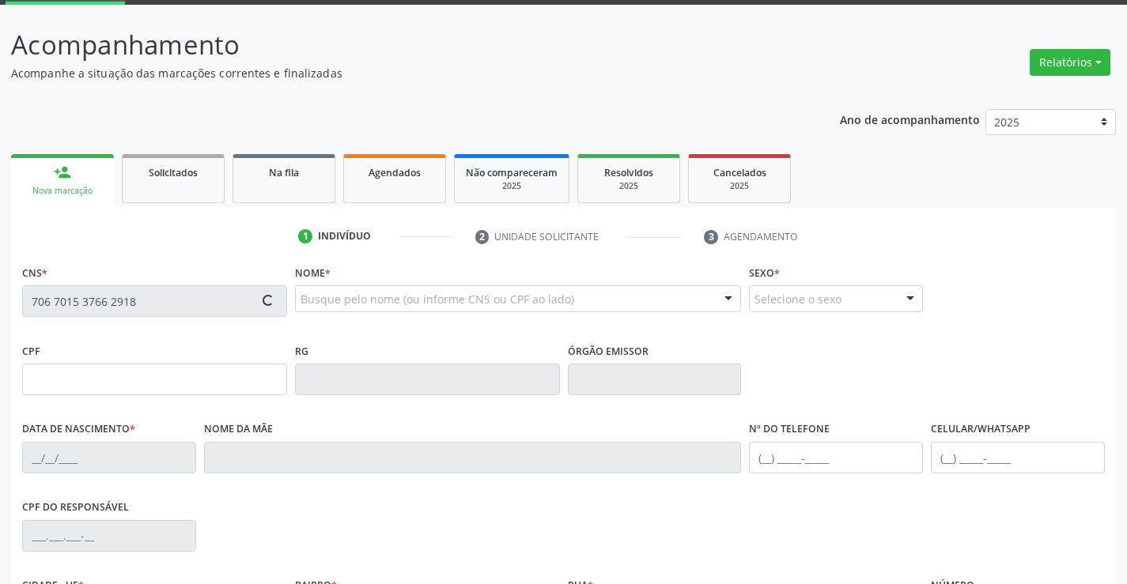
type input "S/N"
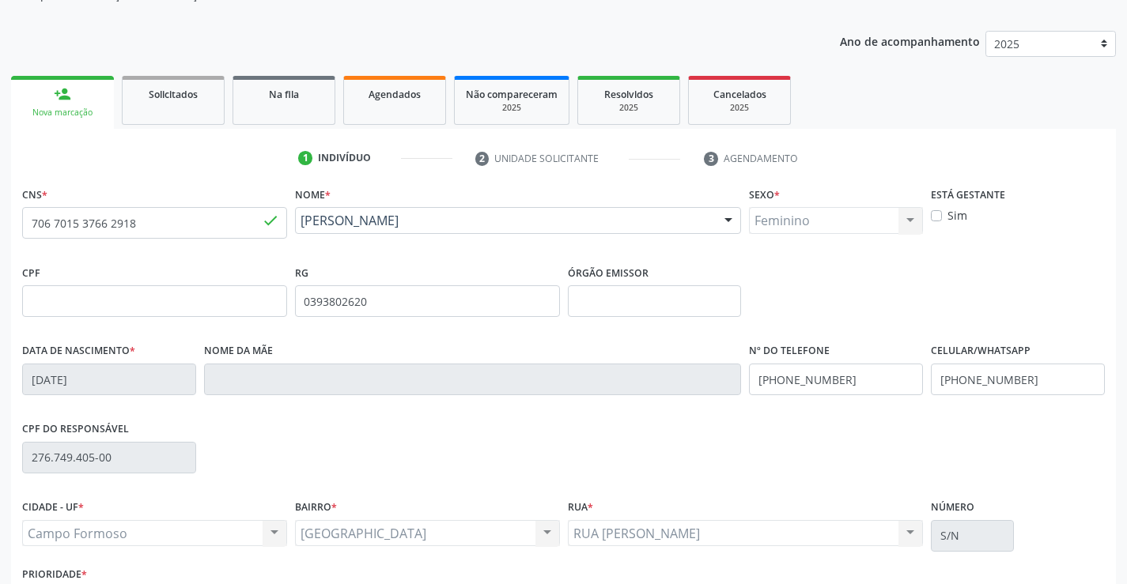
scroll to position [273, 0]
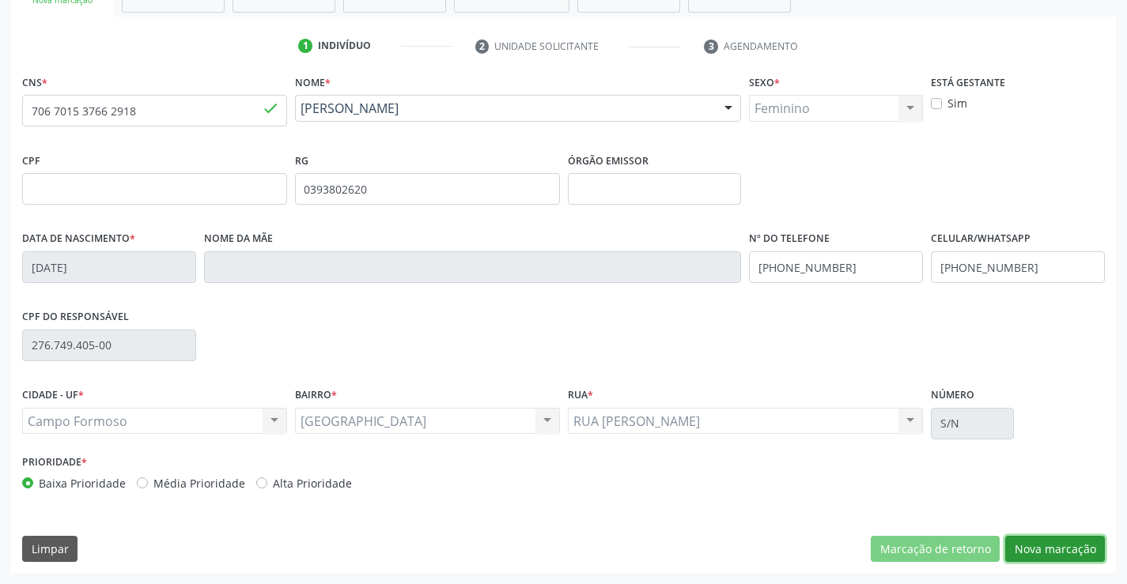
click at [1052, 556] on button "Nova marcação" at bounding box center [1055, 549] width 100 height 27
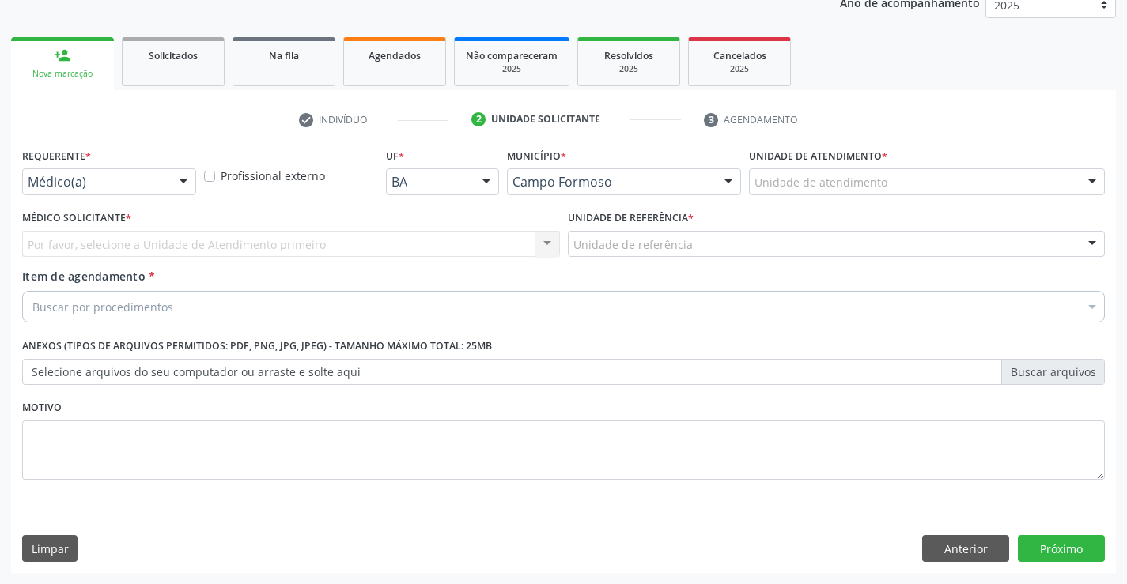
scroll to position [199, 0]
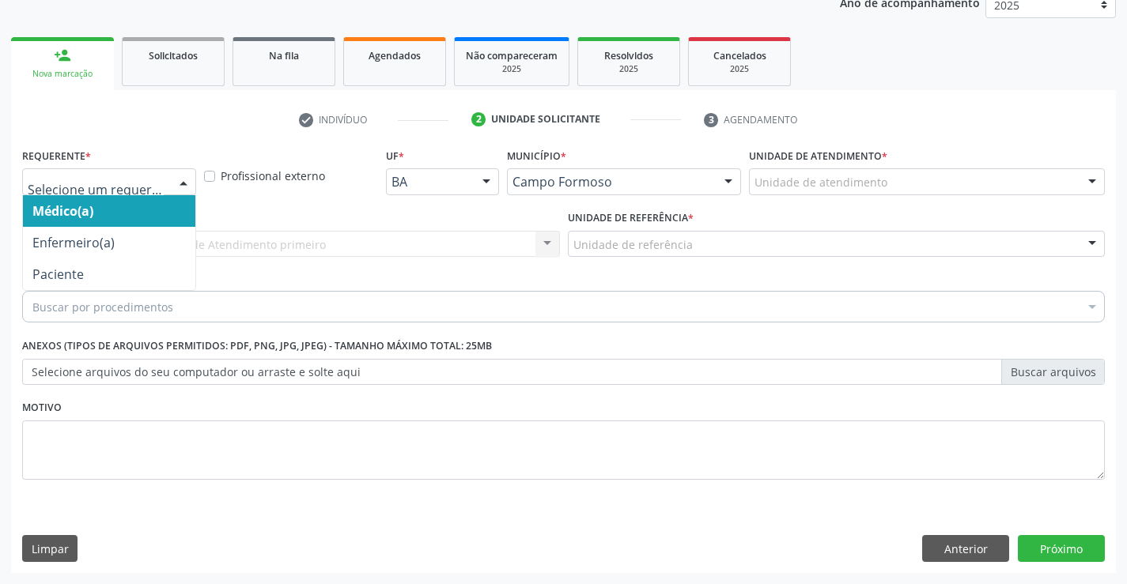
click at [180, 185] on div at bounding box center [184, 182] width 24 height 27
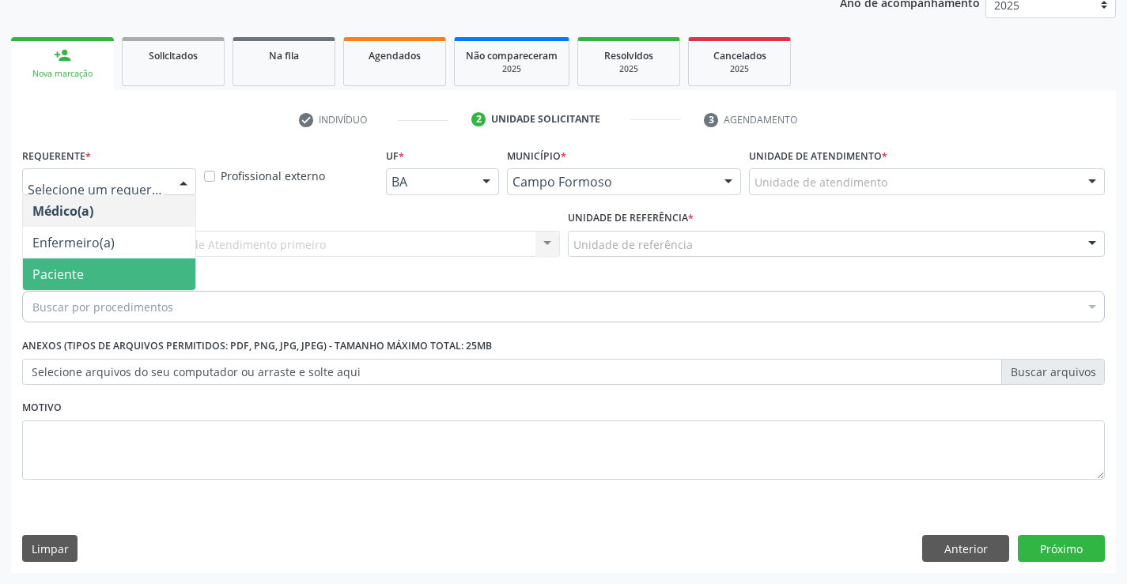
click at [161, 272] on span "Paciente" at bounding box center [109, 275] width 172 height 32
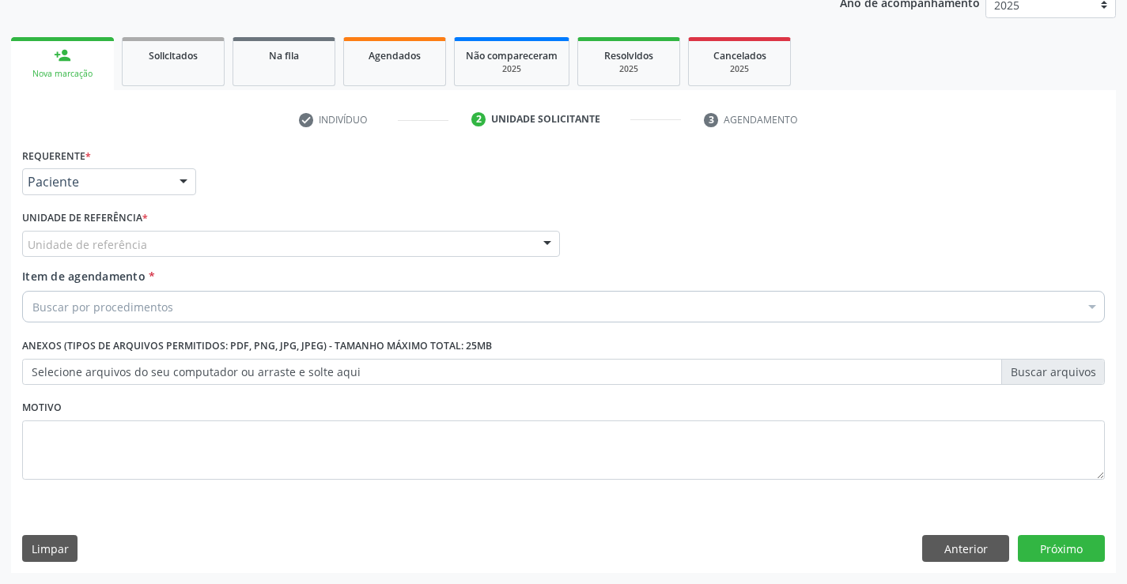
click at [389, 235] on div "Unidade de referência" at bounding box center [291, 244] width 538 height 27
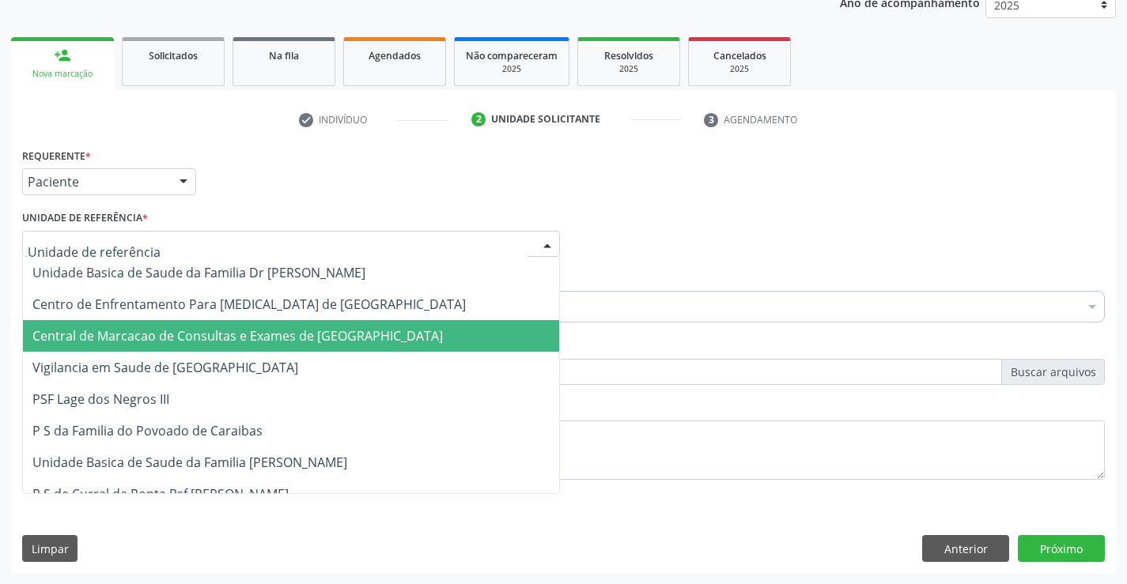
click at [348, 335] on span "Central de Marcacao de Consultas e Exames de [GEOGRAPHIC_DATA]" at bounding box center [237, 335] width 410 height 17
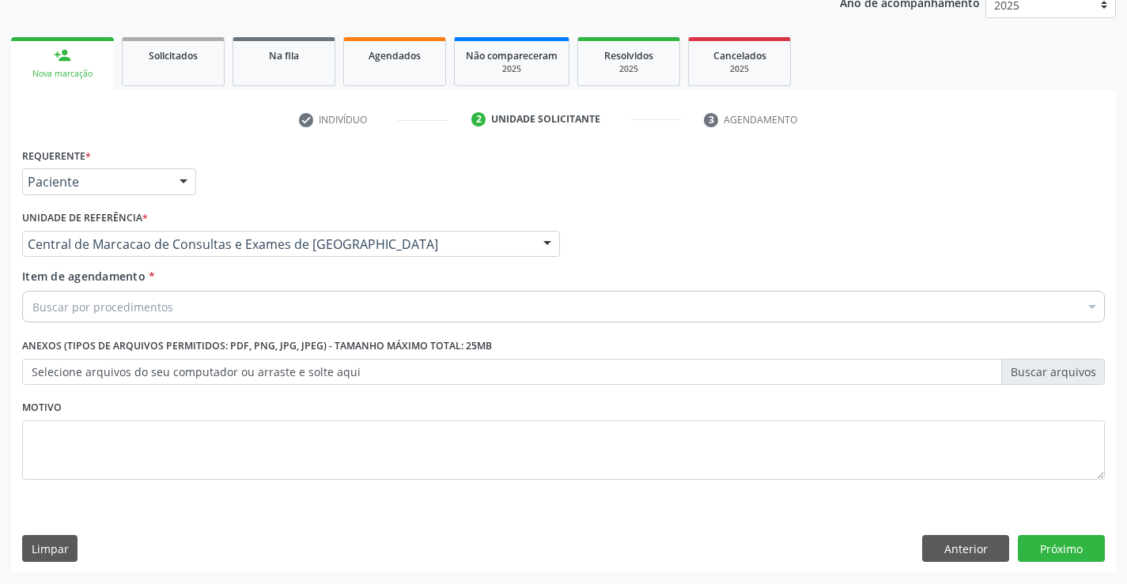
click at [416, 305] on div "Buscar por procedimentos" at bounding box center [563, 307] width 1082 height 32
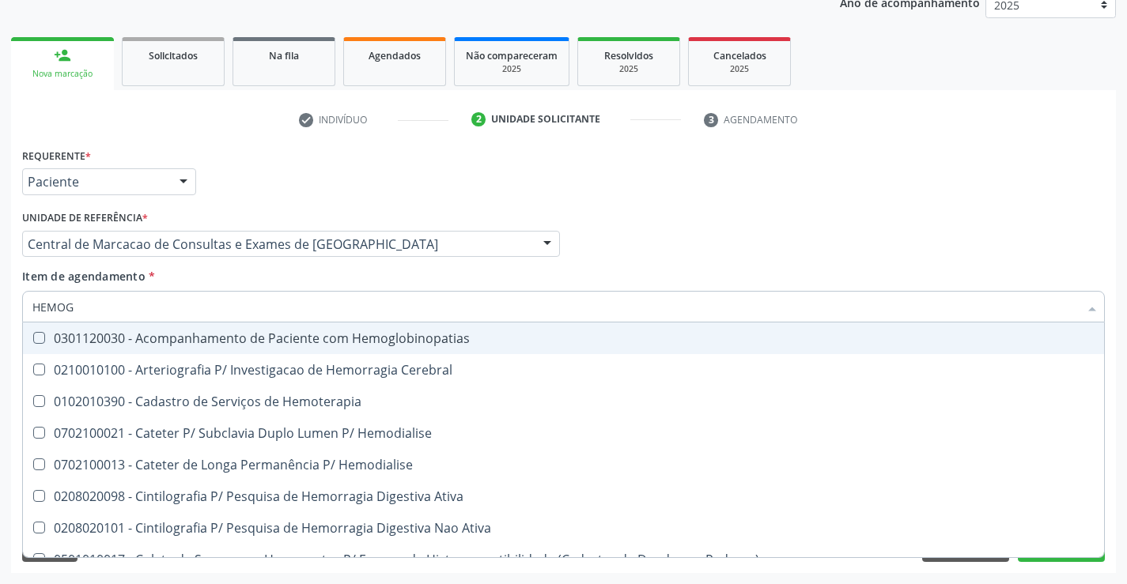
type input "HEMOGR"
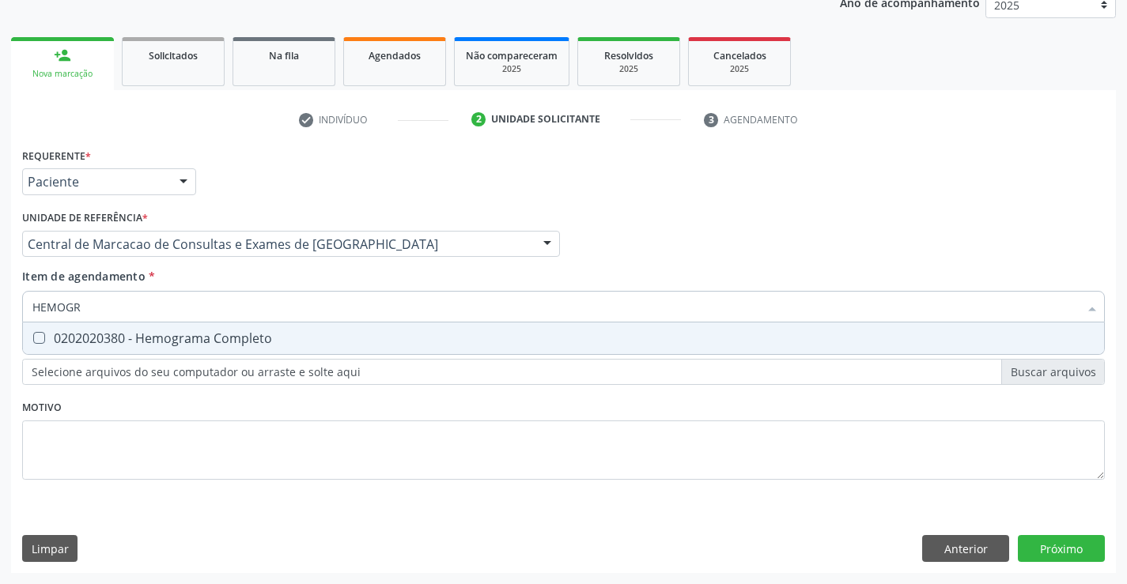
click at [370, 341] on div "0202020380 - Hemograma Completo" at bounding box center [563, 338] width 1062 height 13
checkbox Completo "true"
type input "HEMOGR"
click at [357, 277] on div "Item de agendamento * HEMOGR Desfazer seleção 0202020380 - Hemograma Completo N…" at bounding box center [563, 293] width 1082 height 50
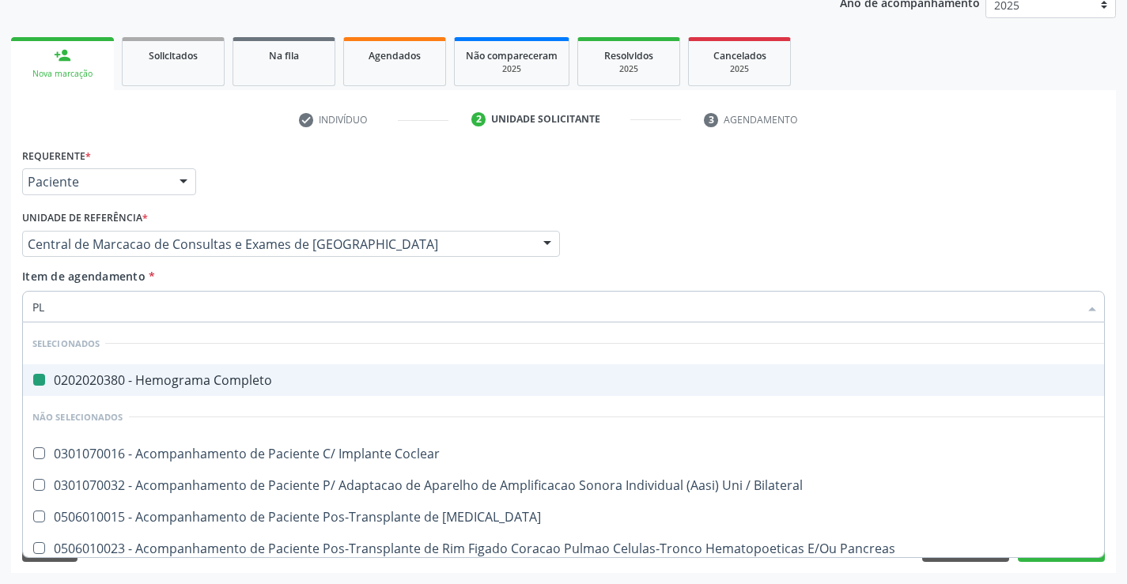
type input "PLA"
checkbox Completo "false"
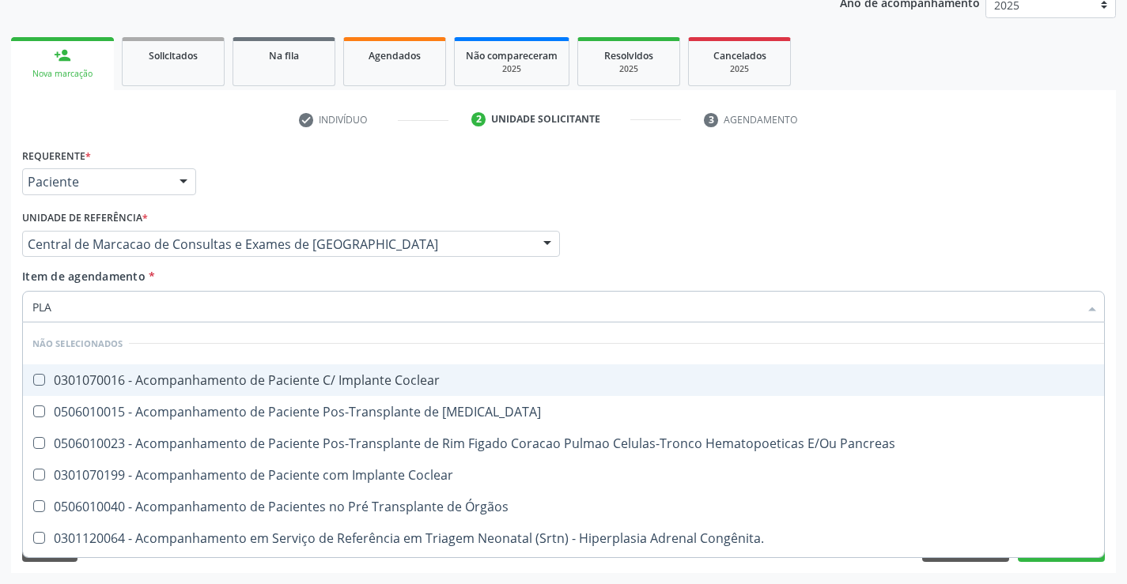
type input "PLAQ"
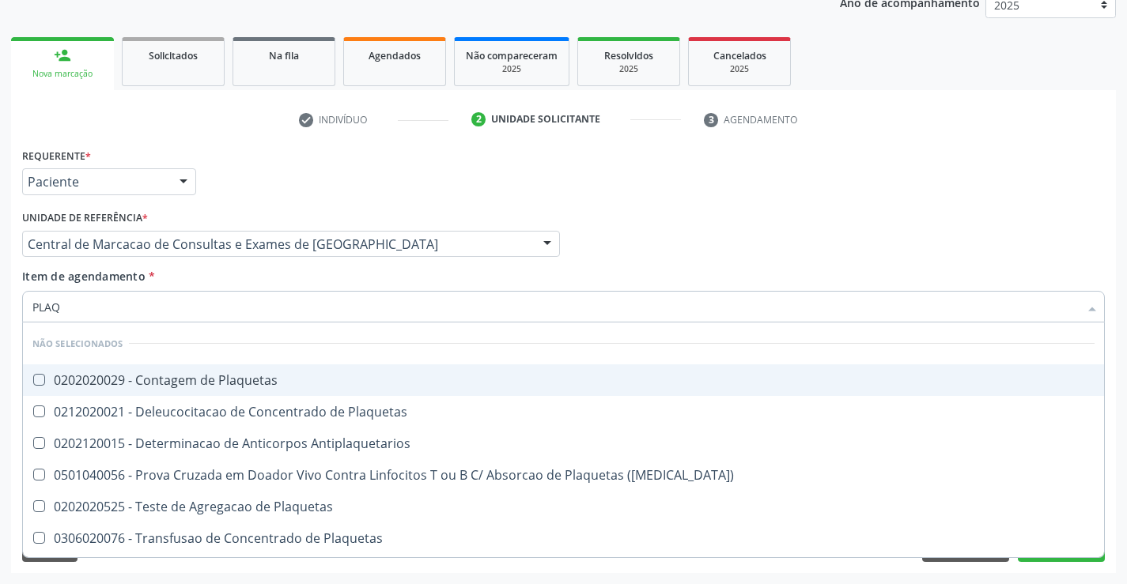
click at [296, 387] on span "0202020029 - Contagem de Plaquetas" at bounding box center [563, 380] width 1081 height 32
checkbox Plaquetas "true"
type input "PLAQ"
click at [269, 278] on div "Item de agendamento * PLAQ Desfazer seleção Não selecionados 0202020029 - Conta…" at bounding box center [563, 293] width 1082 height 50
checkbox Plaquetas "true"
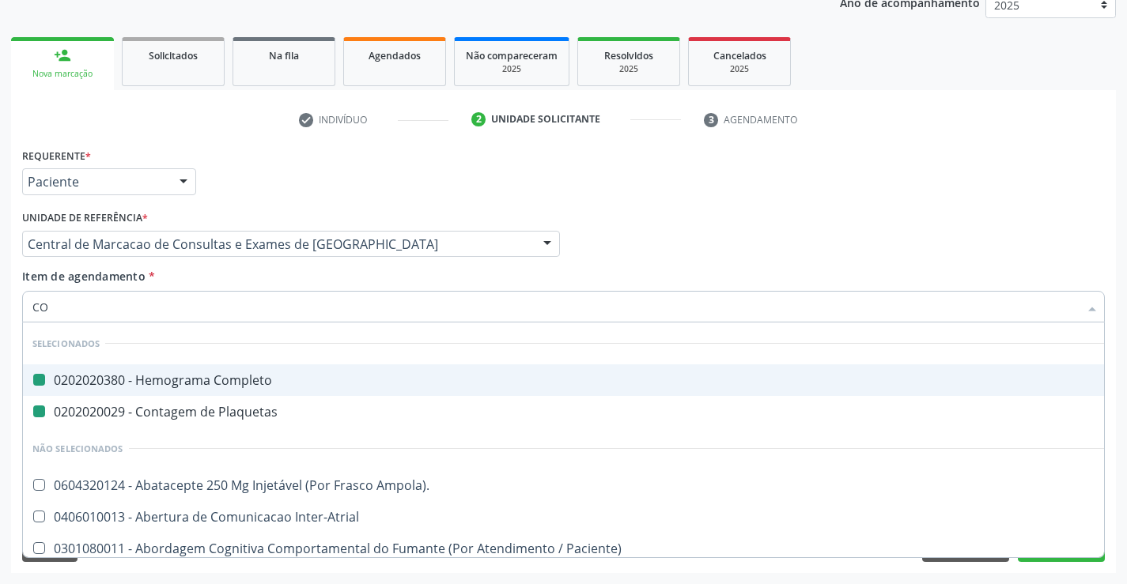
type input "COL"
checkbox Completo "false"
checkbox Plaquetas "false"
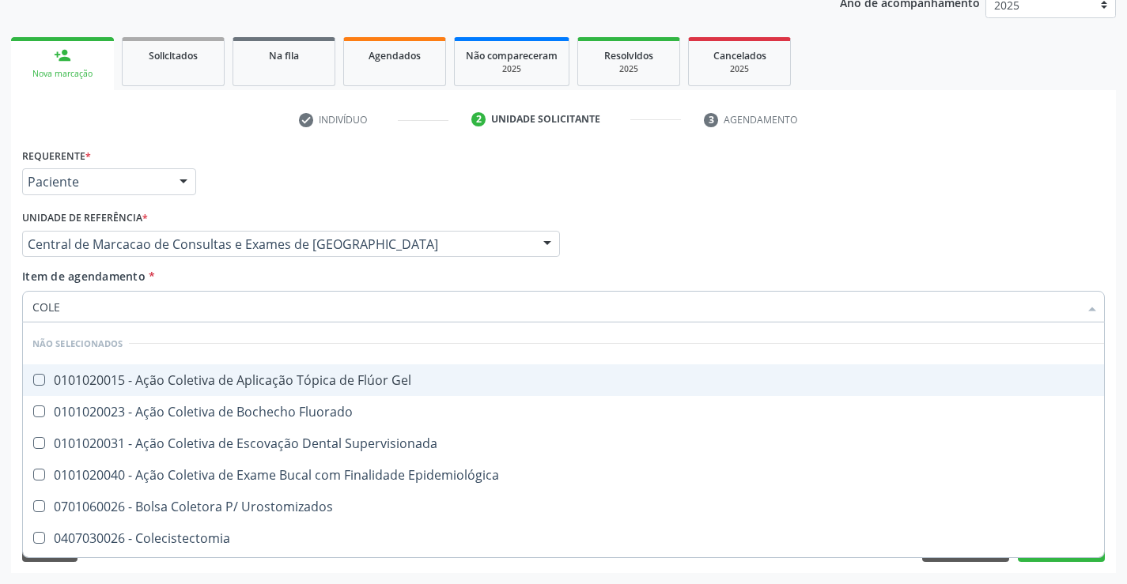
type input "COLES"
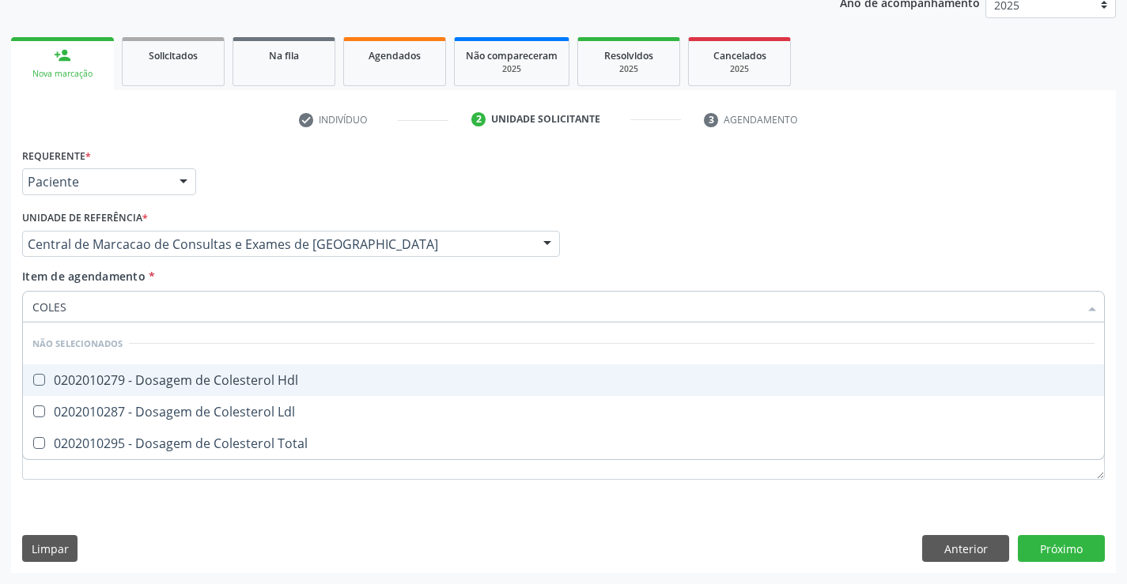
click at [271, 377] on div "0202010279 - Dosagem de Colesterol Hdl" at bounding box center [563, 380] width 1062 height 13
checkbox Hdl "true"
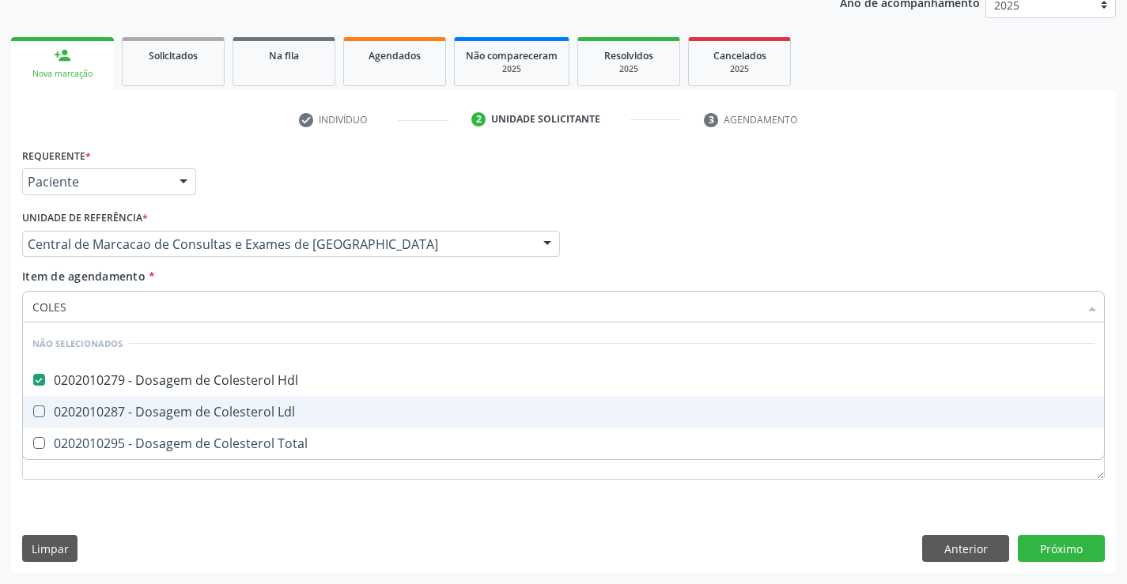
click at [276, 401] on span "0202010287 - Dosagem de Colesterol Ldl" at bounding box center [563, 412] width 1081 height 32
checkbox Ldl "true"
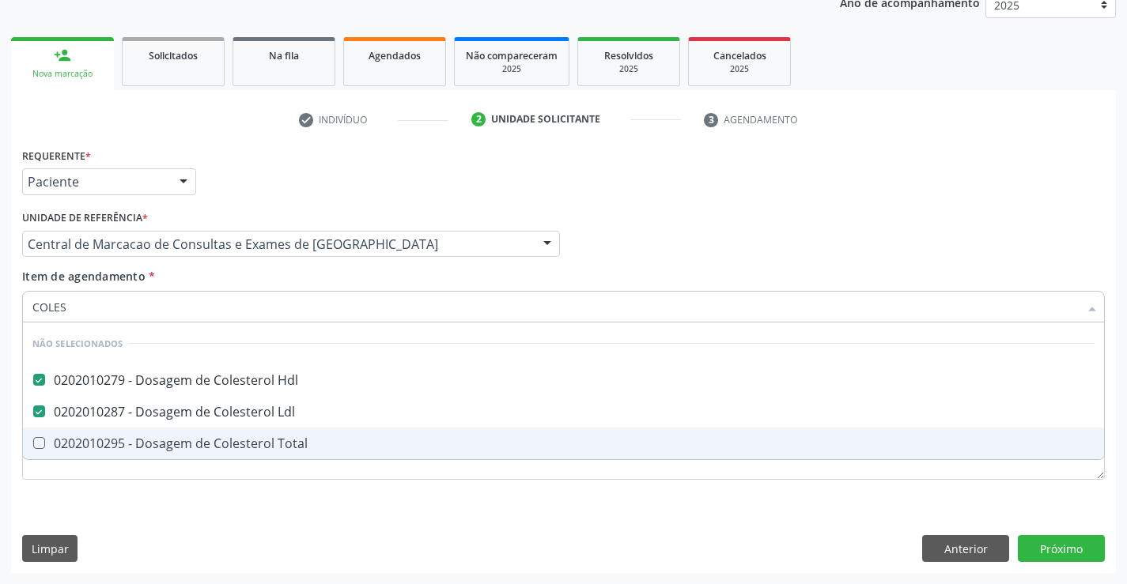
click at [281, 447] on div "0202010295 - Dosagem de Colesterol Total" at bounding box center [563, 443] width 1062 height 13
checkbox Total "true"
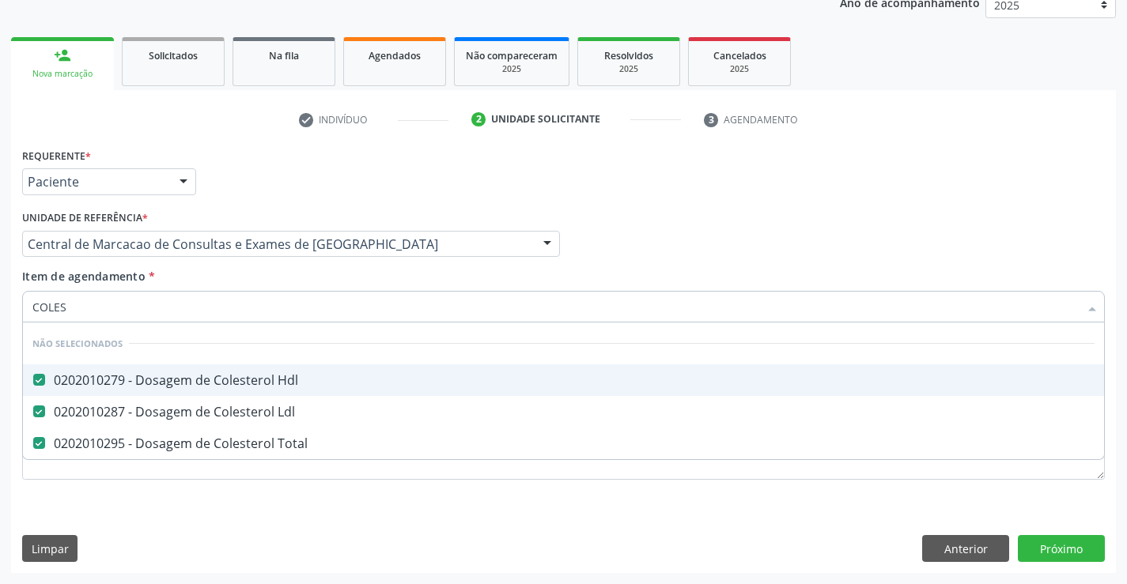
click at [227, 273] on div "Item de agendamento * COLES Desfazer seleção Não selecionados 0202010279 - Dosa…" at bounding box center [563, 293] width 1082 height 50
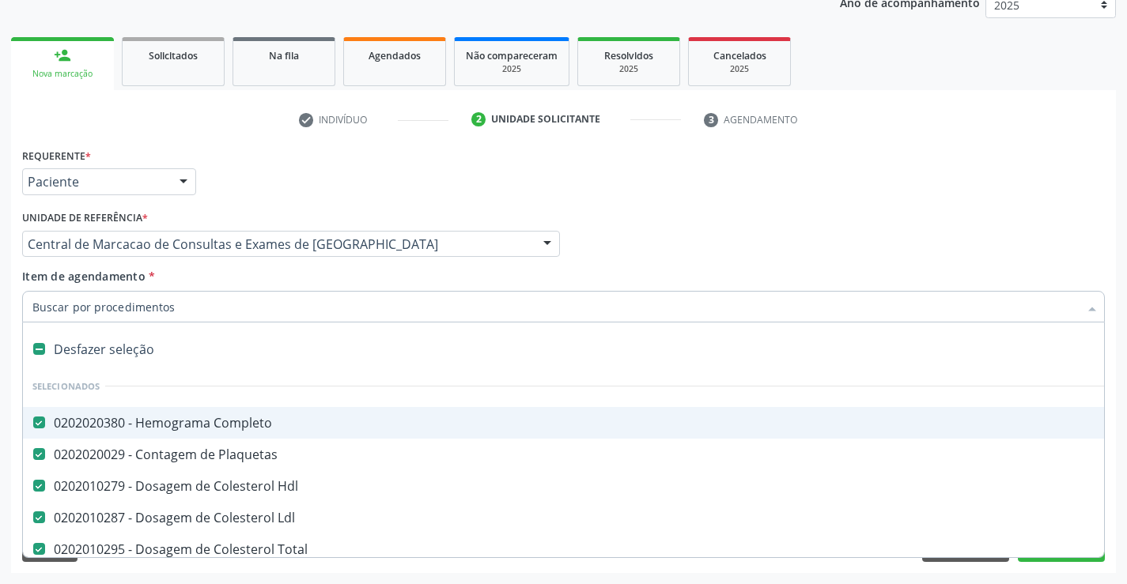
click at [220, 315] on div at bounding box center [563, 307] width 1082 height 32
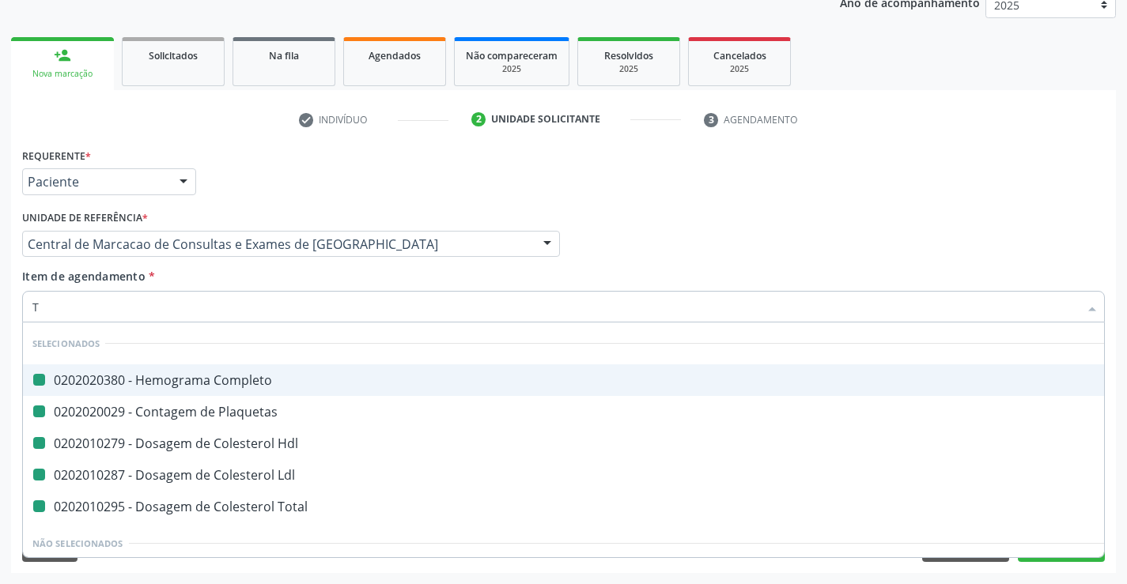
type input "TR"
checkbox Completo "false"
checkbox Plaquetas "false"
checkbox Hdl "false"
checkbox Ldl "false"
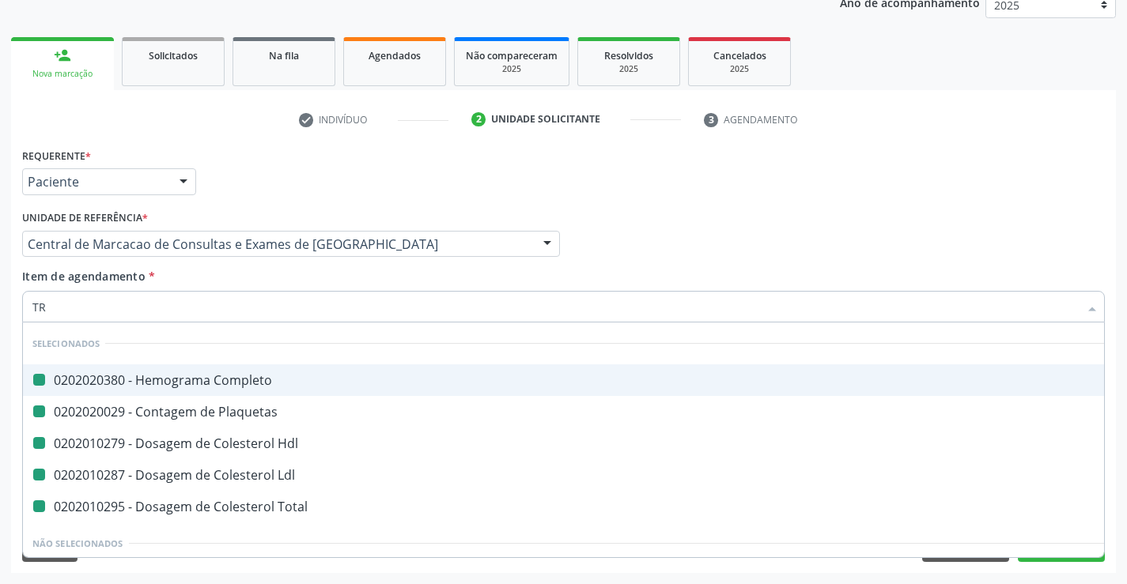
checkbox Total "false"
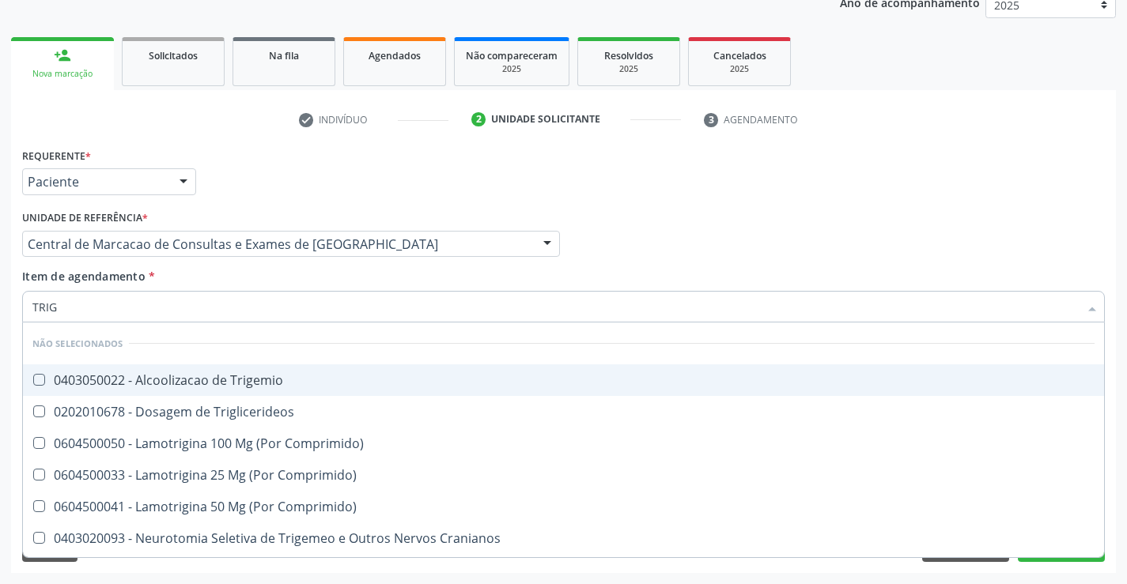
type input "TRIGL"
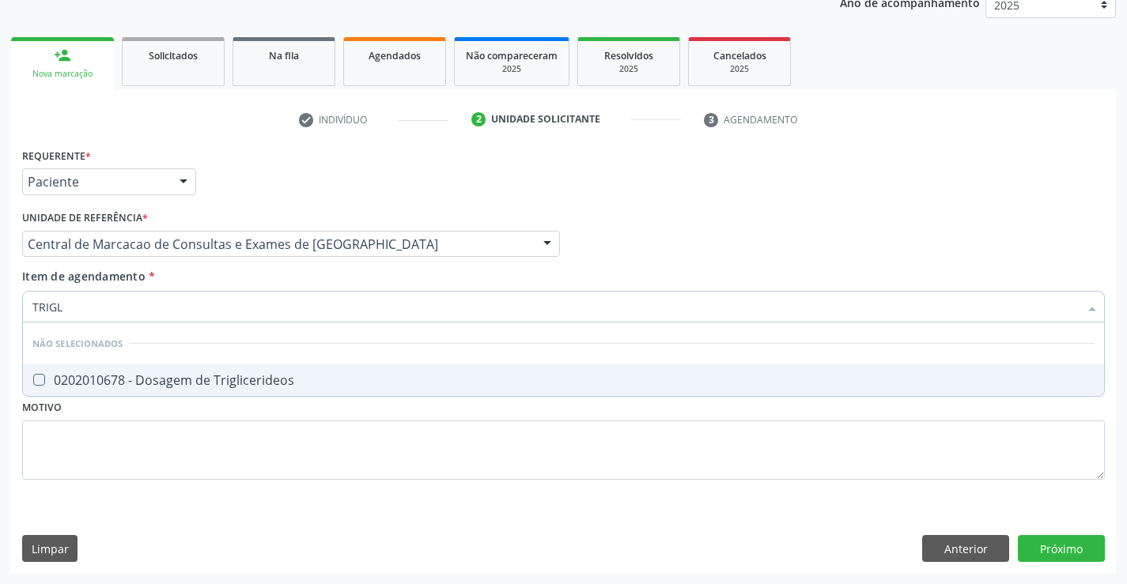
click at [260, 391] on span "0202010678 - Dosagem de Triglicerideos" at bounding box center [563, 380] width 1081 height 32
checkbox Triglicerideos "true"
click at [235, 289] on div "Item de agendamento * TRIGL Desfazer seleção Não selecionados 0202010678 - Dosa…" at bounding box center [563, 293] width 1082 height 50
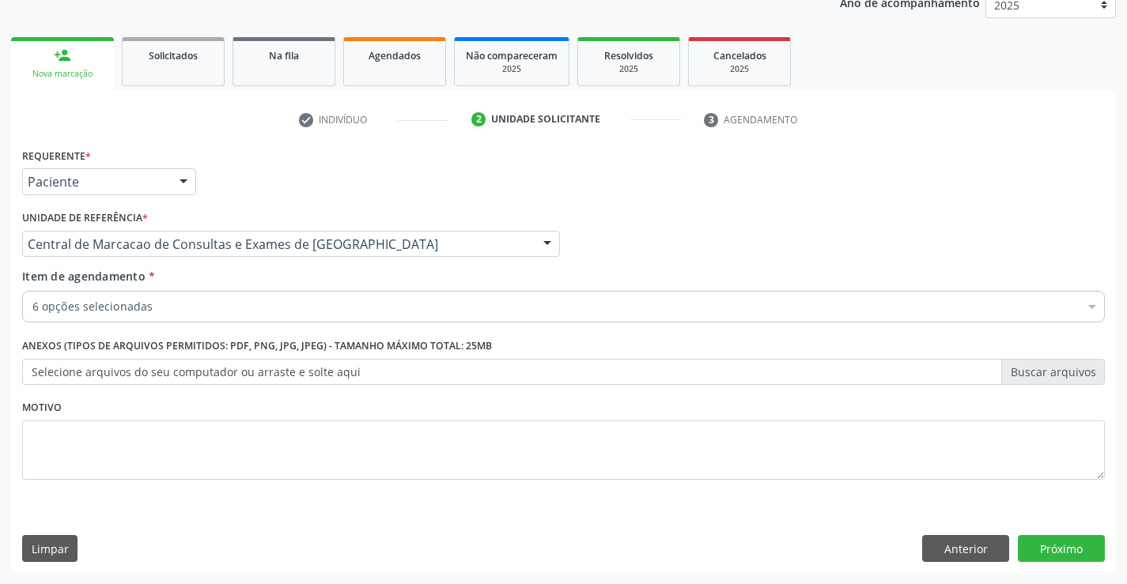
click at [226, 328] on div "Item de agendamento * 6 opções selecionadas Desfazer seleção Selecionados 02020…" at bounding box center [563, 298] width 1090 height 61
click at [225, 318] on div "6 opções selecionadas Desfazer seleção Selecionados 0202020380 - Hemograma Comp…" at bounding box center [563, 304] width 1082 height 27
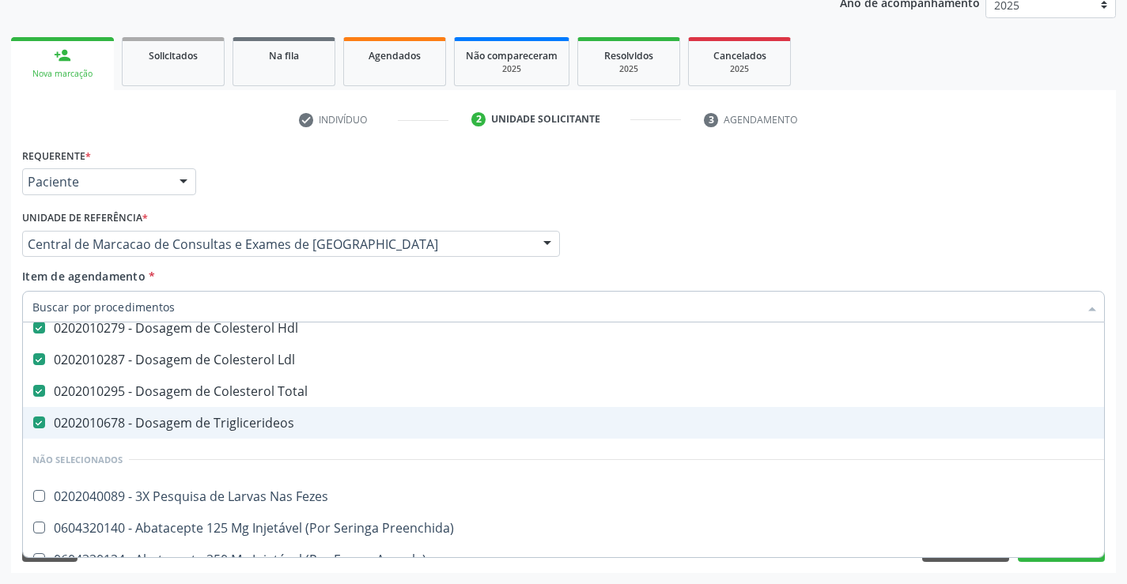
scroll to position [79, 0]
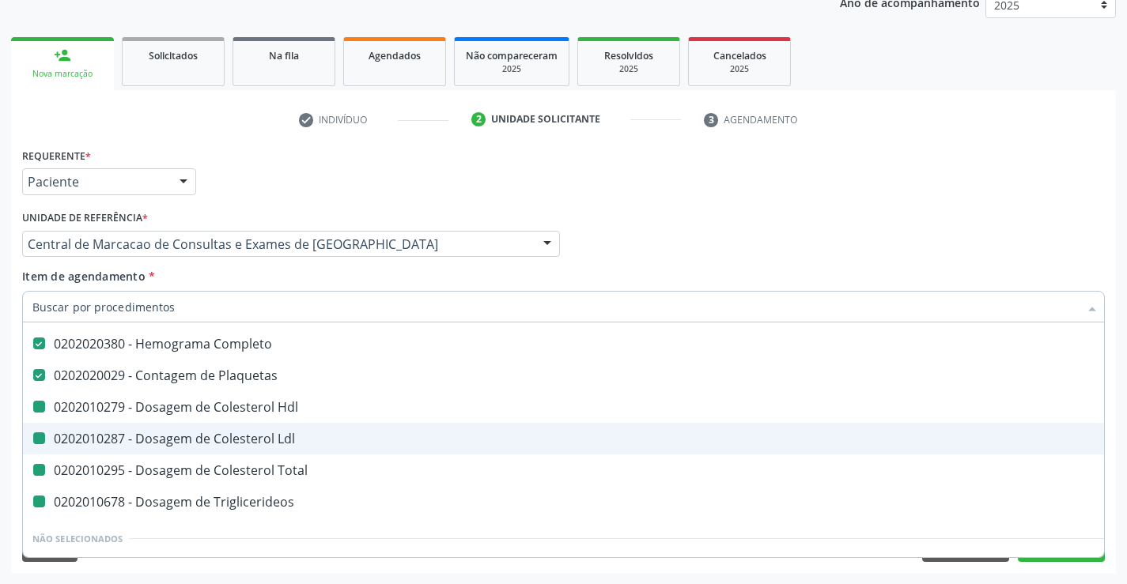
type input "U"
checkbox Hdl "false"
checkbox Ldl "false"
checkbox Total "false"
checkbox Triglicerideos "false"
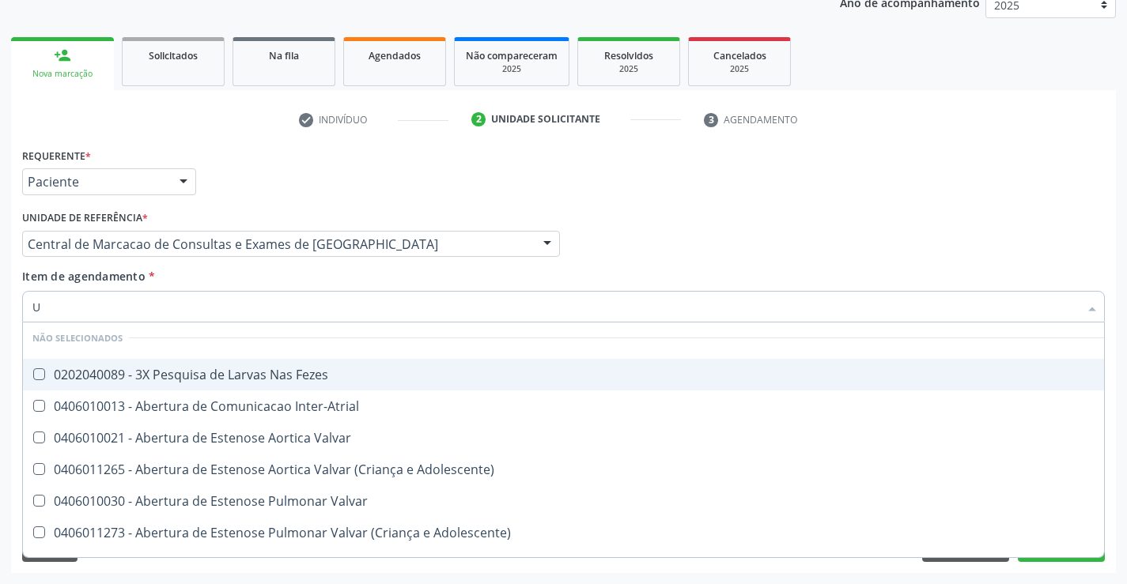
scroll to position [36, 0]
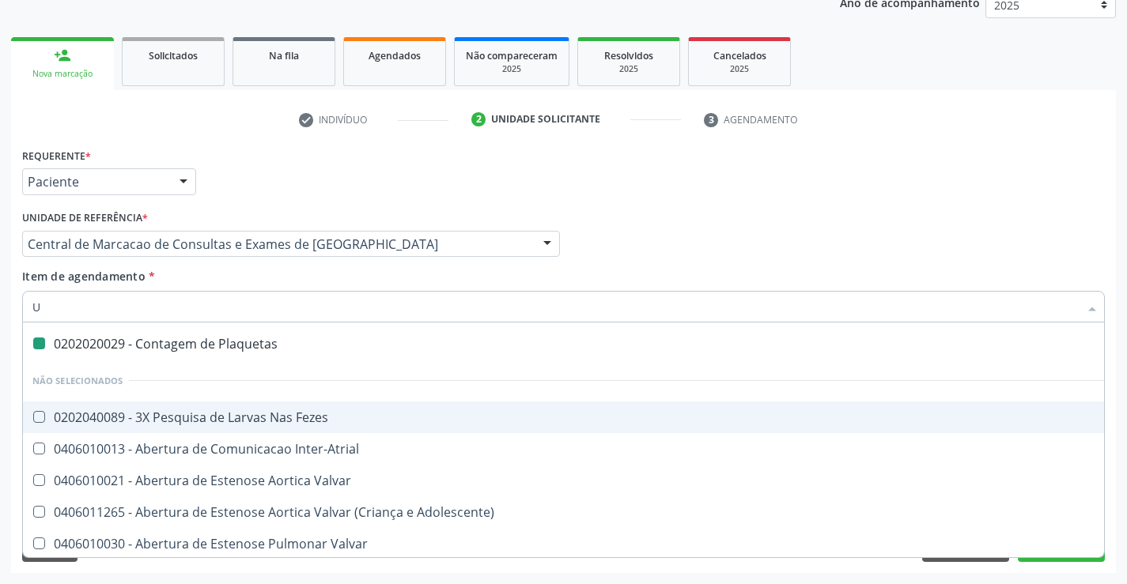
type input "UR"
checkbox Plaquetas "false"
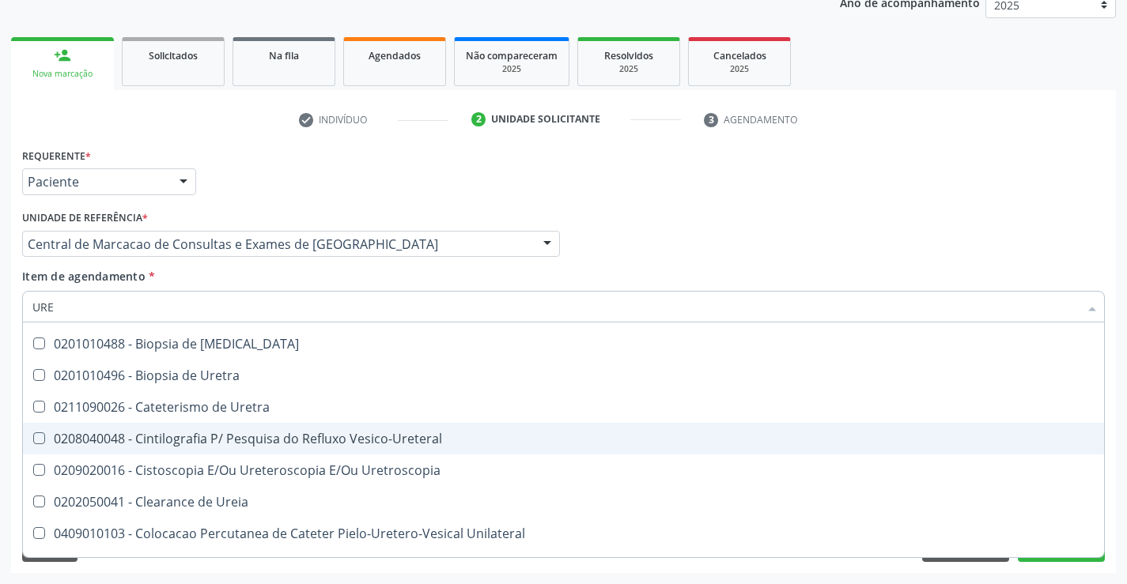
type input "UREI"
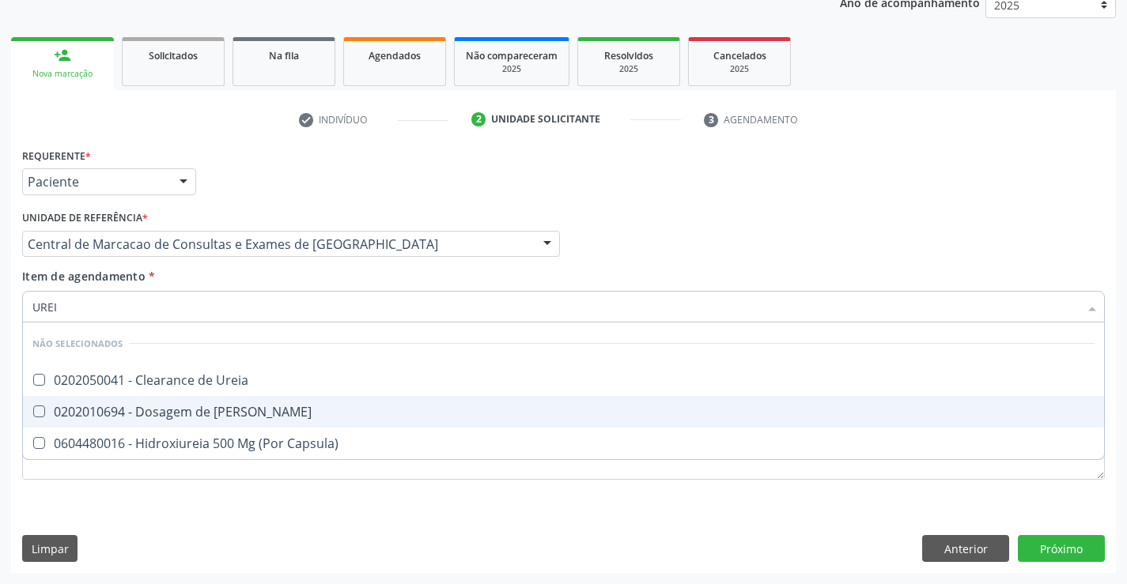
click at [238, 426] on span "0202010694 - Dosagem de Ureia" at bounding box center [563, 412] width 1081 height 32
checkbox Ureia "true"
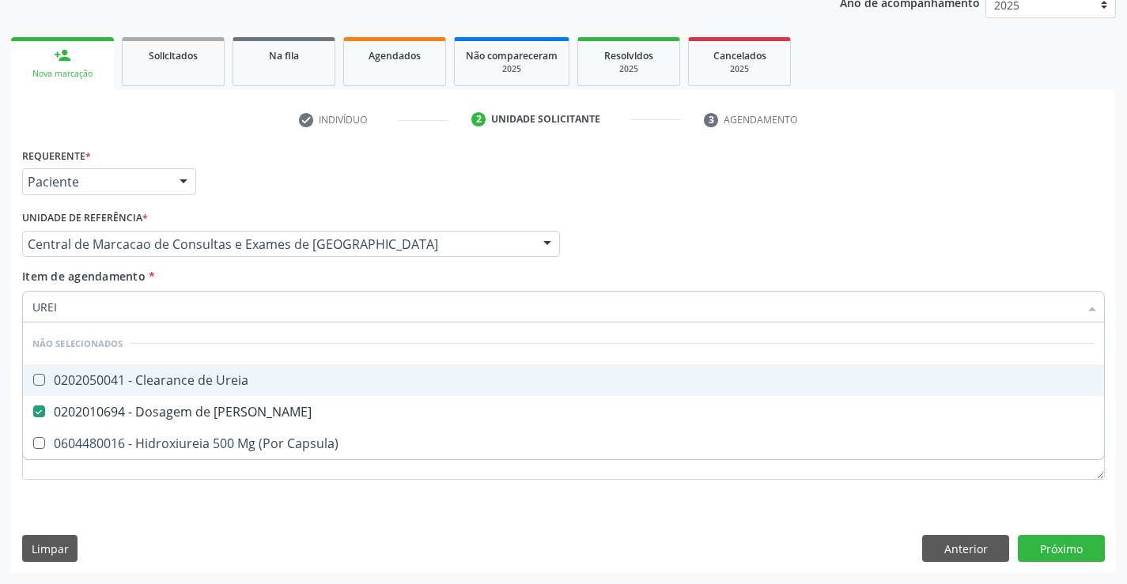
type input "UREI"
click at [243, 281] on div "Item de agendamento * UREI Desfazer seleção Não selecionados 0202050041 - Clear…" at bounding box center [563, 293] width 1082 height 50
checkbox Ureia "true"
checkbox Capsula\) "true"
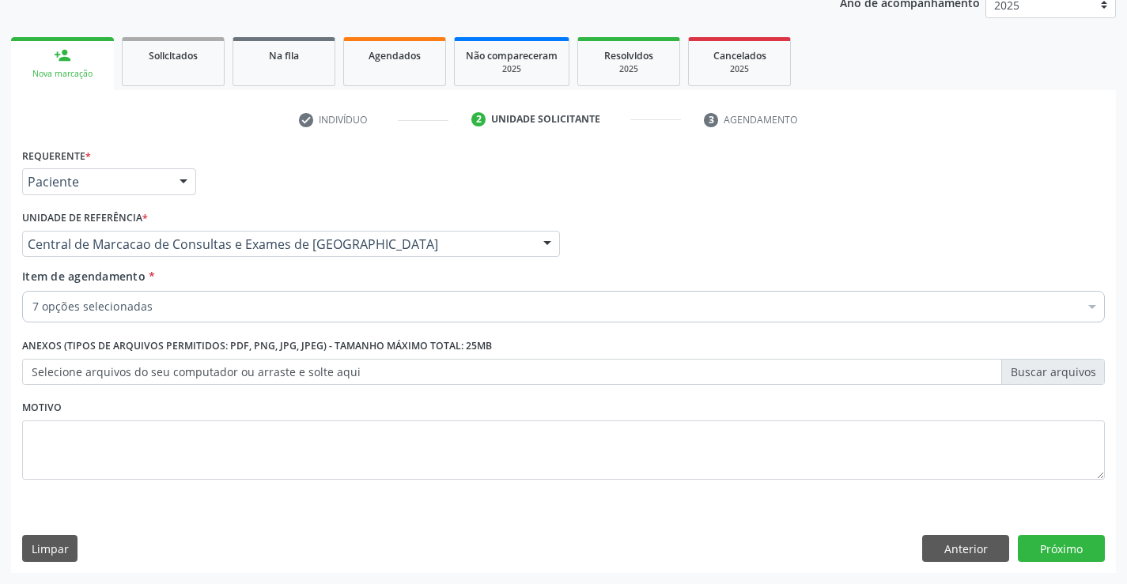
click at [242, 318] on div "7 opções selecionadas" at bounding box center [563, 307] width 1082 height 32
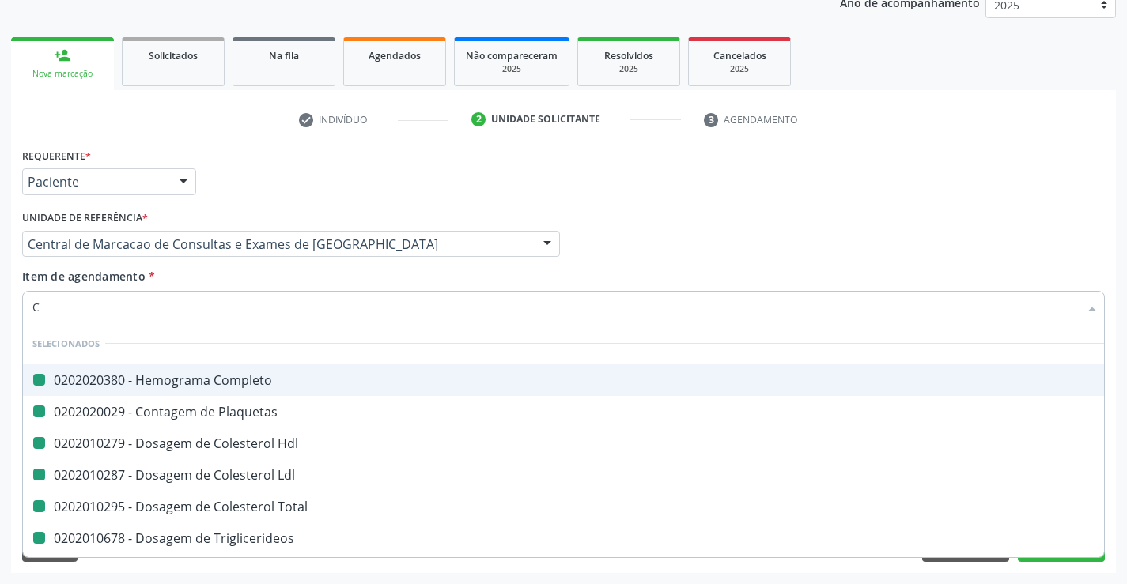
type input "CR"
checkbox Completo "false"
checkbox Hdl "false"
checkbox Plaquetas "false"
checkbox Ldl "false"
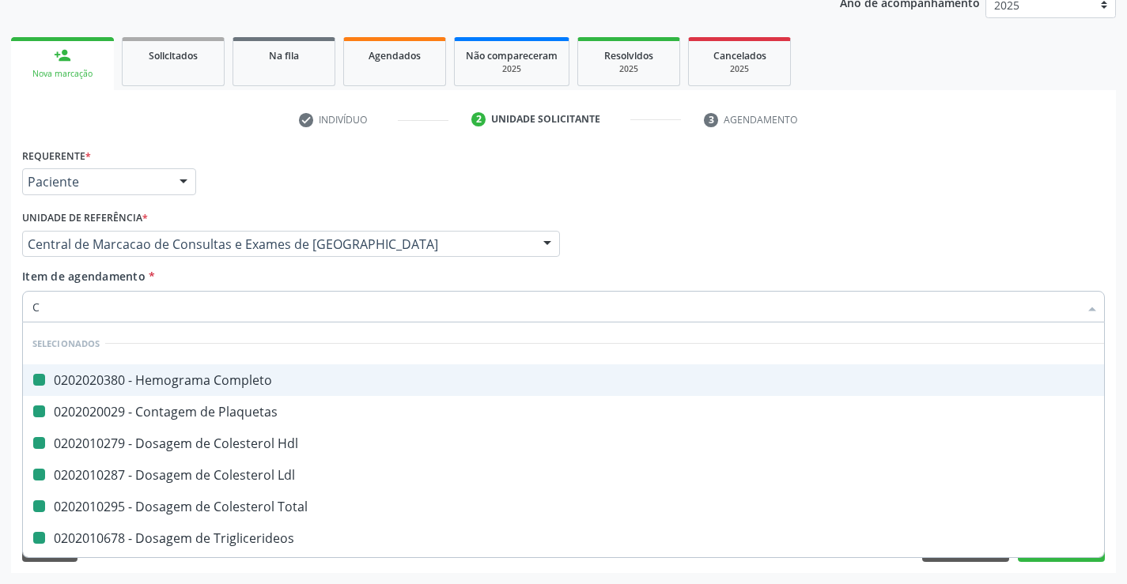
checkbox Total "false"
checkbox Triglicerideos "false"
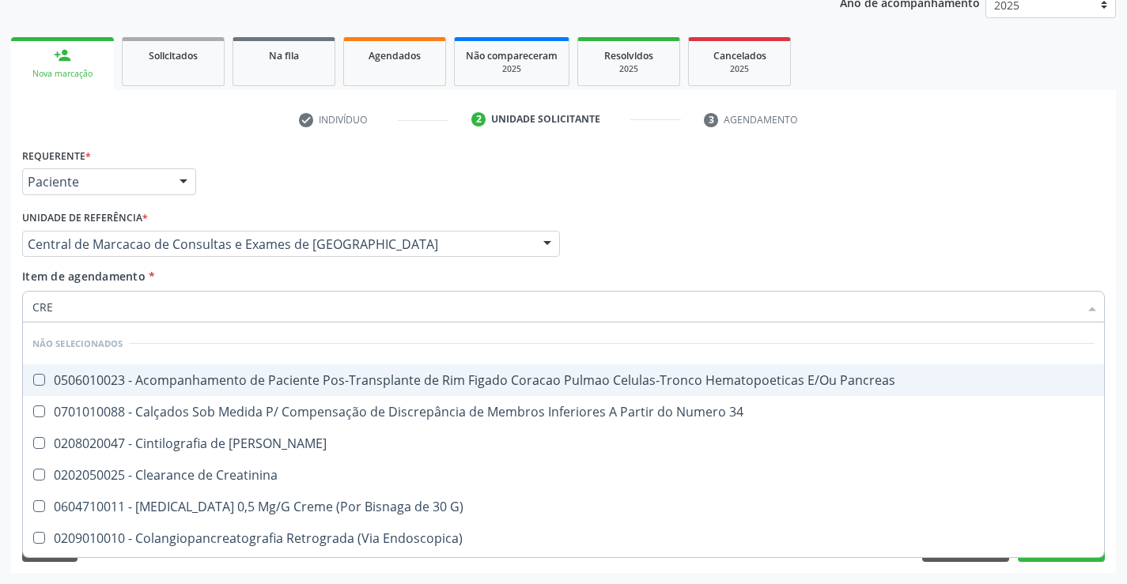
type input "CREA"
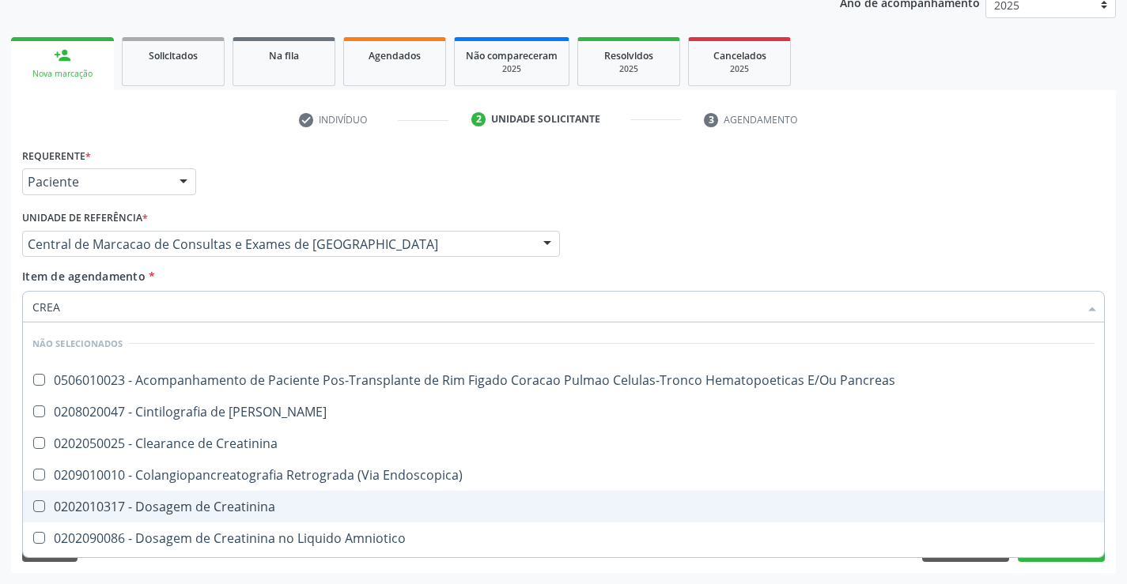
click at [223, 500] on div "0202010317 - Dosagem de Creatinina" at bounding box center [563, 506] width 1062 height 13
checkbox Creatinina "true"
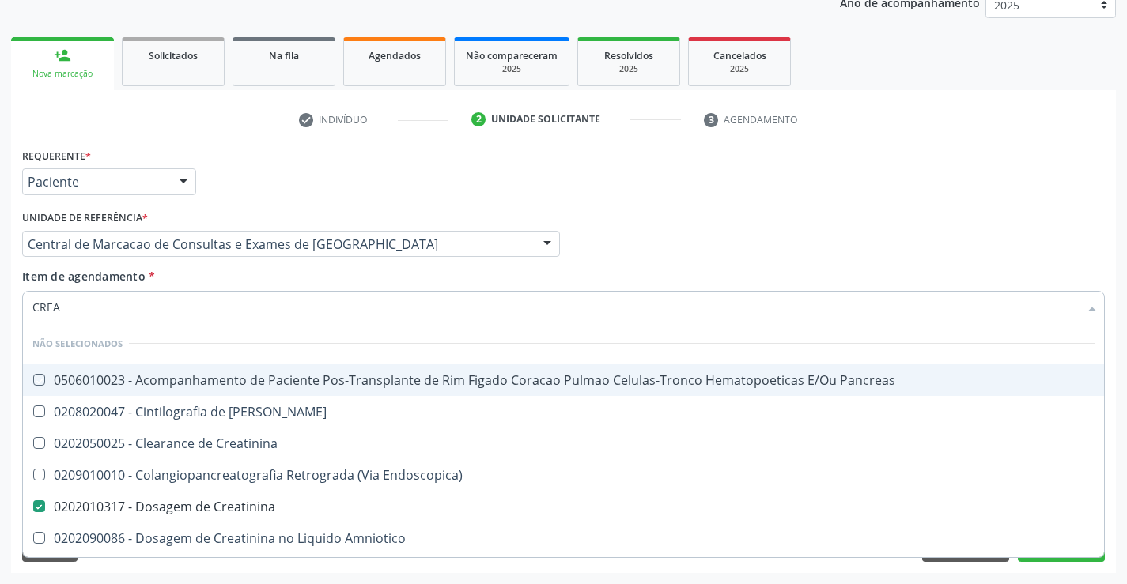
click at [234, 277] on div "Item de agendamento * CREA Desfazer seleção Não selecionados 0506010023 - Acomp…" at bounding box center [563, 293] width 1082 height 50
checkbox Pancreas "true"
checkbox Creatinina "true"
checkbox Pancreas "true"
checkbox Endoscopica\) "true"
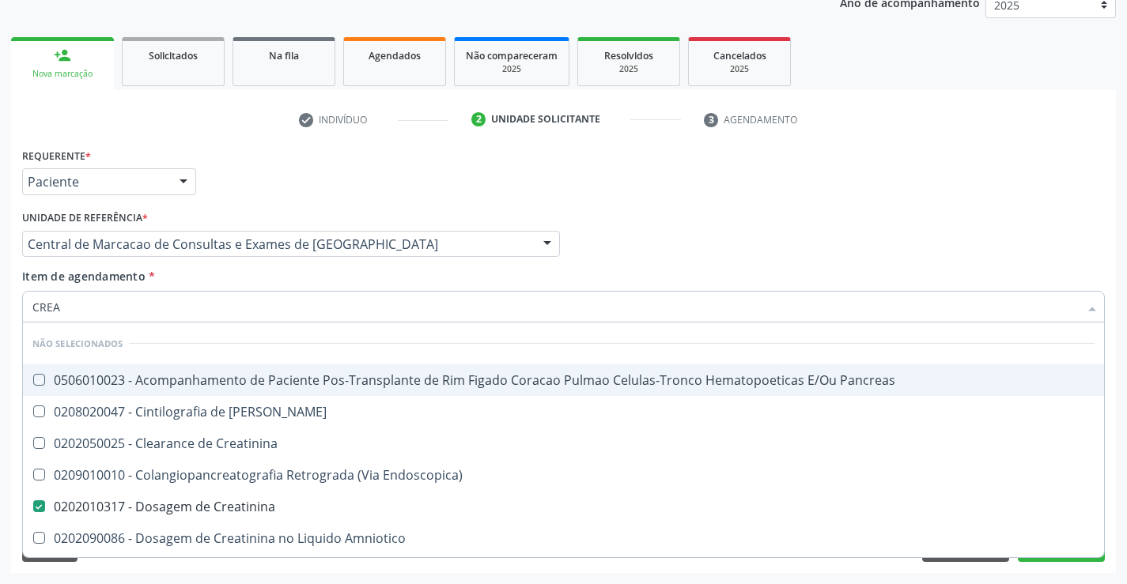
checkbox Amniotico "true"
checkbox Mb "true"
checkbox \(Cpk\) "true"
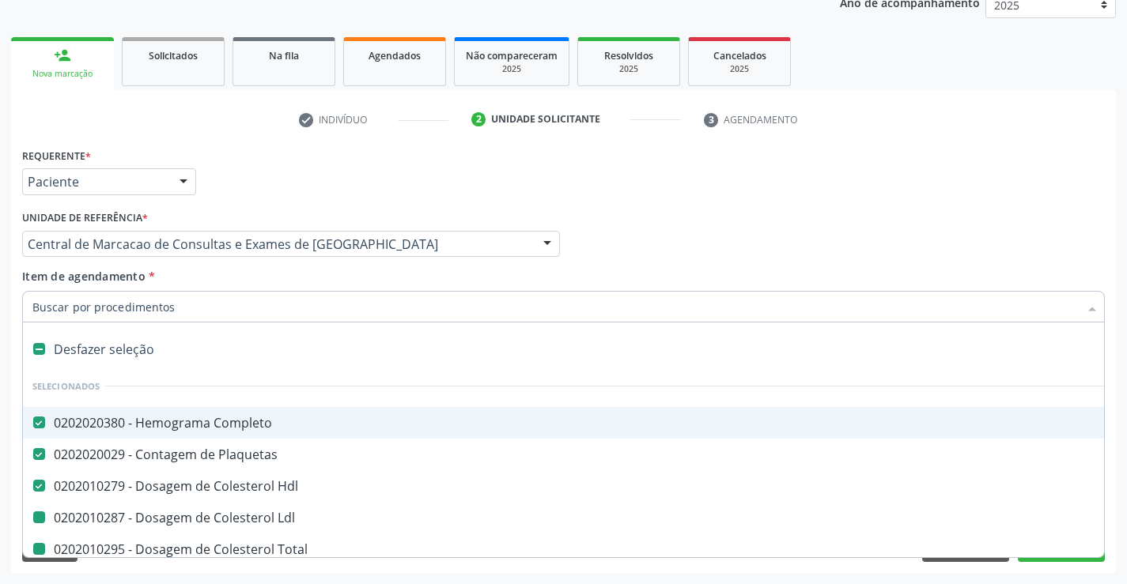
type input "U"
checkbox Ldl "false"
checkbox Total "false"
checkbox Triglicerideos "false"
checkbox Creatinina "false"
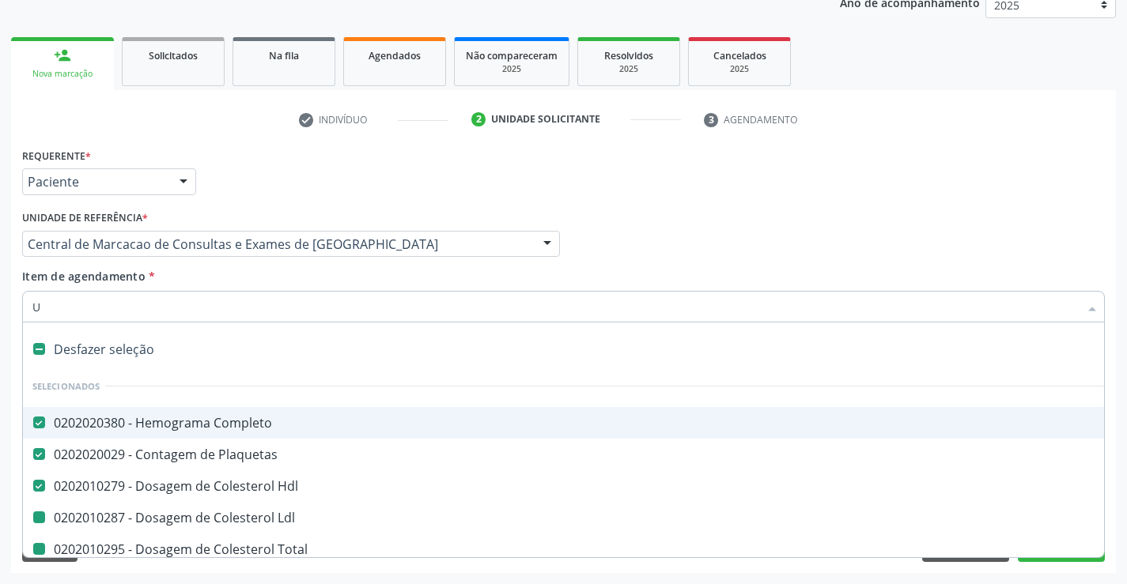
checkbox Ureia "false"
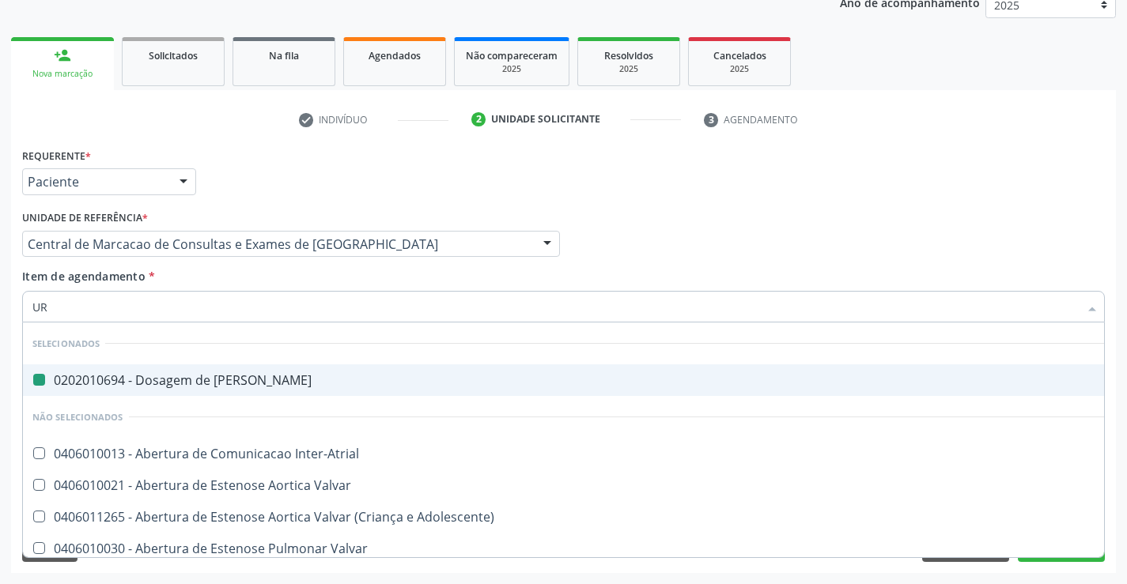
type input "URI"
checkbox Ureia "false"
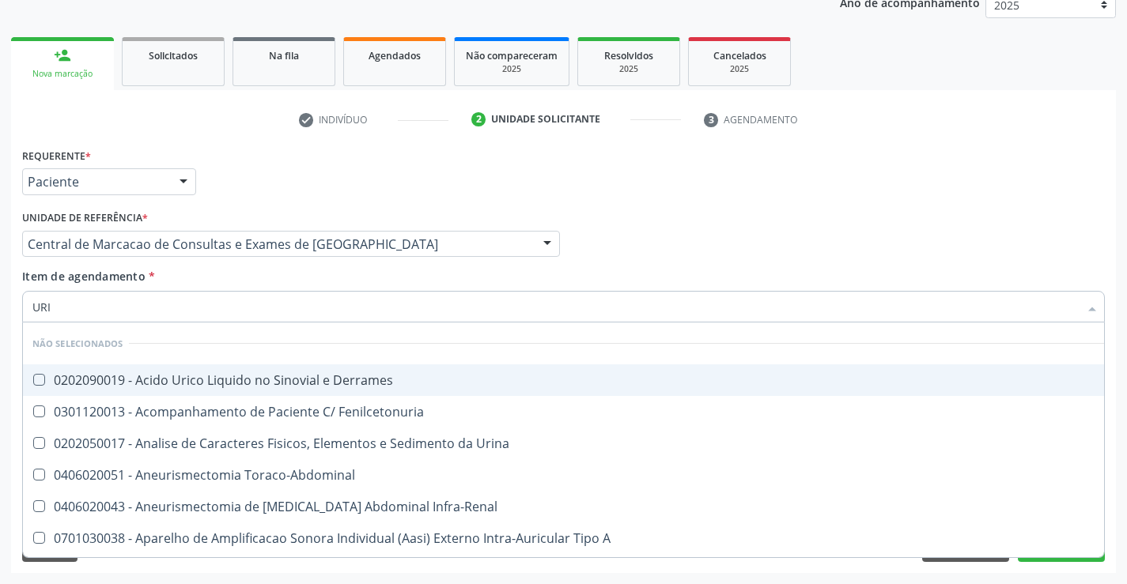
type input "URIN"
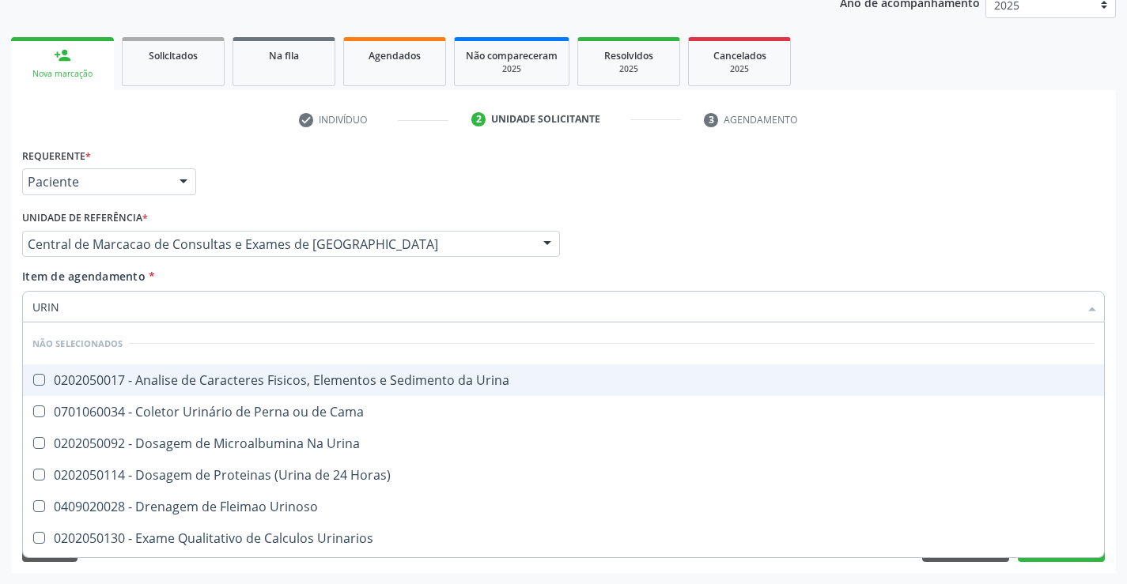
drag, startPoint x: 270, startPoint y: 388, endPoint x: 275, endPoint y: 365, distance: 23.6
click at [270, 389] on span "0202050017 - Analise de Caracteres Fisicos, Elementos e Sedimento da Urina" at bounding box center [563, 380] width 1081 height 32
checkbox Urina "true"
click at [255, 277] on div "Item de agendamento * URIN Desfazer seleção Não selecionados 0202050017 - Anali…" at bounding box center [563, 293] width 1082 height 50
checkbox Horas\) "true"
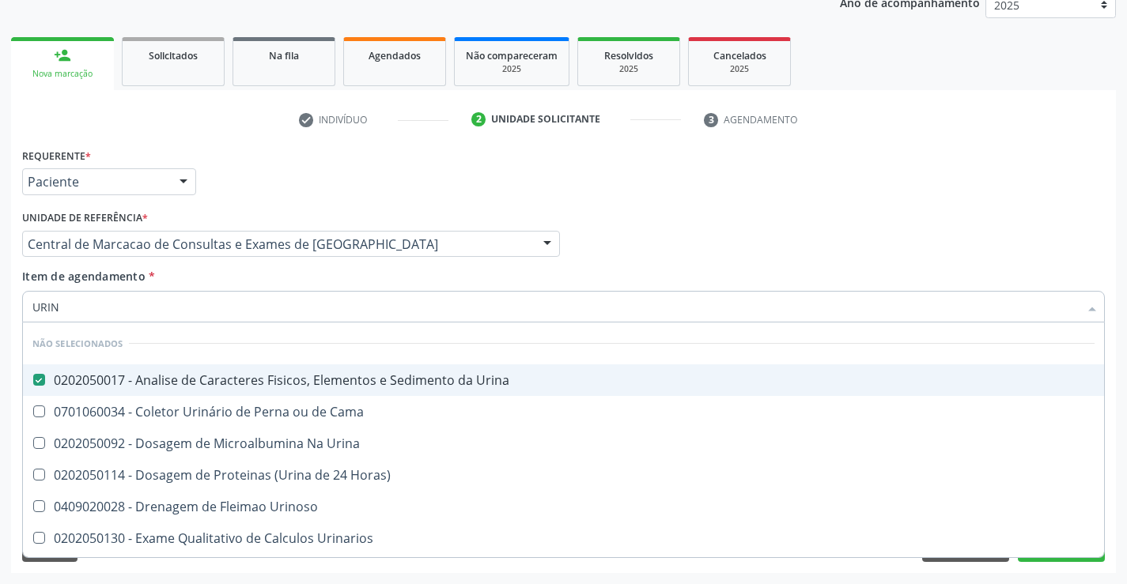
checkbox Urinoso "true"
checkbox Urinarios "true"
checkbox Delgada\) "true"
checkbox Quantitativa "true"
checkbox Urina "true"
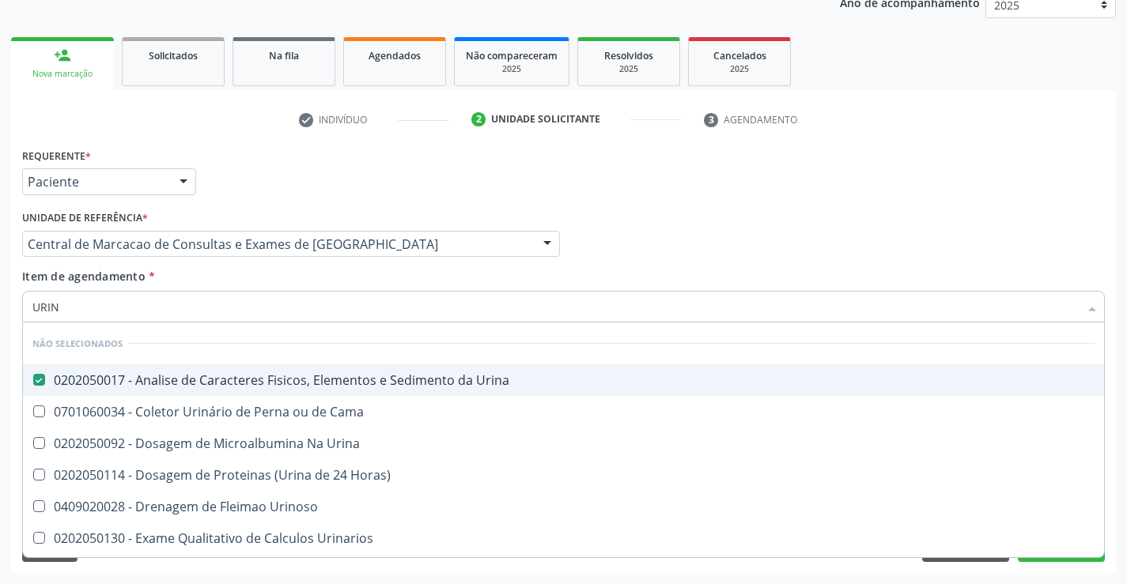
checkbox Urina "true"
checkbox Cama "true"
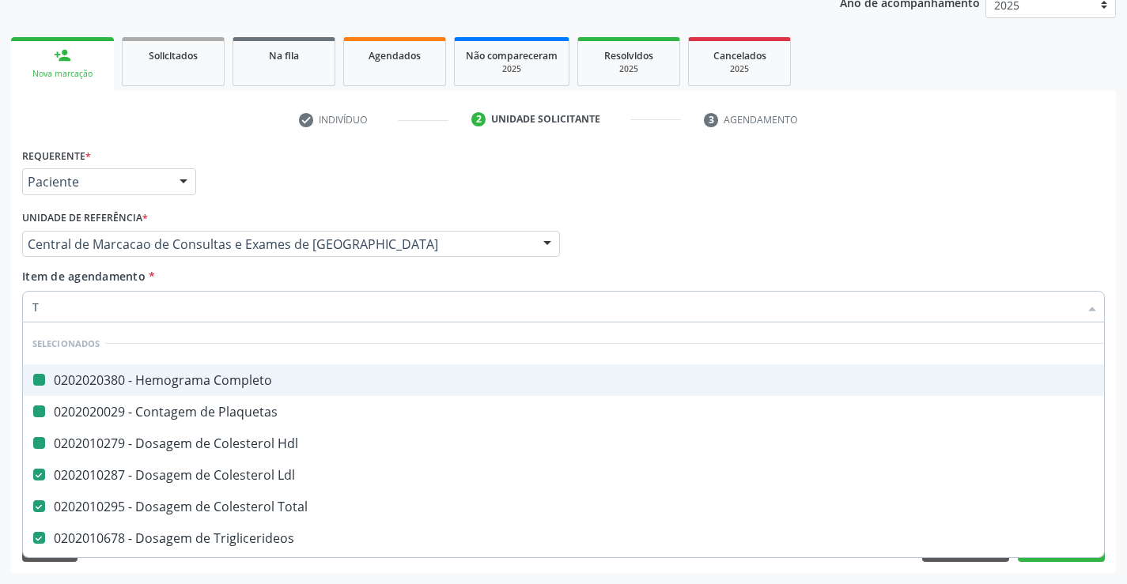
type input "TG"
checkbox Completo "false"
checkbox Hdl "false"
checkbox Plaquetas "false"
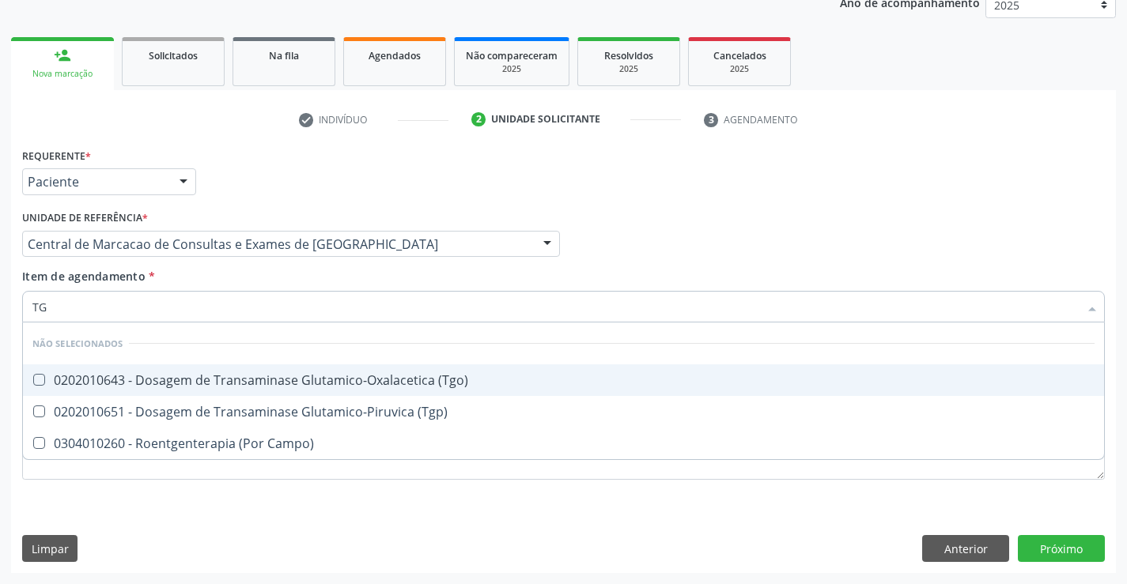
click at [279, 376] on div "0202010643 - Dosagem de Transaminase Glutamico-Oxalacetica (Tgo)" at bounding box center [563, 380] width 1062 height 13
checkbox \(Tgo\) "true"
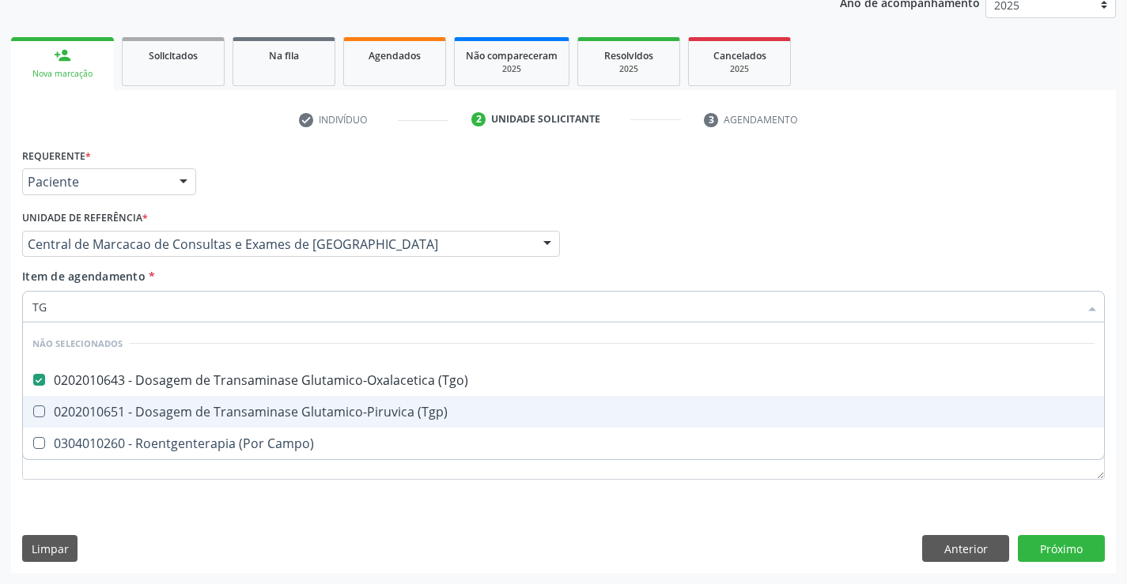
click at [298, 406] on div "0202010651 - Dosagem de Transaminase Glutamico-Piruvica (Tgp)" at bounding box center [563, 412] width 1062 height 13
checkbox \(Tgp\) "true"
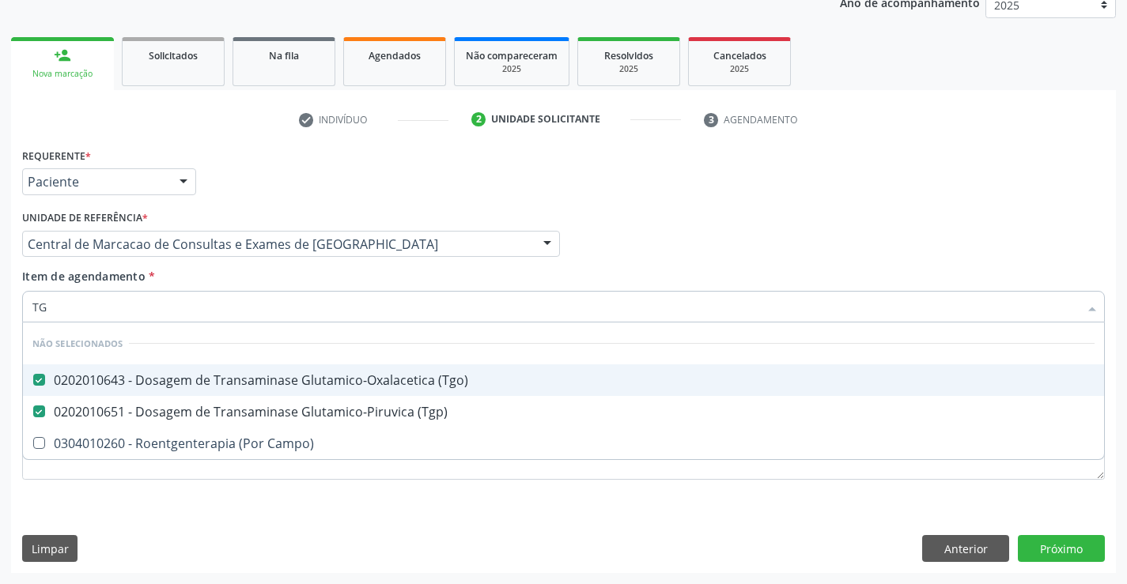
click at [263, 271] on div "Item de agendamento * TG Desfazer seleção Não selecionados 0202010643 - Dosagem…" at bounding box center [563, 293] width 1082 height 50
checkbox Campo\) "true"
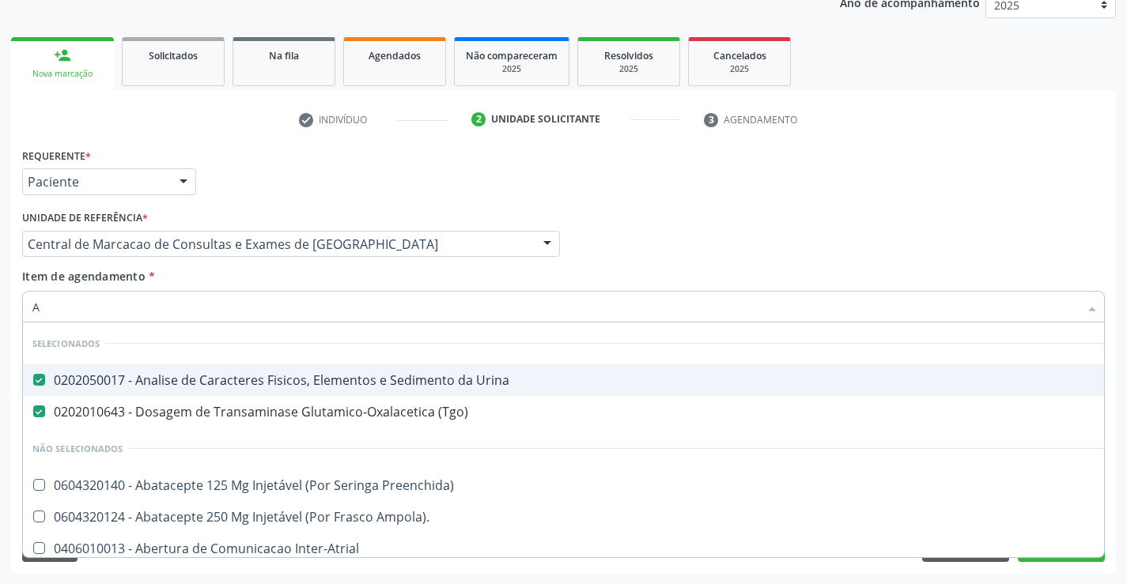
type input "AC"
checkbox Preenchida\) "false"
checkbox Ampola\)\ "false"
checkbox Inter-Atrial "false"
checkbox Paciente\) "false"
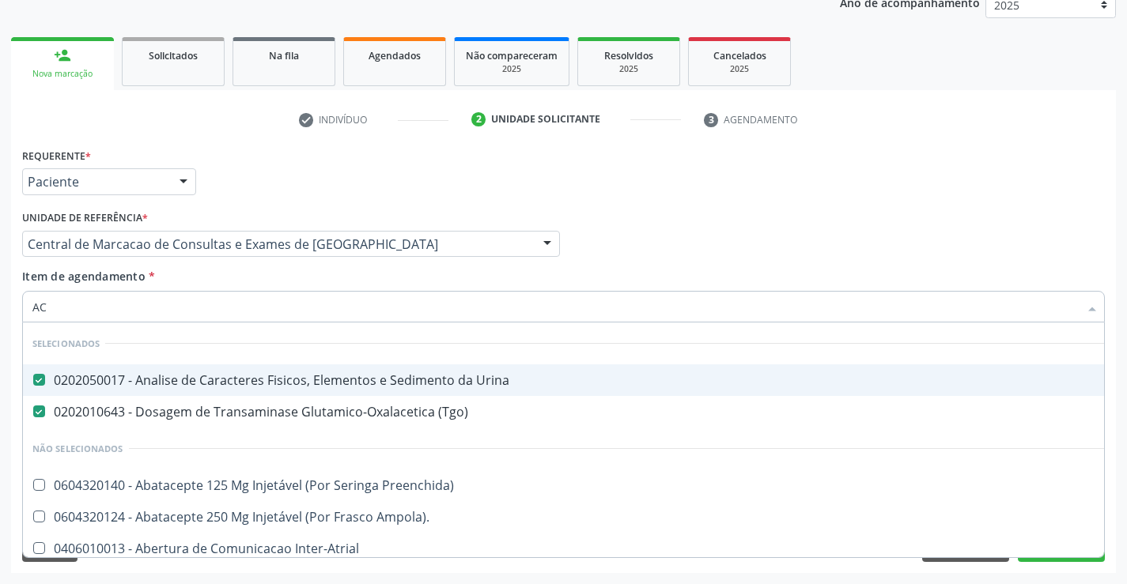
checkbox Dente\) "false"
checkbox Comprimido\) "false"
checkbox \(Dornic\) "false"
checkbox Derrames "false"
type input "ACI"
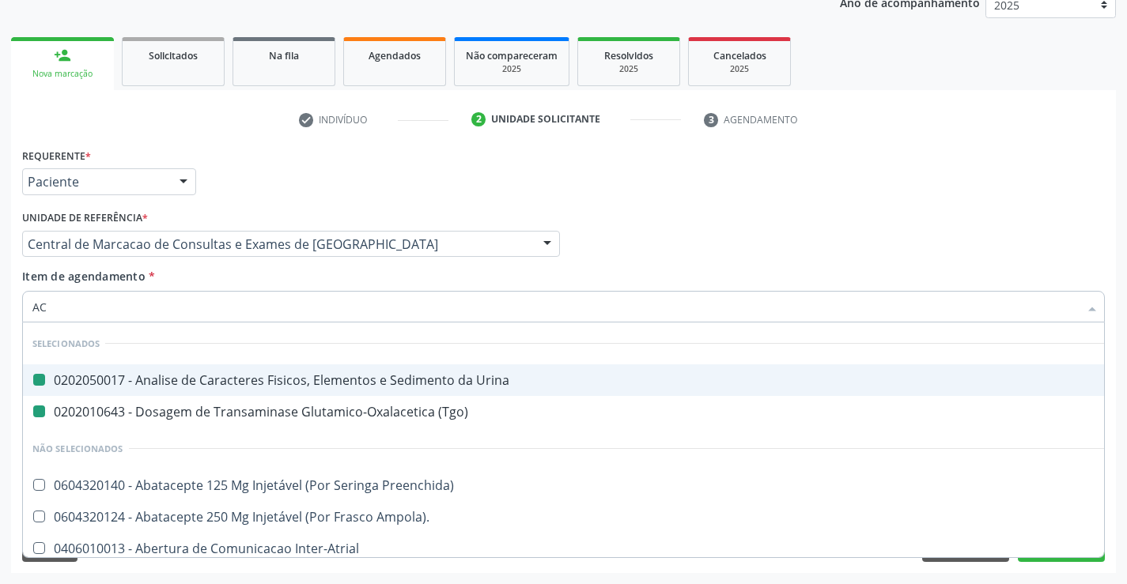
checkbox Urina "false"
checkbox \(Tgo\) "false"
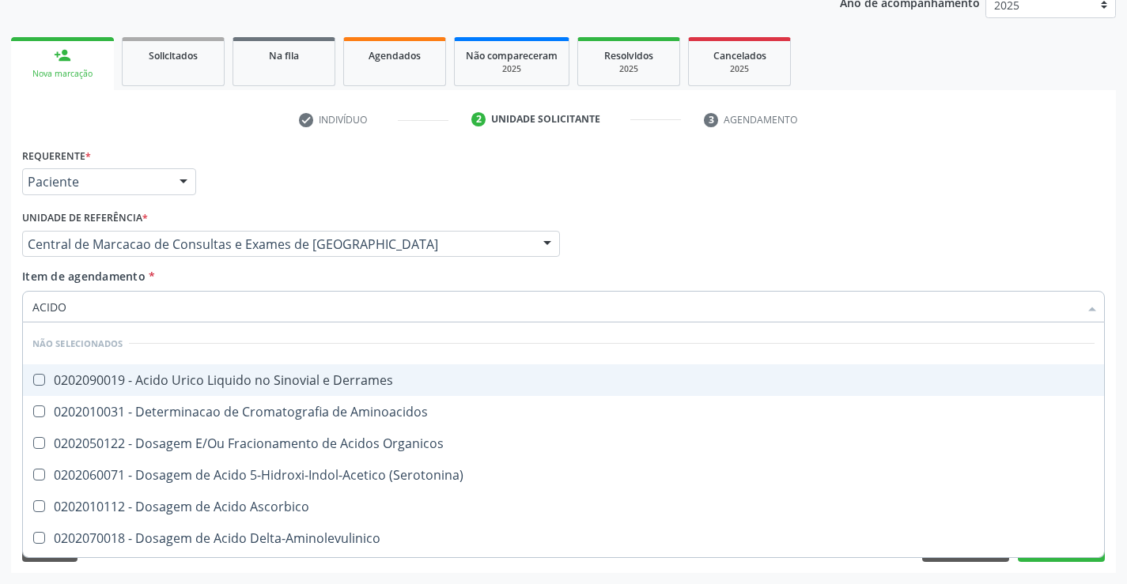
type input "ACIDO U"
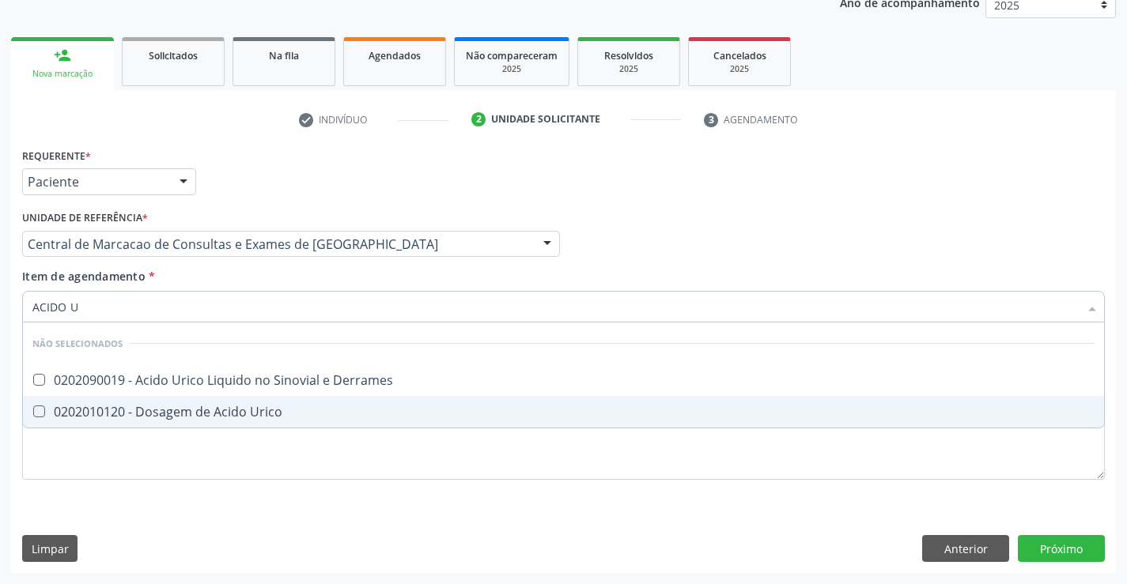
click at [275, 418] on div "0202010120 - Dosagem de Acido Urico" at bounding box center [563, 412] width 1062 height 13
checkbox Urico "true"
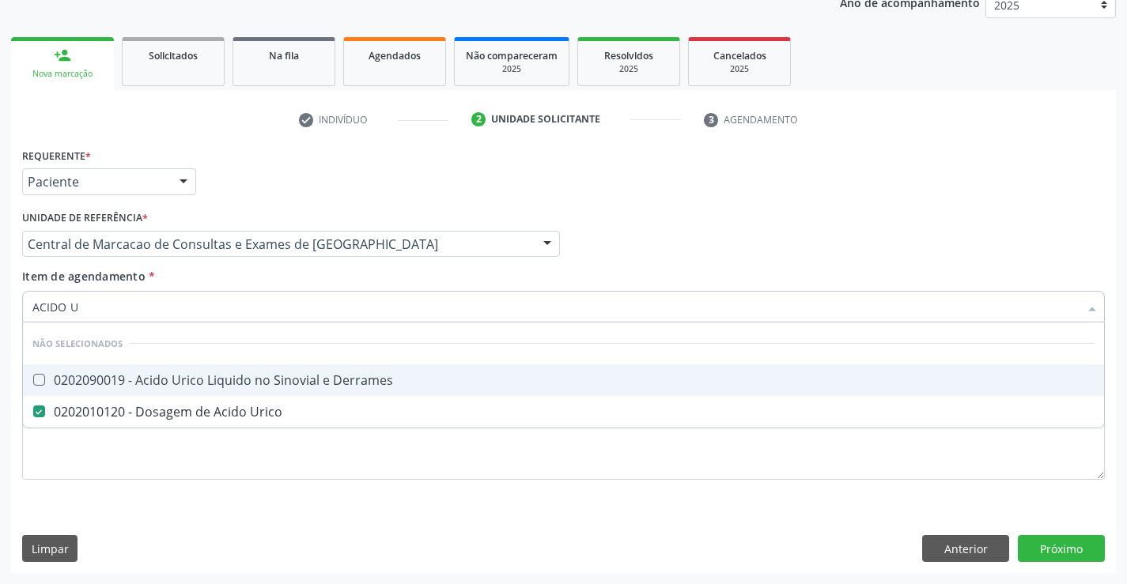
click at [256, 278] on div "Item de agendamento * ACIDO U Desfazer seleção Não selecionados 0202090019 - Ac…" at bounding box center [563, 293] width 1082 height 50
checkbox Derrames "true"
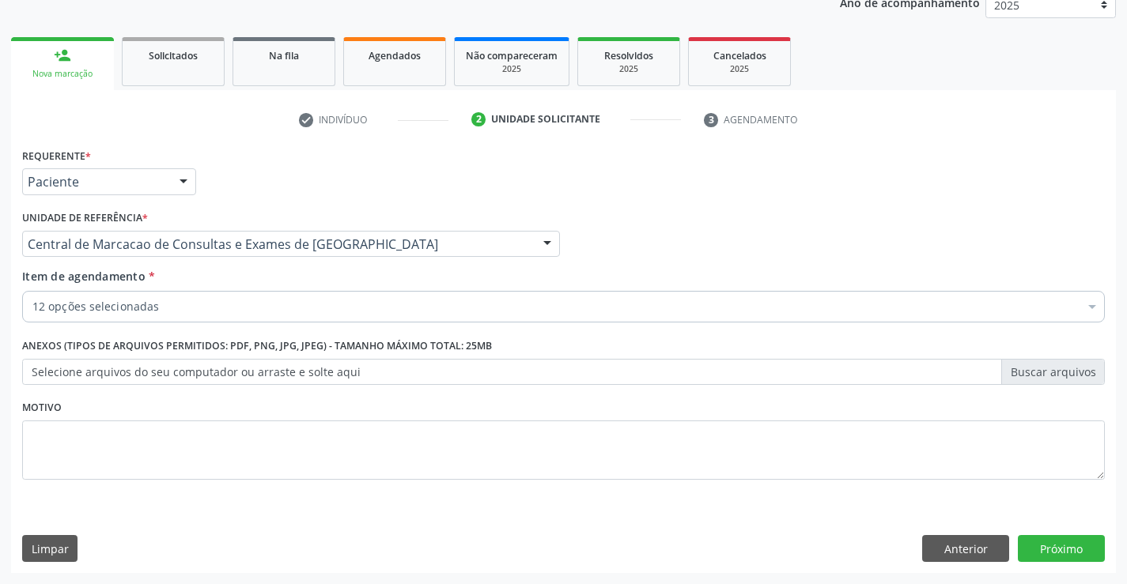
click at [249, 318] on div "12 opções selecionadas" at bounding box center [563, 307] width 1082 height 32
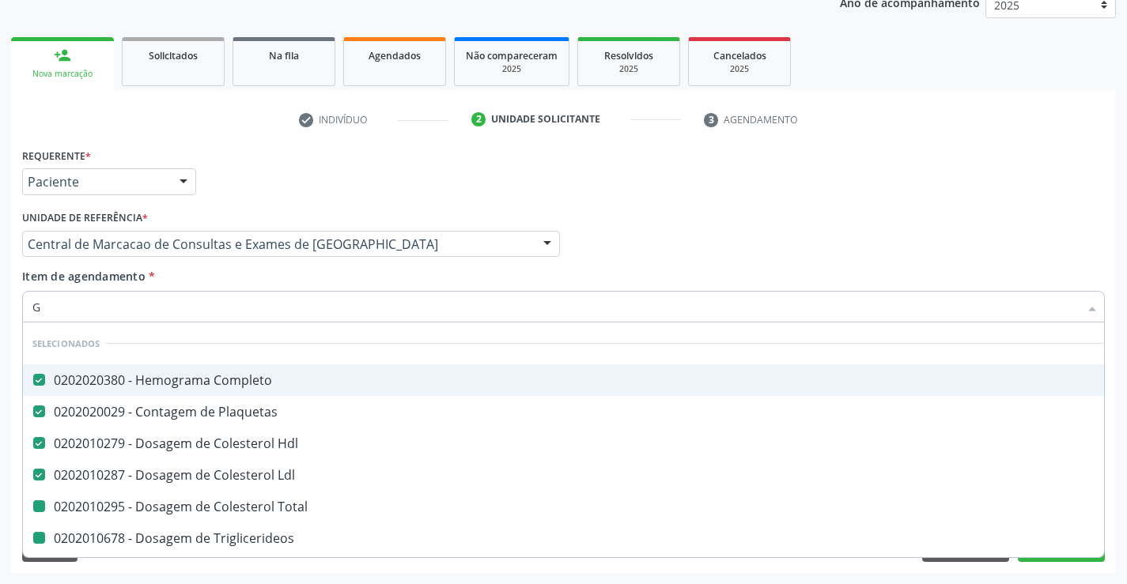
type input "GL"
checkbox Total "false"
checkbox Triglicerideos "false"
checkbox Ureia "false"
checkbox Creatinina "false"
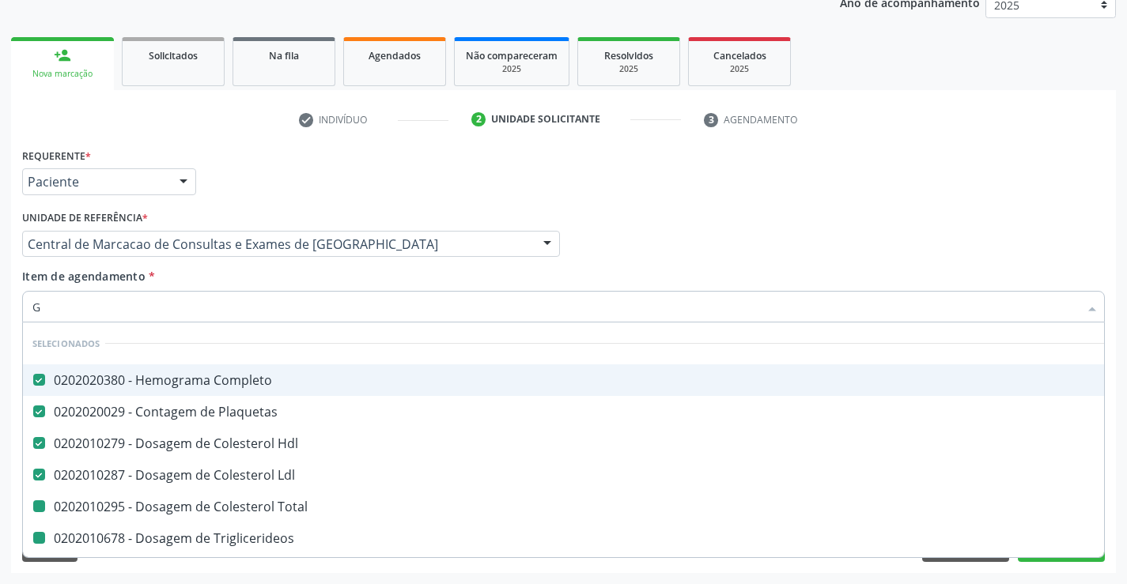
checkbox \(Tgo\) "false"
checkbox \(Tgp\) "false"
checkbox Urico "false"
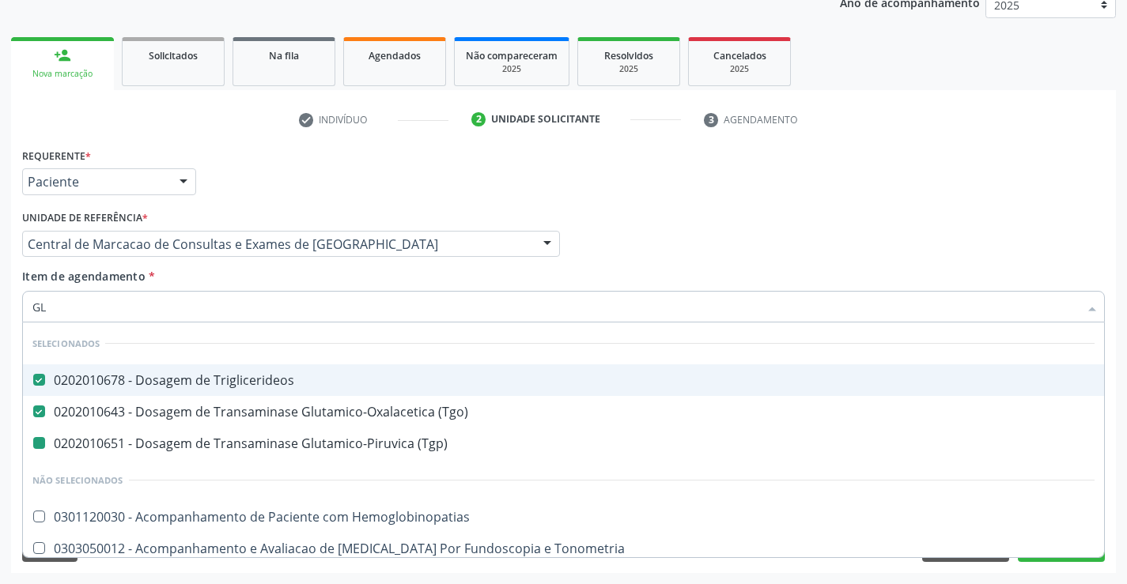
type input "GLI"
checkbox \(Tgp\) "false"
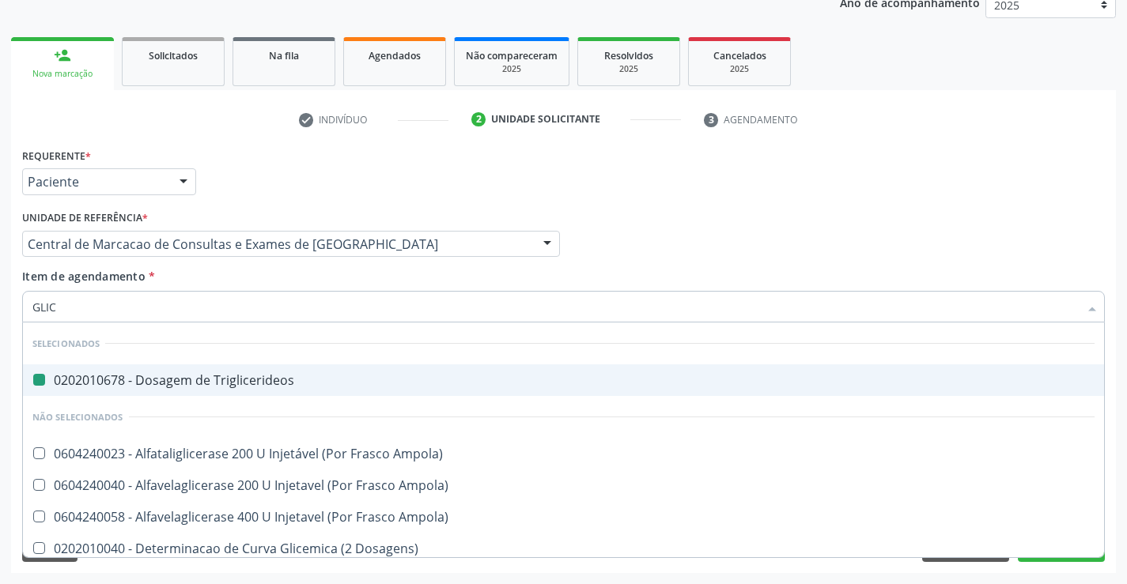
type input "GLICO"
checkbox Triglicerideos "false"
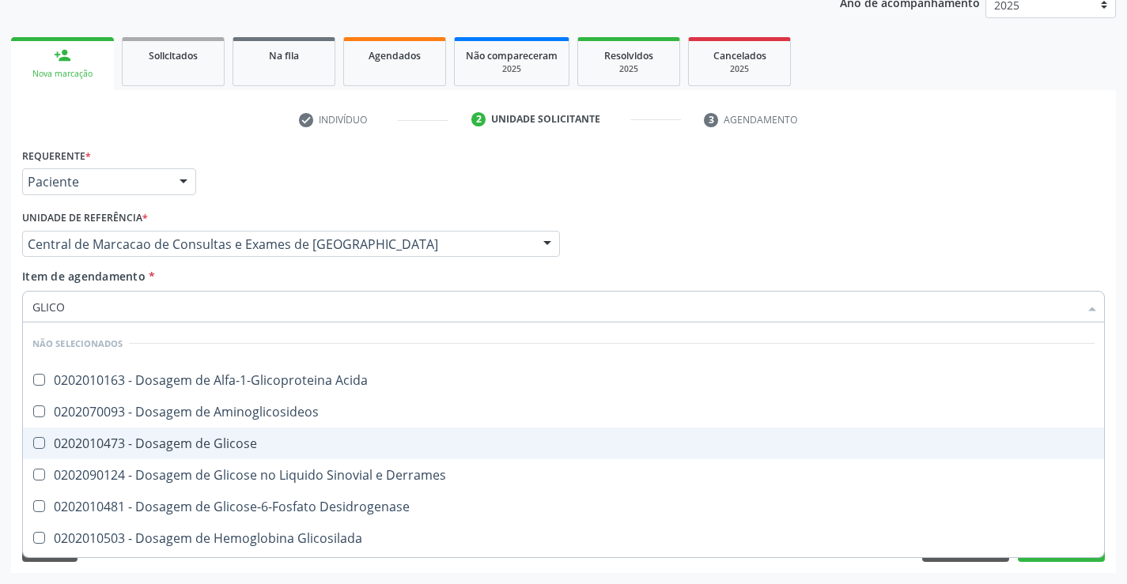
click at [240, 433] on span "0202010473 - Dosagem de Glicose" at bounding box center [563, 444] width 1081 height 32
checkbox Glicose "true"
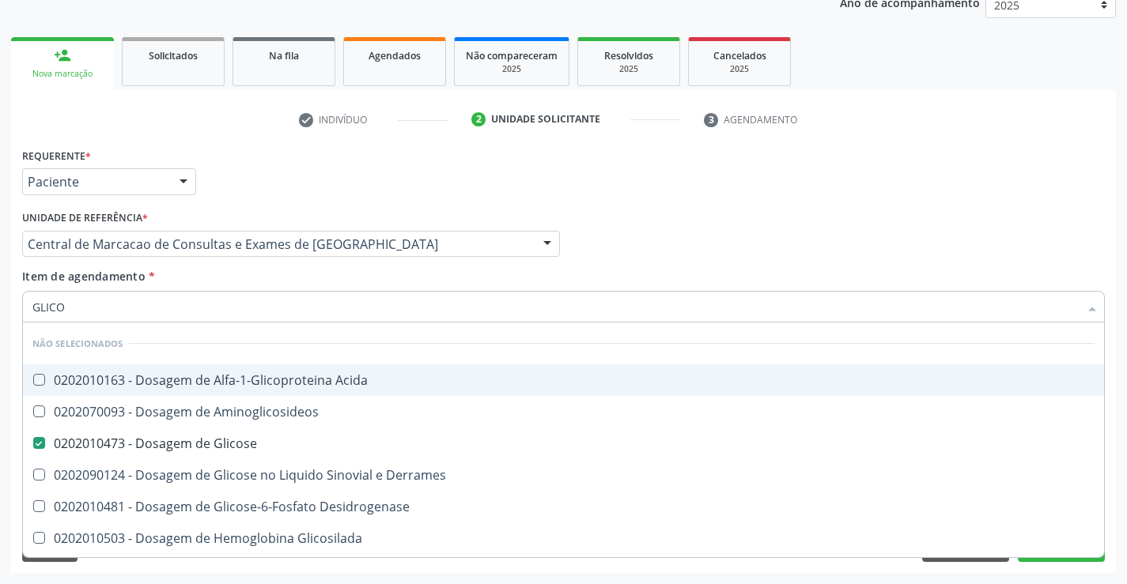
click at [225, 272] on div "Item de agendamento * GLICO Desfazer seleção Não selecionados 0202010163 - Dosa…" at bounding box center [563, 293] width 1082 height 50
checkbox Acida "true"
checkbox Desidrogenase "true"
checkbox Glicosilada "true"
checkbox Quantitativa "true"
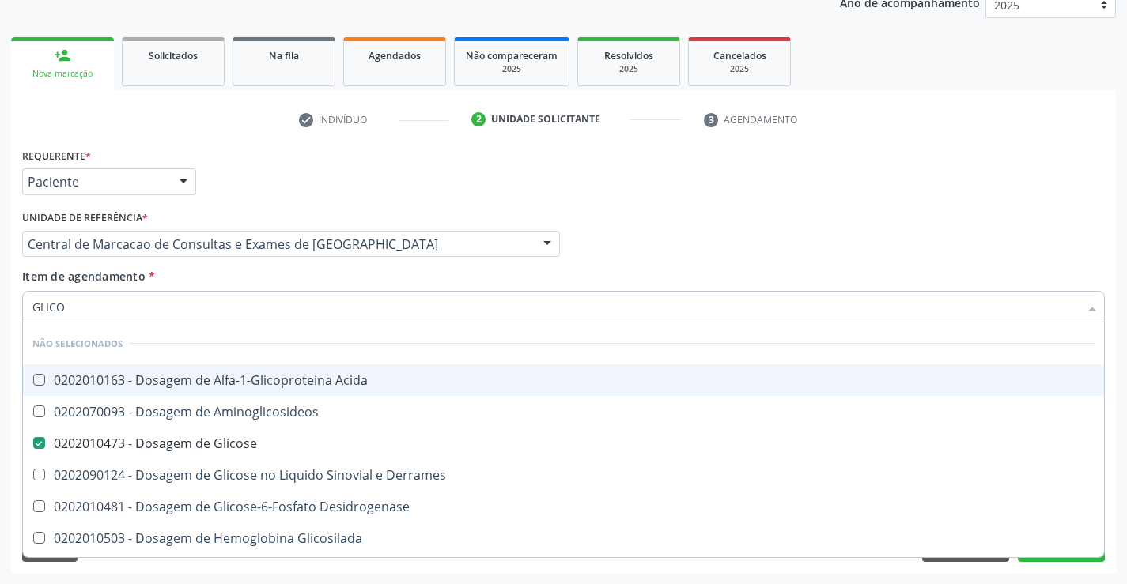
checkbox Urina "true"
checkbox Glicose "true"
checkbox Derrames "true"
checkbox Aminoglicosideos "true"
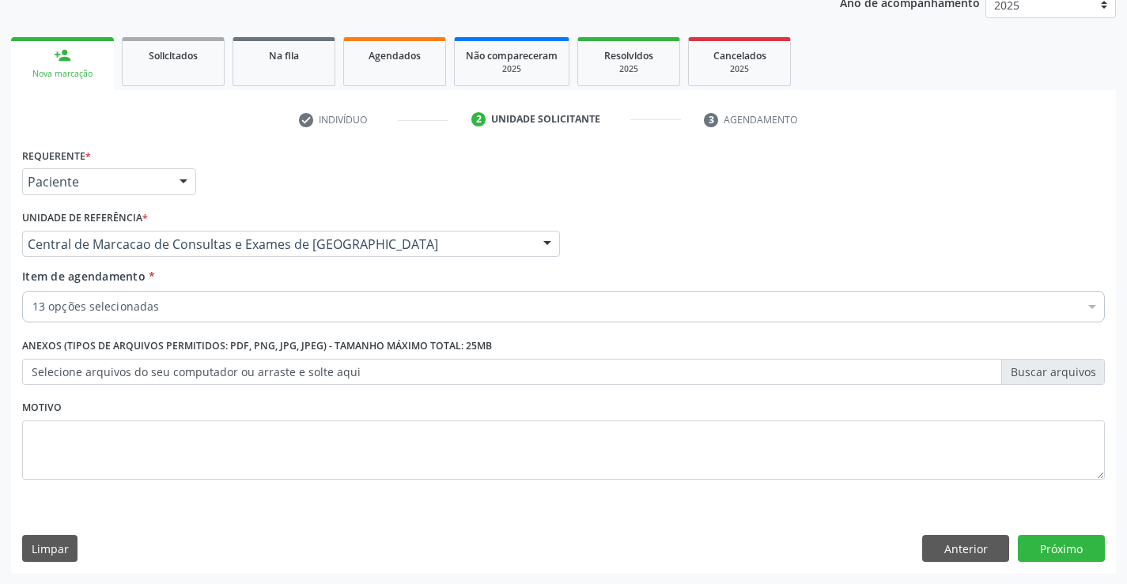
type input "F"
checkbox Hdl "false"
checkbox Total "false"
checkbox Triglicerideos "false"
checkbox Ureia "false"
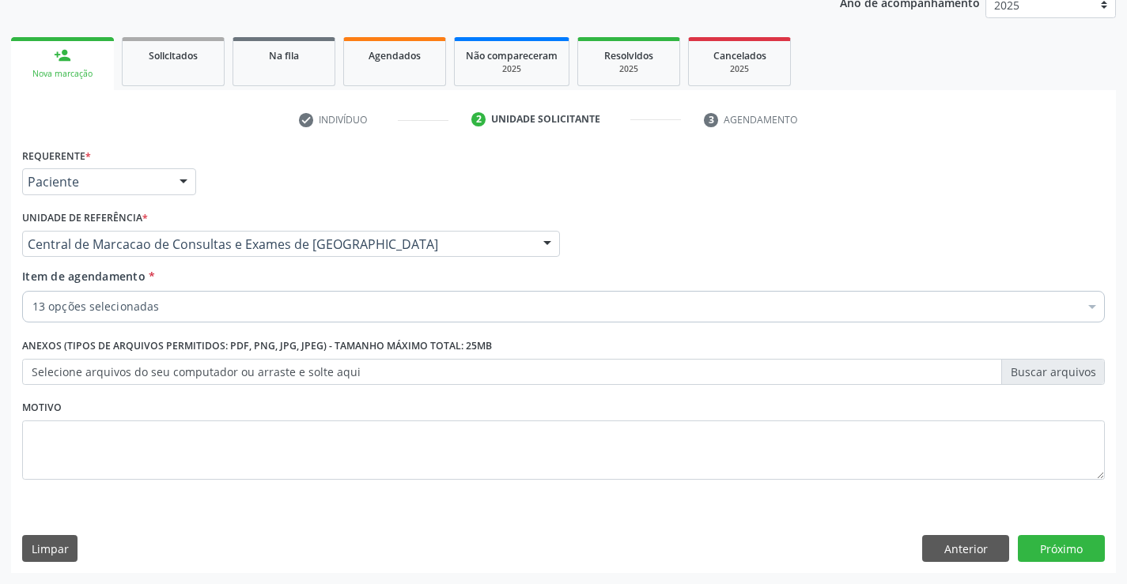
checkbox Creatinina "false"
checkbox Urina "false"
checkbox Ldl "false"
checkbox \(Tgo\) "false"
checkbox \(Tgp\) "false"
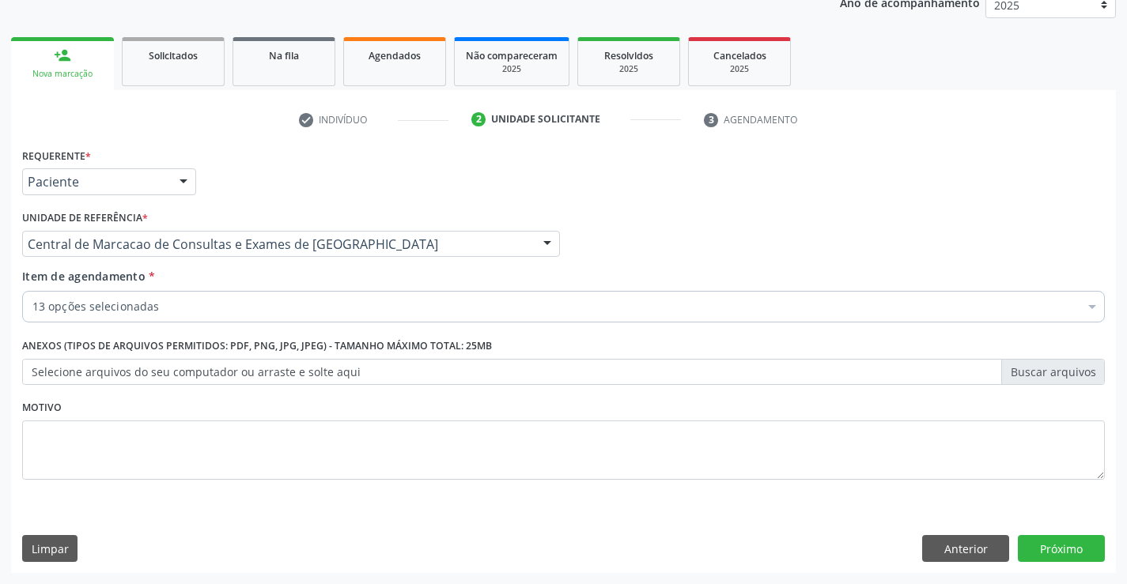
checkbox Urico "false"
checkbox Glicose "false"
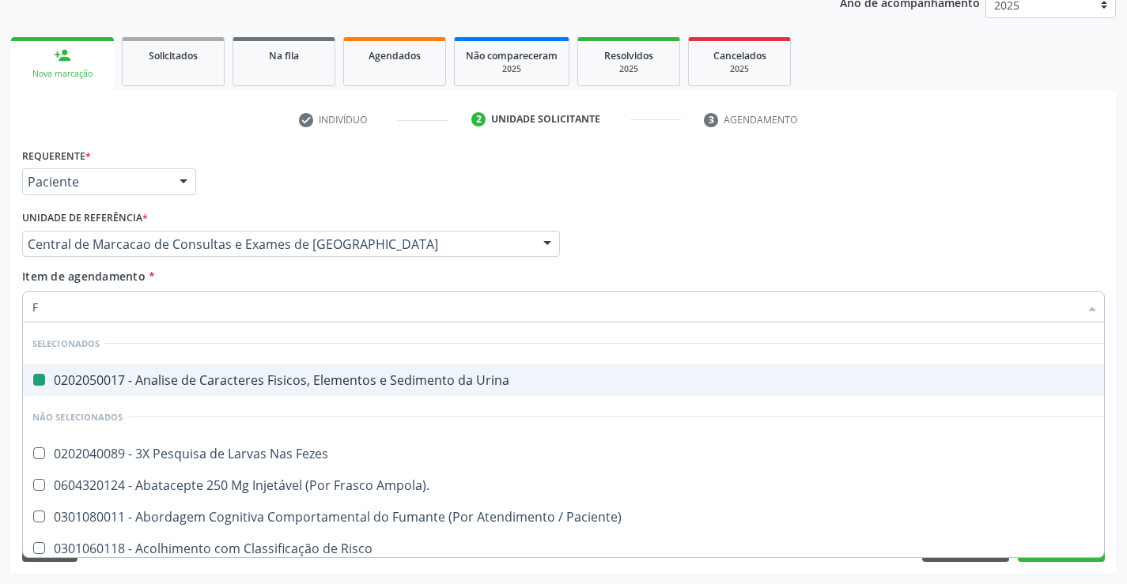
type input "FE"
checkbox Urina "false"
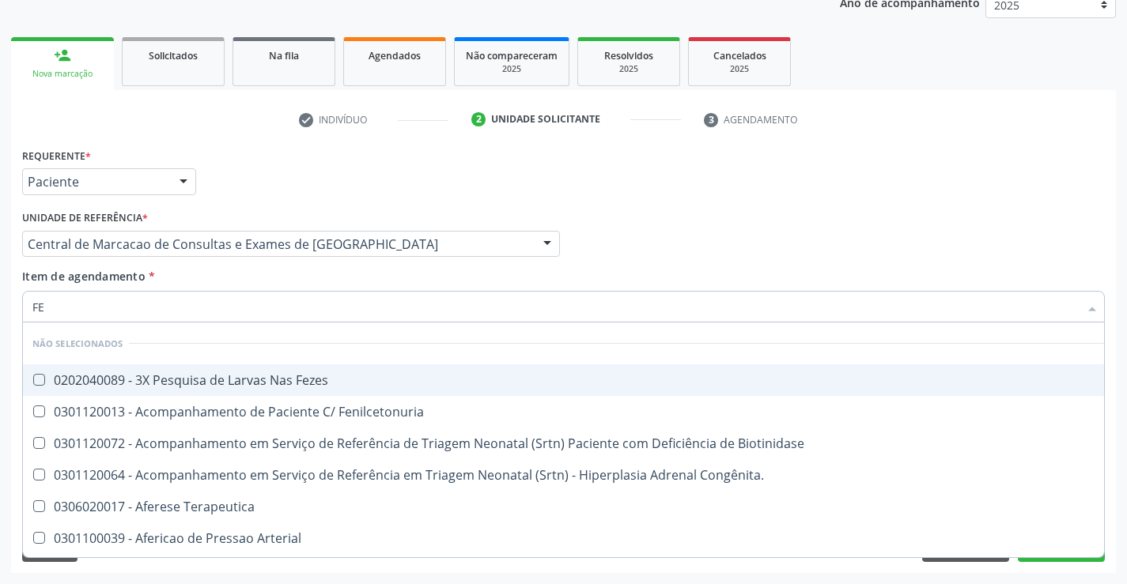
type input "FEZ"
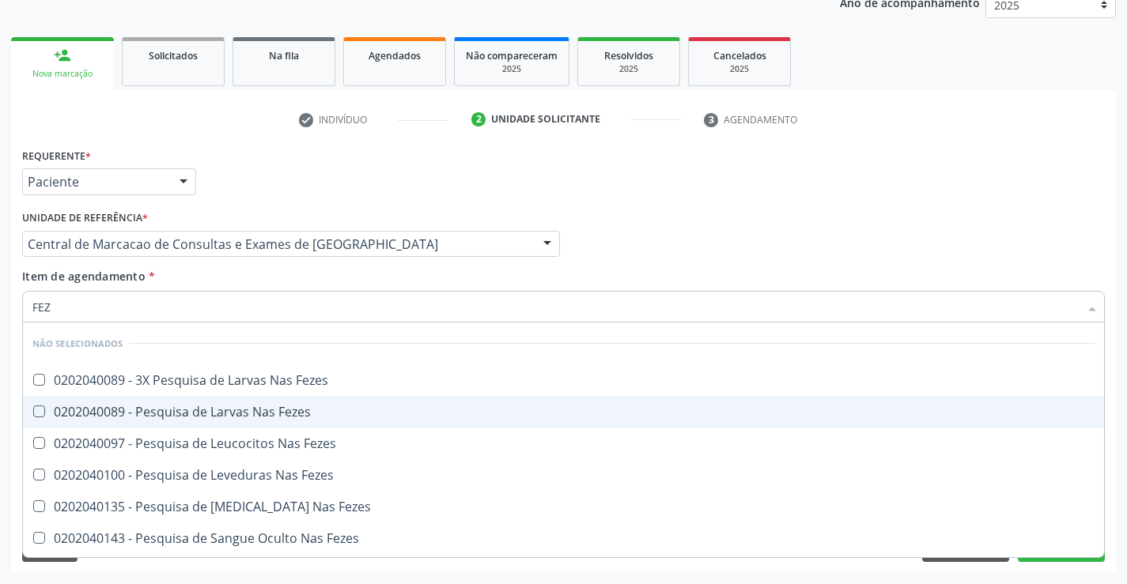
click at [254, 398] on span "0202040089 - Pesquisa de Larvas Nas Fezes" at bounding box center [563, 412] width 1081 height 32
checkbox Fezes "true"
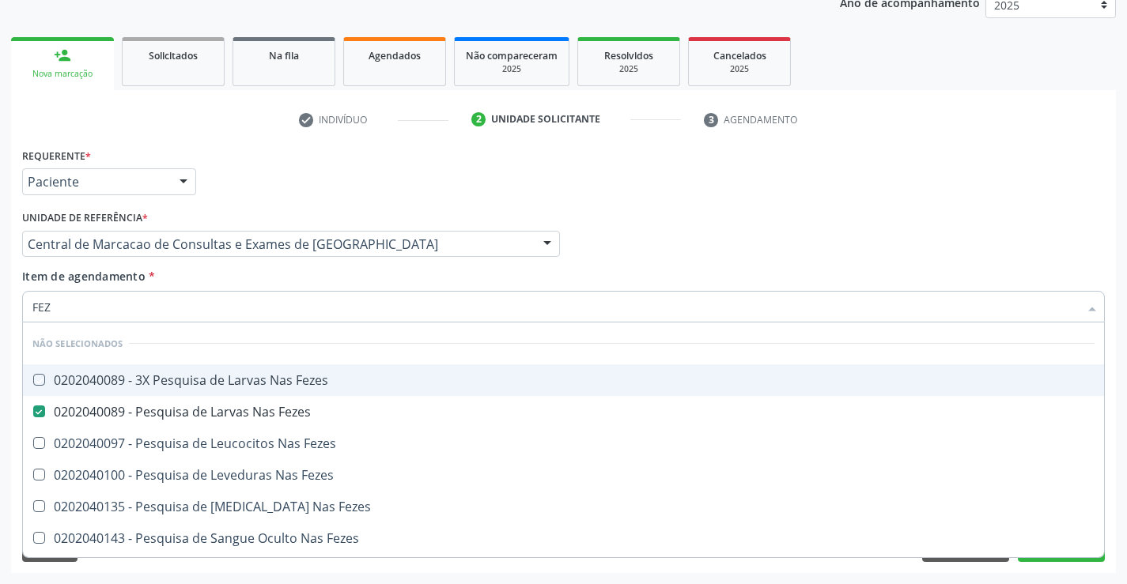
click at [253, 279] on div "Item de agendamento * FEZ Desfazer seleção Não selecionados 0202040089 - 3X Pes…" at bounding box center [563, 293] width 1082 height 50
checkbox Fezes "true"
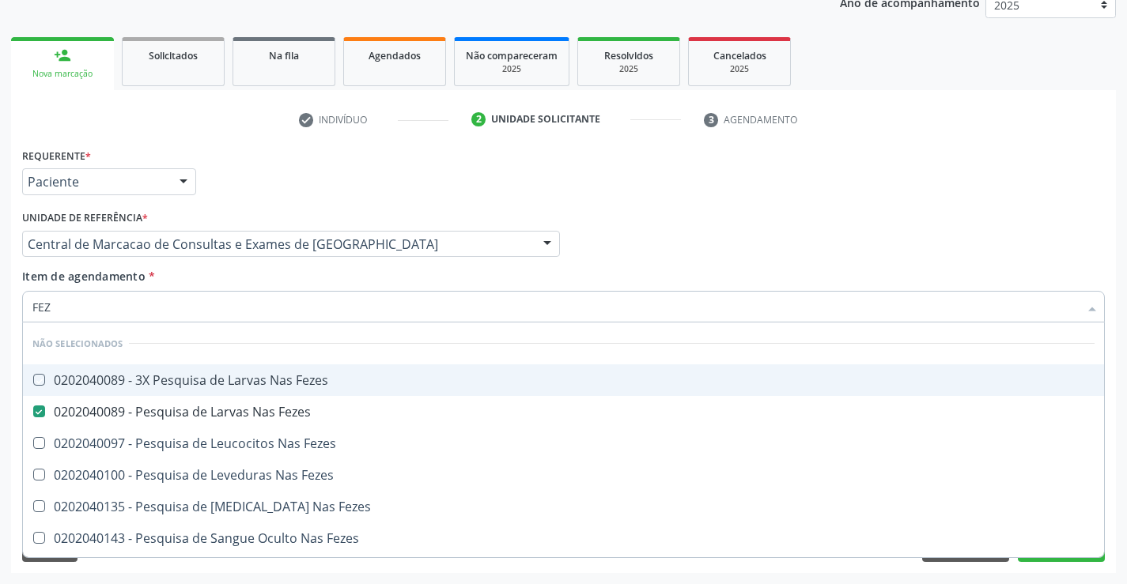
checkbox Fezes "true"
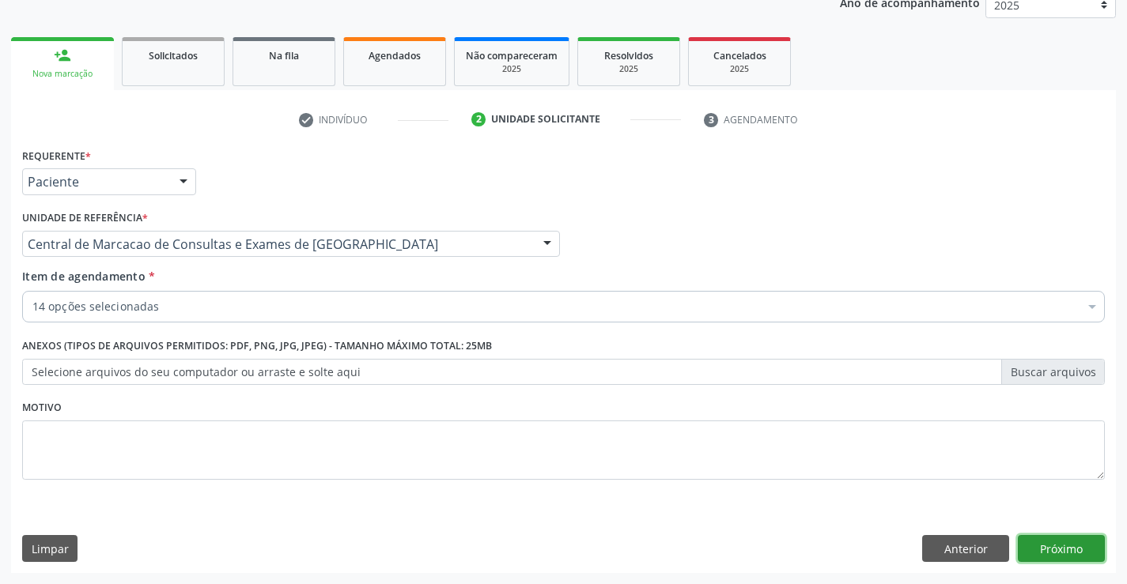
click at [1057, 545] on button "Próximo" at bounding box center [1061, 548] width 87 height 27
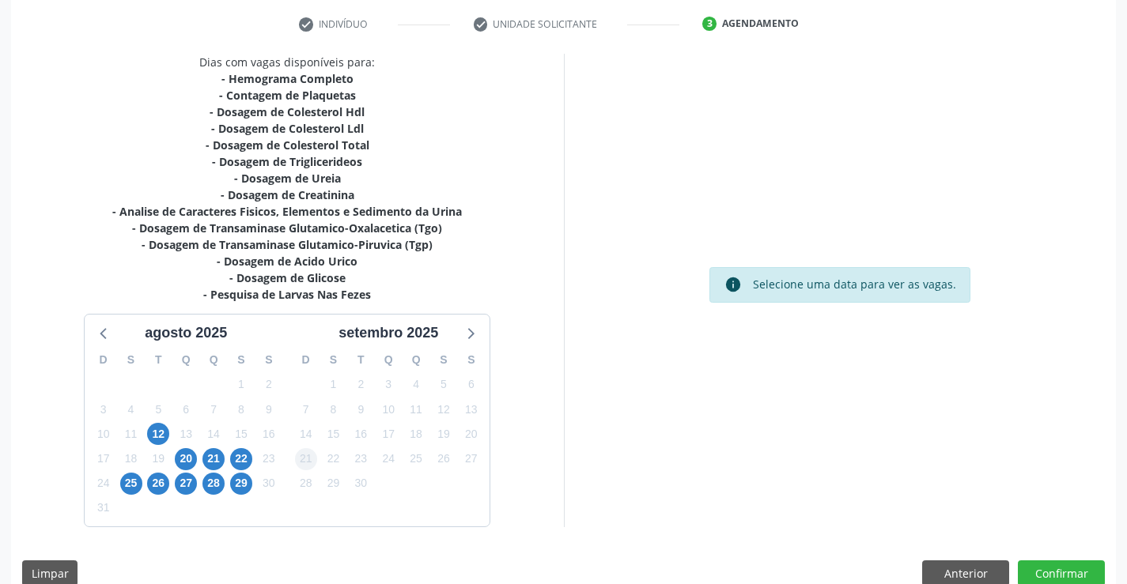
scroll to position [319, 0]
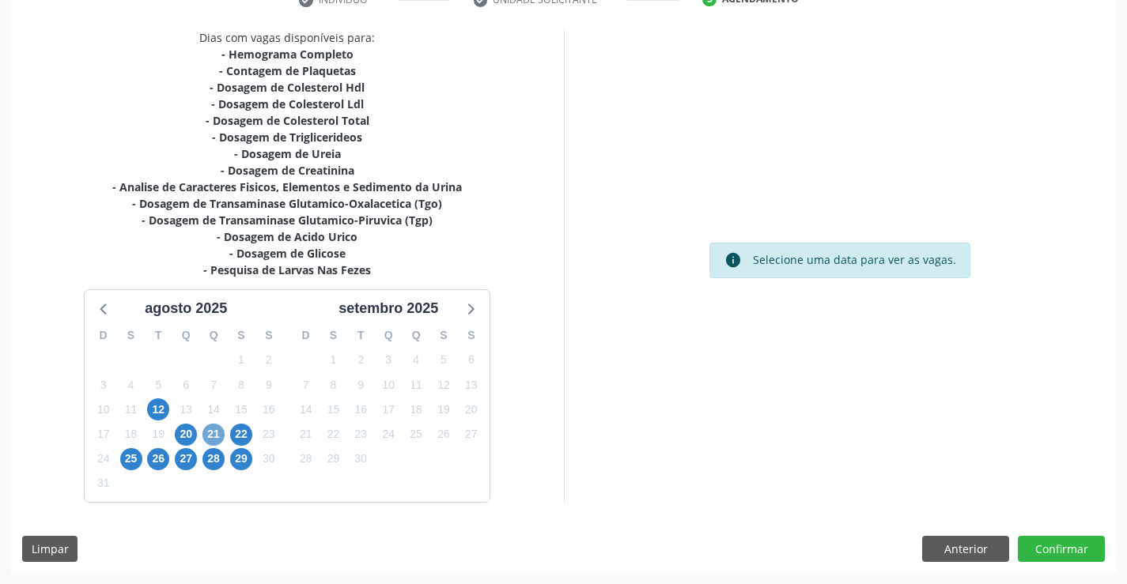
click at [218, 434] on span "21" at bounding box center [213, 435] width 22 height 22
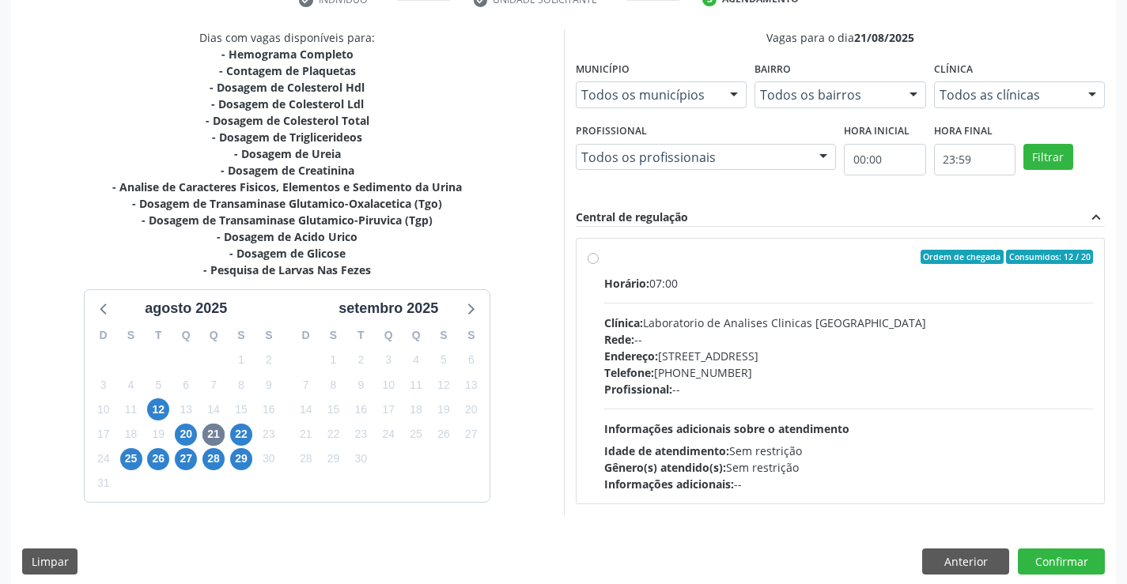
click at [793, 286] on div "Horário: 07:00" at bounding box center [848, 283] width 489 height 17
click at [598, 264] on input "Ordem de chegada Consumidos: 12 / 20 Horário: 07:00 Clínica: Laboratorio de Ana…" at bounding box center [592, 257] width 11 height 14
radio input "true"
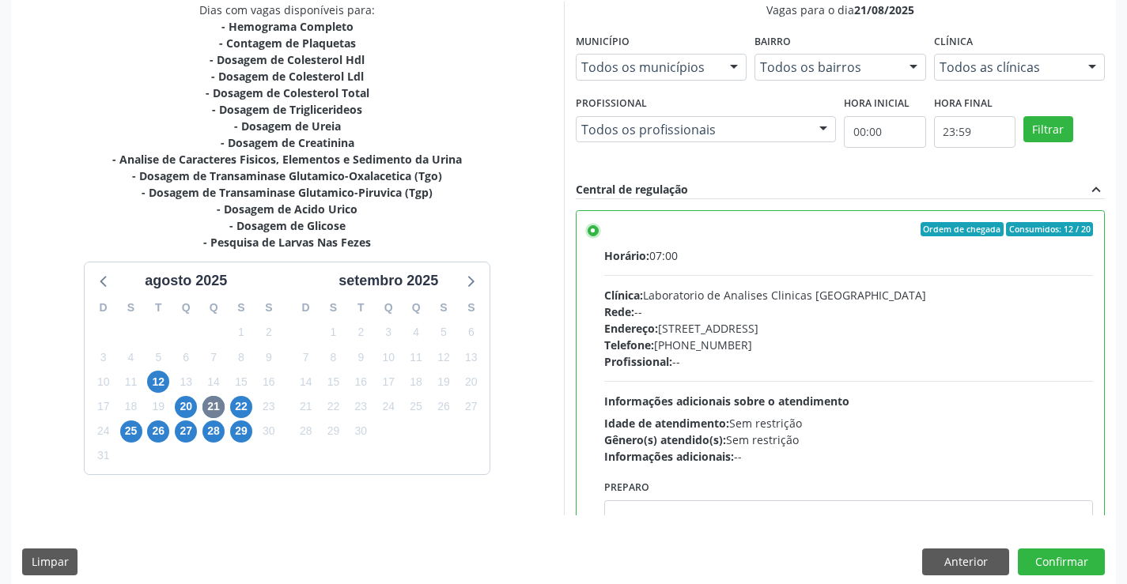
scroll to position [361, 0]
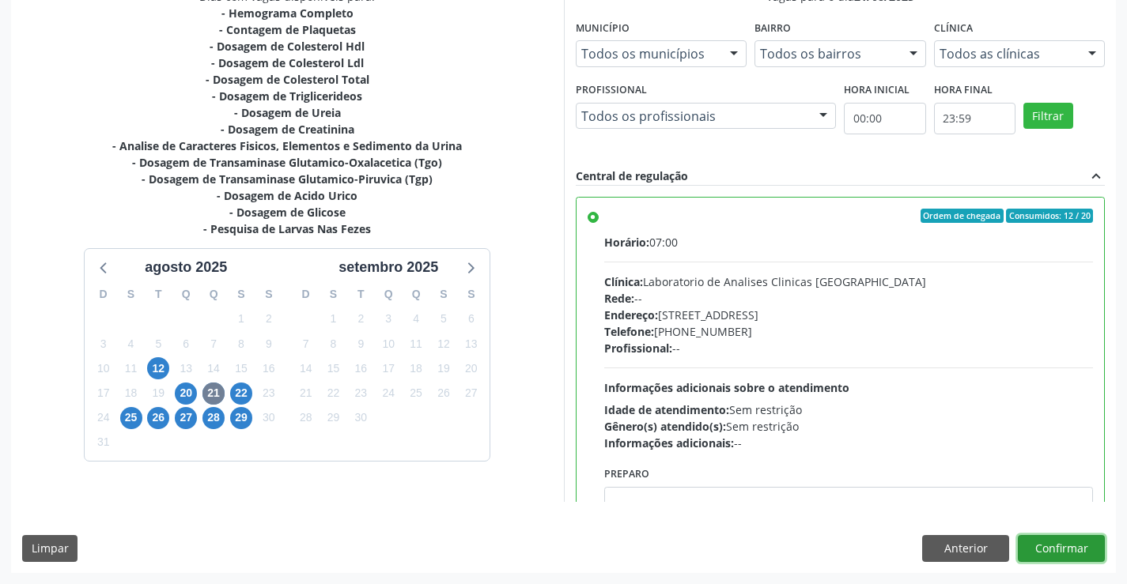
click at [1070, 542] on button "Confirmar" at bounding box center [1061, 548] width 87 height 27
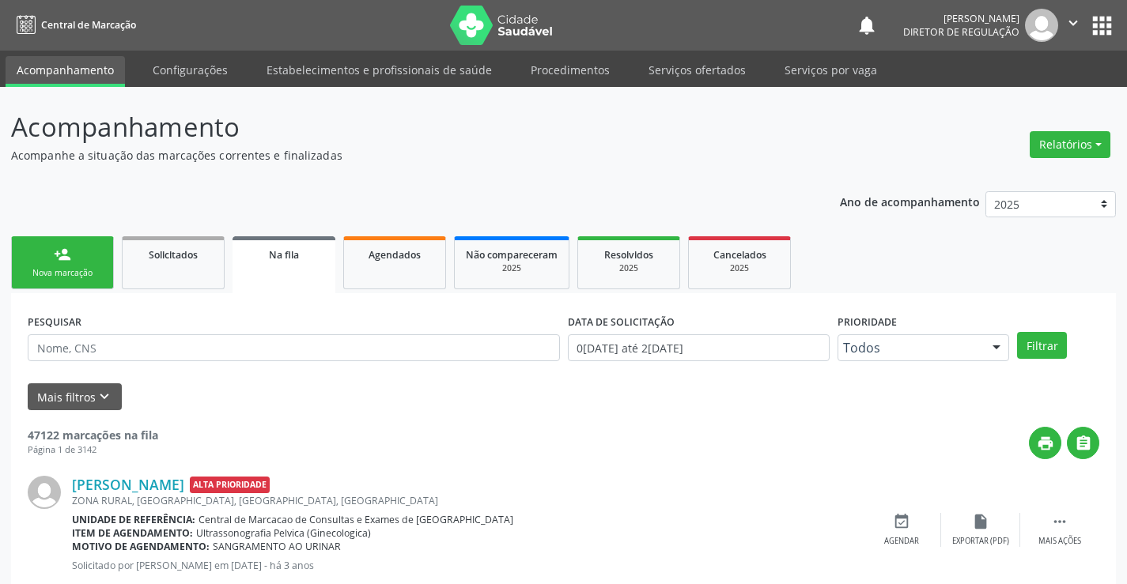
click at [71, 271] on div "Nova marcação" at bounding box center [62, 273] width 79 height 12
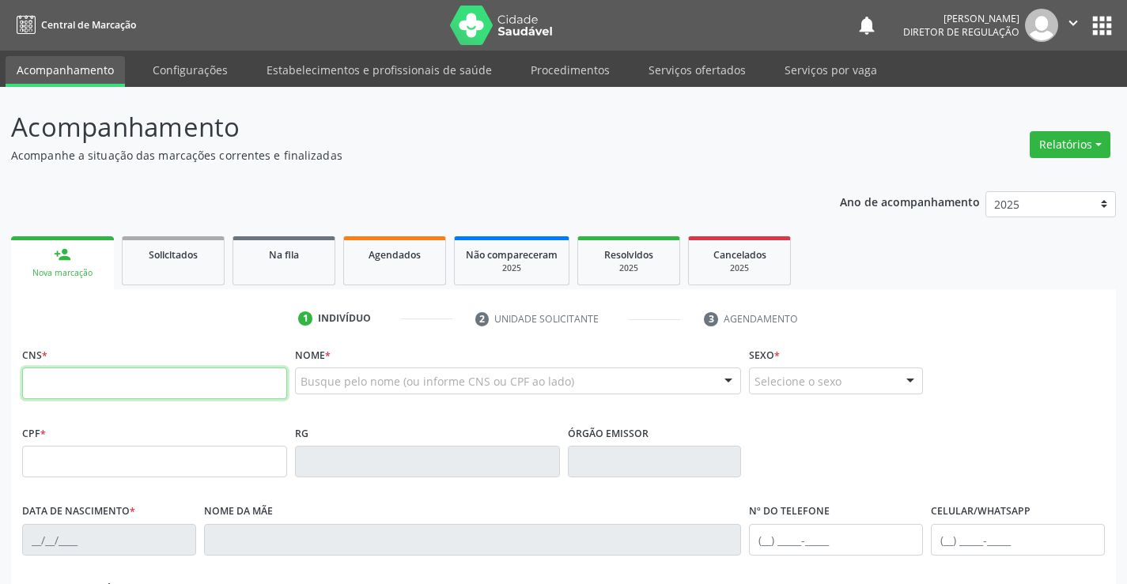
click at [85, 376] on input "text" at bounding box center [154, 384] width 265 height 32
type input "702 5003 8573 7331"
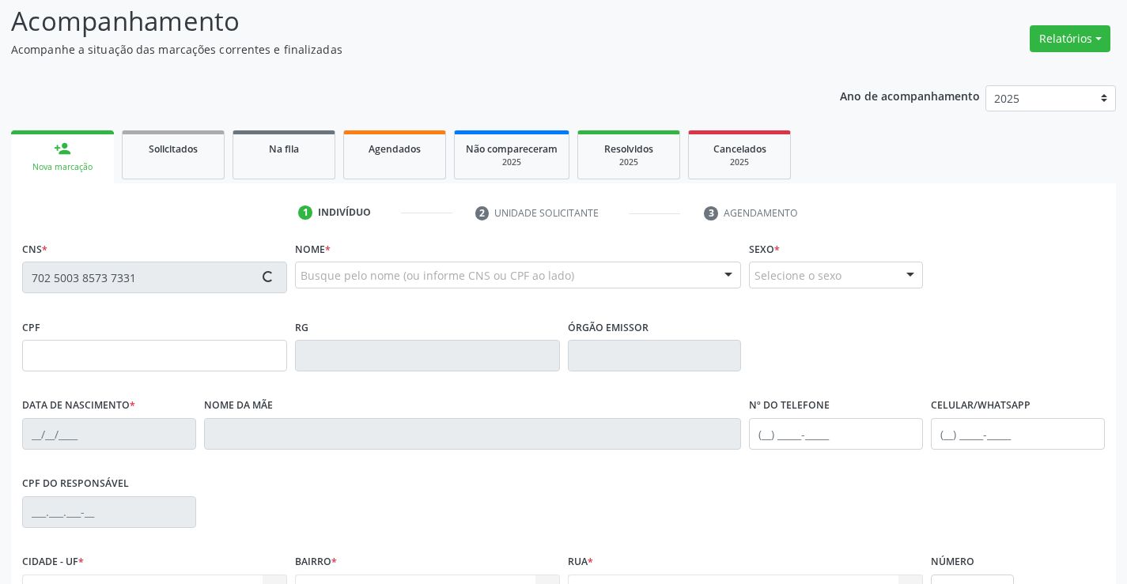
type input "0[DATE]"
type input "[PHONE_NUMBER]"
type input "S/N"
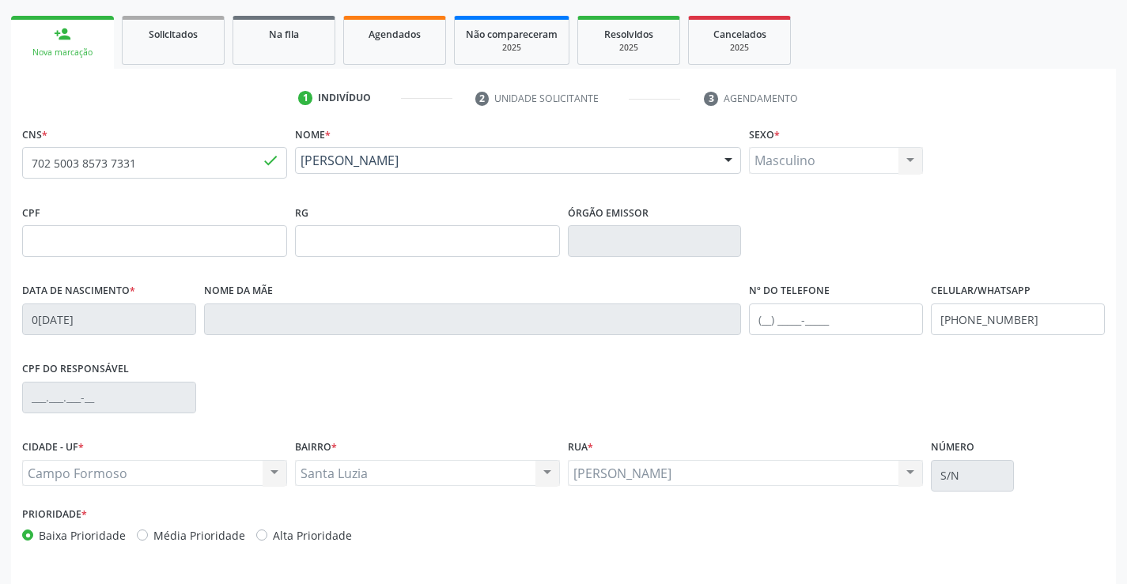
scroll to position [273, 0]
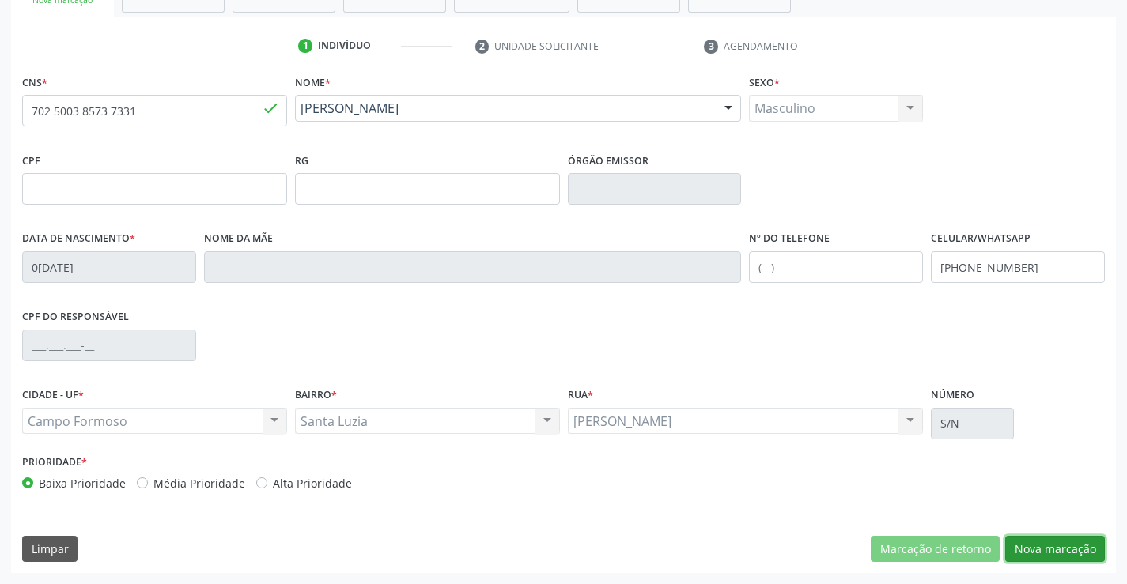
click at [1056, 554] on button "Nova marcação" at bounding box center [1055, 549] width 100 height 27
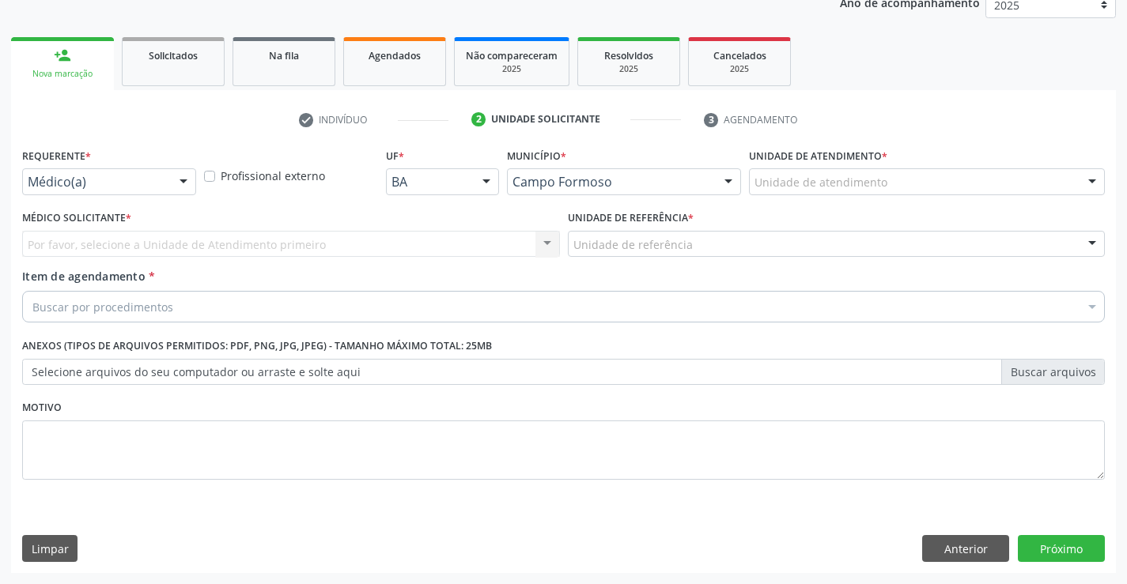
scroll to position [199, 0]
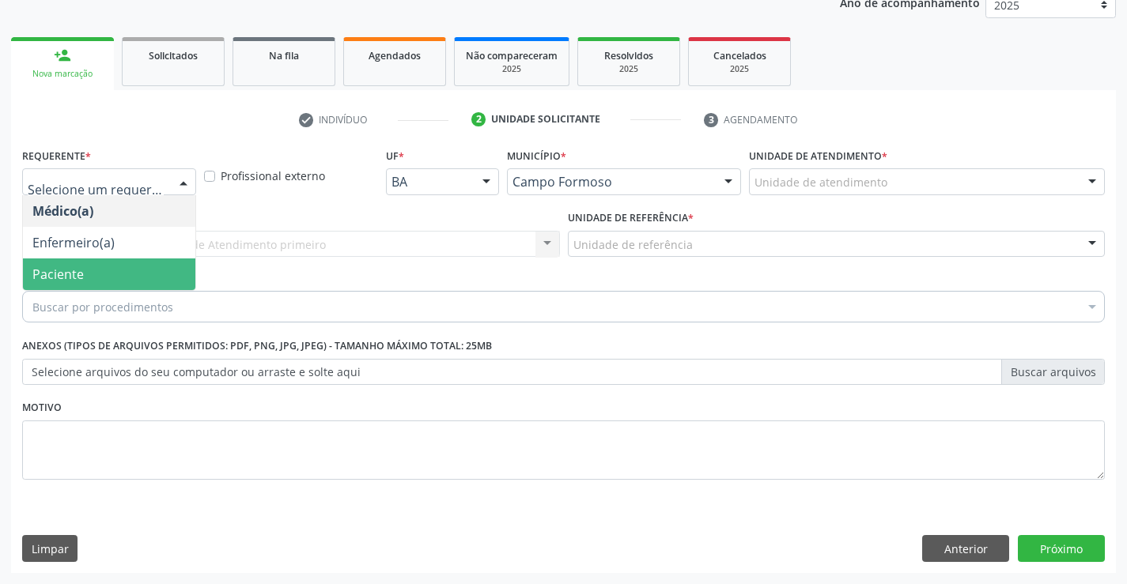
drag, startPoint x: 125, startPoint y: 252, endPoint x: 120, endPoint y: 266, distance: 14.3
click at [120, 266] on ul "Médico(a) Enfermeiro(a) Paciente Nenhum resultado encontrado para: " " Não há n…" at bounding box center [109, 242] width 172 height 95
click at [120, 266] on span "Paciente" at bounding box center [109, 275] width 172 height 32
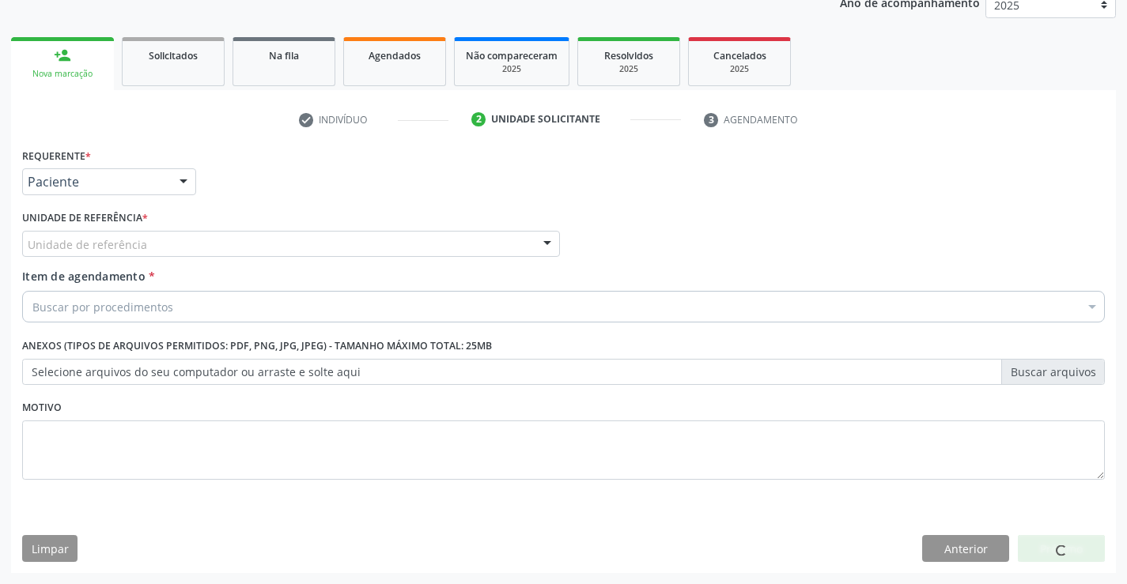
click at [209, 255] on div "Unidade de referência" at bounding box center [291, 244] width 538 height 27
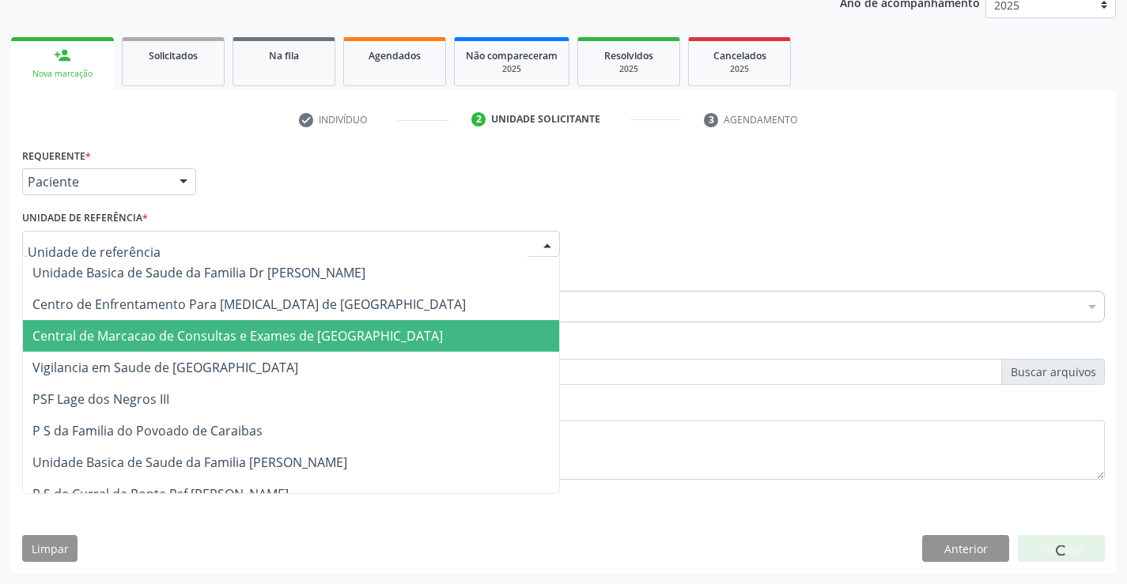
click at [224, 335] on span "Central de Marcacao de Consultas e Exames de [GEOGRAPHIC_DATA]" at bounding box center [237, 335] width 410 height 17
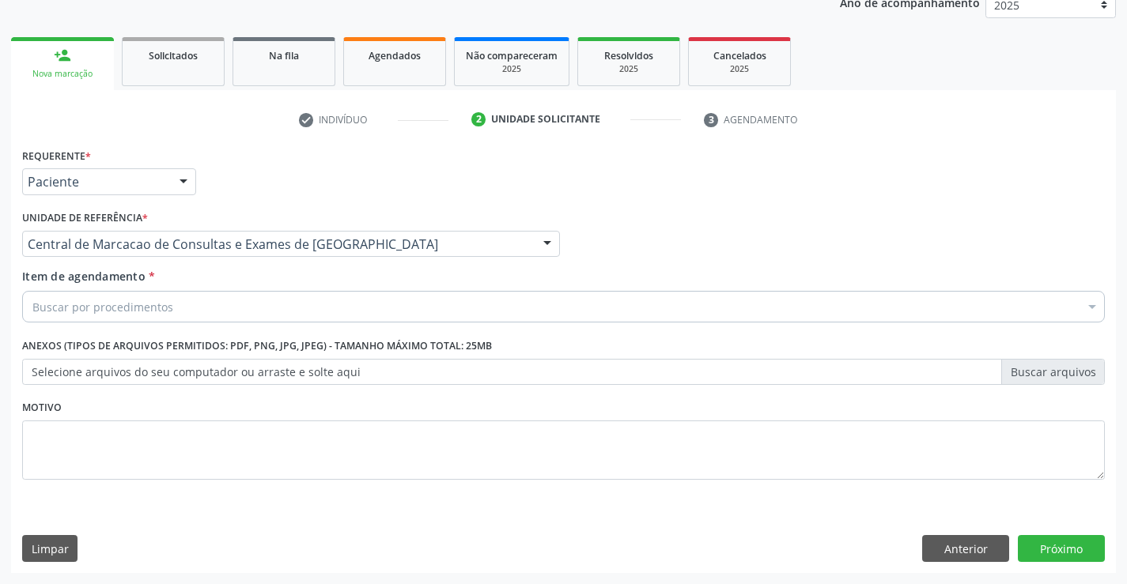
click at [271, 303] on div "Buscar por procedimentos" at bounding box center [563, 307] width 1082 height 32
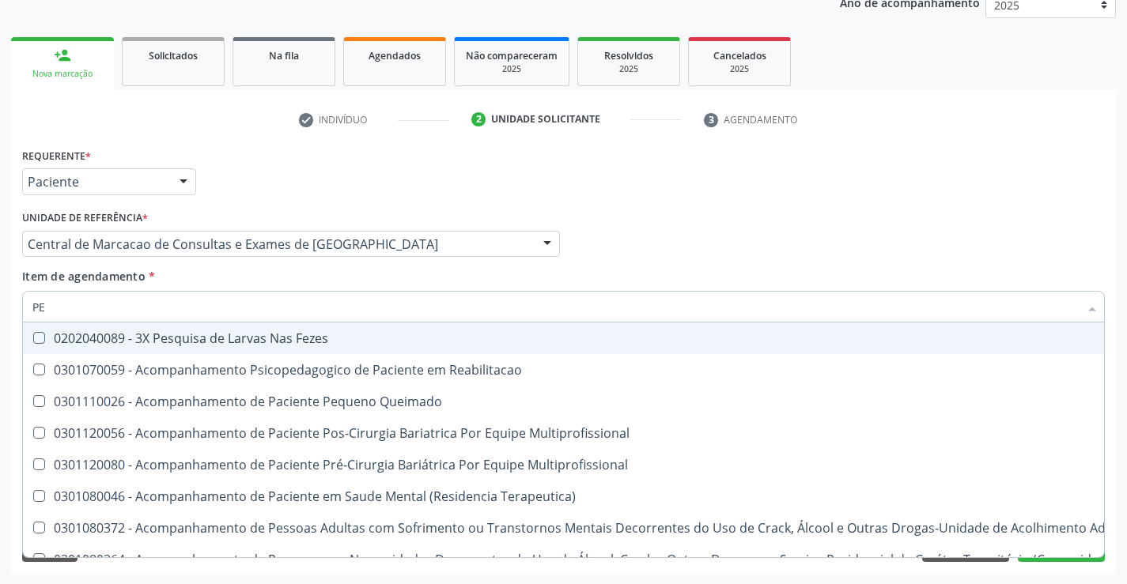
type input "PED"
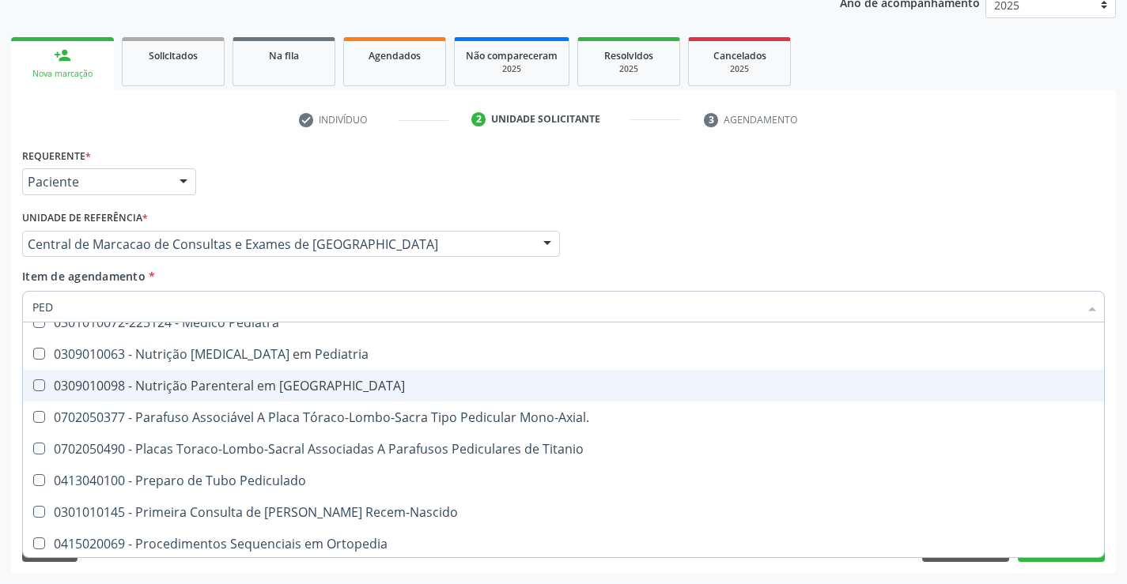
scroll to position [474, 0]
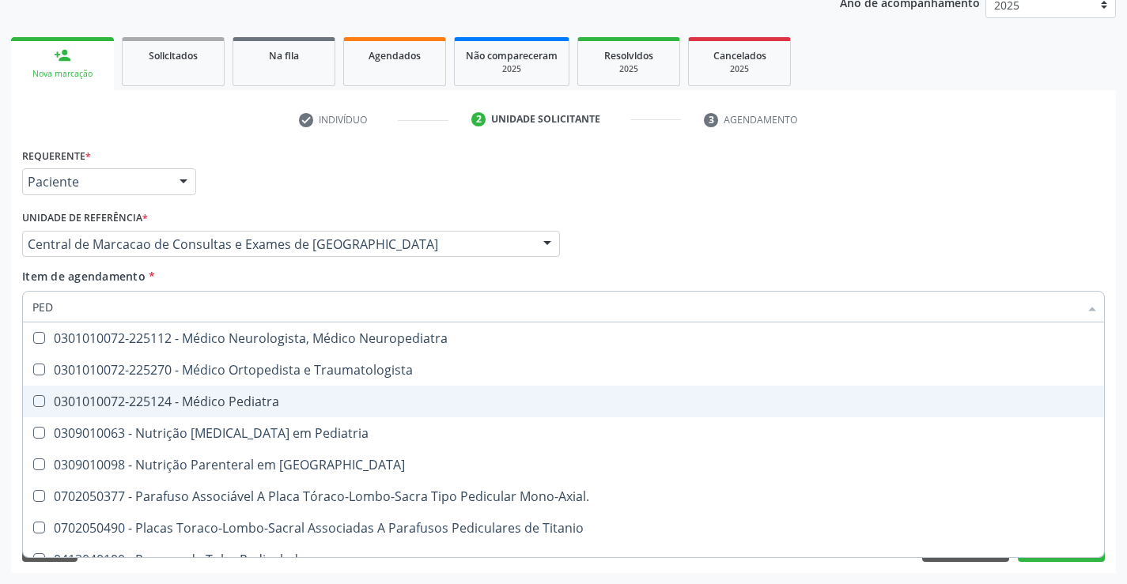
click at [284, 396] on div "0301010072-225124 - Médico Pediatra" at bounding box center [563, 401] width 1062 height 13
checkbox Pediatra "true"
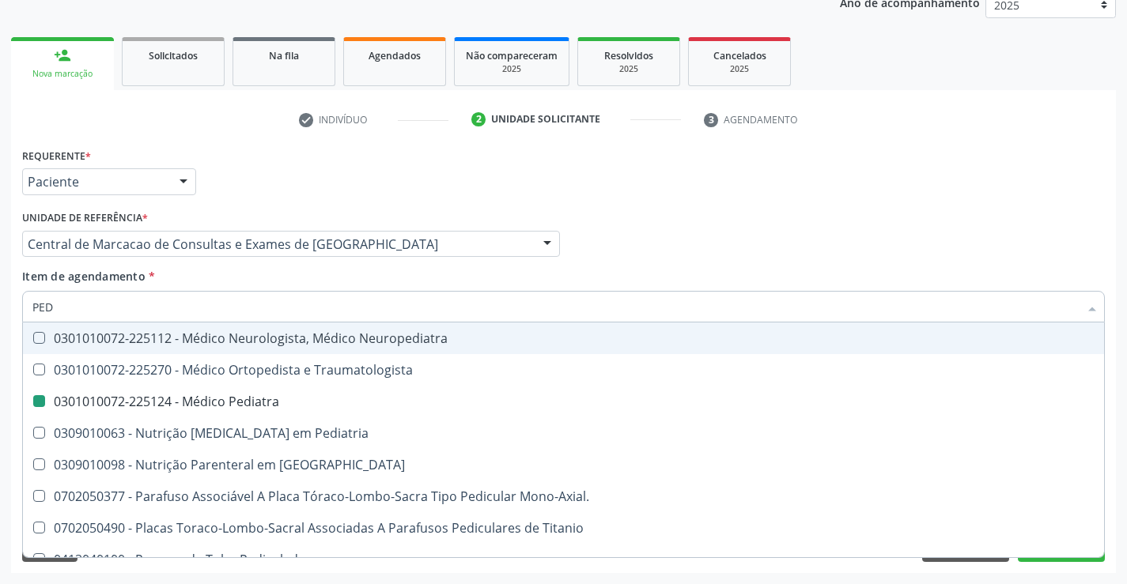
click at [779, 283] on div "Item de agendamento * PED Desfazer seleção 0301070059 - Acompanhamento Psicoped…" at bounding box center [563, 293] width 1082 height 50
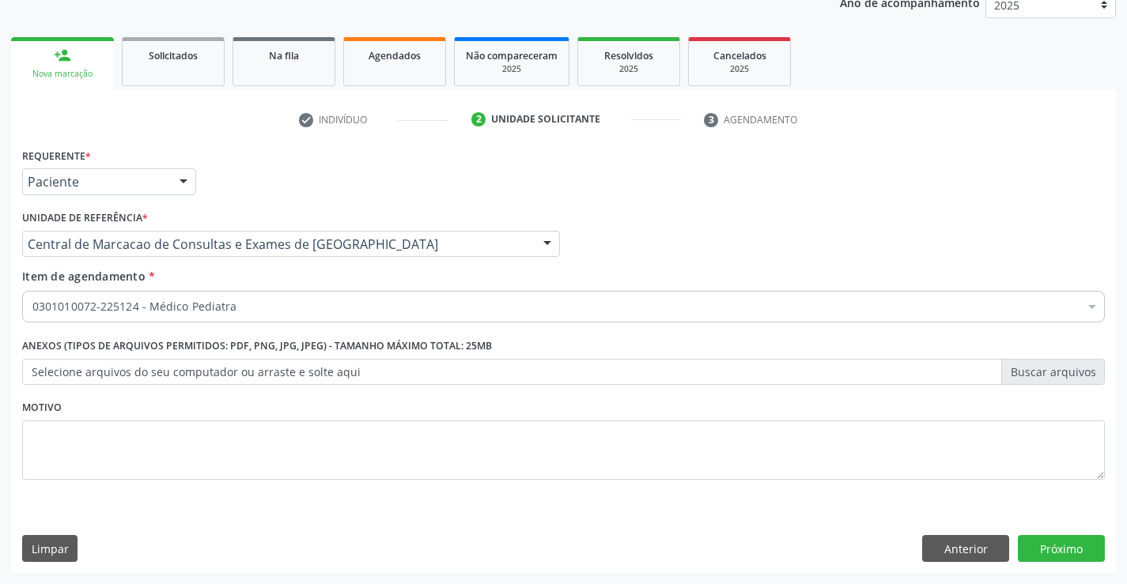
scroll to position [0, 0]
click at [1055, 547] on button "Próximo" at bounding box center [1061, 548] width 87 height 27
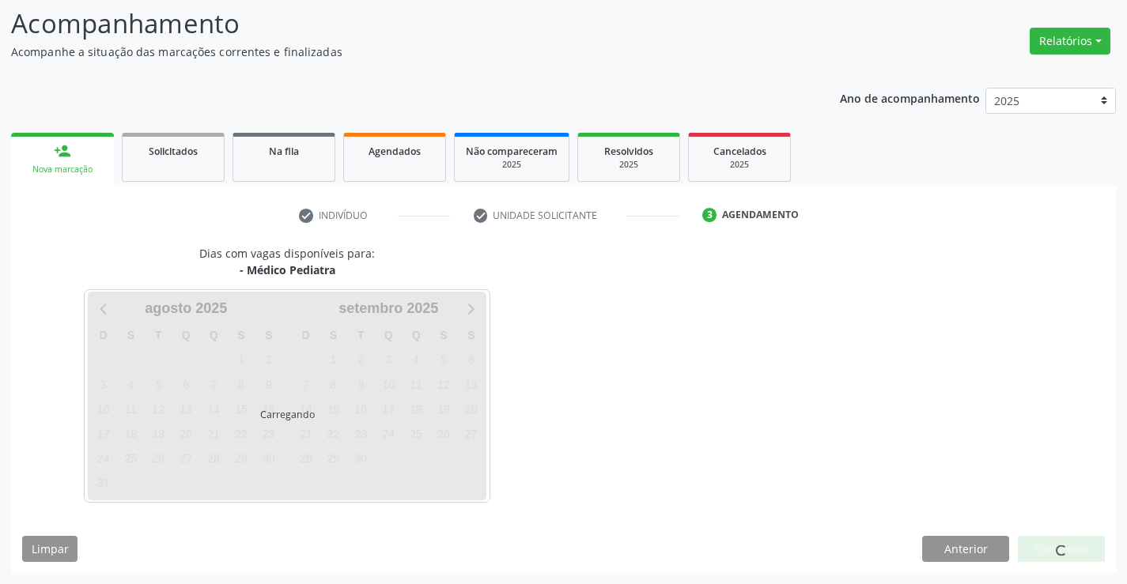
scroll to position [104, 0]
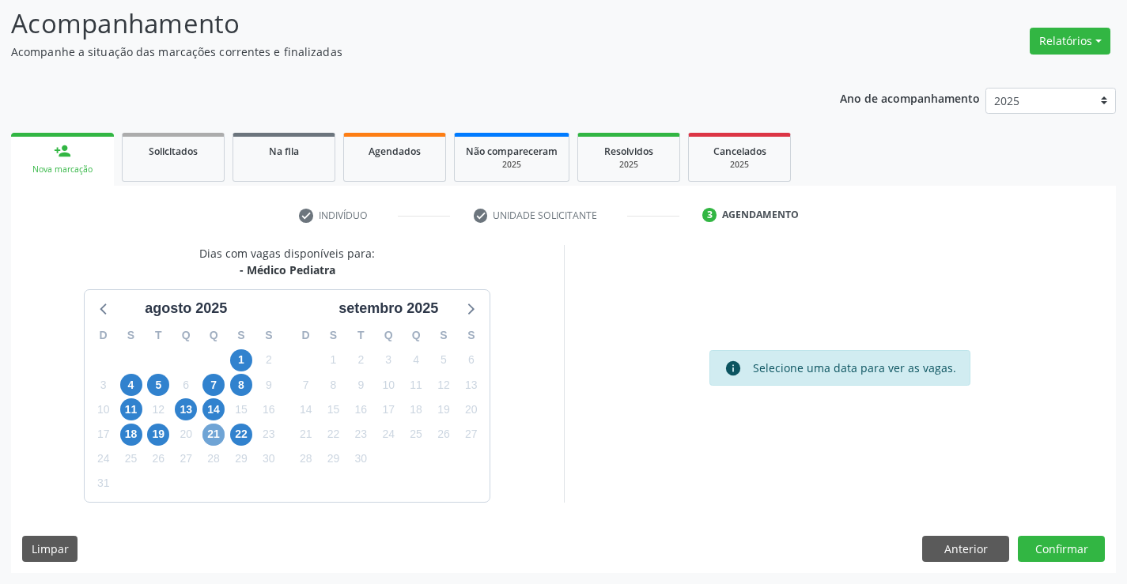
click at [216, 439] on span "21" at bounding box center [213, 435] width 22 height 22
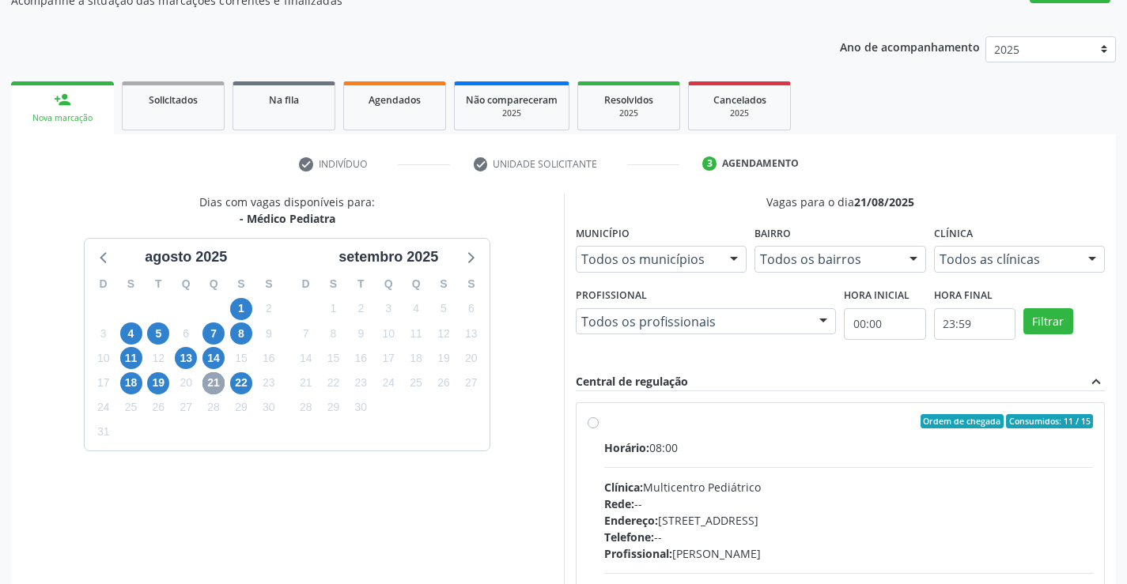
scroll to position [183, 0]
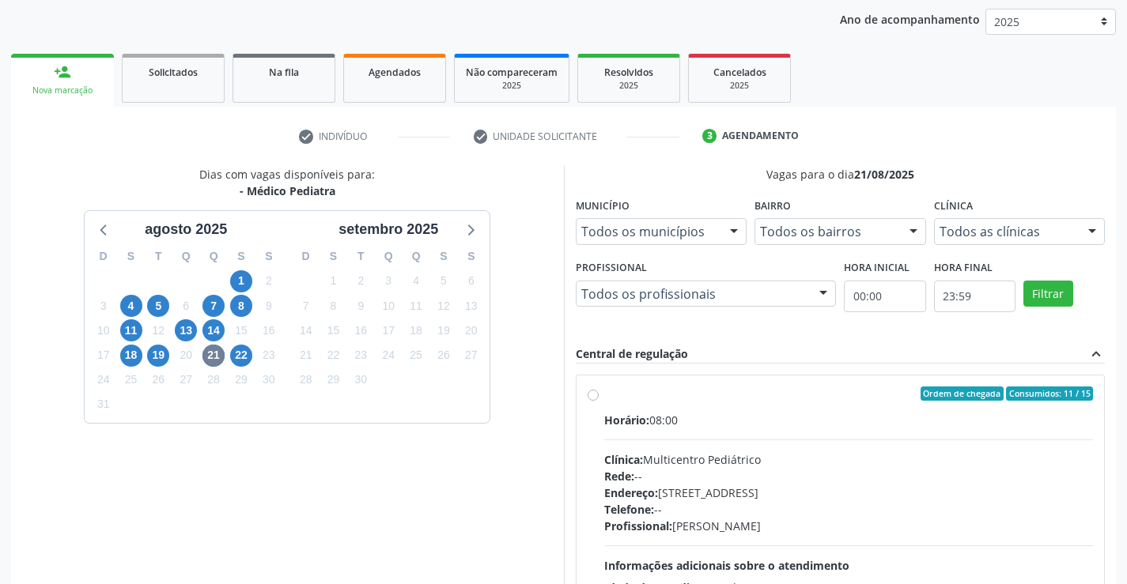
click at [738, 414] on div "Horário: 08:00" at bounding box center [848, 420] width 489 height 17
click at [598, 401] on input "Ordem de chegada Consumidos: 11 / 15 Horário: 08:00 Clínica: Multicentro Pediát…" at bounding box center [592, 394] width 11 height 14
radio input "true"
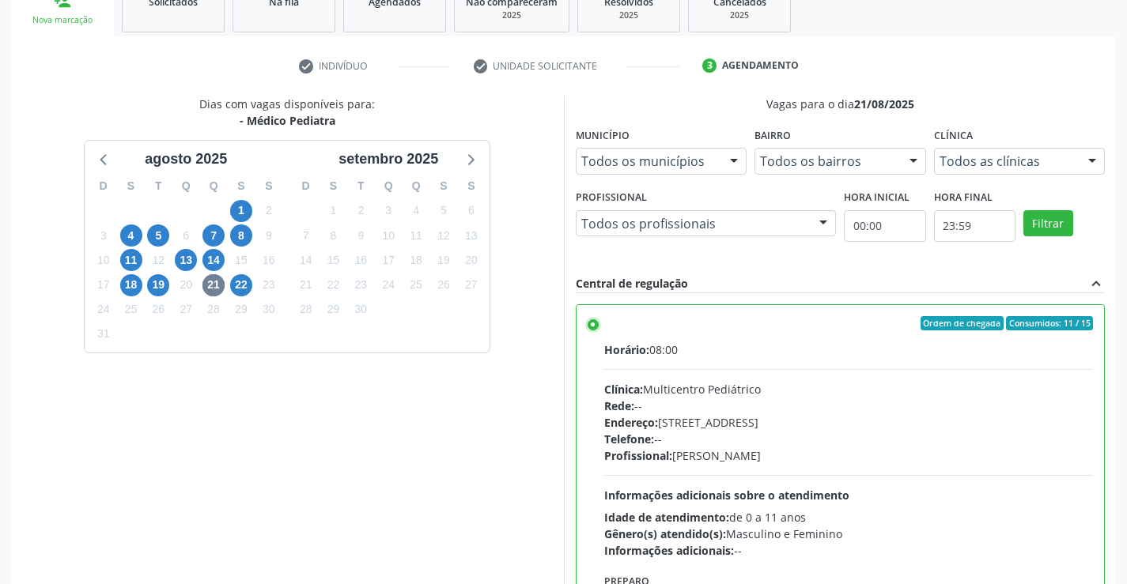
scroll to position [361, 0]
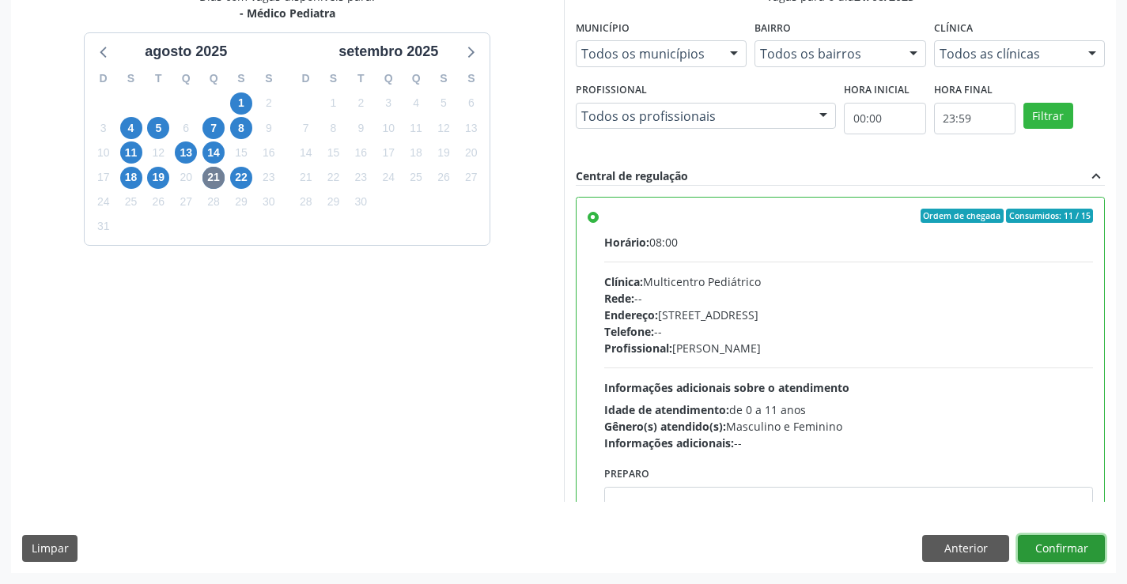
click at [1059, 549] on button "Confirmar" at bounding box center [1061, 548] width 87 height 27
click at [1073, 546] on button "Confirmar" at bounding box center [1061, 548] width 87 height 27
click at [1055, 550] on button "Confirmar" at bounding box center [1061, 548] width 87 height 27
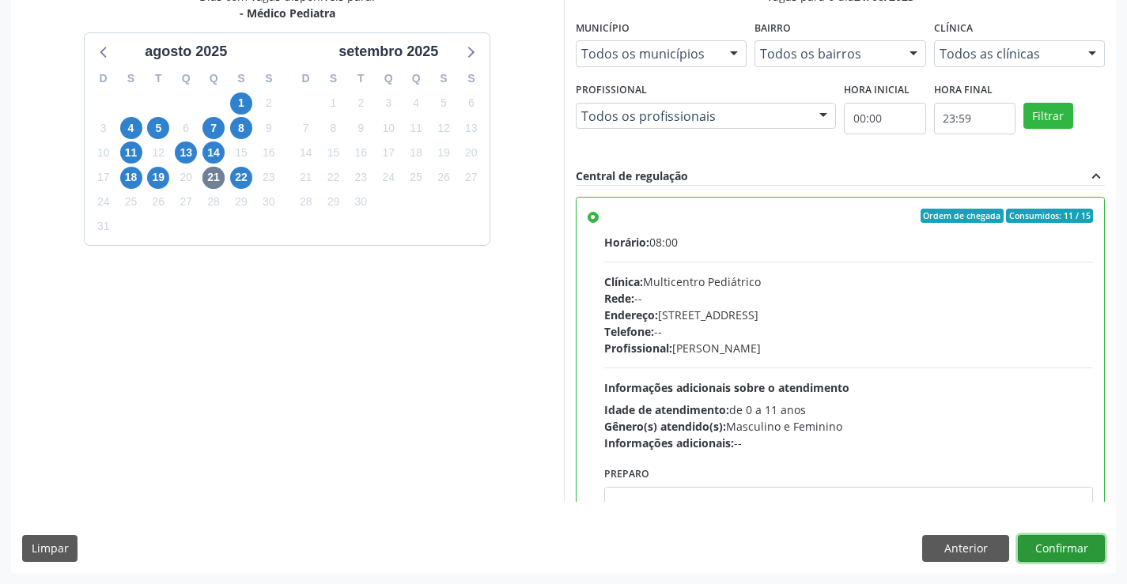
click at [1098, 543] on button "Confirmar" at bounding box center [1061, 548] width 87 height 27
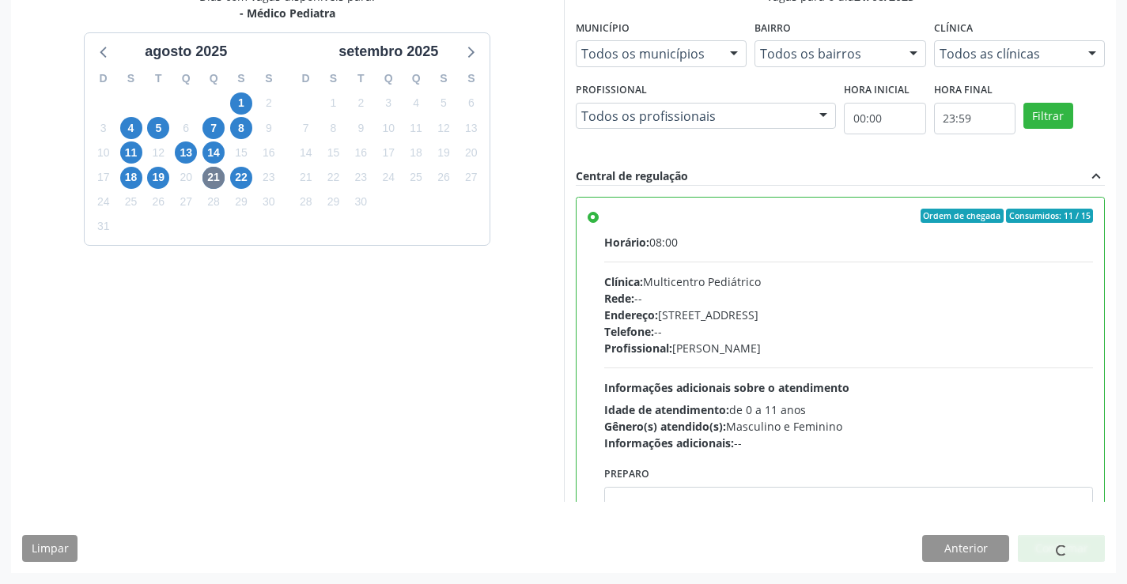
click at [138, 361] on div "Dias com vagas disponíveis para: - Médico Pediatra a[DATE] D S T Q Q S S 27 28 …" at bounding box center [287, 245] width 553 height 514
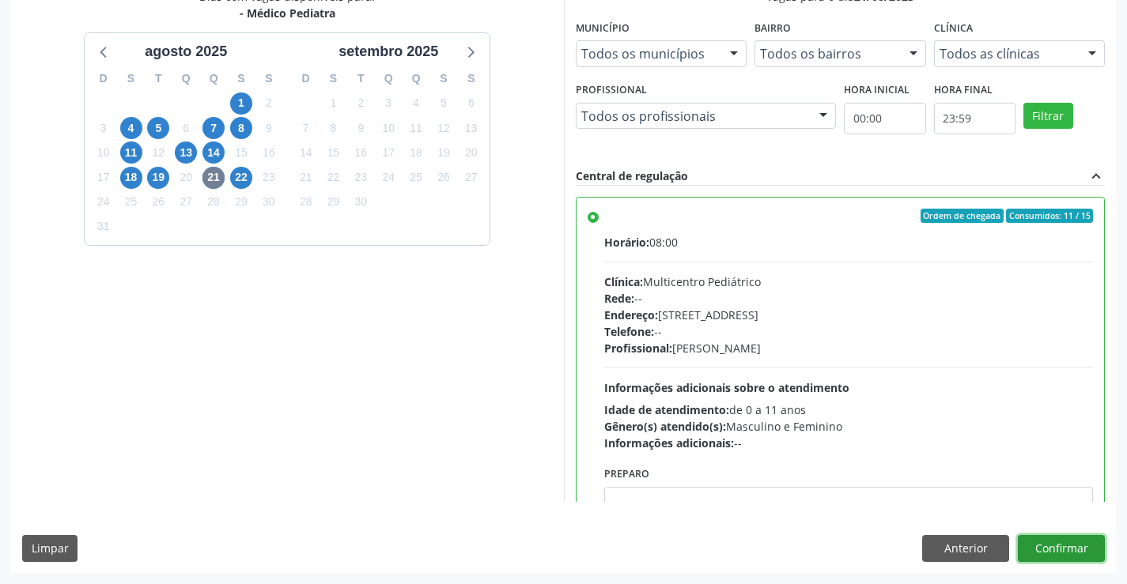
click at [1044, 553] on button "Confirmar" at bounding box center [1061, 548] width 87 height 27
click at [1040, 572] on div "Dias com vagas disponíveis para: - Médico Pediatra a[DATE] D S T Q Q S S 27 28 …" at bounding box center [563, 280] width 1104 height 584
click at [1065, 546] on button "Confirmar" at bounding box center [1061, 548] width 87 height 27
click at [1070, 555] on button "Confirmar" at bounding box center [1061, 548] width 87 height 27
click at [1059, 550] on button "Confirmar" at bounding box center [1061, 548] width 87 height 27
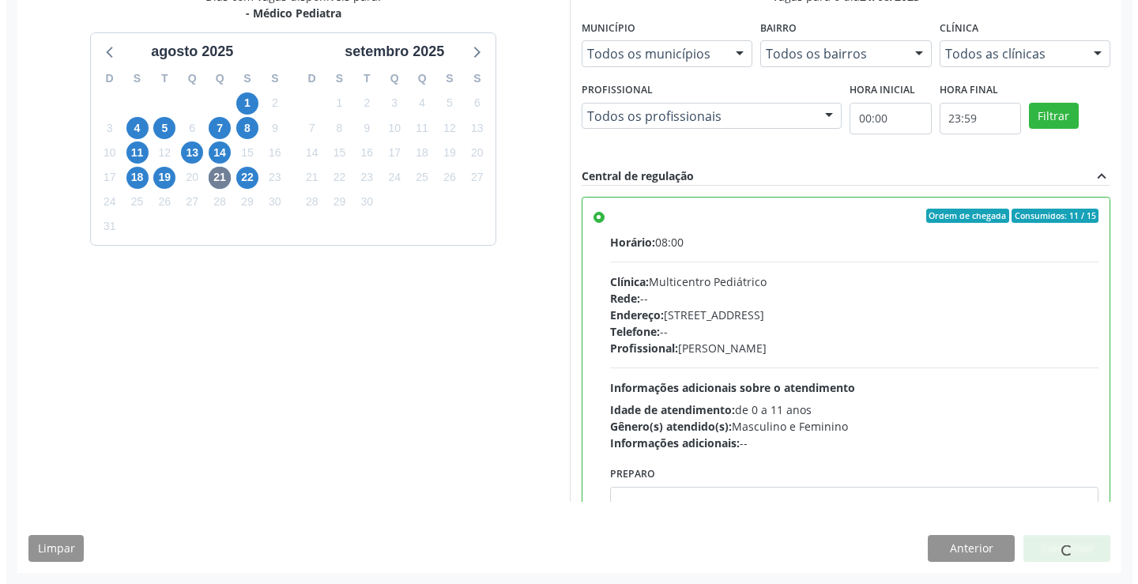
scroll to position [0, 0]
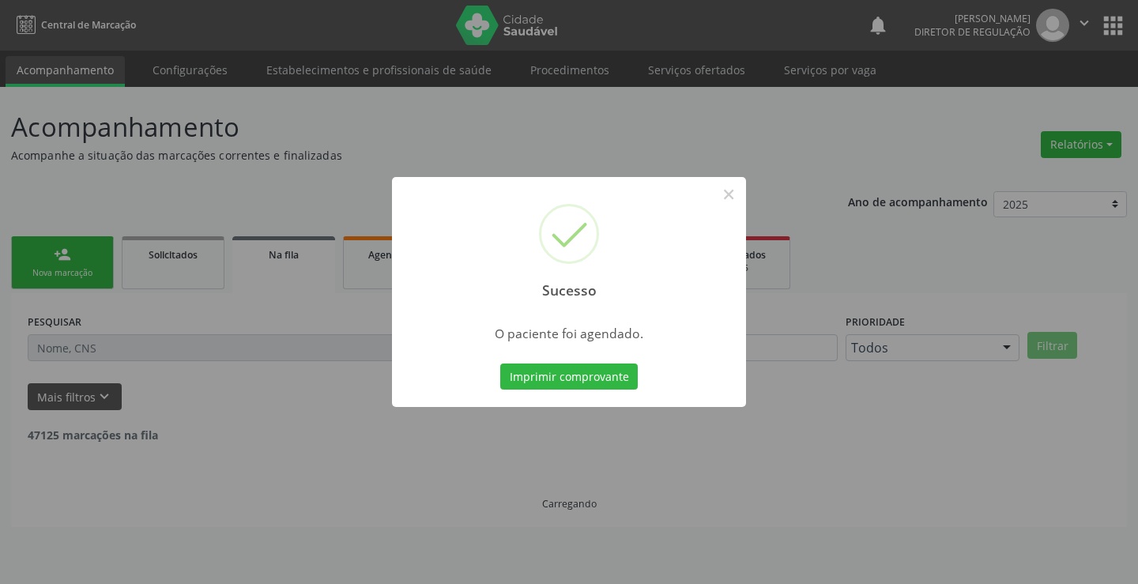
click at [500, 364] on button "Imprimir comprovante" at bounding box center [569, 377] width 138 height 27
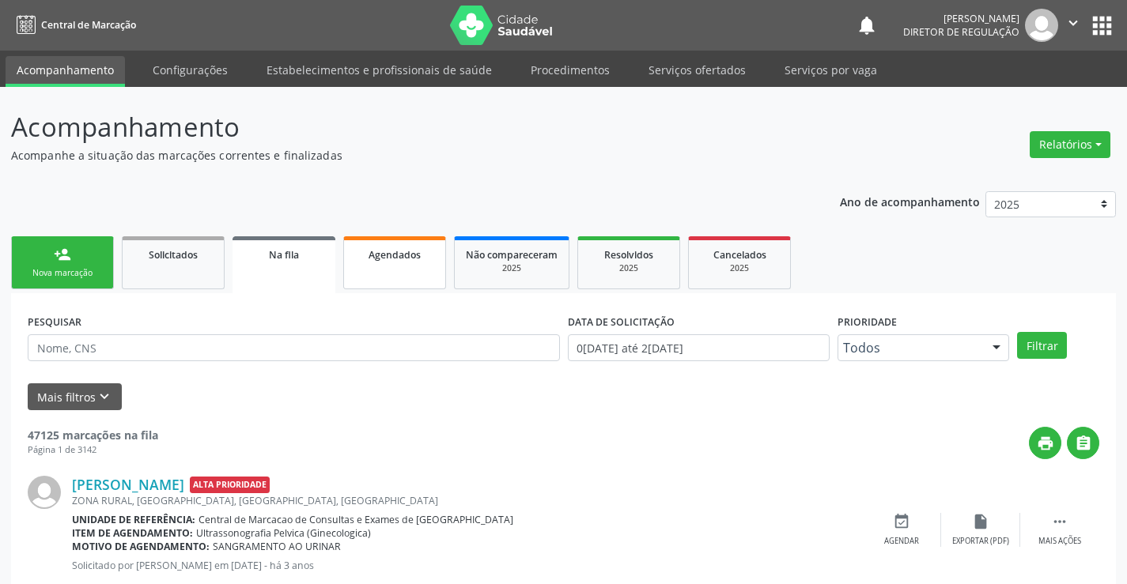
click at [395, 281] on link "Agendados" at bounding box center [394, 262] width 103 height 53
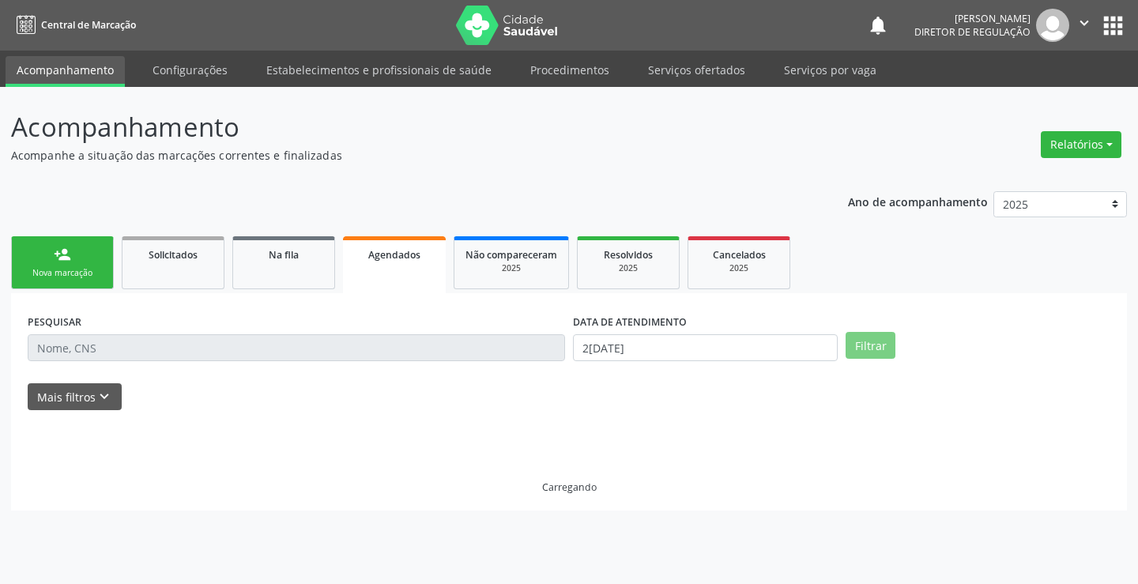
click at [96, 369] on div "PESQUISAR" at bounding box center [297, 341] width 546 height 62
click at [93, 363] on div "PESQUISAR" at bounding box center [297, 341] width 546 height 62
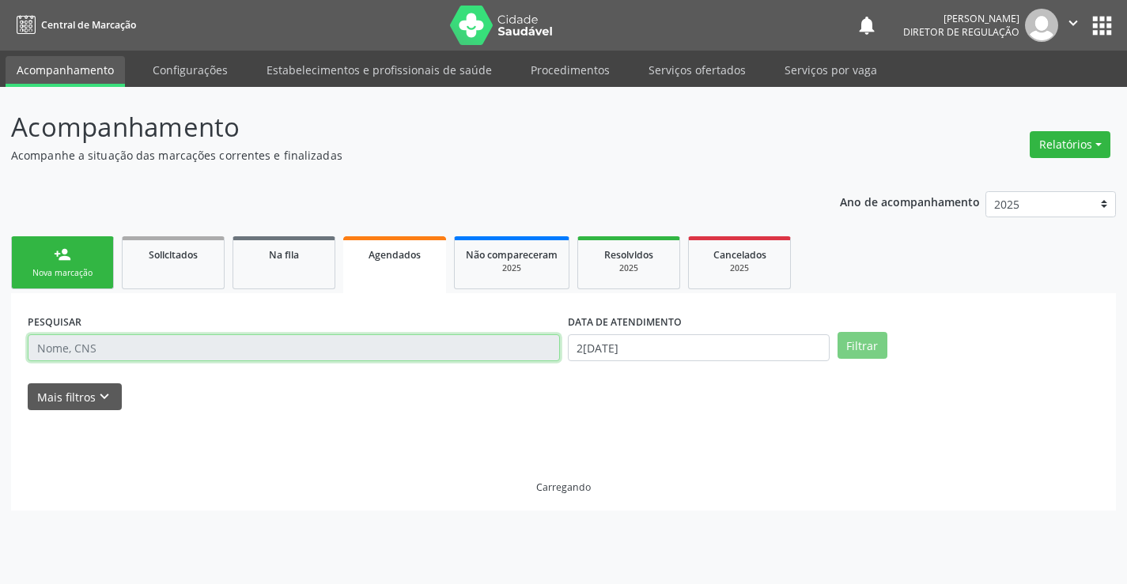
click at [96, 352] on input "text" at bounding box center [294, 347] width 532 height 27
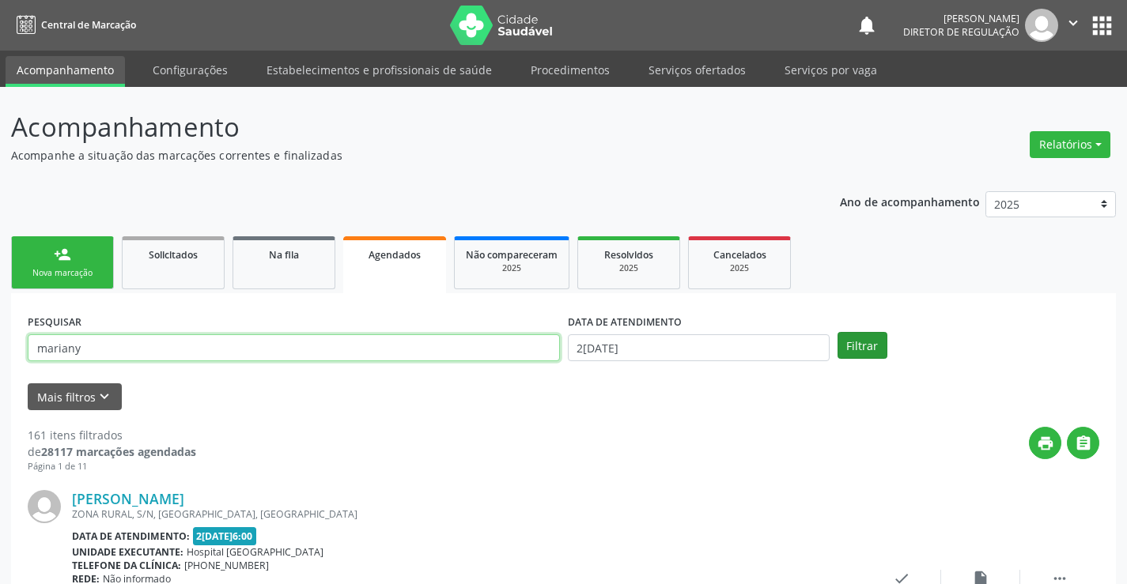
type input "mariany"
click at [859, 340] on button "Filtrar" at bounding box center [862, 345] width 50 height 27
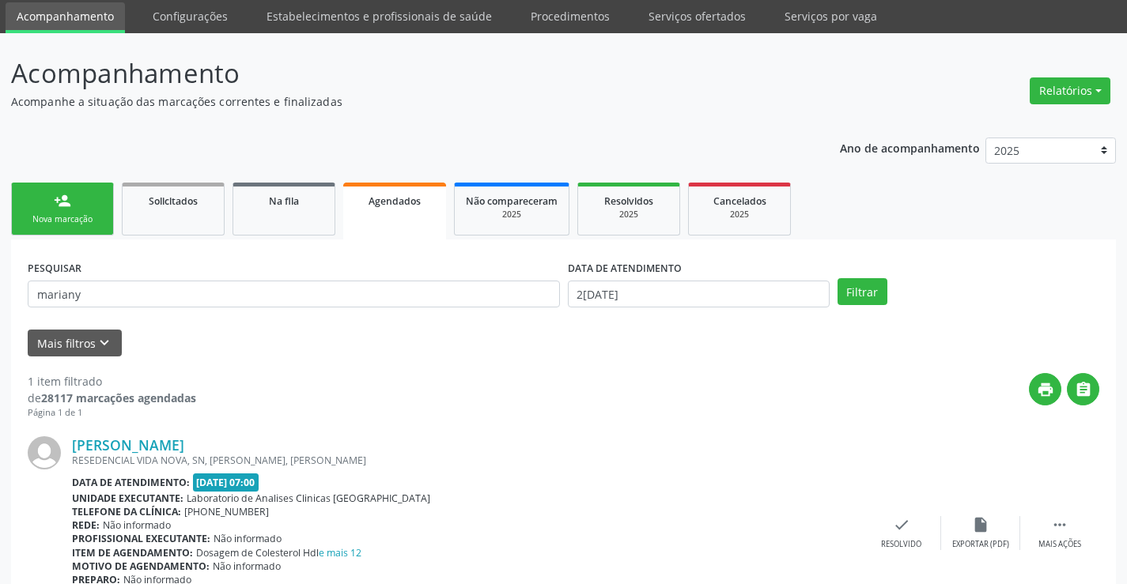
scroll to position [144, 0]
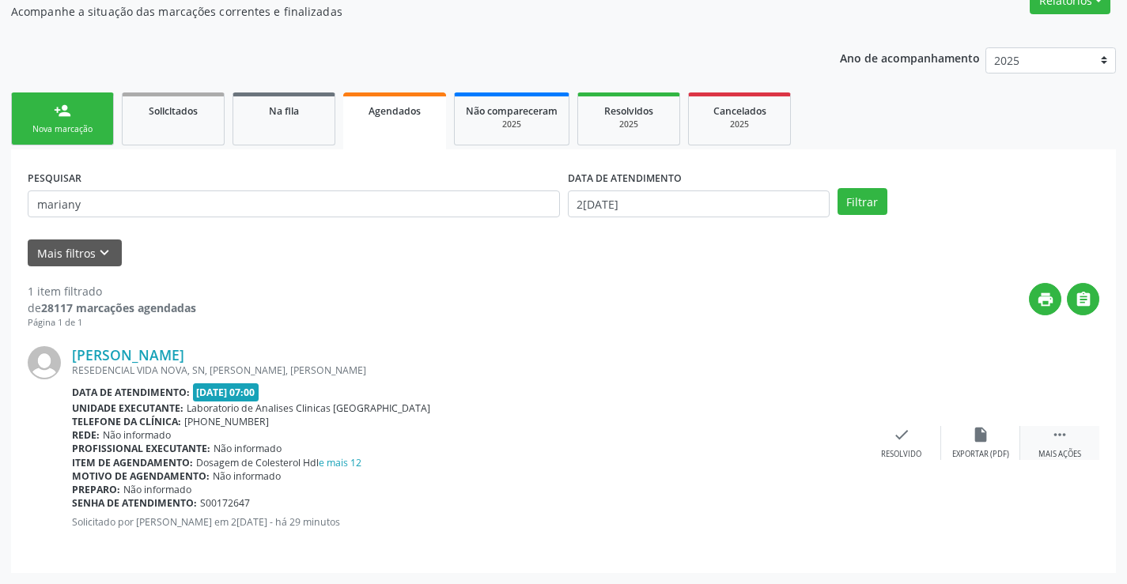
drag, startPoint x: 1072, startPoint y: 442, endPoint x: 1025, endPoint y: 447, distance: 47.0
click at [1071, 441] on div " Mais ações" at bounding box center [1059, 443] width 79 height 34
click at [734, 441] on icon "print" at bounding box center [742, 434] width 17 height 17
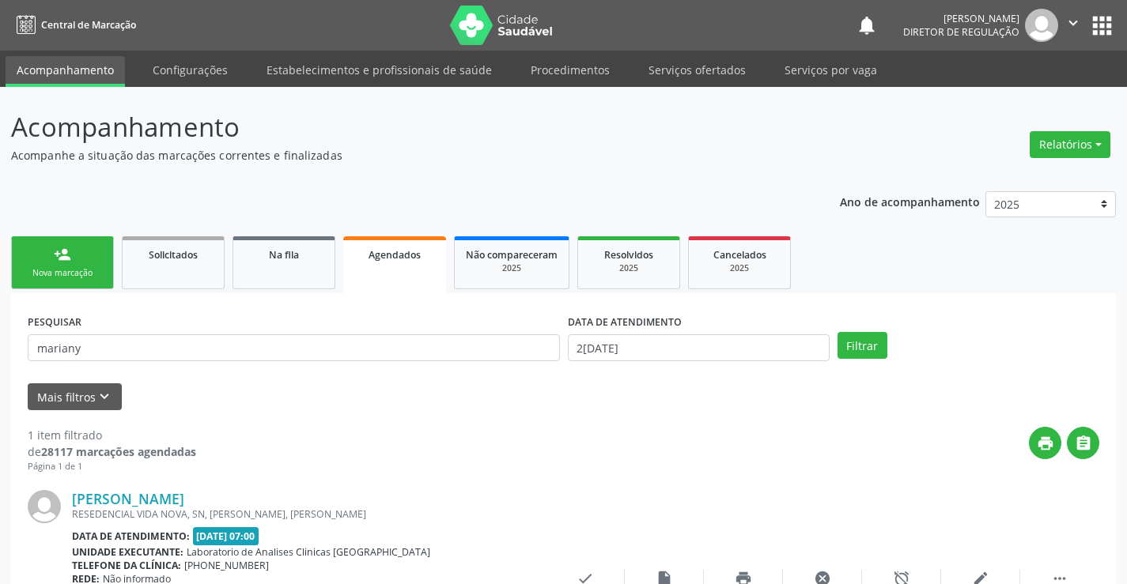
click at [1071, 18] on icon "" at bounding box center [1072, 22] width 17 height 17
click at [1018, 88] on link "Sair" at bounding box center [1032, 96] width 109 height 22
